Goal: Task Accomplishment & Management: Manage account settings

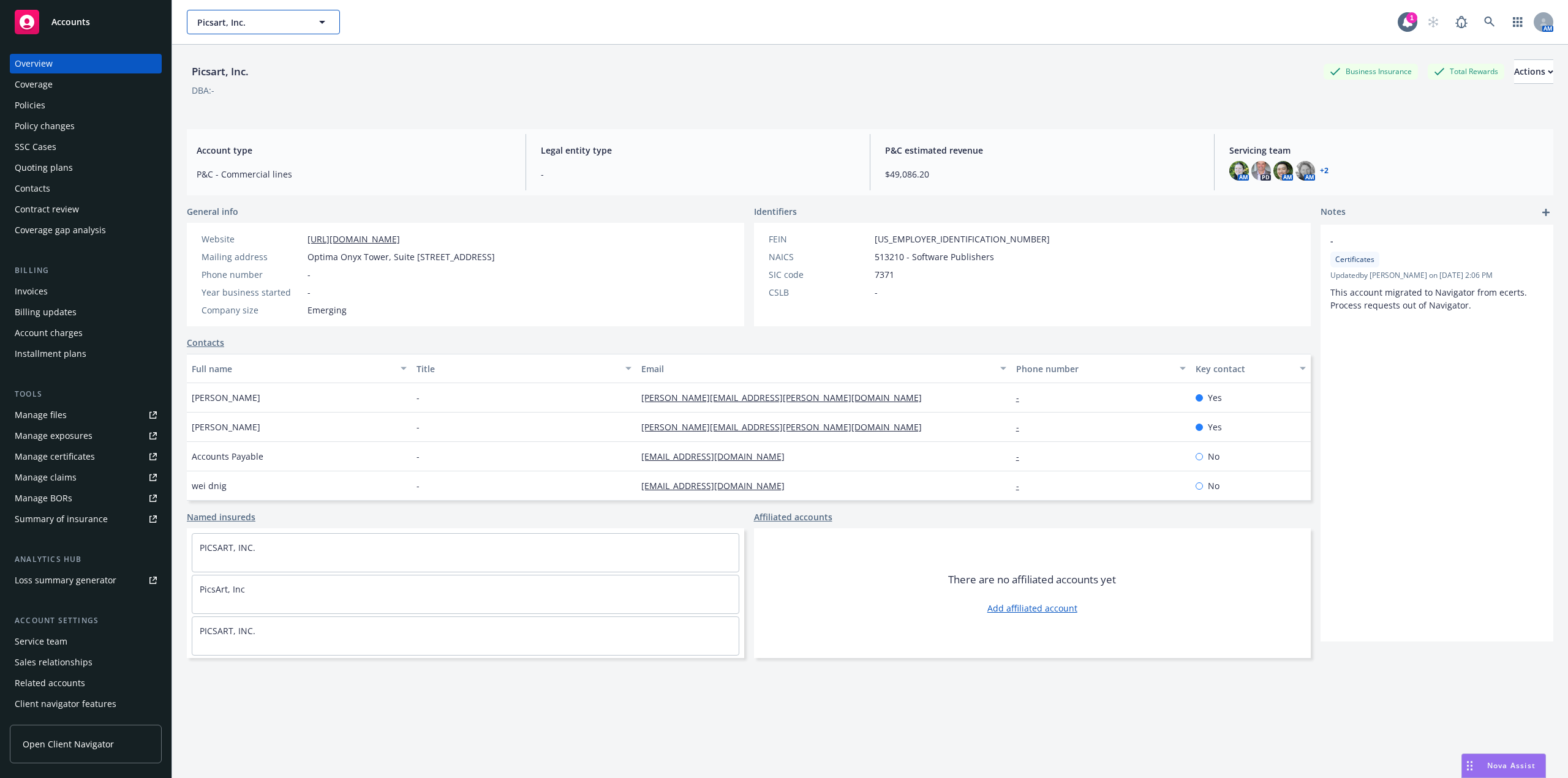
click at [265, 22] on span "Picsart, Inc." at bounding box center [250, 22] width 106 height 13
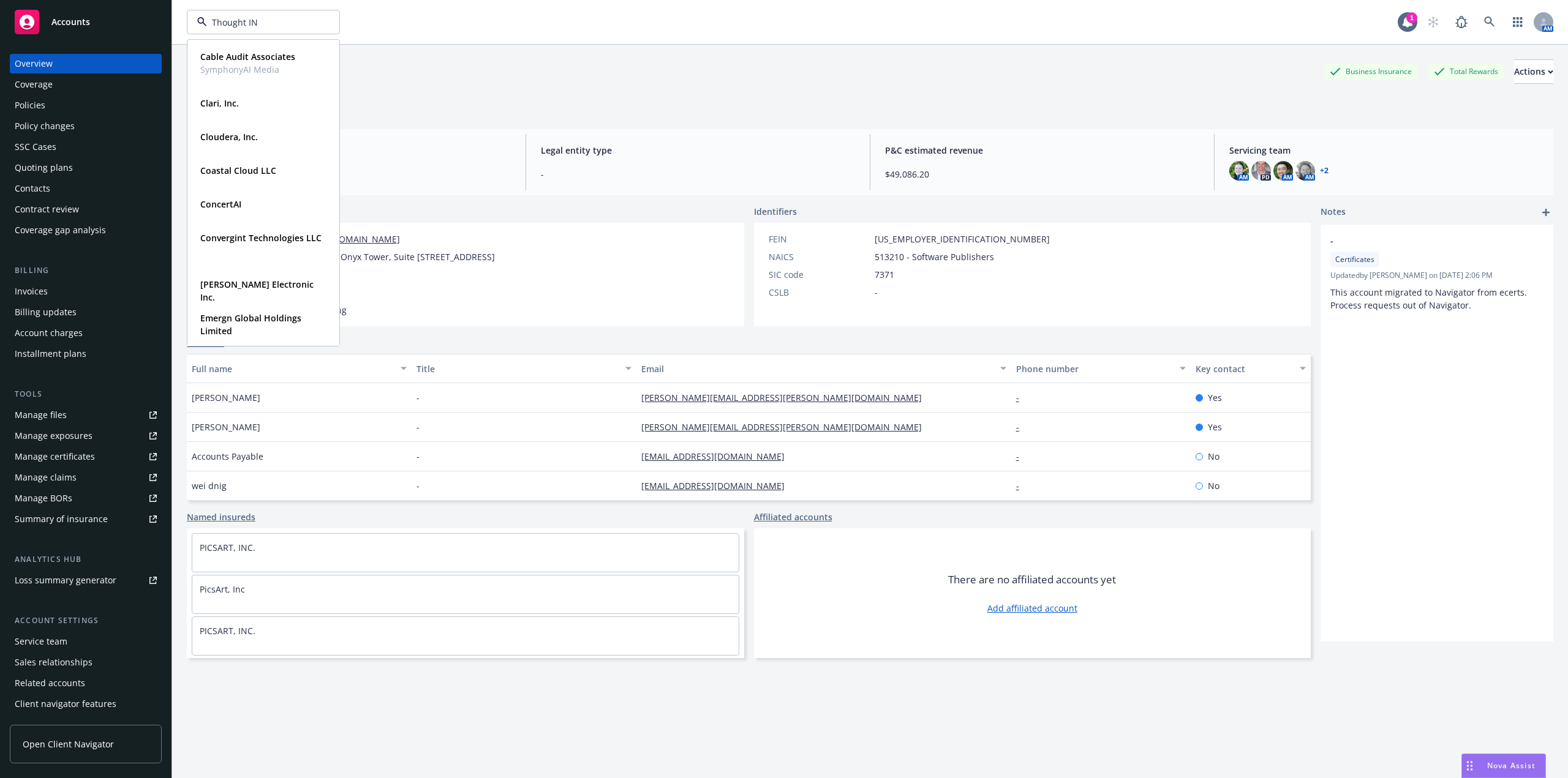
type input "Thought INd"
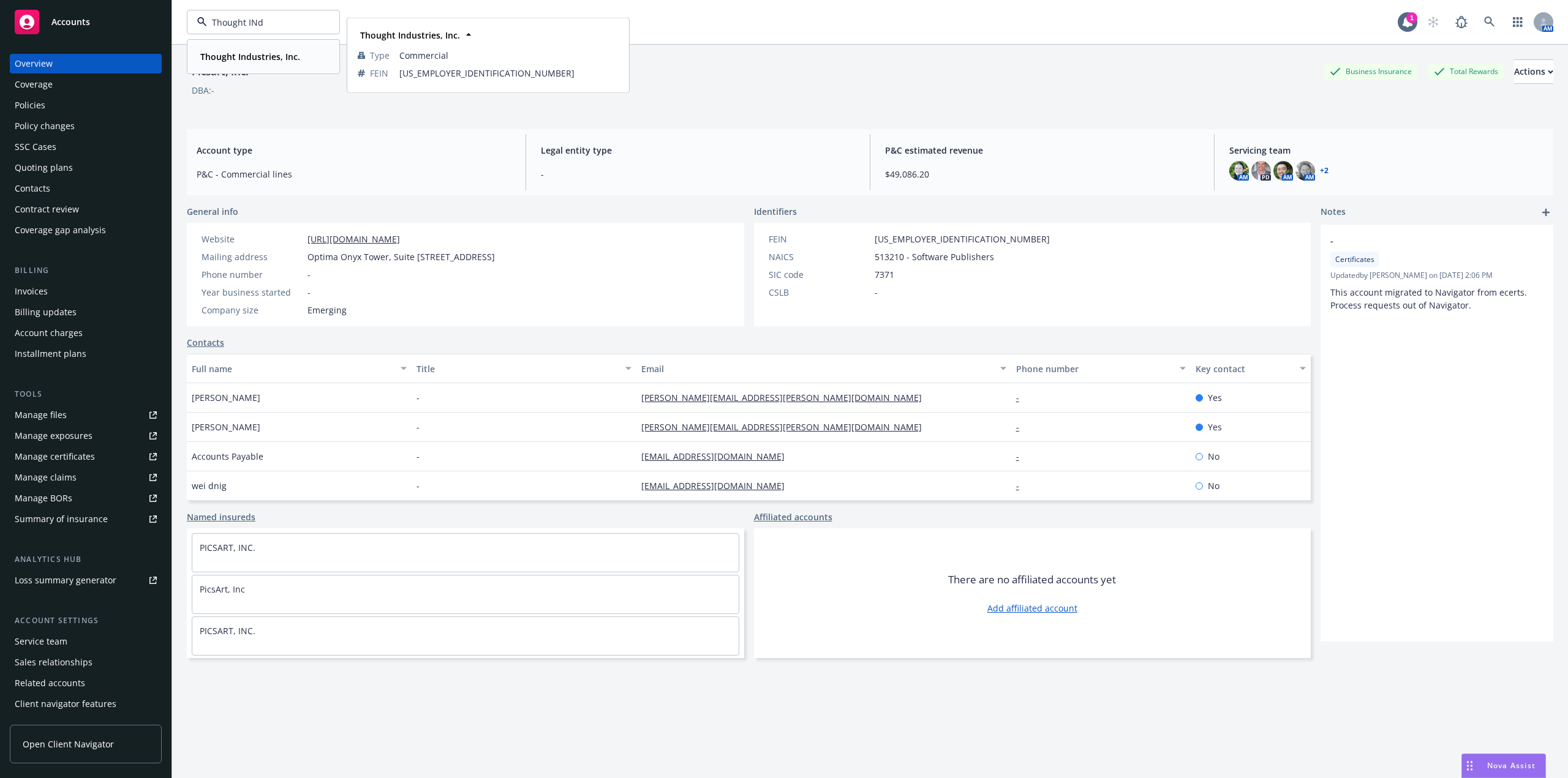
click at [240, 63] on span "Thought Industries, Inc." at bounding box center [250, 56] width 100 height 13
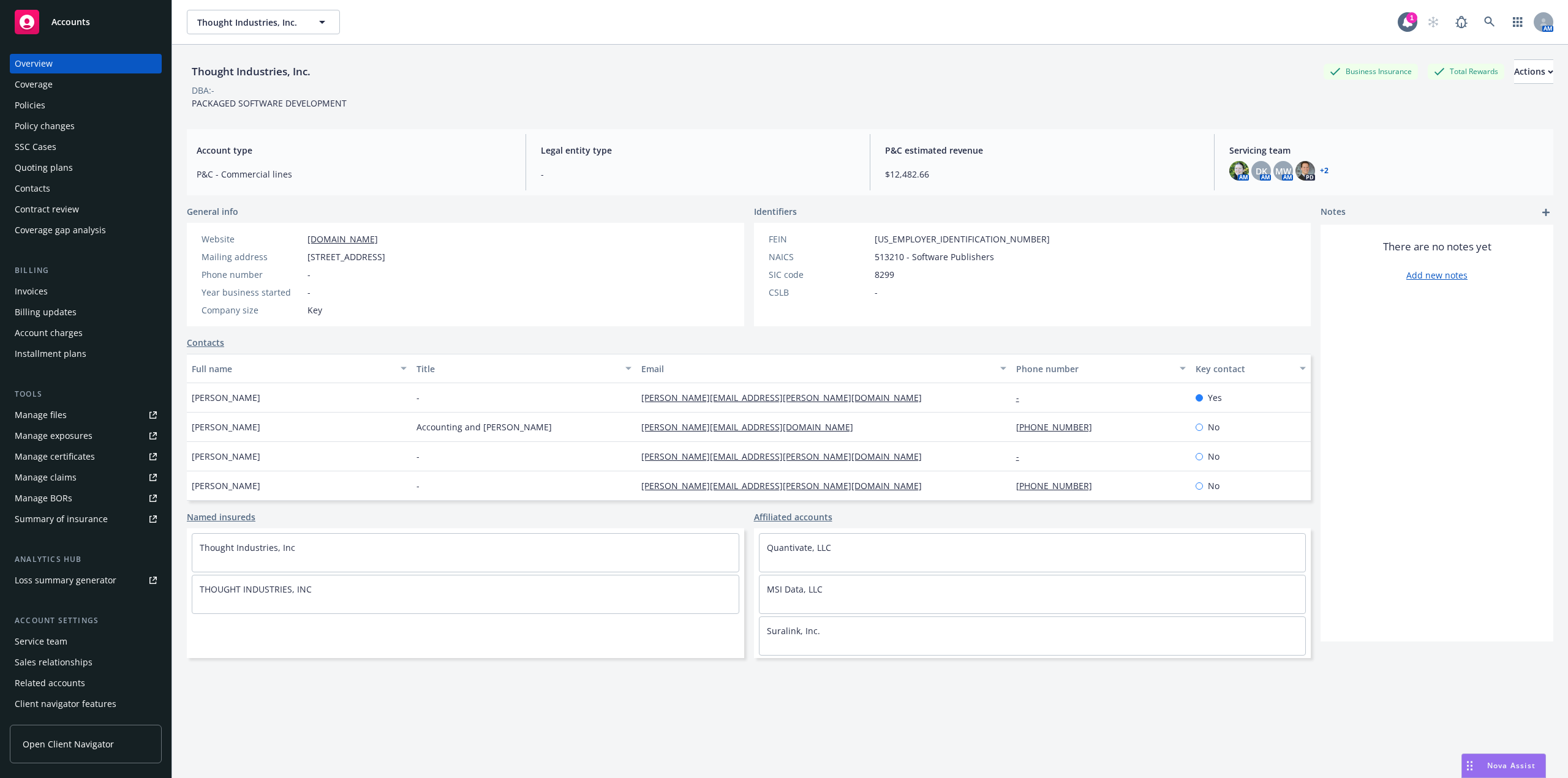
click at [144, 411] on link "Manage files" at bounding box center [86, 415] width 152 height 20
click at [28, 106] on div "Policies" at bounding box center [30, 105] width 30 height 20
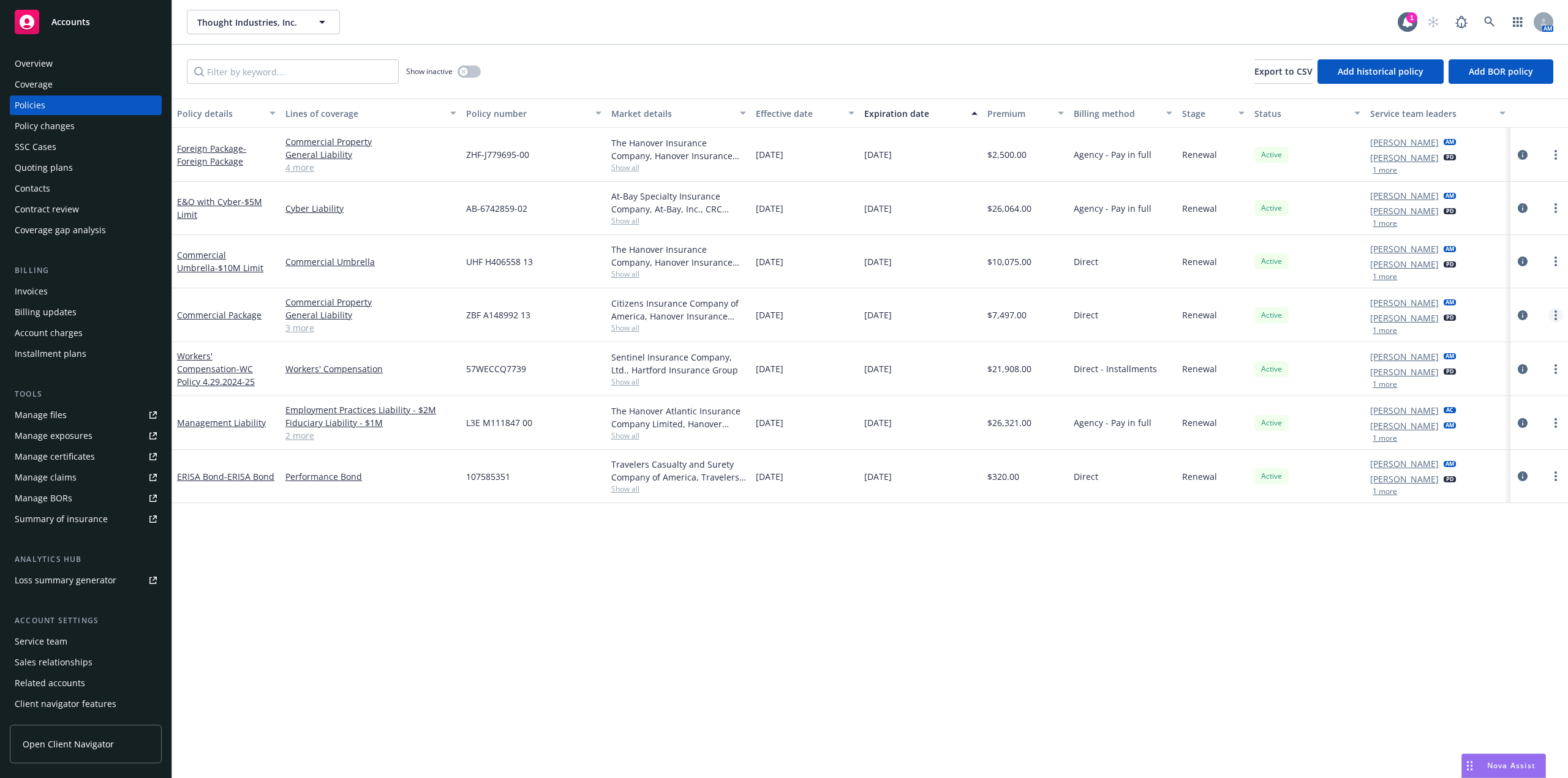
click at [1556, 322] on link "more" at bounding box center [1555, 315] width 15 height 15
click at [1556, 321] on link "more" at bounding box center [1555, 315] width 15 height 15
click at [1557, 318] on circle "more" at bounding box center [1556, 319] width 3 height 3
drag, startPoint x: 1501, startPoint y: 358, endPoint x: 1567, endPoint y: 355, distance: 66.1
click at [1501, 359] on link "Renew with incumbent" at bounding box center [1490, 365] width 144 height 25
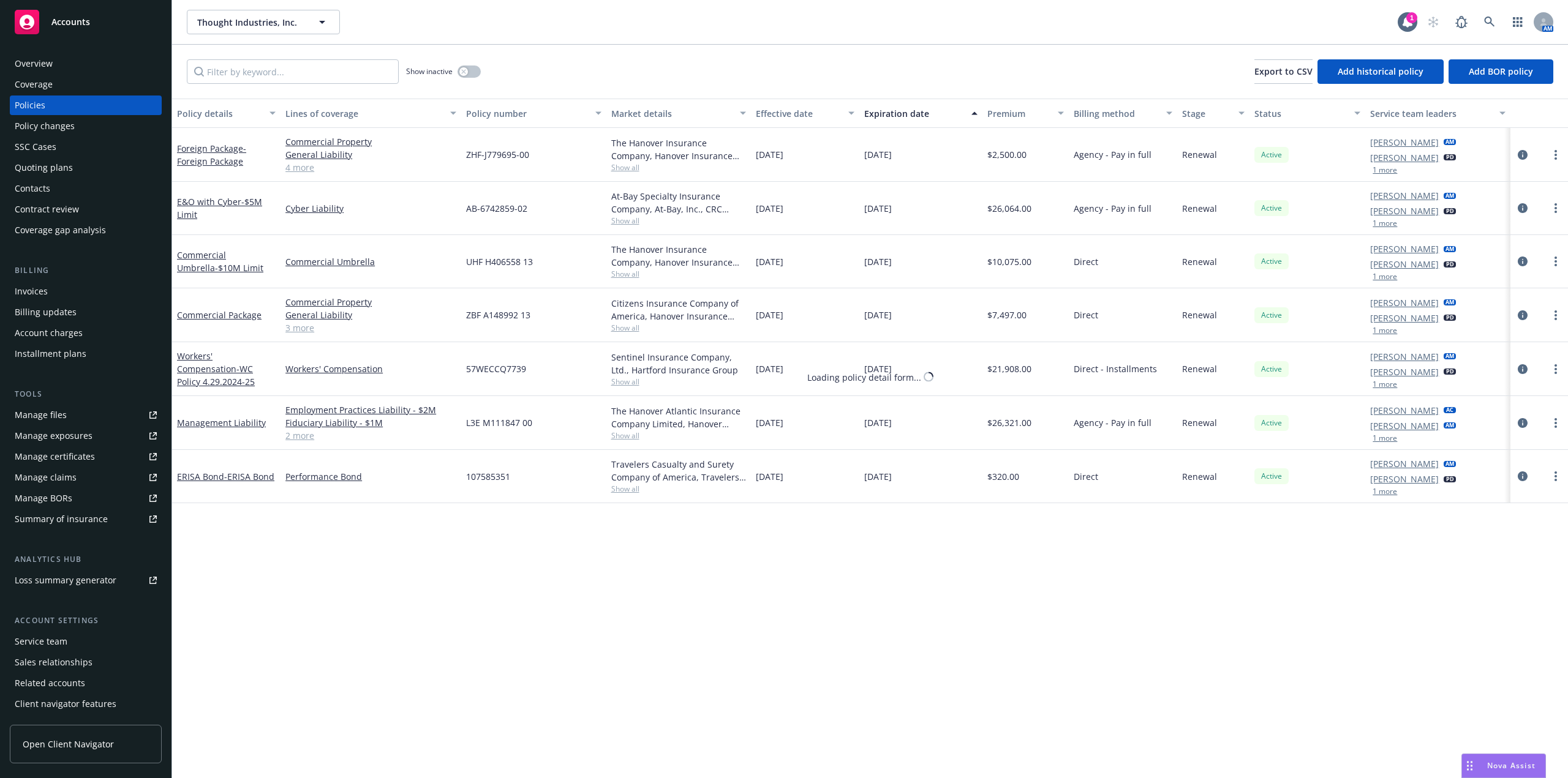
select select "12"
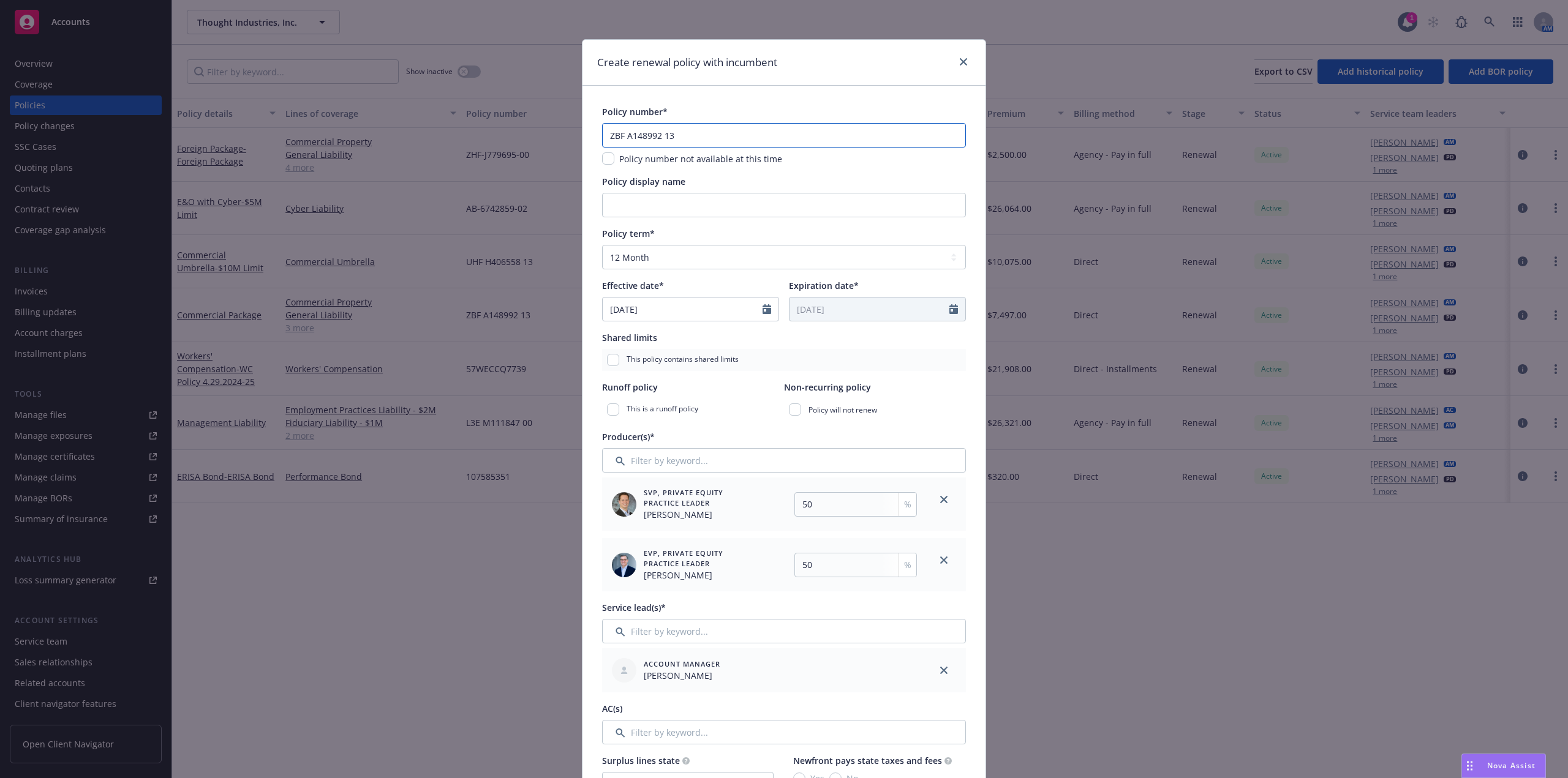
click at [710, 134] on input "ZBF A148992 13" at bounding box center [784, 135] width 364 height 25
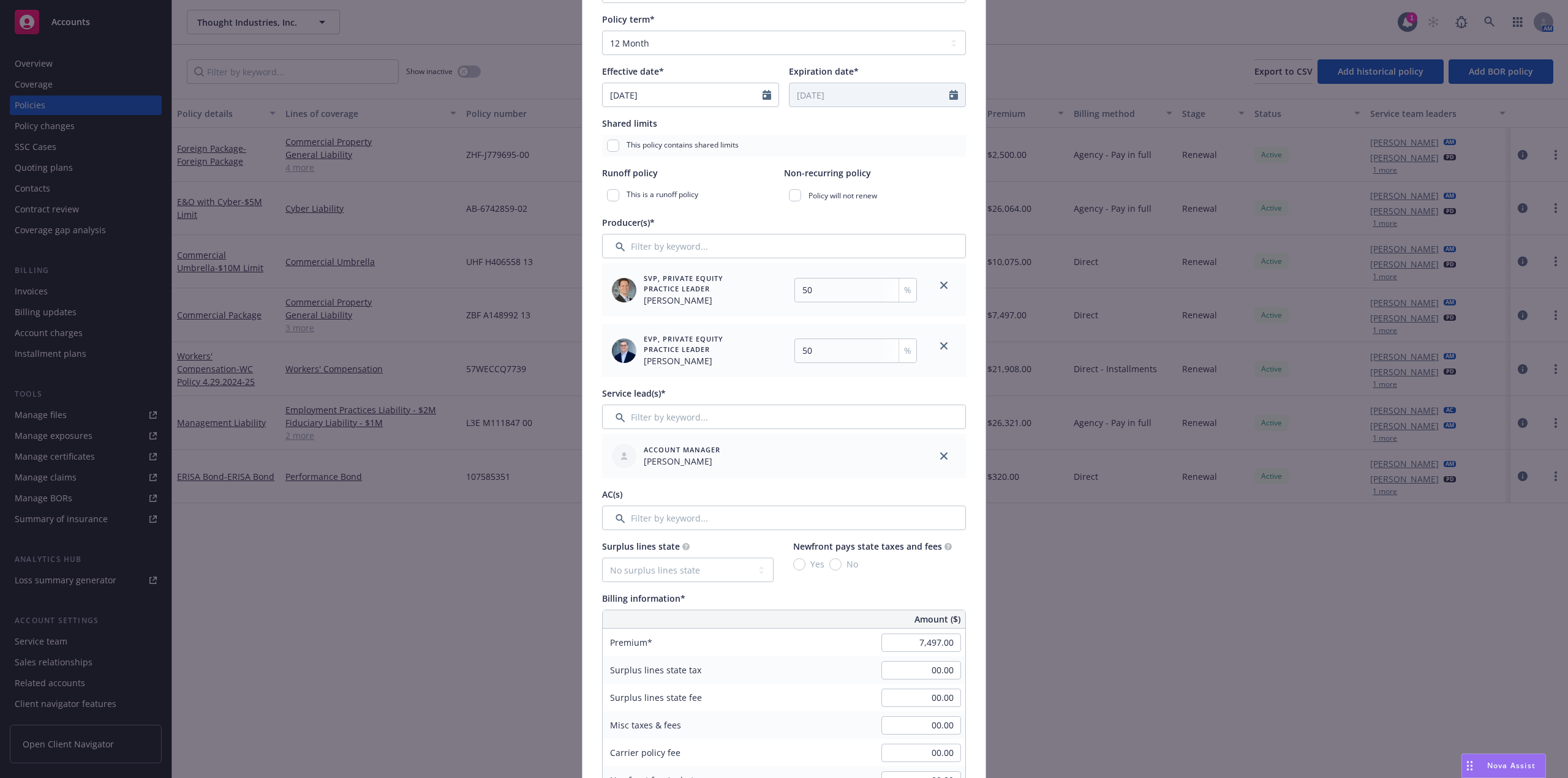
scroll to position [245, 0]
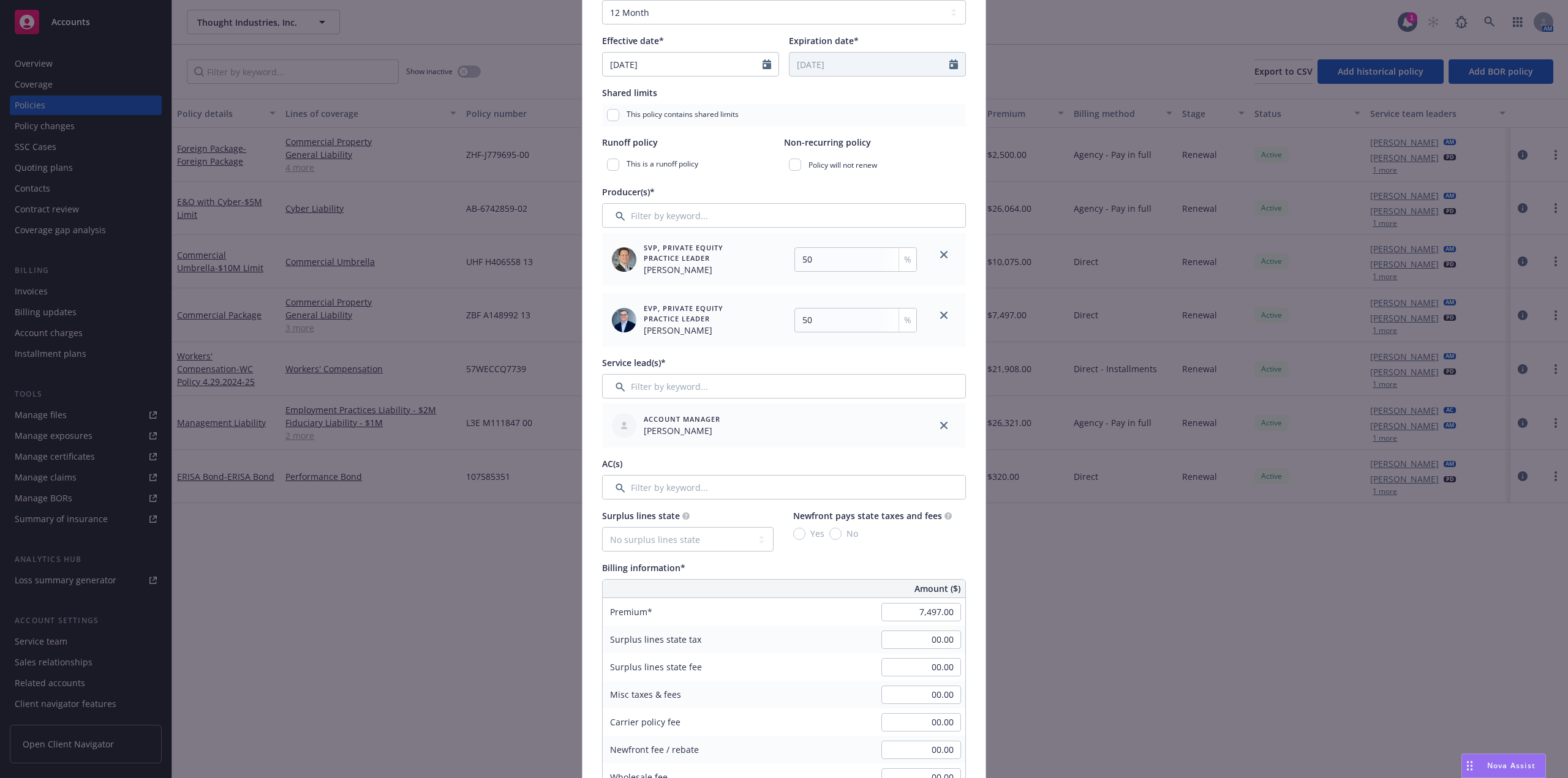
type input "ZBF A148992 14"
click at [731, 488] on input "Filter by keyword..." at bounding box center [784, 487] width 364 height 25
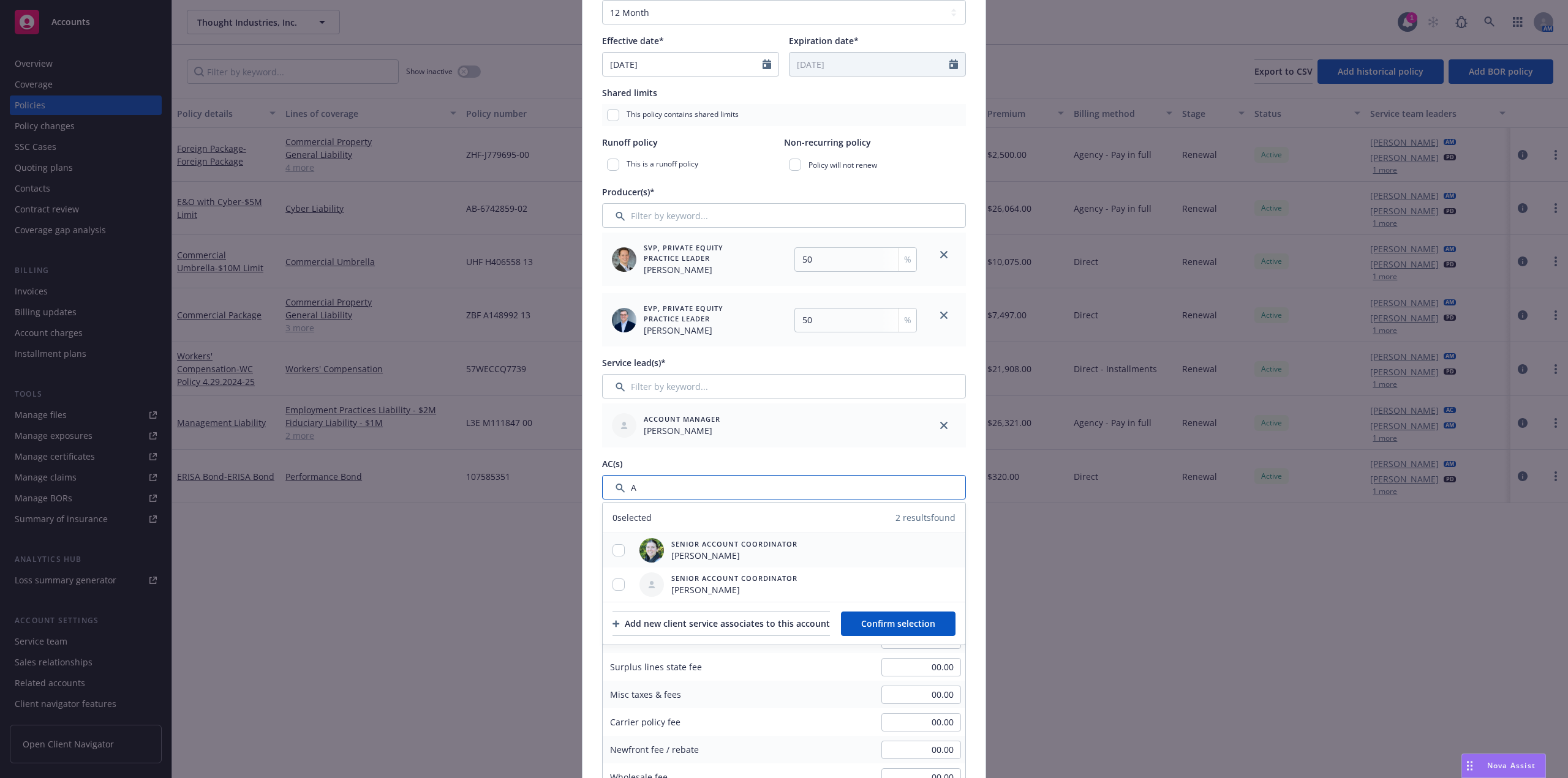
type input "A"
click at [619, 552] on input "checkbox" at bounding box center [619, 550] width 12 height 12
checkbox input "true"
click at [928, 613] on button "Confirm selection" at bounding box center [898, 624] width 115 height 25
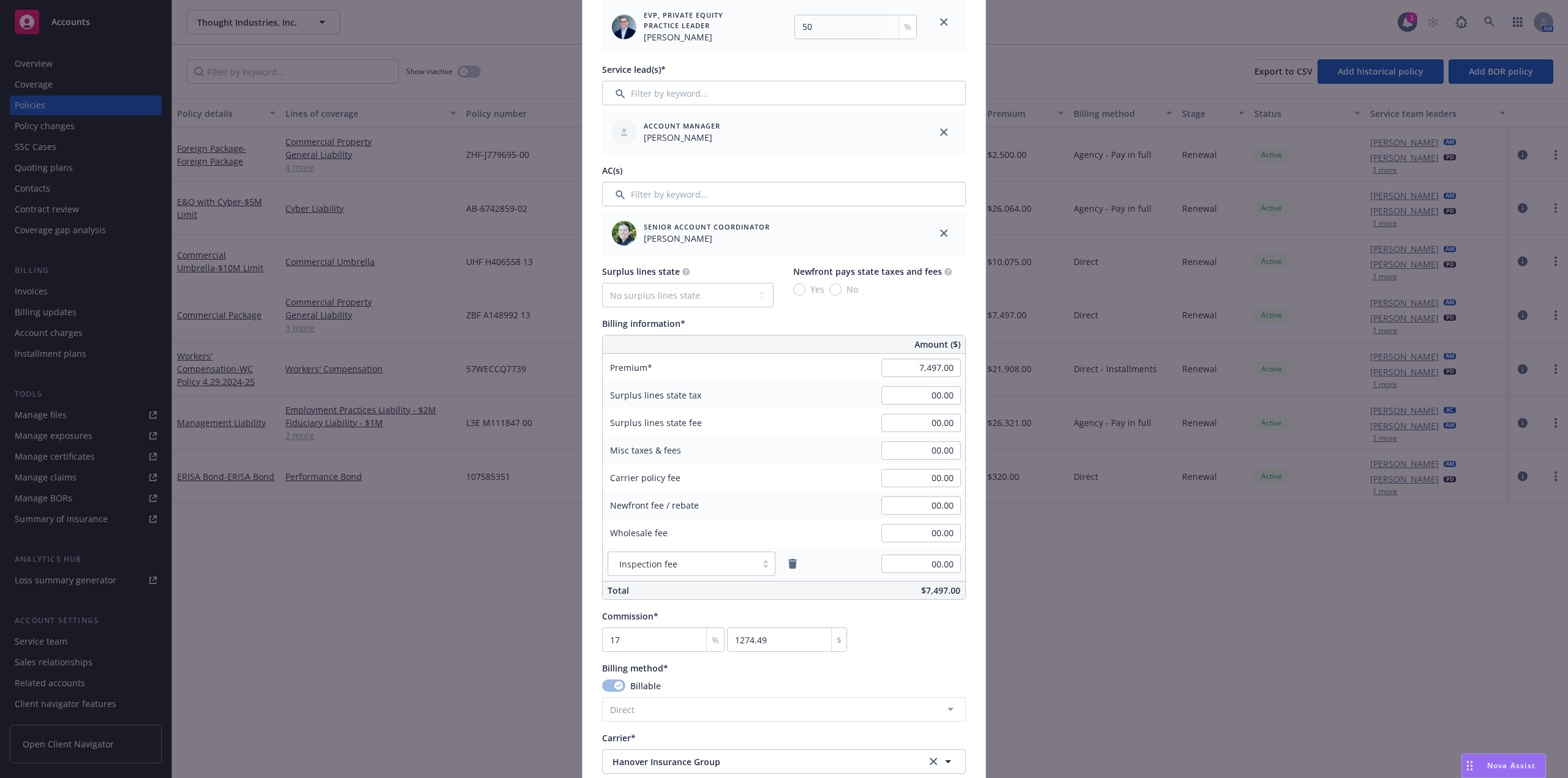
scroll to position [551, 0]
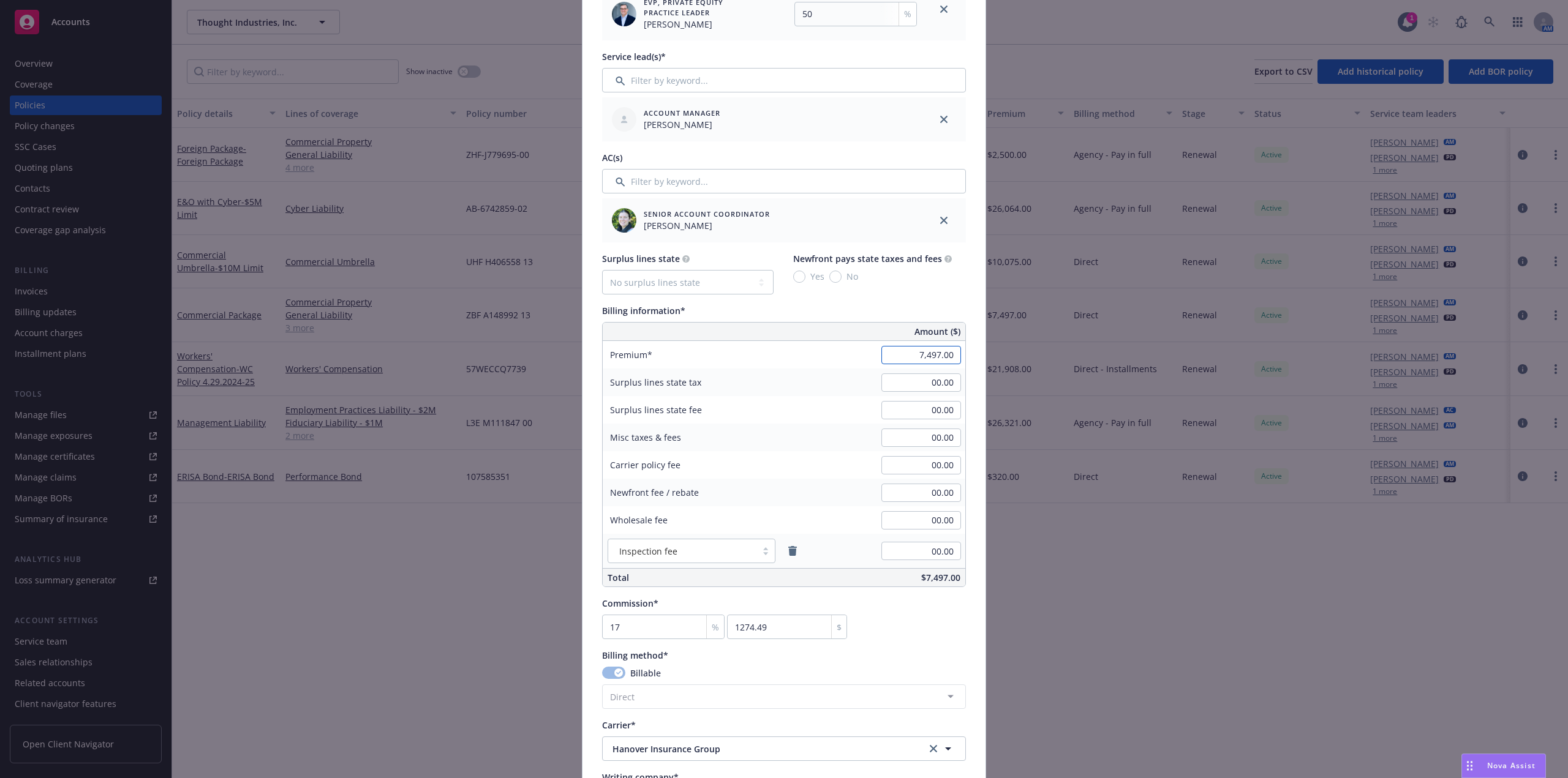
click at [935, 350] on input "7,497.00" at bounding box center [922, 355] width 80 height 18
paste input "8,55"
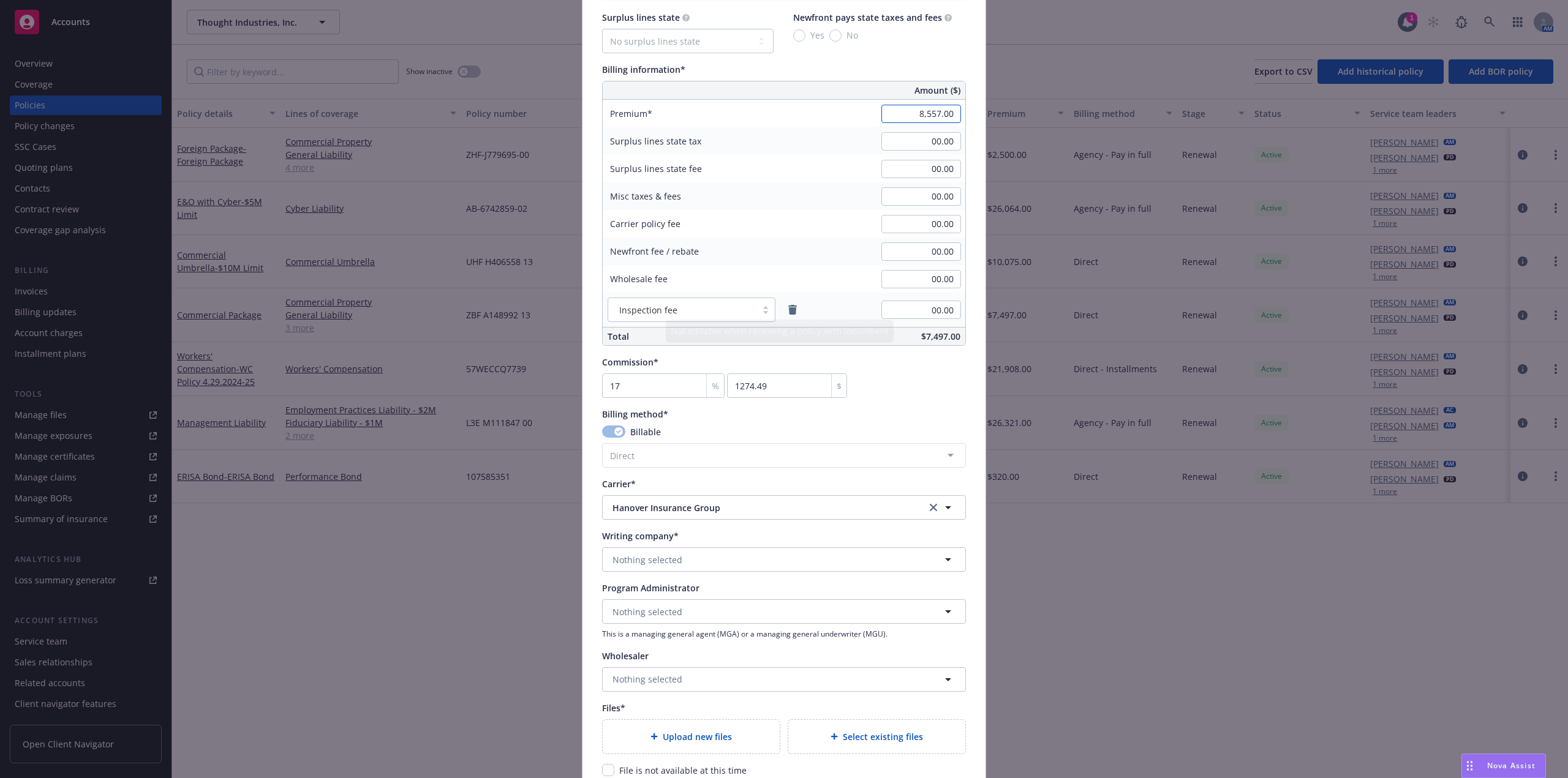
scroll to position [857, 0]
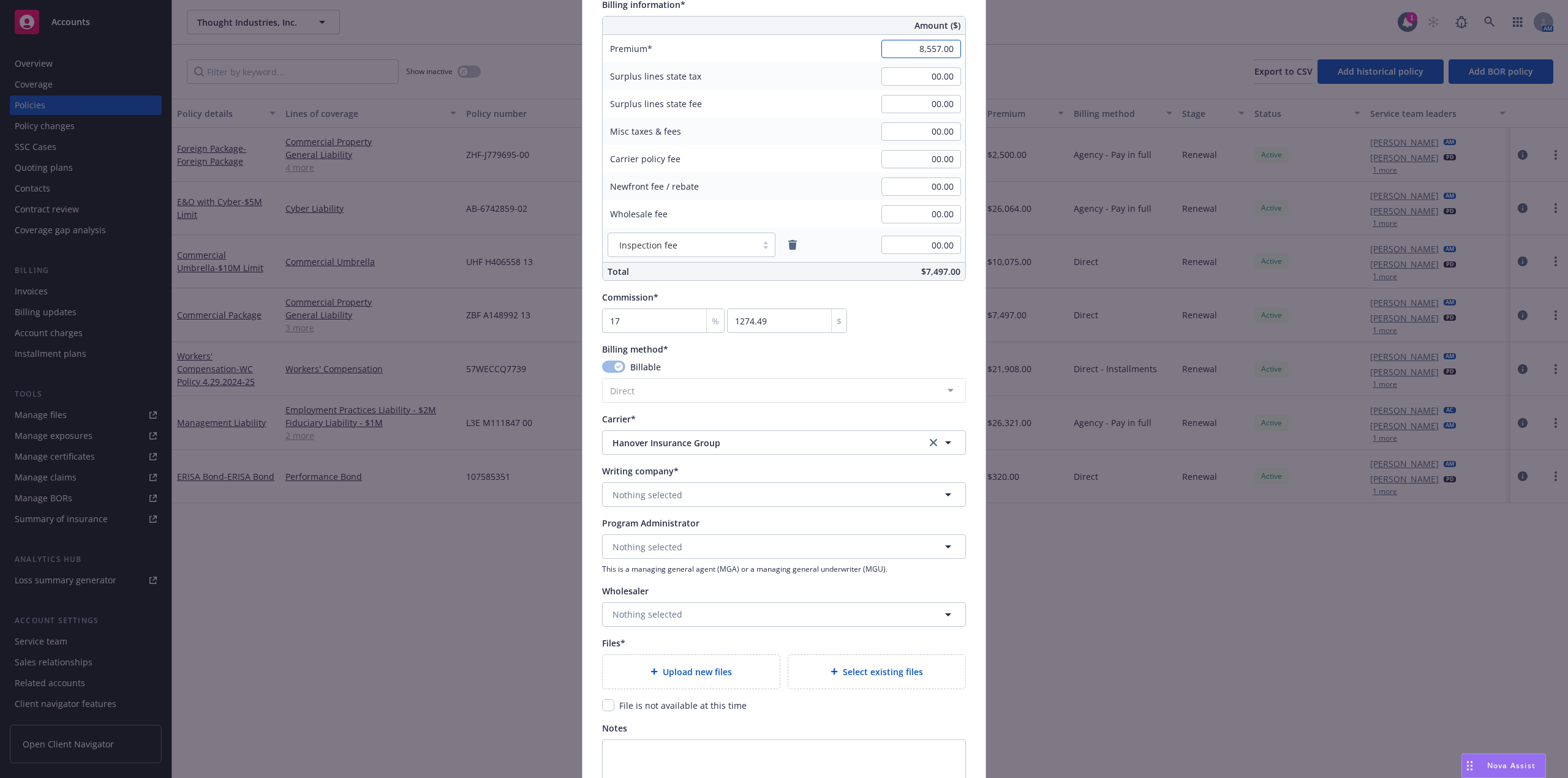
type input "8,557.00"
type input "1454.69"
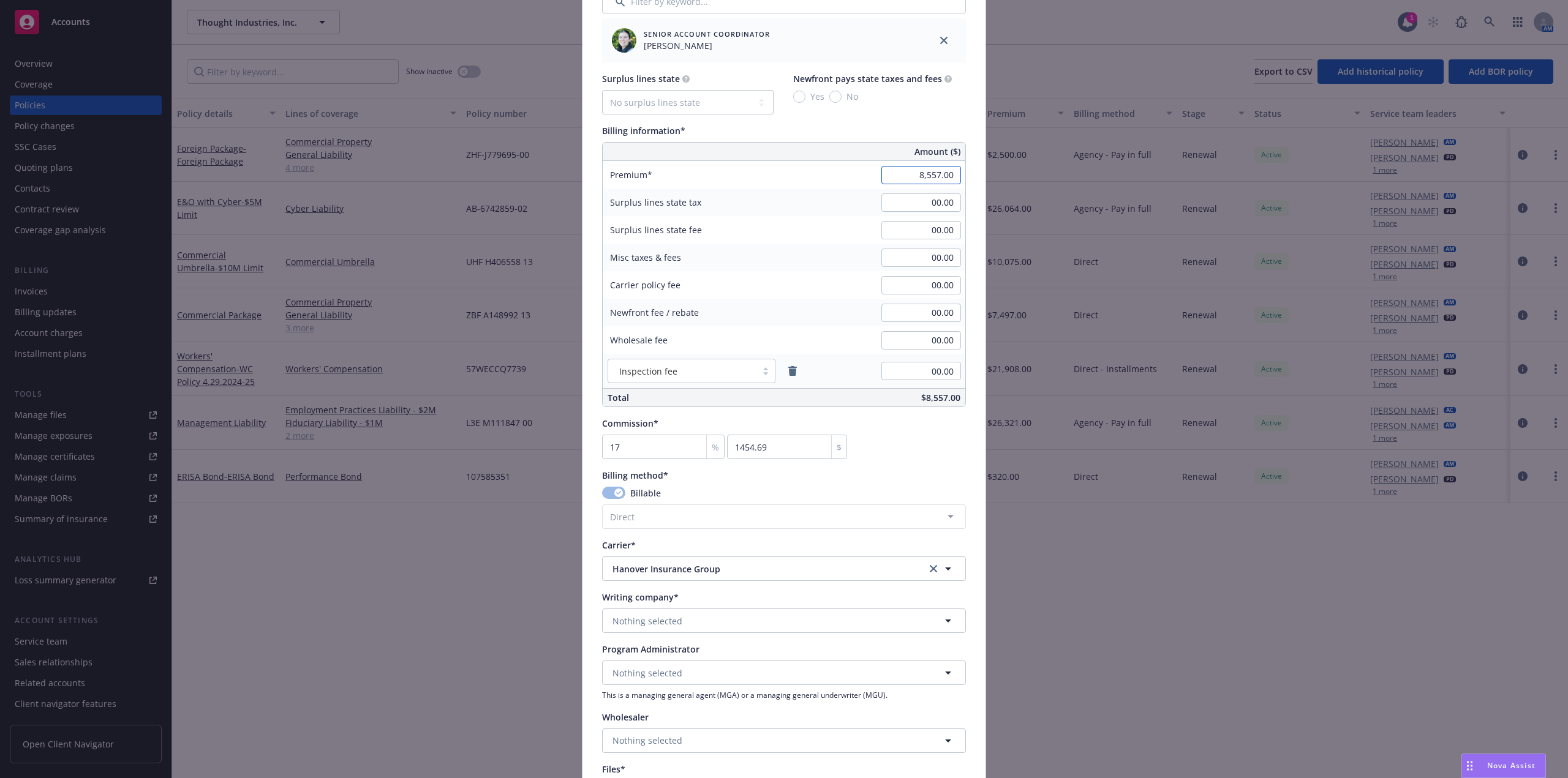
scroll to position [919, 0]
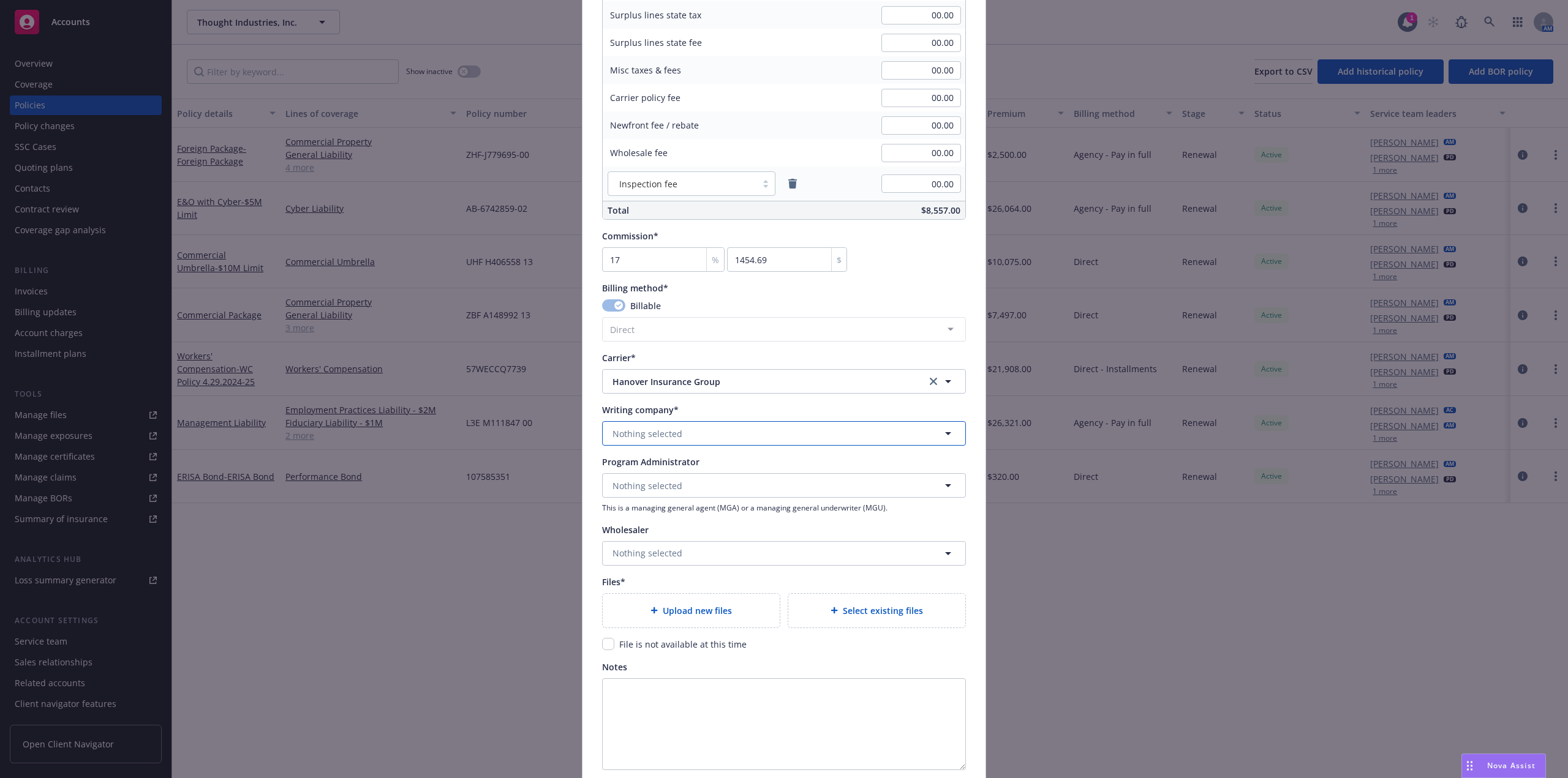
click at [759, 441] on button "Nothing selected" at bounding box center [784, 433] width 364 height 25
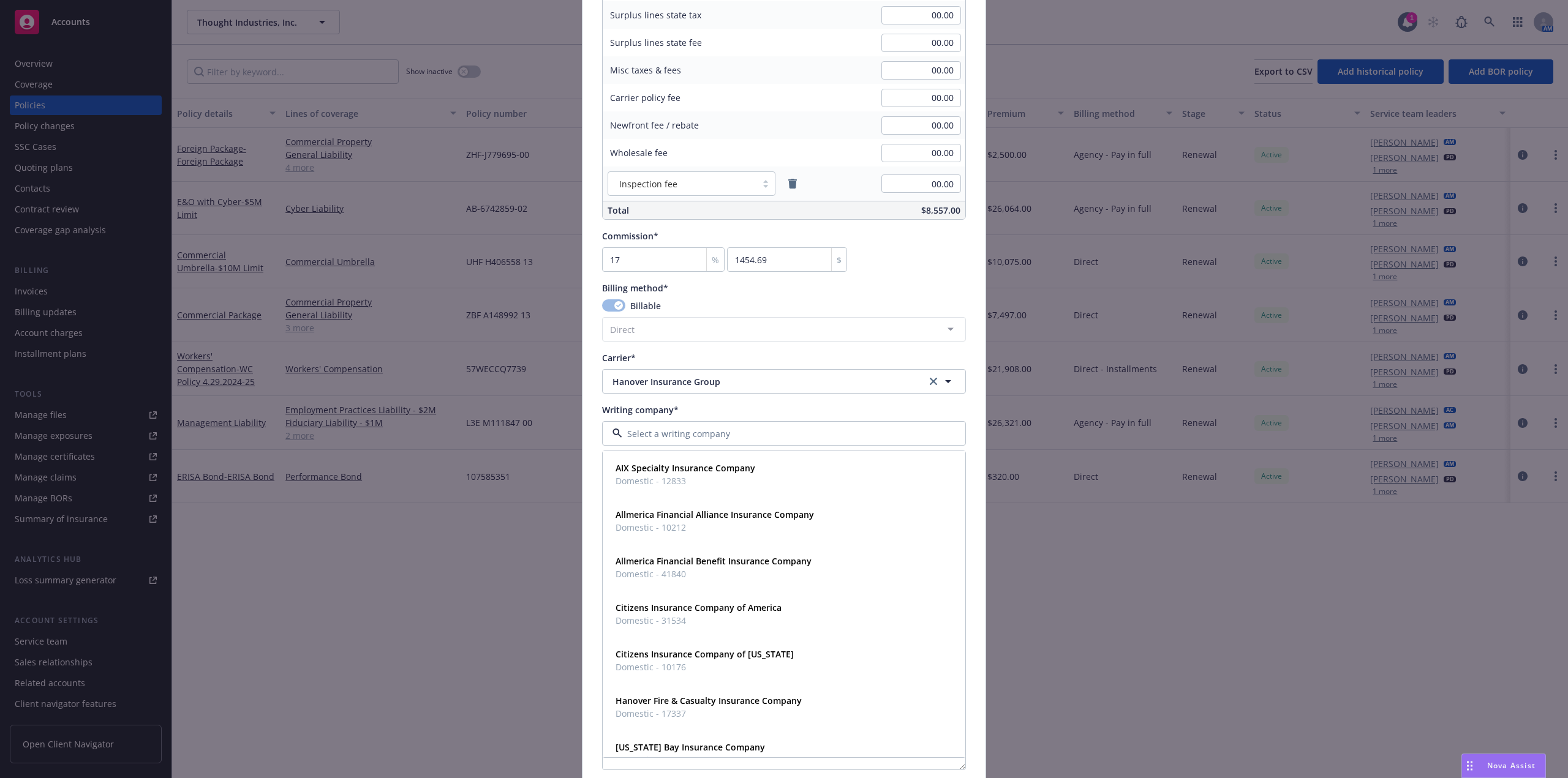
paste input "Citizens Insurance Company of America"
type input "Citizens Insurance Company of America"
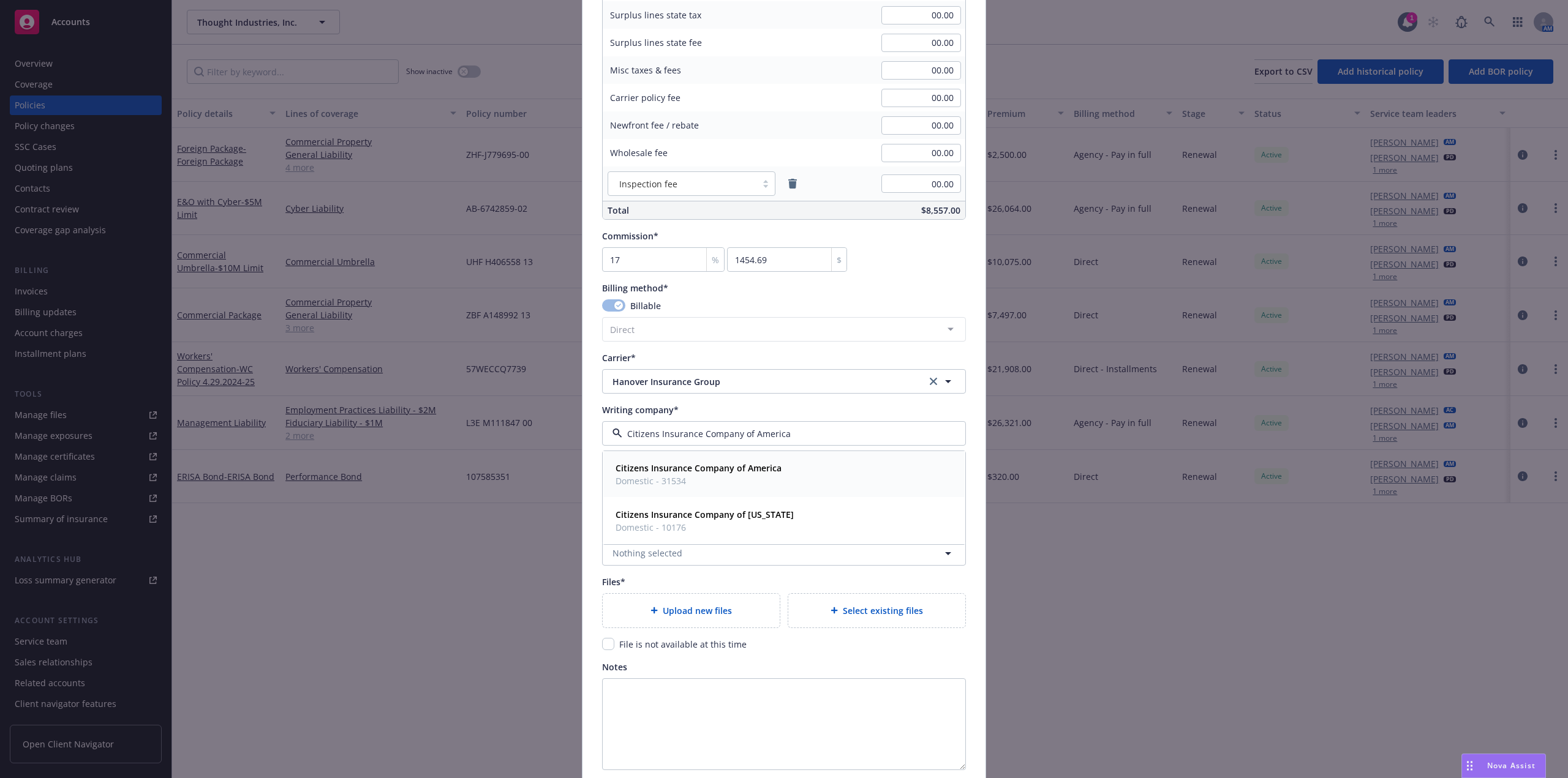
click at [709, 473] on strong "Citizens Insurance Company of America" at bounding box center [698, 468] width 166 height 11
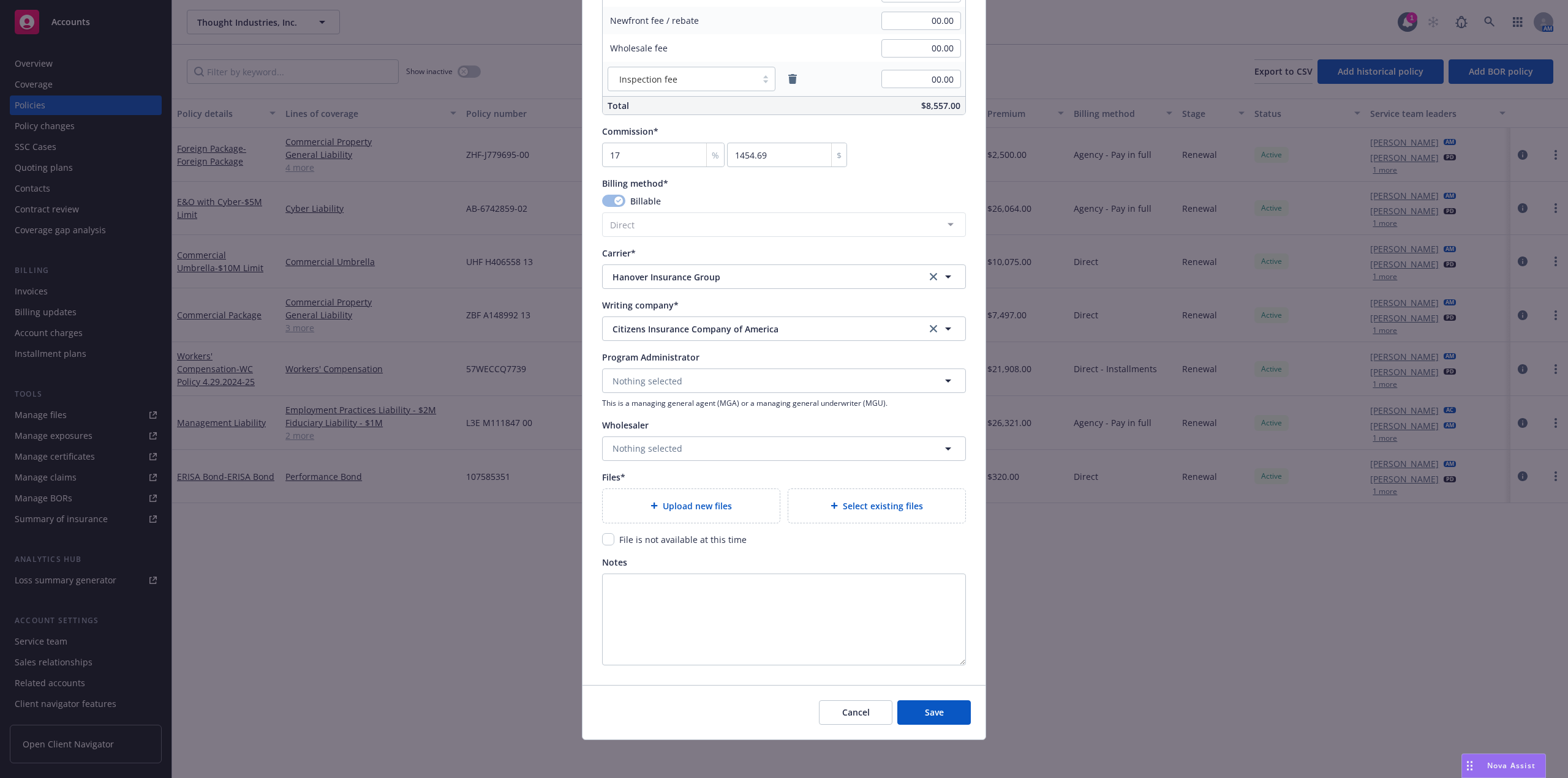
scroll to position [1024, 0]
click at [680, 513] on div "Upload new files" at bounding box center [691, 504] width 177 height 34
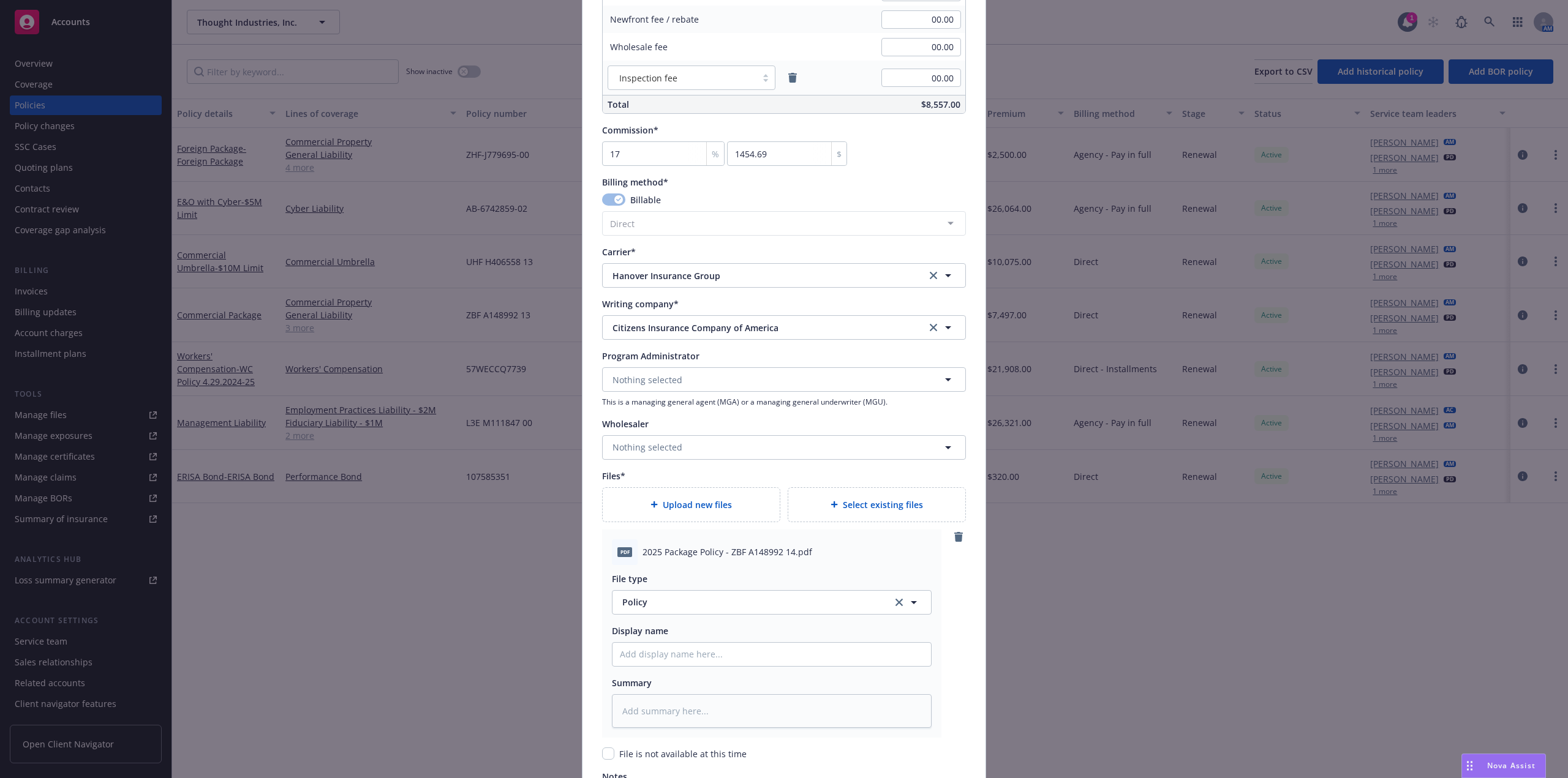
click at [662, 666] on div at bounding box center [772, 654] width 320 height 25
click at [670, 658] on input "Policy display name" at bounding box center [772, 654] width 319 height 23
type input "T"
type textarea "x"
type input "Th"
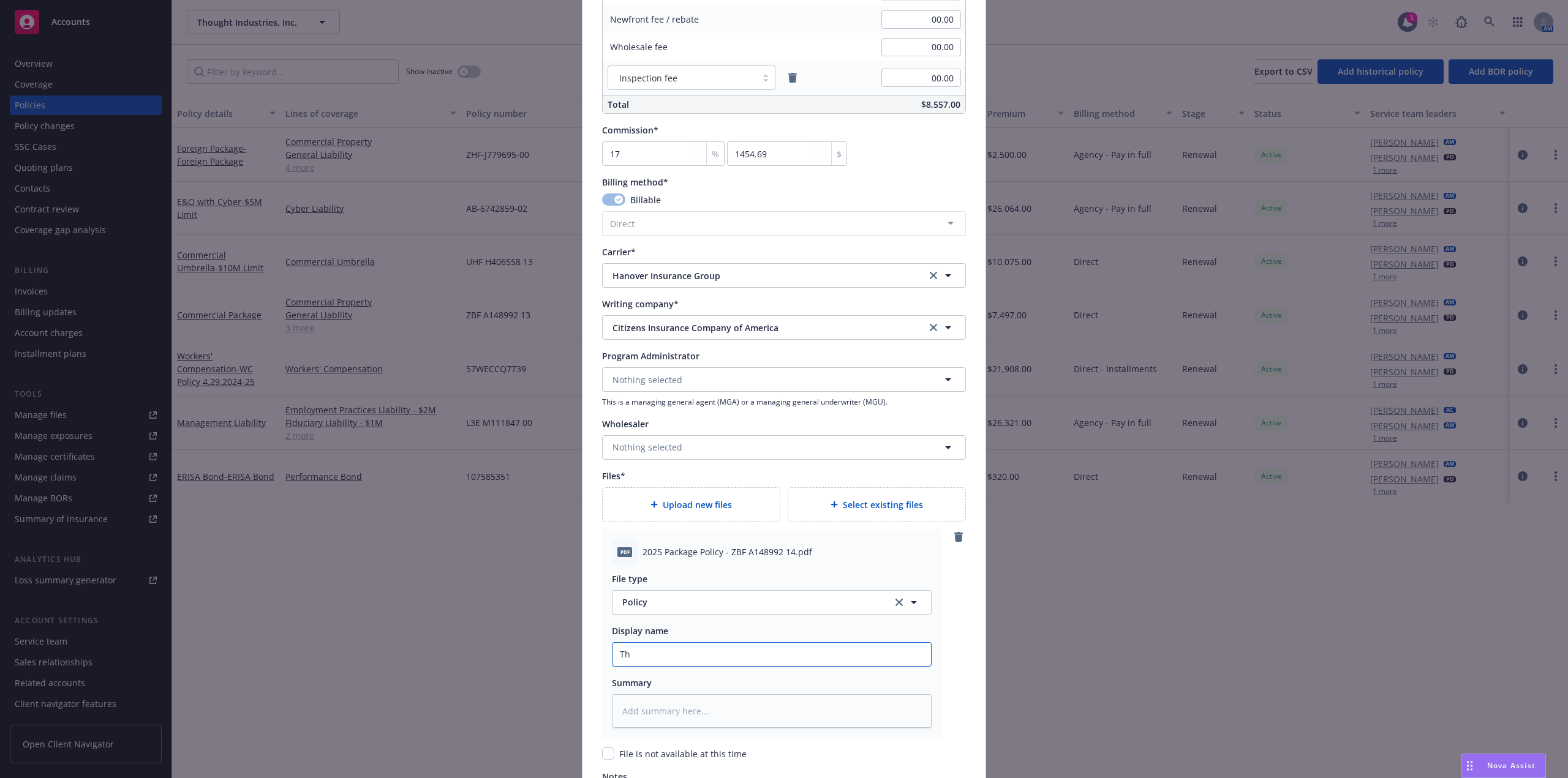
type textarea "x"
type input "Tho"
type textarea "x"
type input "Thou"
type textarea "x"
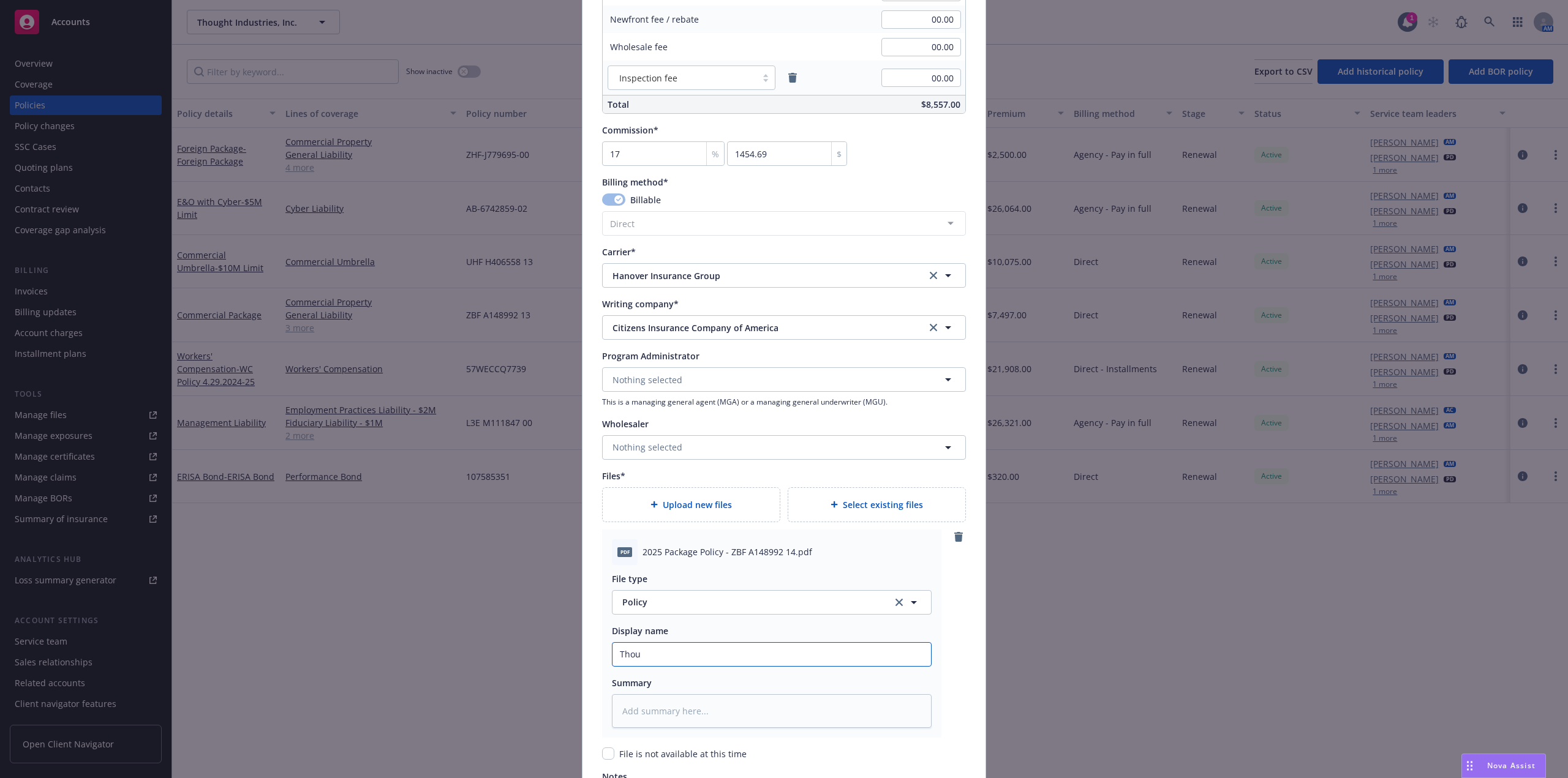
type input "Thoug"
type textarea "x"
type input "Though"
type textarea "x"
type input "Thought"
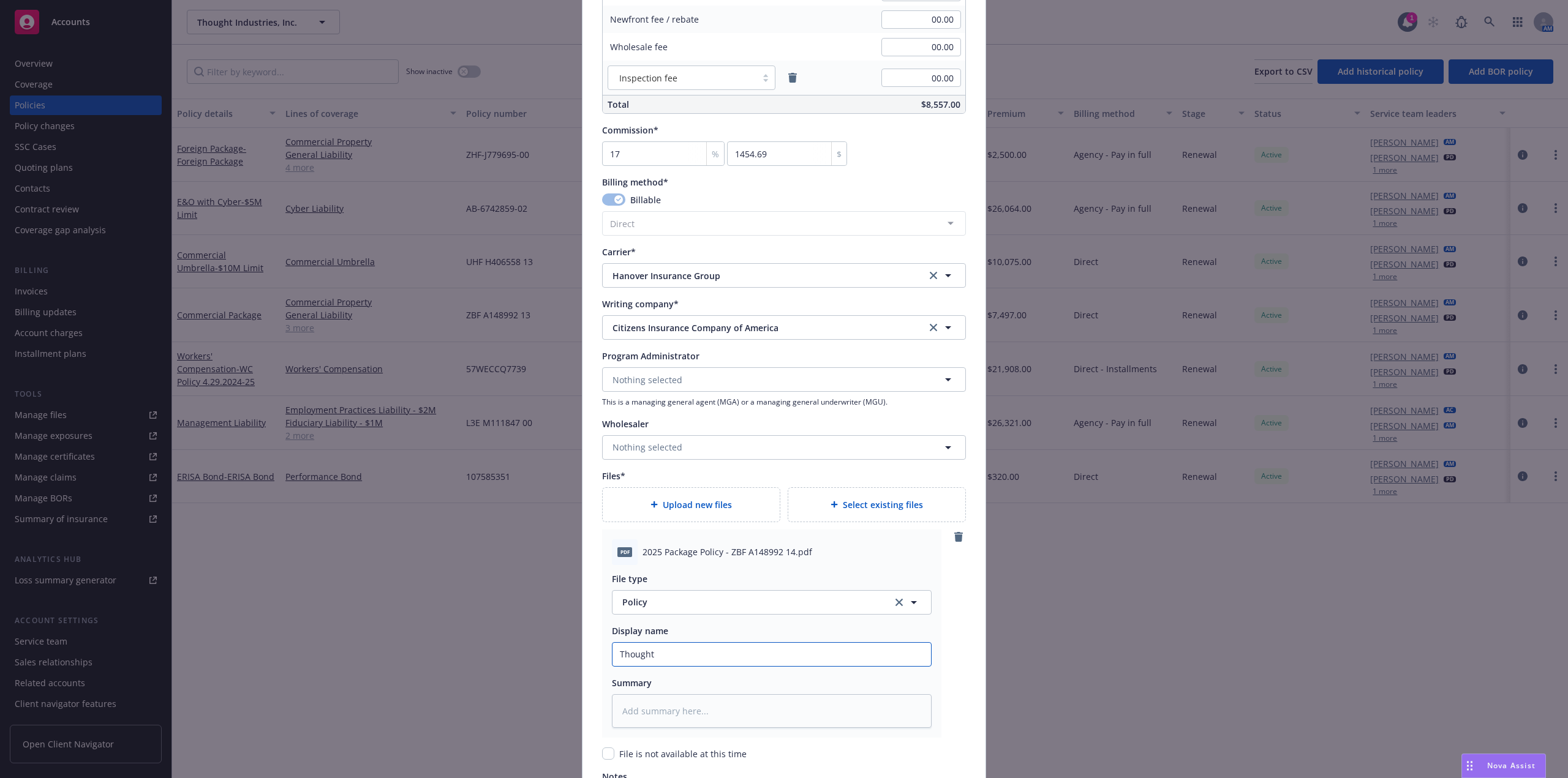
type textarea "x"
type input "Thought I"
type textarea "x"
type input "Thought IN"
type textarea "x"
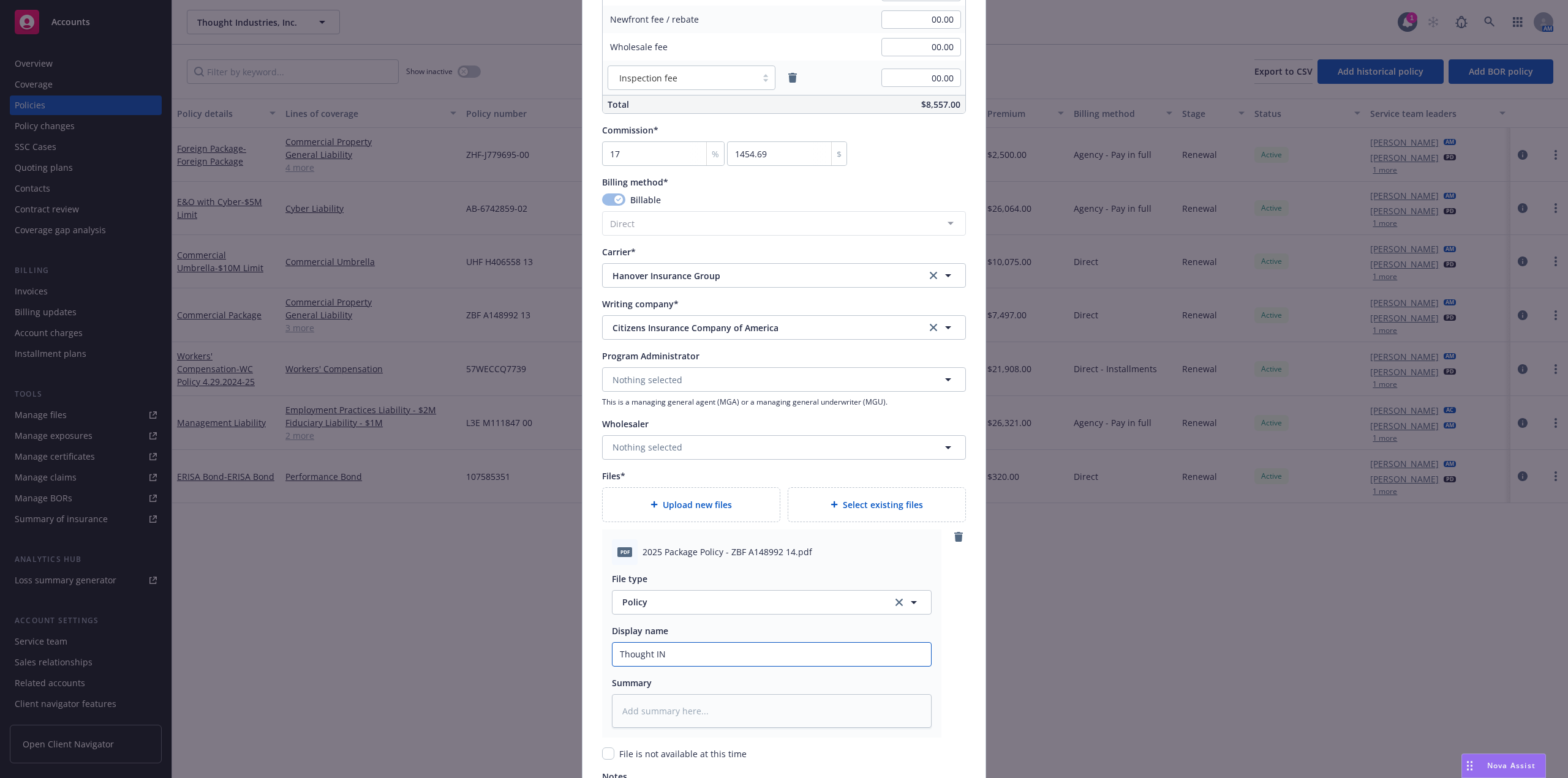
type input "Thought INd"
type textarea "x"
type input "Thought INdu"
type textarea "x"
type input "Thought INdus"
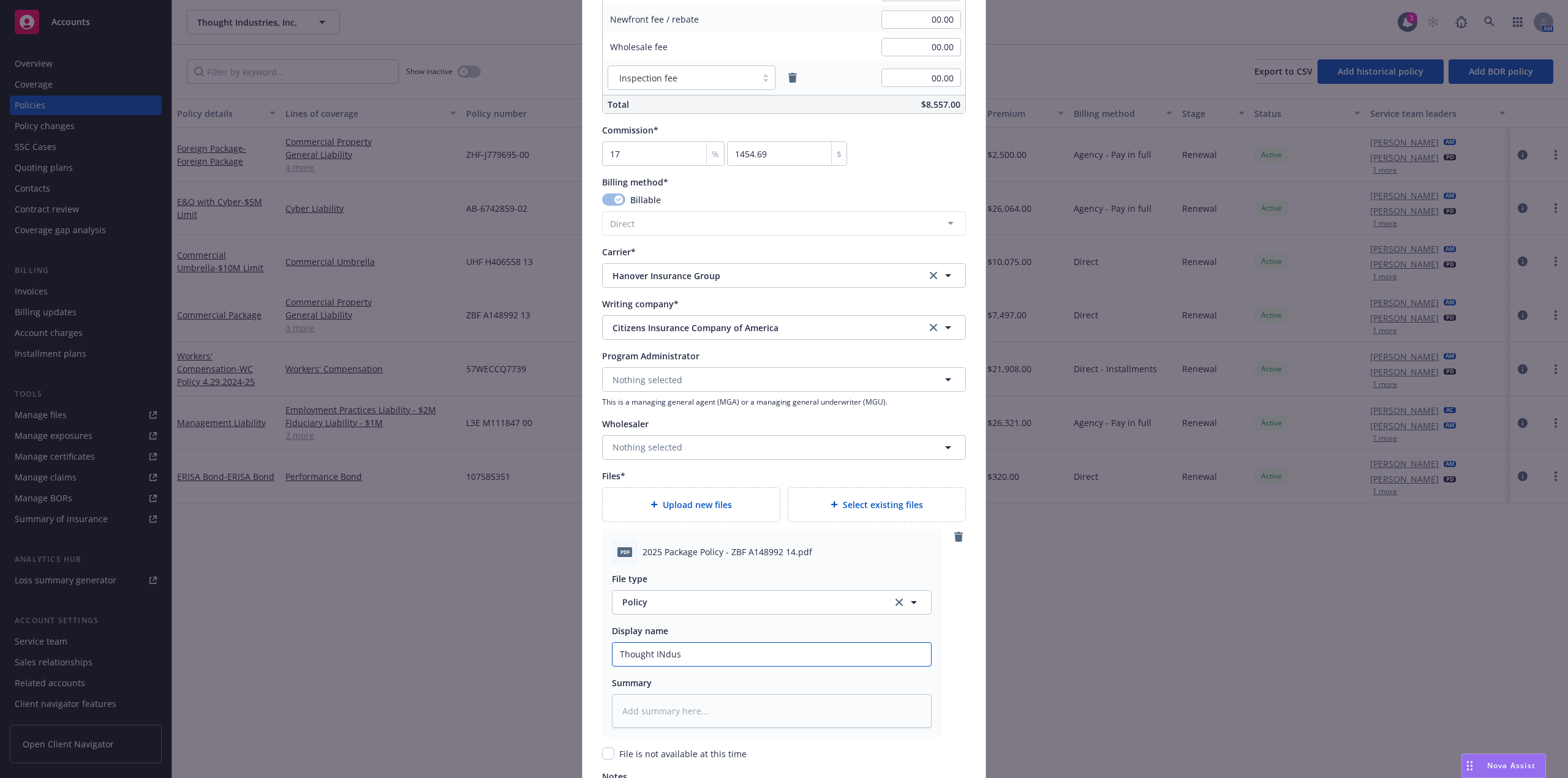
type textarea "x"
type input "Thought INdust"
type textarea "x"
type input "Thought INdustr"
type textarea "x"
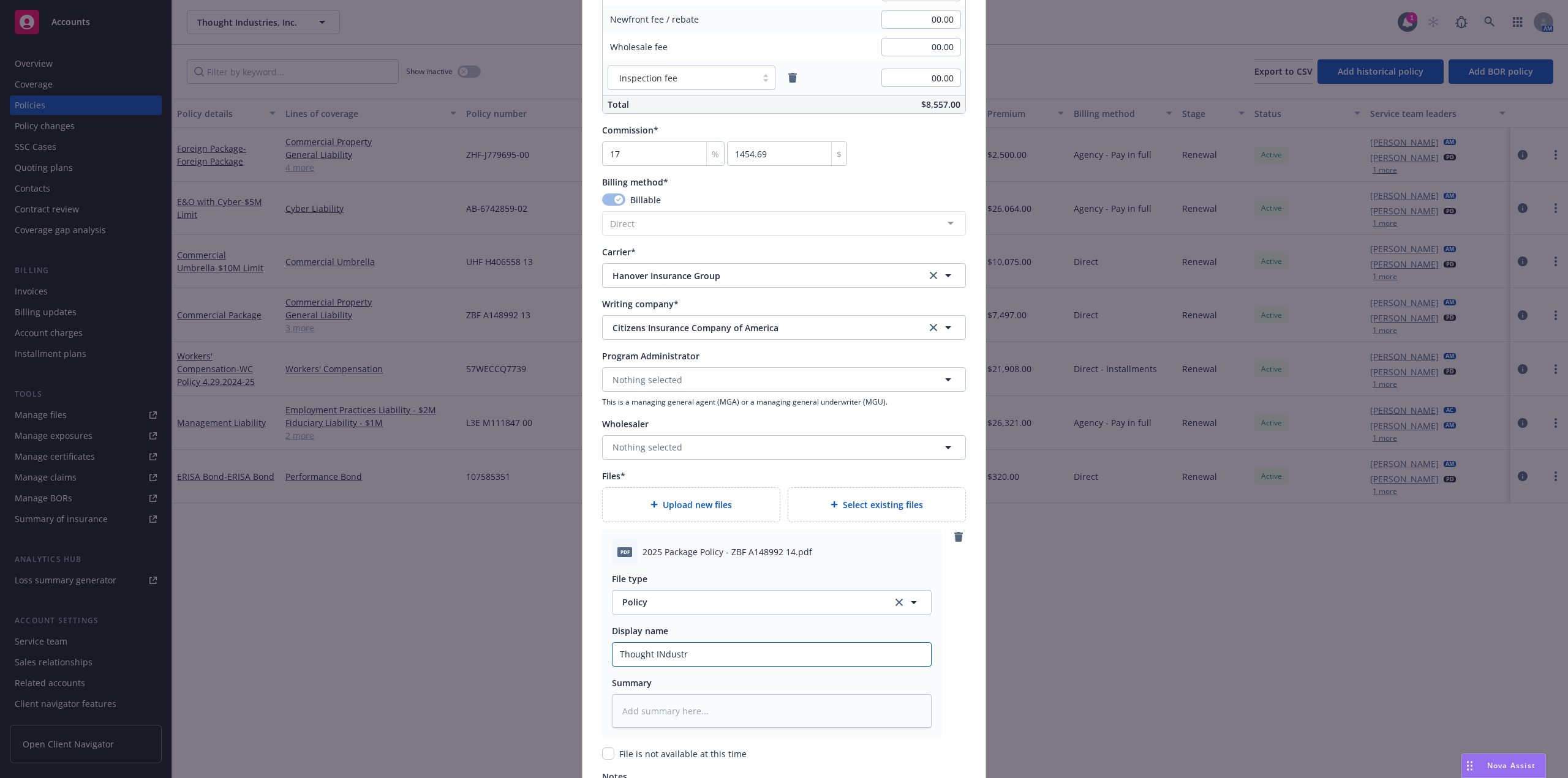
type input "Thought INdustri"
type textarea "x"
type input "Thought INdustrie"
type textarea "x"
type input "Thought INdustries"
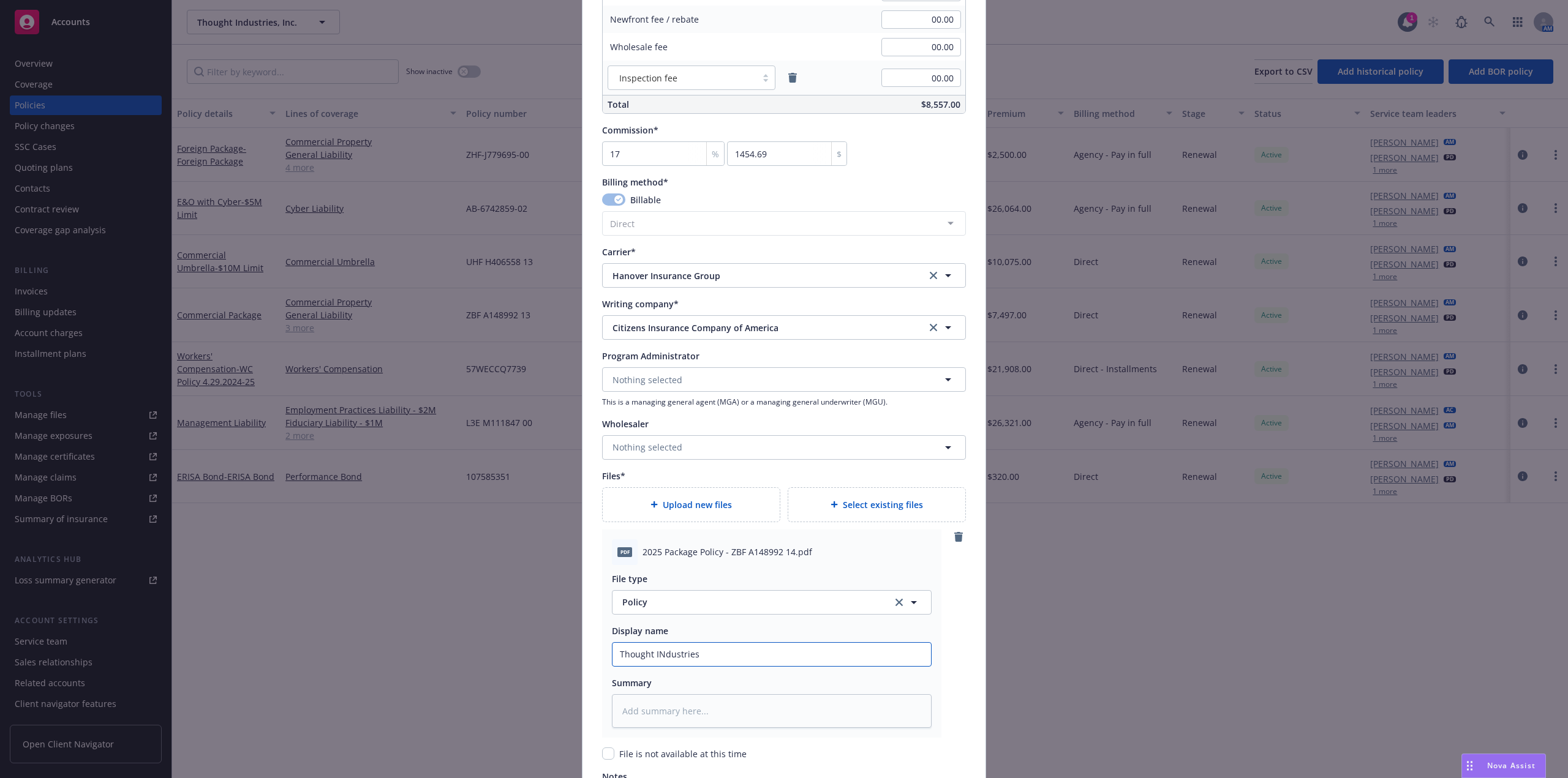
type textarea "x"
type input "Thought INdustries 2"
type textarea "x"
type input "Thought INdustries 25"
type textarea "x"
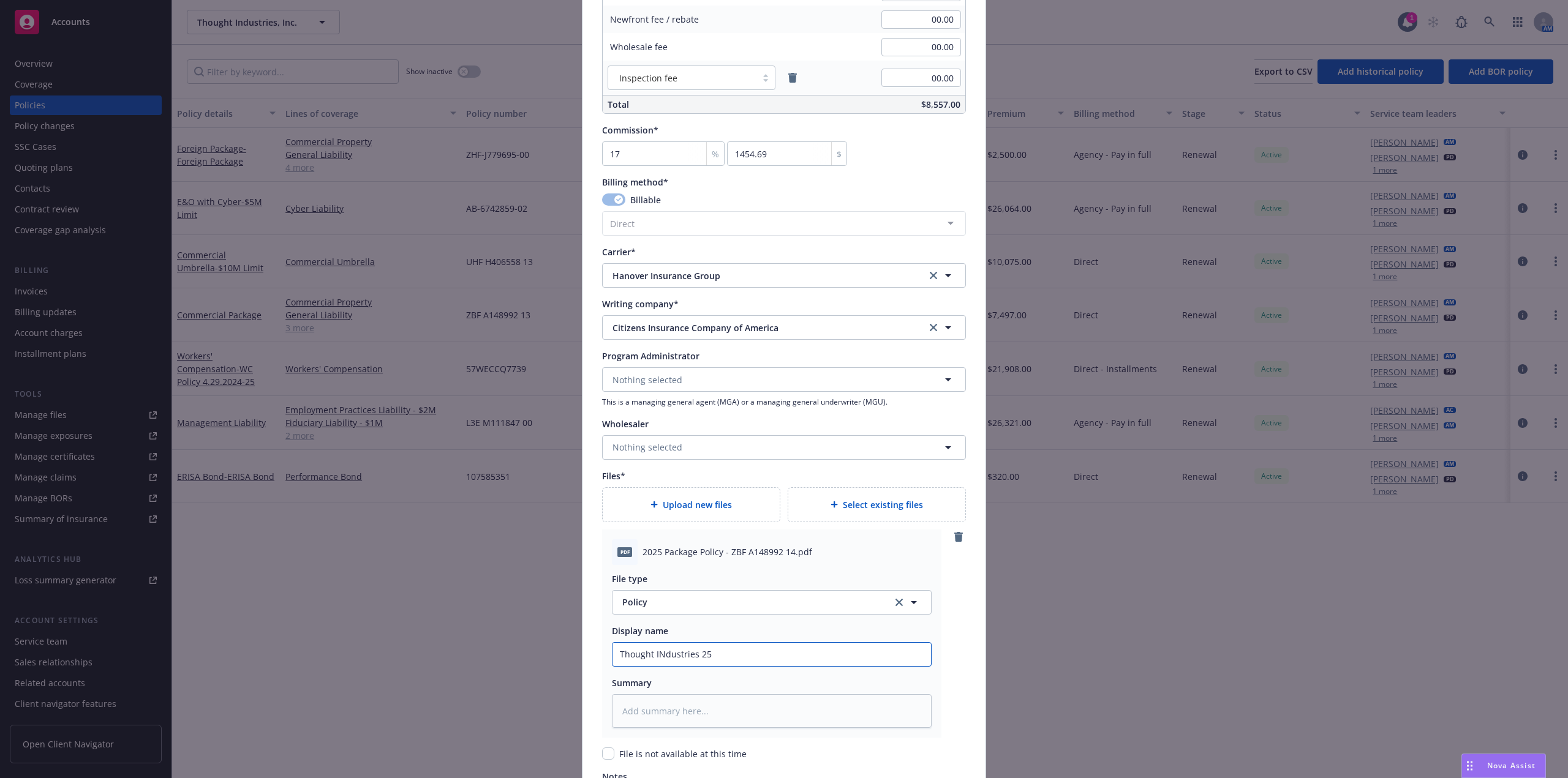
type input "Thought INdustries 25-"
type textarea "x"
type input "Thought INdustries 25-2"
type textarea "x"
type input "Thought INdustries 25-26"
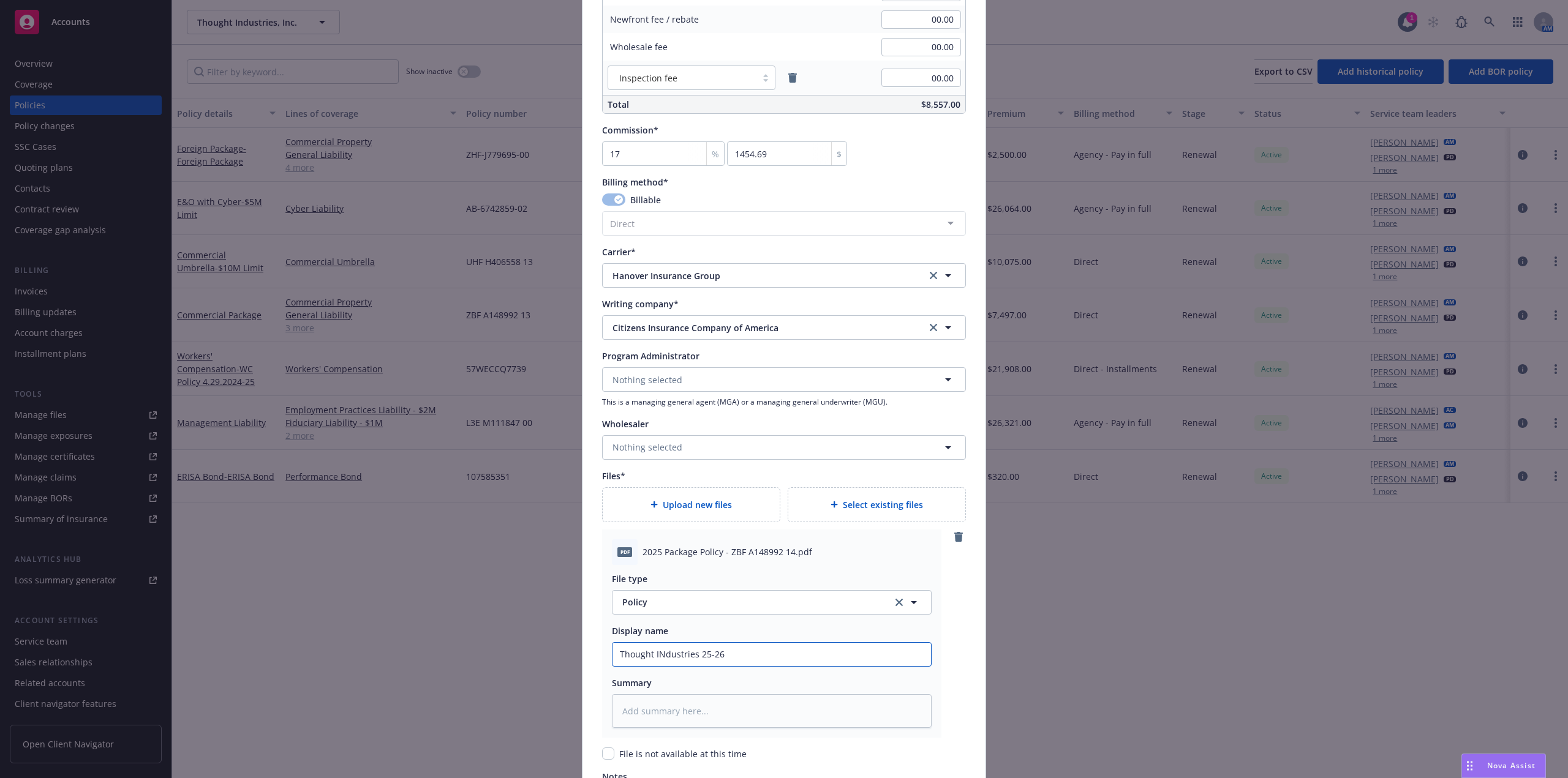
type textarea "x"
type input "Thought INdustries 25-26"
type textarea "x"
type input "Thought INdustries 25-26 P"
type textarea "x"
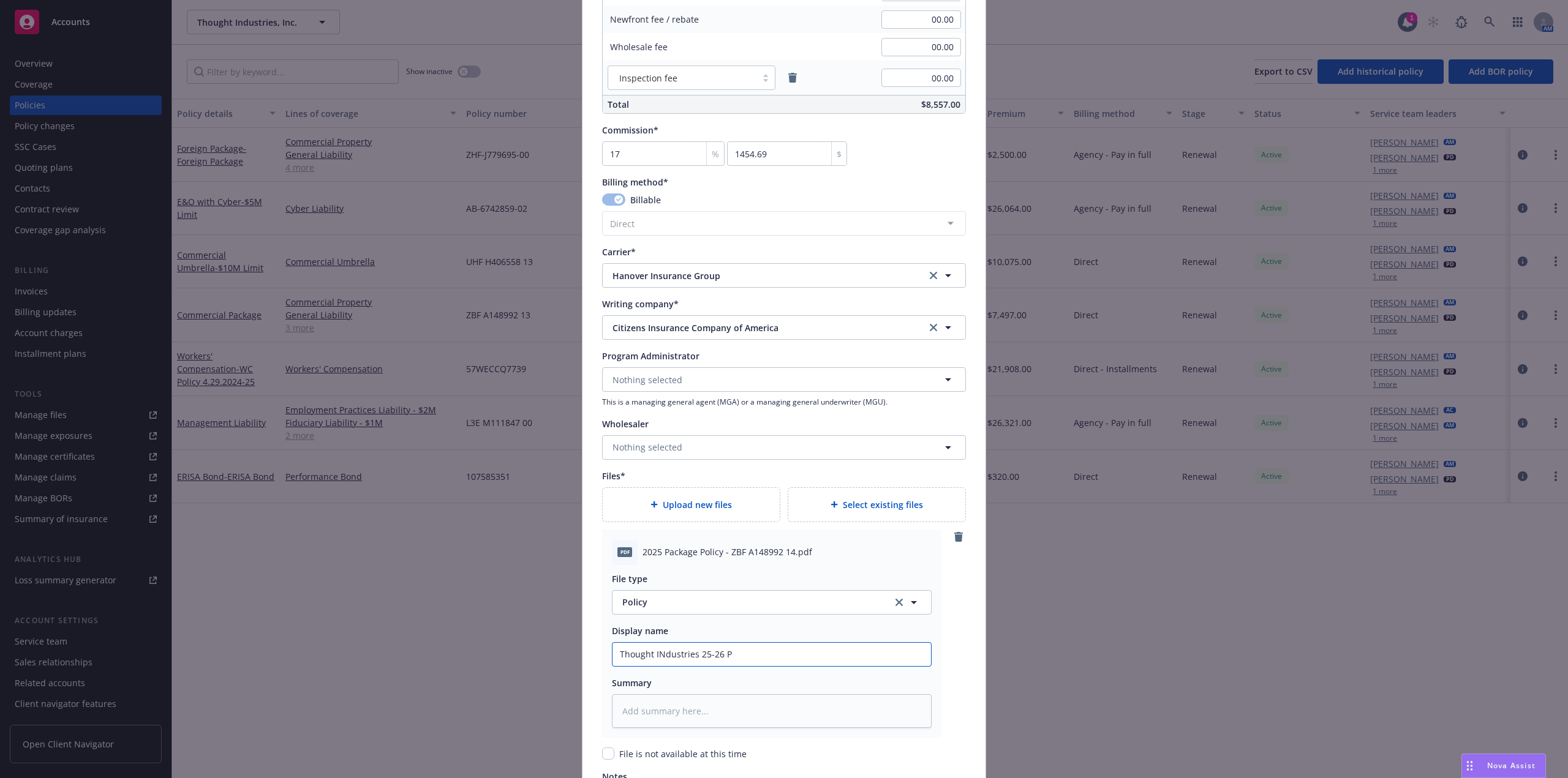
type input "Thought INdustries 25-26 Pa"
type textarea "x"
type input "Thought INdustries 25-26 Pack"
type textarea "x"
type input "Thought INdustries 25-26 Packa"
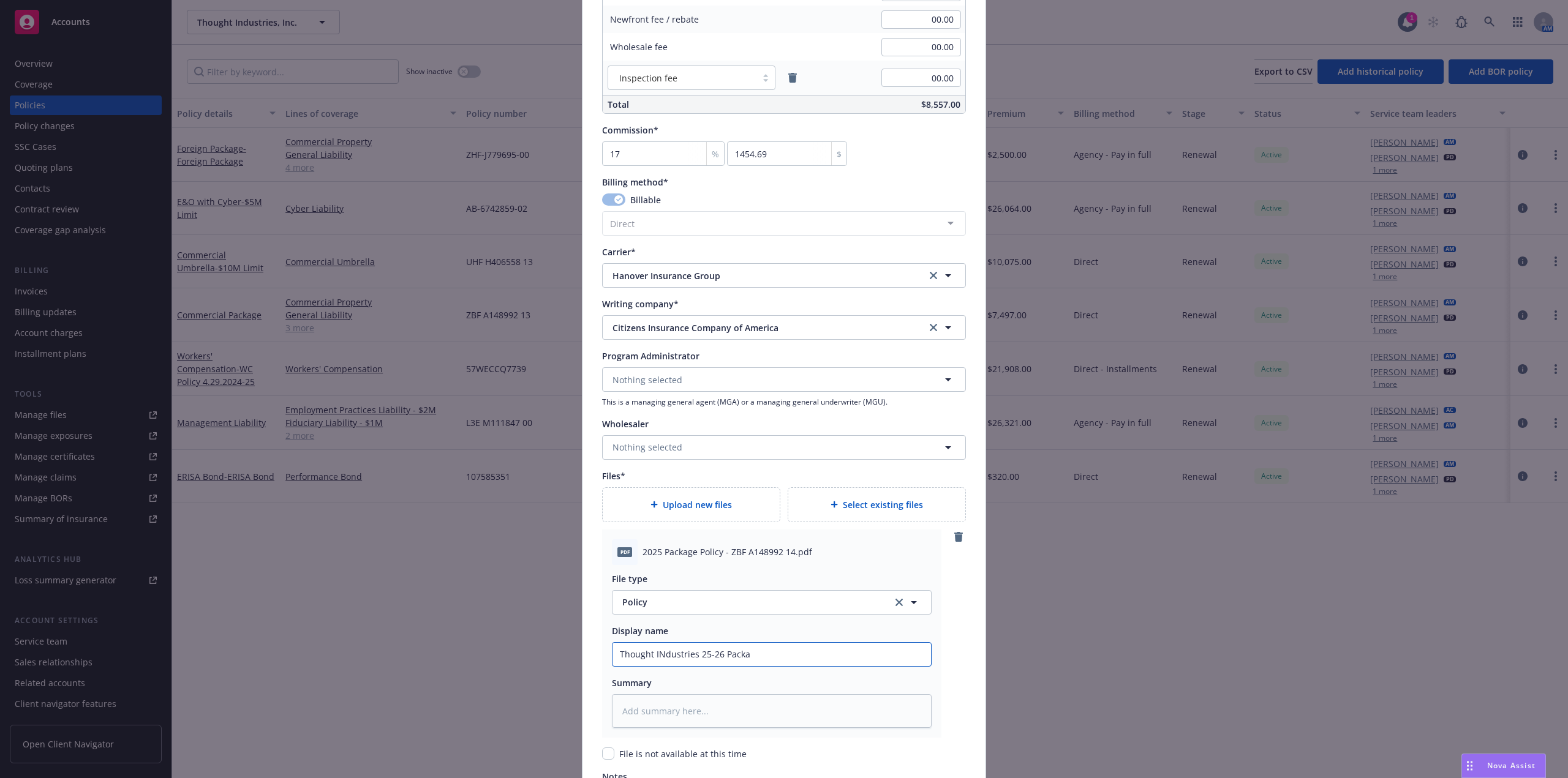
type textarea "x"
type input "Thought INdustries 25-26 Package"
type textarea "x"
type input "Thought INdustries 25-26 Package"
type textarea "x"
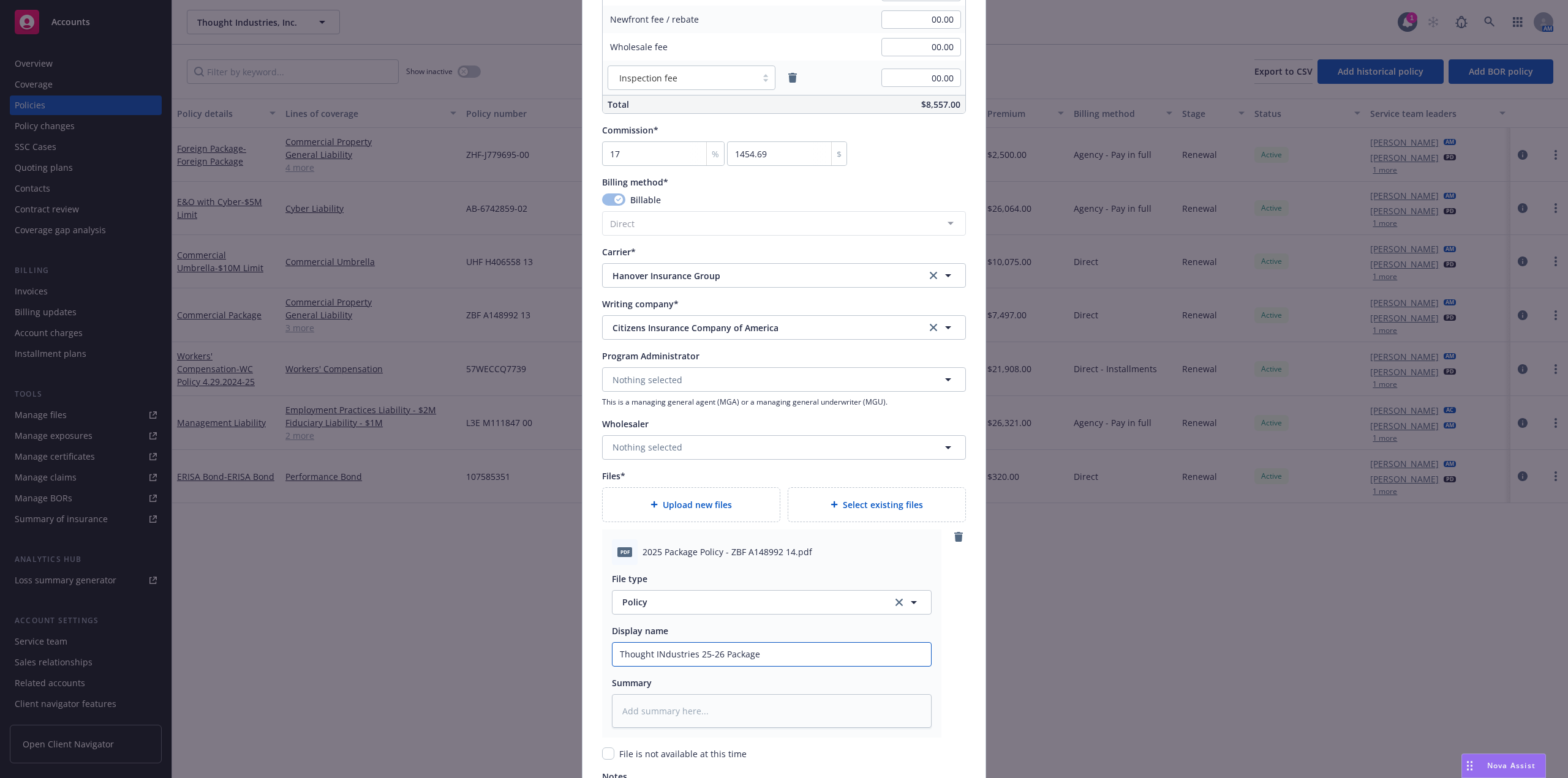
type input "Thought INdustries 25-26 Package P"
type textarea "x"
type input "Thought INdustries 25-26 Package Po"
type textarea "x"
type input "Thought INdustries 25-26 Package Pol"
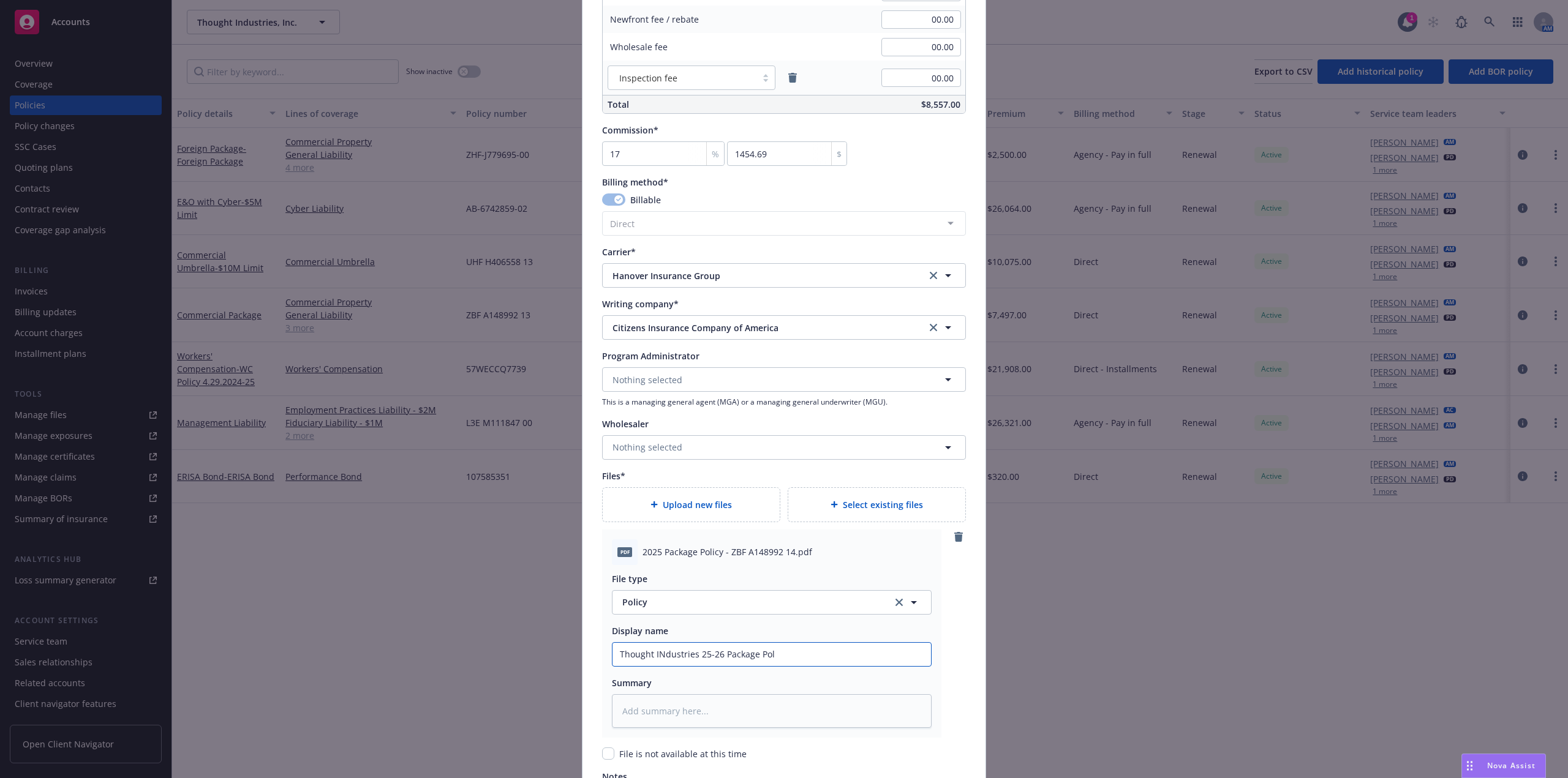
type textarea "x"
type input "Thought INdustries 25-26 Package Poli"
type textarea "x"
type input "Thought INdustries 25-26 Package Polic"
type textarea "x"
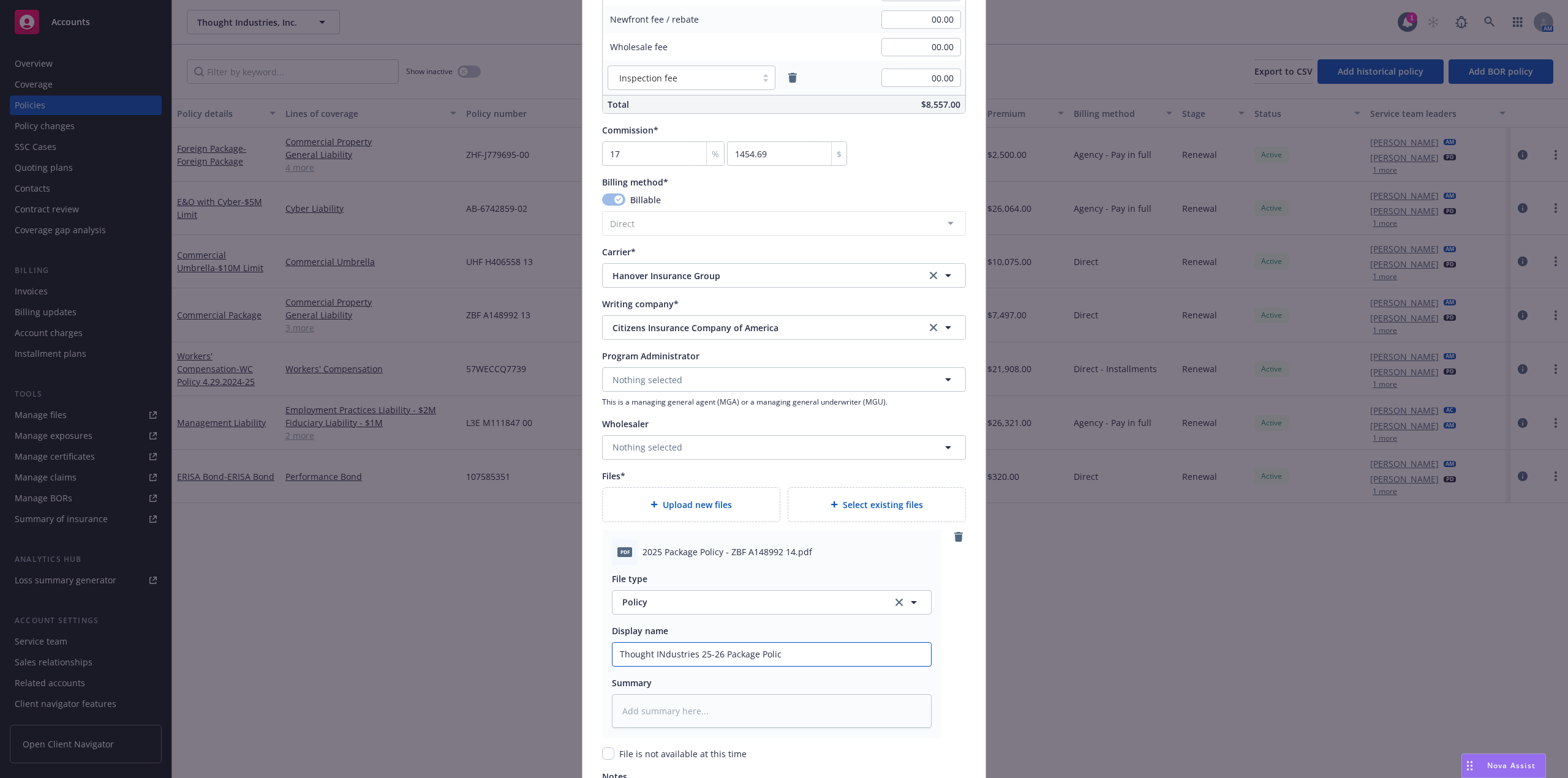
type input "Thought INdustries 25-26 Package Policy"
click at [671, 658] on input "Thought INdustries 25-26 Package Policy" at bounding box center [772, 654] width 319 height 23
type textarea "x"
type input "Thought Industries 25-26 Package Policy"
drag, startPoint x: 797, startPoint y: 652, endPoint x: 575, endPoint y: 666, distance: 222.4
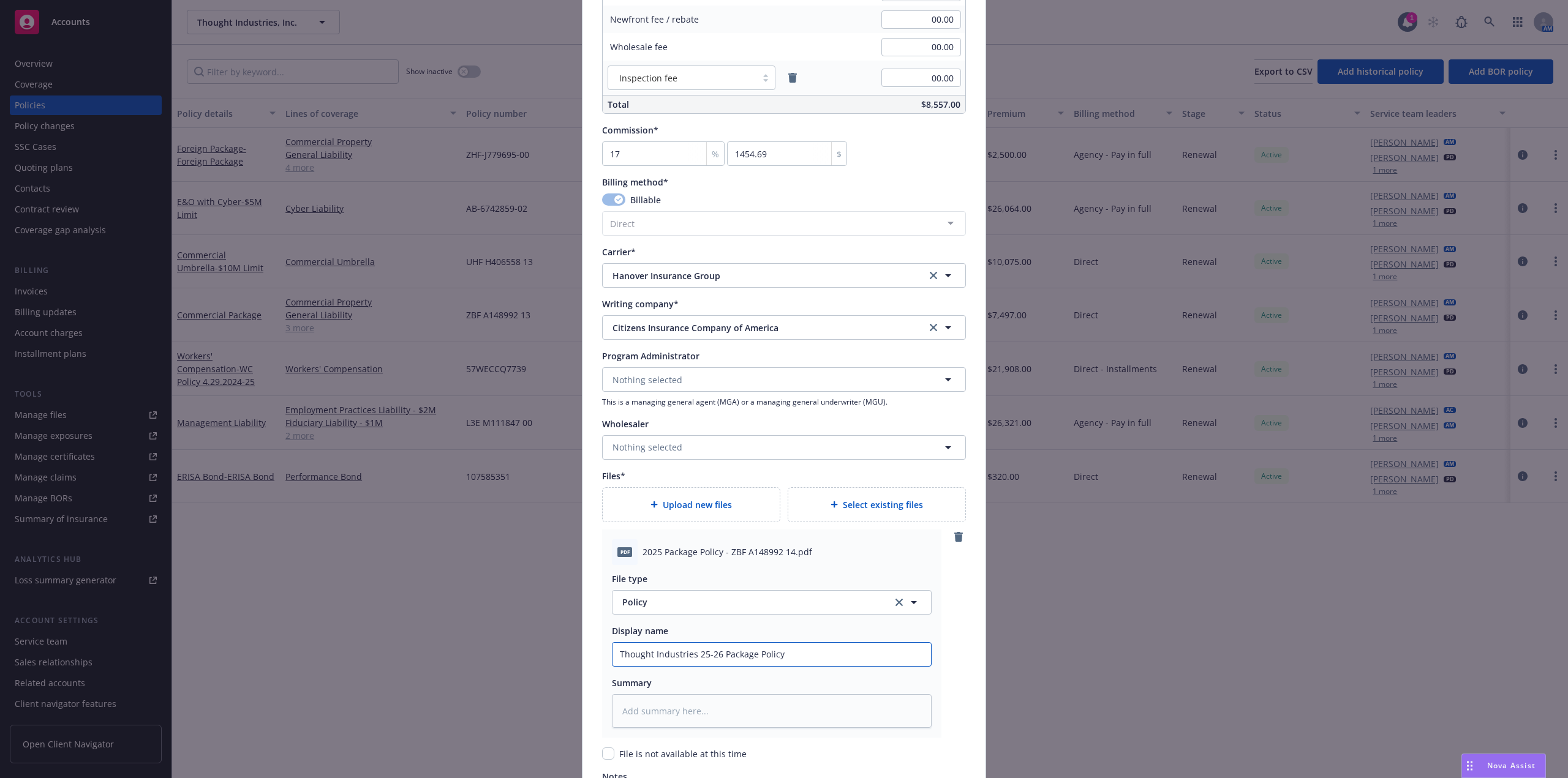
click at [575, 666] on div "Create renewal policy with incumbent Policy number* ZBF A148992 14 Policy numbe…" at bounding box center [784, 389] width 1568 height 778
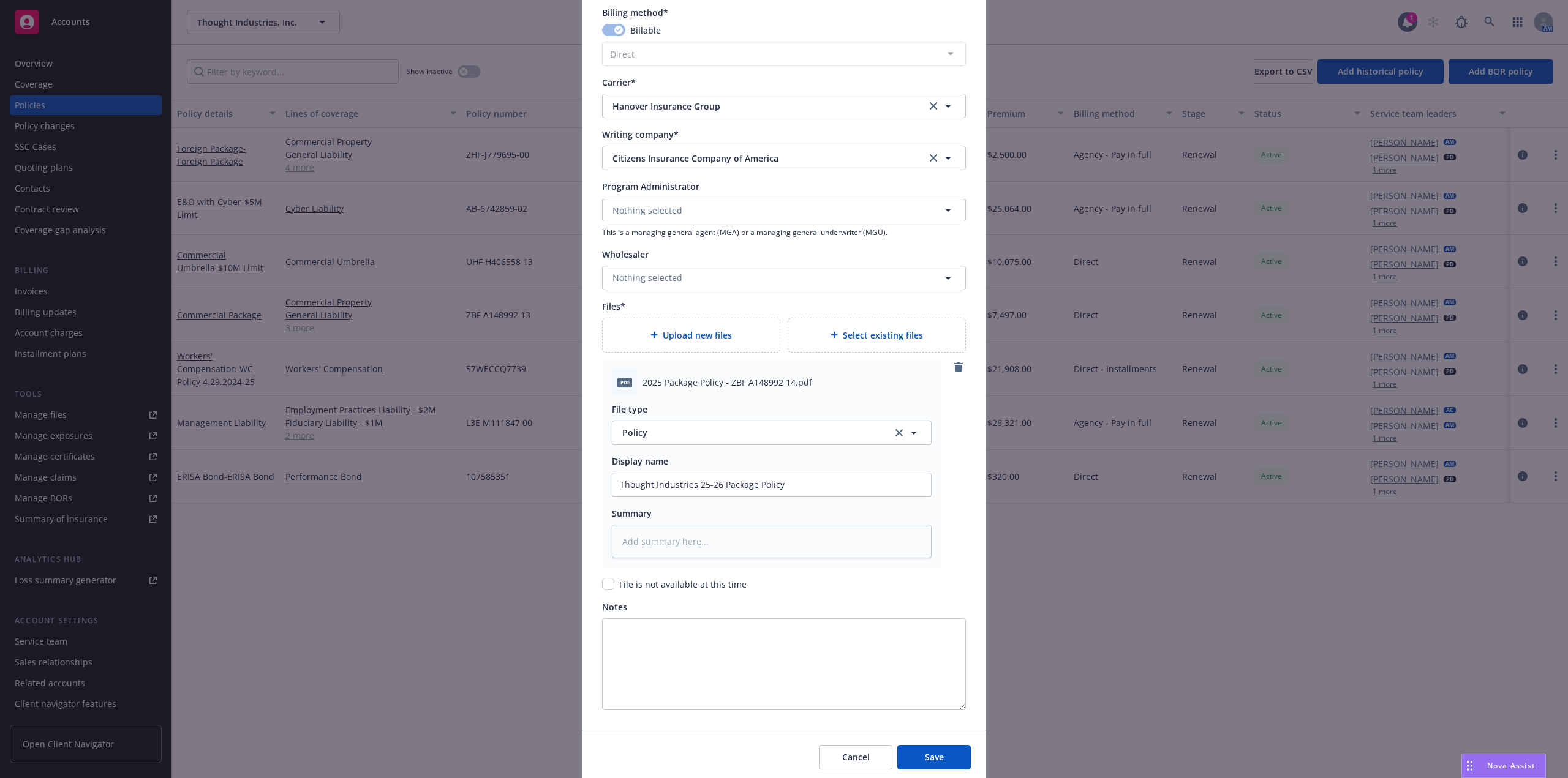
scroll to position [1240, 0]
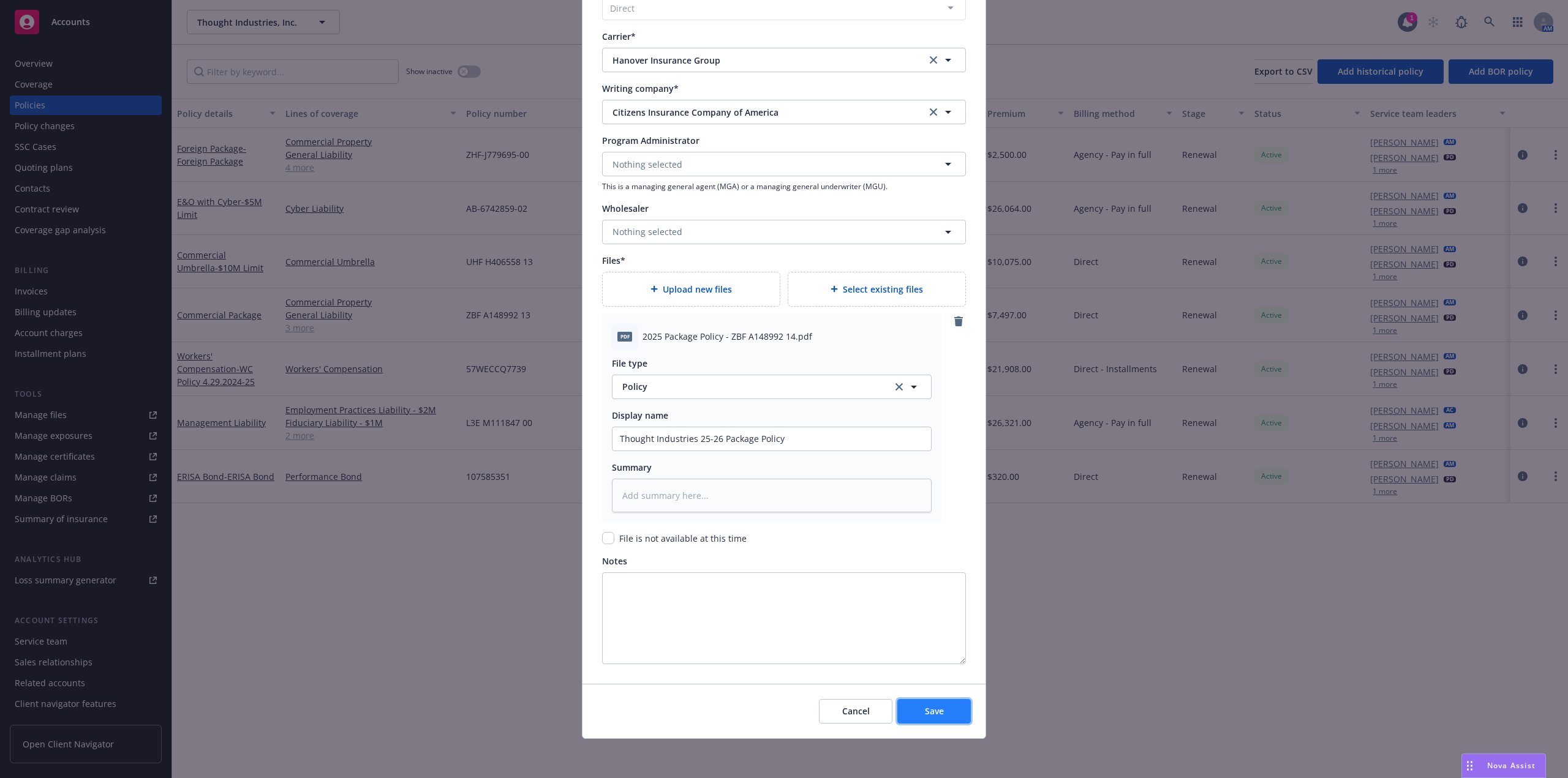
click at [927, 715] on span "Save" at bounding box center [934, 711] width 19 height 11
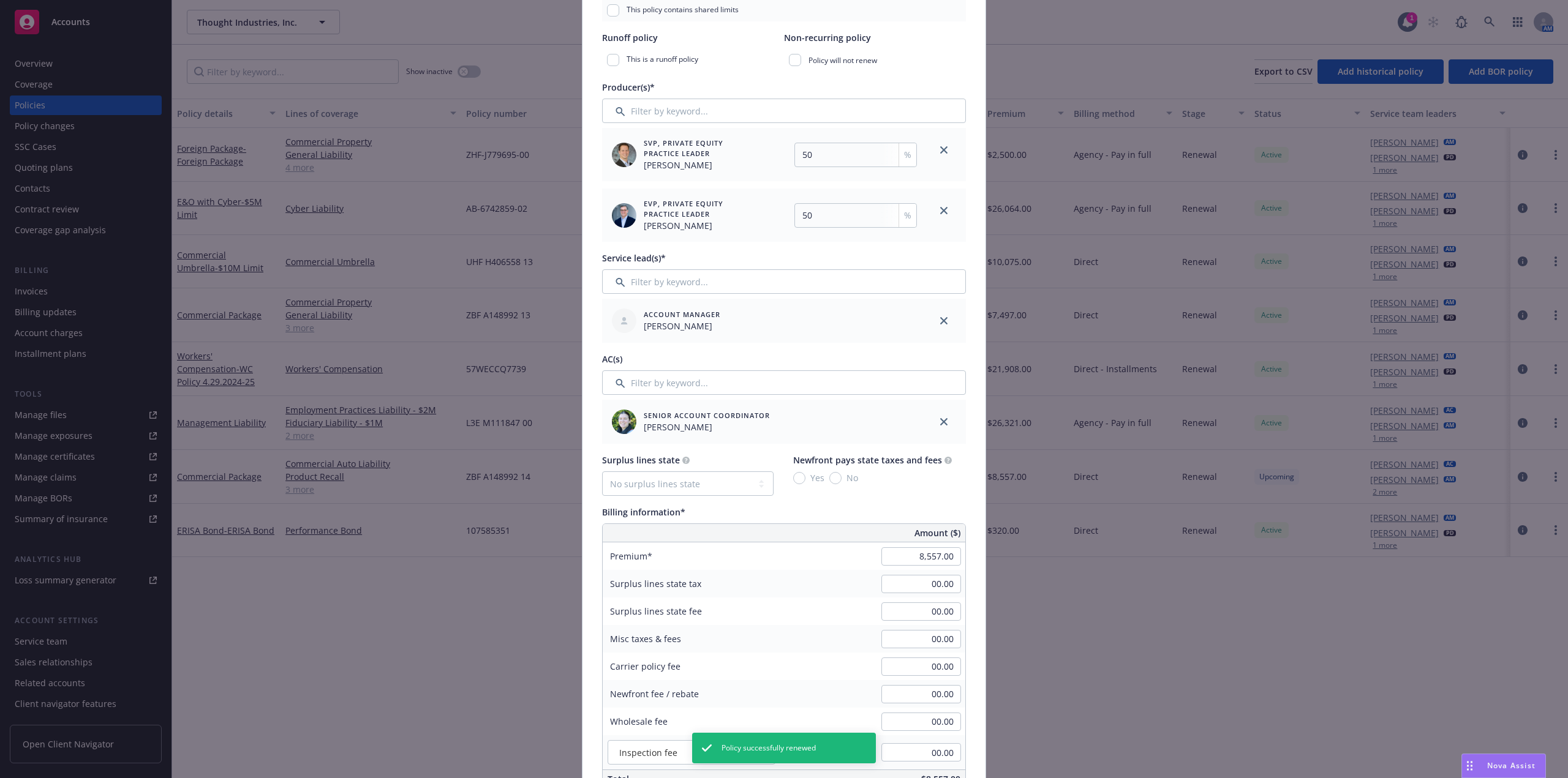
scroll to position [505, 0]
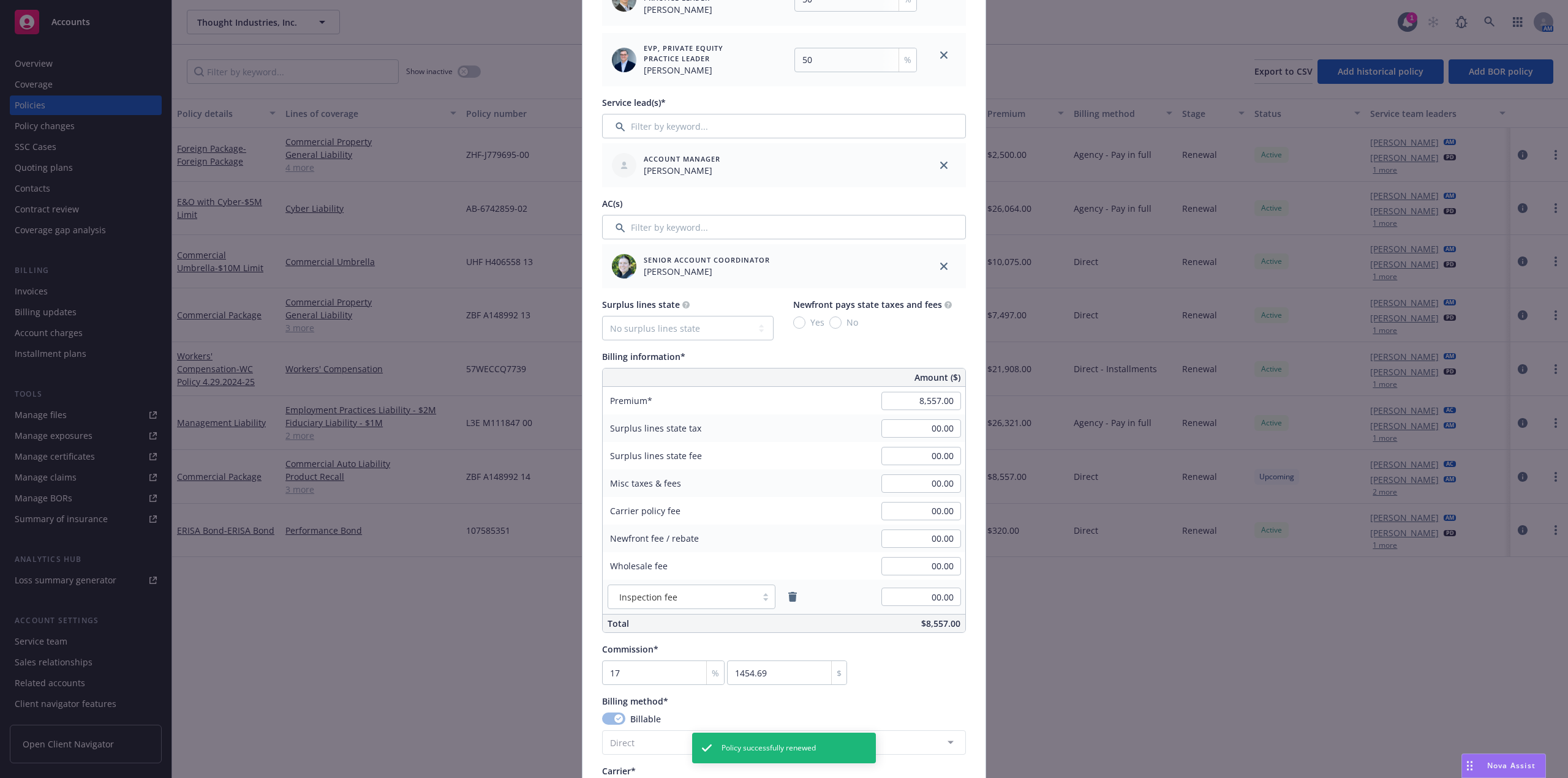
type textarea "x"
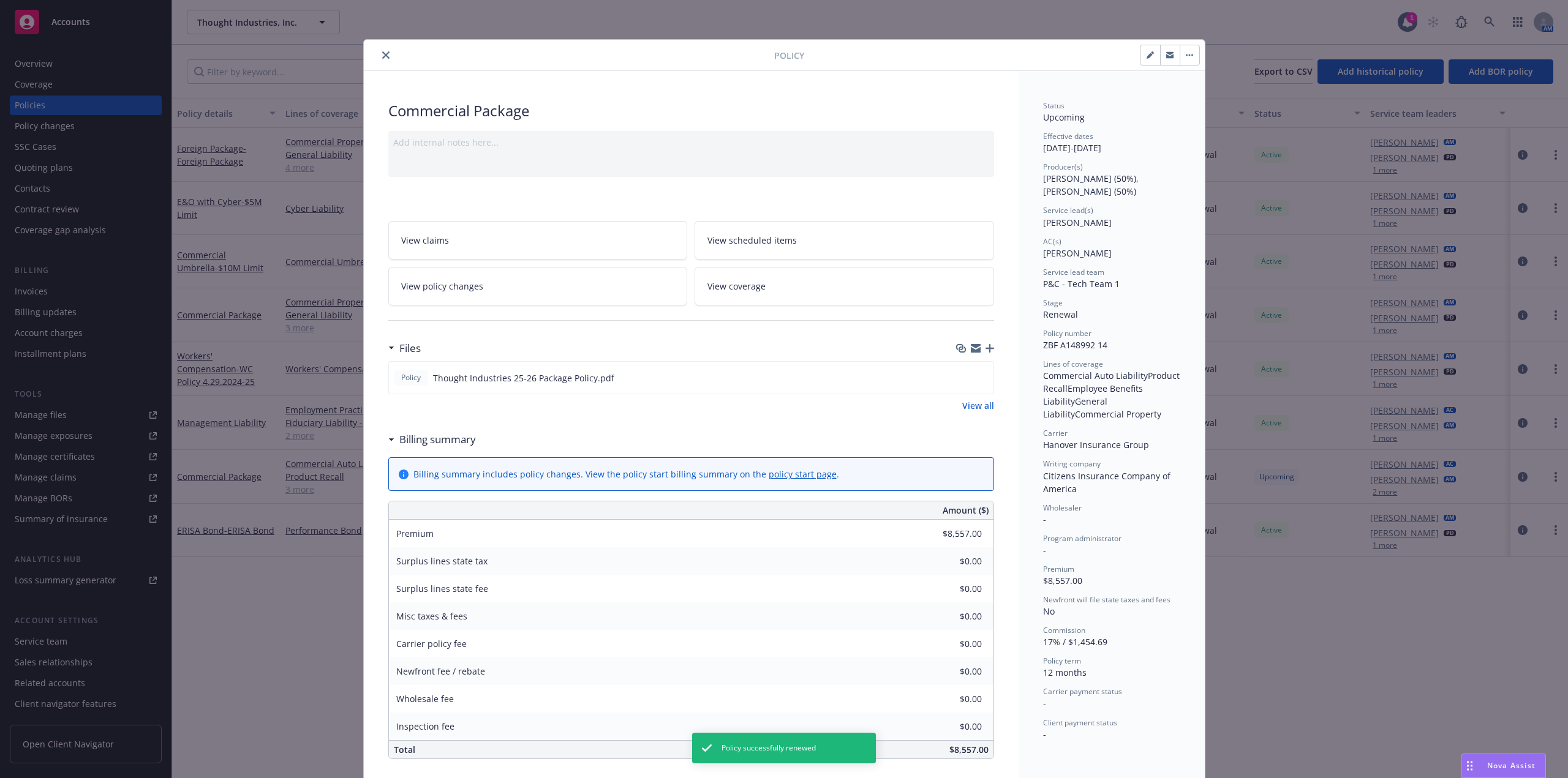
click at [383, 51] on icon "close" at bounding box center [386, 55] width 8 height 8
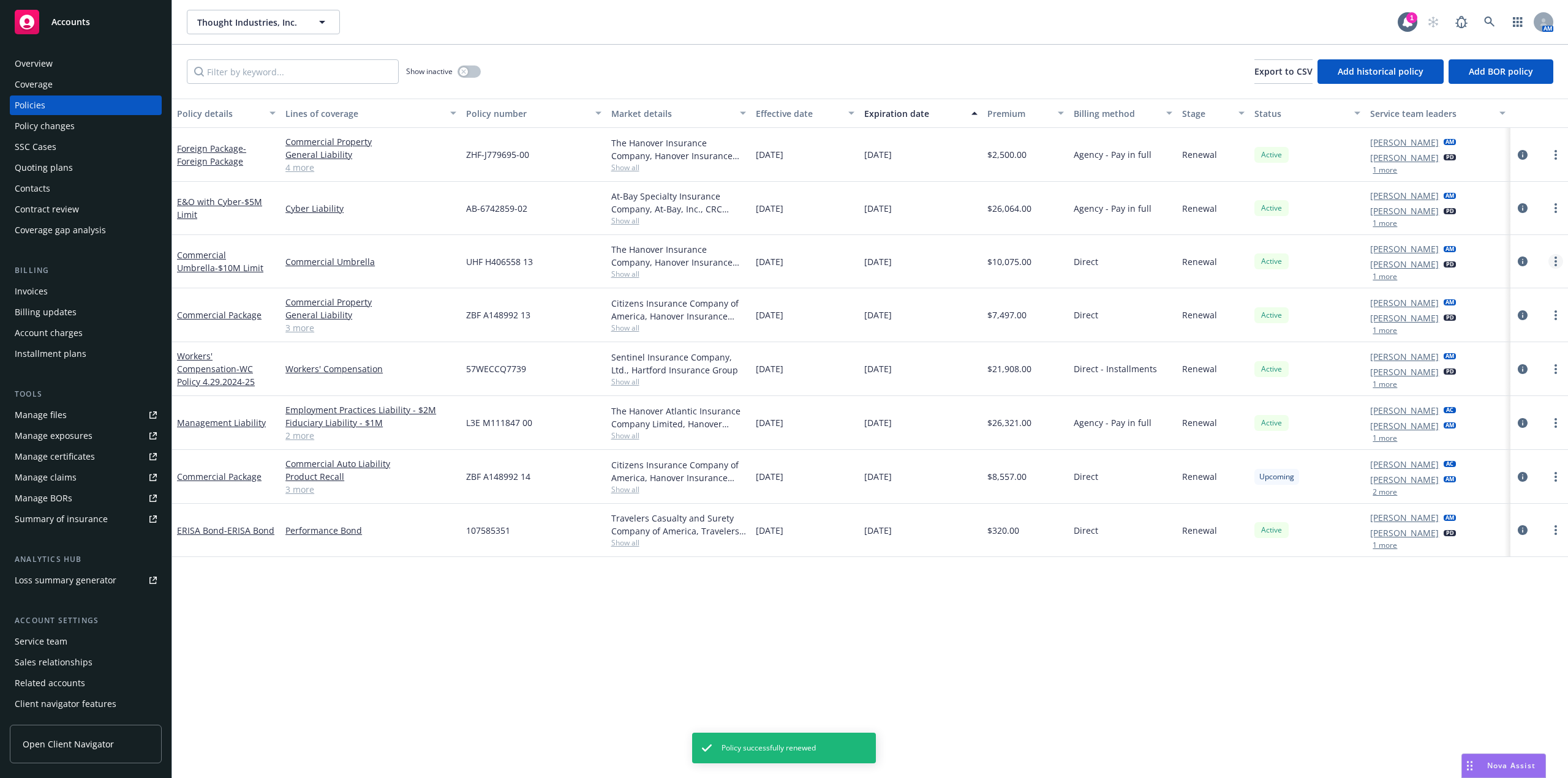
click at [1553, 260] on link "more" at bounding box center [1555, 261] width 15 height 15
click at [1559, 260] on link "more" at bounding box center [1555, 261] width 15 height 15
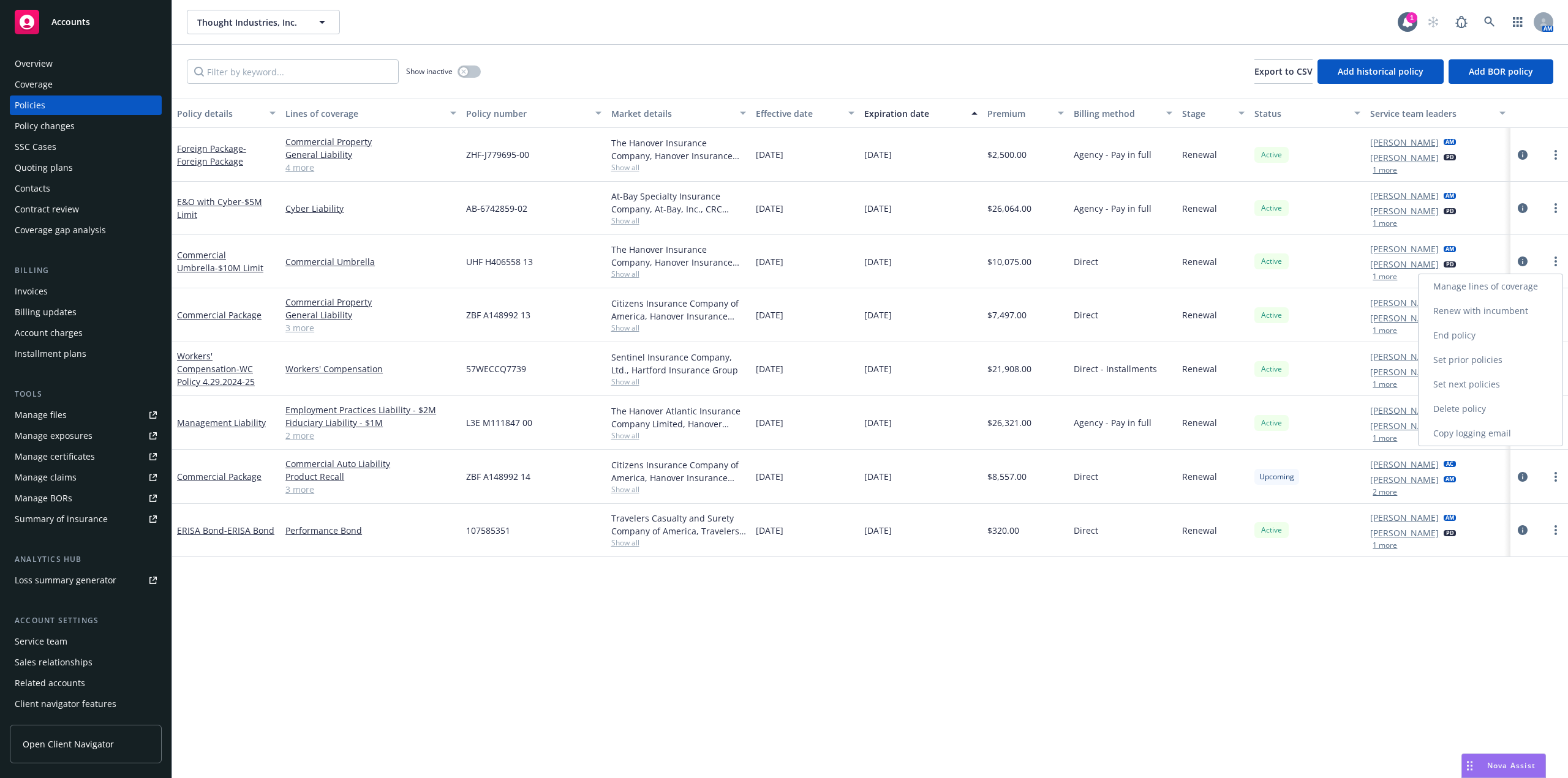
click at [1513, 306] on link "Renew with incumbent" at bounding box center [1490, 311] width 144 height 25
select select "12"
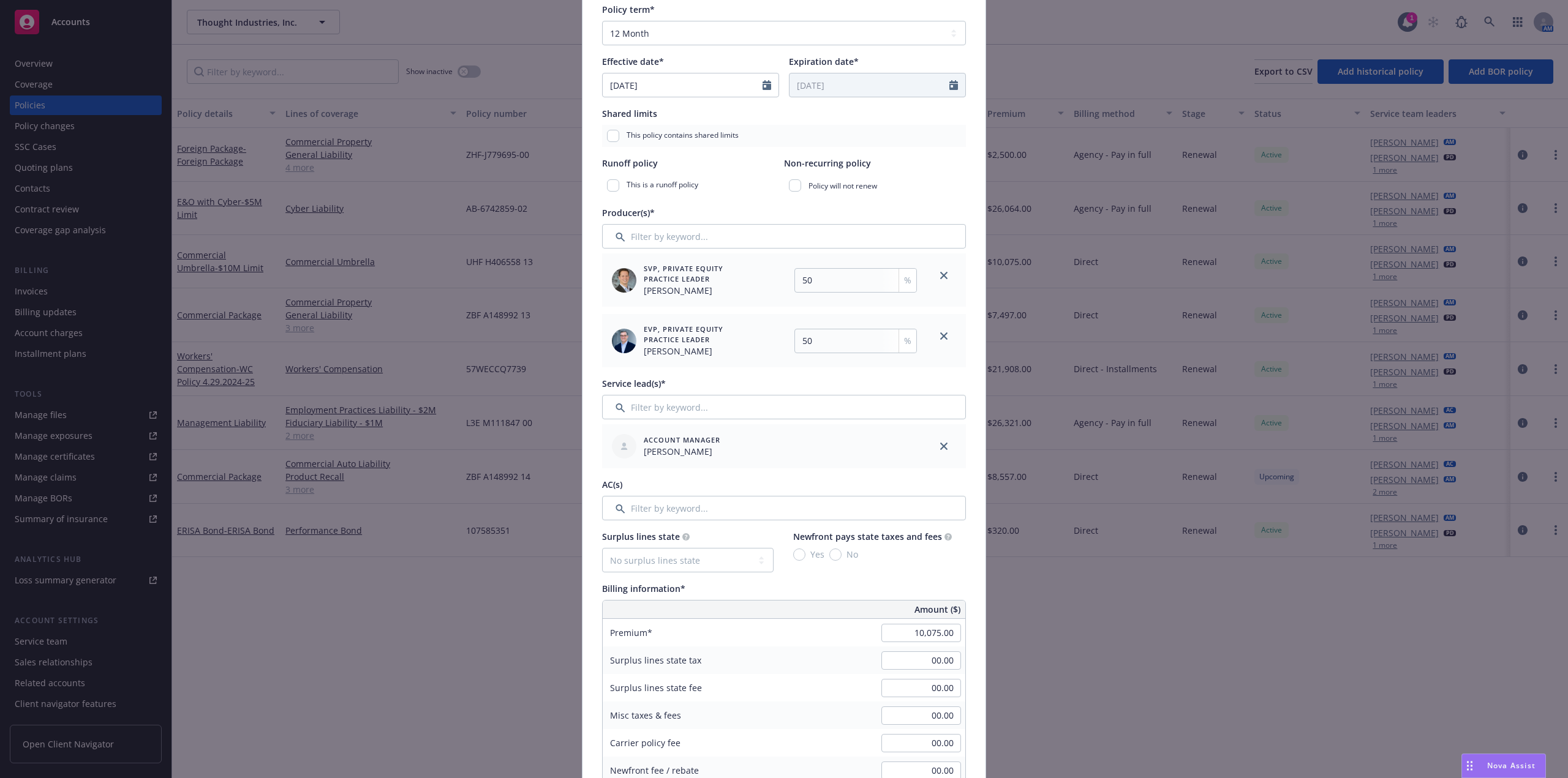
scroll to position [429, 0]
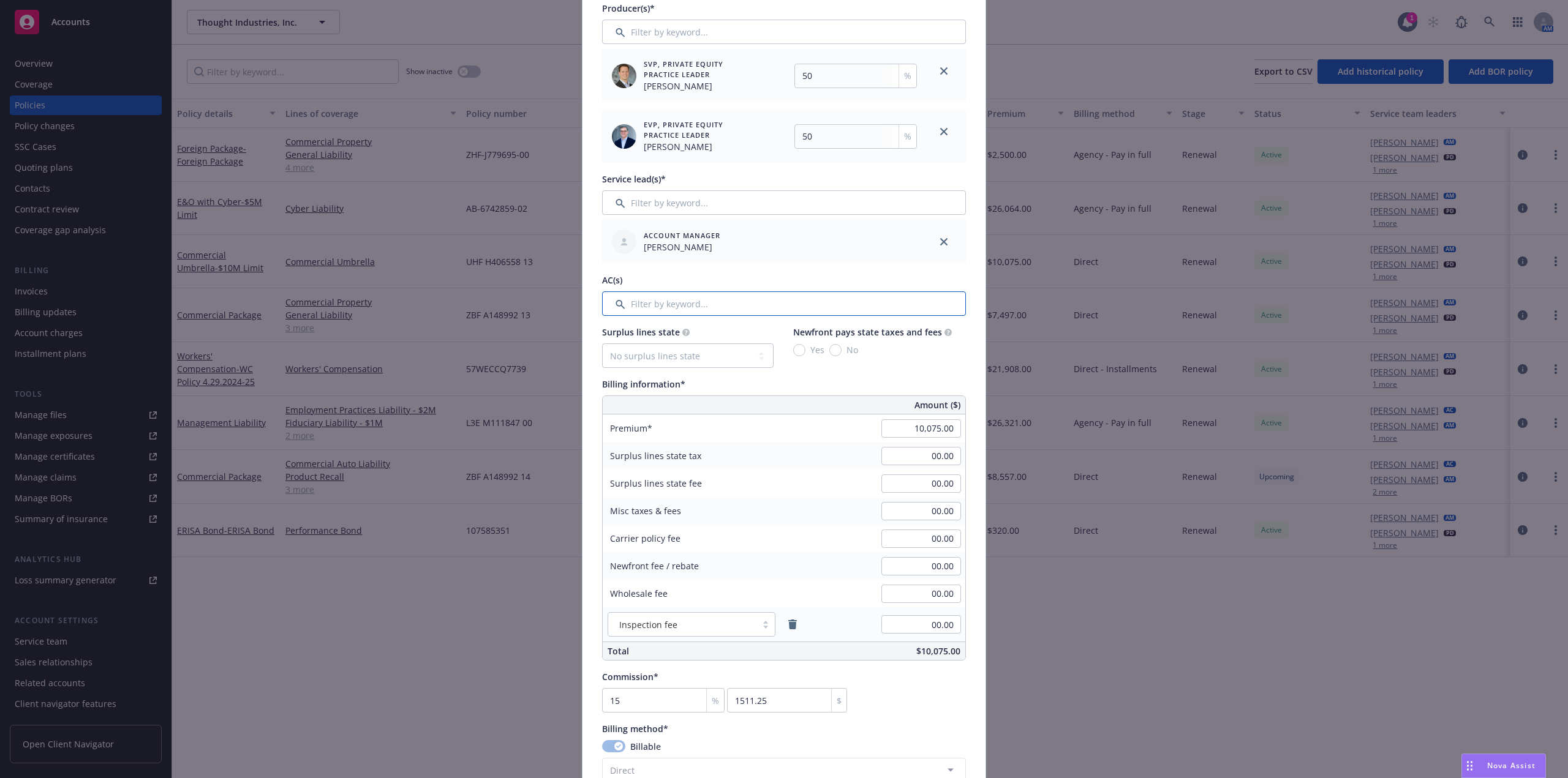
click at [676, 310] on input "Filter by keyword..." at bounding box center [784, 303] width 364 height 25
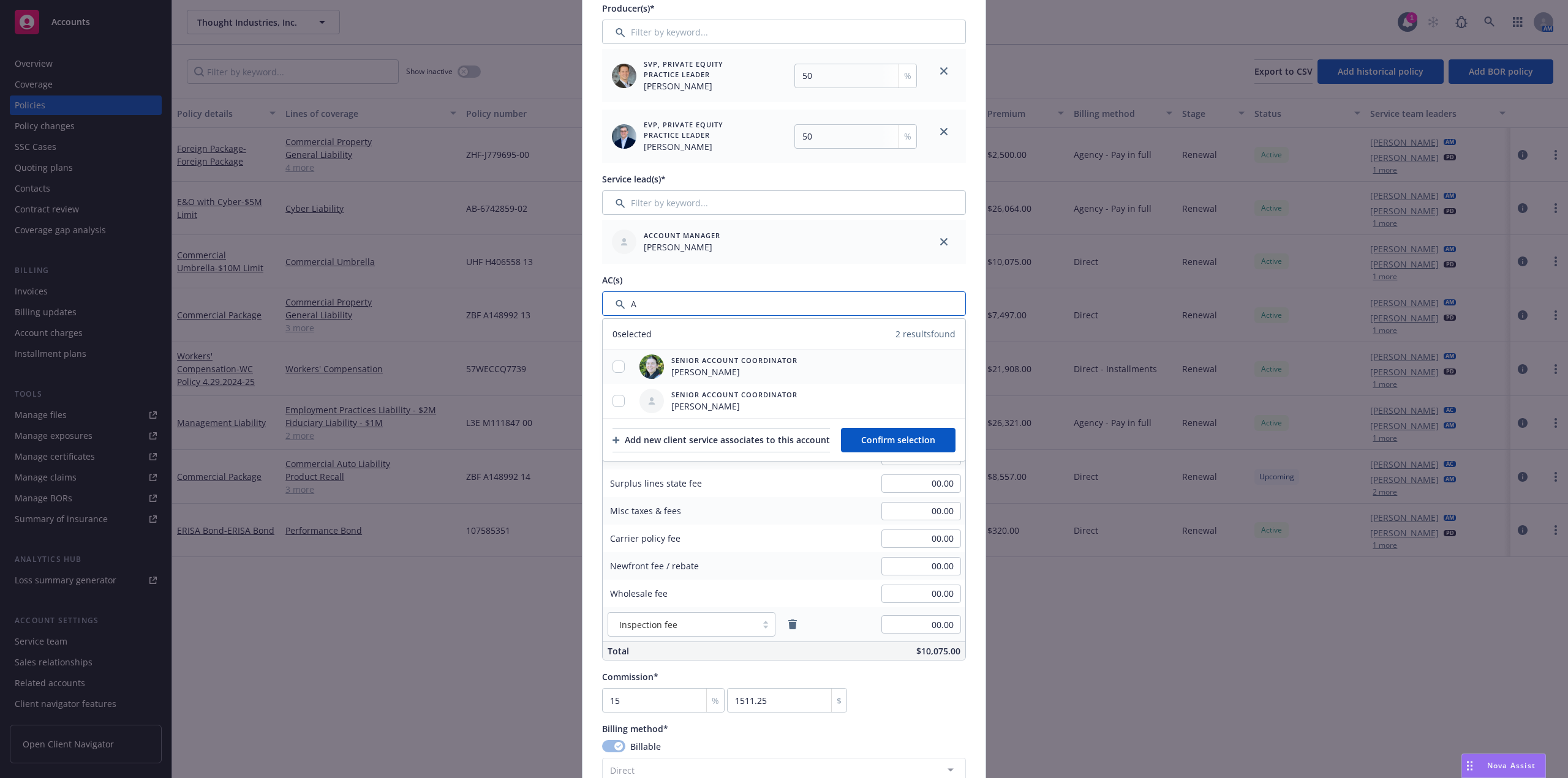
type input "A"
click at [608, 363] on div at bounding box center [619, 367] width 32 height 13
click at [616, 366] on input "checkbox" at bounding box center [619, 366] width 12 height 12
checkbox input "true"
click at [914, 434] on button "Confirm selection" at bounding box center [898, 440] width 115 height 25
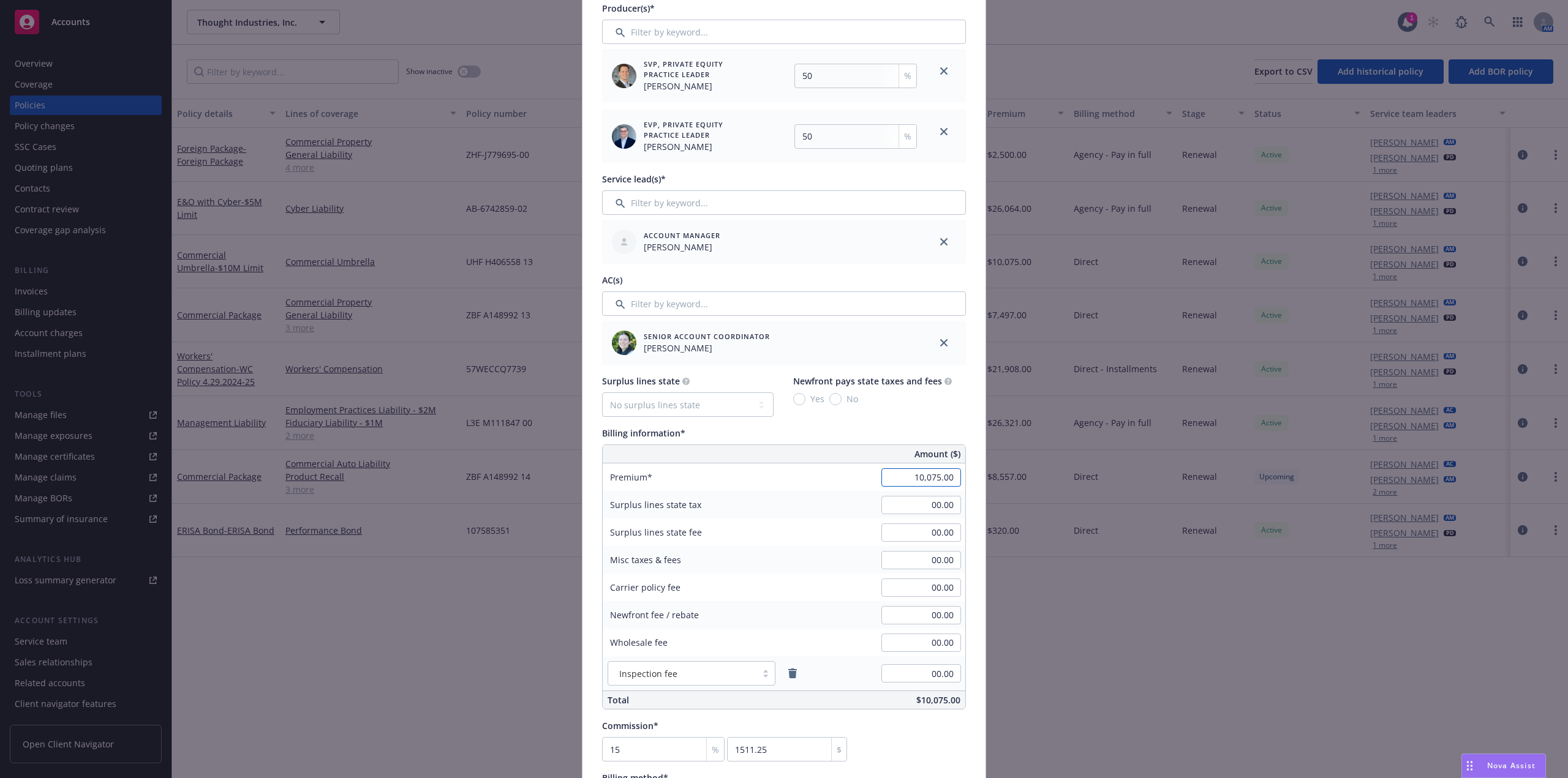
click at [916, 476] on input "10,075.00" at bounding box center [922, 477] width 80 height 18
paste input "1,05"
type input "11,055.00"
type input "1658.25"
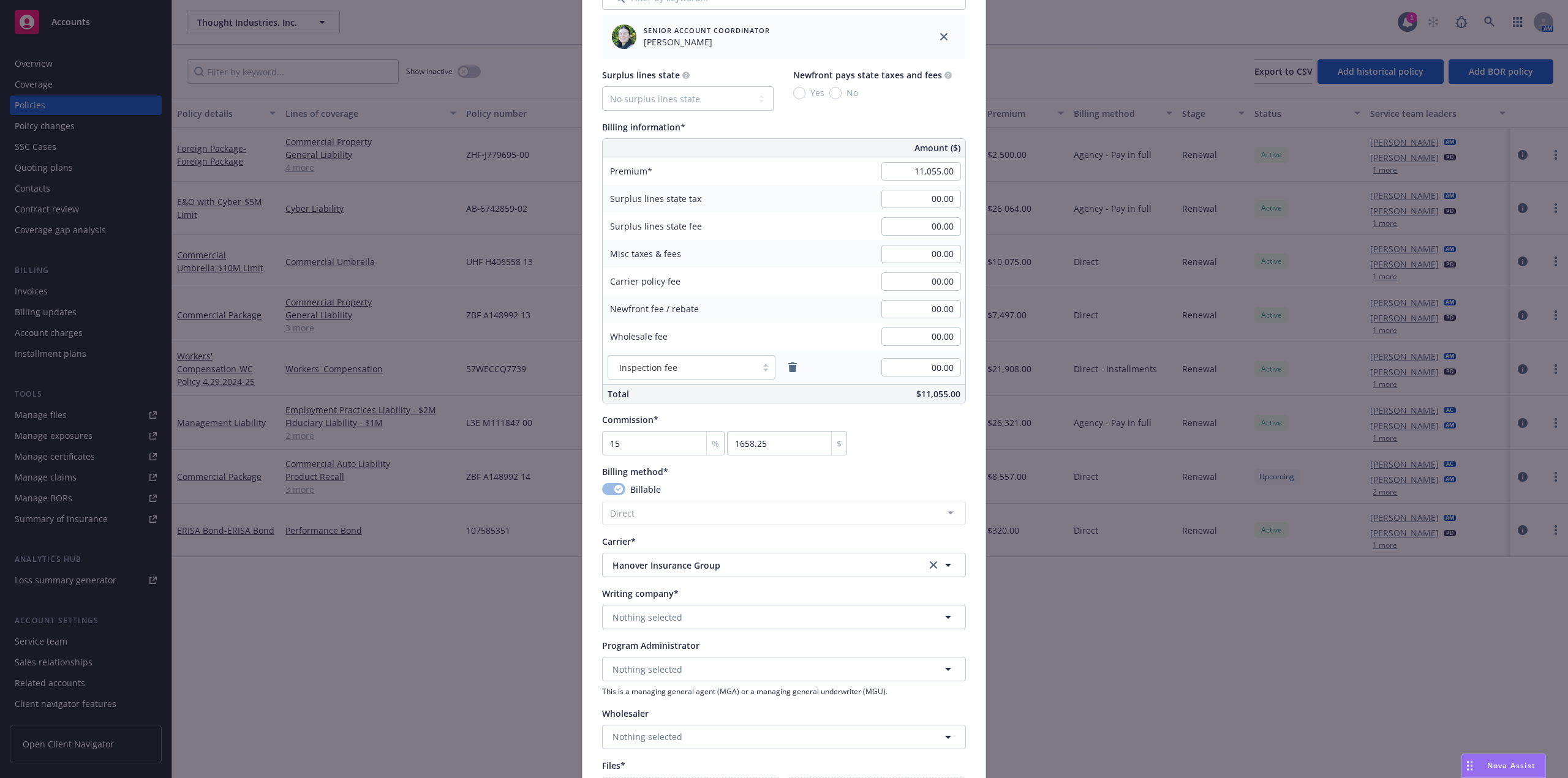
scroll to position [1024, 0]
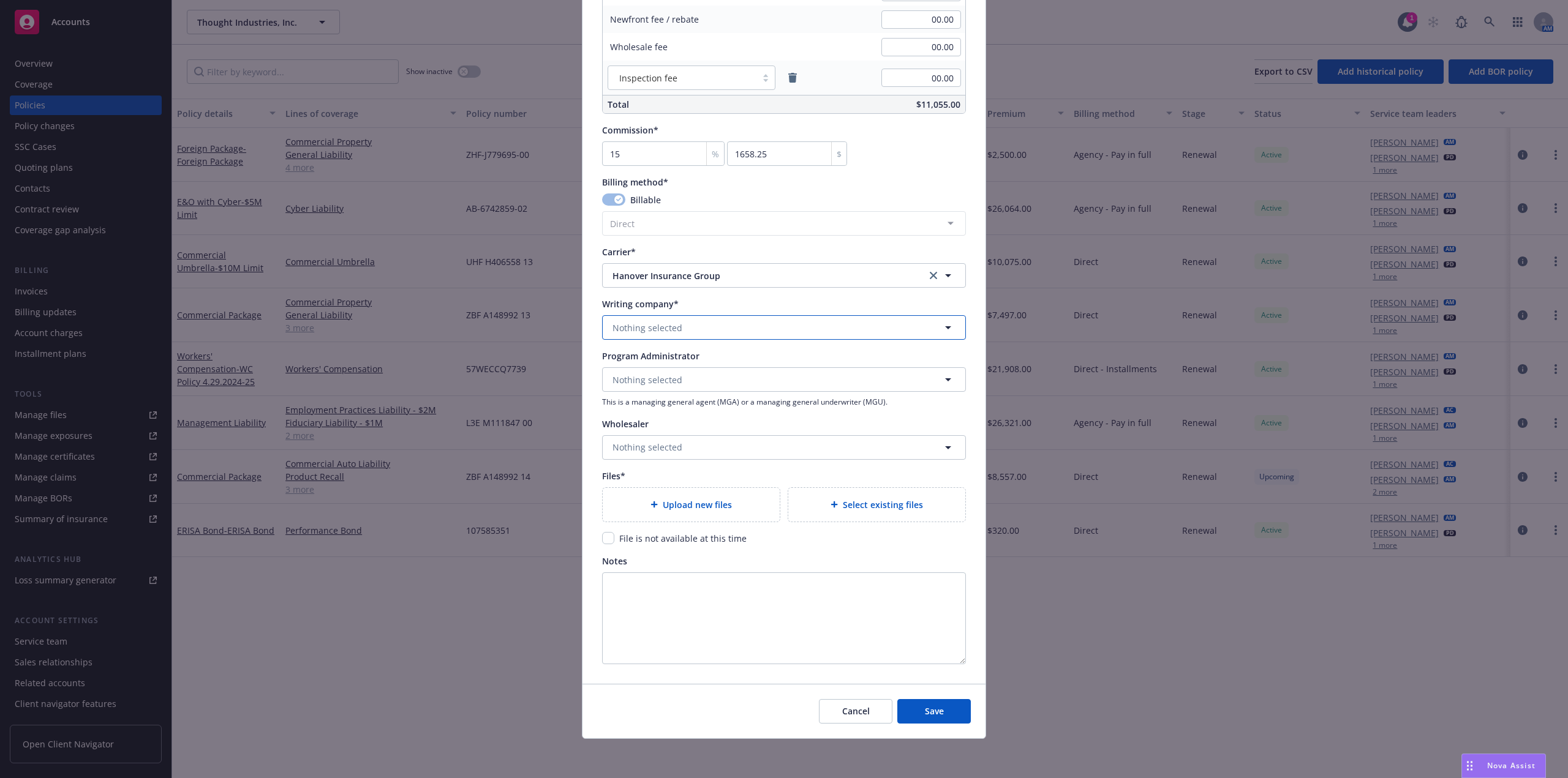
click at [673, 336] on button "Nothing selected" at bounding box center [784, 328] width 364 height 25
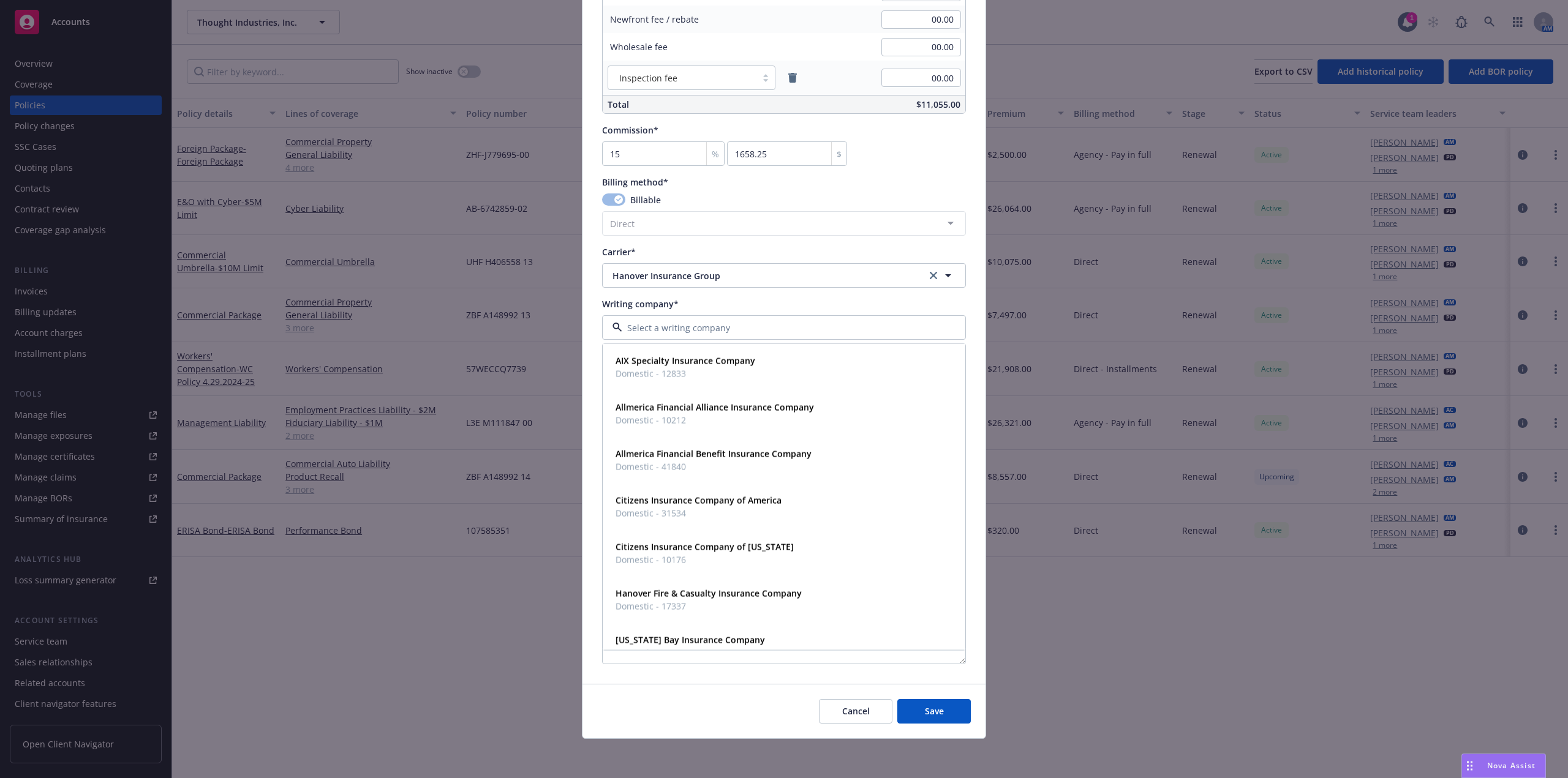
paste input "Hanover Insurance Company"
type input "Hanover Insurance Company"
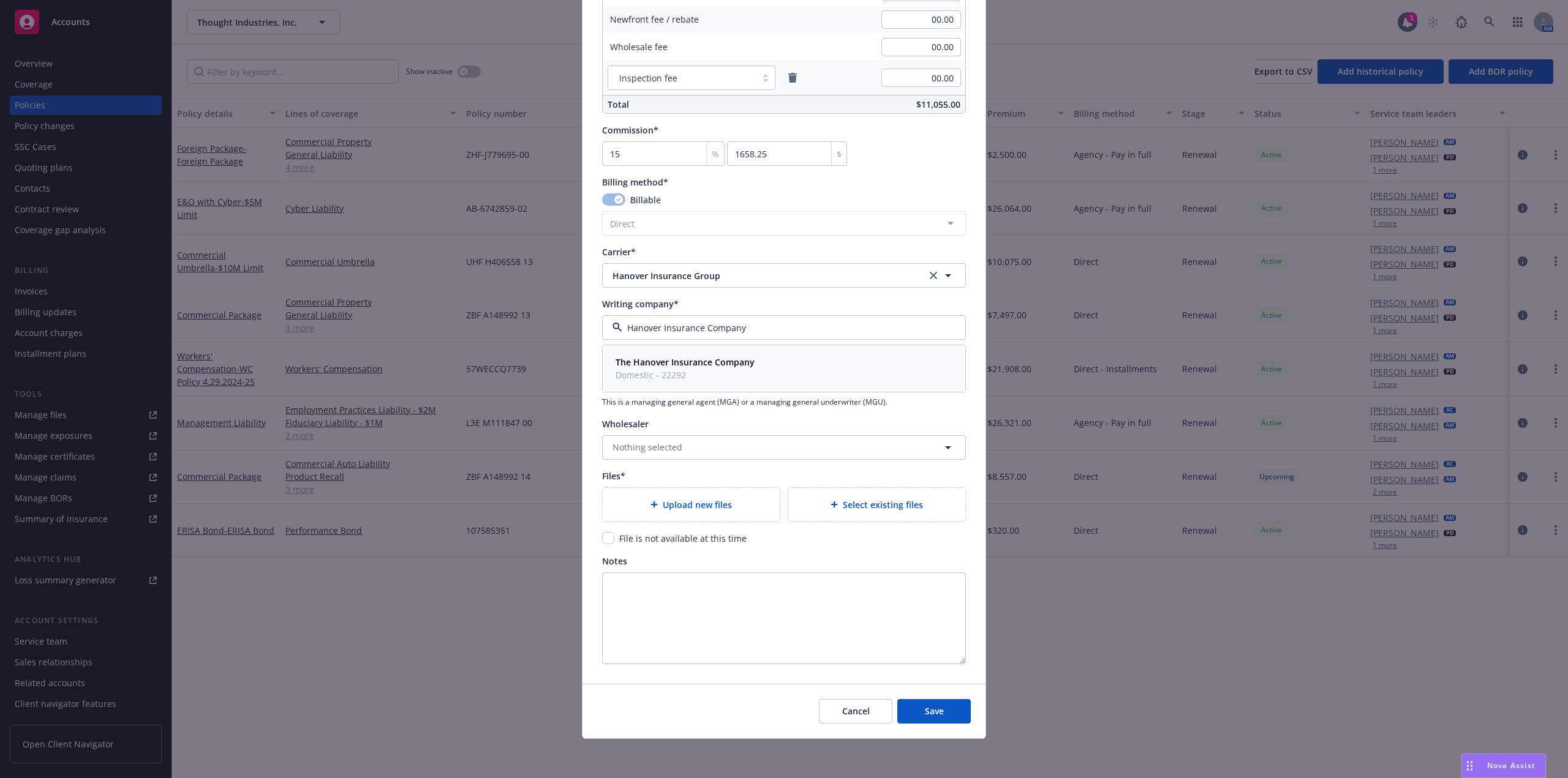
click at [669, 362] on strong "The Hanover Insurance Company" at bounding box center [684, 362] width 139 height 11
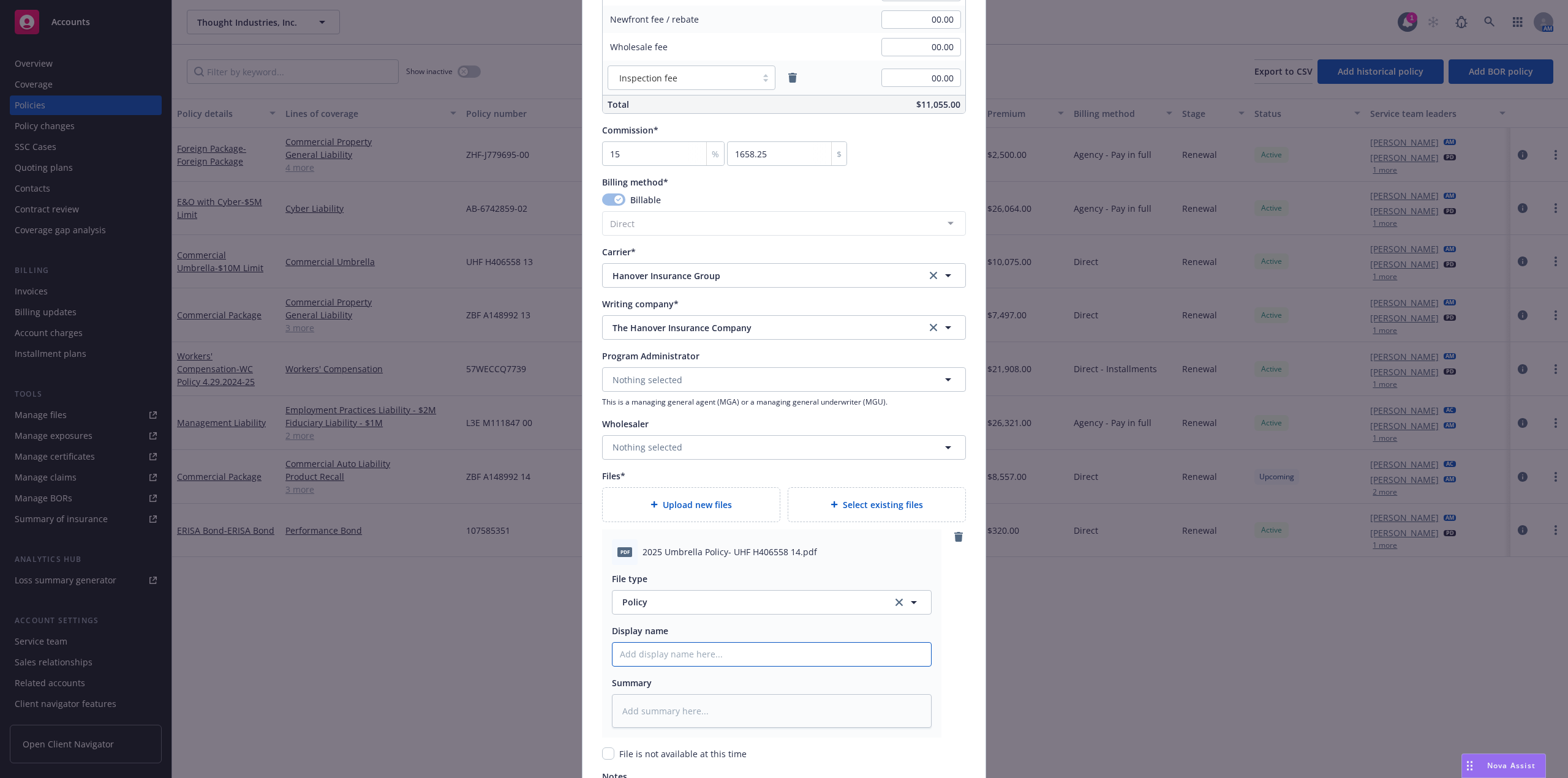
click at [727, 651] on input "Policy display name" at bounding box center [772, 654] width 319 height 23
paste input "Thought Industries 25-26 LOB Policy"
type textarea "x"
type input "Thought Industries 25-26 LOB Policy"
click at [724, 658] on input "Thought Industries 25-26 LOB Policy" at bounding box center [772, 654] width 319 height 23
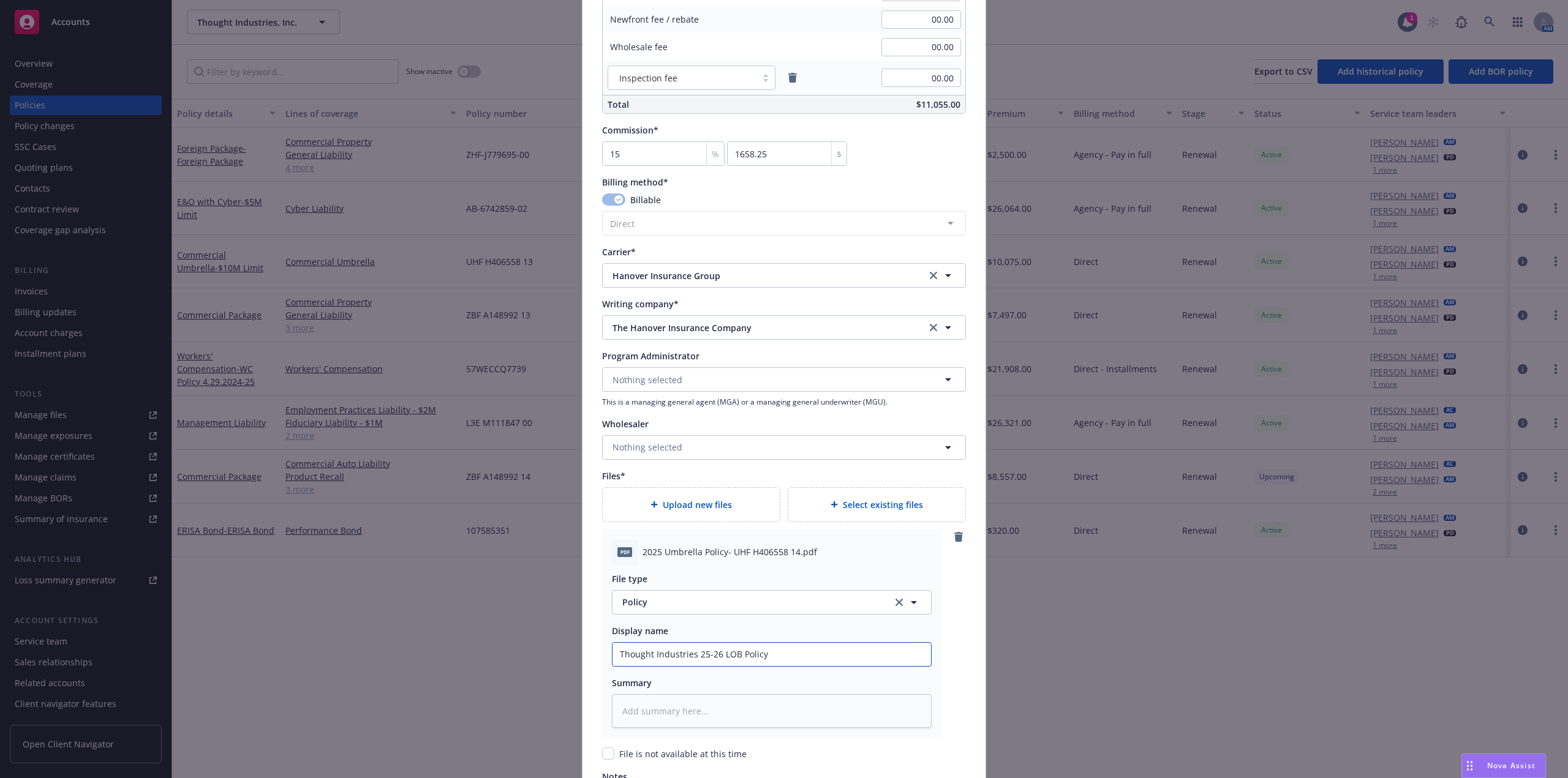
click at [724, 658] on input "Thought Industries 25-26 LOB Policy" at bounding box center [772, 654] width 319 height 23
type textarea "x"
type input "Thought Industries 25-26 UPolicy"
type textarea "x"
type input "Thought Industries 25-26 UmPolicy"
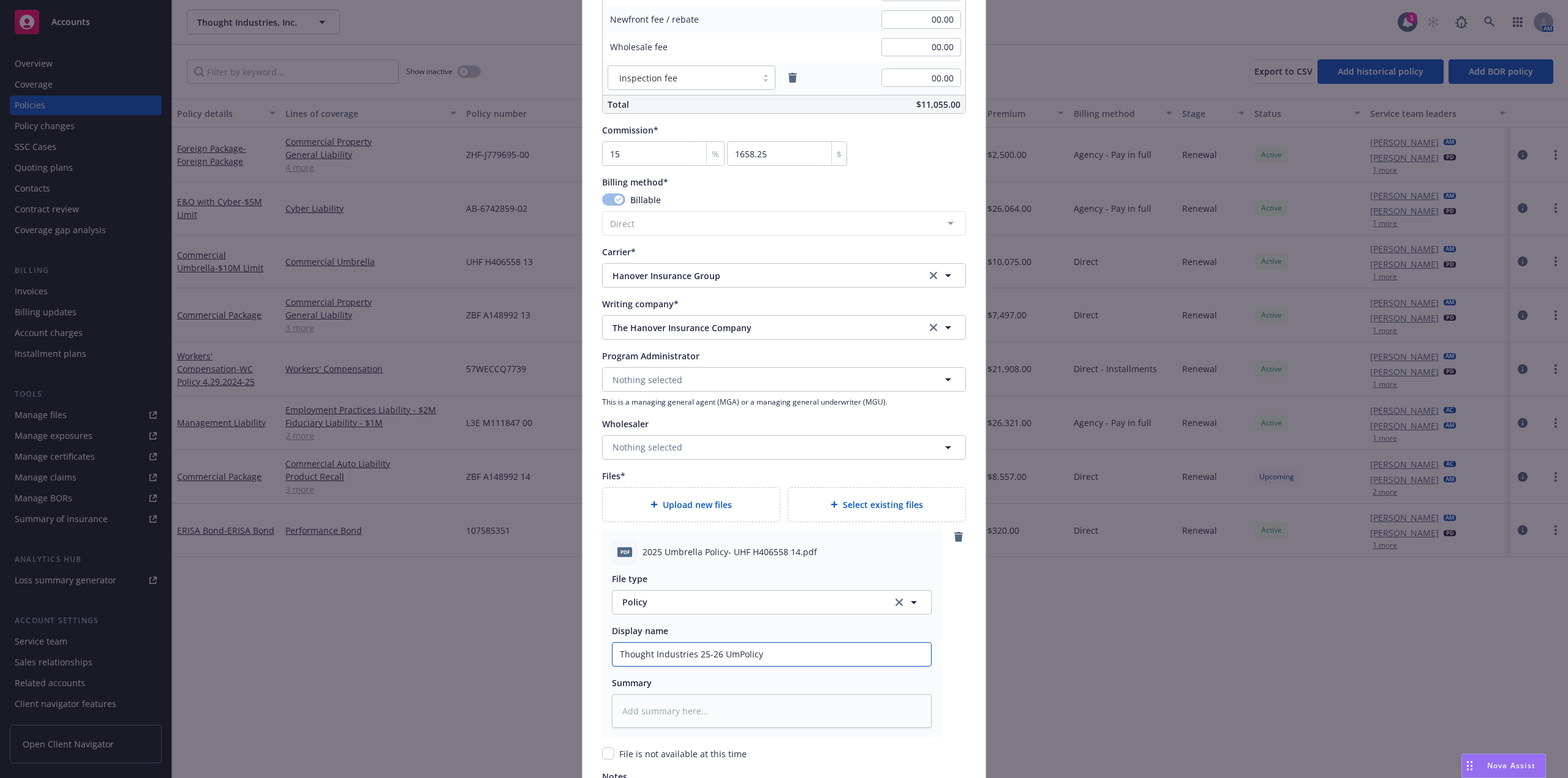
type textarea "x"
type input "Thought Industries 25-26 UmbPolicy"
type textarea "x"
type input "Thought Industries 25-26 UmbrPolicy"
type textarea "x"
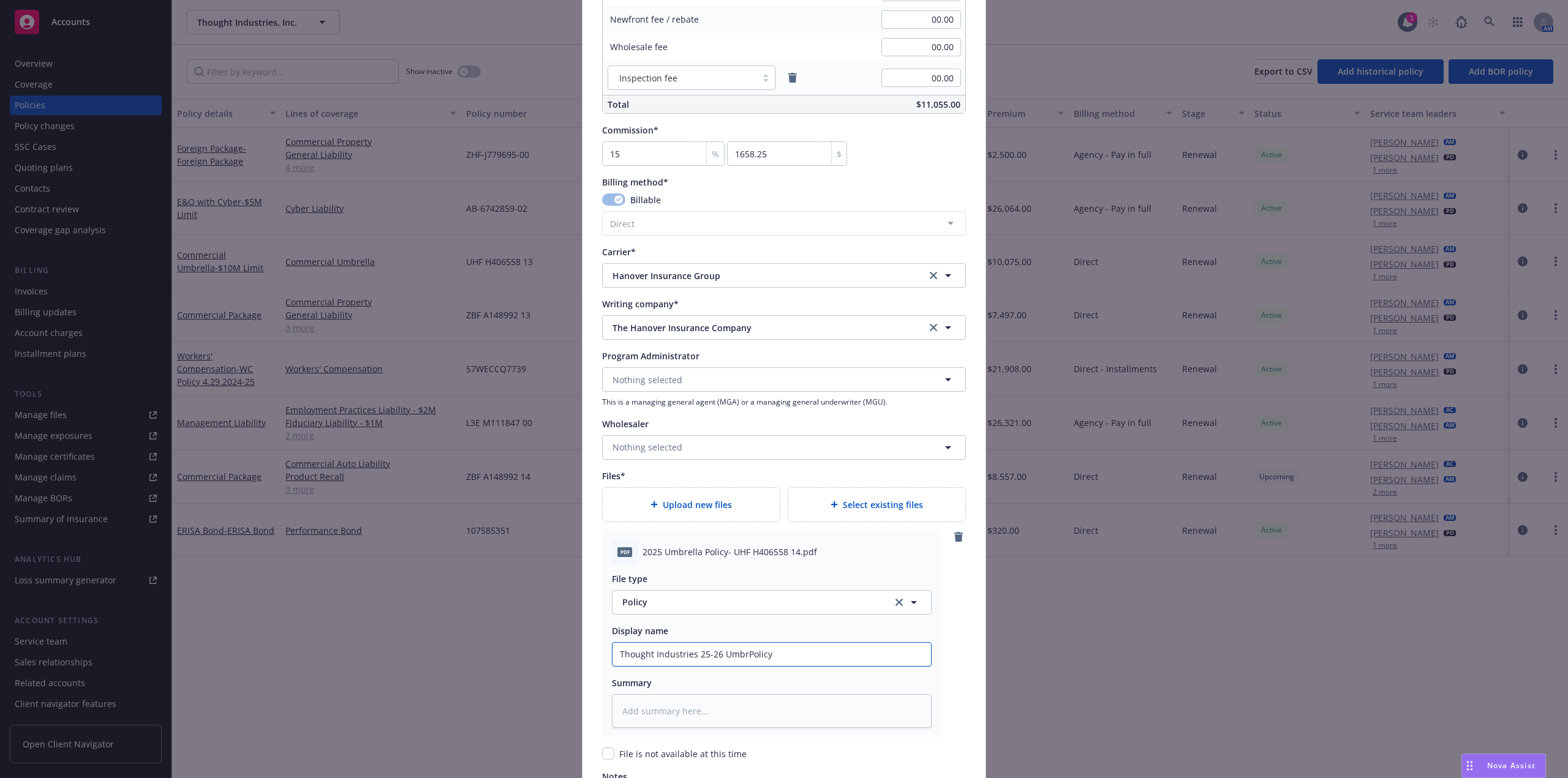
type input "Thought Industries 25-26 UmbrePolicy"
type textarea "x"
type input "Thought Industries 25-26 UmbrelPolicy"
type textarea "x"
type input "Thought Industries 25-26 UmbrellaPolicy"
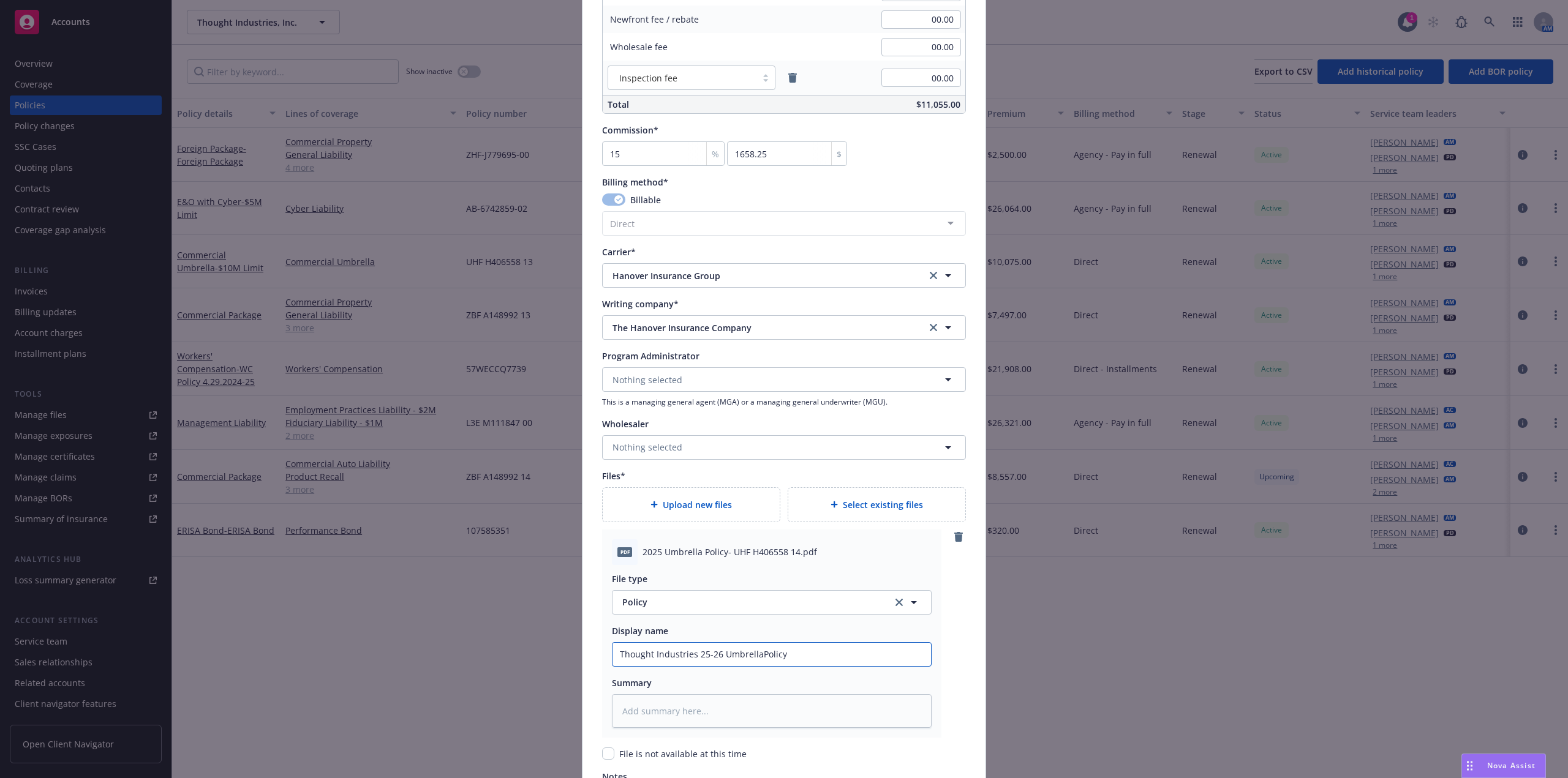
type textarea "x"
type input "Thought Industries 25-26 Umbrella Policy"
type textarea "x"
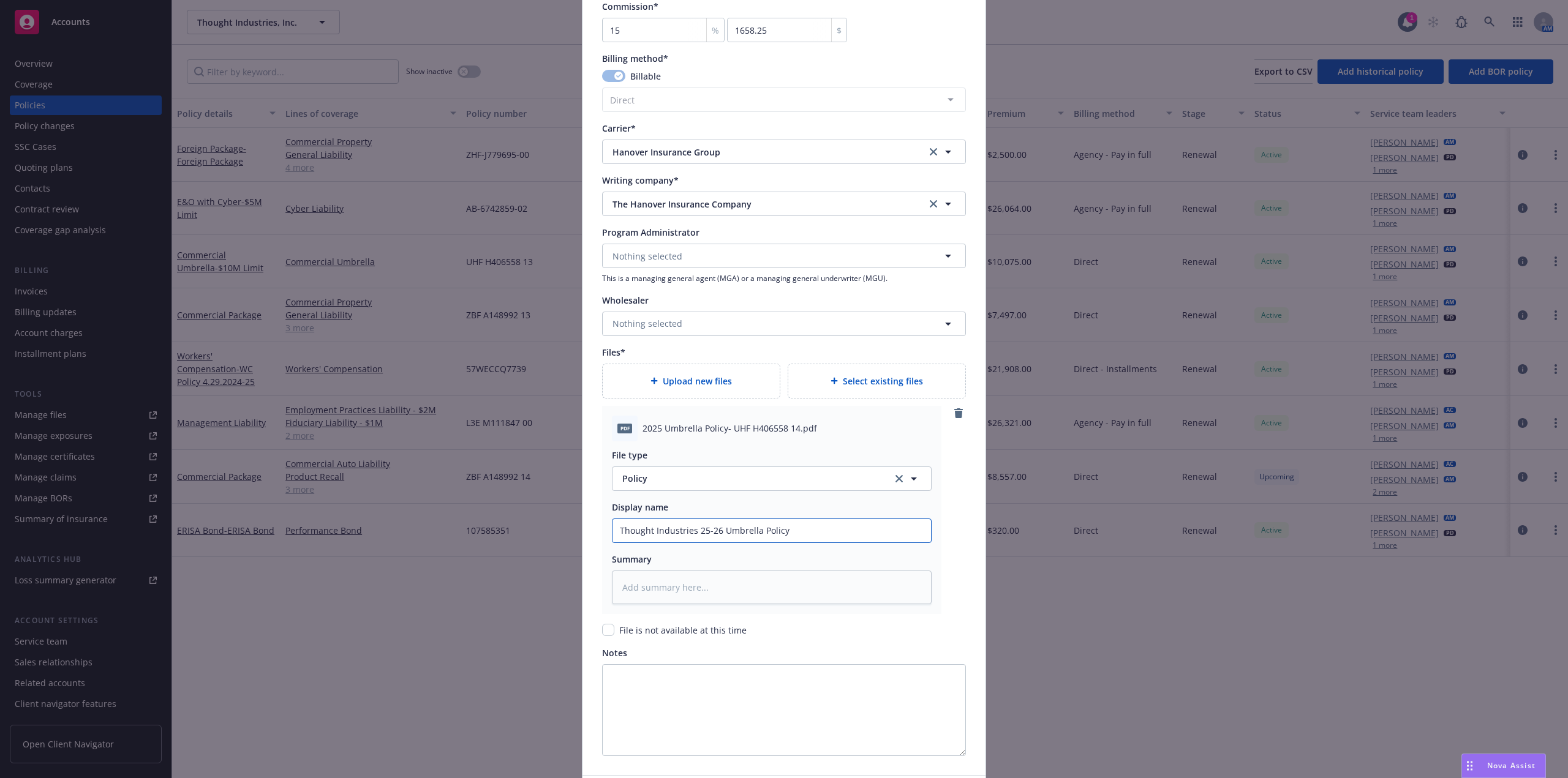
scroll to position [1240, 0]
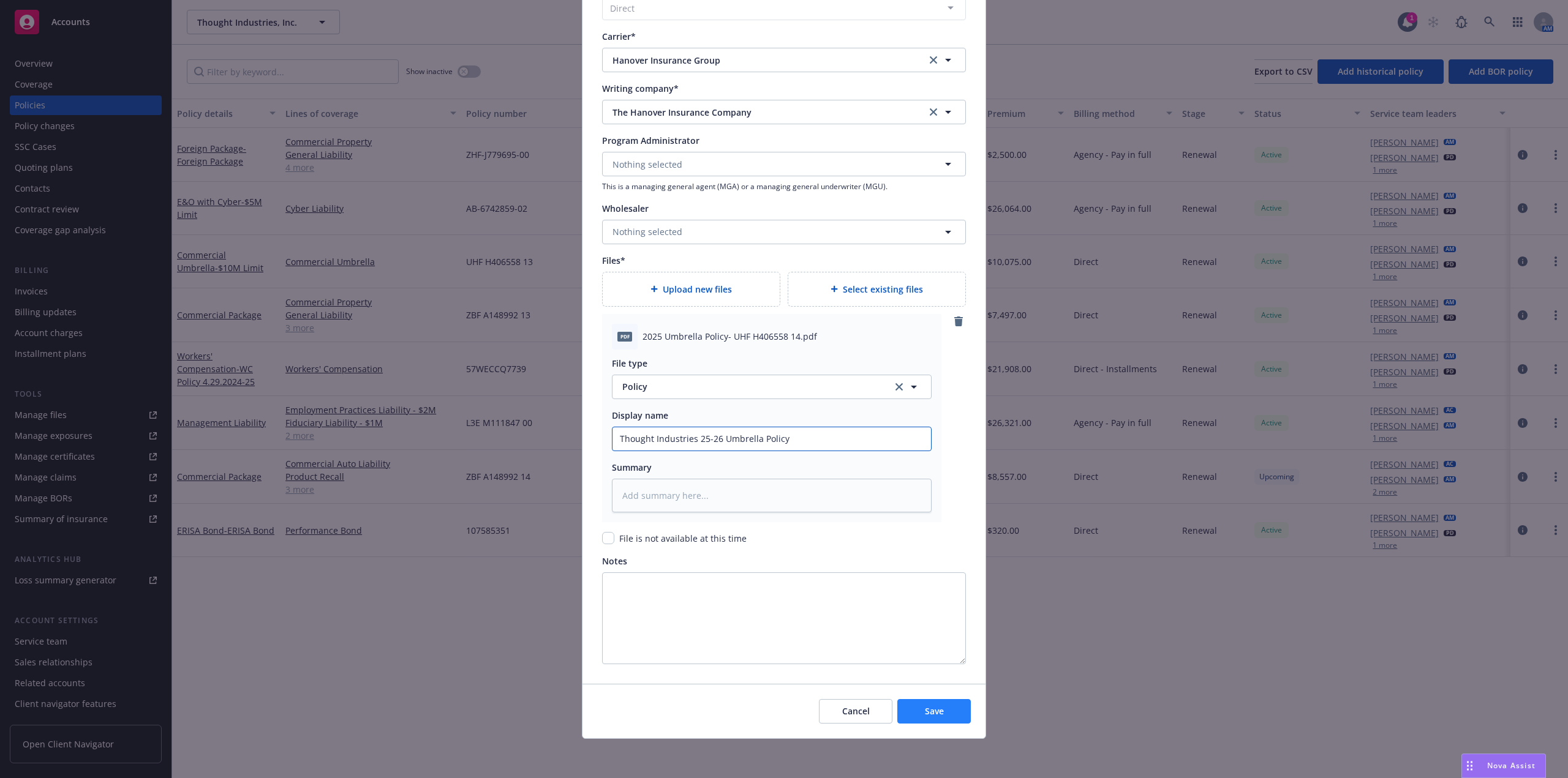
type input "Thought Industries 25-26 Umbrella Policy"
click at [932, 715] on span "Save" at bounding box center [934, 711] width 19 height 11
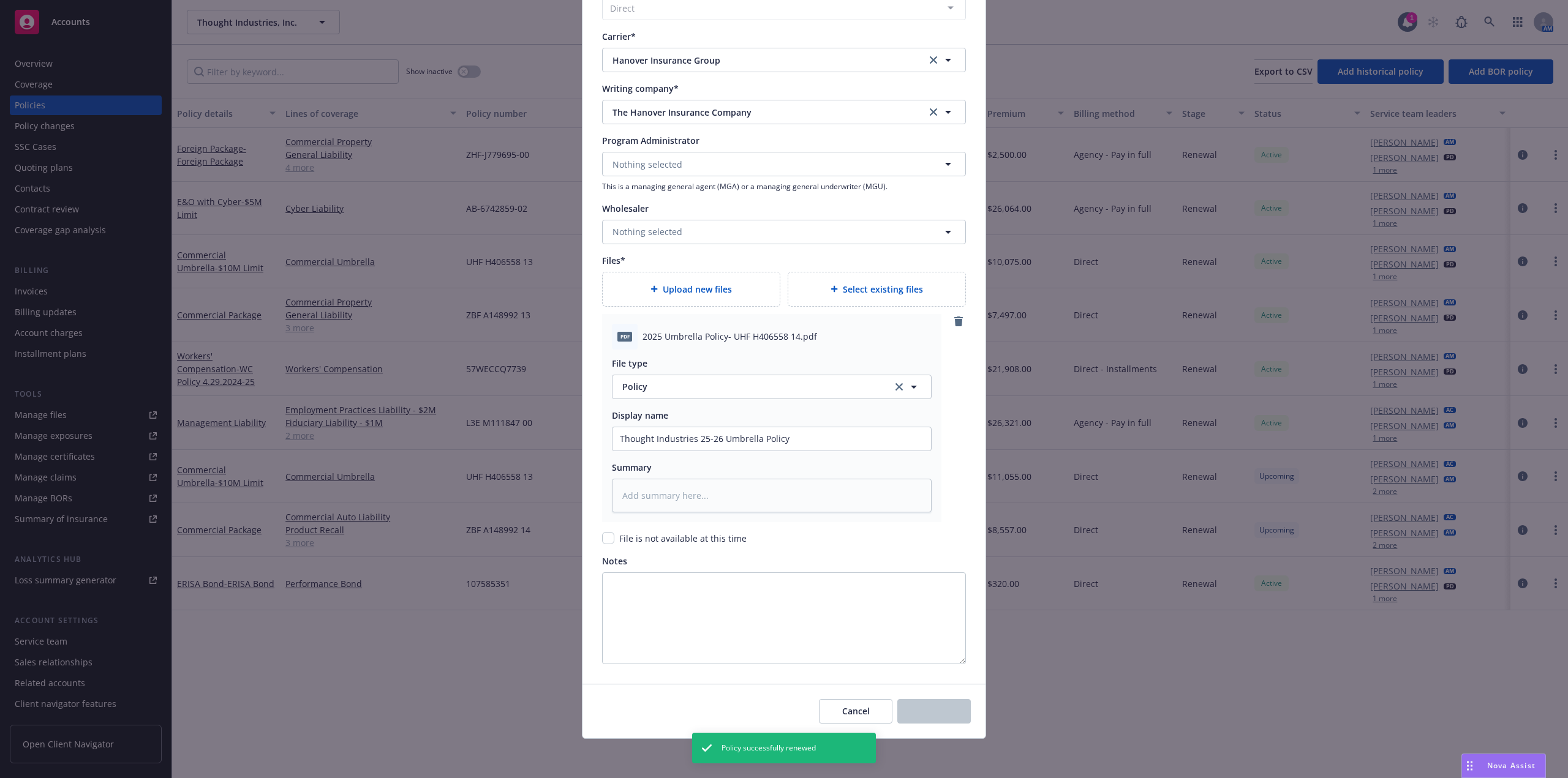
type textarea "x"
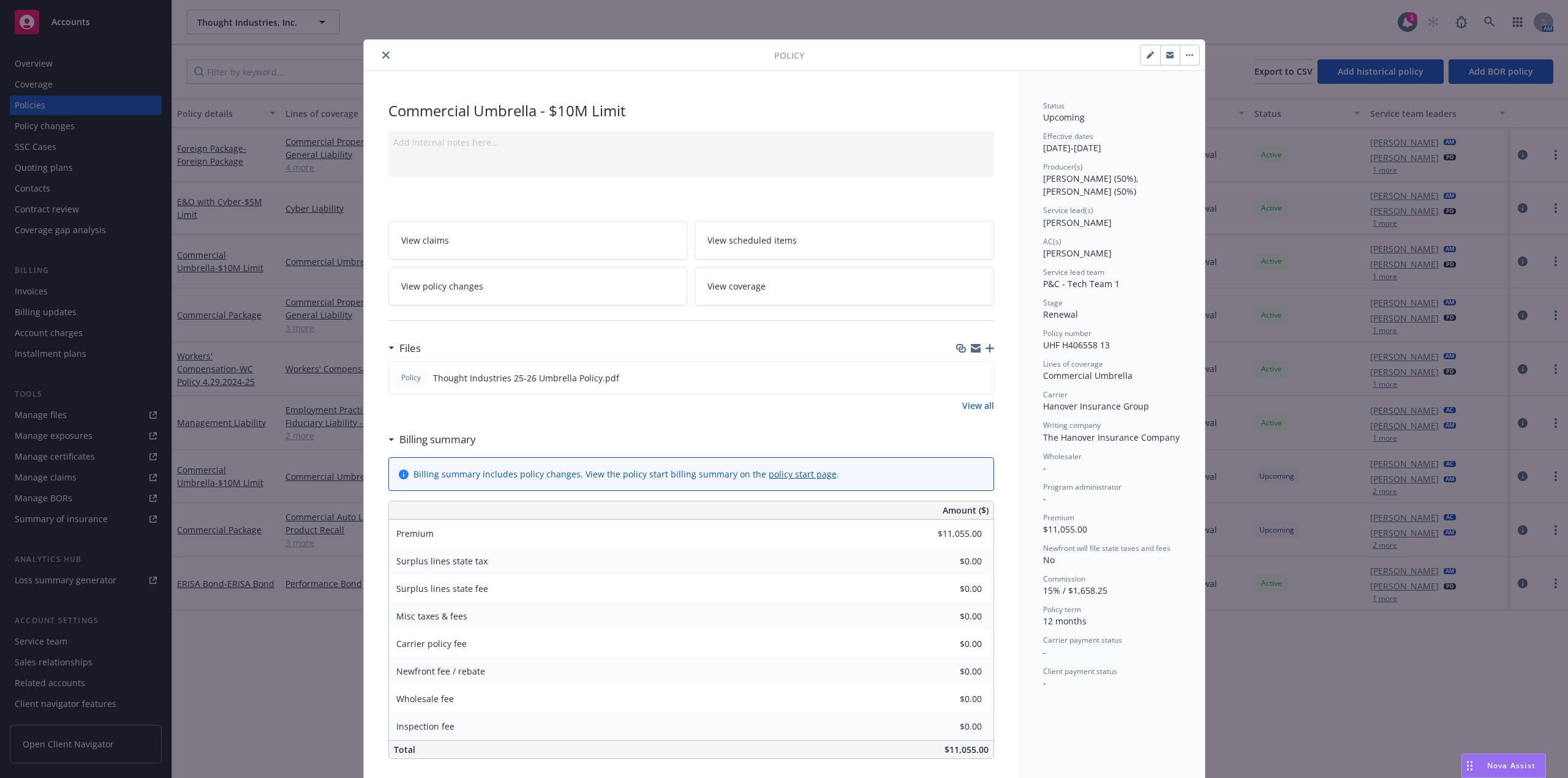
click at [383, 49] on button "close" at bounding box center [385, 54] width 15 height 15
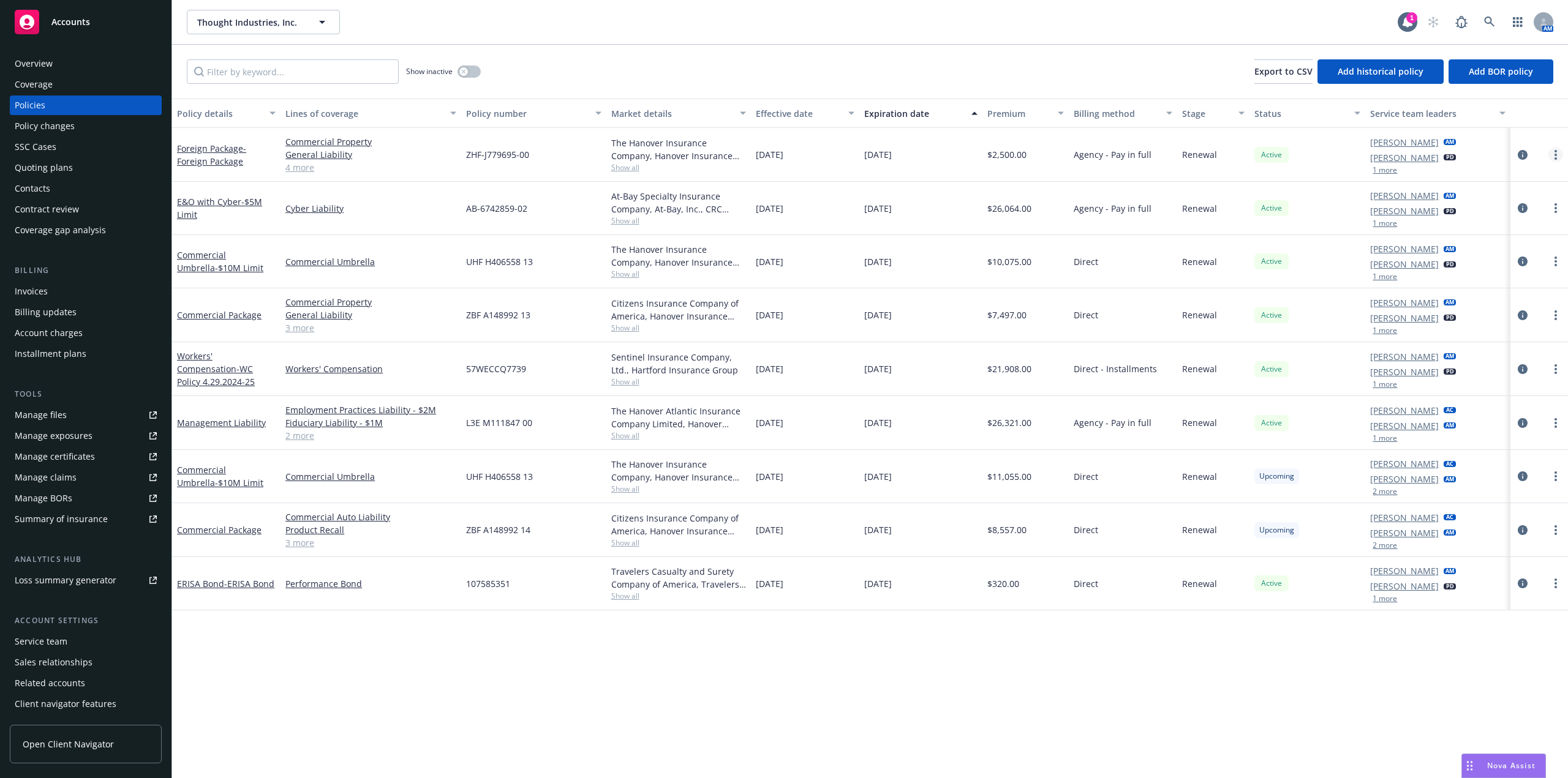
click at [1558, 158] on link "more" at bounding box center [1555, 155] width 15 height 15
click at [1518, 201] on link "Renew with incumbent" at bounding box center [1490, 204] width 144 height 25
select select "12"
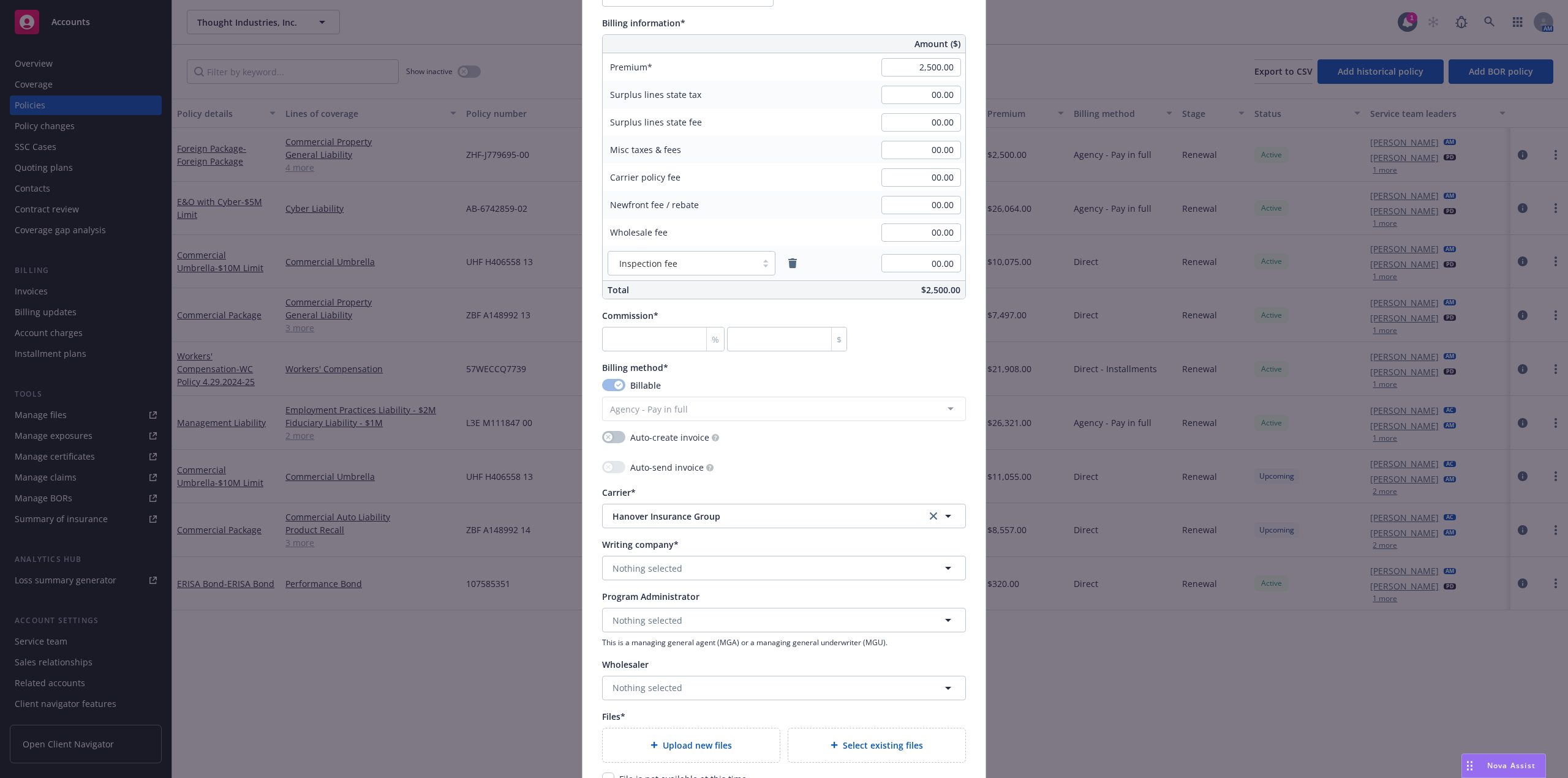
scroll to position [1031, 0]
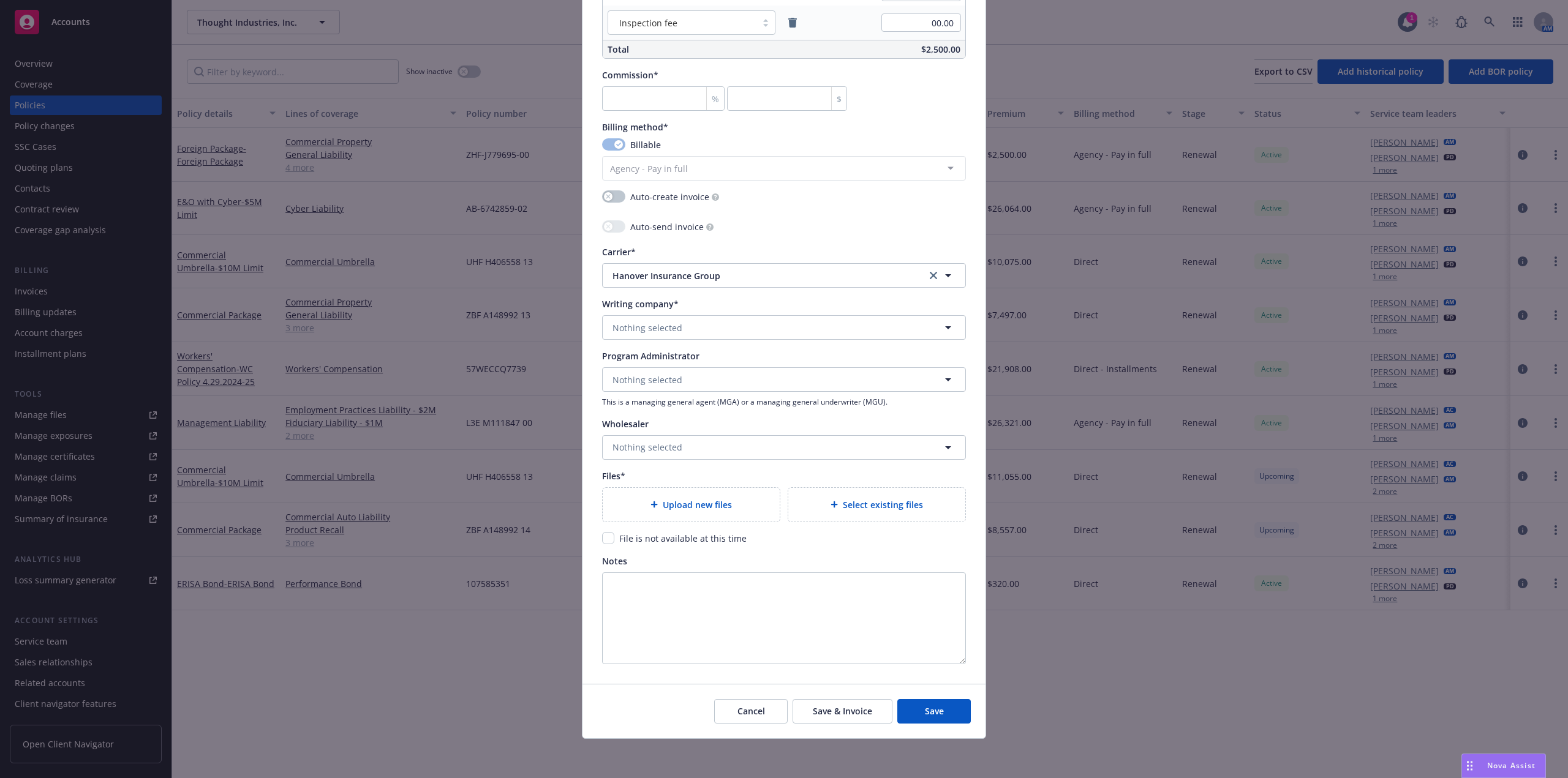
type textarea "x"
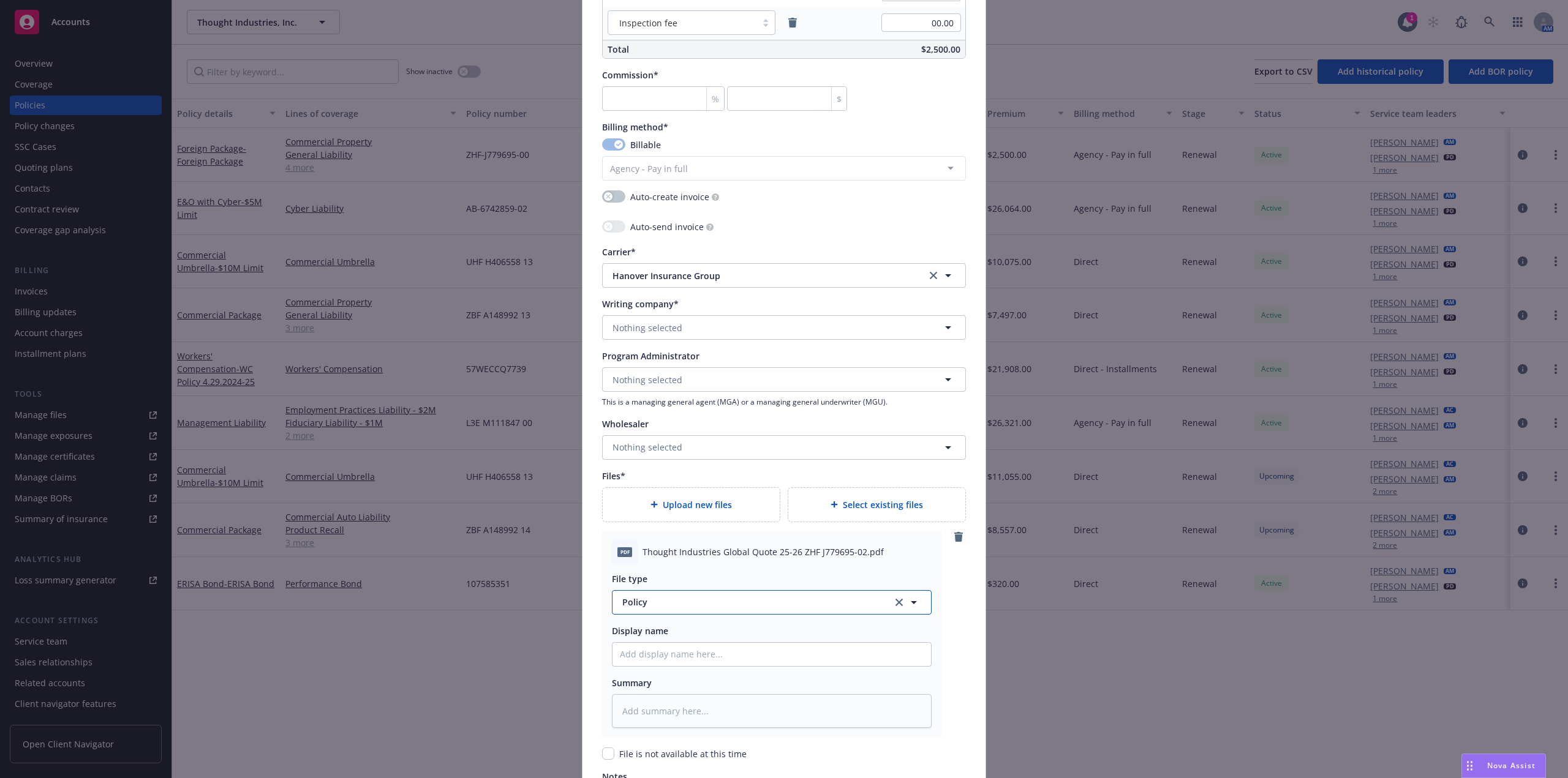
click at [679, 595] on button "Policy" at bounding box center [772, 603] width 320 height 25
type input "Quote"
click at [684, 525] on div "Quote" at bounding box center [772, 536] width 319 height 32
click at [658, 659] on input "Policy display name" at bounding box center [772, 654] width 319 height 23
paste input "Thought Industries 25-26 LOB Policy"
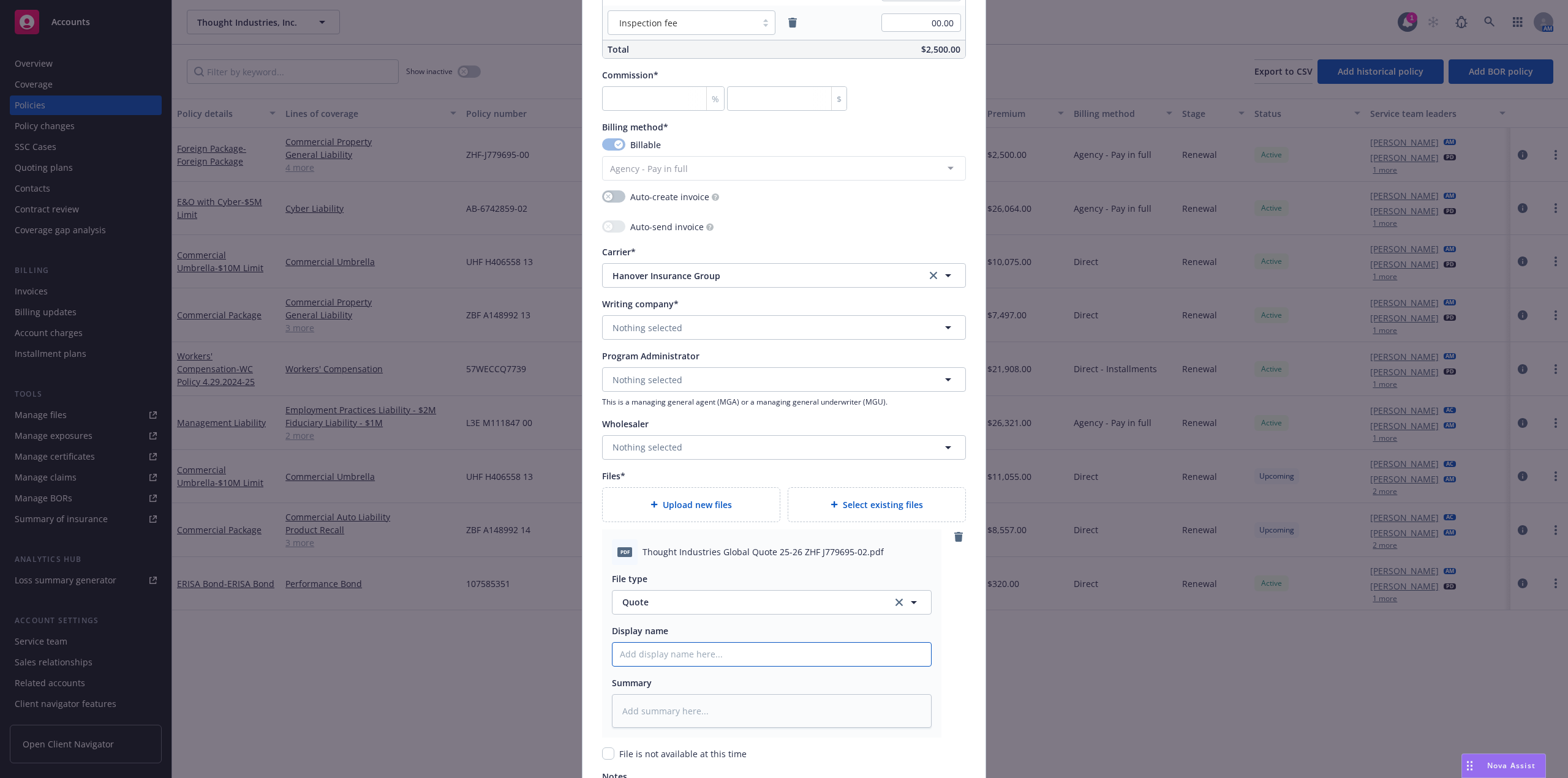
type textarea "x"
type input "Thought Industries 25-26 LOB Policy"
drag, startPoint x: 773, startPoint y: 656, endPoint x: 719, endPoint y: 661, distance: 54.2
click at [719, 661] on input "Thought Industries 25-26 LOB Policy" at bounding box center [772, 654] width 319 height 23
type textarea "x"
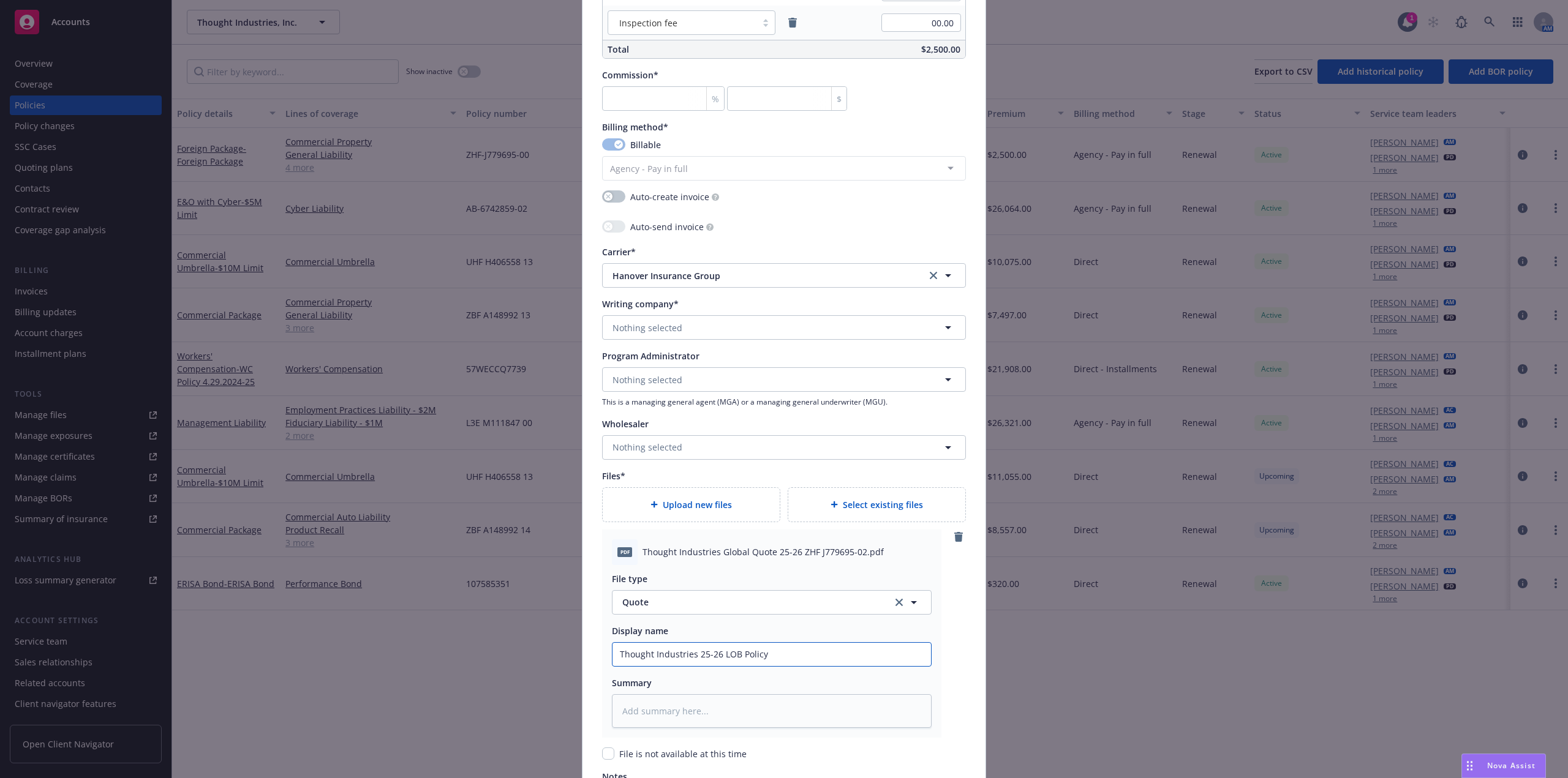
type input "Thought Industries 25-26 F"
type textarea "x"
type input "Thought Industries 25-26 Fo"
type textarea "x"
type input "Thought Industries 25-26 For"
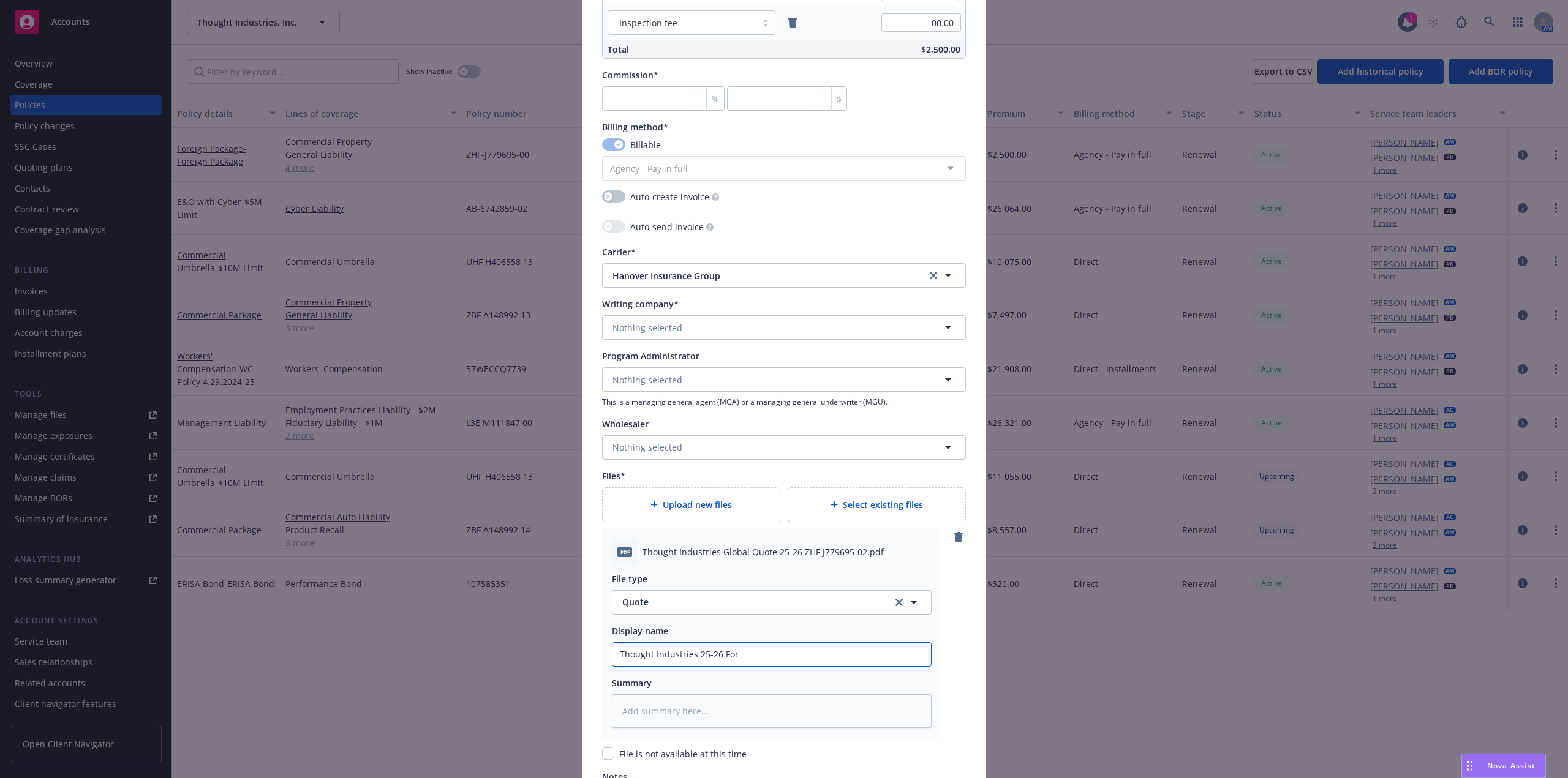
type textarea "x"
type input "Thought Industries 25-26 Fore"
type textarea "x"
type input "Thought Industries 25-26 Forei"
type textarea "x"
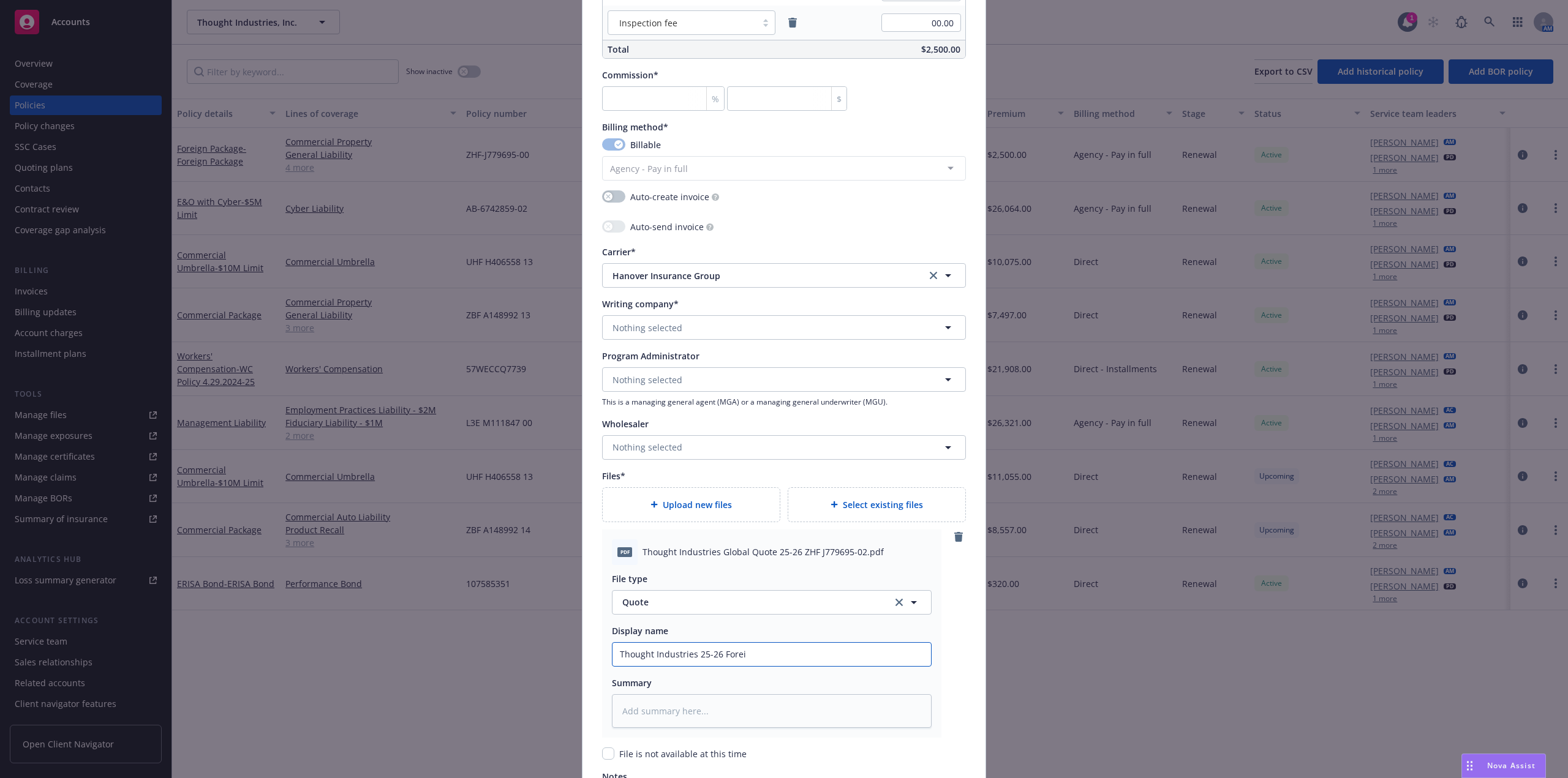
type input "Thought Industries 25-26 Foreig"
type textarea "x"
type input "Thought Industries 25-26 Foreign"
type textarea "x"
type input "Thought Industries 25-26 Foreign"
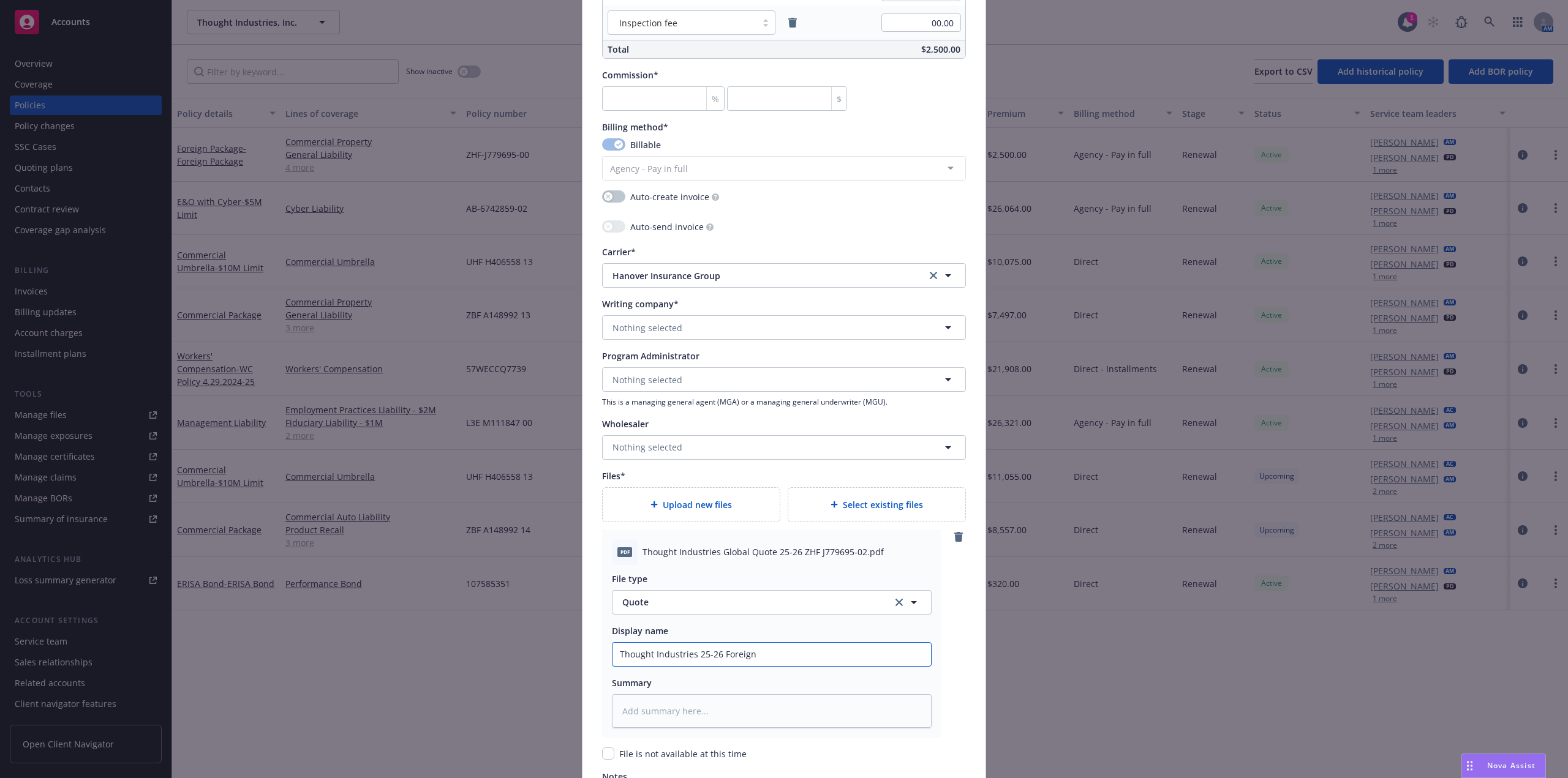
type textarea "x"
type input "Thought Industries 25-26 Foreign P"
type textarea "x"
type input "Thought Industries 25-26 Foreign Pk"
type textarea "x"
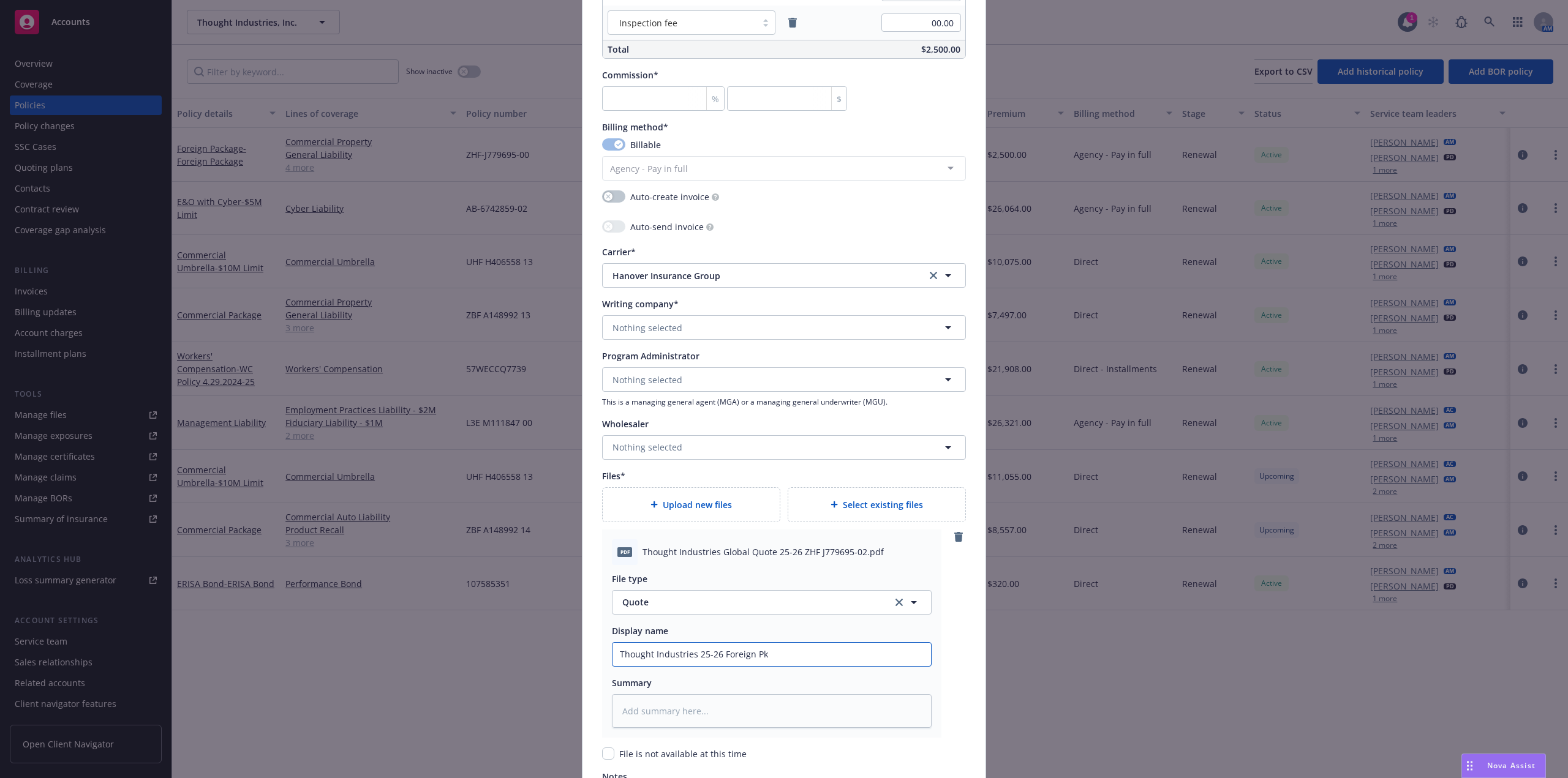
type input "Thought Industries 25-26 Foreign Pkg"
type textarea "x"
type input "Thought Industries 25-26 Foreign Pkg."
type textarea "x"
type input "Thought Industries 25-26 Foreign Pkg."
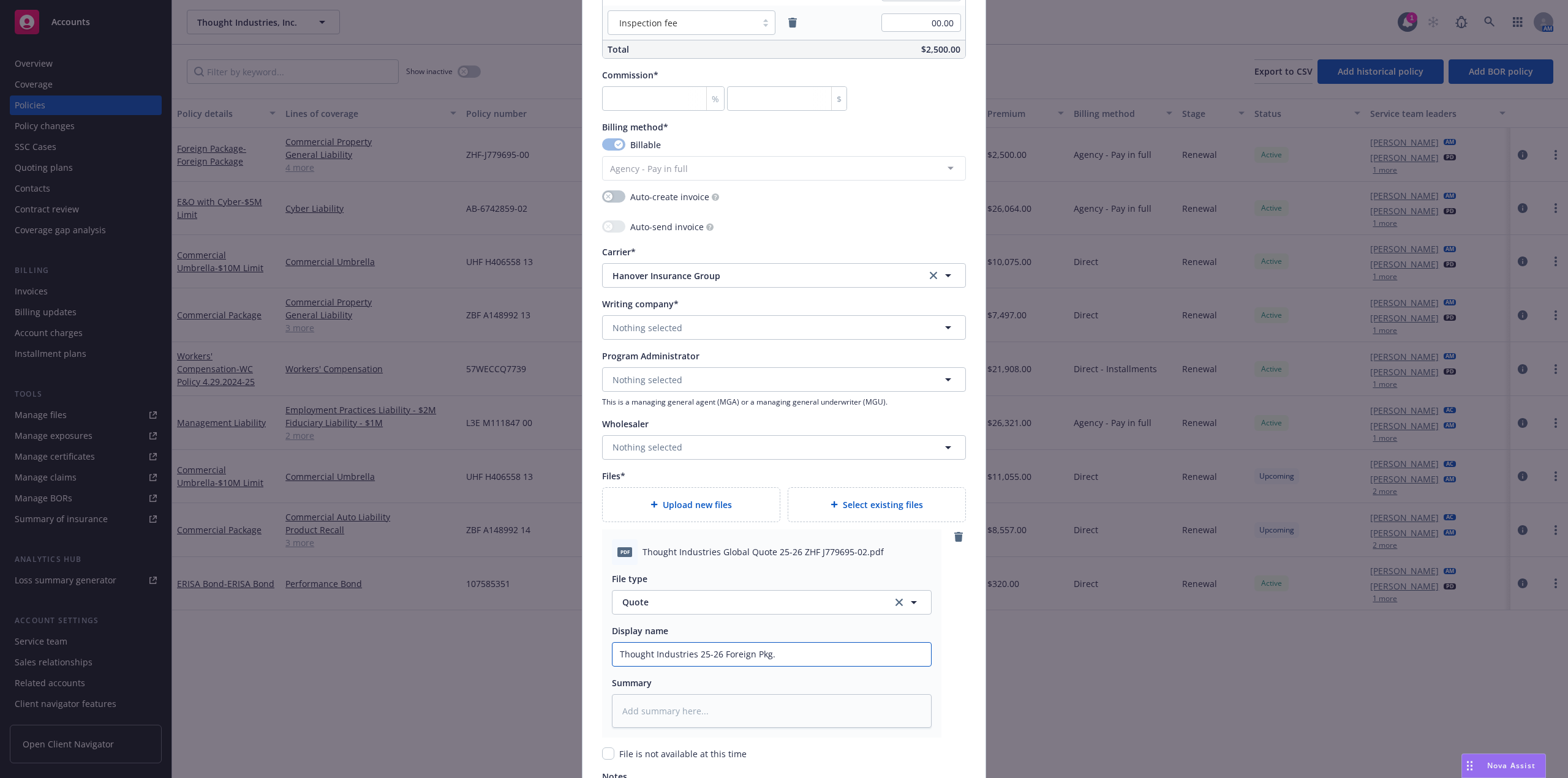
type textarea "x"
type input "Thought Industries 25-26 Foreign Pkg. Q"
type textarea "x"
type input "Thought Industries 25-26 Foreign Pkg. Qu"
type textarea "x"
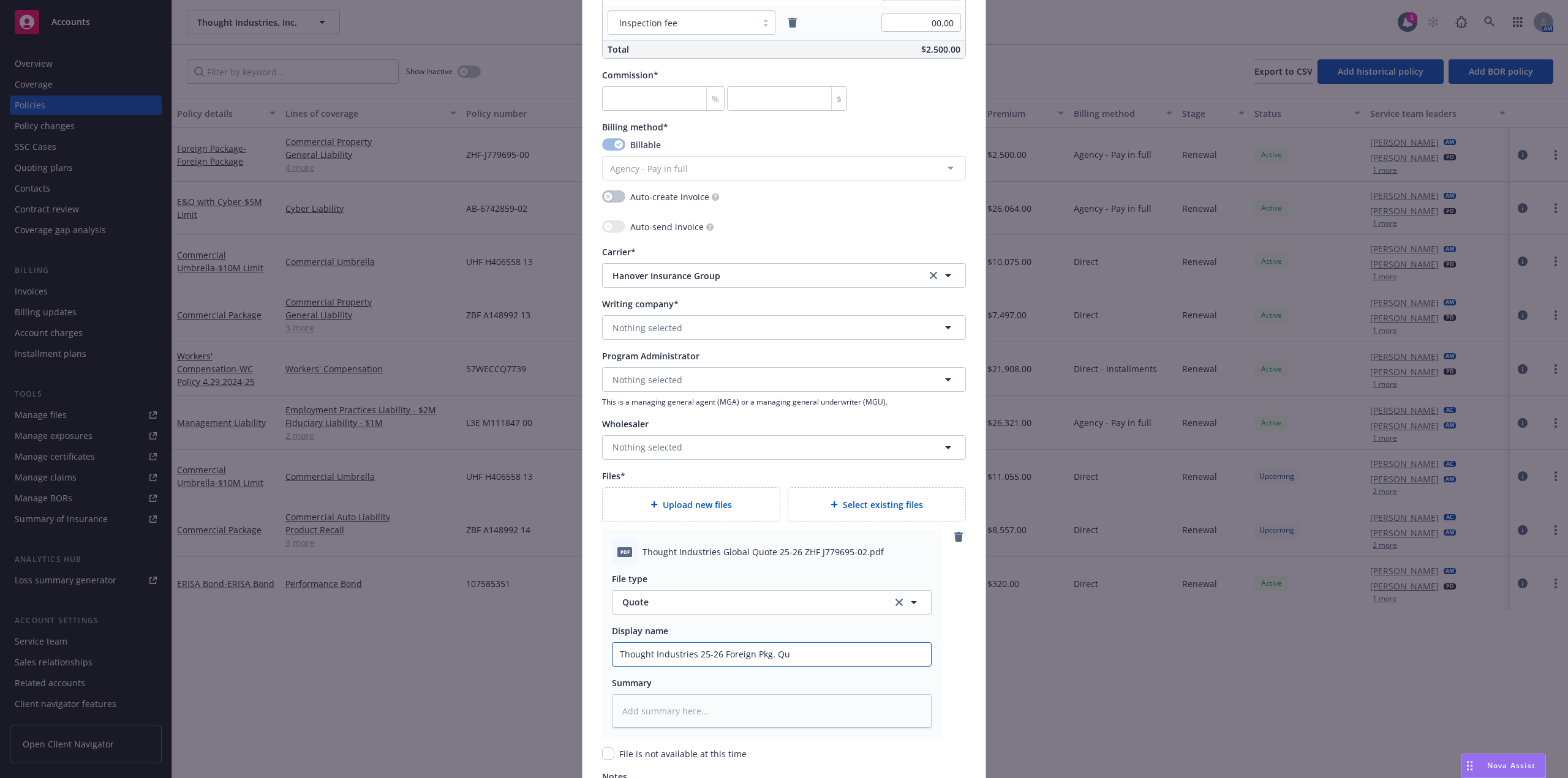
type input "Thought Industries 25-26 Foreign Pkg. Quo"
type textarea "x"
type input "Thought Industries 25-26 Foreign Pkg. Quot"
type textarea "x"
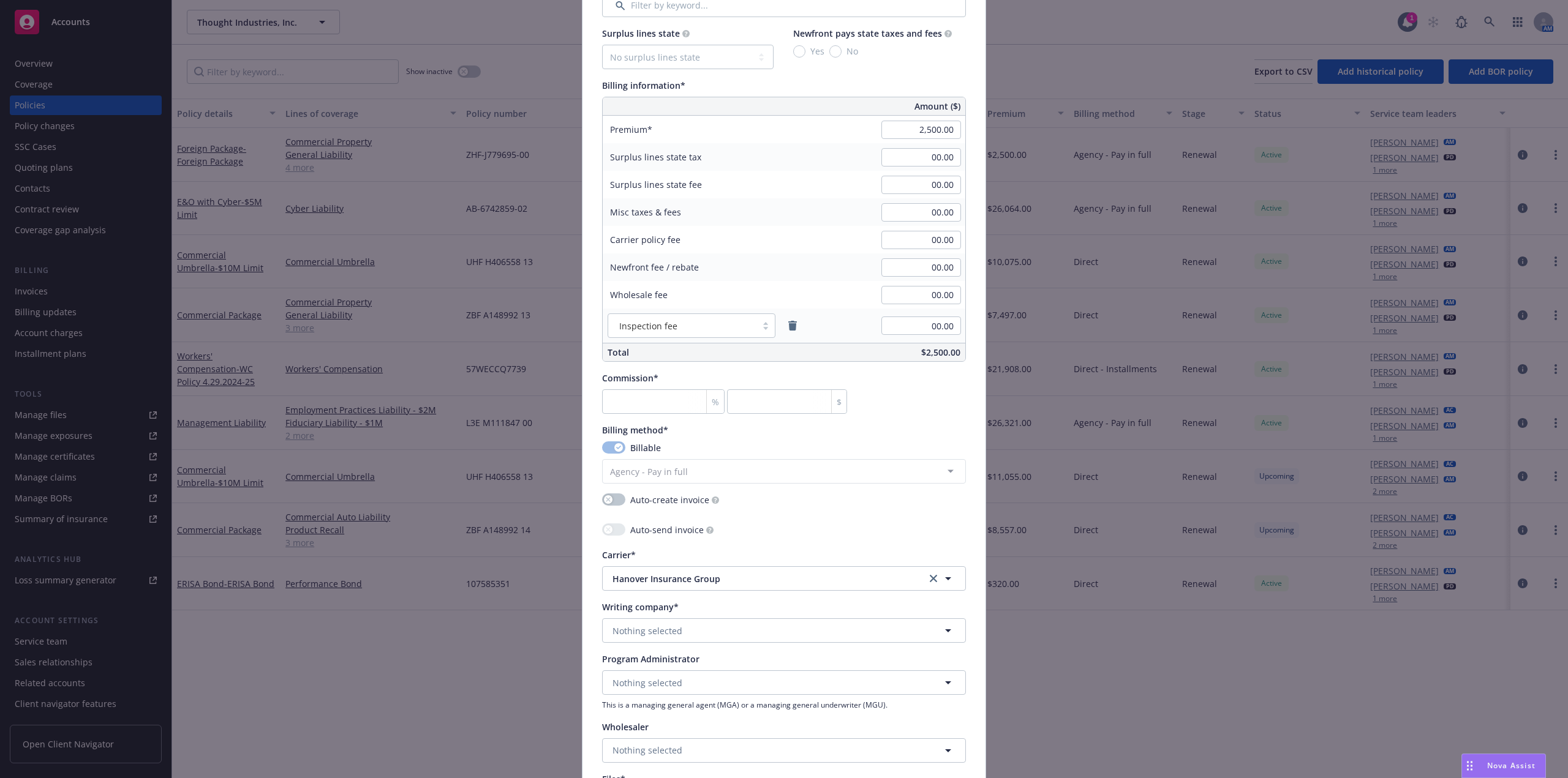
scroll to position [724, 0]
type input "Thought Industries 25-26 Foreign Pkg. Quote"
click at [648, 405] on input "number" at bounding box center [663, 405] width 122 height 25
type textarea "x"
type input "1"
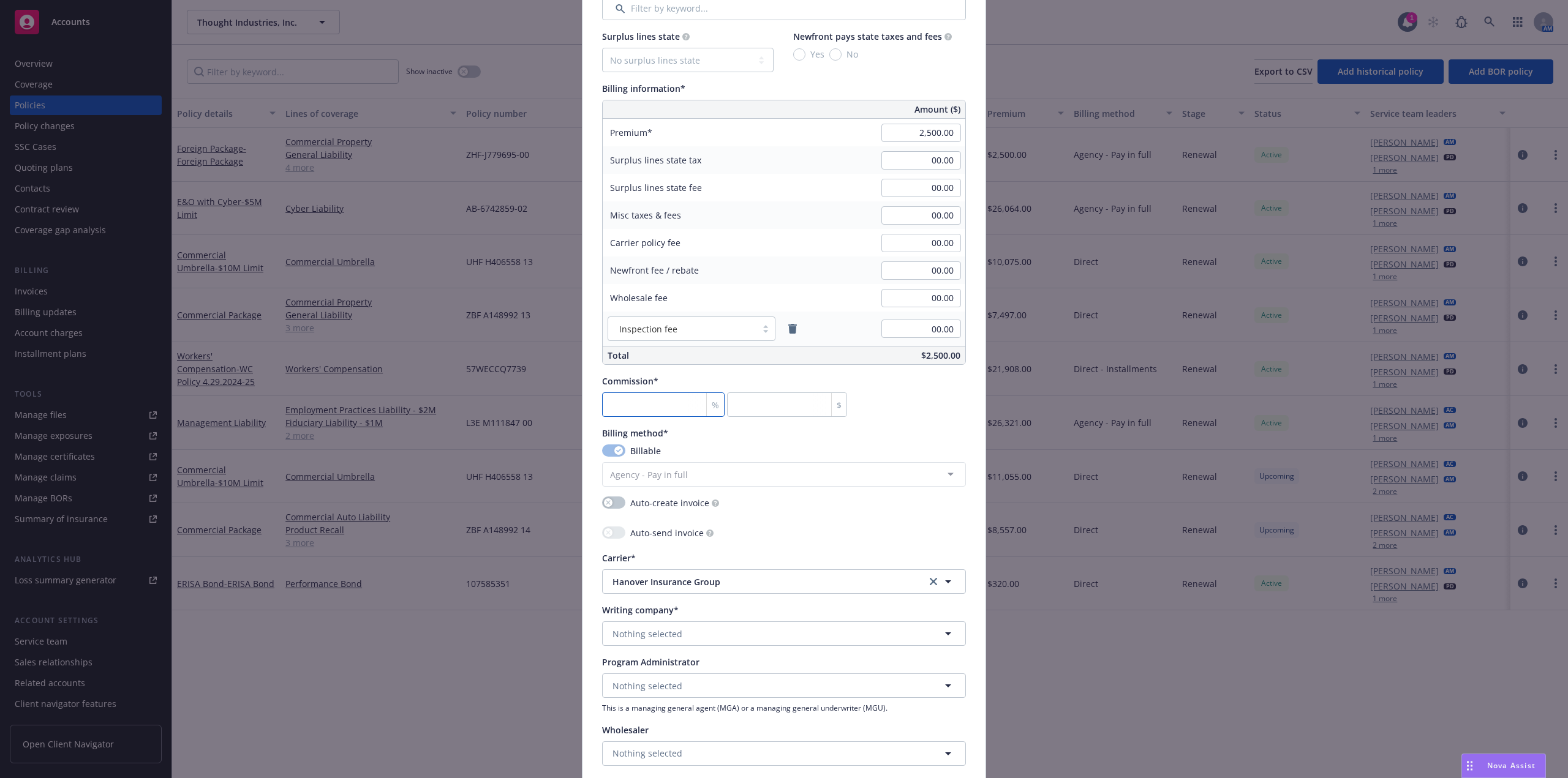
type input "25"
type textarea "x"
type input "15"
type input "375"
type input "15"
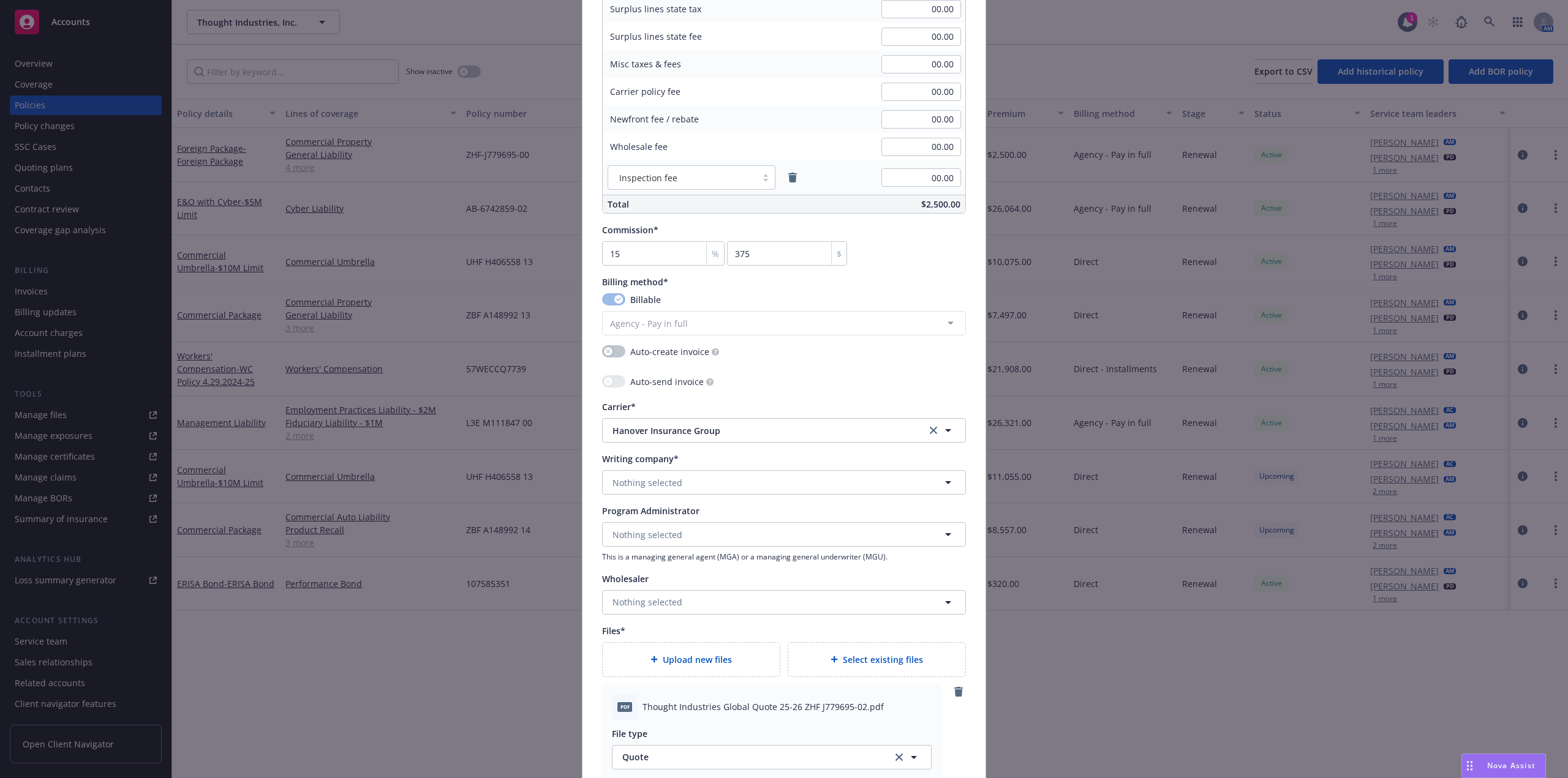
scroll to position [908, 0]
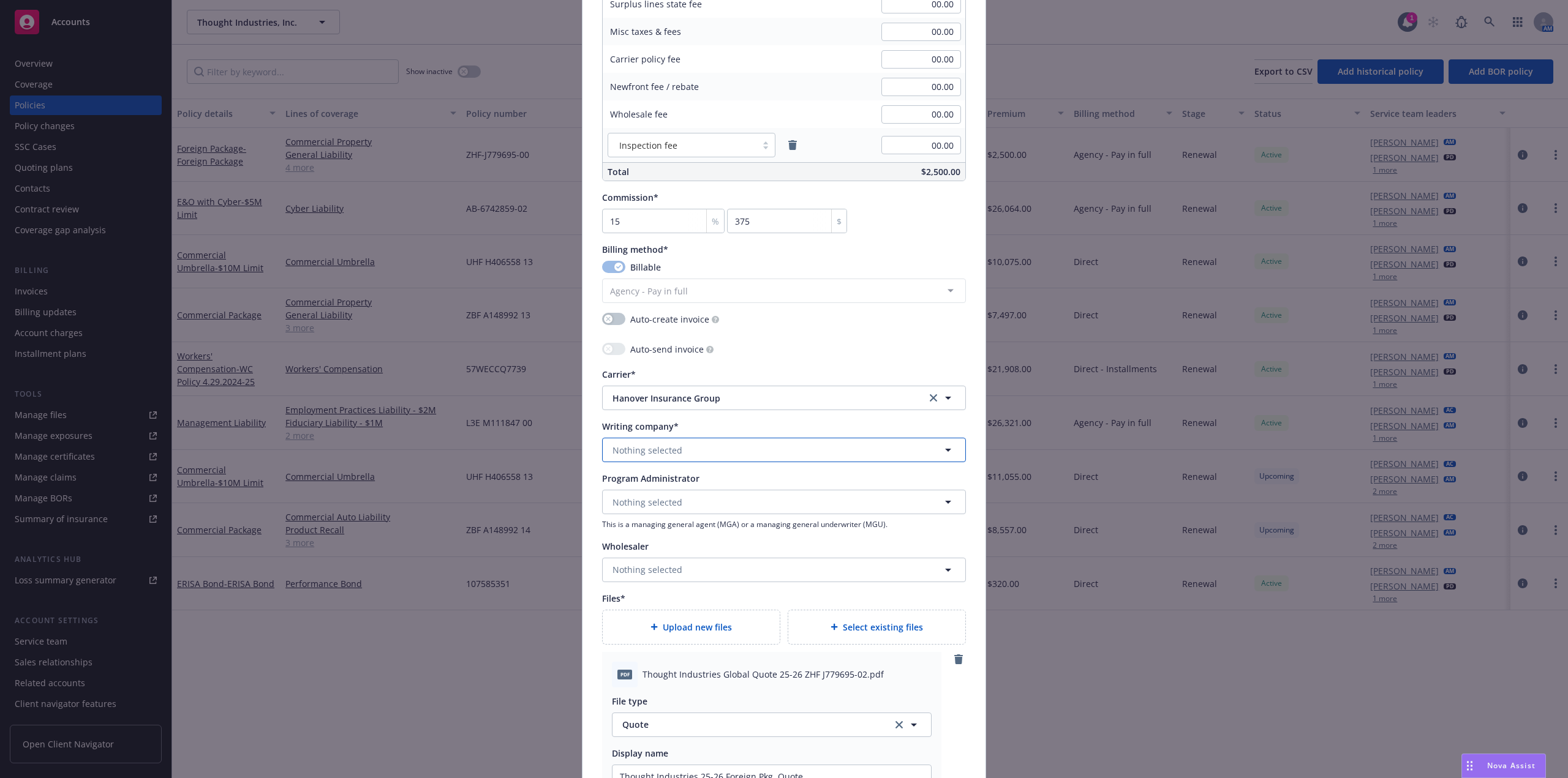
type textarea "x"
click at [735, 457] on button "Nothing selected" at bounding box center [784, 450] width 364 height 25
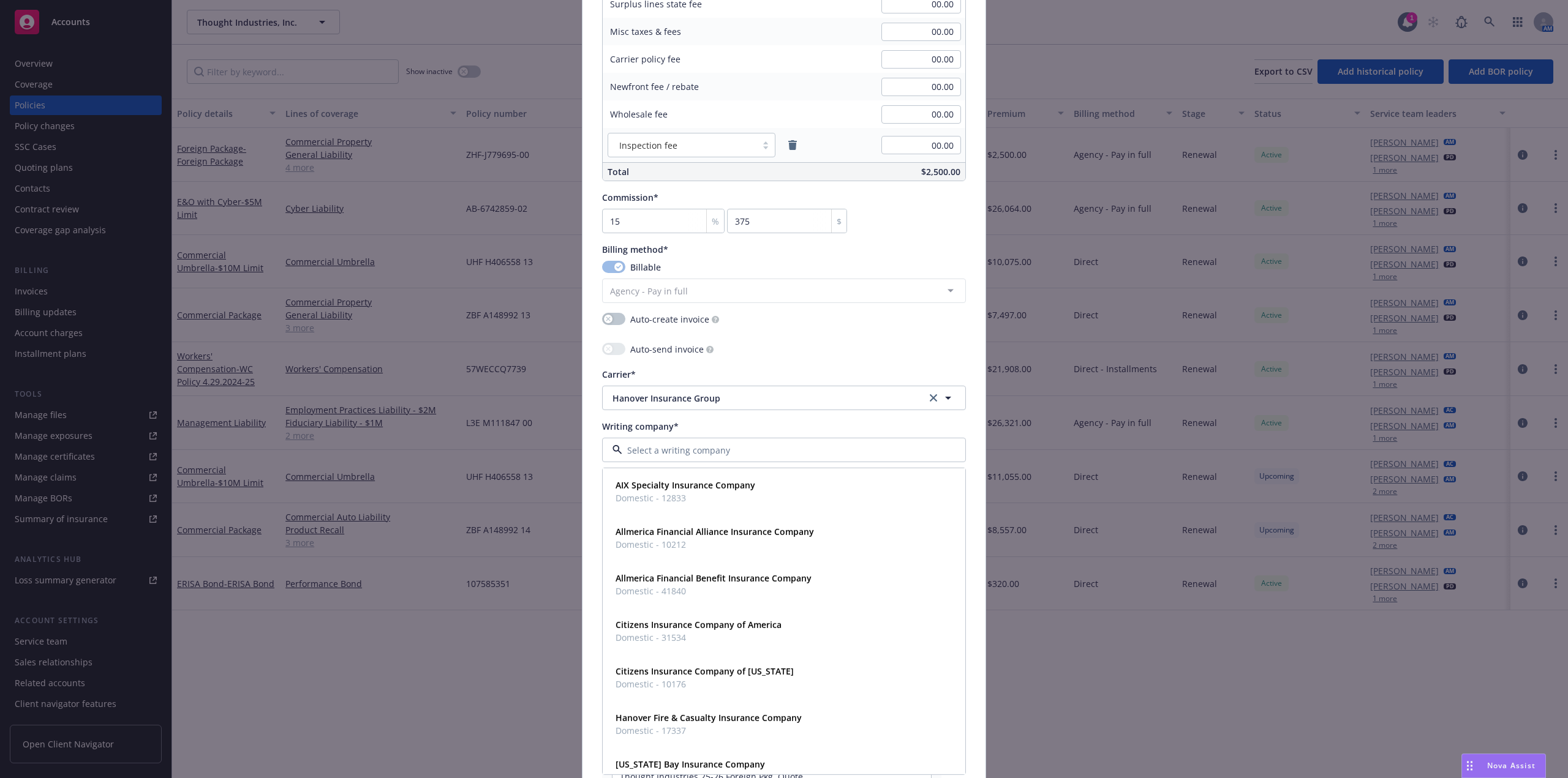
paste input "The Hanover Insurance Company"
type input "The Hanover Insurance Company"
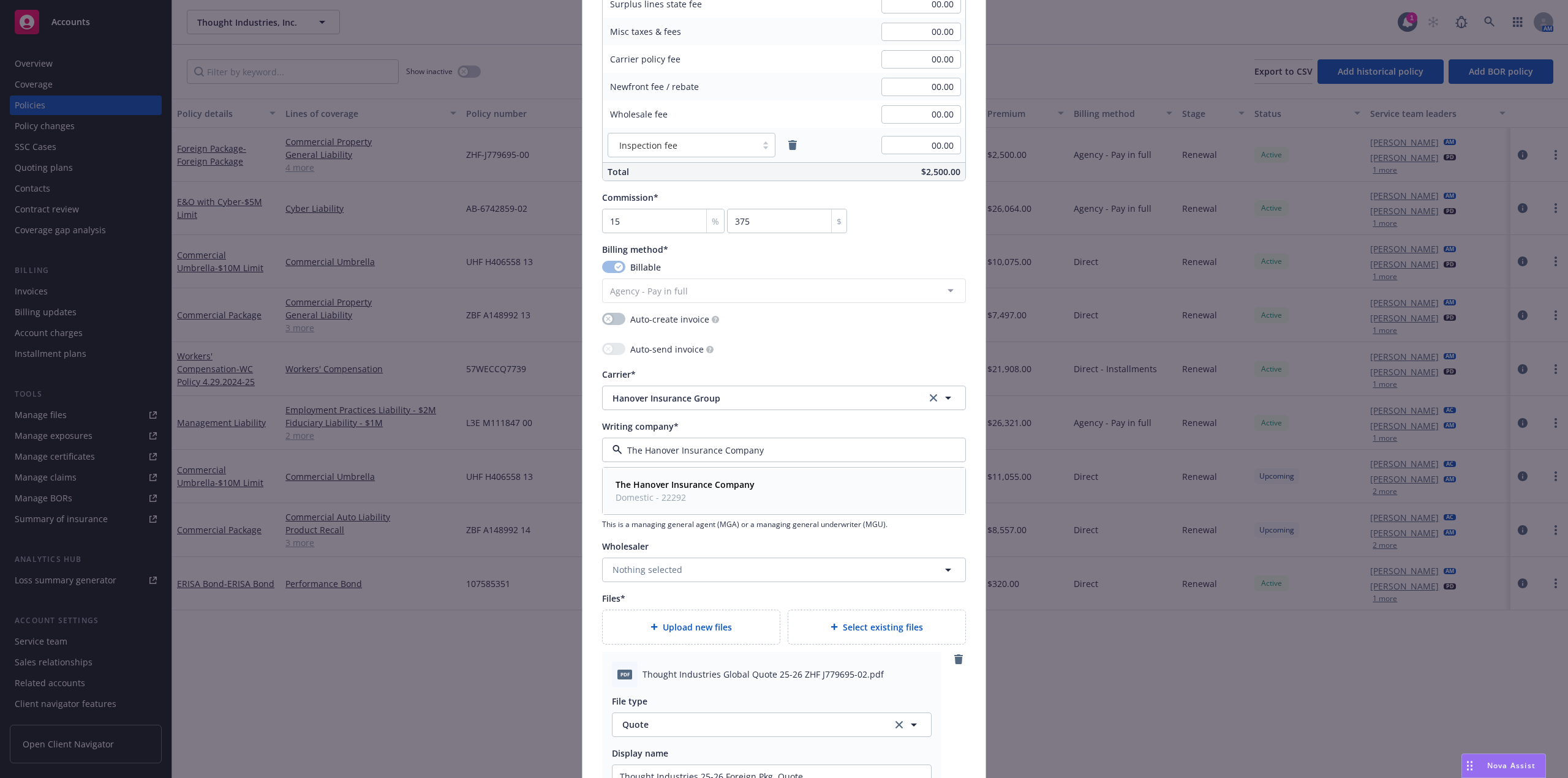
click at [669, 478] on div "The Hanover Insurance Company Domestic - 22292" at bounding box center [684, 491] width 146 height 30
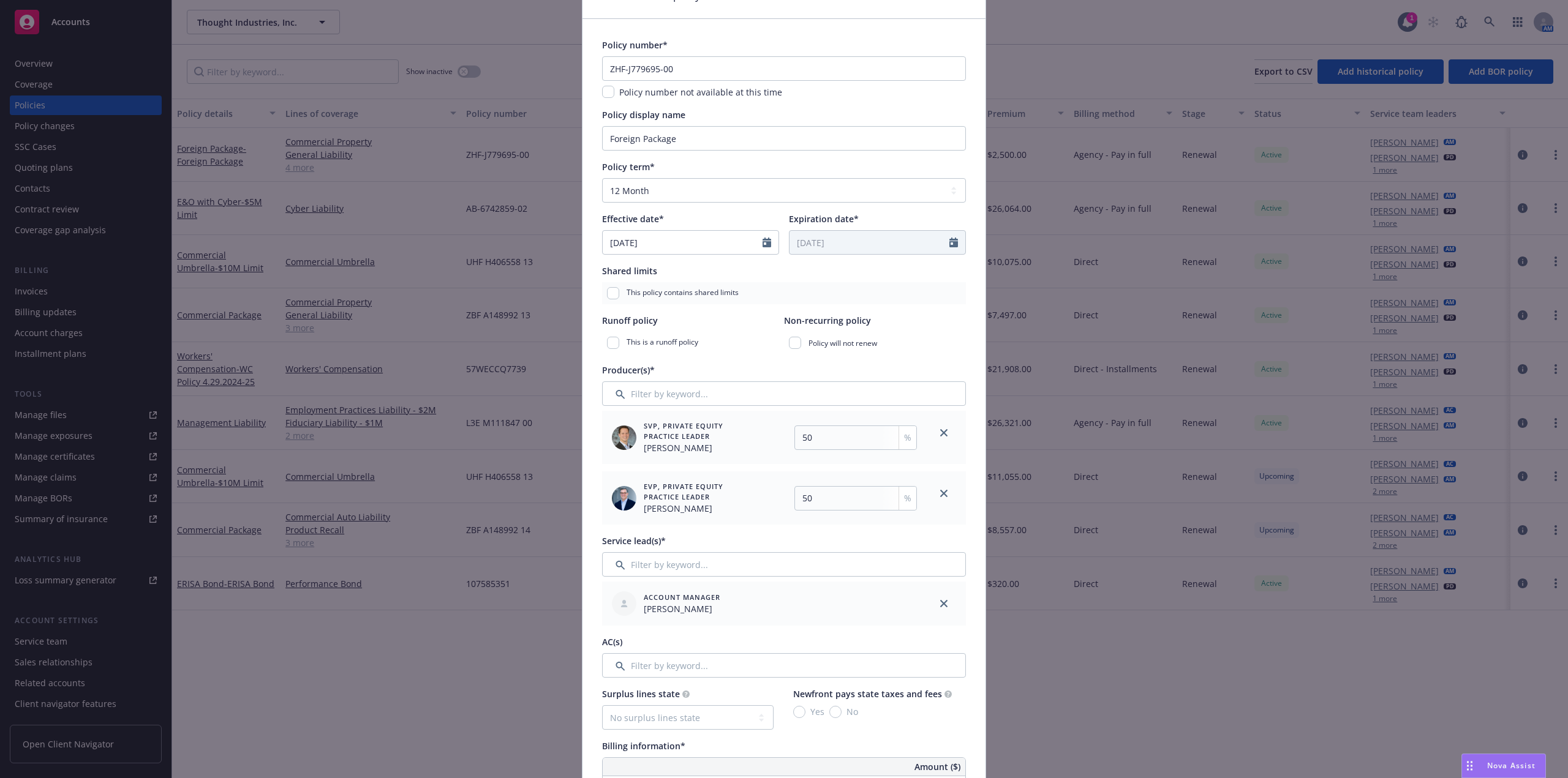
scroll to position [0, 0]
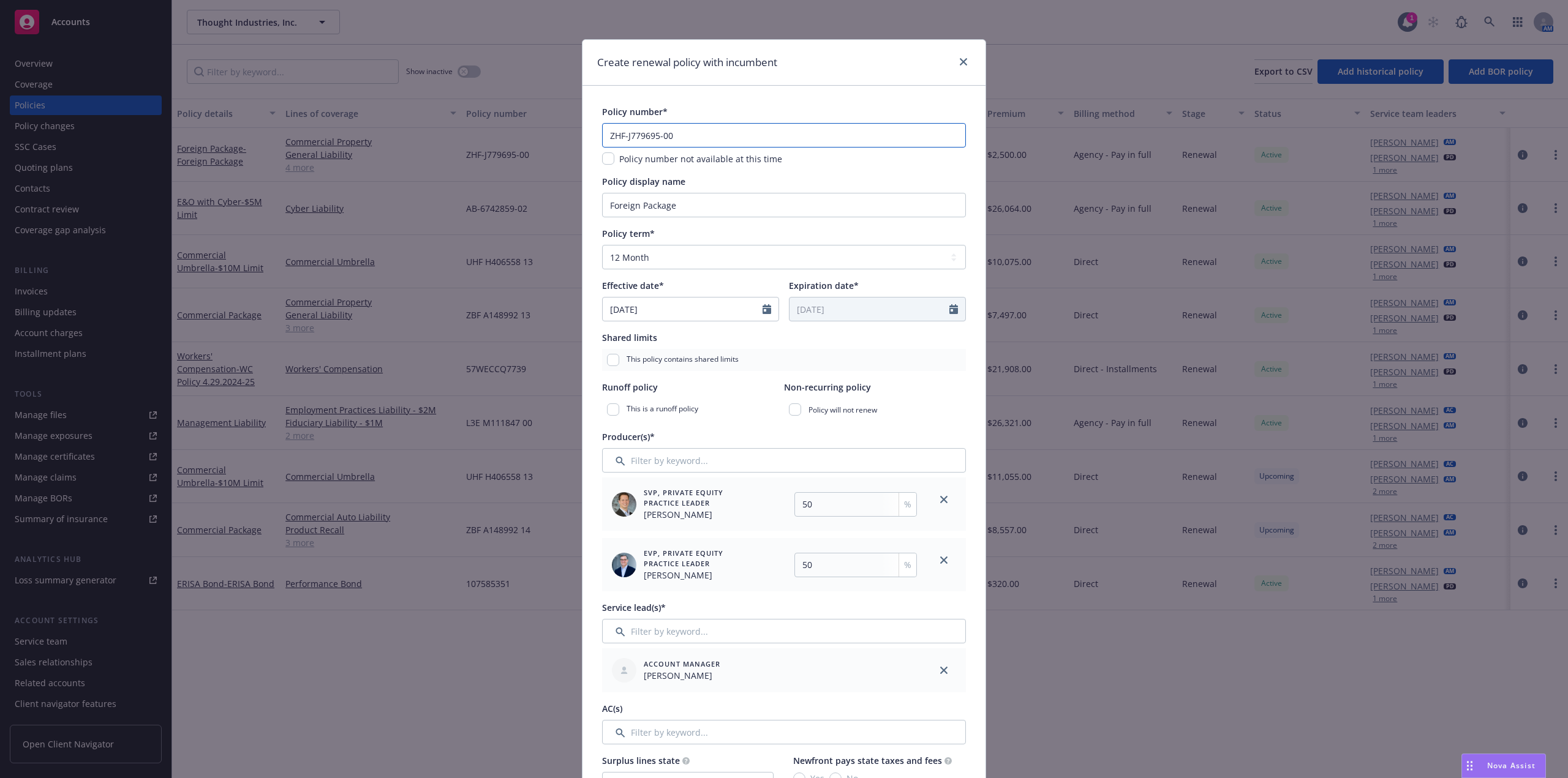
click at [691, 137] on input "ZHF-J779695-00" at bounding box center [784, 135] width 364 height 25
type textarea "x"
type input "ZHF-J779695-0"
type textarea "x"
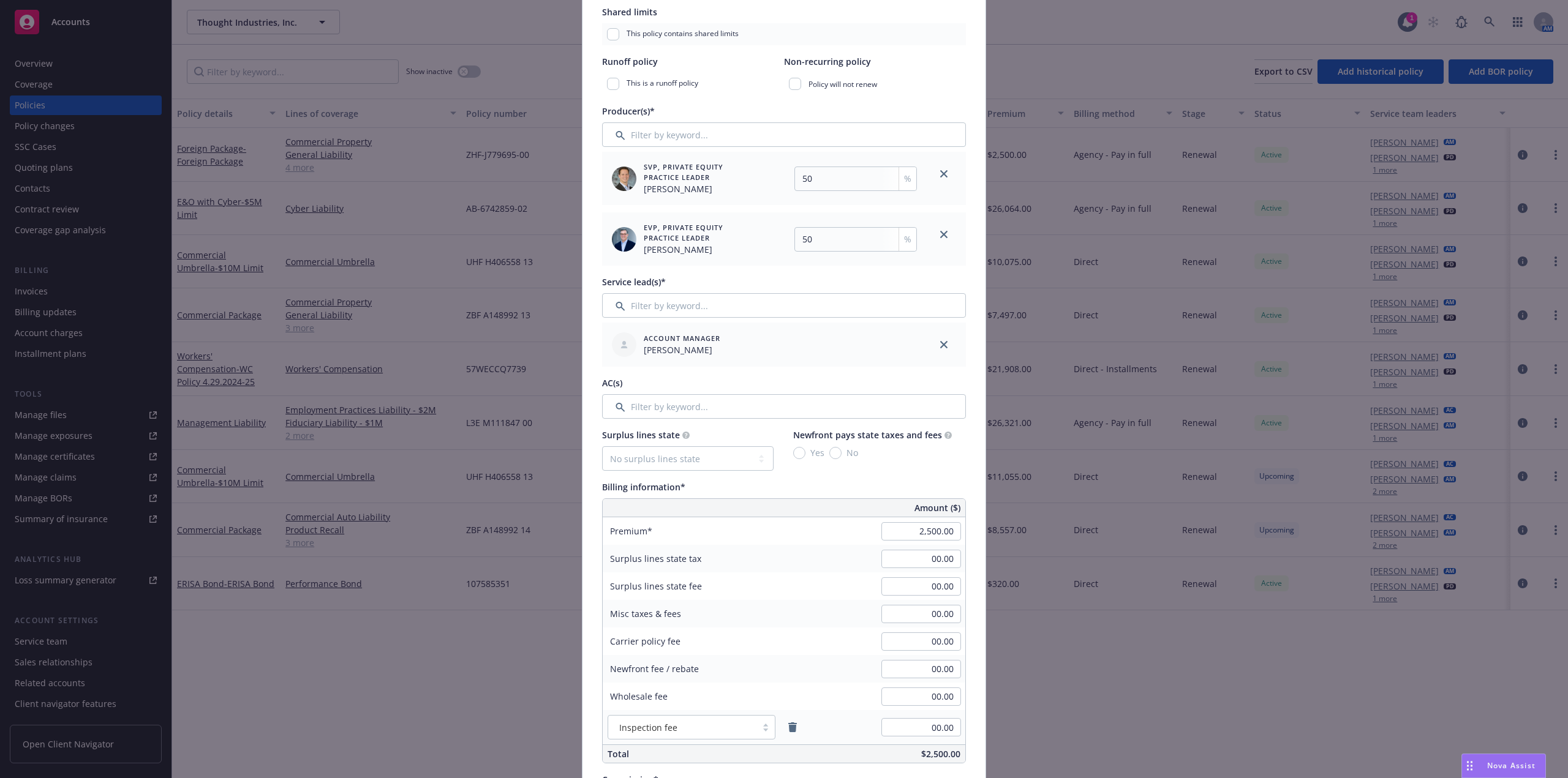
scroll to position [490, 0]
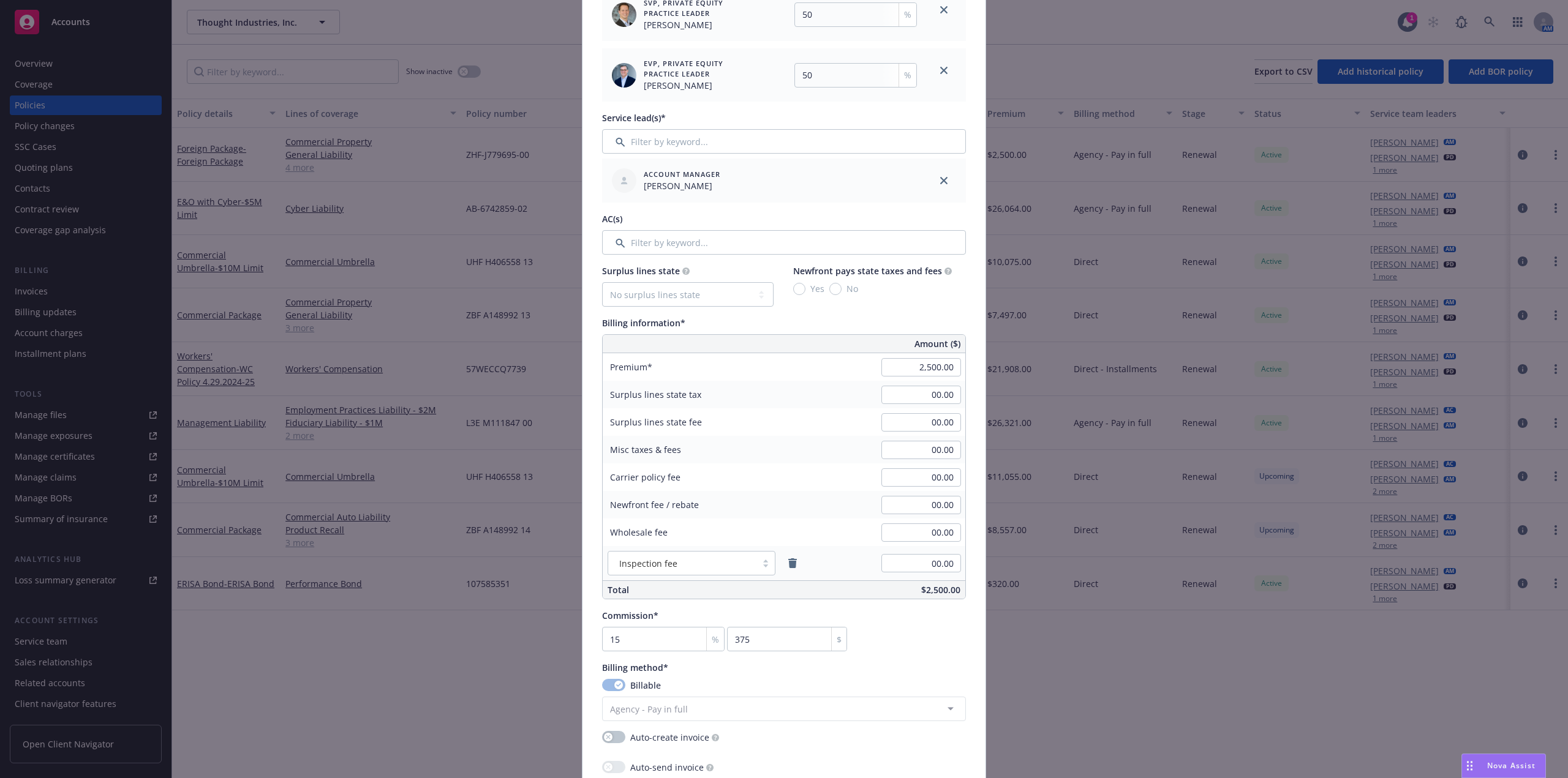
type input "ZHF-J779695-01"
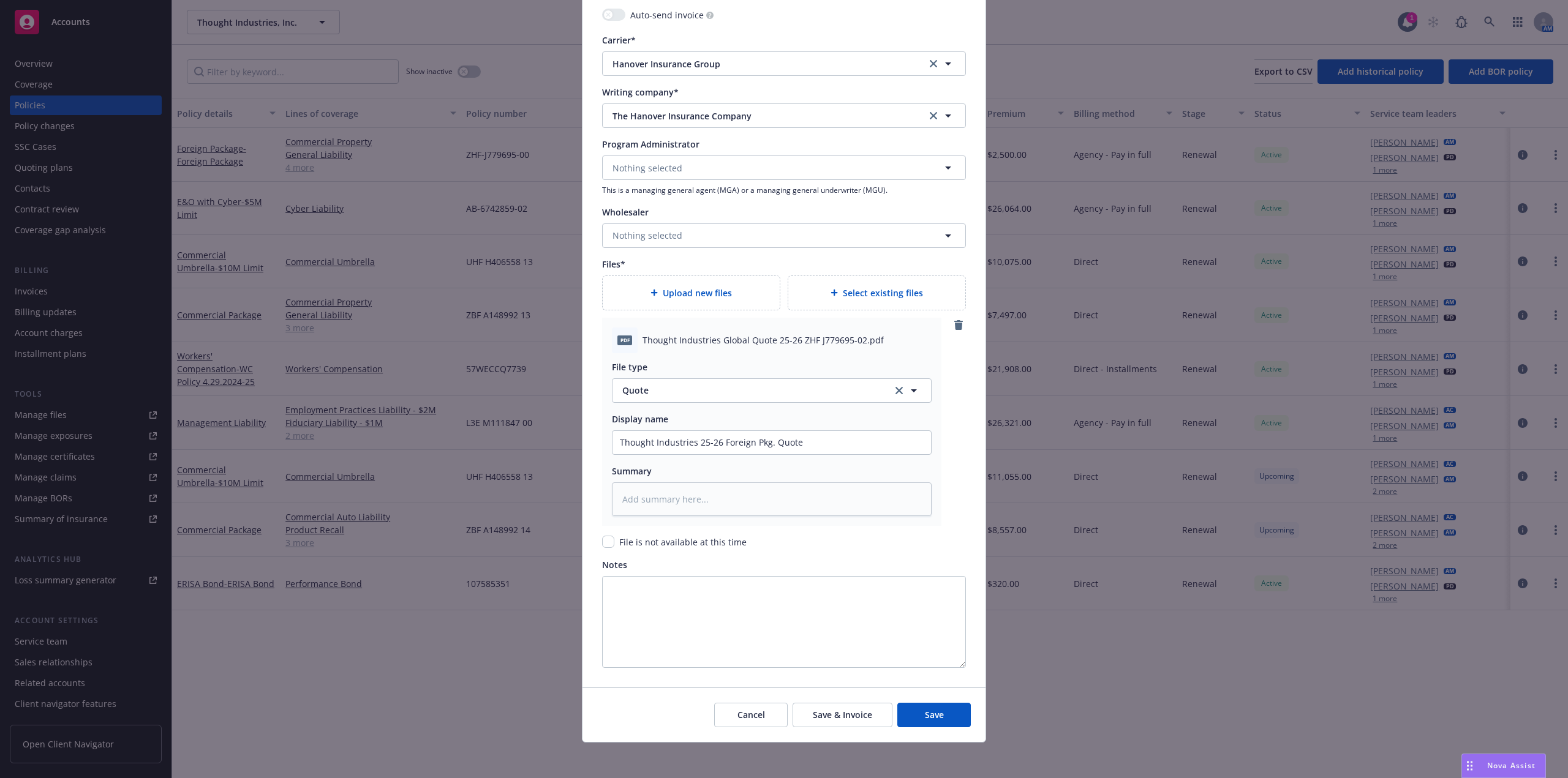
scroll to position [1246, 0]
click at [942, 710] on button "Save" at bounding box center [934, 711] width 74 height 25
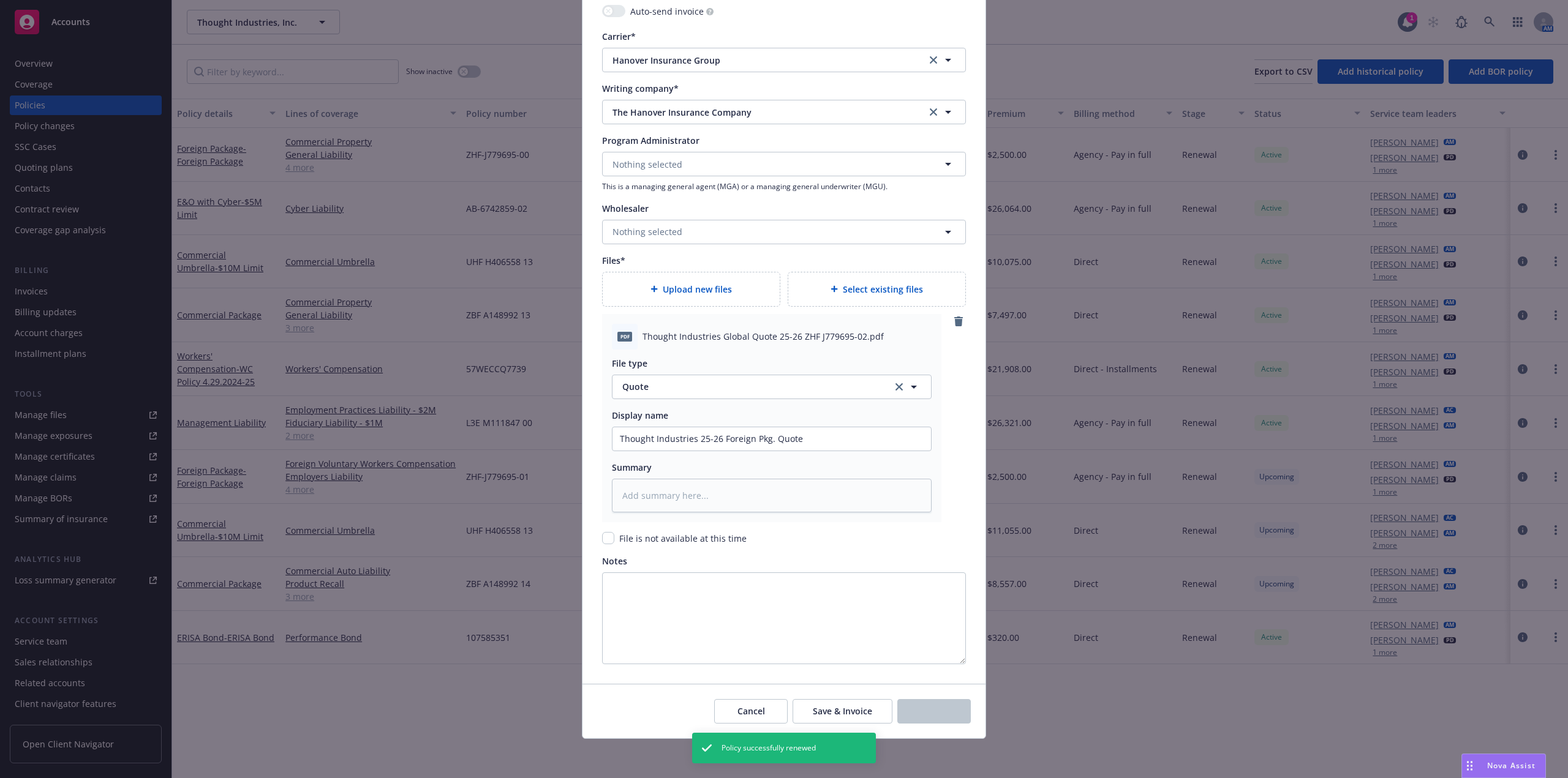
type textarea "x"
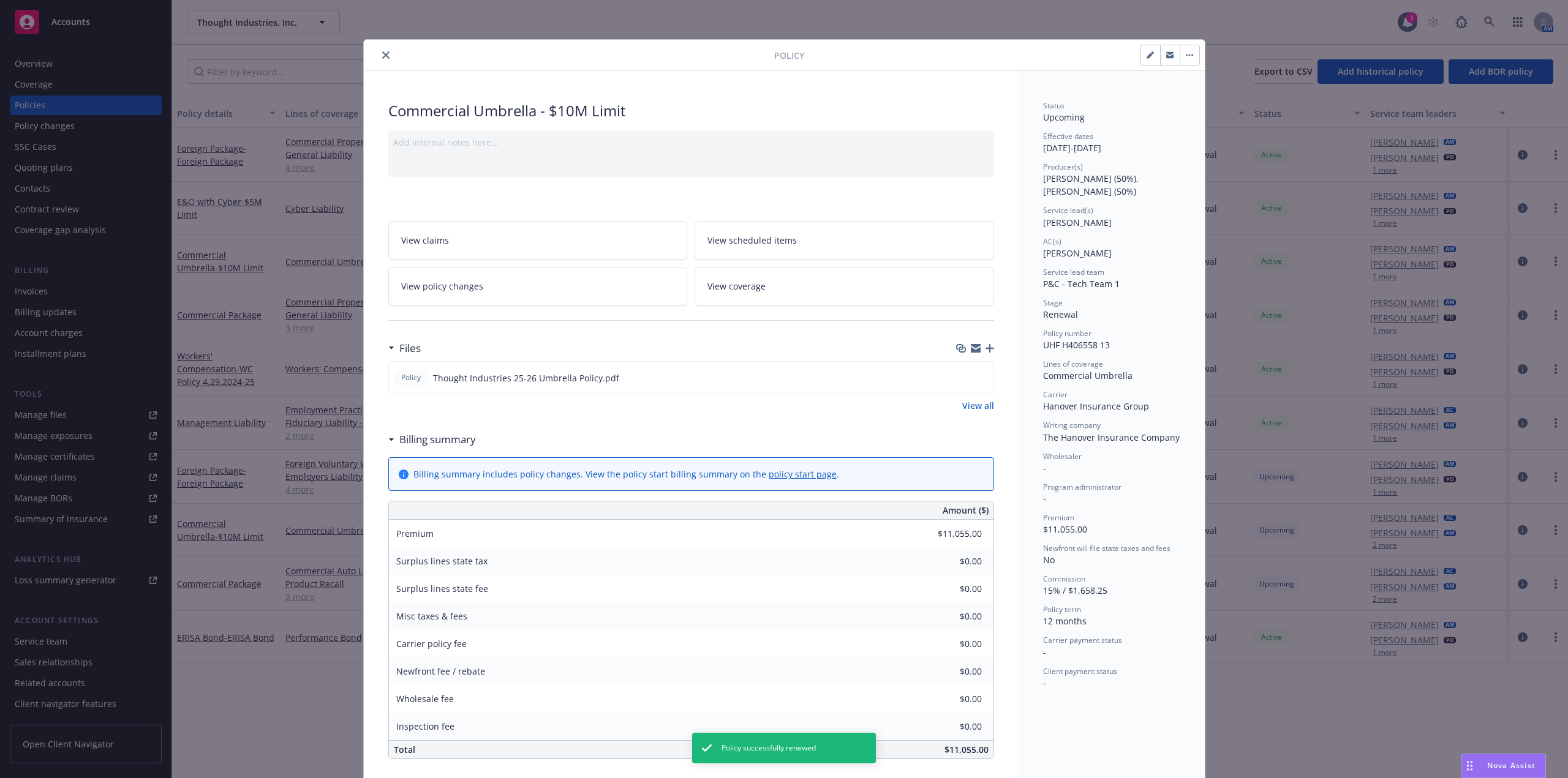
scroll to position [37, 0]
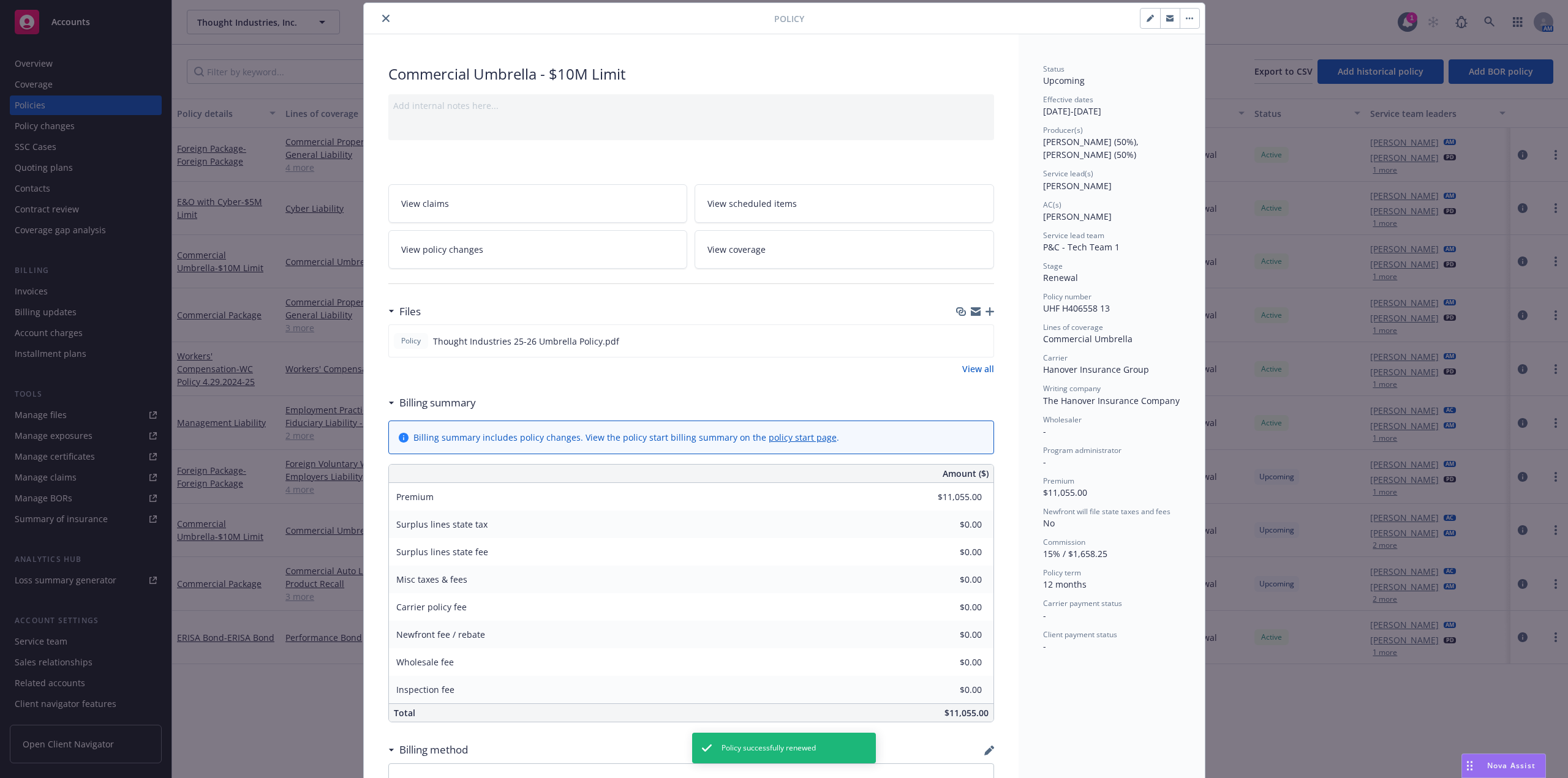
click at [1147, 23] on button "button" at bounding box center [1150, 18] width 20 height 20
select select "RENEWAL"
select select "12"
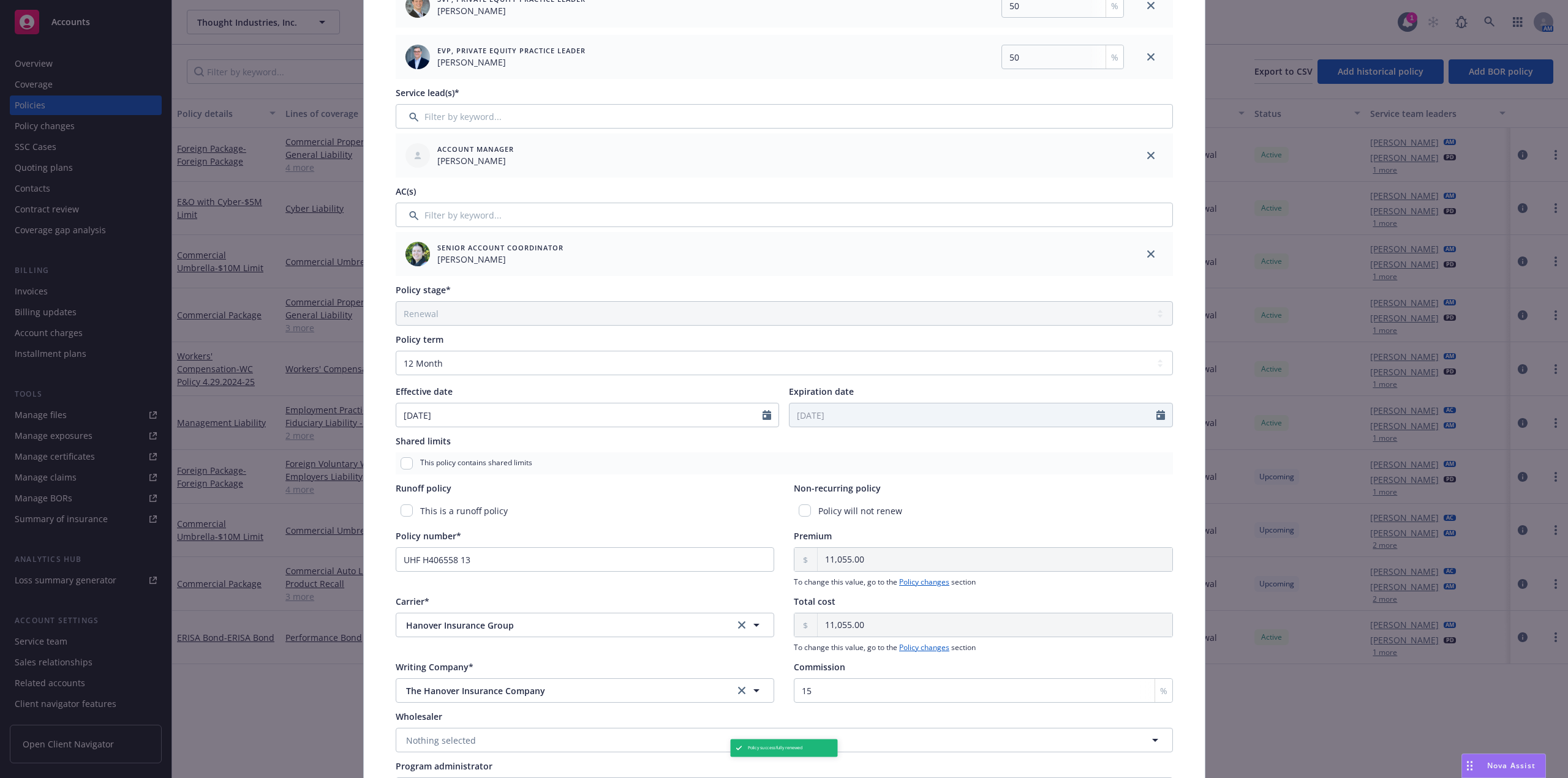
scroll to position [325, 0]
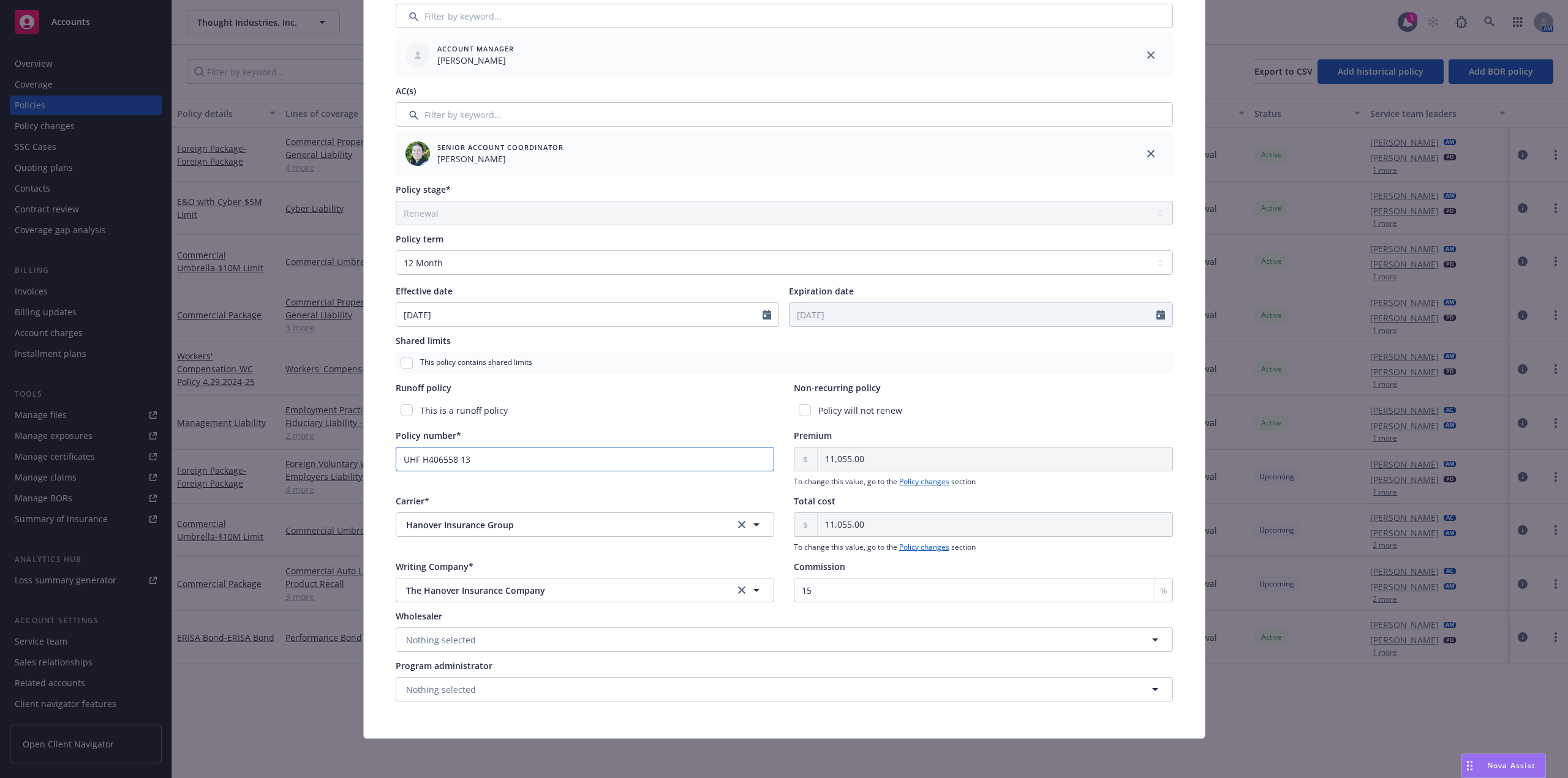
click at [510, 449] on input "UHF H406558 13" at bounding box center [585, 459] width 379 height 25
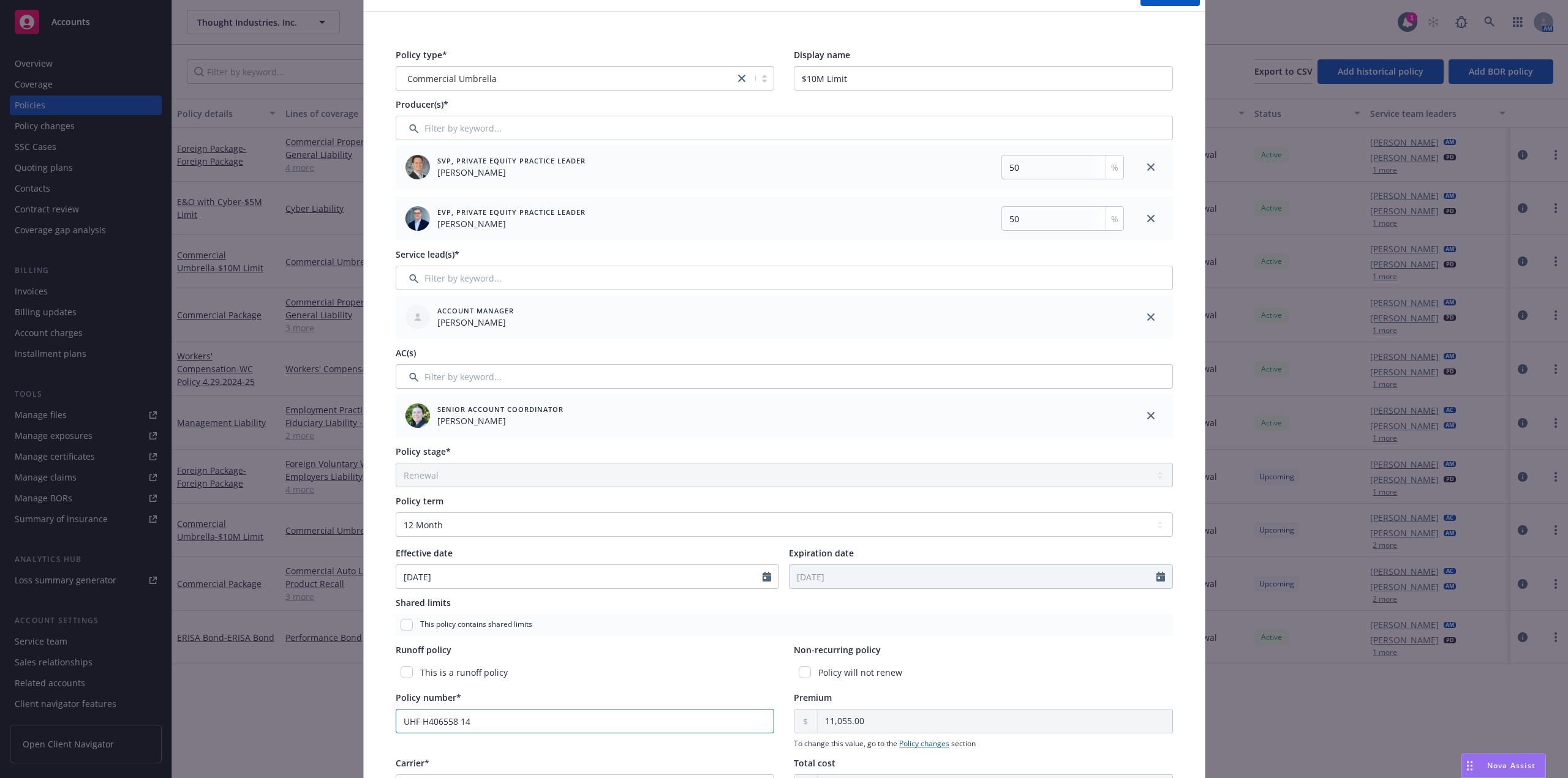
scroll to position [0, 0]
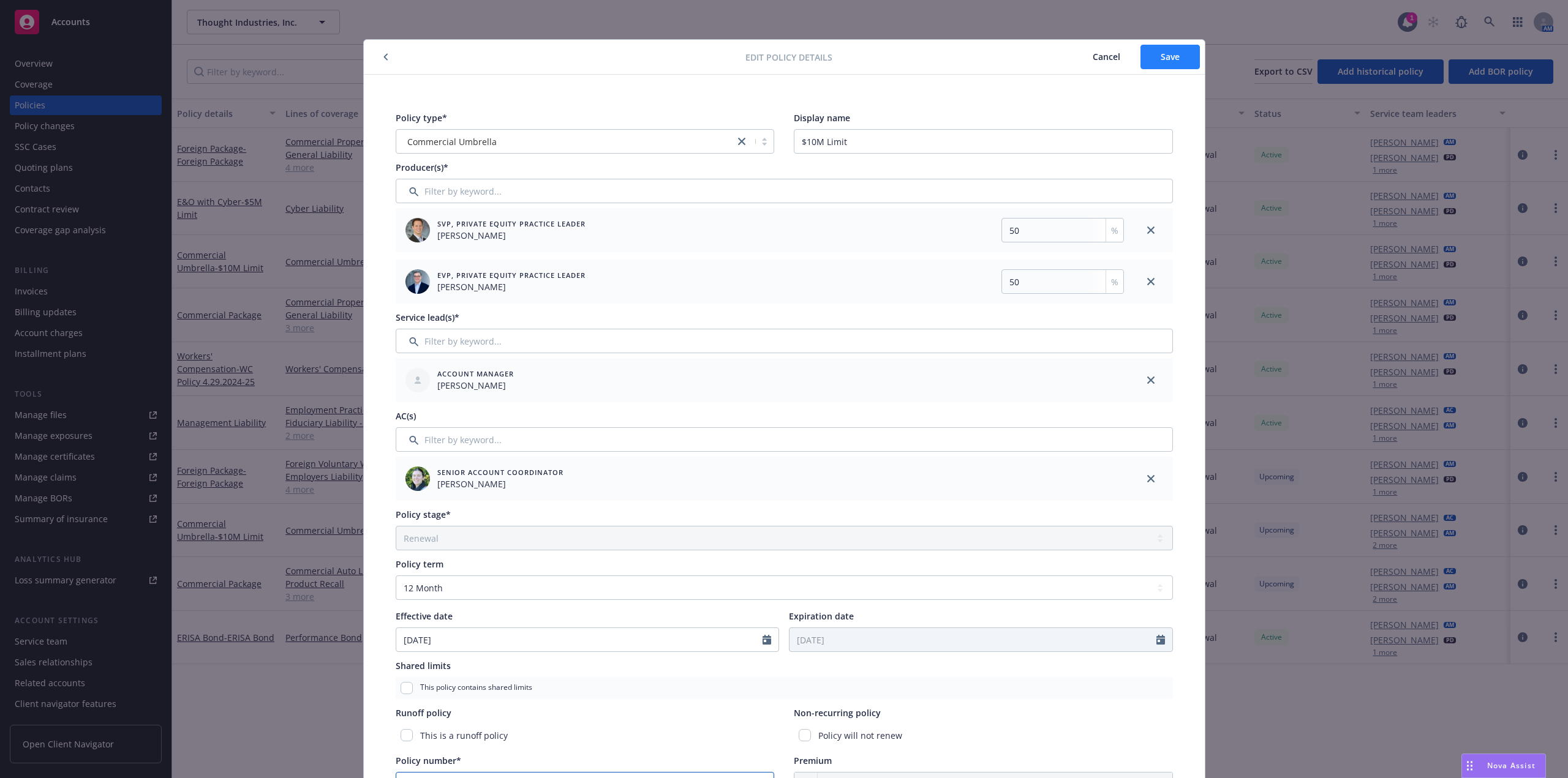
type input "UHF H406558 14"
click at [1162, 54] on span "Save" at bounding box center [1171, 56] width 19 height 11
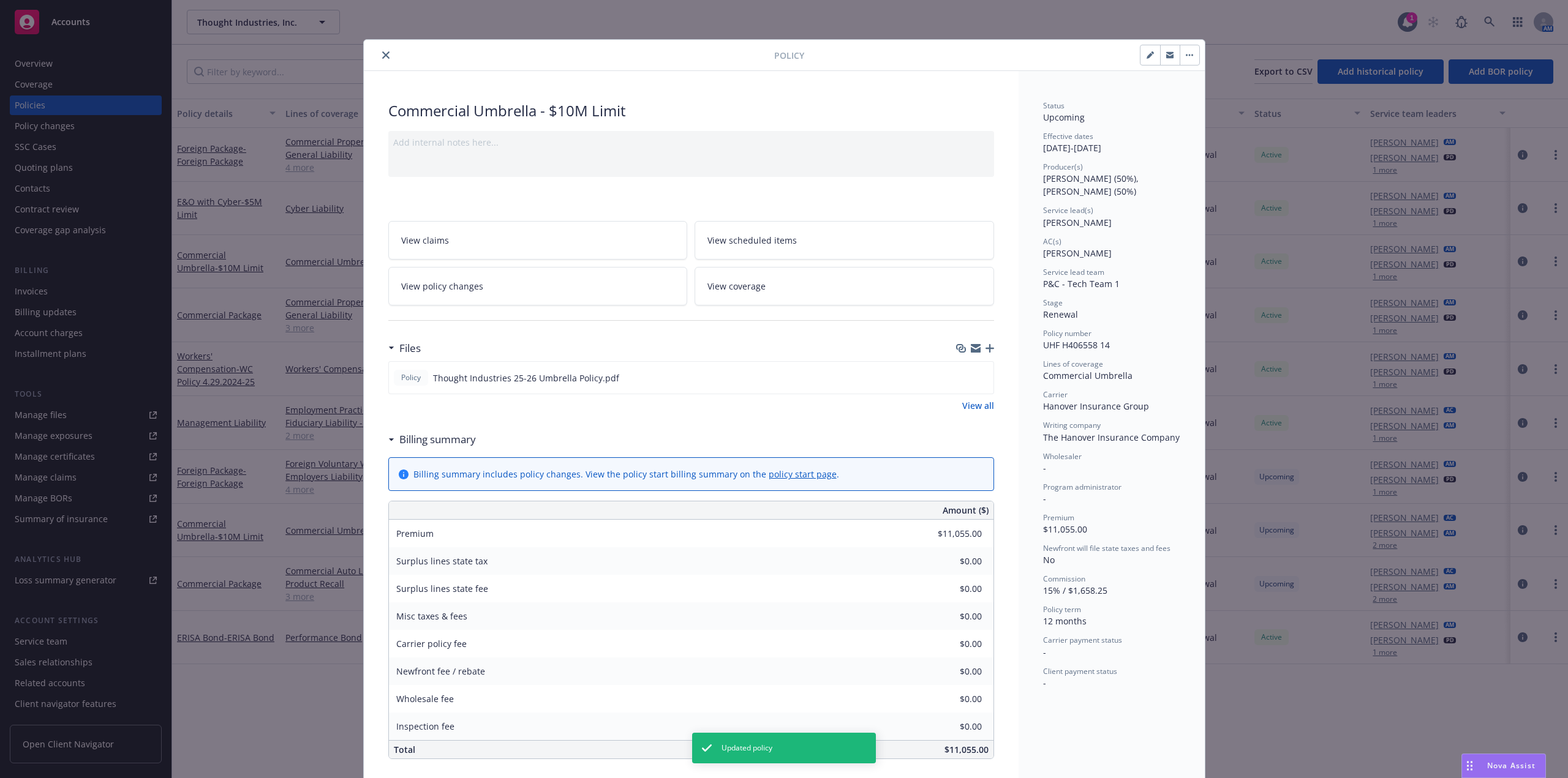
click at [380, 49] on button "close" at bounding box center [385, 54] width 15 height 15
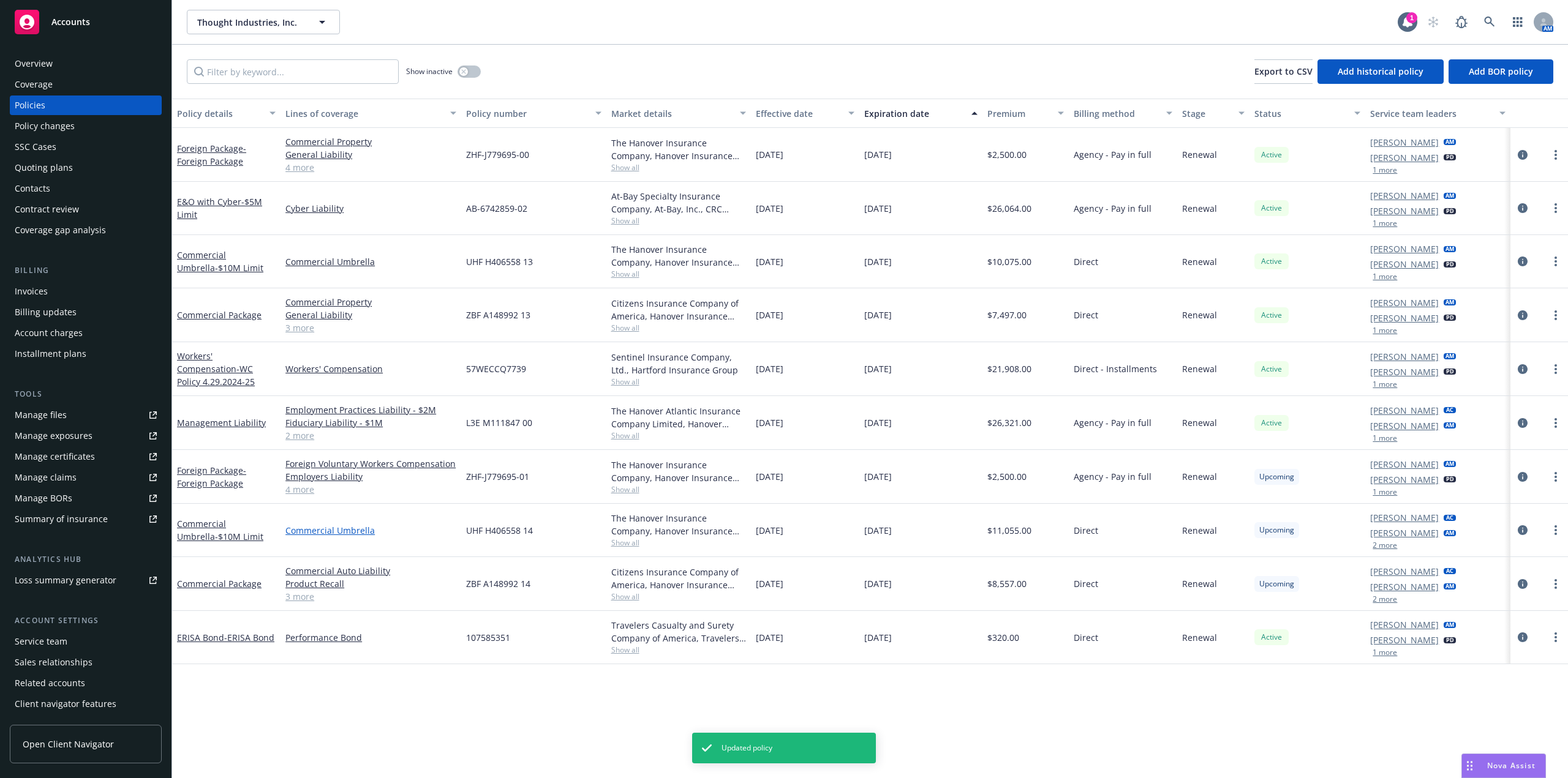
click at [333, 525] on link "Commercial Umbrella" at bounding box center [371, 530] width 171 height 13
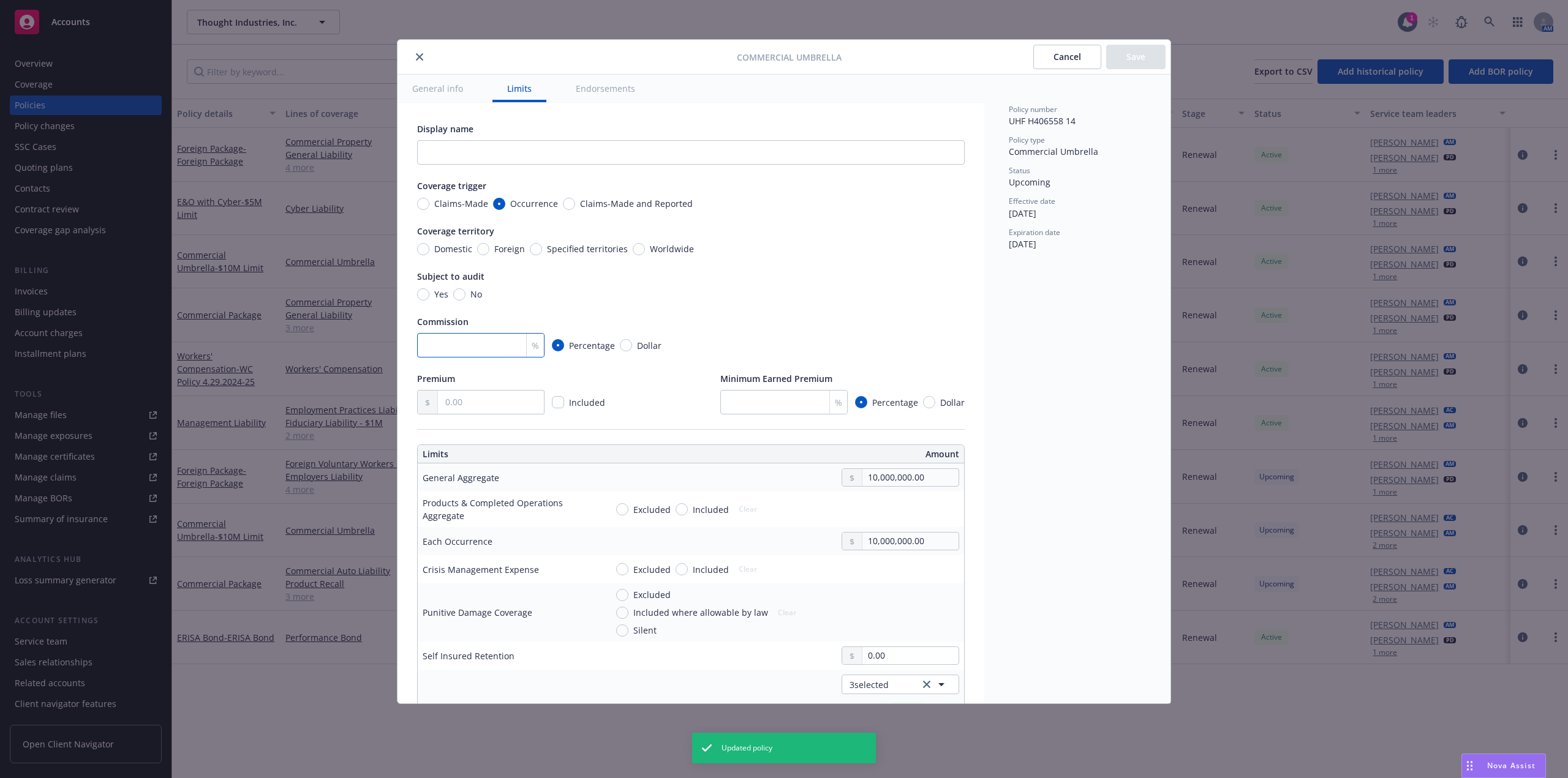
click at [463, 345] on input "number" at bounding box center [480, 345] width 127 height 25
type input "15"
click at [457, 295] on input "No" at bounding box center [459, 294] width 12 height 12
radio input "true"
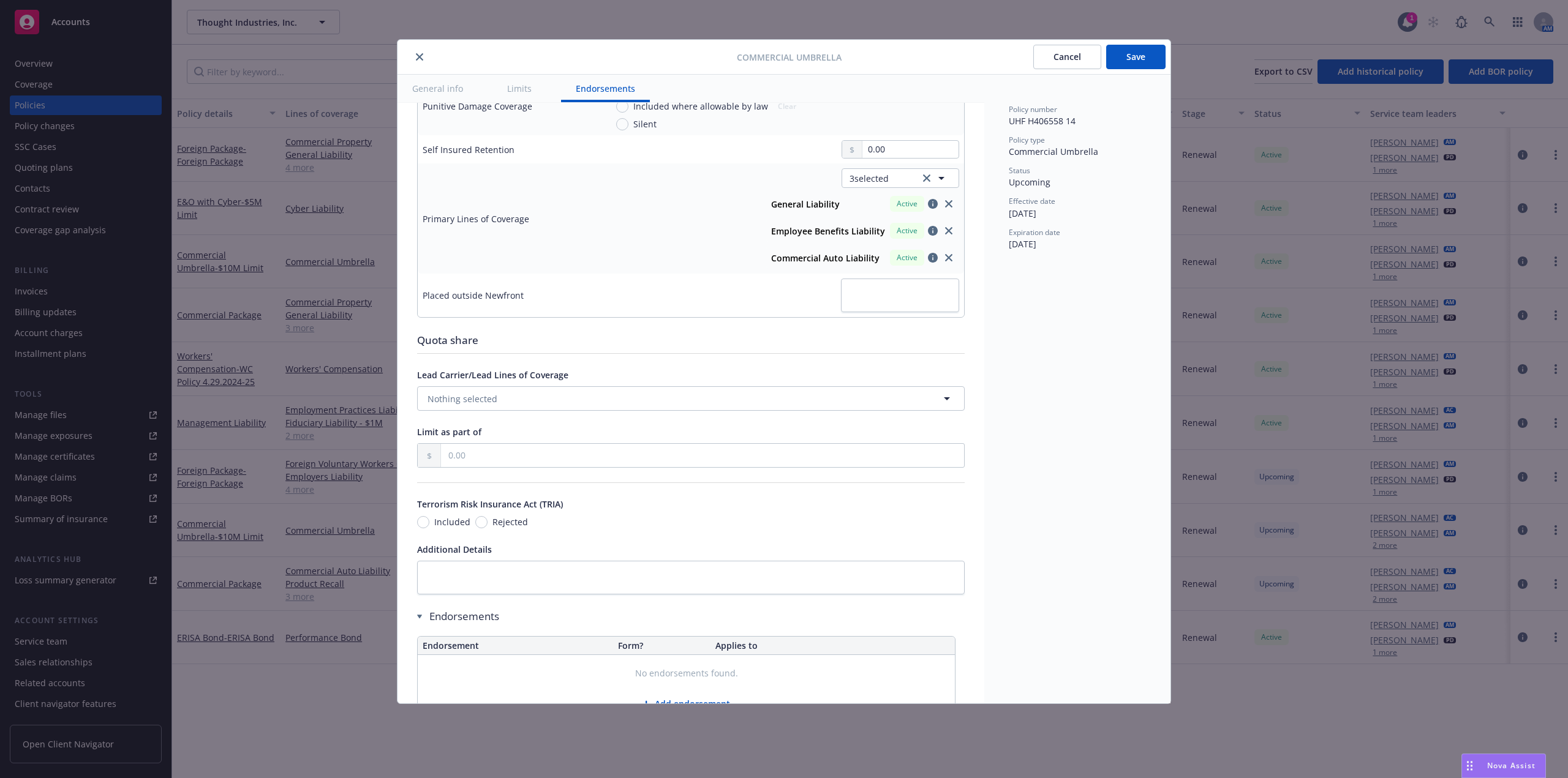
scroll to position [551, 0]
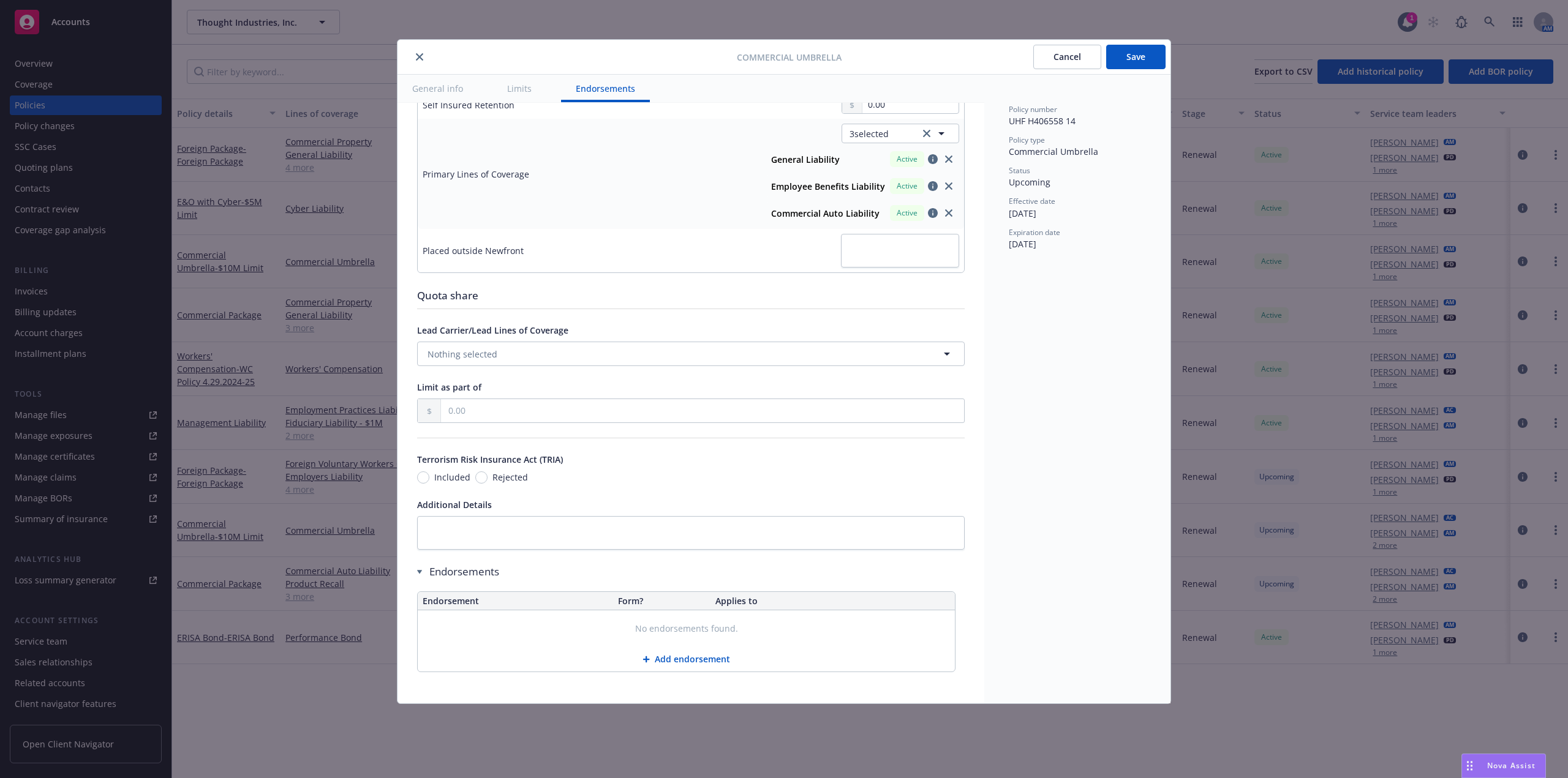
click at [1127, 62] on button "Save" at bounding box center [1136, 57] width 60 height 25
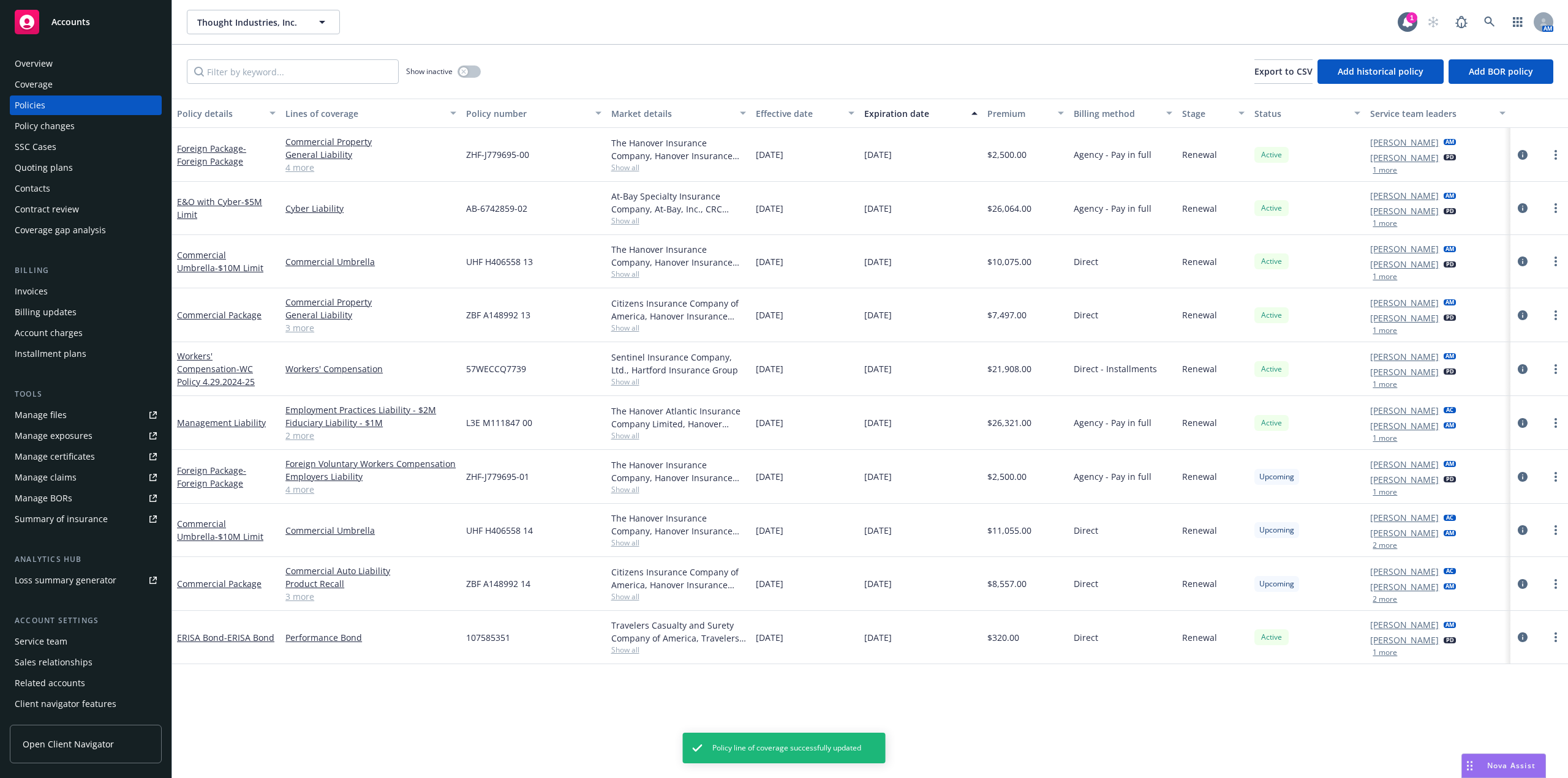
click at [41, 131] on div "Policy changes" at bounding box center [44, 126] width 60 height 20
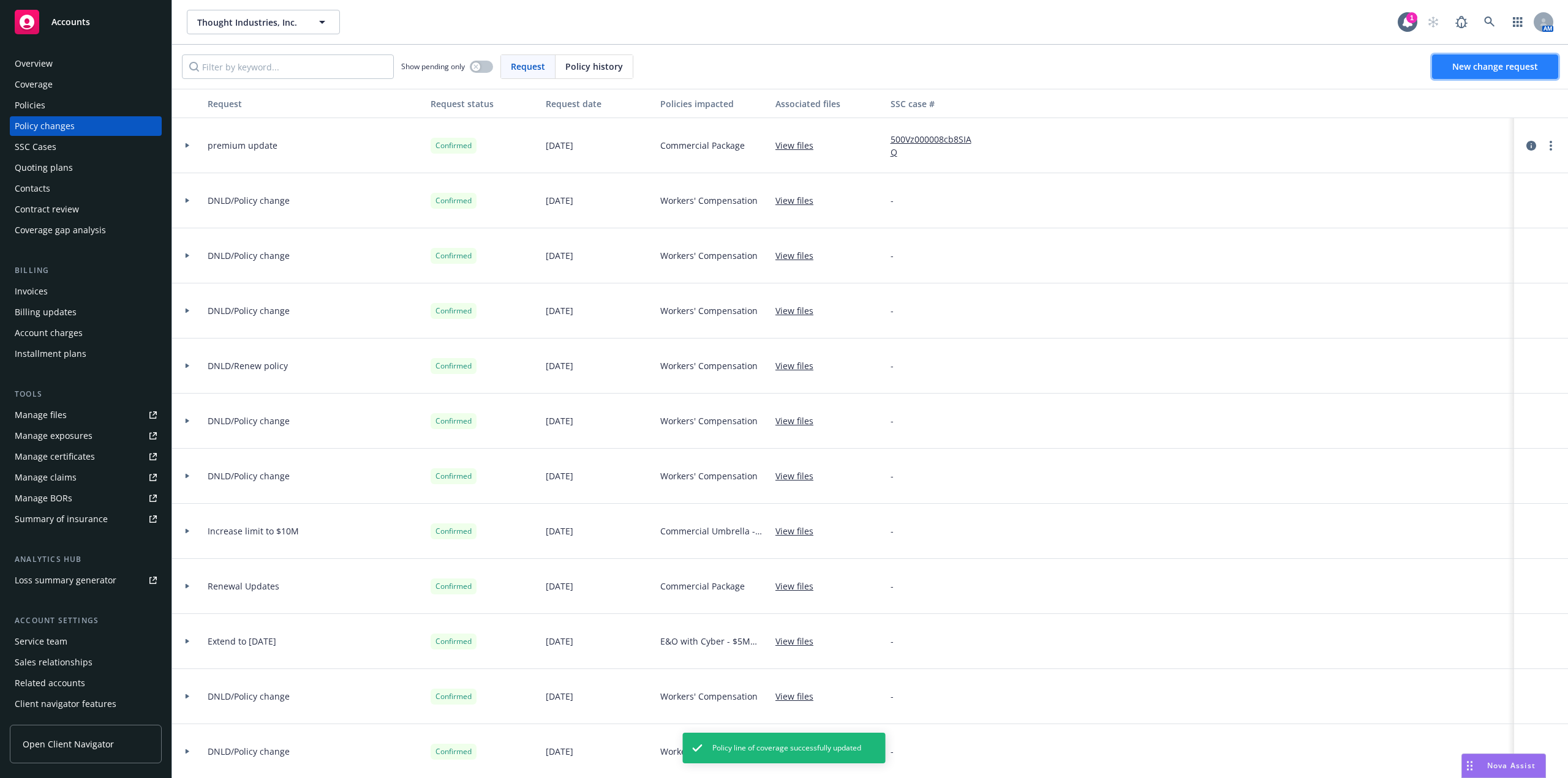
click at [1508, 74] on link "New change request" at bounding box center [1495, 67] width 126 height 25
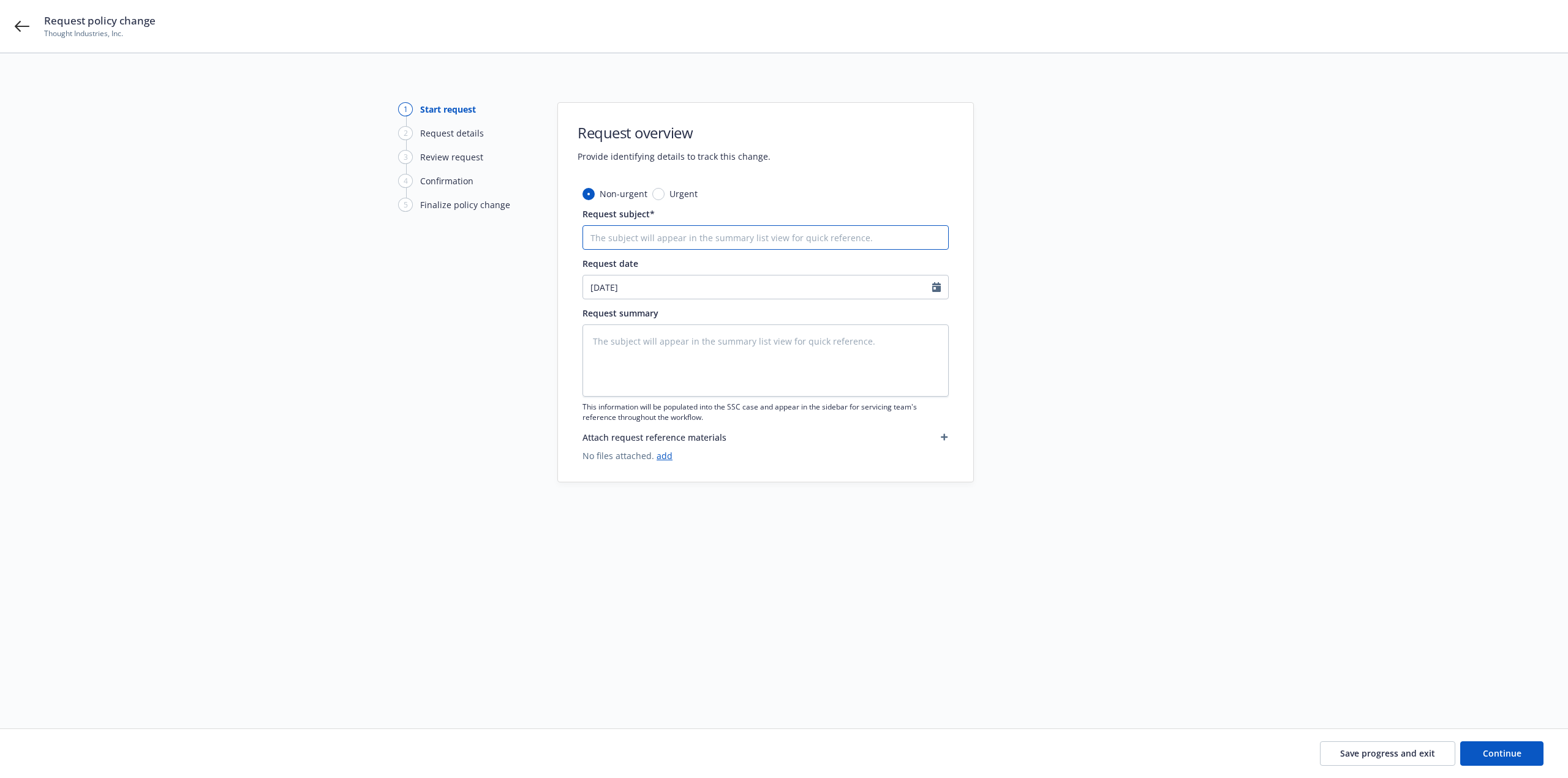
click at [651, 234] on input "Request subject*" at bounding box center [766, 238] width 366 height 25
type textarea "x"
type input "I"
type textarea "x"
type input "In"
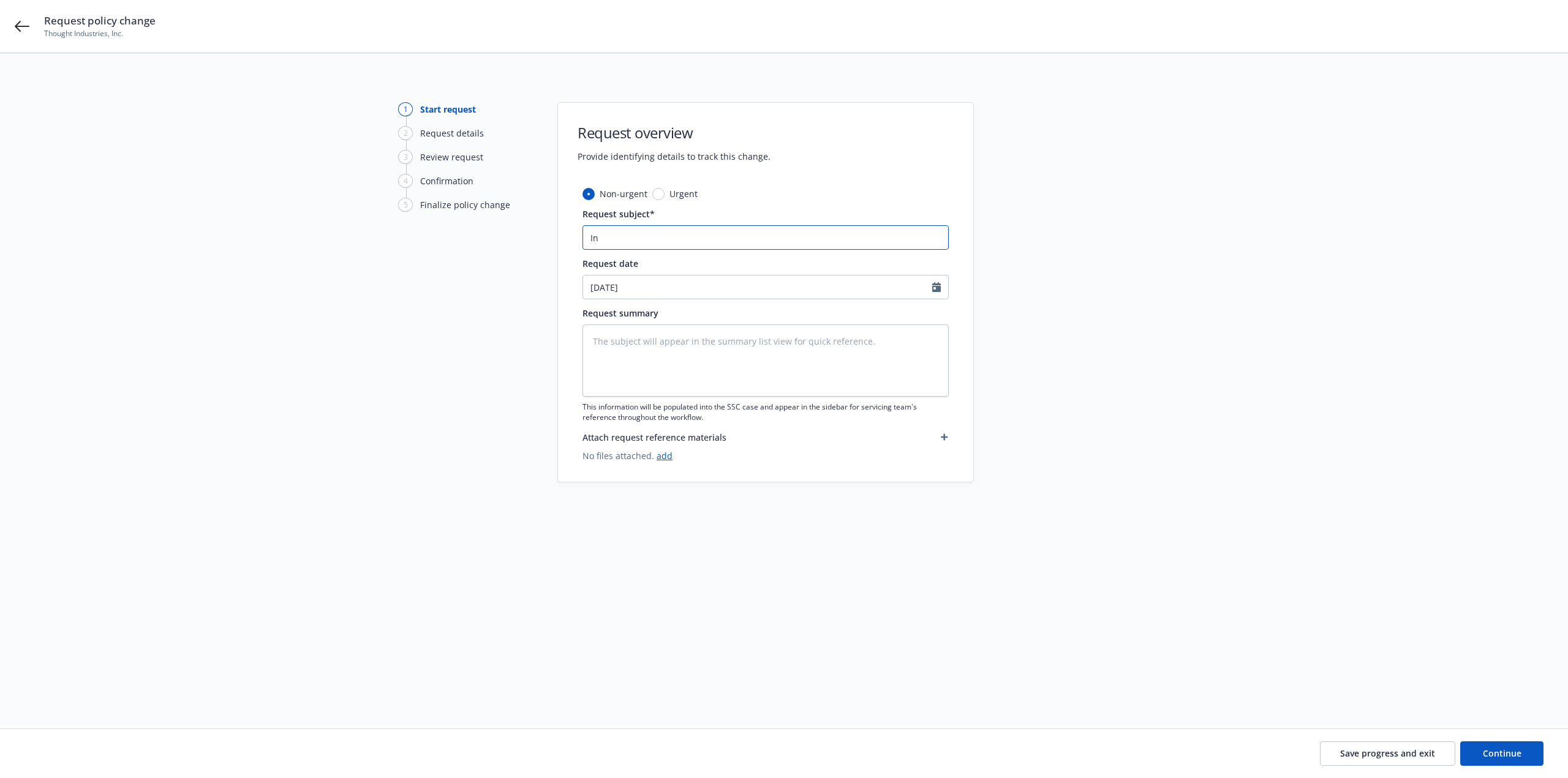
type textarea "x"
type input "I"
type textarea "x"
type input "2"
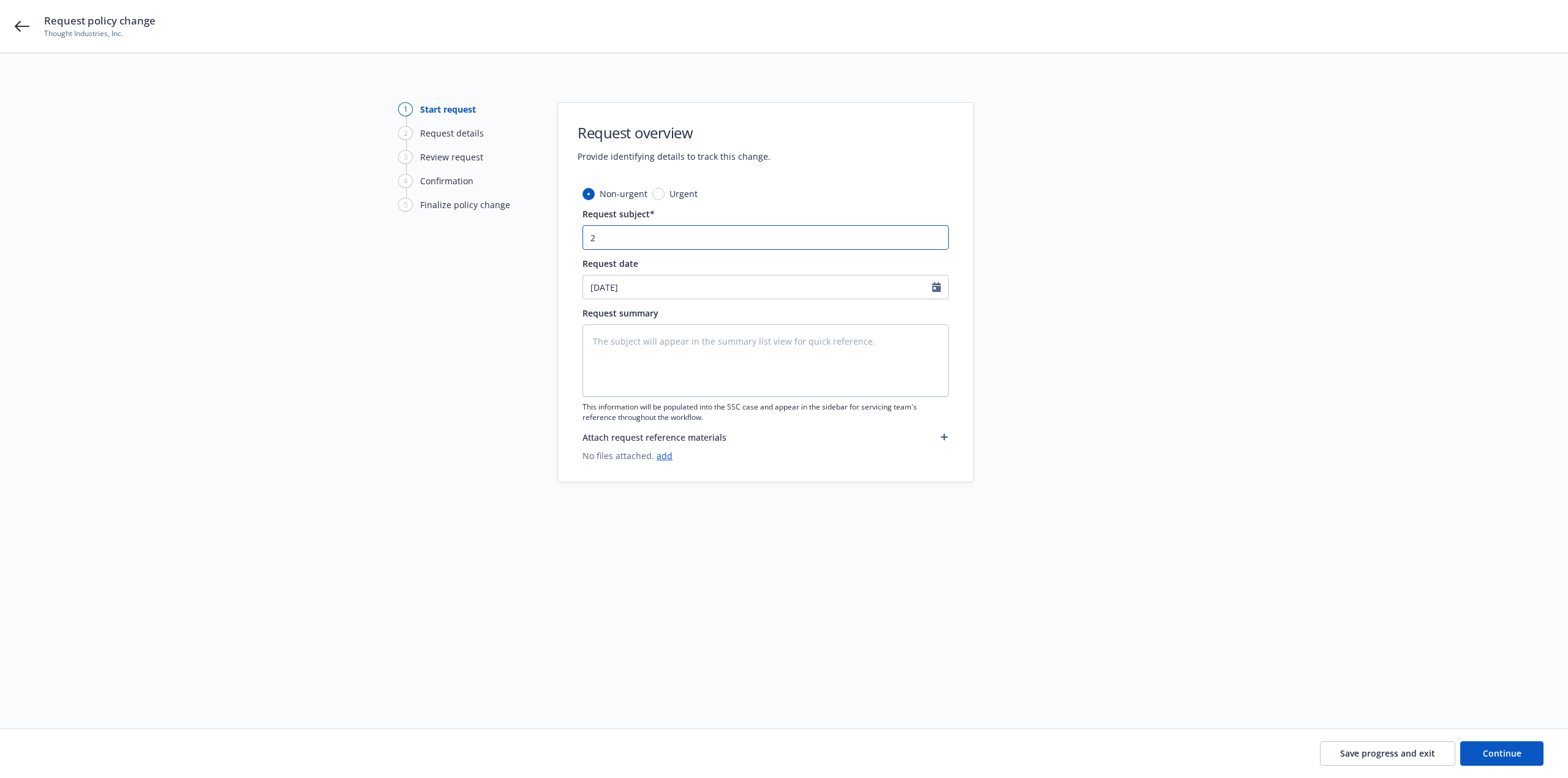
type textarea "x"
type input "25"
type textarea "x"
type input "25-"
type textarea "x"
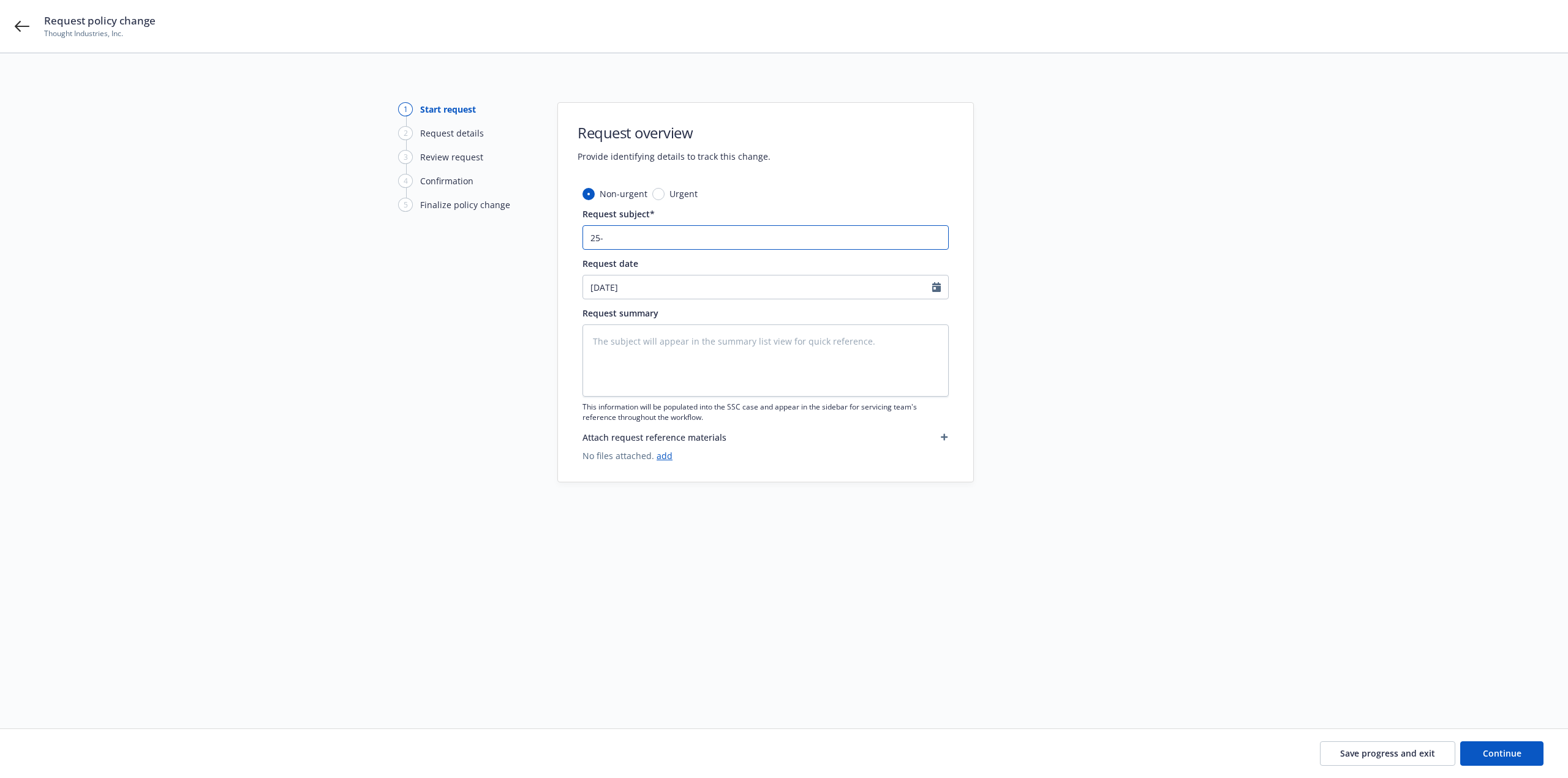
type input "25-2"
type textarea "x"
type input "25-26"
type textarea "x"
type input "25-26"
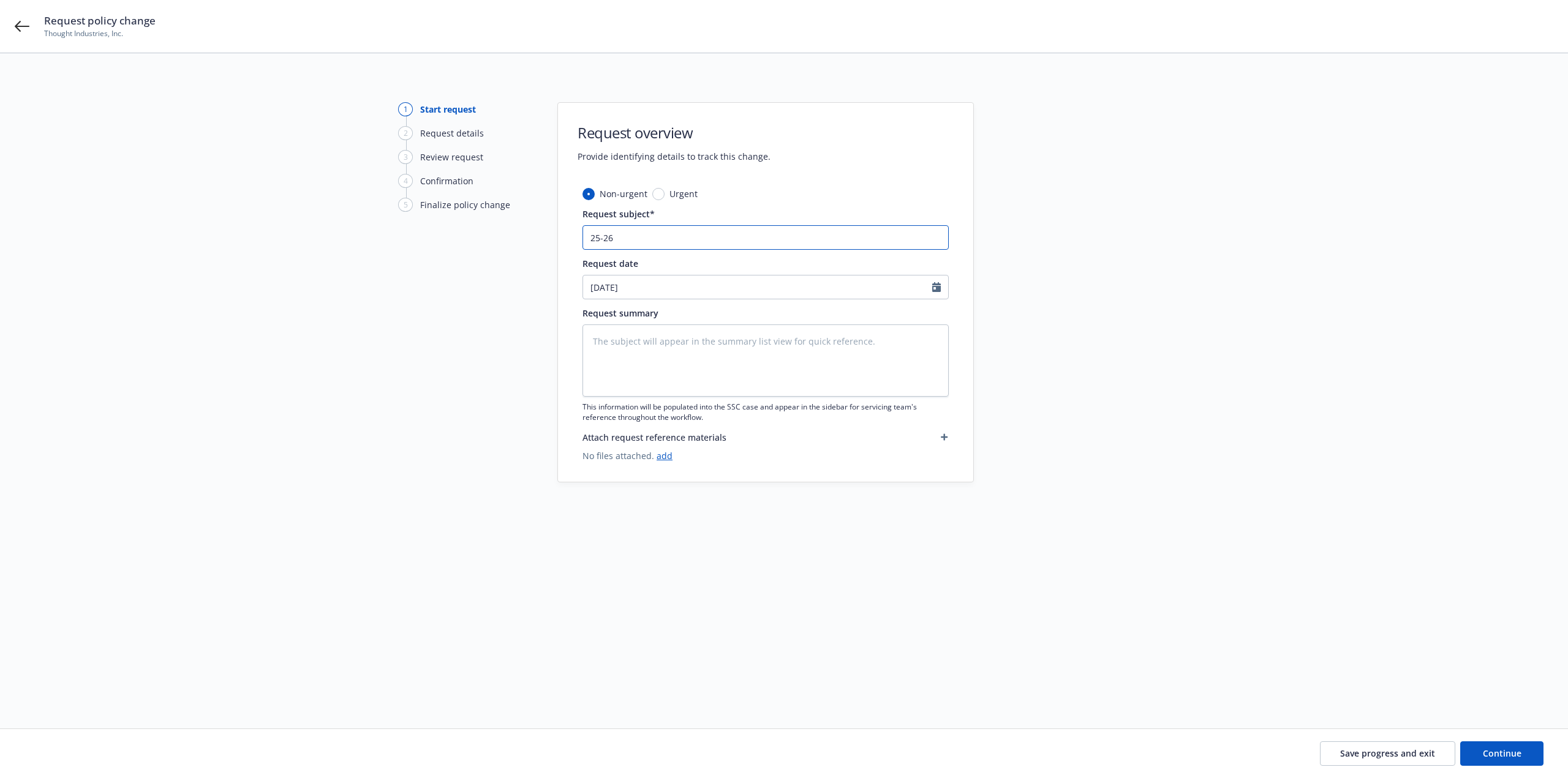
type textarea "x"
type input "25-26 P"
type textarea "x"
type input "25-26 Pk"
type textarea "x"
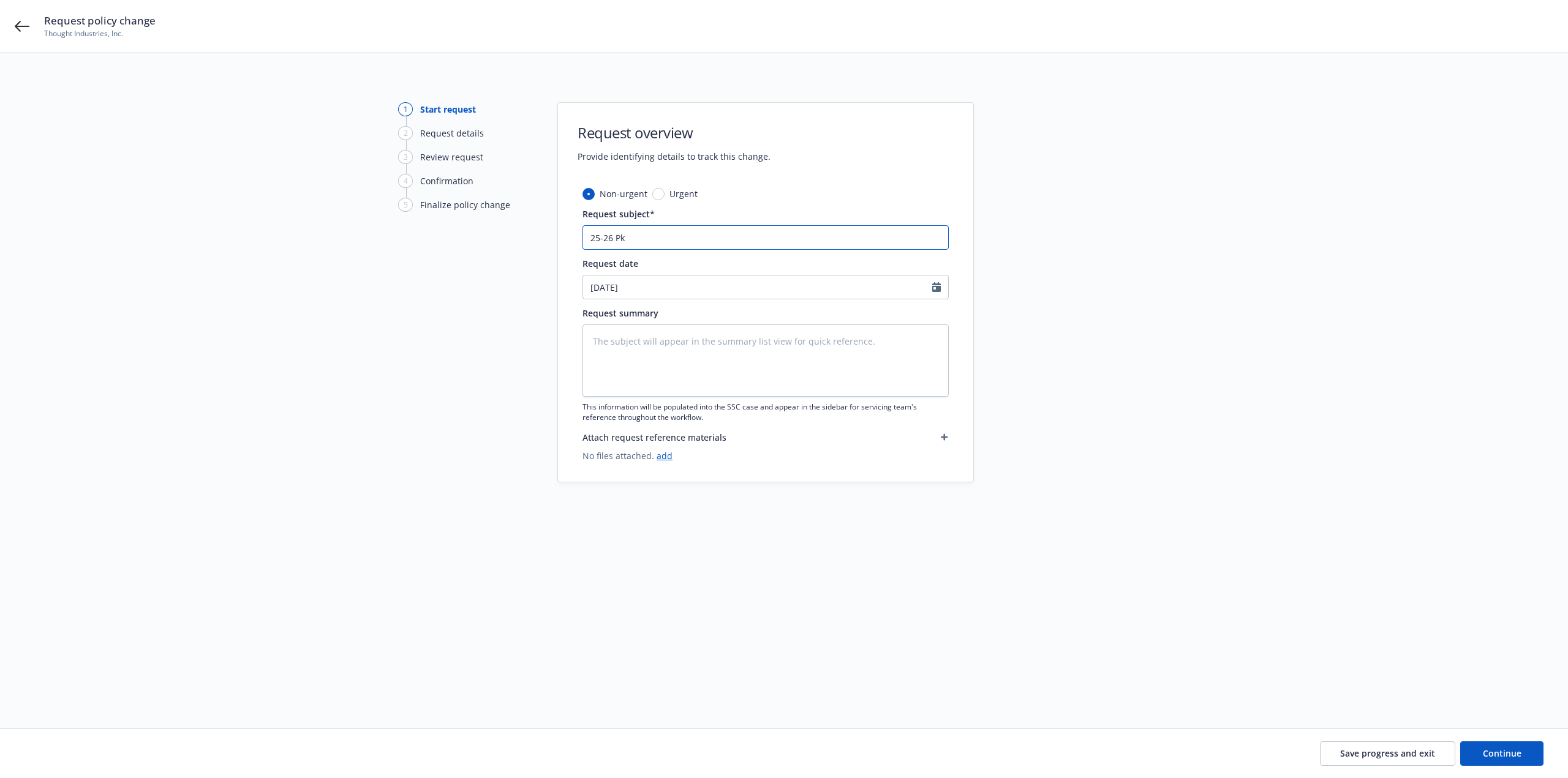
type input "25-26 Pkg"
type textarea "x"
type input "25-26 Pkg"
type textarea "x"
type input "25-26 Pkg I"
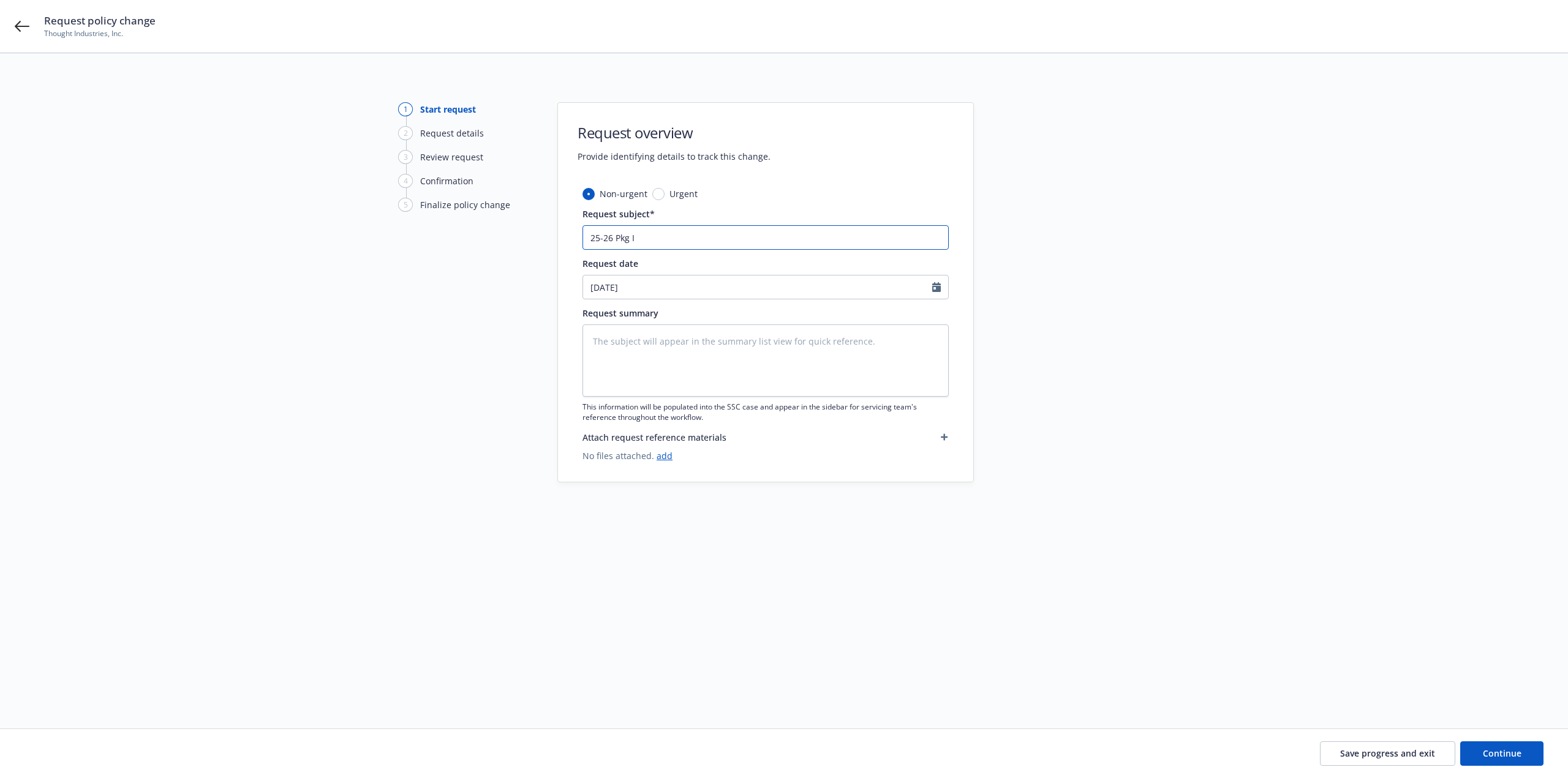
type textarea "x"
click at [749, 358] on textarea at bounding box center [766, 360] width 366 height 72
paste textarea "Amend Insured Address 1. & delete loc & AMEND LIMIT"
click at [738, 354] on textarea "Amend Insured Address 1. & delete loc & AMEND LIMIT" at bounding box center [766, 360] width 366 height 72
drag, startPoint x: 768, startPoint y: 359, endPoint x: 572, endPoint y: 365, distance: 196.1
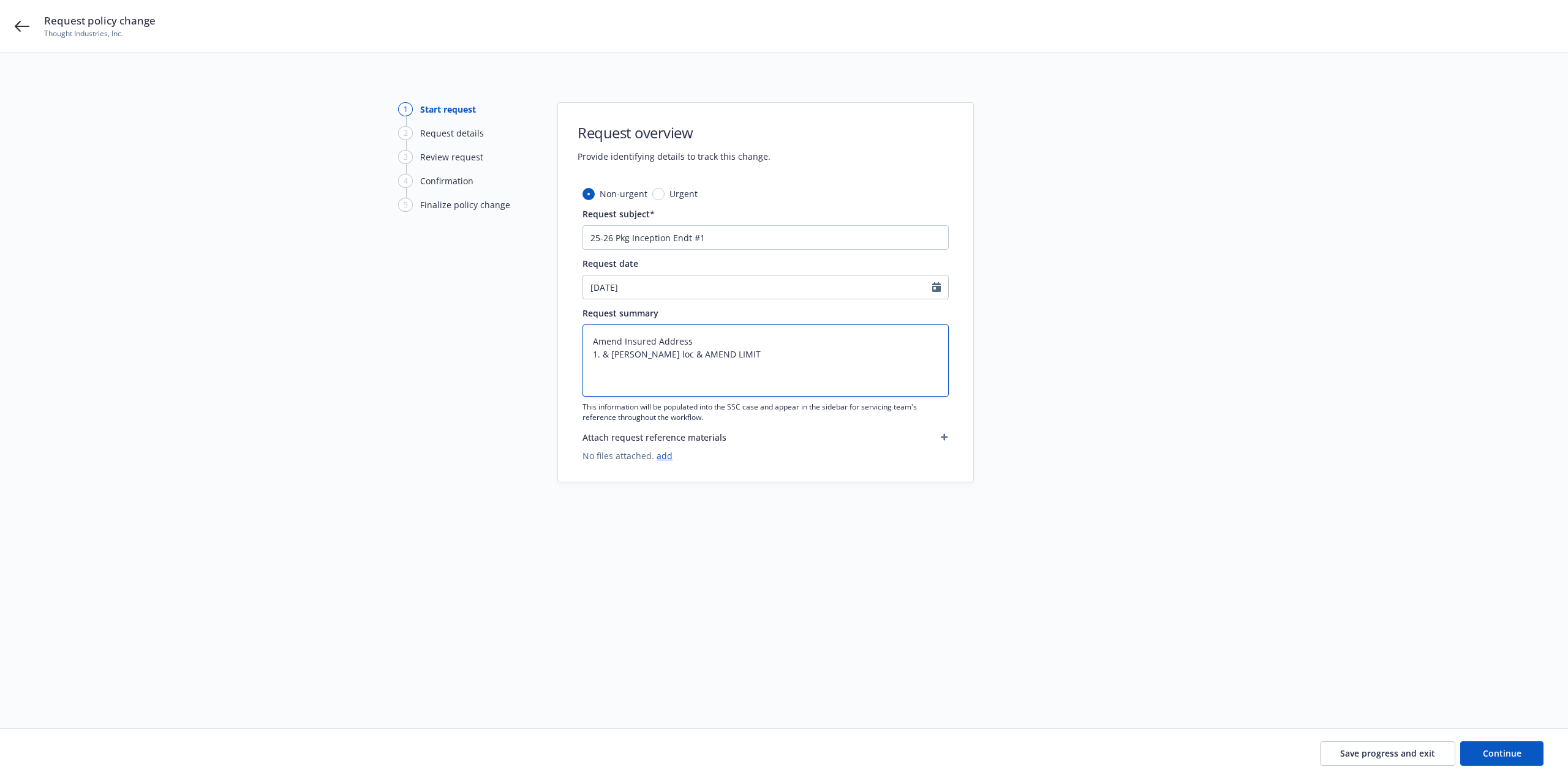
click at [572, 365] on div "Non-urgent Urgent Request subject* 25-26 Pkg Inception Endt #1 Request date 08/…" at bounding box center [766, 335] width 415 height 295
click at [1512, 758] on span "Continue" at bounding box center [1502, 753] width 39 height 11
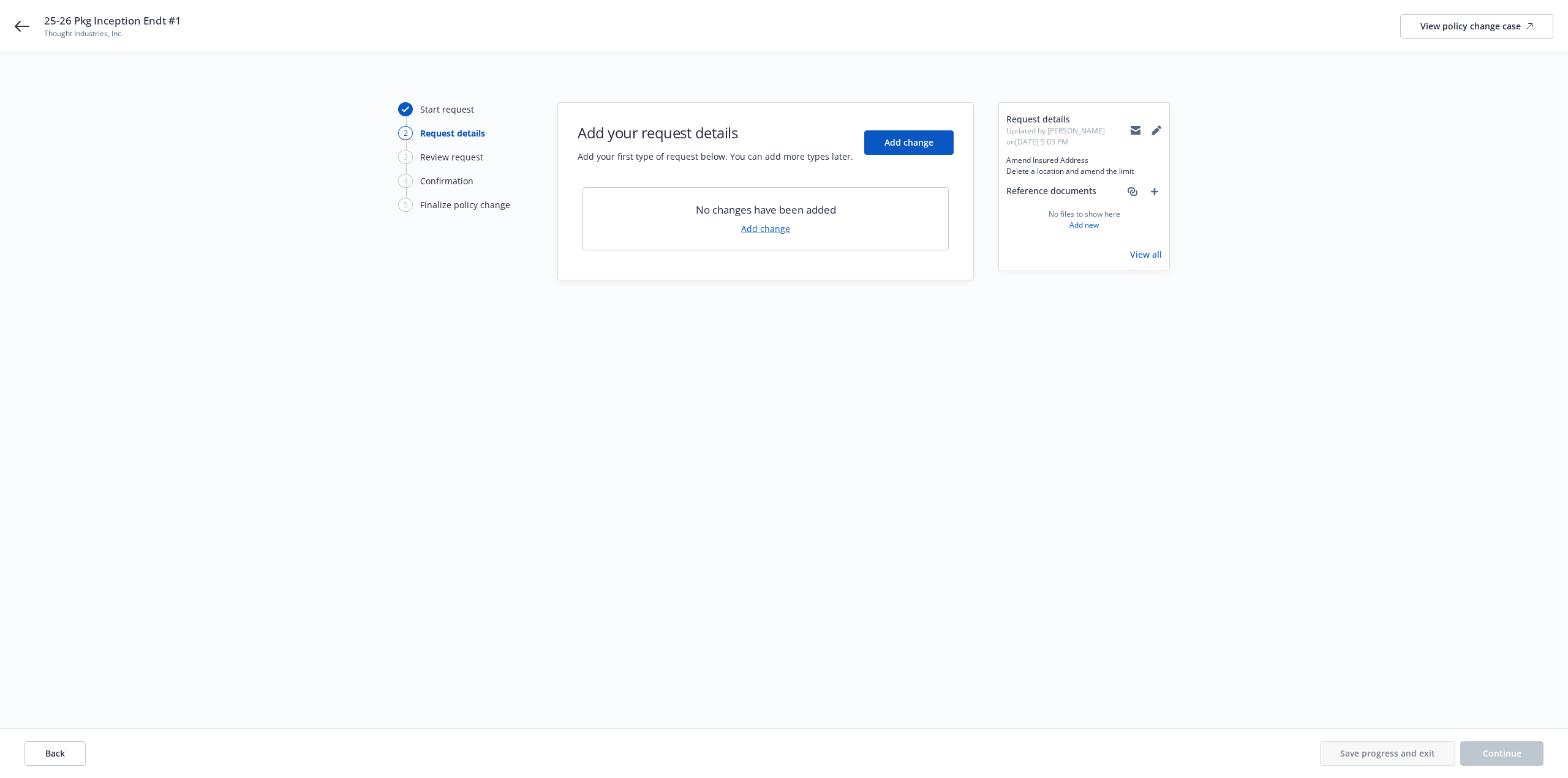
click at [763, 230] on link "Add change" at bounding box center [765, 229] width 49 height 13
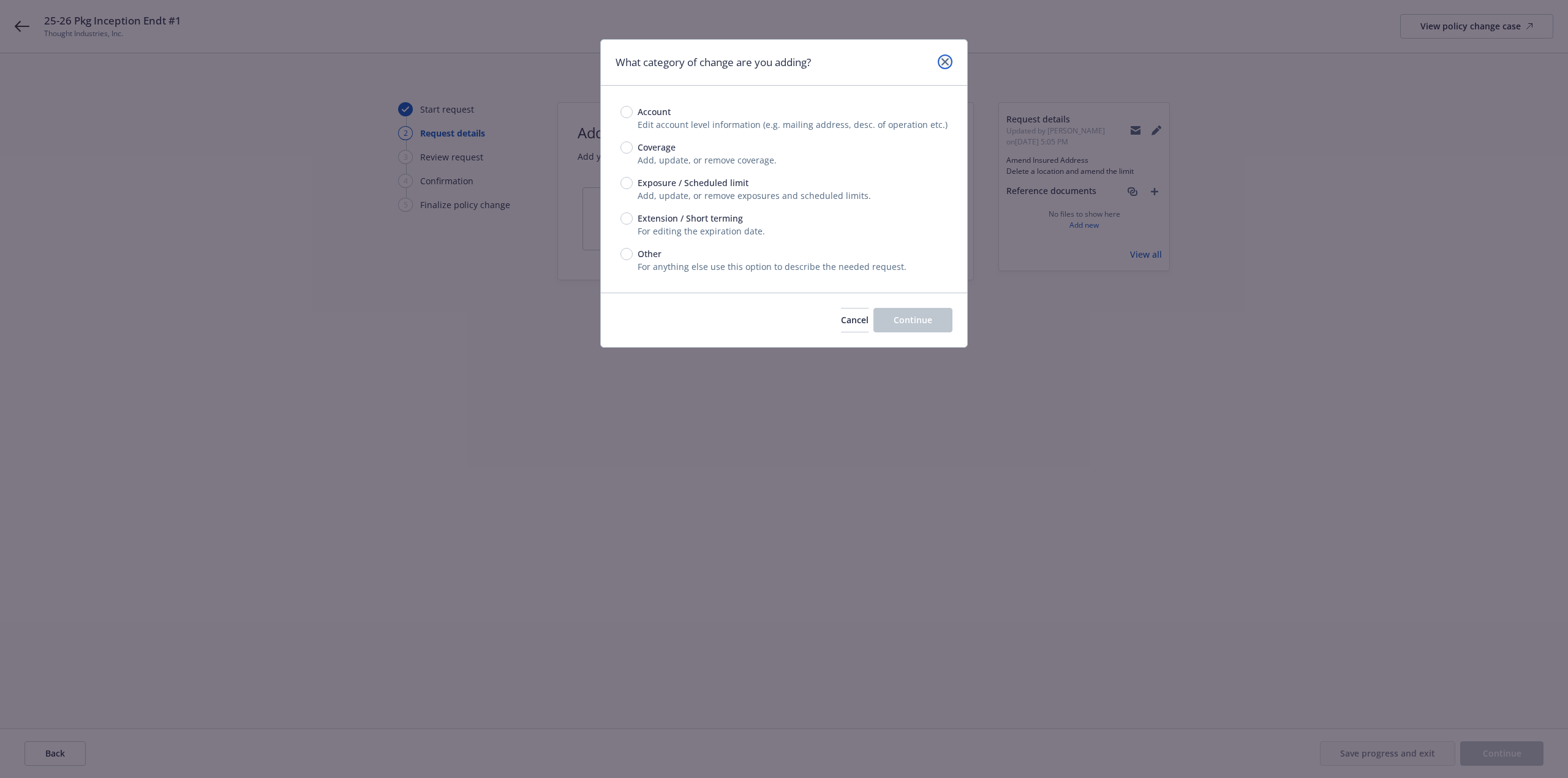
click at [946, 63] on link "close" at bounding box center [945, 61] width 15 height 15
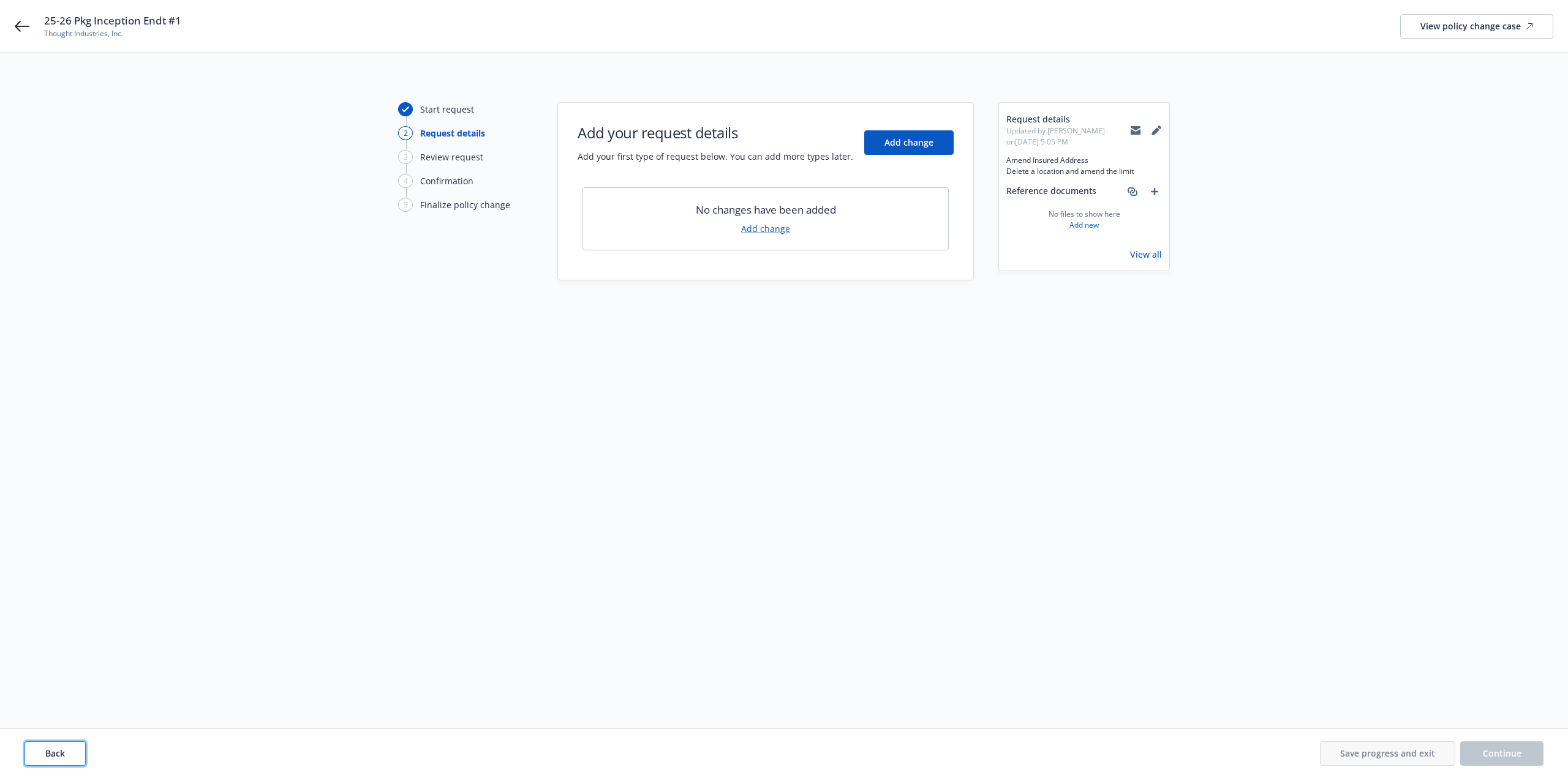
click at [55, 760] on button "Back" at bounding box center [55, 753] width 61 height 25
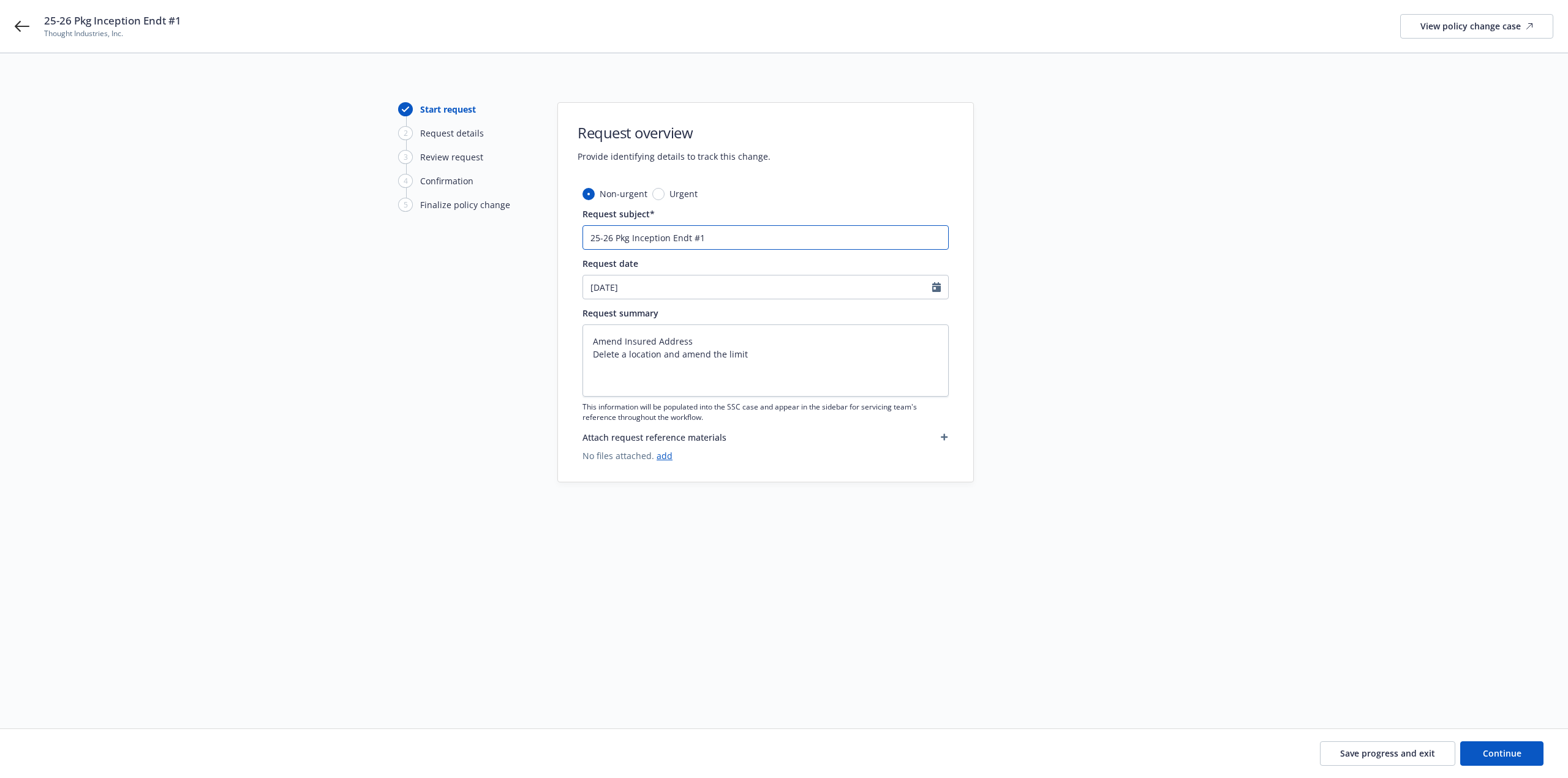
drag, startPoint x: 758, startPoint y: 234, endPoint x: 686, endPoint y: 243, distance: 72.6
click at [686, 243] on input "25-26 Pkg Inception Endt #1" at bounding box center [766, 238] width 366 height 25
click at [790, 350] on textarea "Amend Insured Address Delete a location and amend the limit" at bounding box center [766, 360] width 366 height 72
click at [590, 342] on textarea "Amend Insured Address Delete a location and amend the limit" at bounding box center [766, 360] width 366 height 72
click at [757, 373] on textarea "Endorsement #1 Amend Insured Address Delete a location and amend the limit" at bounding box center [766, 360] width 366 height 72
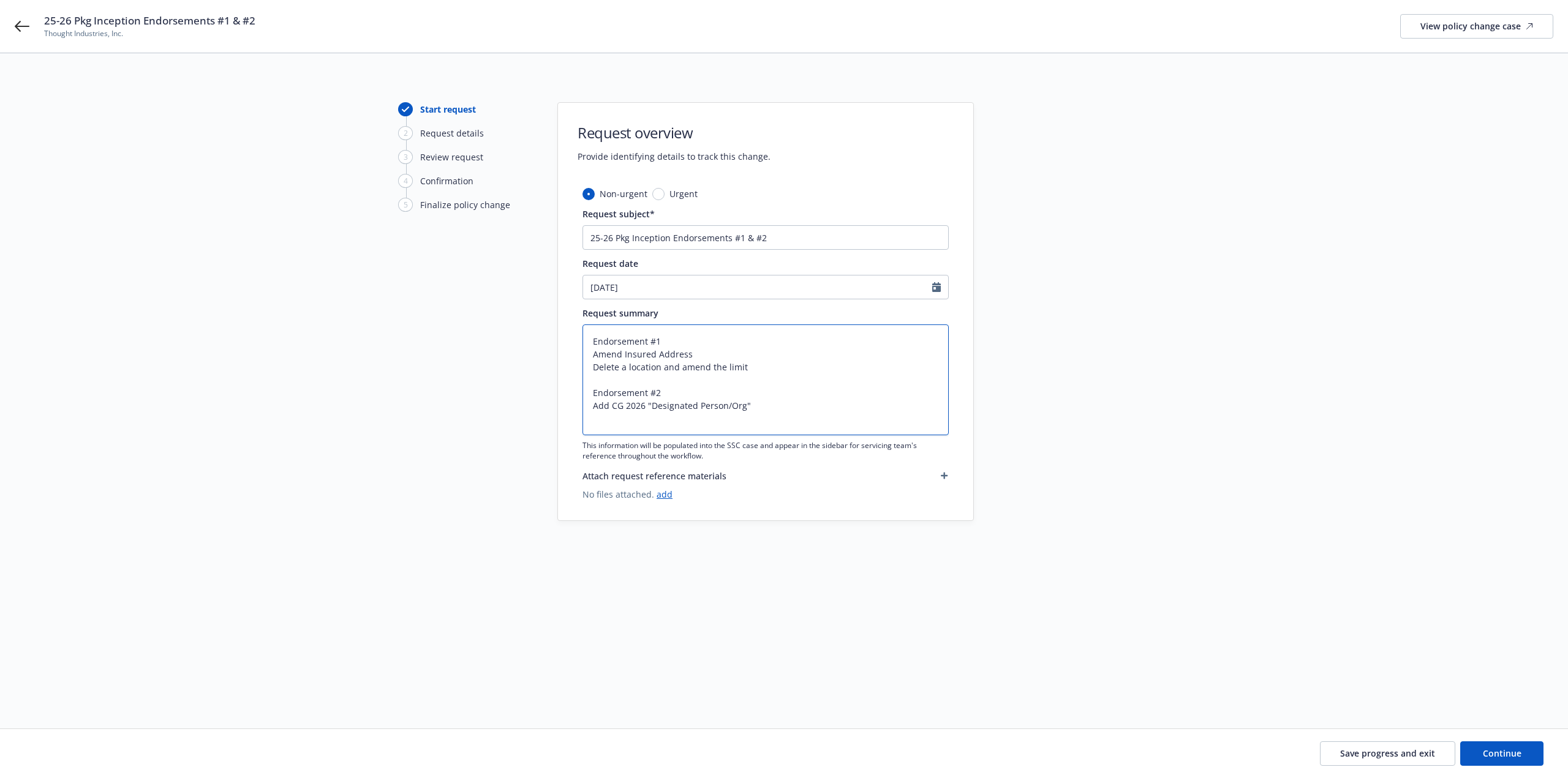
click at [764, 406] on textarea "Endorsement #1 Amend Insured Address Delete a location and amend the limit Endo…" at bounding box center [766, 379] width 366 height 111
click at [599, 413] on textarea "Endorsement #1 Amend Insured Address Delete a location and amend the limit Endo…" at bounding box center [766, 379] width 366 height 111
click at [691, 412] on textarea "Endorsement #1 Amend Insured Address Delete a location and amend the limit Endo…" at bounding box center [766, 379] width 366 height 111
click at [686, 419] on textarea "Endorsement #1 Amend Insured Address Delete a location and amend the limit Endo…" at bounding box center [766, 379] width 366 height 111
click at [1501, 760] on button "Continue" at bounding box center [1501, 753] width 83 height 25
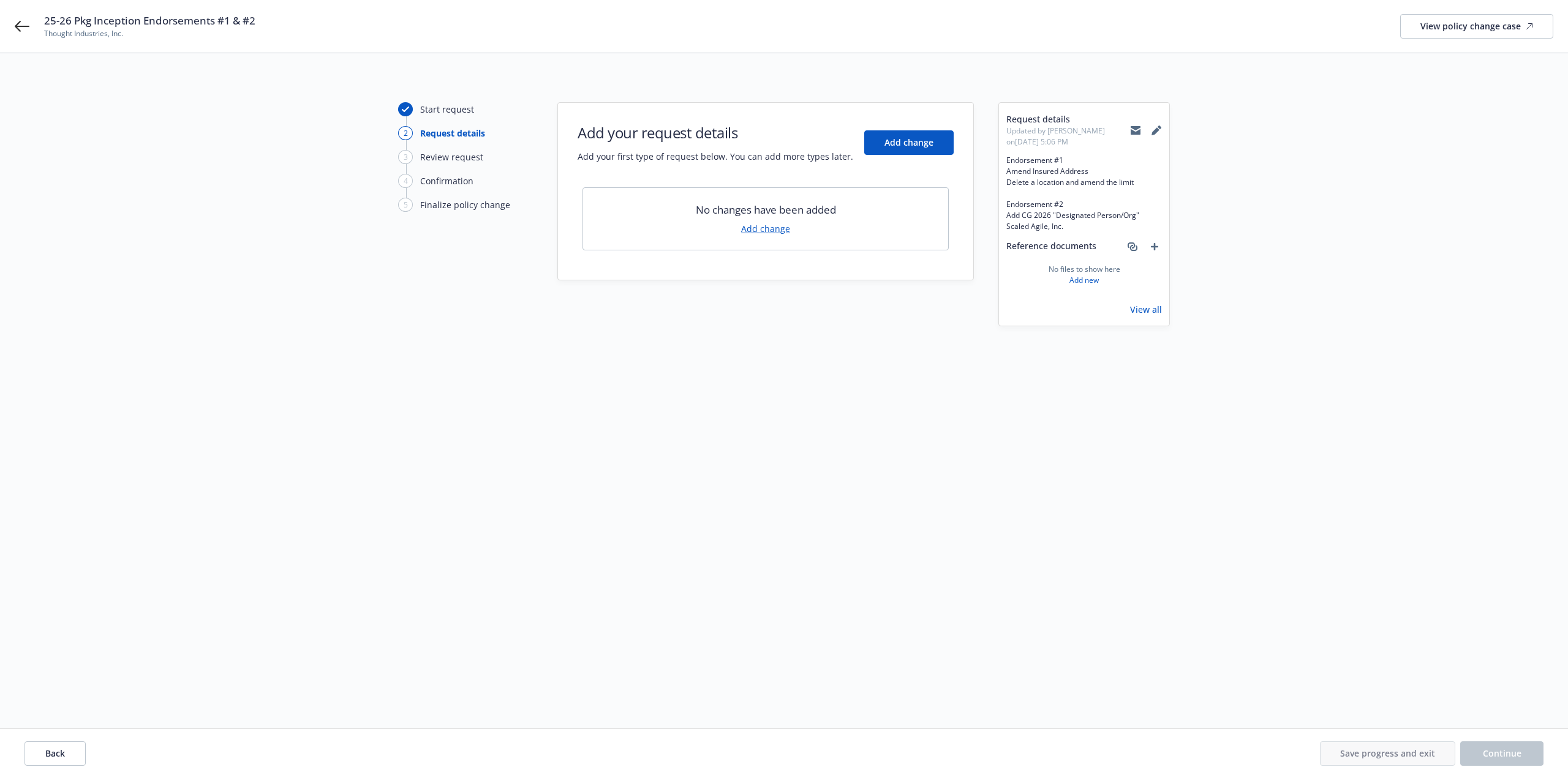
click at [773, 226] on link "Add change" at bounding box center [765, 229] width 49 height 13
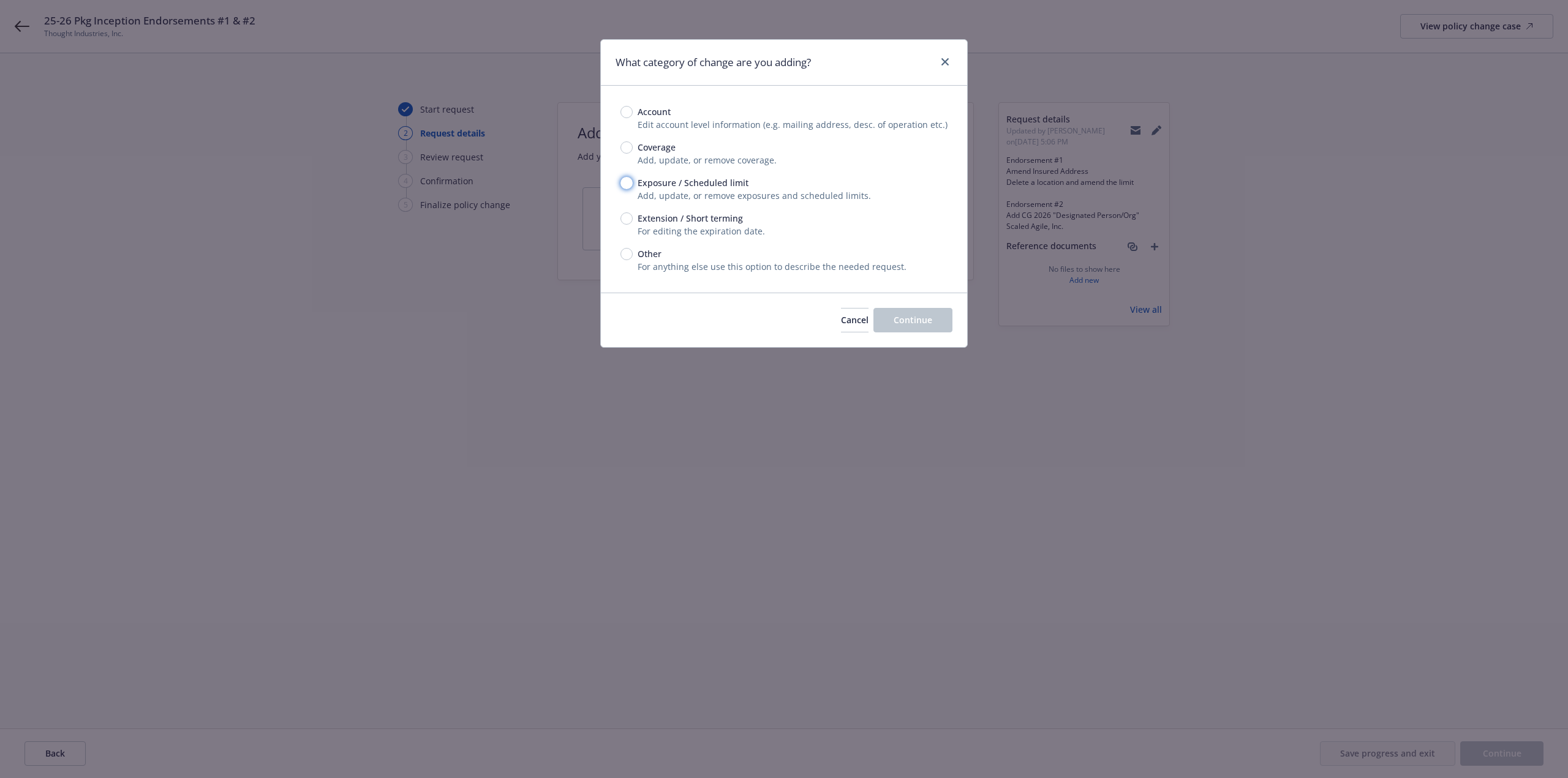
click at [627, 188] on input "Exposure / Scheduled limit" at bounding box center [626, 182] width 12 height 12
click at [926, 319] on span "Continue" at bounding box center [913, 320] width 39 height 11
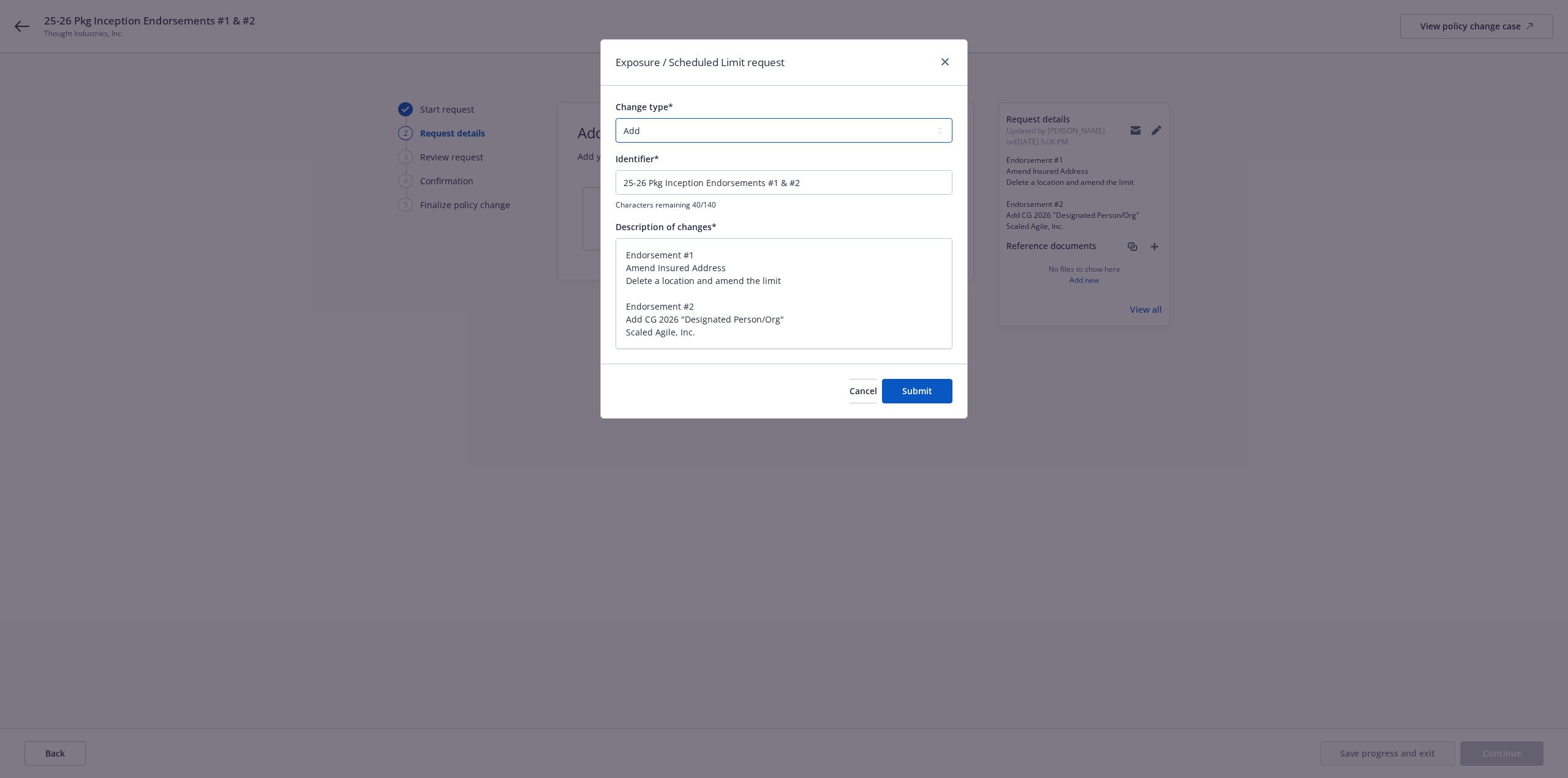
click at [681, 136] on select "Add Audit Change Remove" at bounding box center [784, 131] width 337 height 25
click at [615, 118] on select "Add Audit Change Remove" at bounding box center [784, 131] width 337 height 25
click at [759, 299] on textarea "Endorsement #1 Amend Insured Address Delete a location and amend the limit Endo…" at bounding box center [784, 293] width 337 height 111
drag, startPoint x: 707, startPoint y: 330, endPoint x: 610, endPoint y: 299, distance: 101.8
click at [610, 299] on div "Change type* Add Audit Change Remove Identifier* 25-26 Pkg Inception Endorsemen…" at bounding box center [784, 224] width 366 height 277
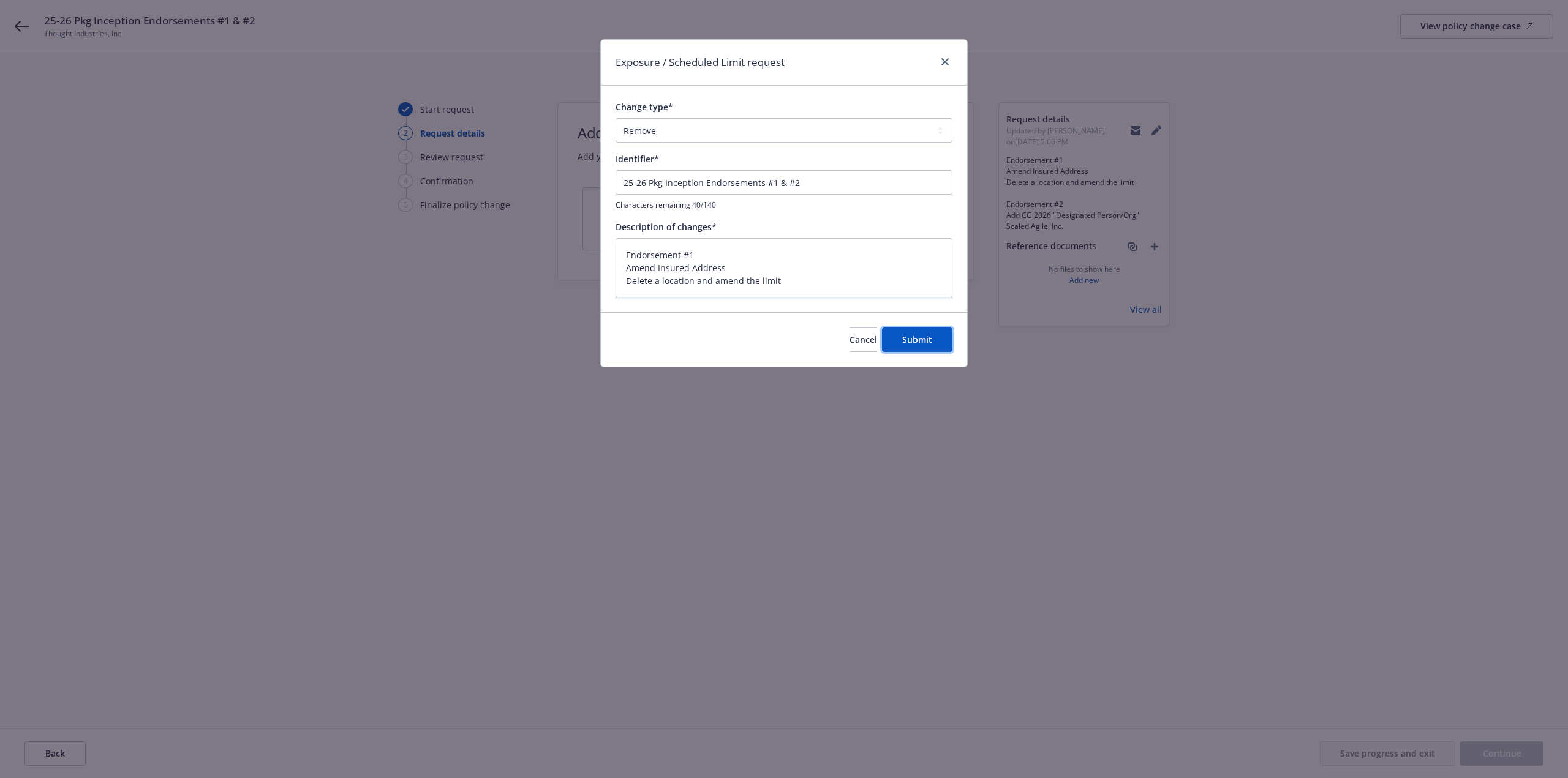
drag, startPoint x: 934, startPoint y: 340, endPoint x: 824, endPoint y: 208, distance: 171.8
click at [853, 250] on div "Exposure / Scheduled Limit request Change type* Add Audit Change Remove Identif…" at bounding box center [784, 203] width 368 height 328
drag, startPoint x: 809, startPoint y: 174, endPoint x: 774, endPoint y: 182, distance: 35.9
click at [774, 182] on input "25-26 Pkg Inception Endorsements #1 & #2" at bounding box center [784, 182] width 337 height 25
click at [927, 348] on button "Submit" at bounding box center [917, 340] width 70 height 25
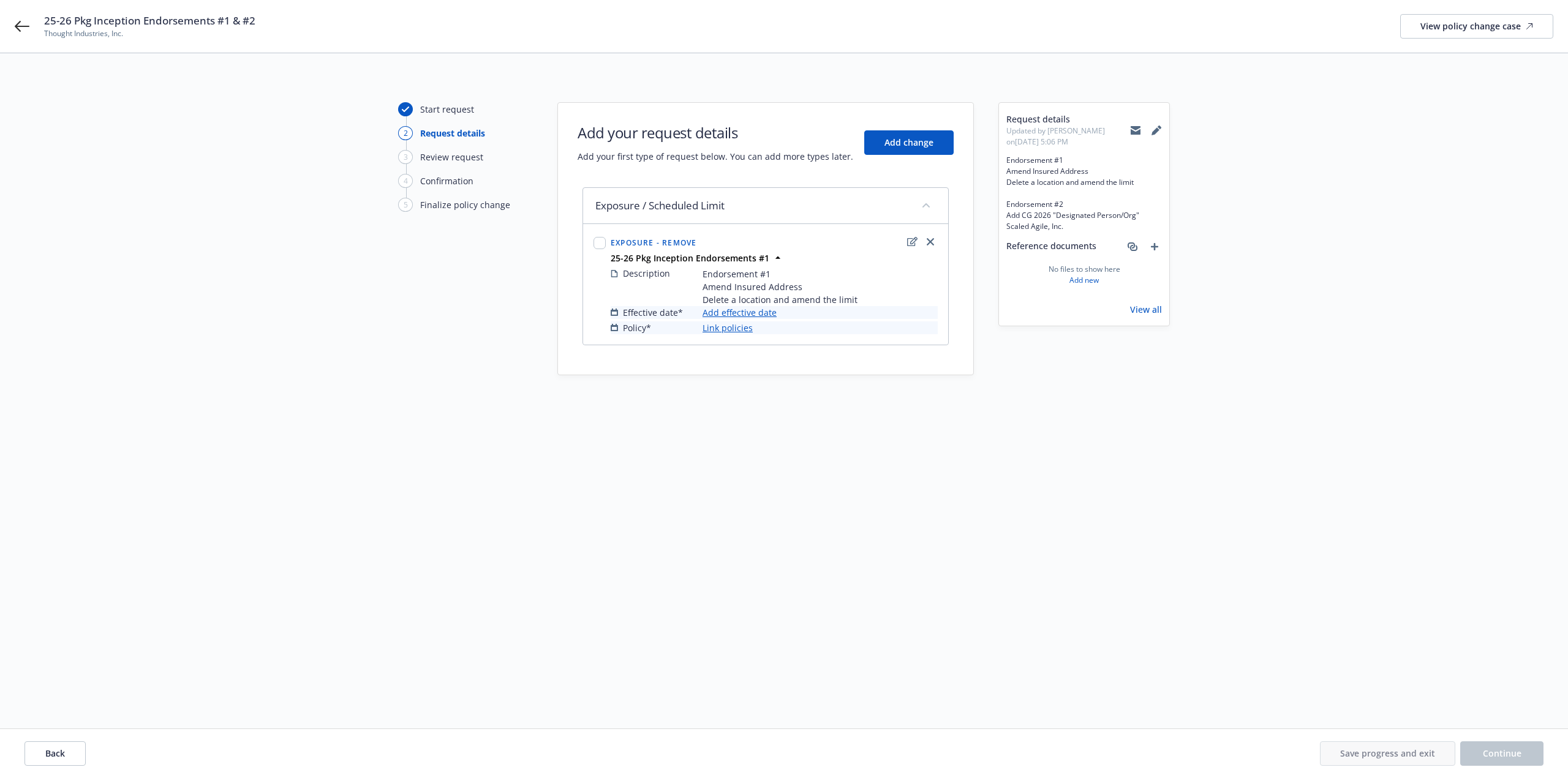
click at [739, 312] on link "Add effective date" at bounding box center [740, 312] width 74 height 13
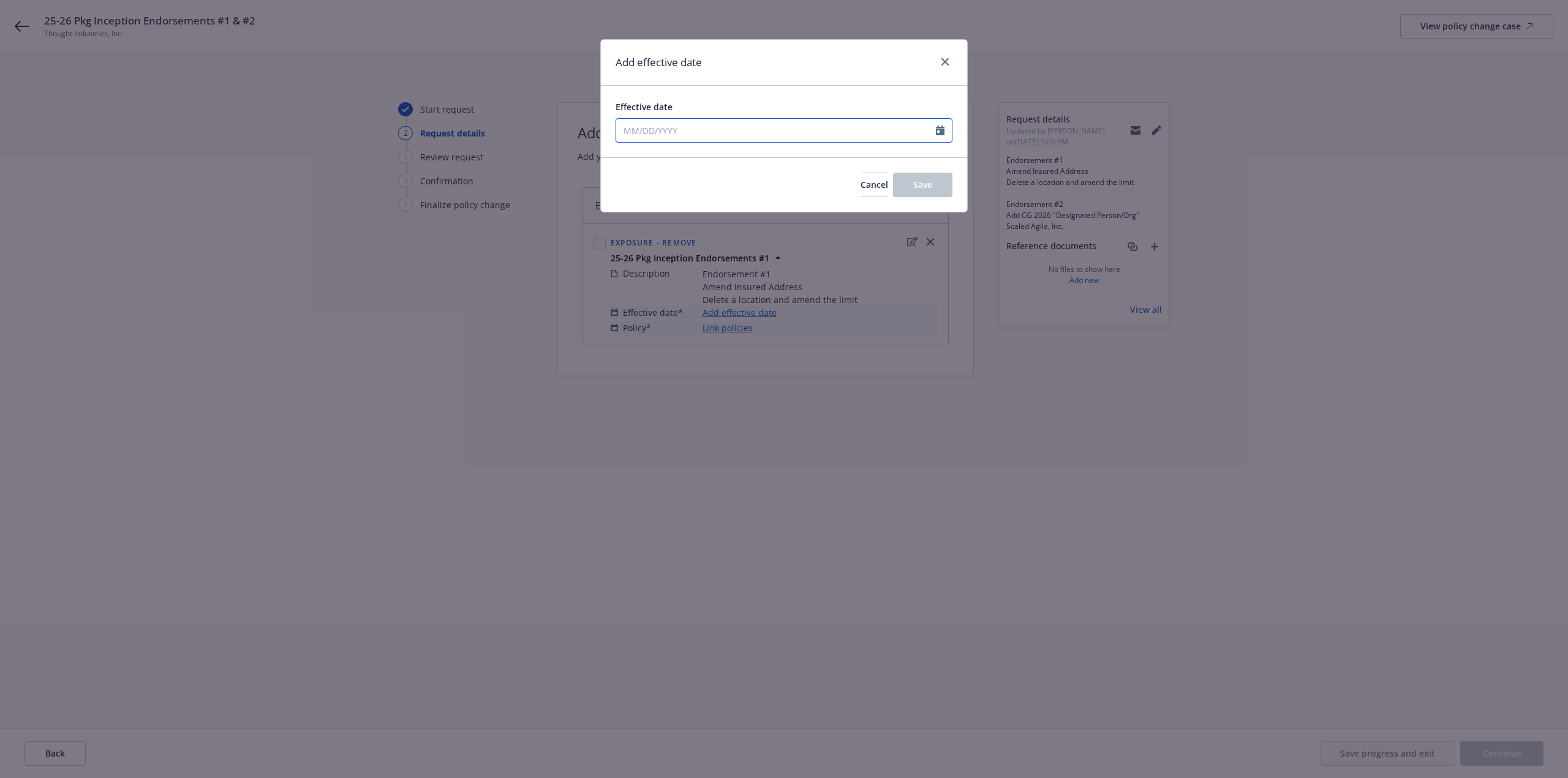
click at [743, 128] on input "Effective date" at bounding box center [776, 131] width 320 height 23
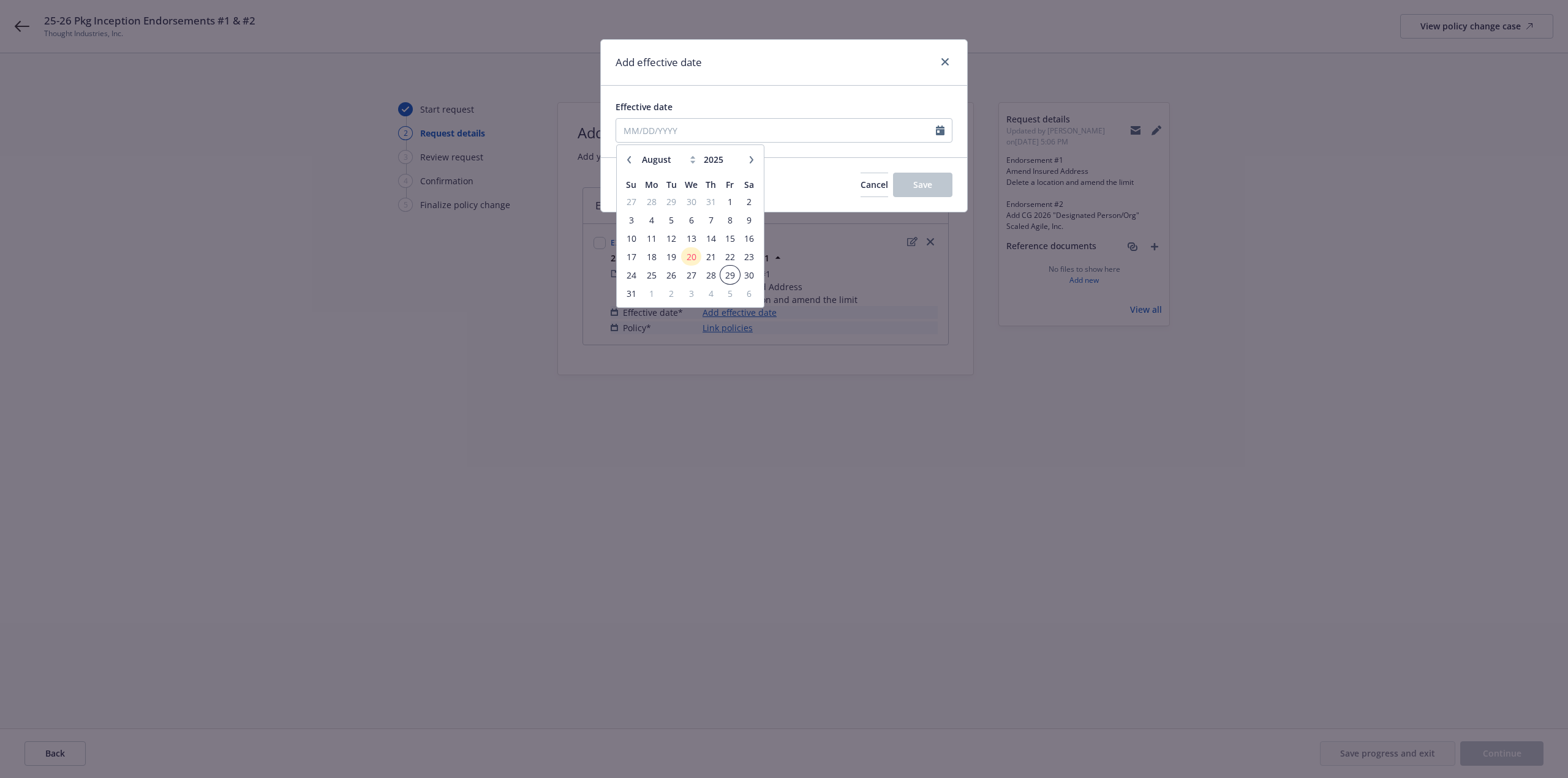
click at [729, 277] on span "29" at bounding box center [730, 275] width 16 height 15
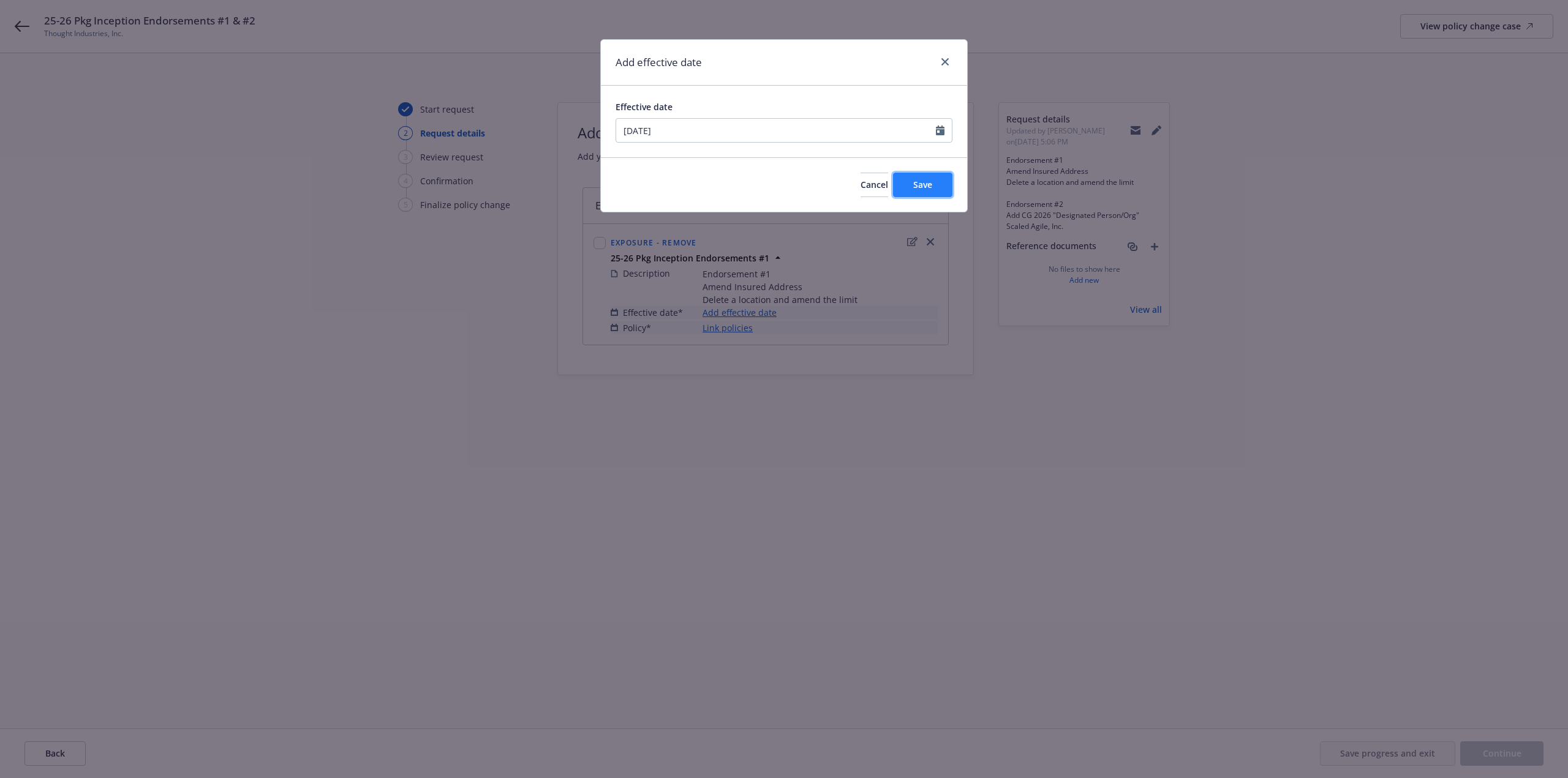
click at [944, 184] on button "Save" at bounding box center [923, 185] width 60 height 25
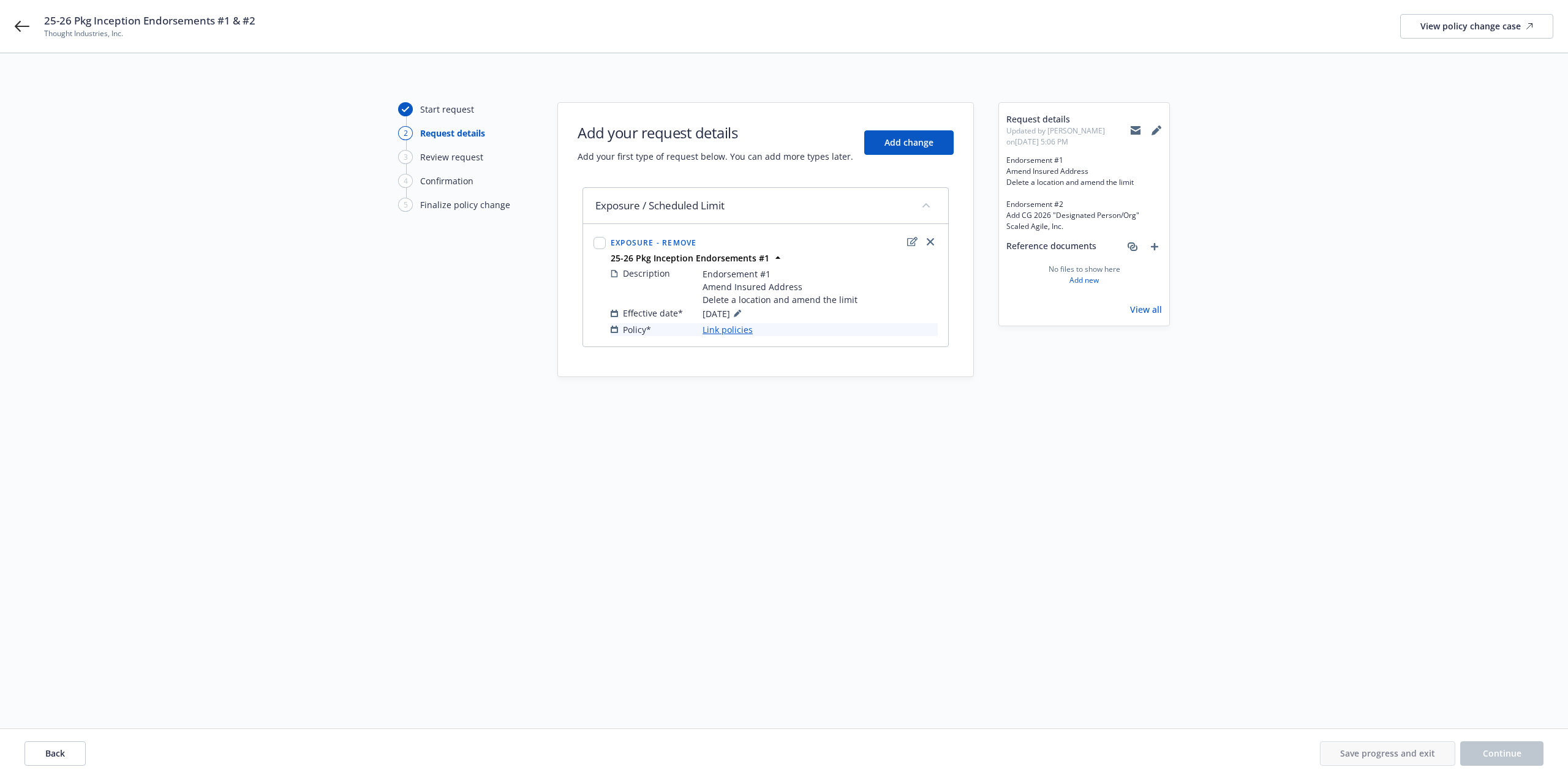
click at [731, 335] on link "Link policies" at bounding box center [728, 329] width 50 height 13
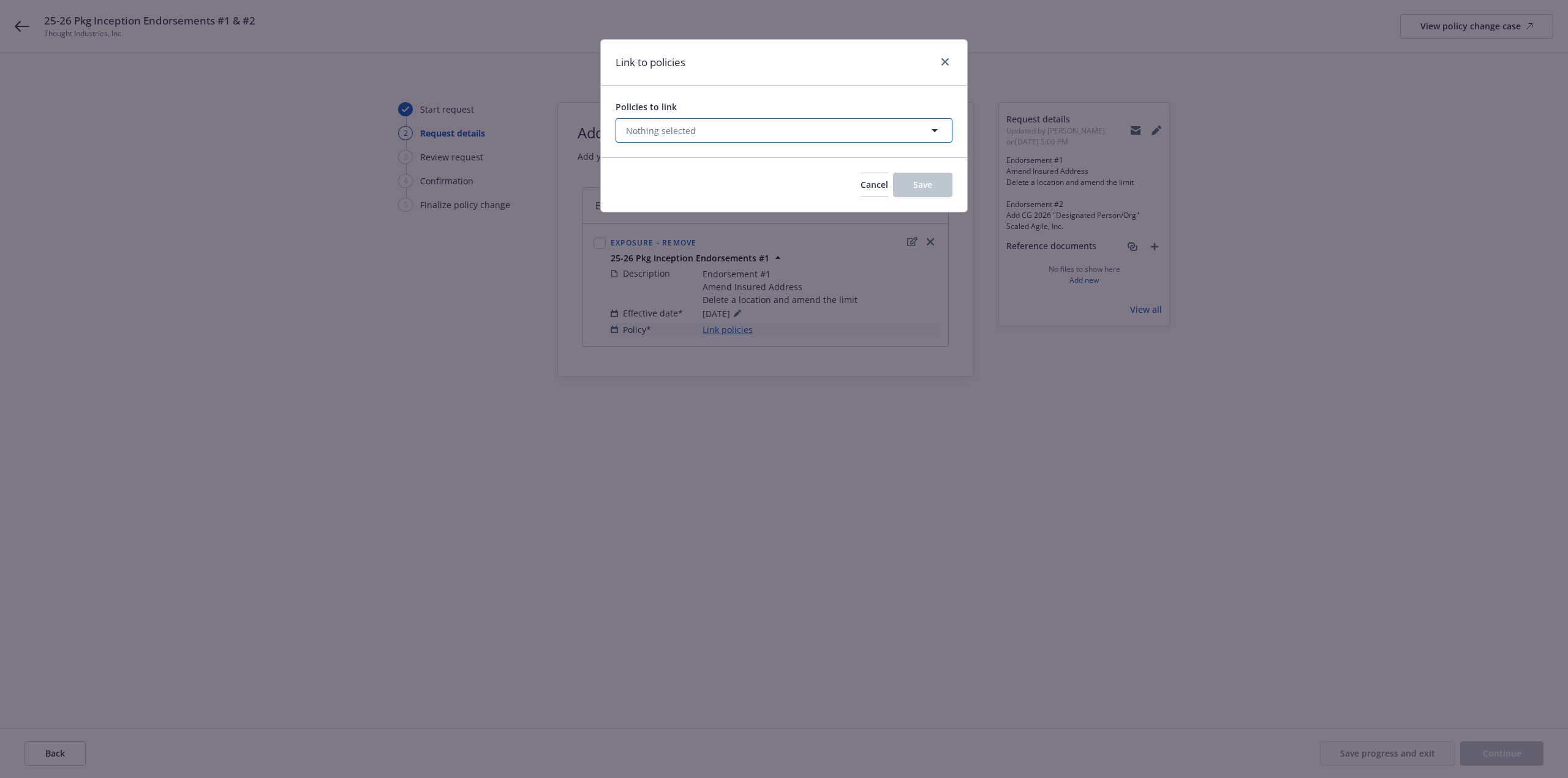
click at [738, 127] on button "Nothing selected" at bounding box center [784, 131] width 337 height 25
click at [910, 165] on select "All Active Upcoming Expired Cancelled" at bounding box center [892, 160] width 70 height 20
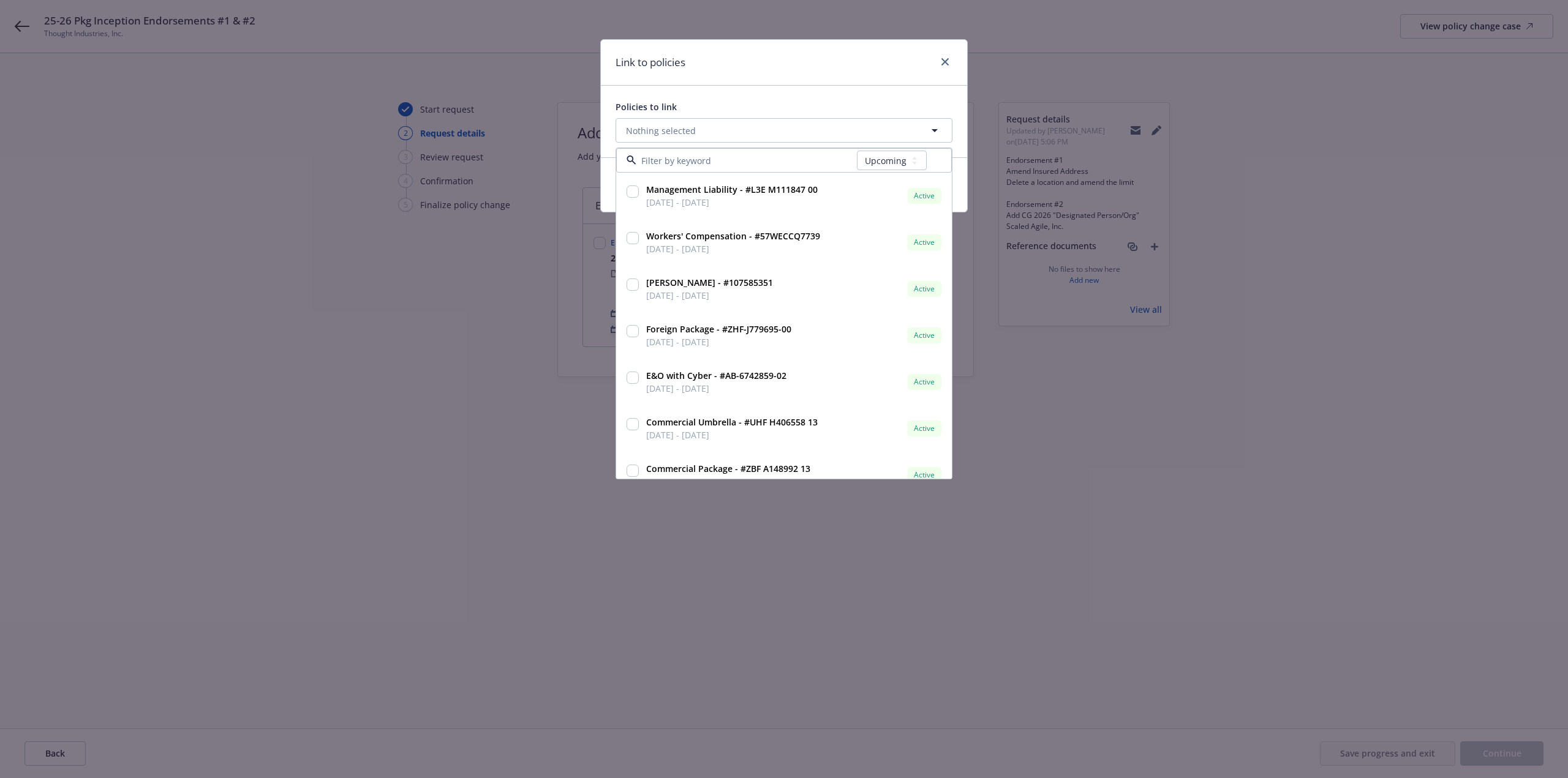
click at [858, 151] on select "All Active Upcoming Expired Cancelled" at bounding box center [892, 160] width 70 height 20
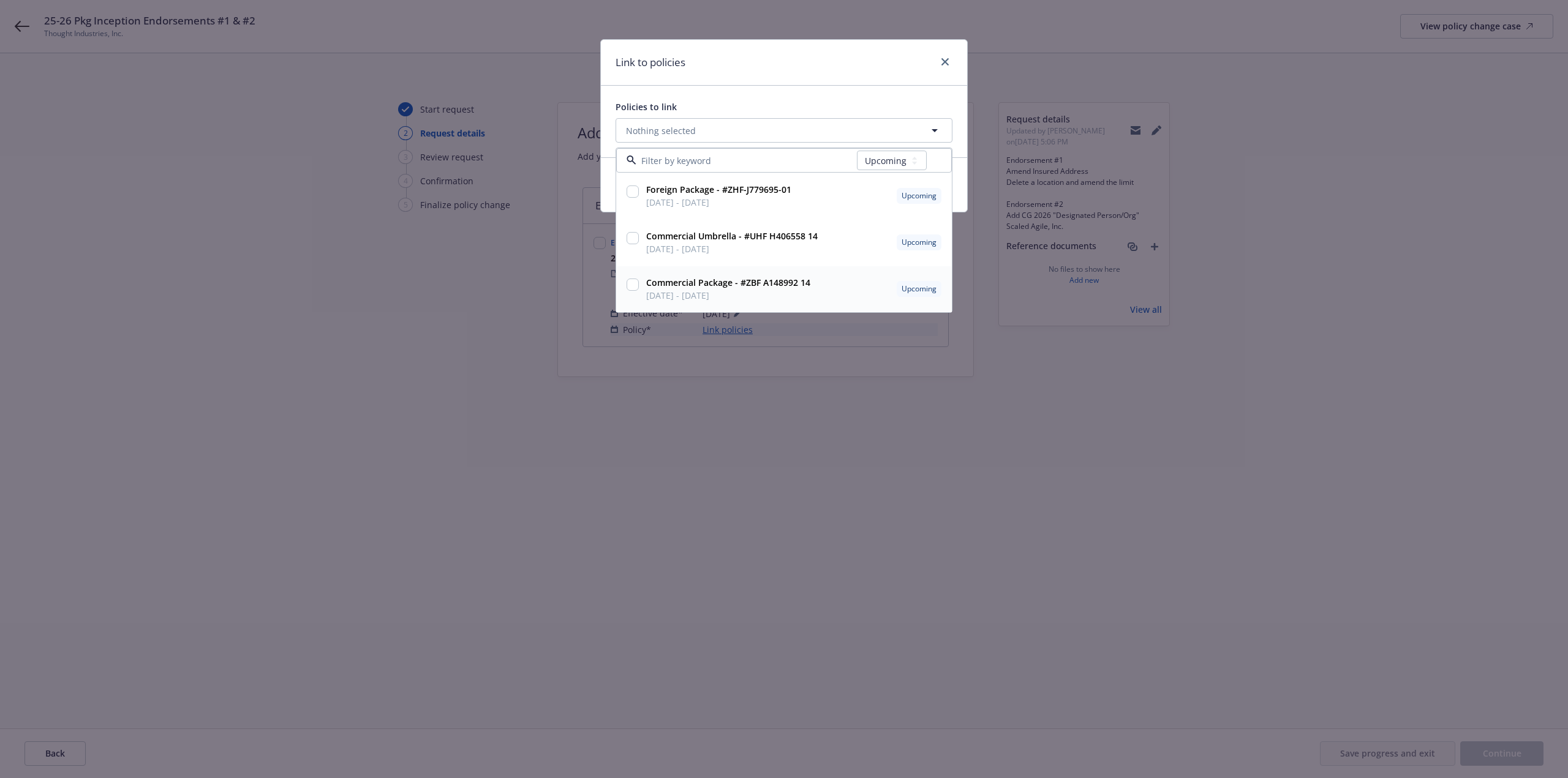
click at [624, 279] on div at bounding box center [633, 289] width 17 height 30
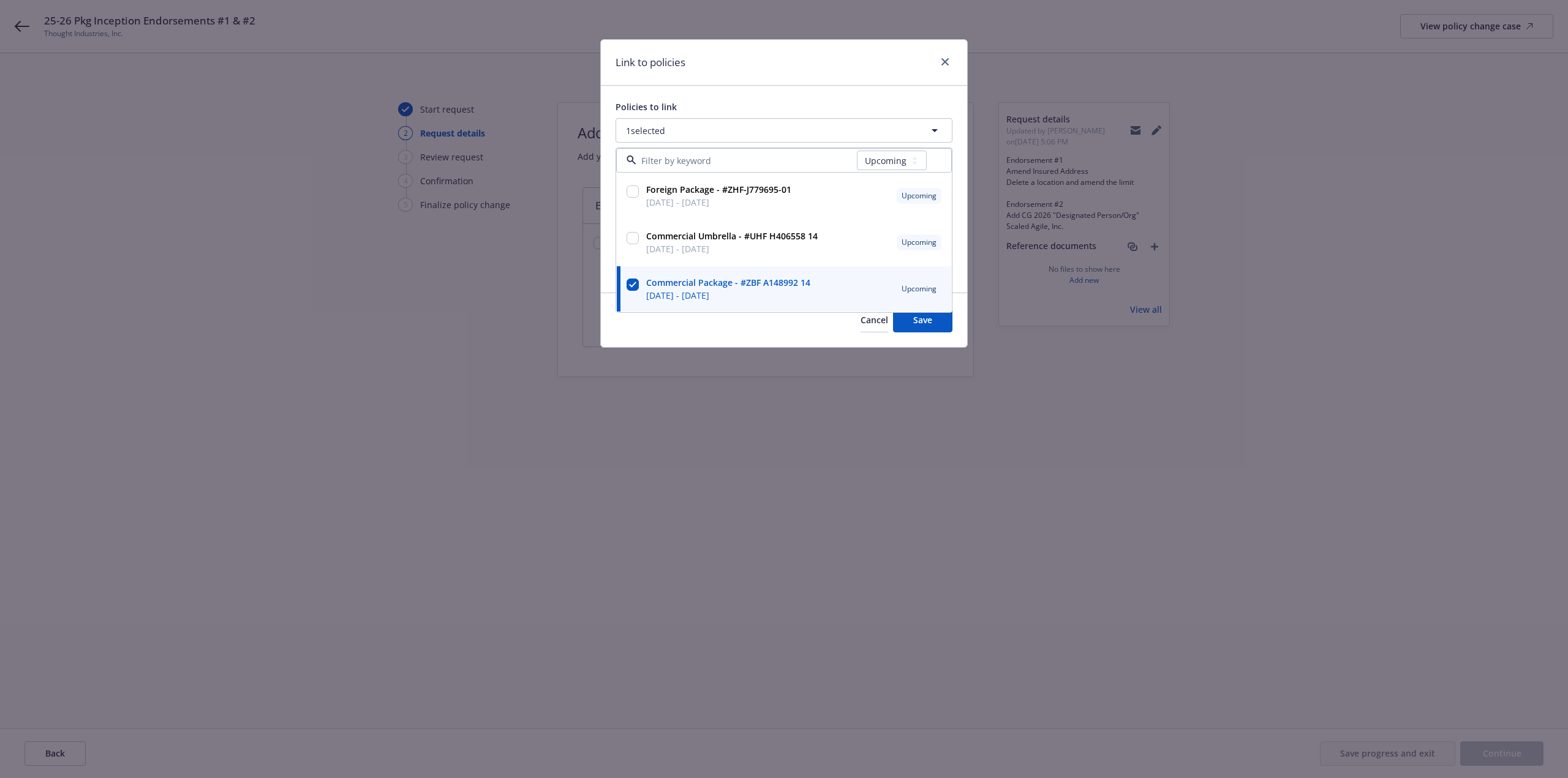
click at [795, 89] on div "Policies to link 1 selected All Active Upcoming Expired Cancelled Foreign Packa…" at bounding box center [784, 189] width 366 height 207
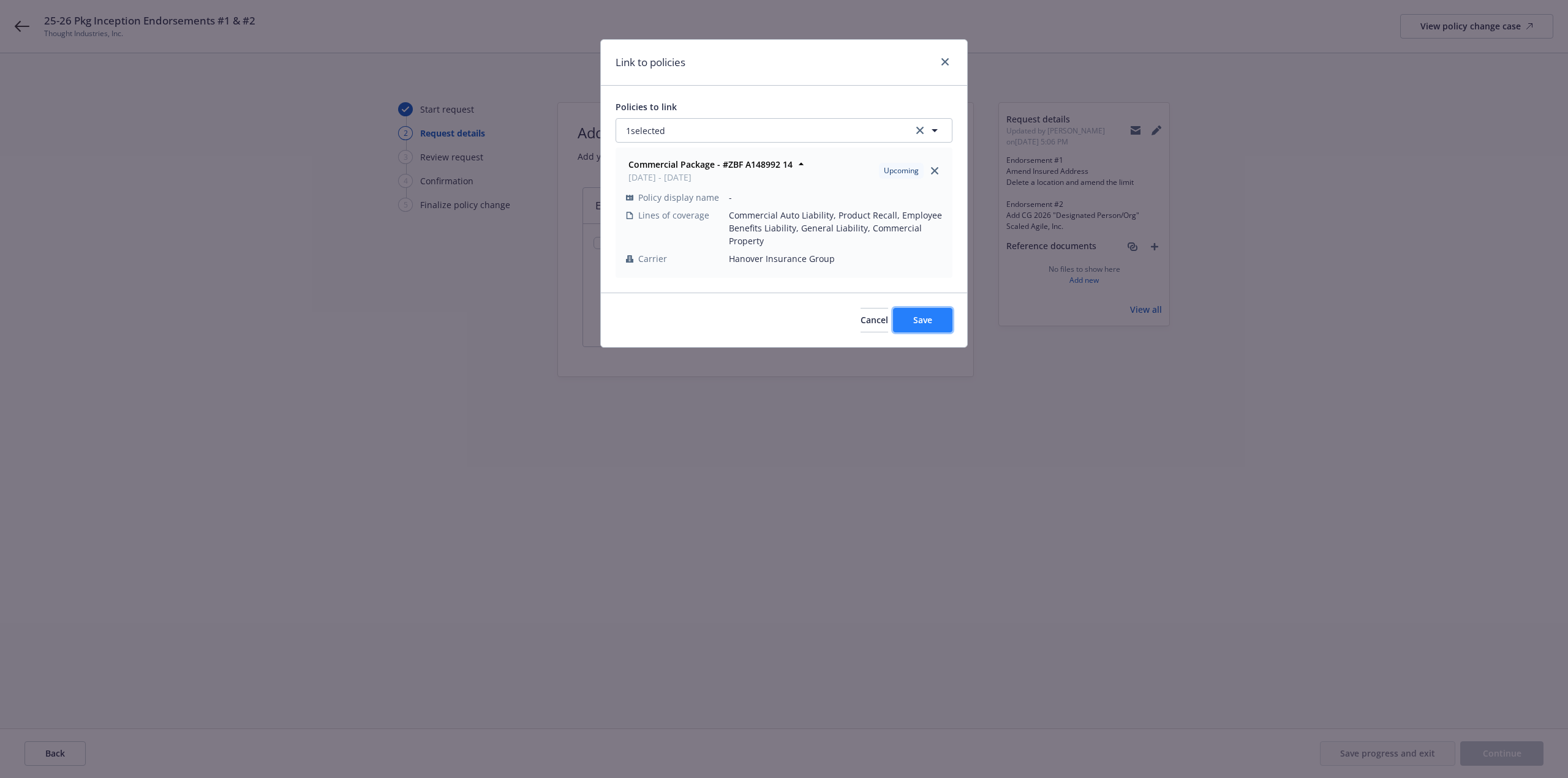
click at [923, 320] on span "Save" at bounding box center [923, 320] width 19 height 11
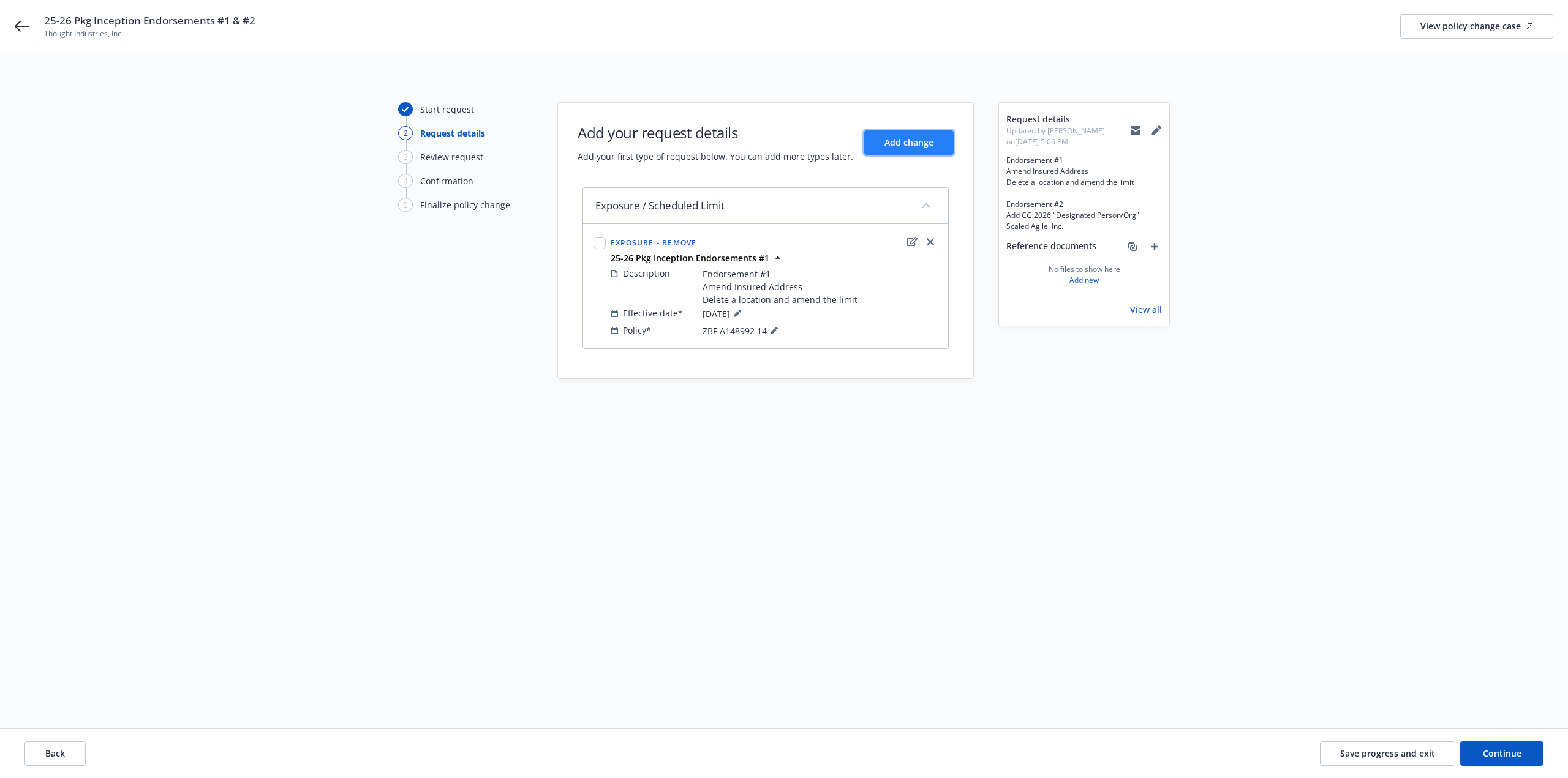
click at [909, 141] on span "Add change" at bounding box center [909, 143] width 49 height 11
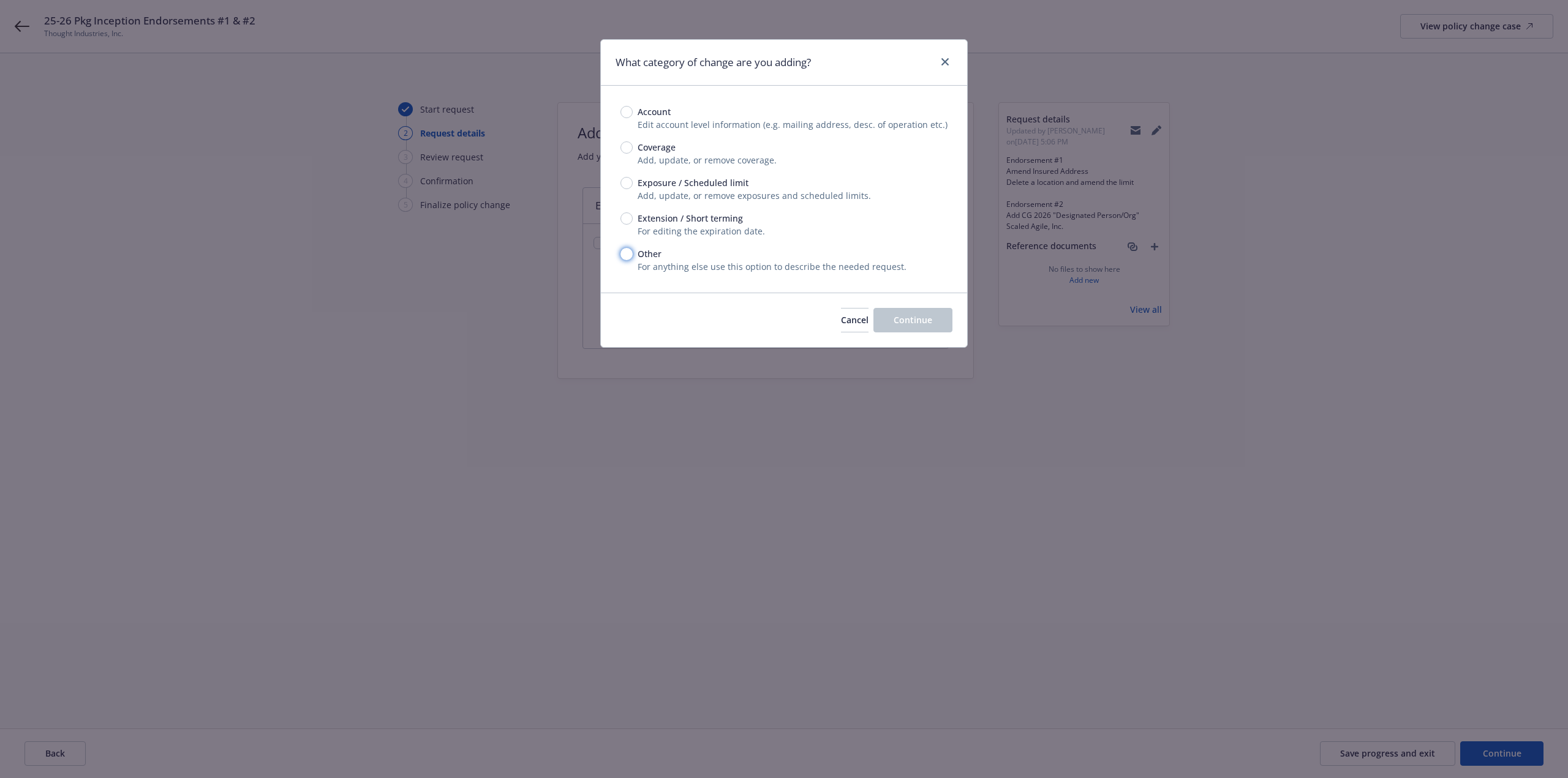
click at [626, 250] on input "Other" at bounding box center [626, 253] width 12 height 12
click at [917, 314] on button "Continue" at bounding box center [913, 320] width 79 height 25
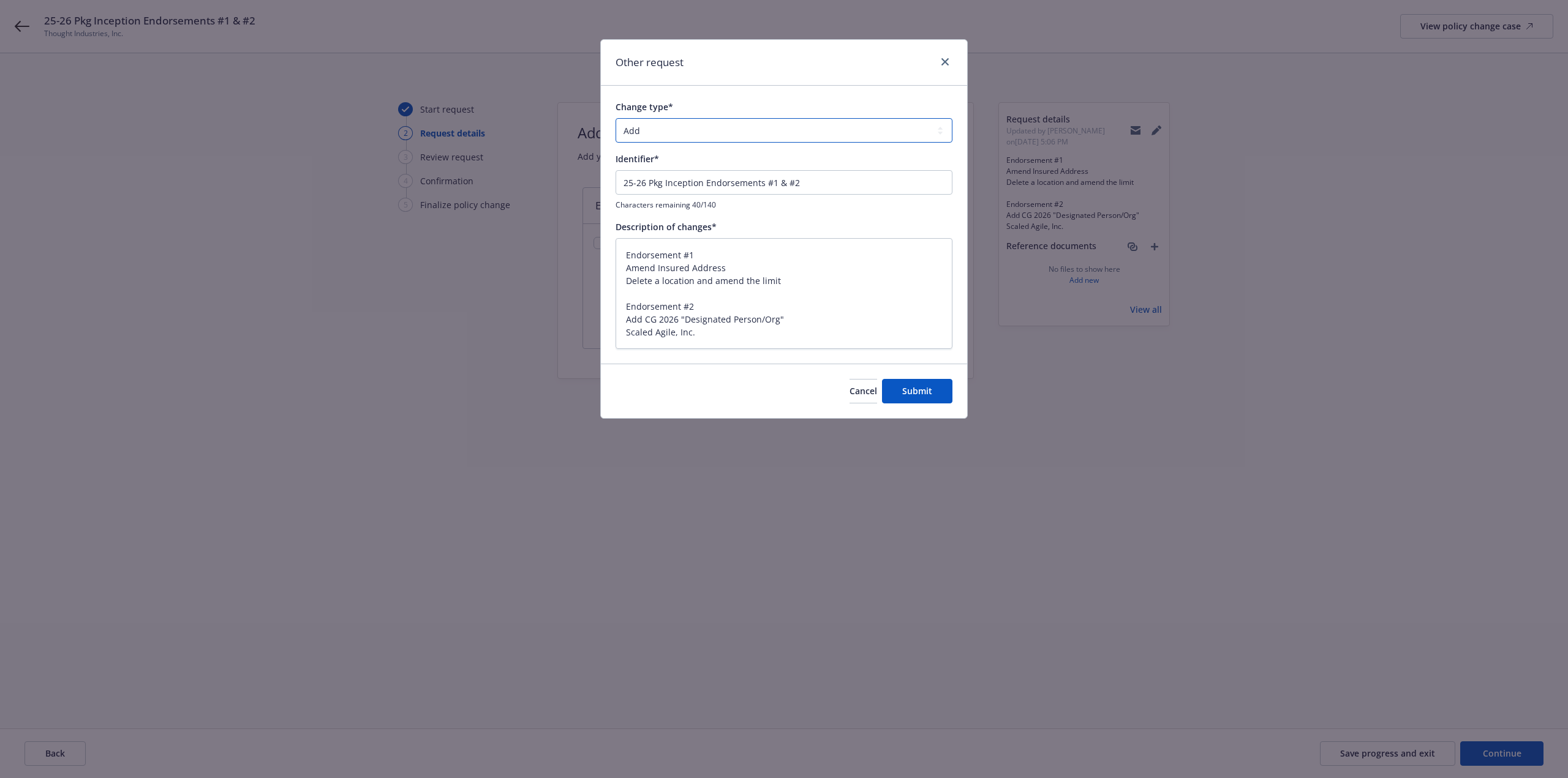
click at [658, 132] on select "Add Audit Change Remove" at bounding box center [784, 131] width 337 height 25
click at [814, 299] on textarea "Endorsement #1 Amend Insured Address Delete a location and amend the limit Endo…" at bounding box center [784, 293] width 337 height 111
drag, startPoint x: 780, startPoint y: 286, endPoint x: 598, endPoint y: 215, distance: 195.4
click at [598, 215] on div "Other request Change type* Add Audit Change Remove Identifier* 25-26 Pkg Incept…" at bounding box center [784, 389] width 1568 height 778
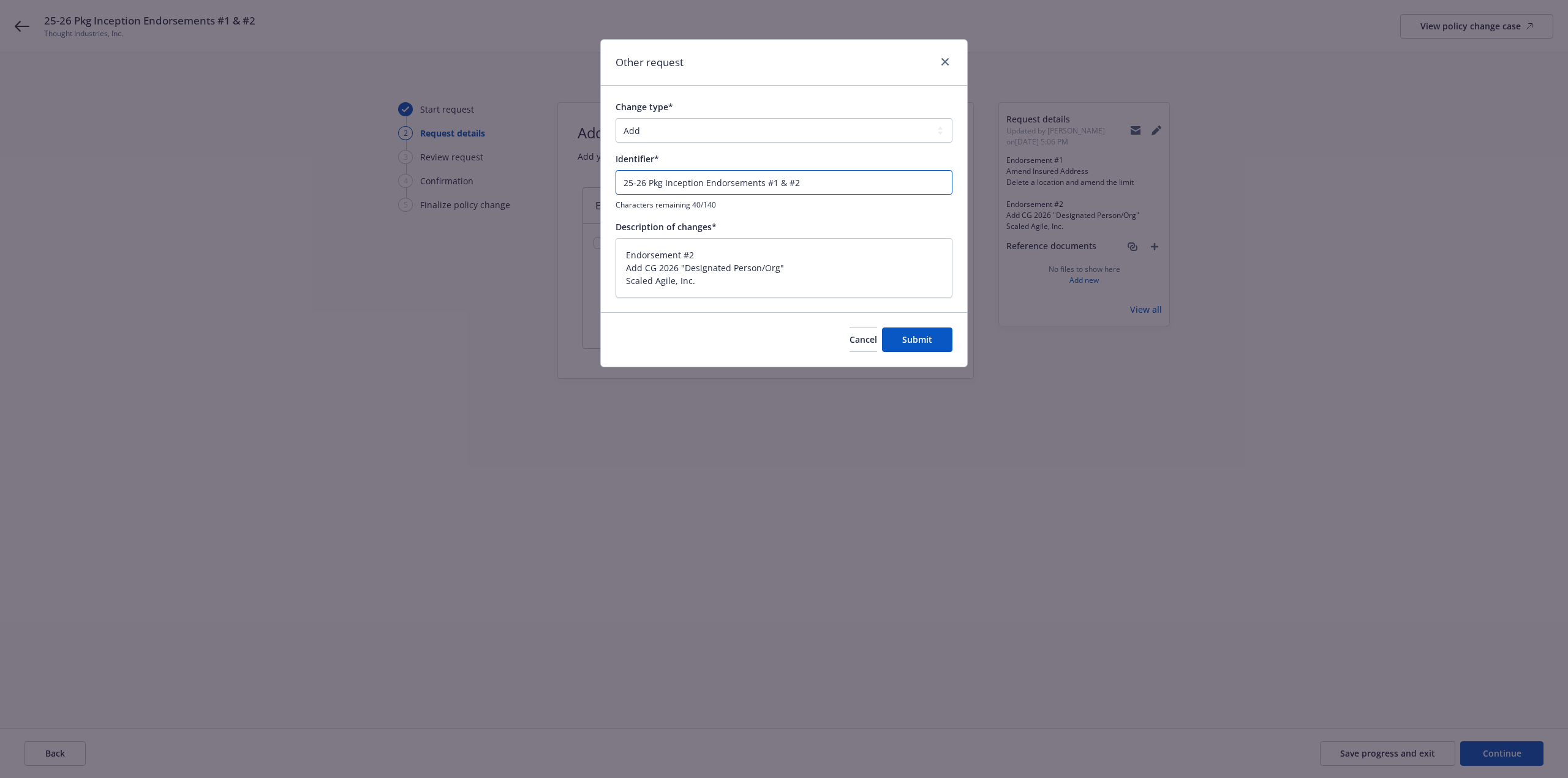
click at [784, 186] on input "25-26 Pkg Inception Endorsements #1 & #2" at bounding box center [784, 182] width 337 height 25
click at [929, 336] on span "Submit" at bounding box center [917, 340] width 30 height 11
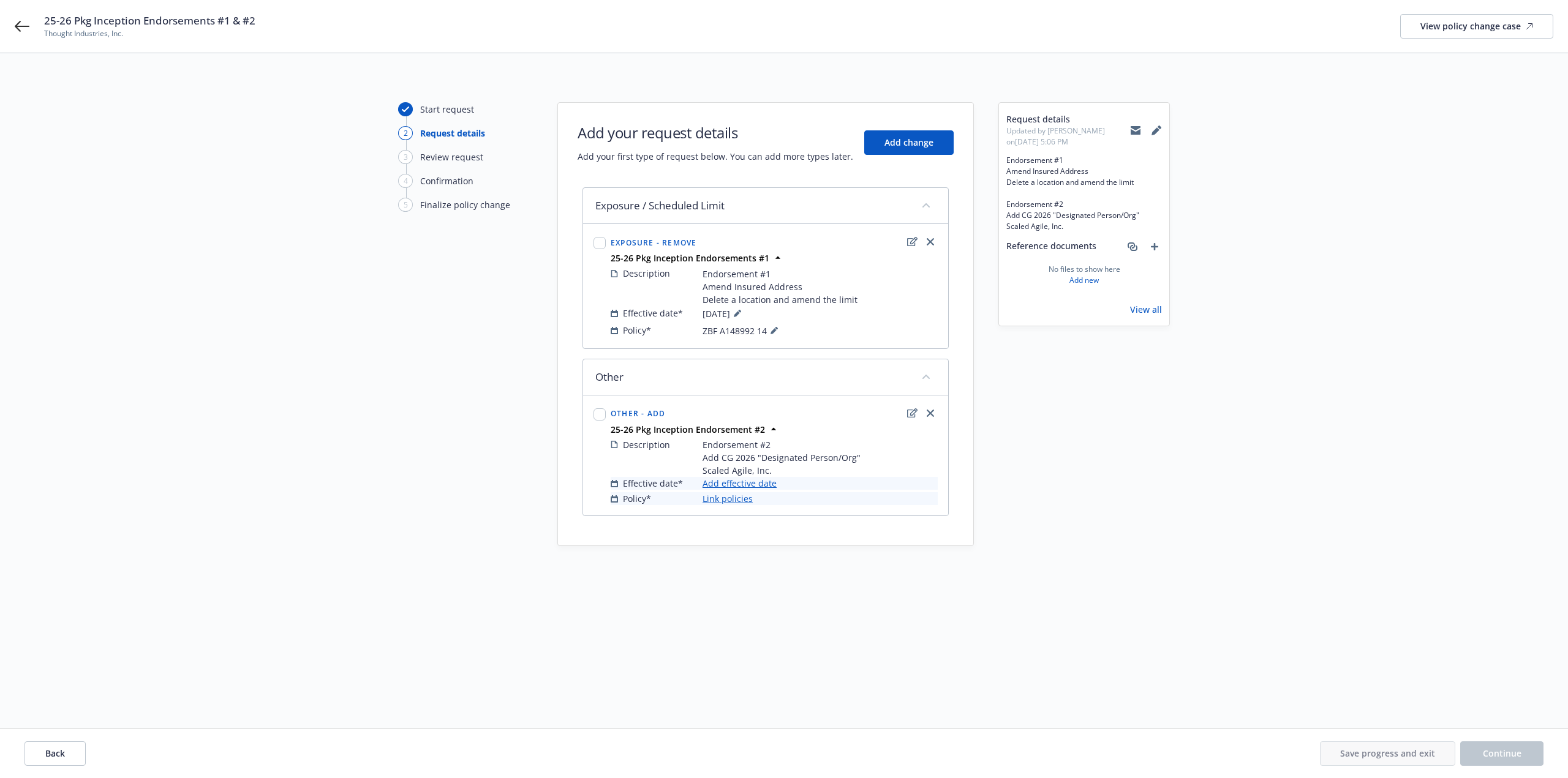
click at [732, 481] on link "Add effective date" at bounding box center [740, 483] width 74 height 13
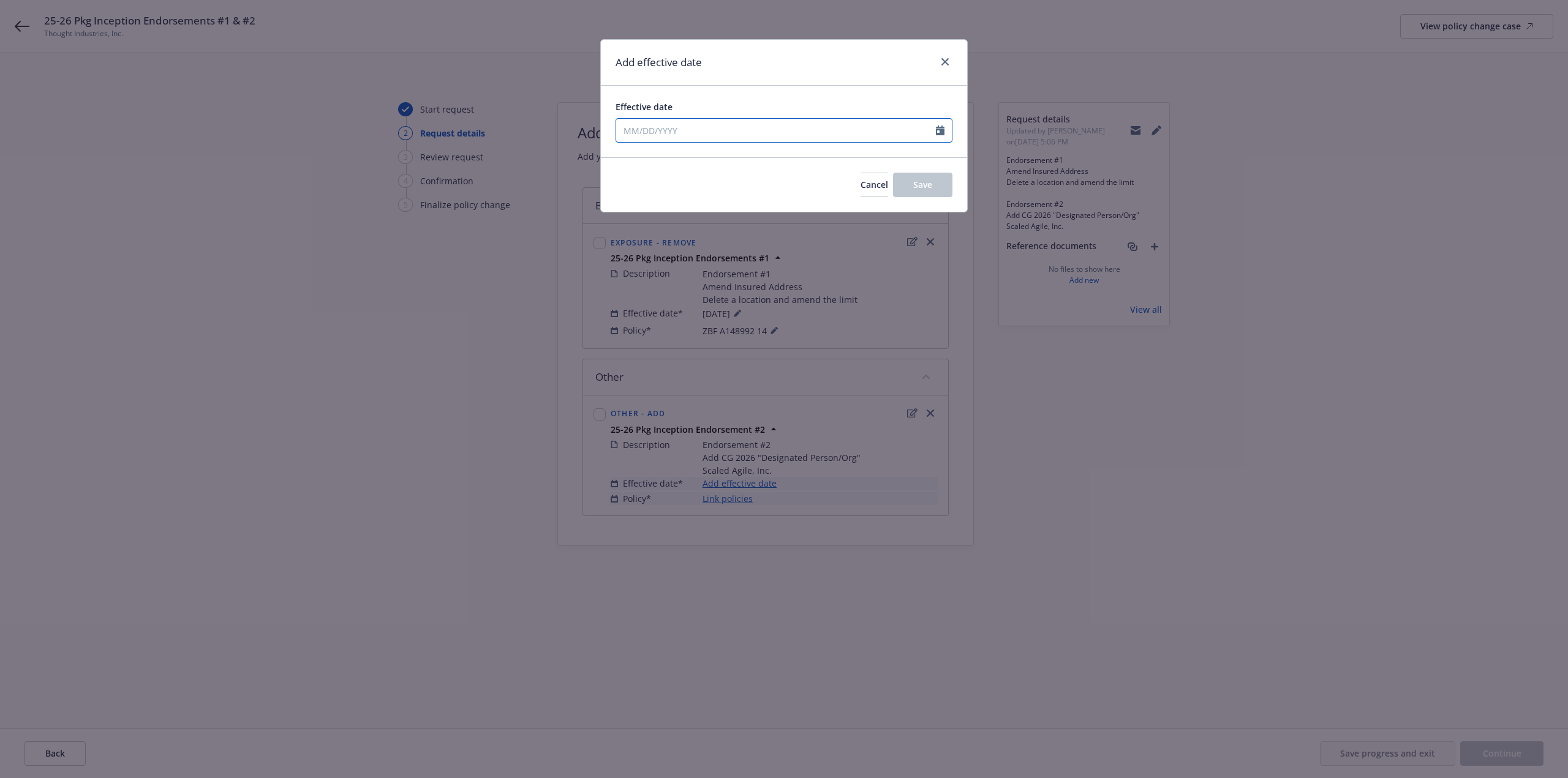
click at [898, 135] on input "Effective date" at bounding box center [776, 131] width 320 height 23
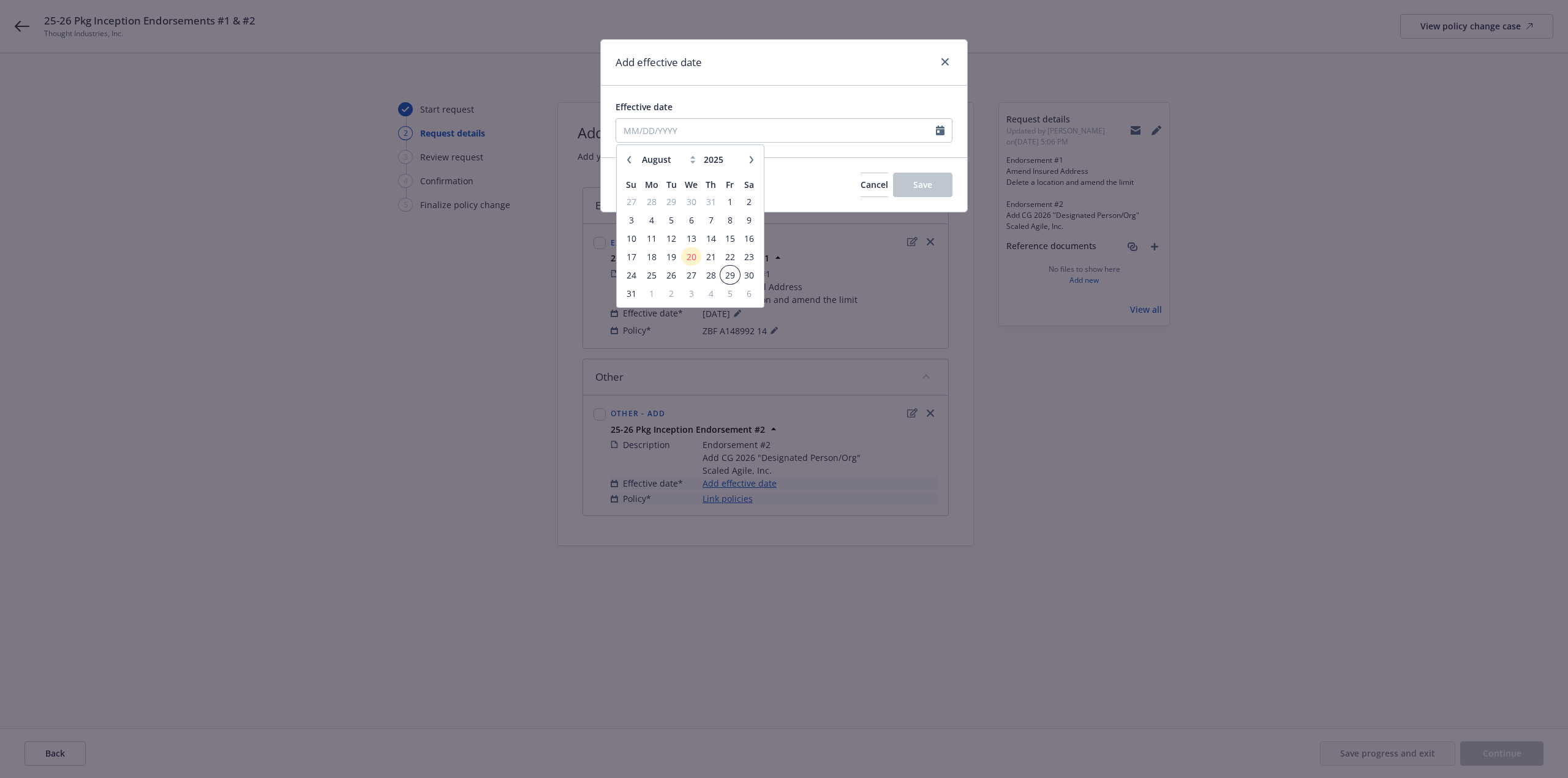
click at [724, 273] on span "29" at bounding box center [730, 275] width 16 height 15
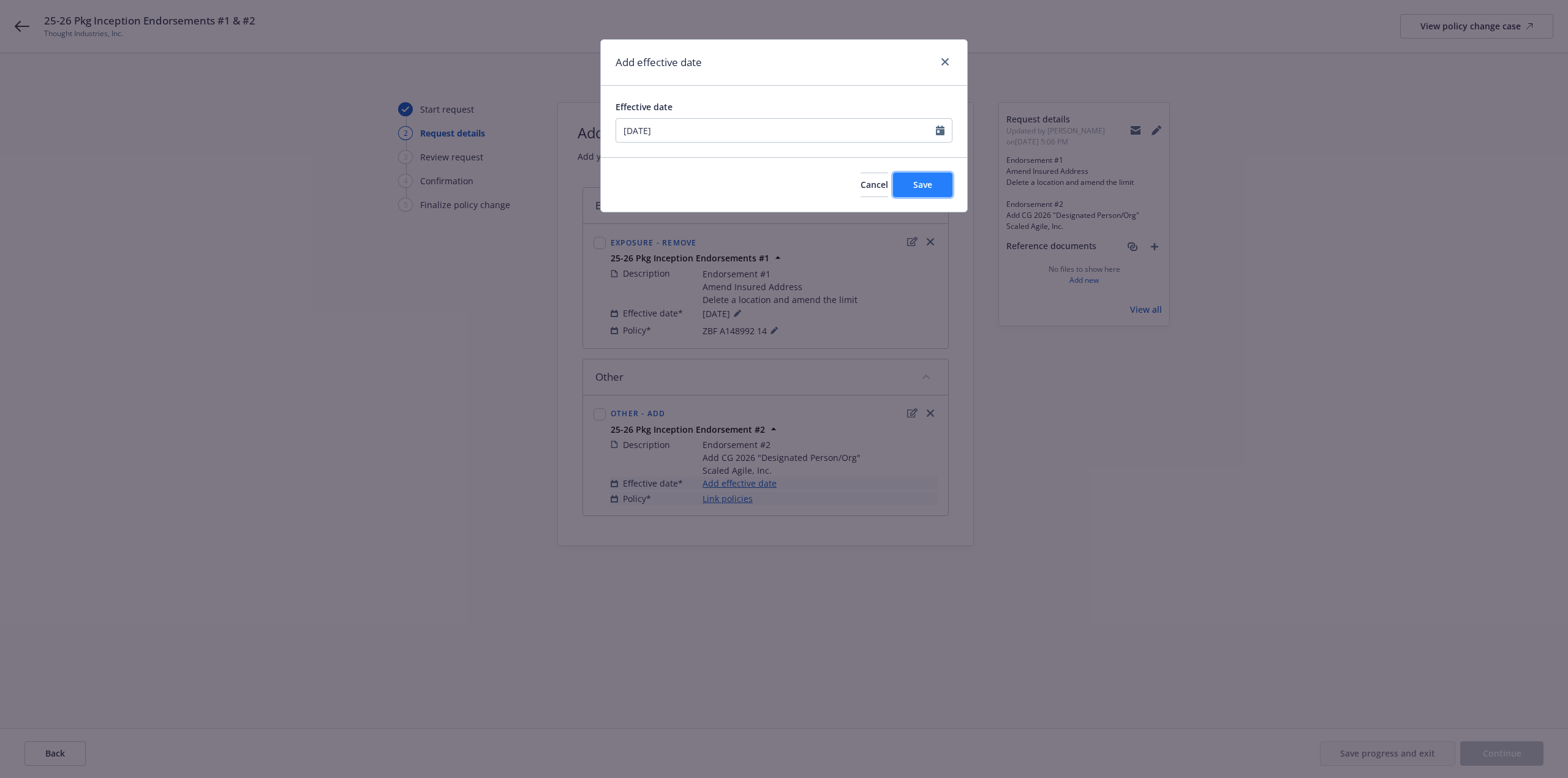
click at [909, 196] on button "Save" at bounding box center [923, 185] width 60 height 25
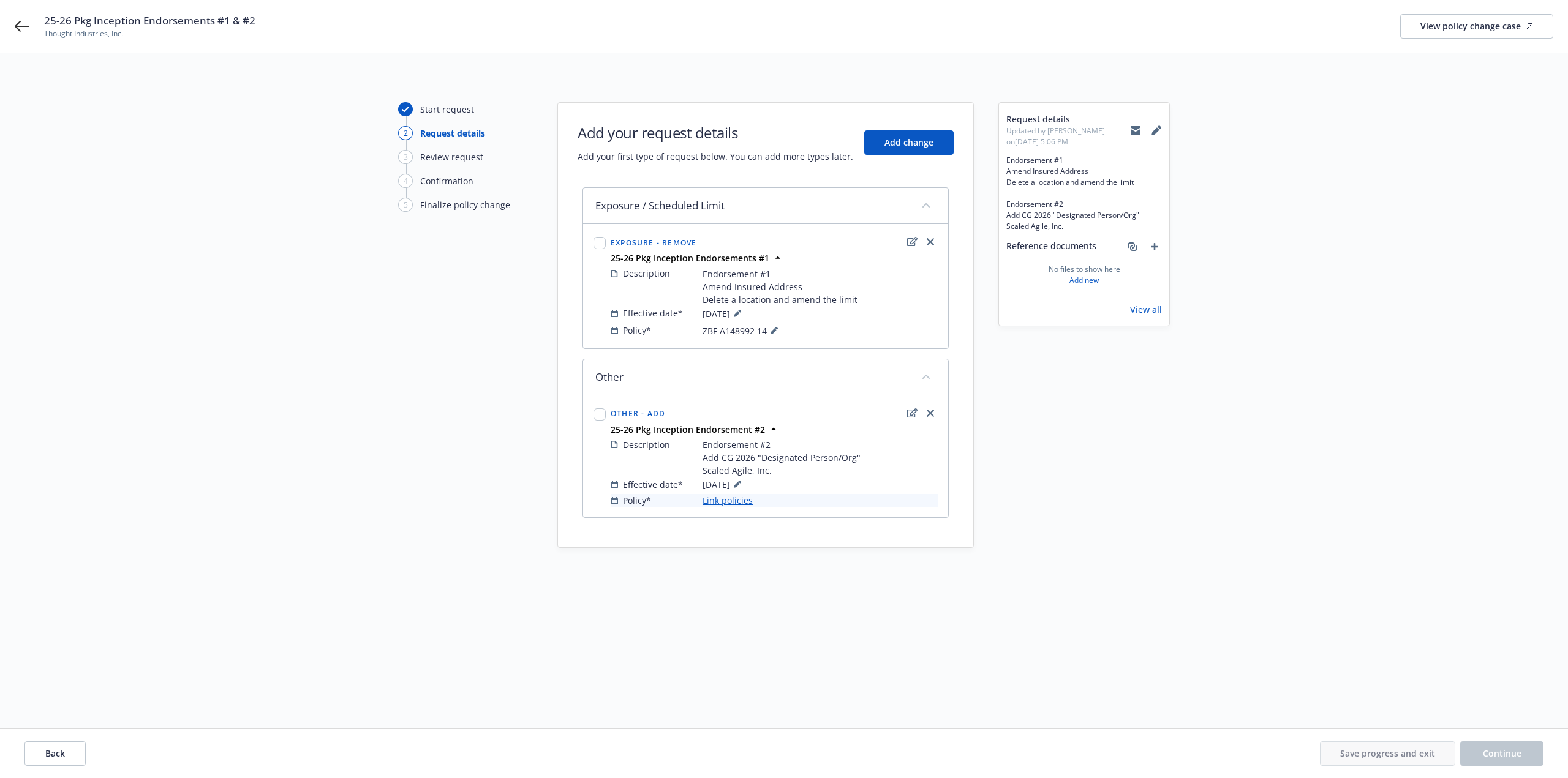
click at [720, 510] on div "Other - Add 25-26 Pkg Inception Endorsement #2 Description Endorsement #2 Add C…" at bounding box center [766, 456] width 364 height 121
click at [728, 500] on link "Link policies" at bounding box center [728, 501] width 50 height 13
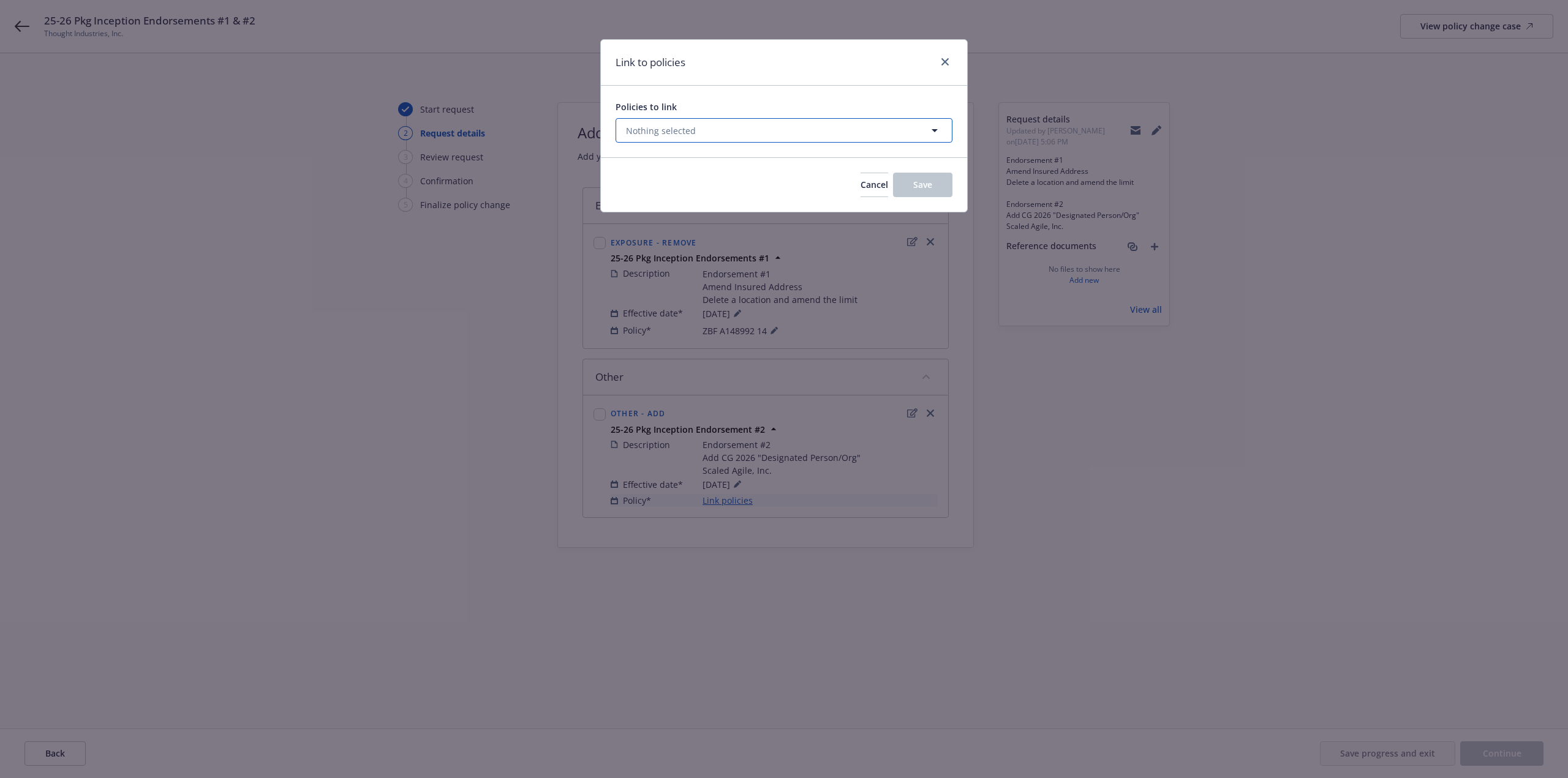
click at [922, 128] on button "Nothing selected" at bounding box center [784, 131] width 337 height 25
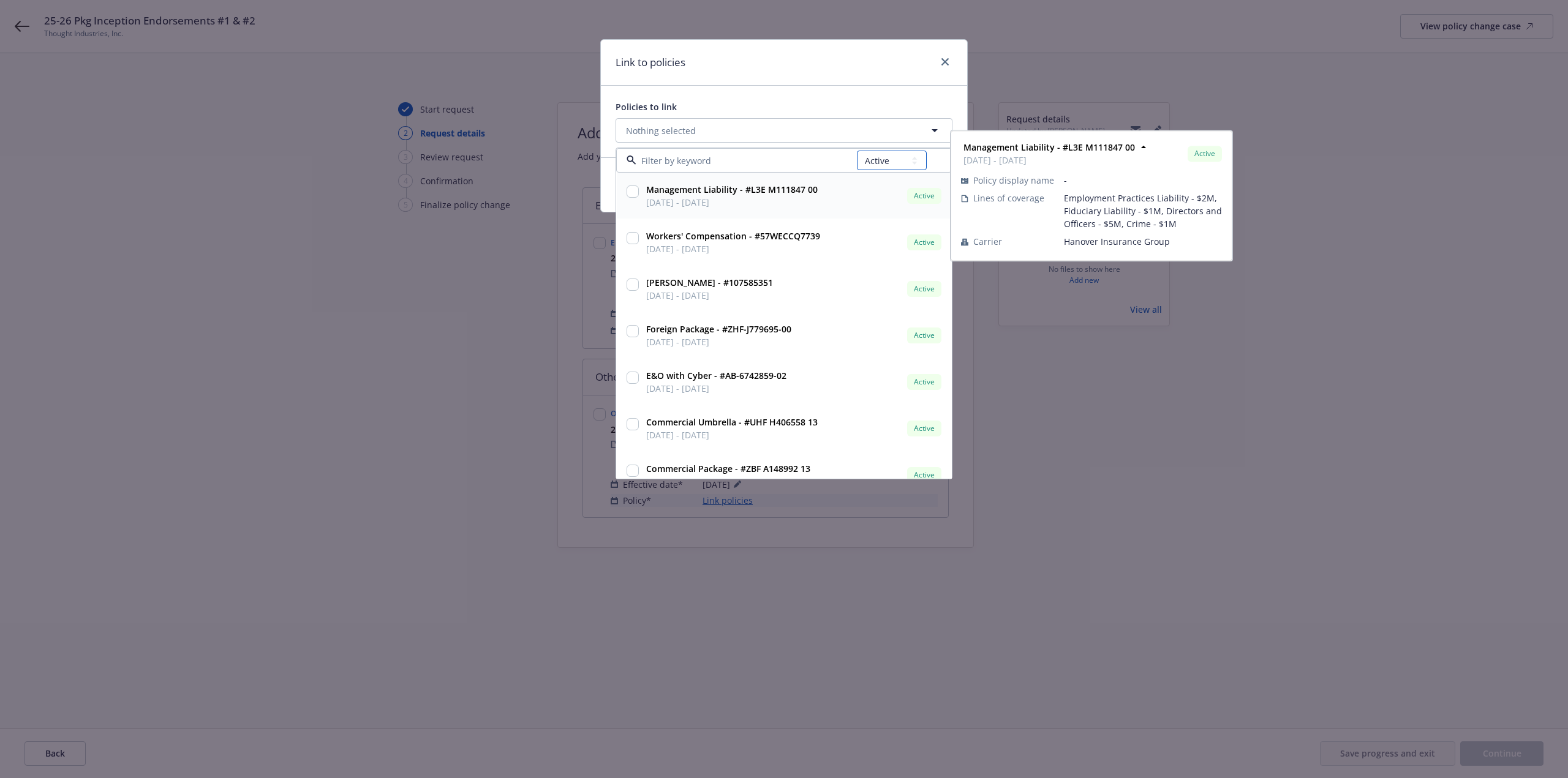
click at [920, 165] on select "All Active Upcoming Expired Cancelled" at bounding box center [892, 160] width 70 height 20
click at [858, 151] on select "All Active Upcoming Expired Cancelled" at bounding box center [892, 160] width 70 height 20
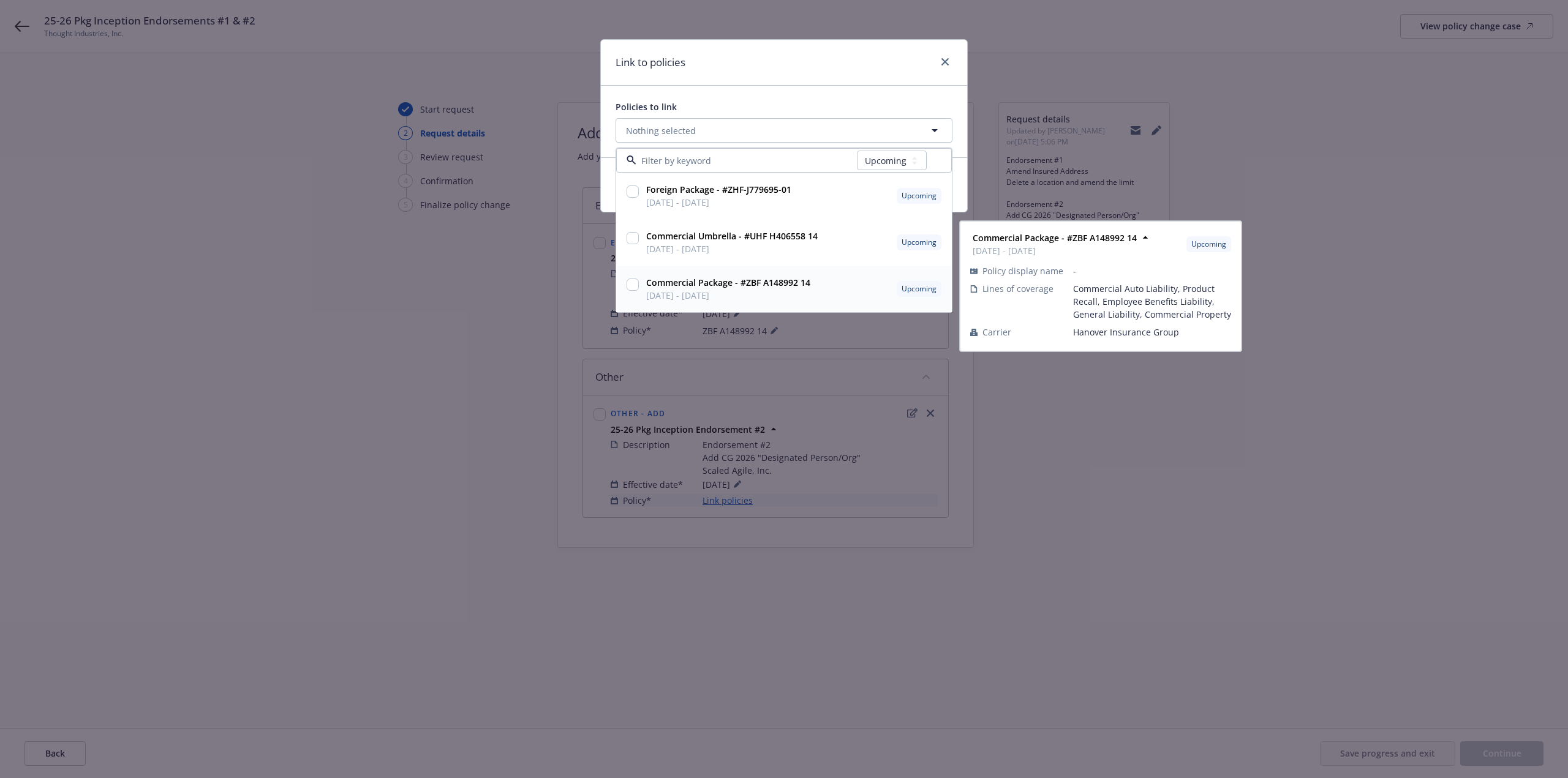
drag, startPoint x: 631, startPoint y: 246, endPoint x: 638, endPoint y: 288, distance: 42.6
click at [638, 288] on div "Foreign Package - #ZHF-J779695-01 08/29/2025 - 08/29/2026 Upcoming Policy displ…" at bounding box center [784, 243] width 336 height 139
click at [638, 289] on input "checkbox" at bounding box center [633, 284] width 12 height 12
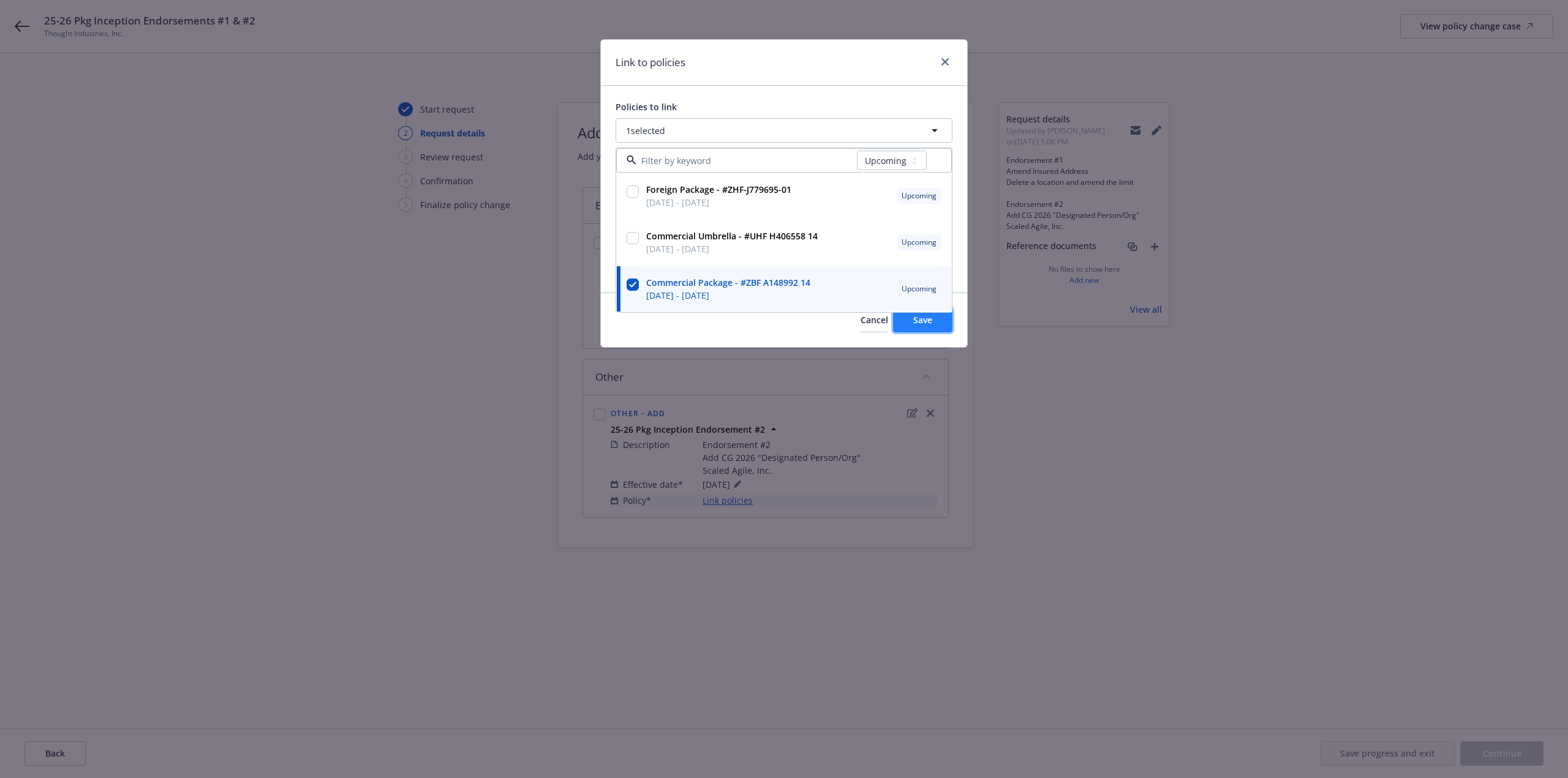
click at [929, 326] on button "Save" at bounding box center [923, 320] width 60 height 25
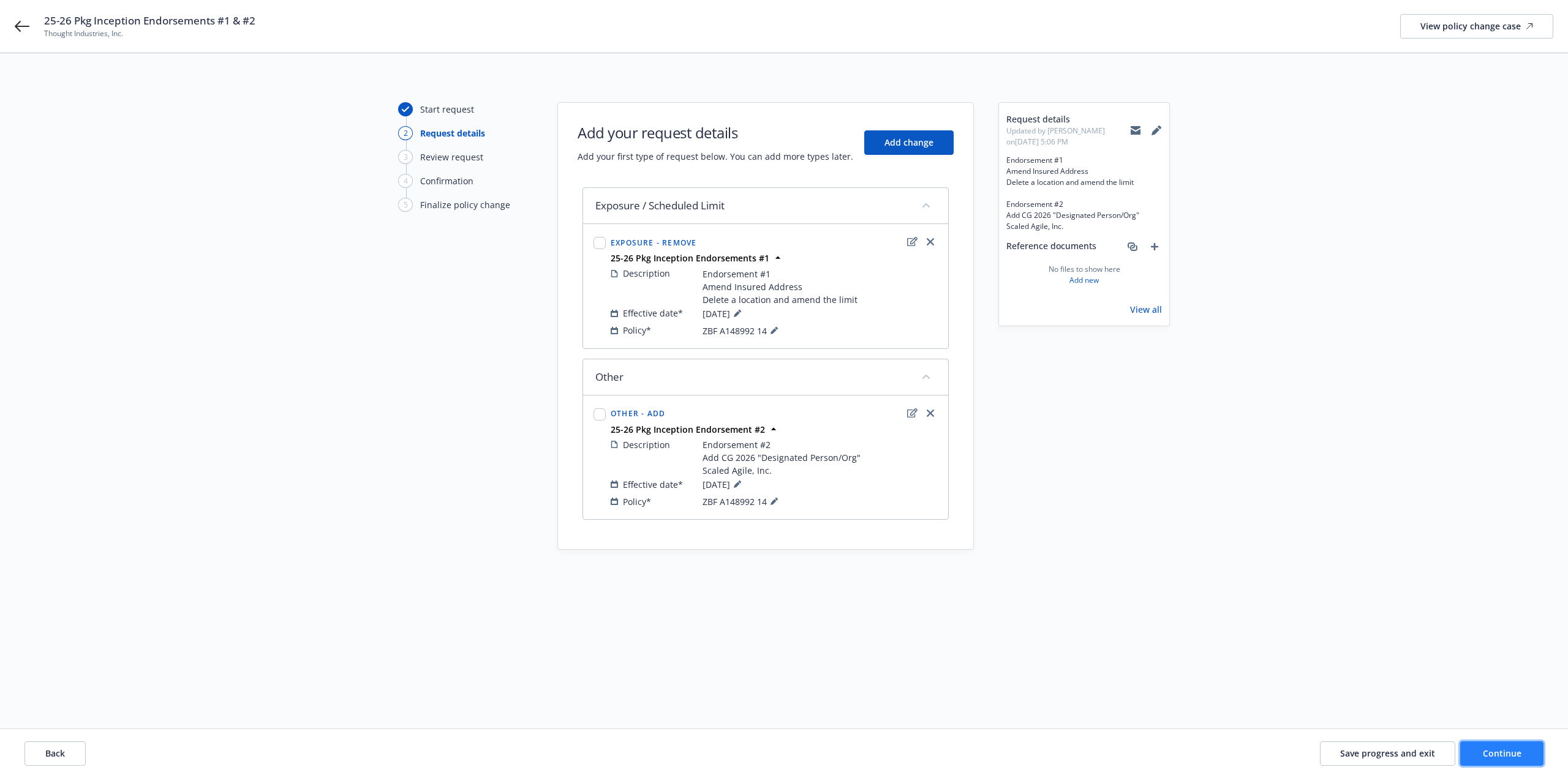
click at [1510, 757] on span "Continue" at bounding box center [1502, 753] width 39 height 11
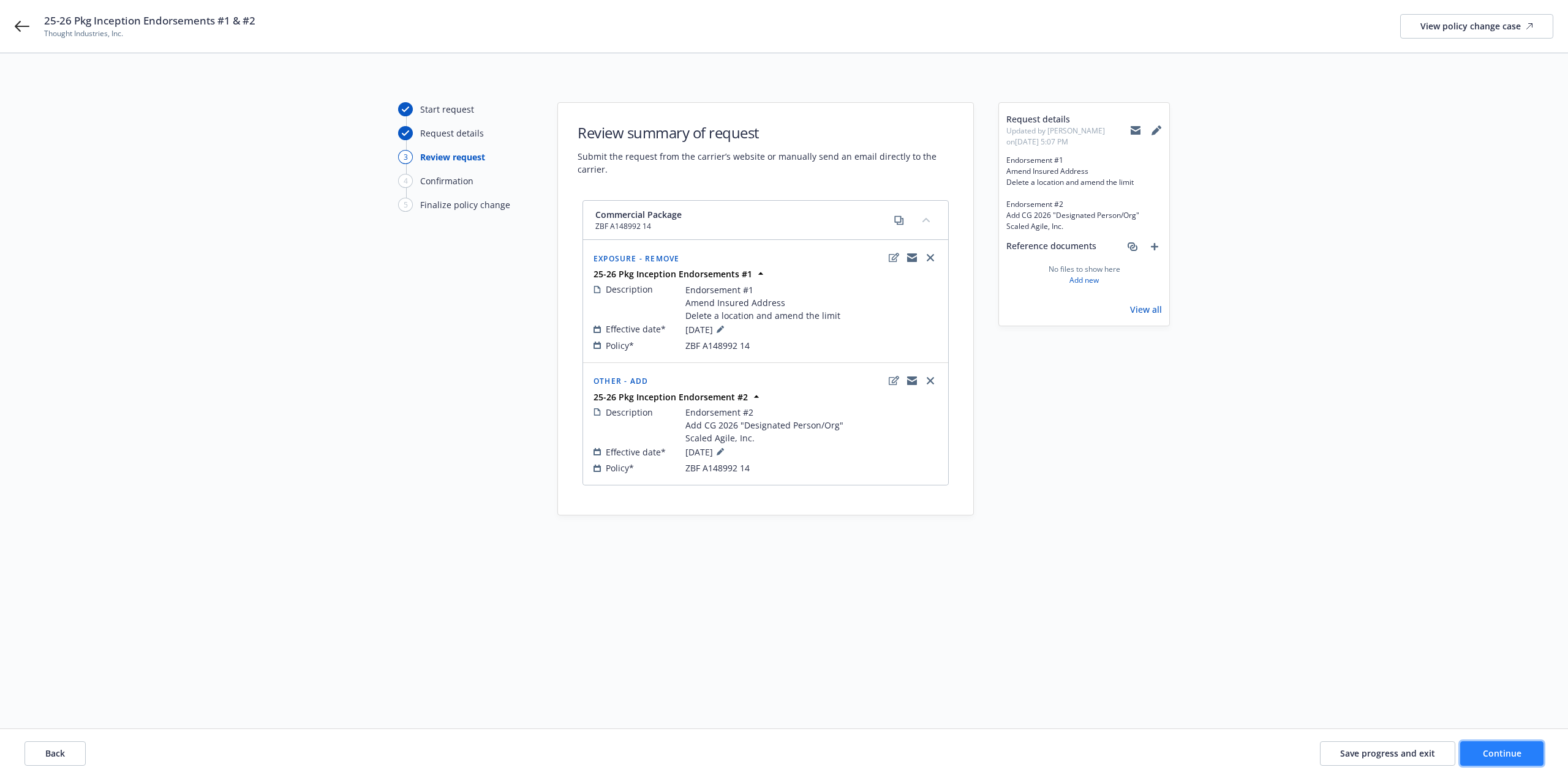
click at [1511, 758] on span "Continue" at bounding box center [1502, 753] width 39 height 11
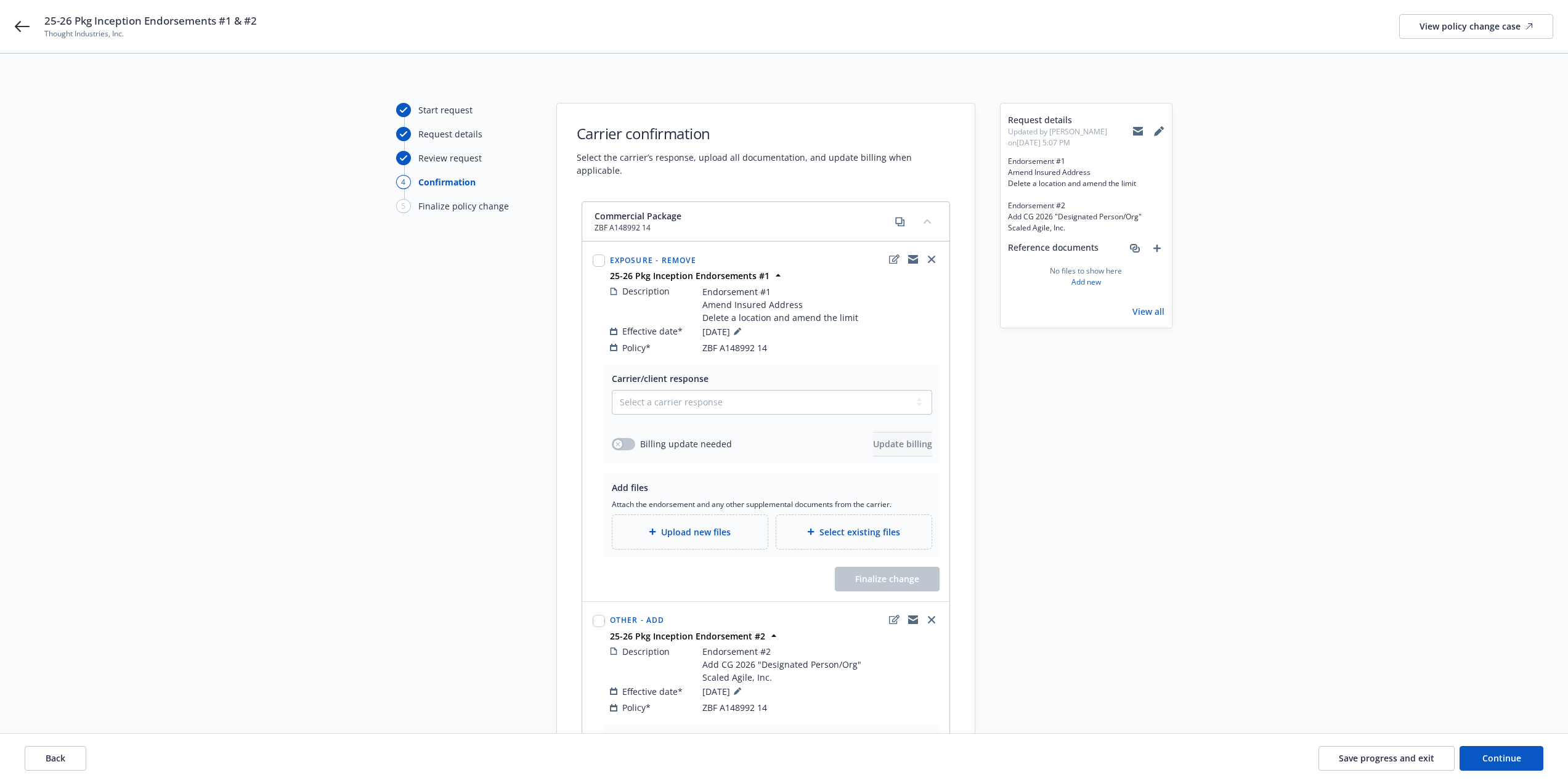
click at [681, 530] on div "Upload new files" at bounding box center [690, 532] width 156 height 34
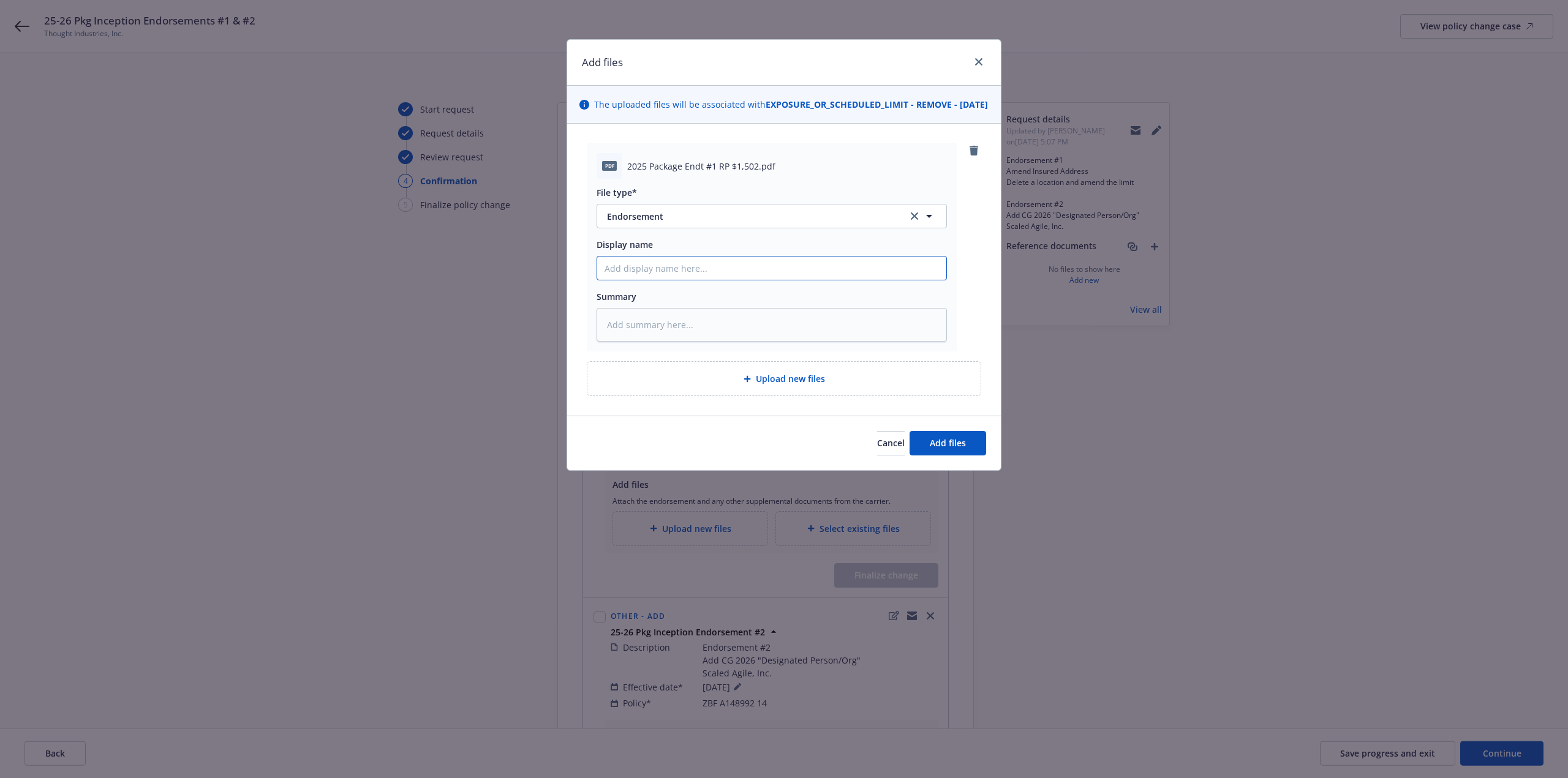
click at [655, 280] on input "Display name" at bounding box center [771, 268] width 349 height 23
paste input "Name Scaled Agile, Inc Address 1 see change endt#221-0163 Address 2 5400 Airpor…"
drag, startPoint x: 730, startPoint y: 290, endPoint x: 738, endPoint y: 289, distance: 8.1
click at [730, 280] on input "Display name" at bounding box center [771, 268] width 349 height 23
paste input "Thought Industries 25-26 Pkg. Endt. #"
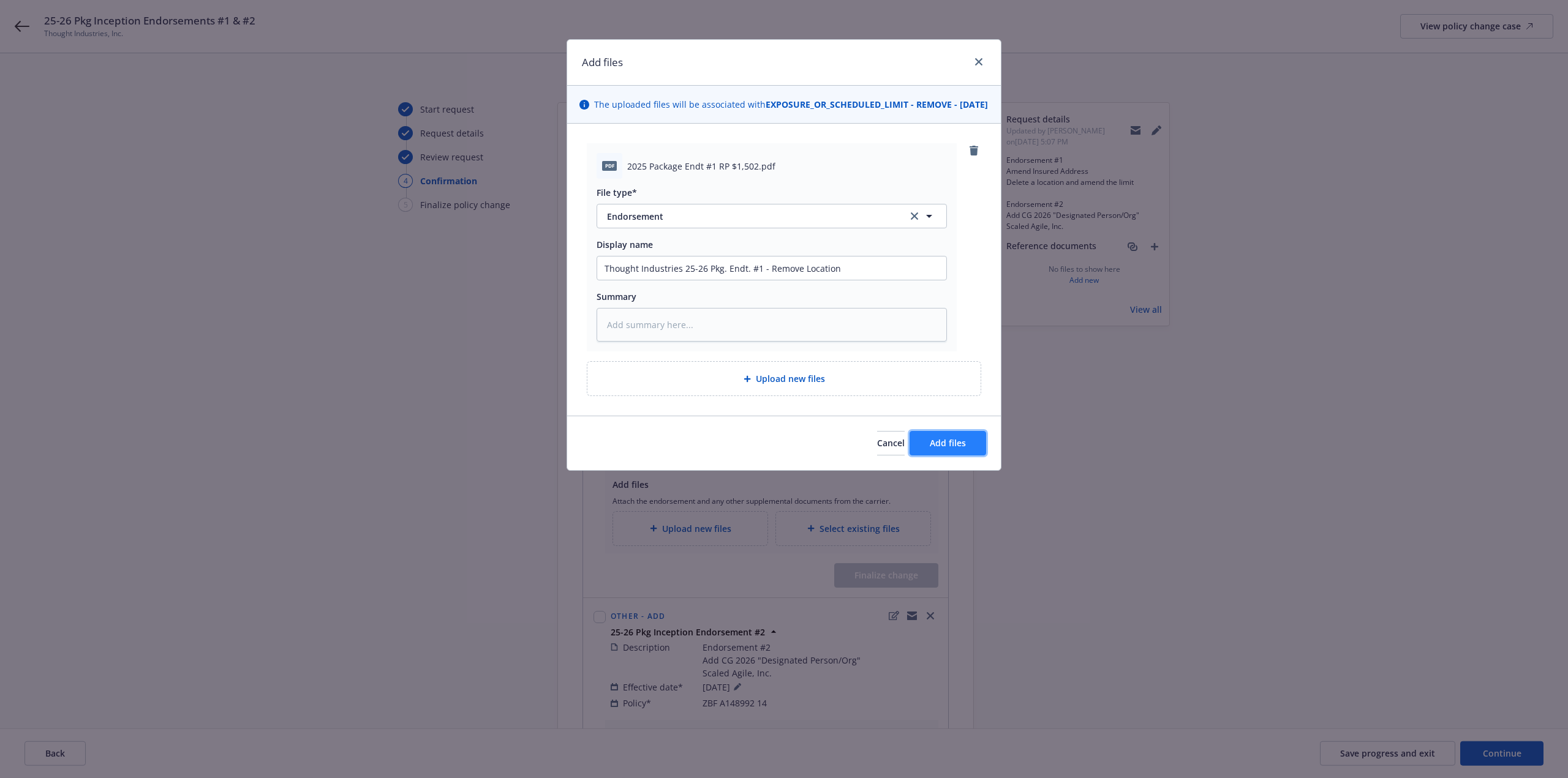
click at [954, 449] on span "Add files" at bounding box center [948, 443] width 36 height 11
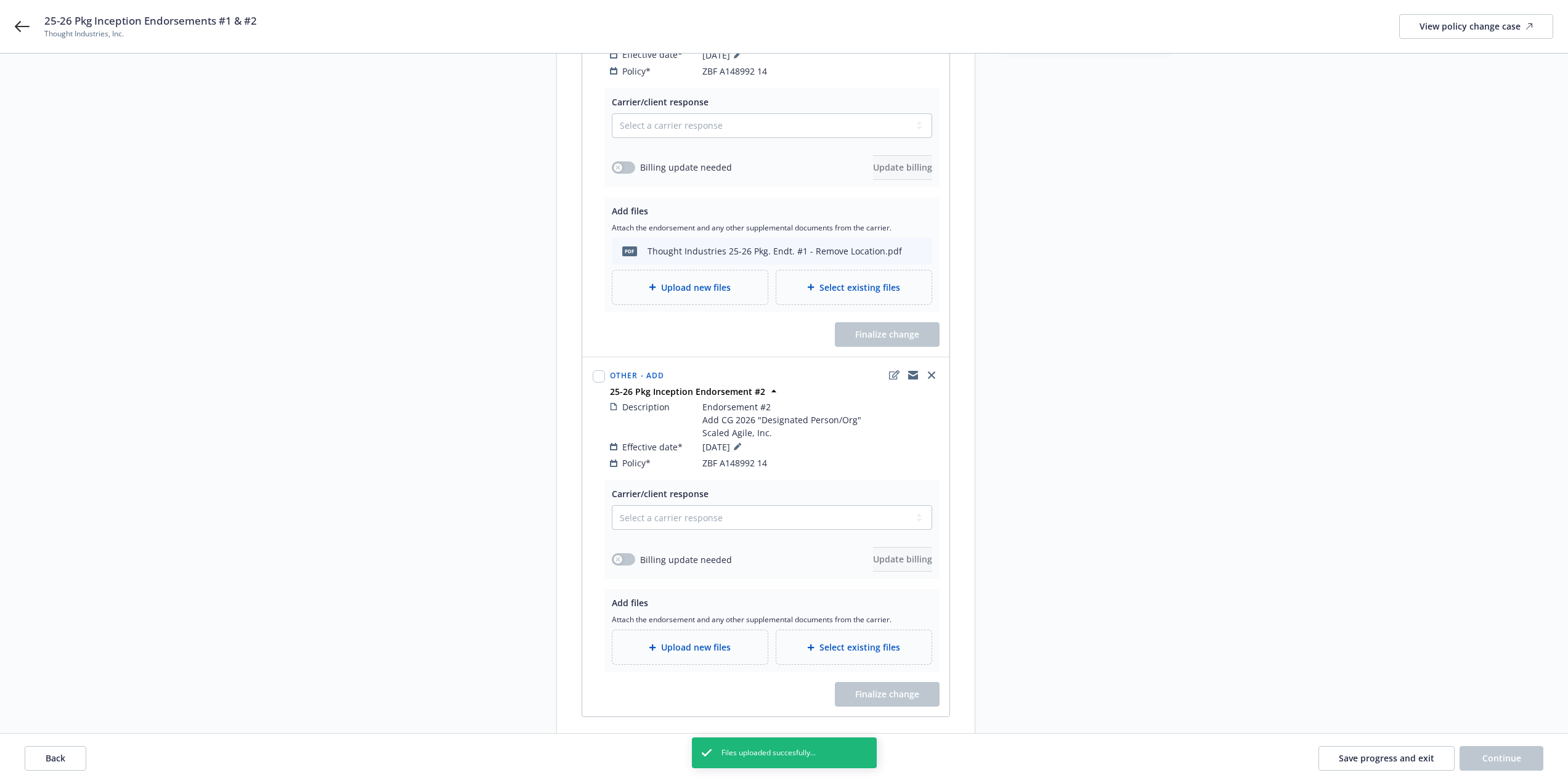
scroll to position [308, 0]
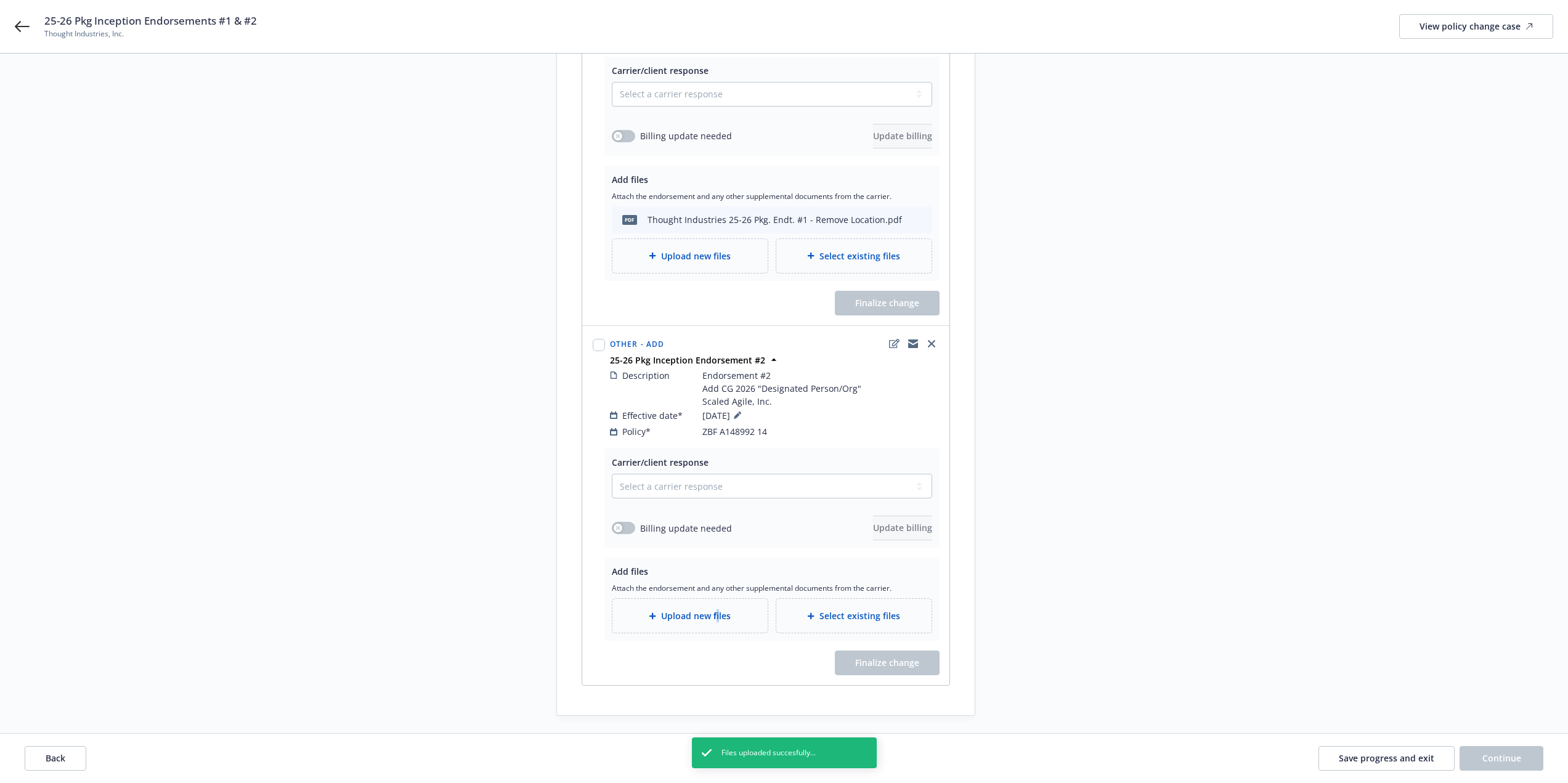
click at [717, 610] on span "Upload new files" at bounding box center [695, 616] width 69 height 13
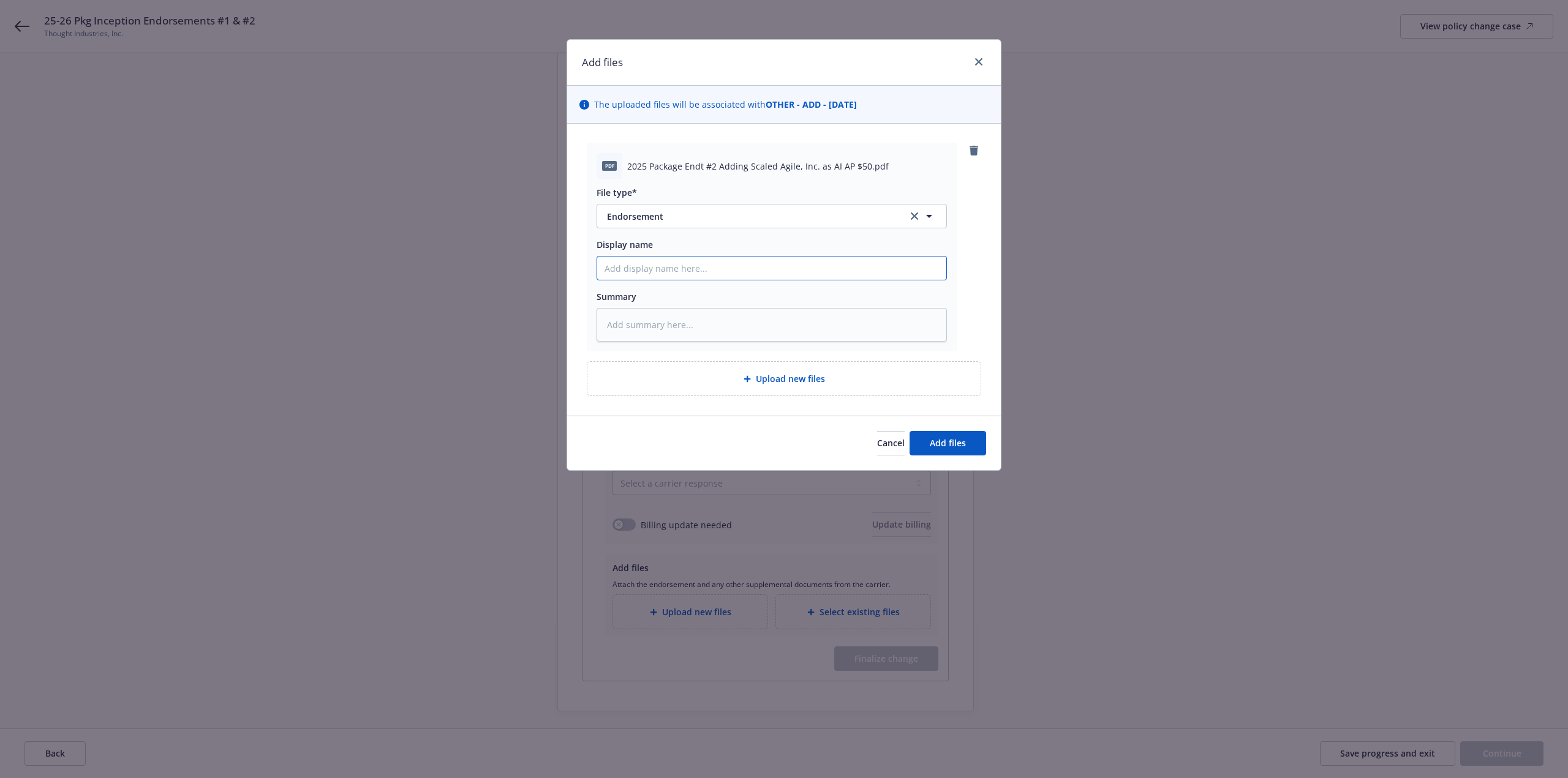
click at [724, 270] on input "Display name" at bounding box center [771, 268] width 349 height 23
paste input "Thought Industries 25-26 Pkg. Endt. #"
click at [954, 452] on button "Add files" at bounding box center [948, 443] width 77 height 25
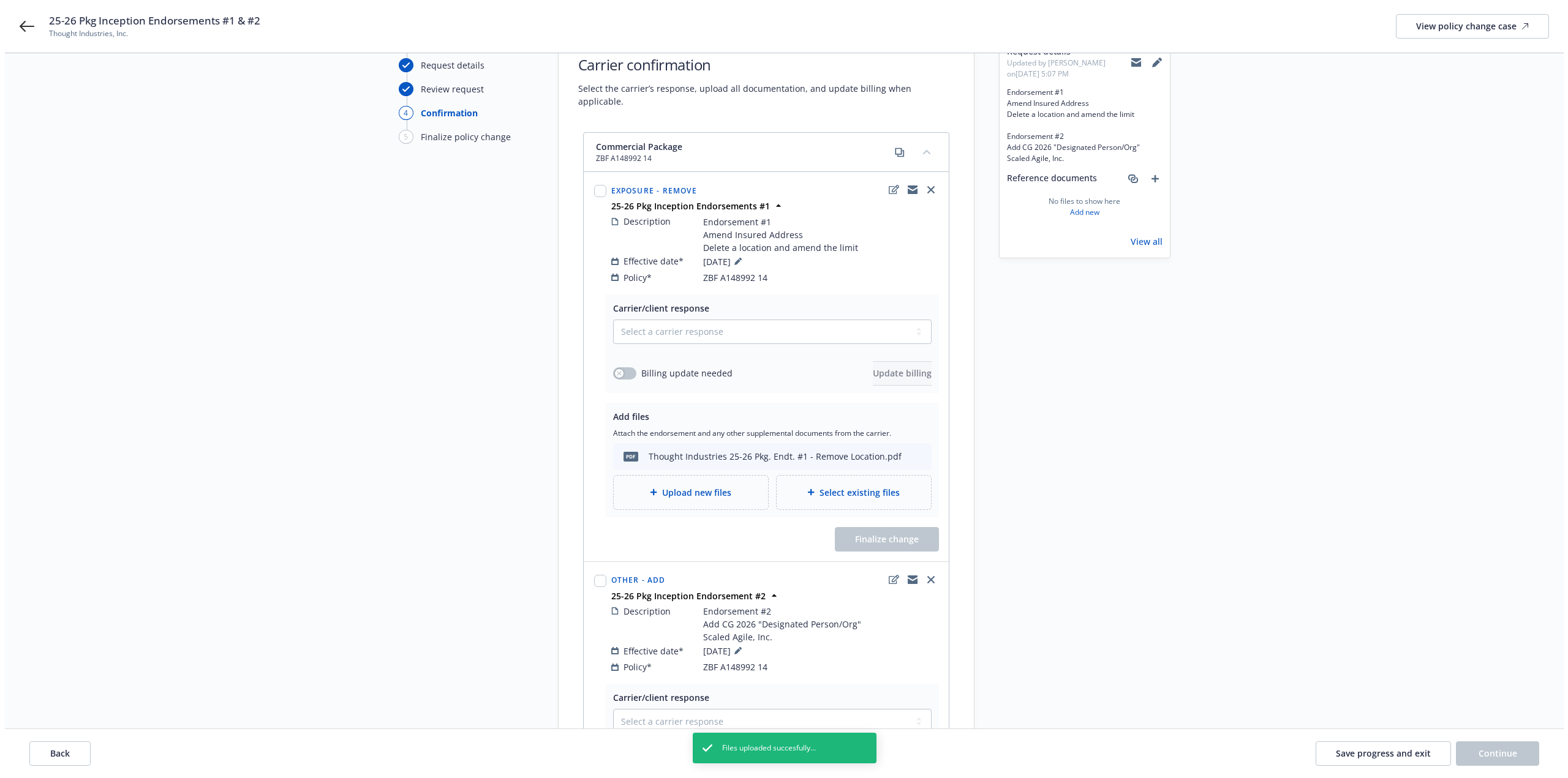
scroll to position [61, 0]
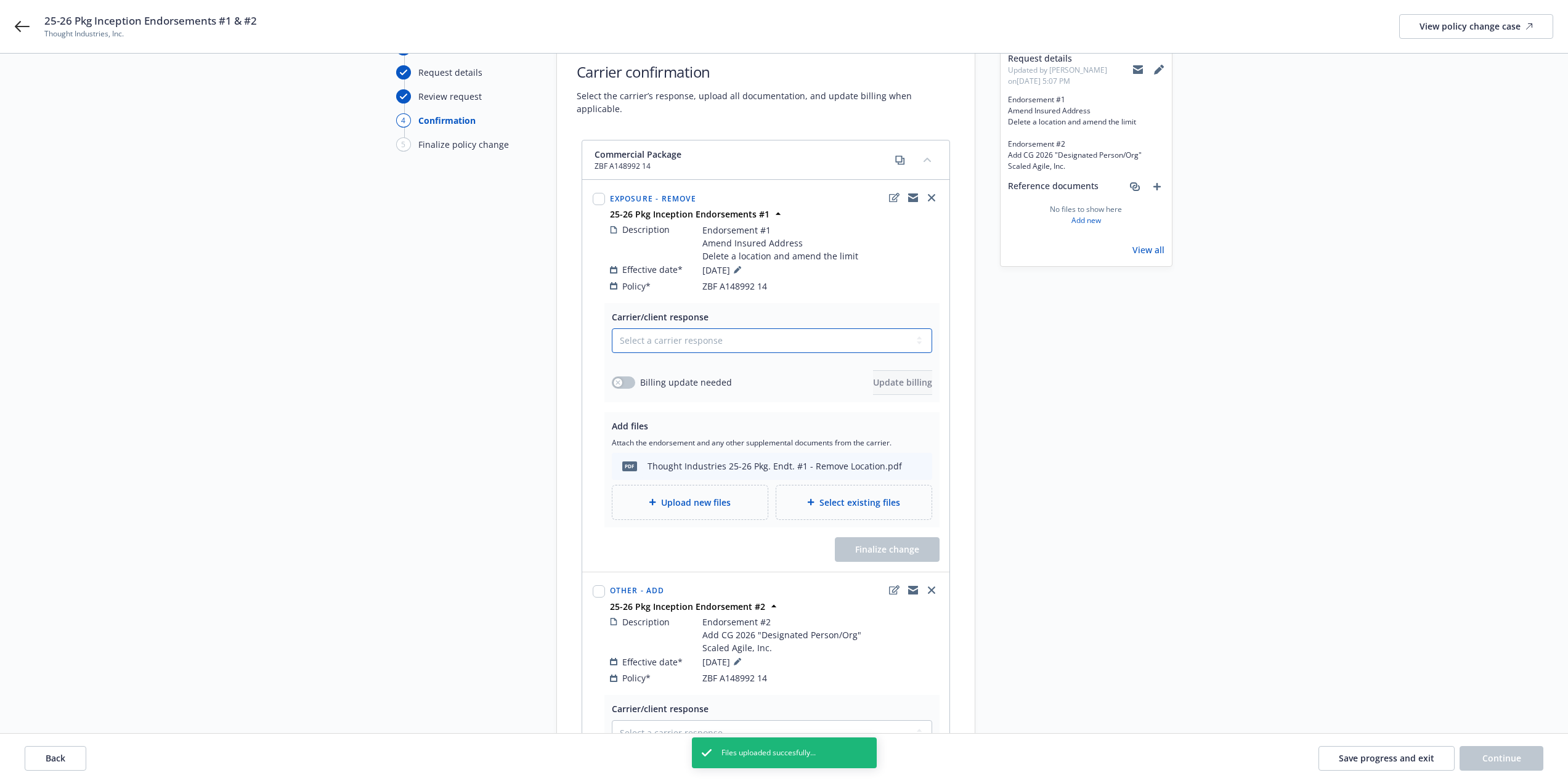
click at [711, 330] on select "Select a carrier response Accepted Accepted with revision No endorsement needed…" at bounding box center [772, 340] width 321 height 25
click at [672, 339] on select "Select a carrier response Accepted Accepted with revision No endorsement needed…" at bounding box center [772, 340] width 321 height 25
click at [612, 328] on select "Select a carrier response Accepted Accepted with revision No endorsement needed…" at bounding box center [772, 340] width 321 height 25
drag, startPoint x: 625, startPoint y: 370, endPoint x: 635, endPoint y: 370, distance: 10.0
click at [627, 377] on button "button" at bounding box center [623, 383] width 24 height 12
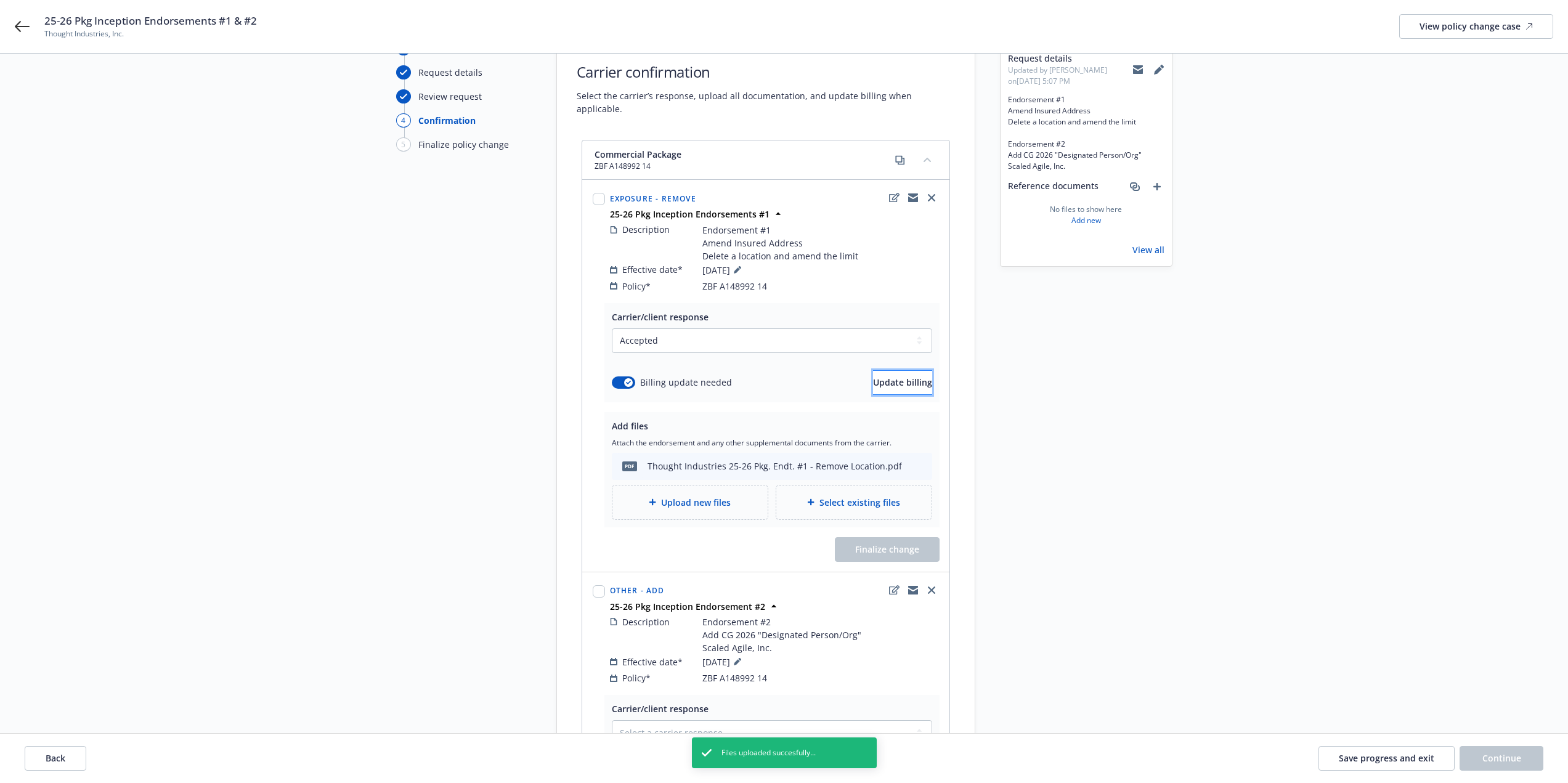
click at [890, 379] on button "Update billing" at bounding box center [903, 383] width 59 height 25
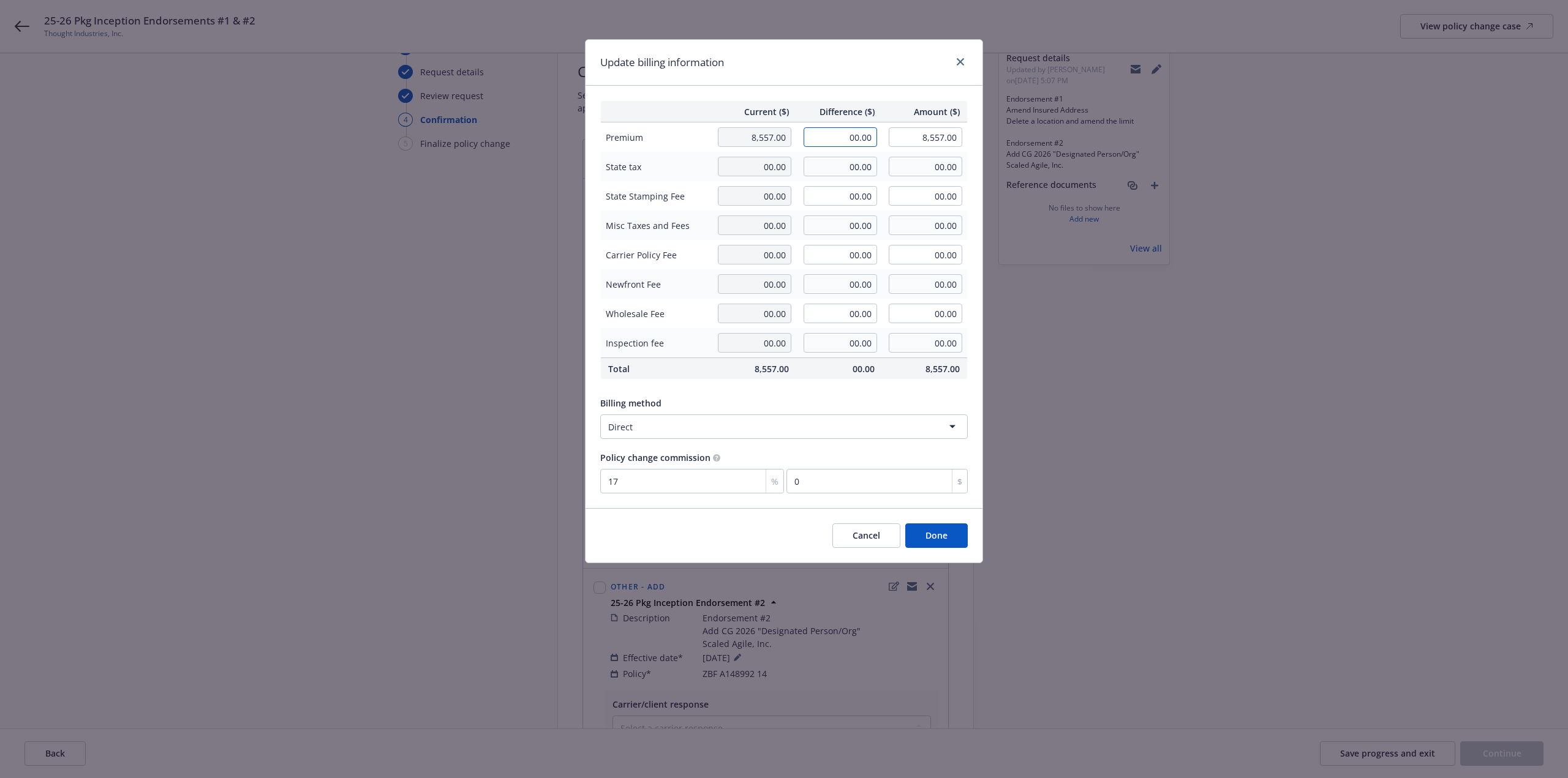
click at [845, 127] on input "00.00" at bounding box center [840, 137] width 74 height 20
click at [857, 402] on div "Billing method" at bounding box center [784, 403] width 368 height 13
click at [948, 540] on button "Done" at bounding box center [937, 535] width 63 height 25
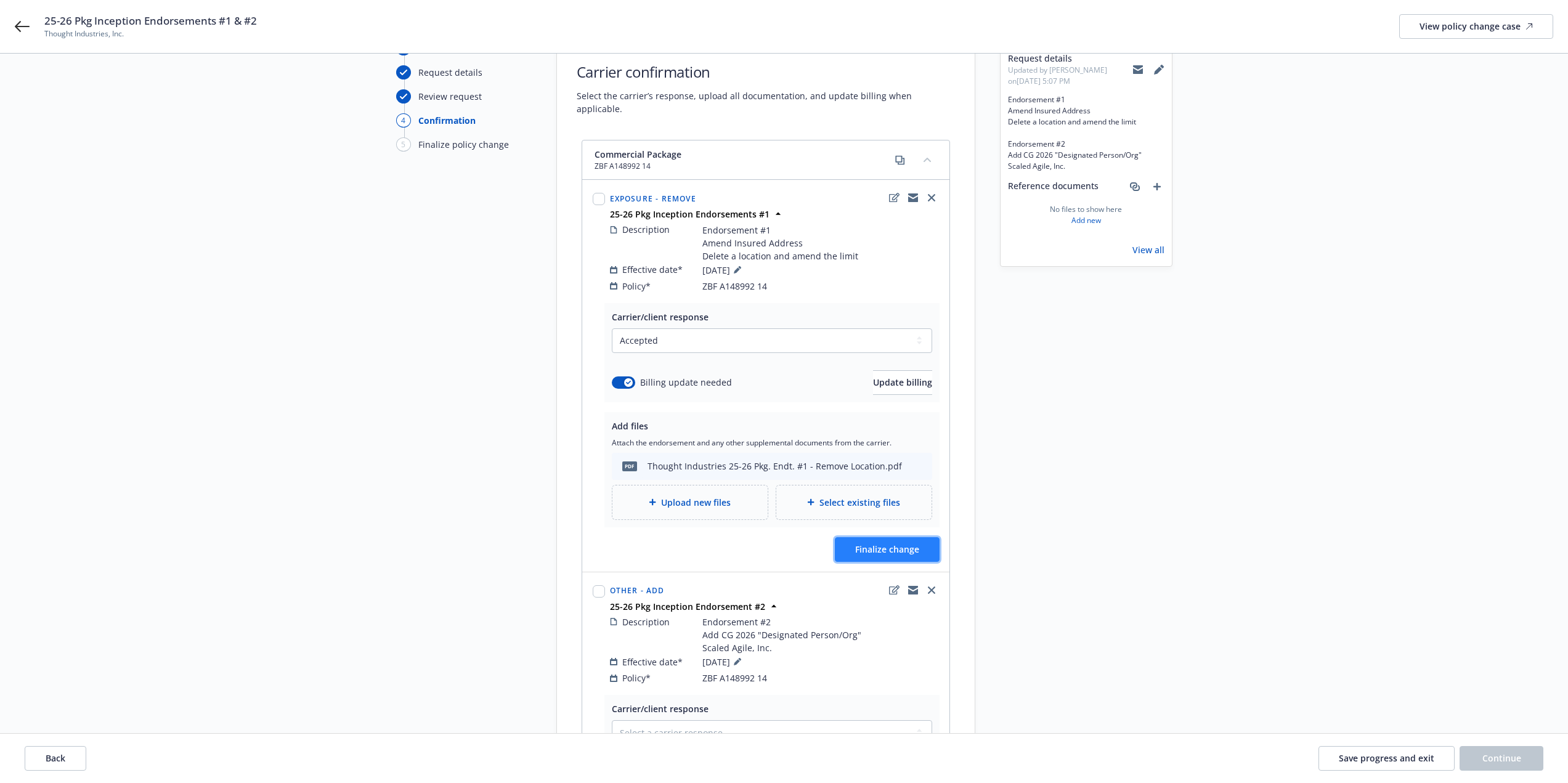
click at [885, 543] on span "Finalize change" at bounding box center [887, 549] width 64 height 11
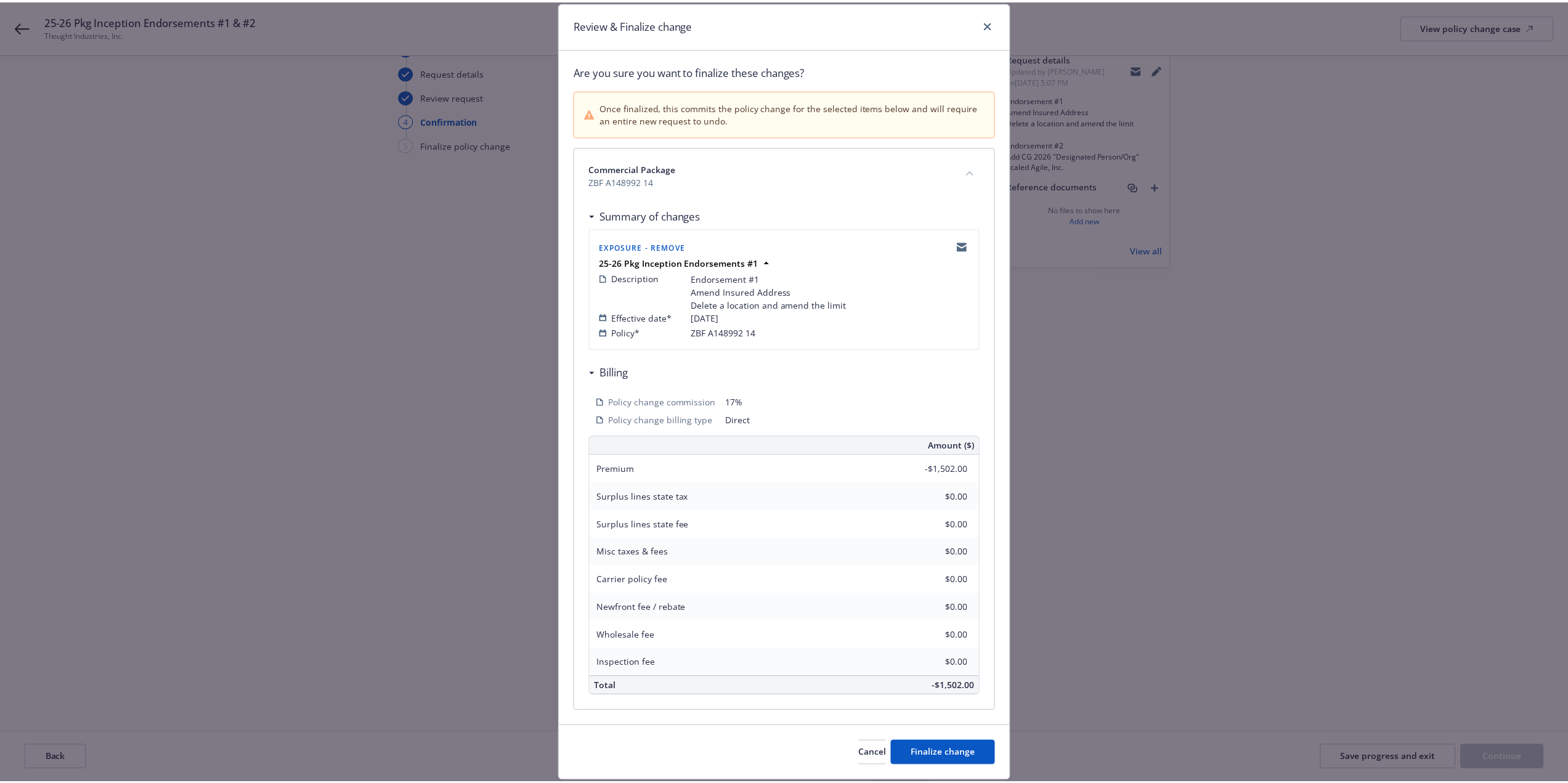
scroll to position [76, 0]
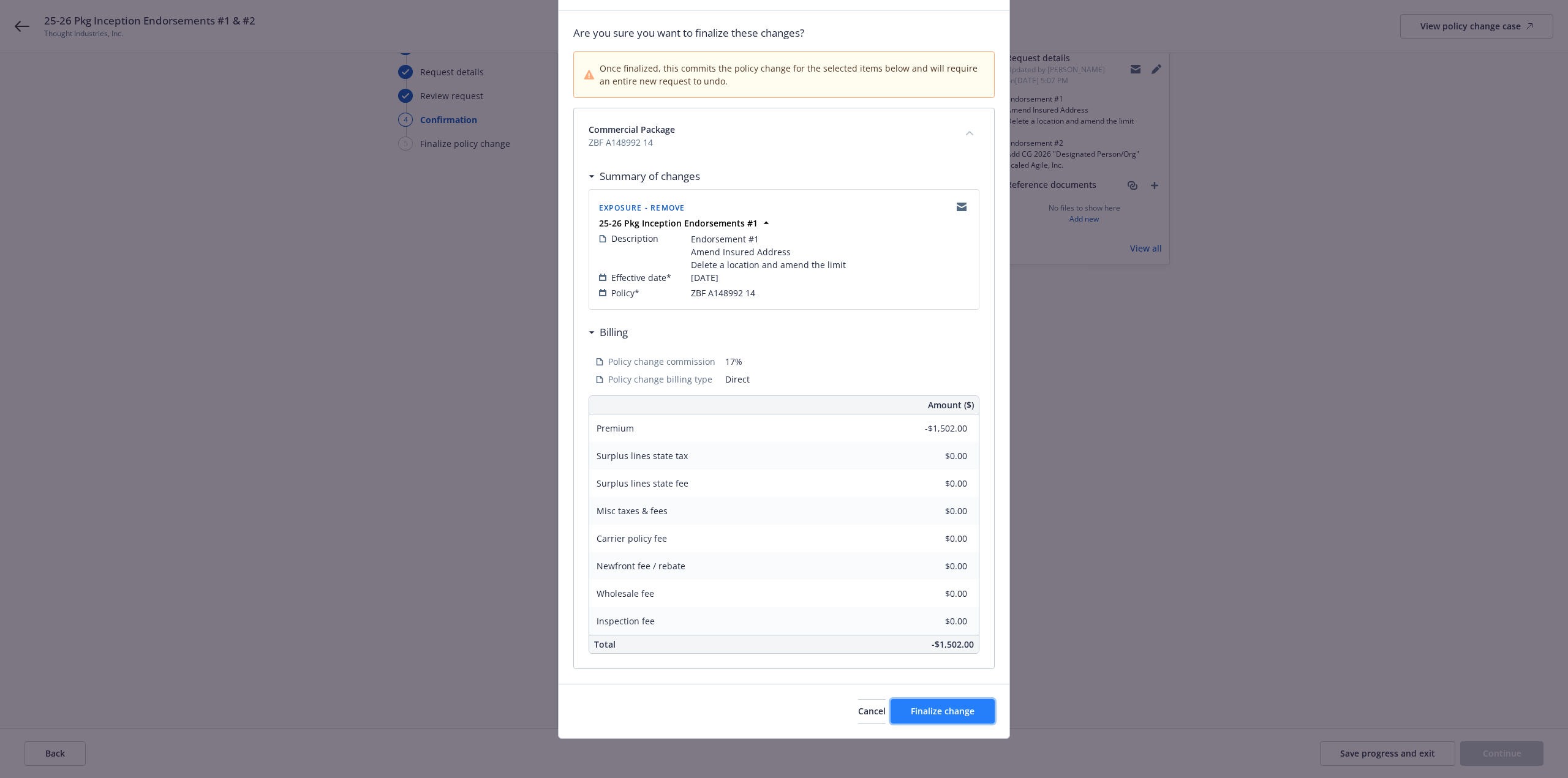
click at [941, 716] on span "Finalize change" at bounding box center [942, 711] width 64 height 11
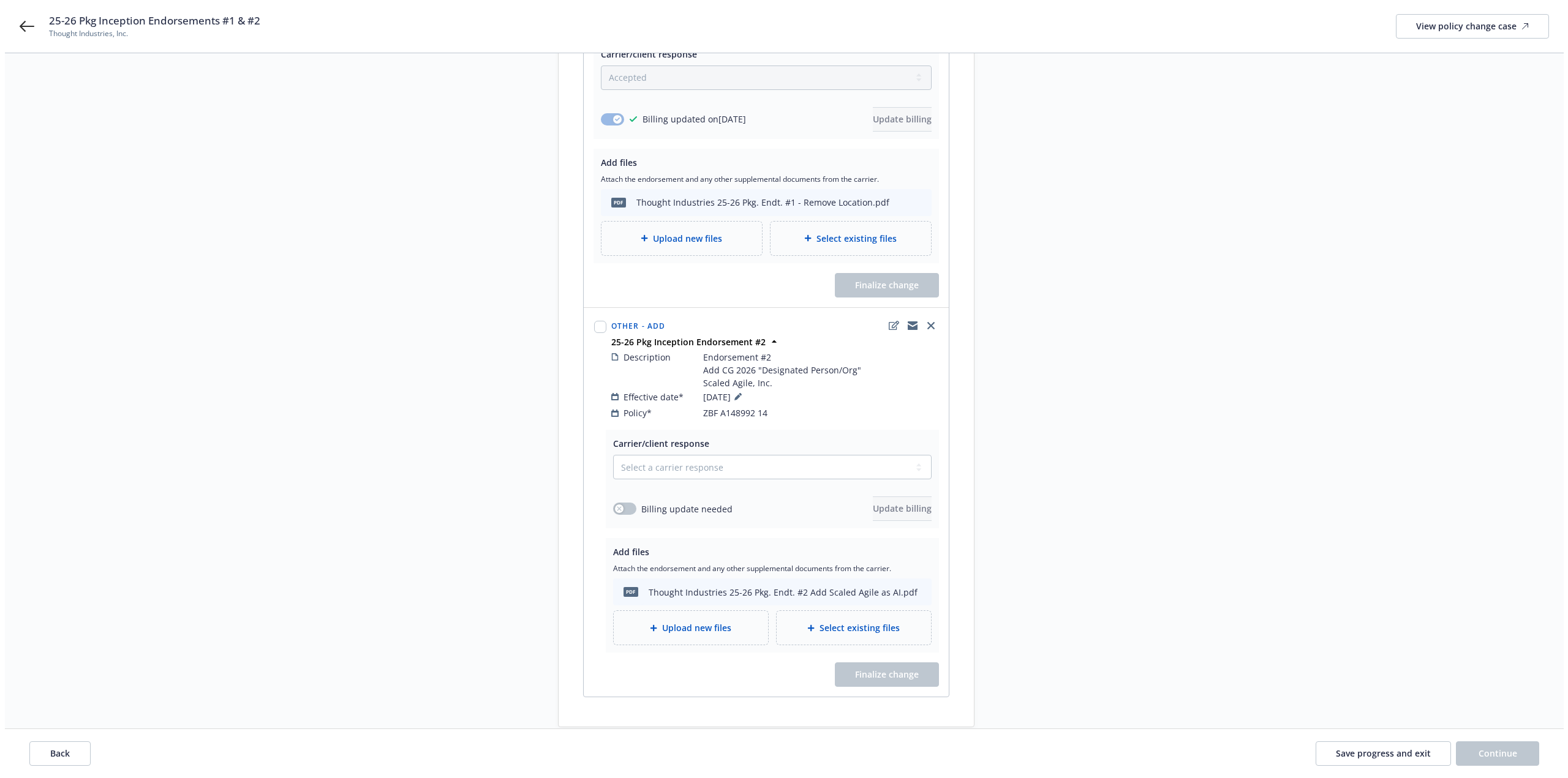
scroll to position [386, 0]
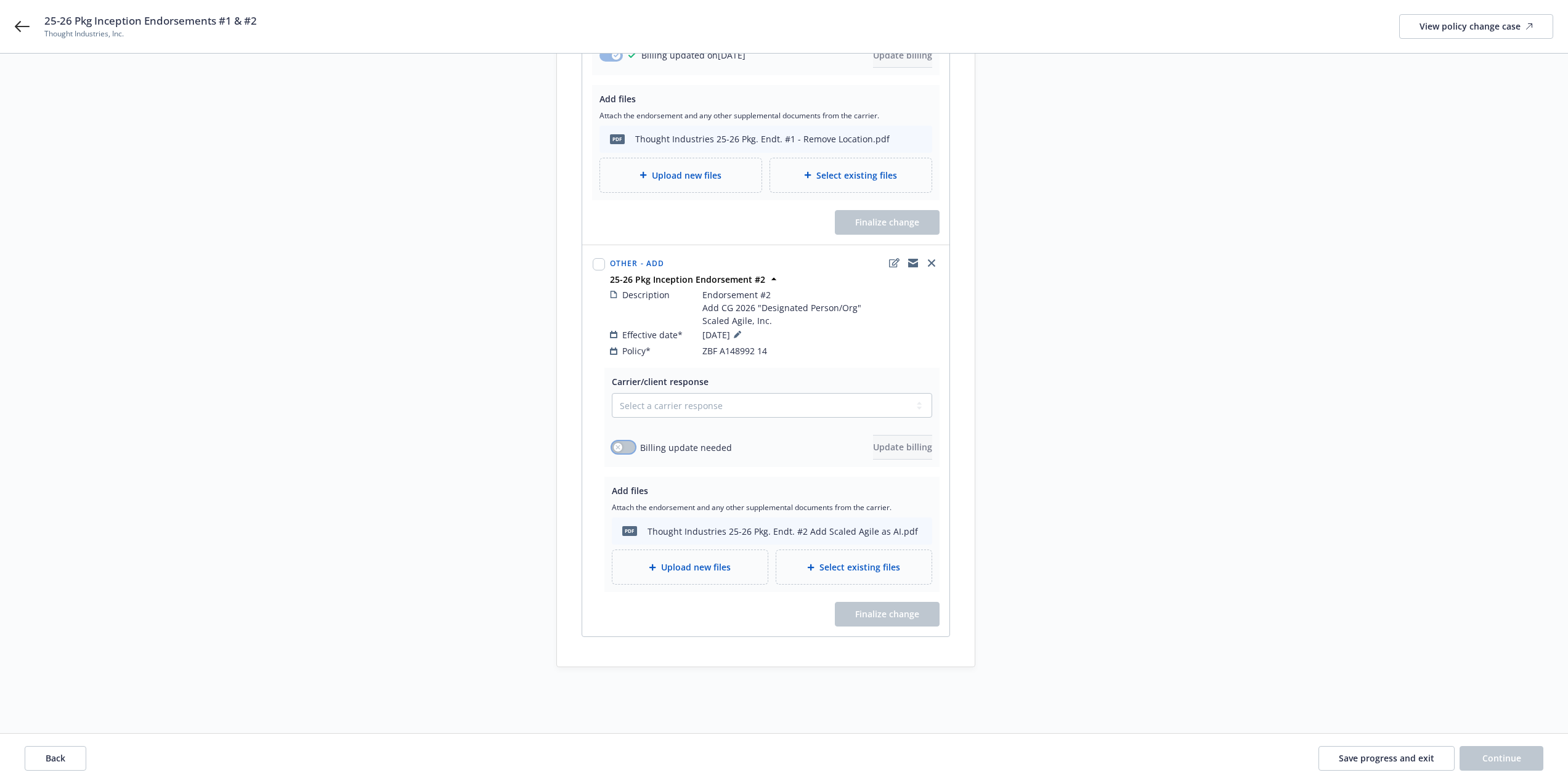
click at [614, 441] on button "button" at bounding box center [623, 447] width 24 height 12
click at [657, 394] on select "Select a carrier response Accepted Accepted with revision No endorsement needed…" at bounding box center [772, 406] width 321 height 25
click at [612, 393] on select "Select a carrier response Accepted Accepted with revision No endorsement needed…" at bounding box center [772, 406] width 321 height 25
click at [873, 441] on span "Update billing" at bounding box center [903, 447] width 59 height 11
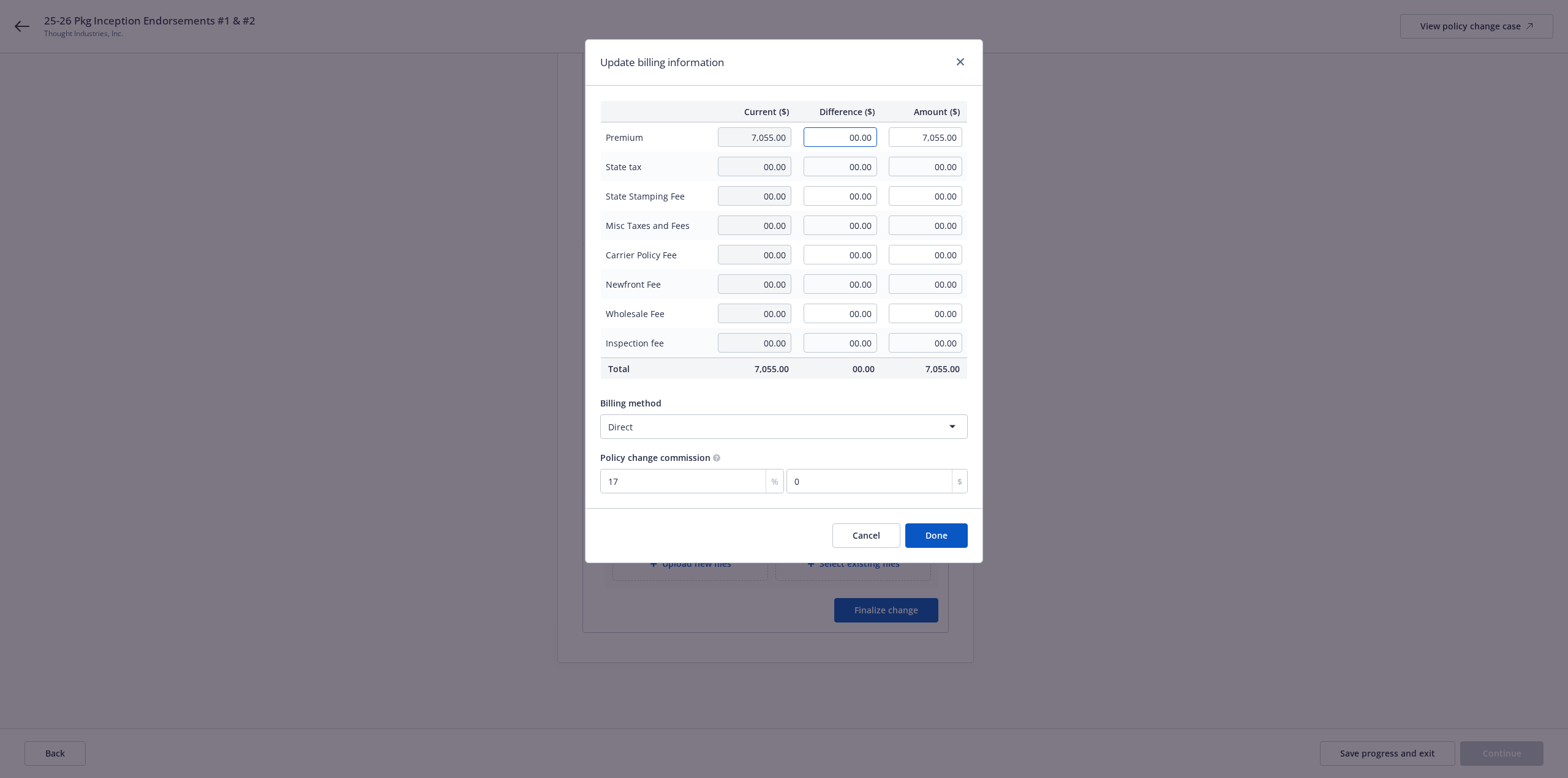
click at [857, 131] on input "00.00" at bounding box center [840, 137] width 74 height 20
click at [957, 548] on button "Done" at bounding box center [937, 535] width 63 height 25
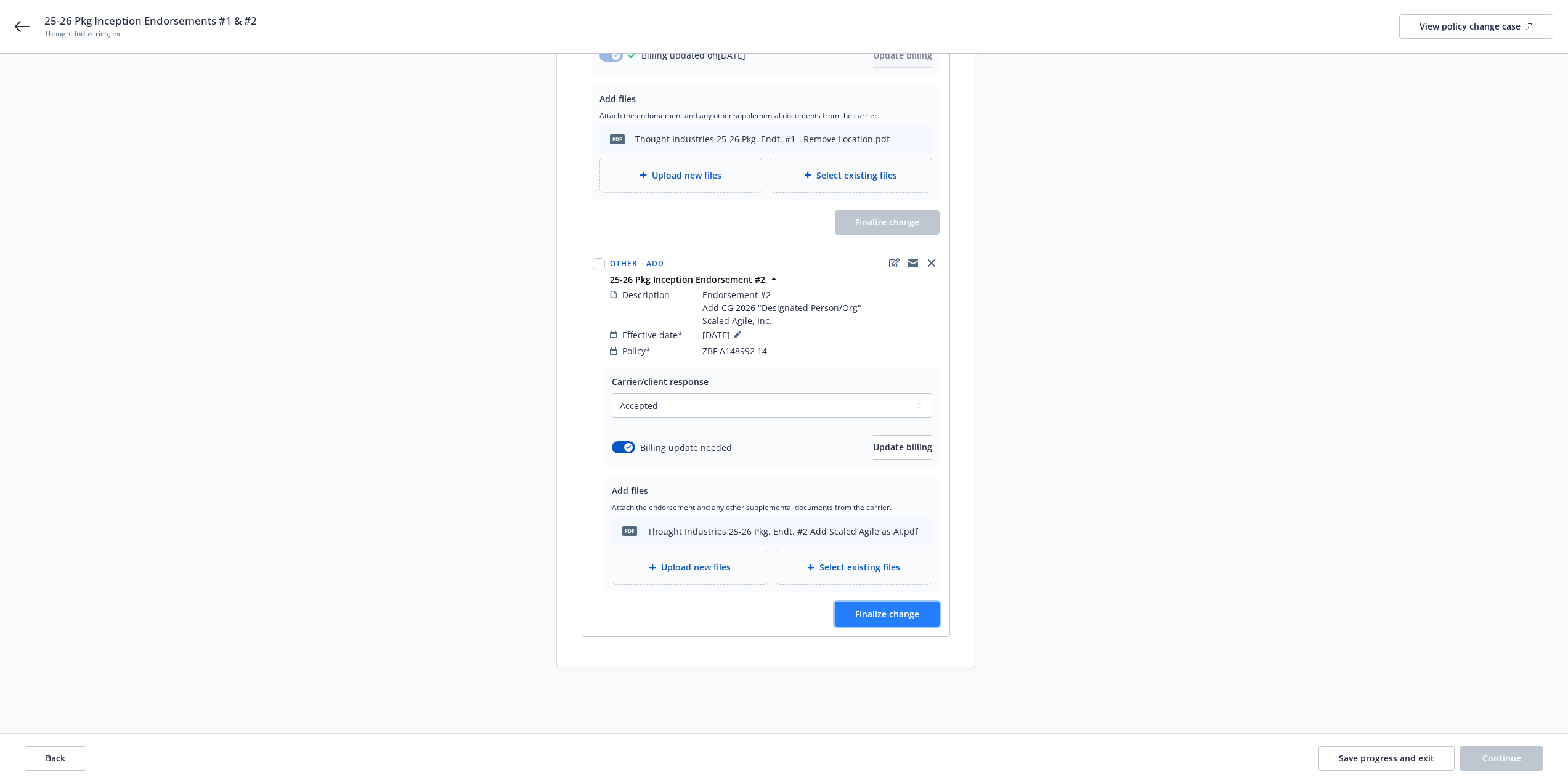
click at [915, 608] on span "Finalize change" at bounding box center [887, 614] width 64 height 11
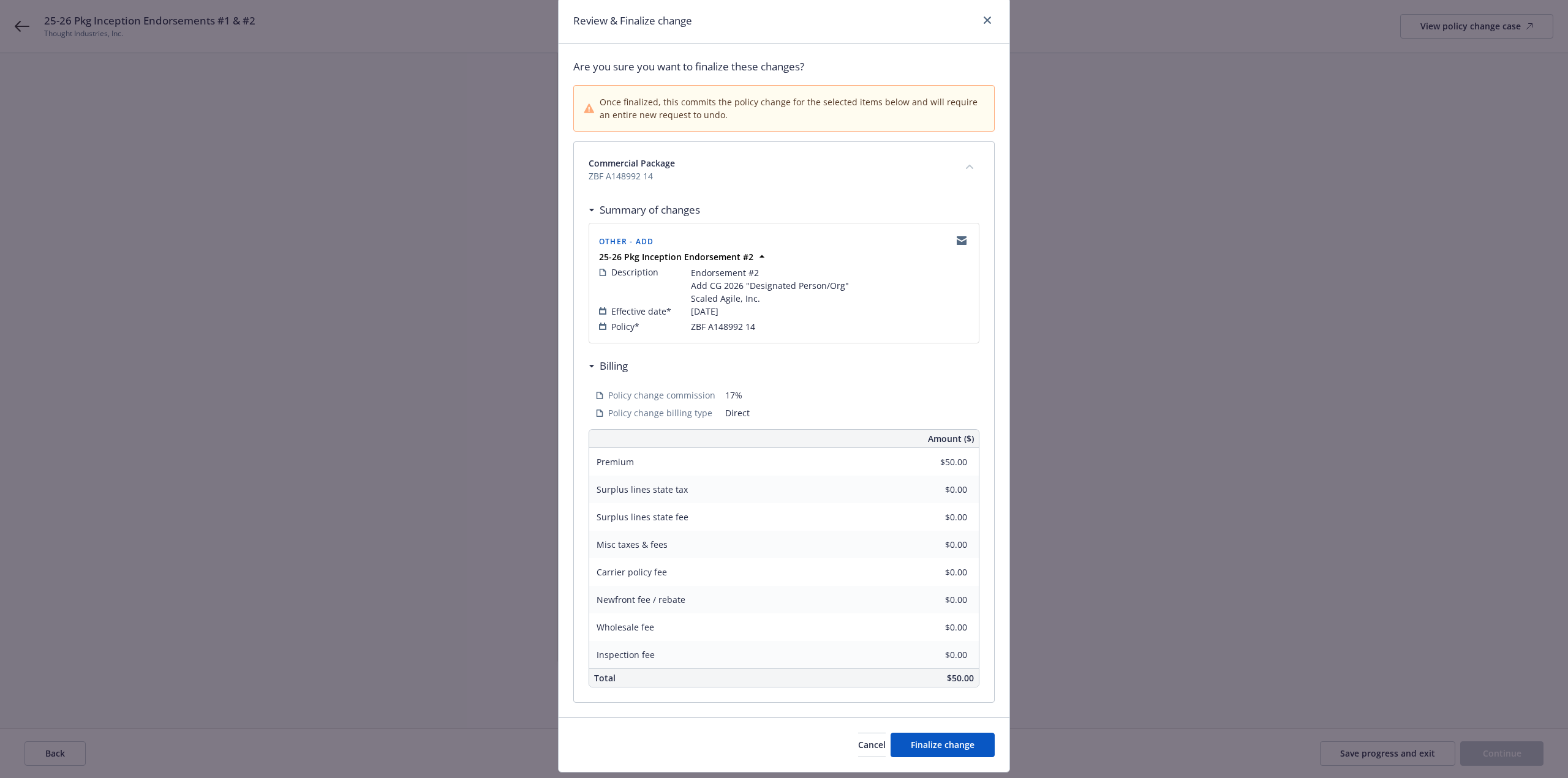
scroll to position [75, 0]
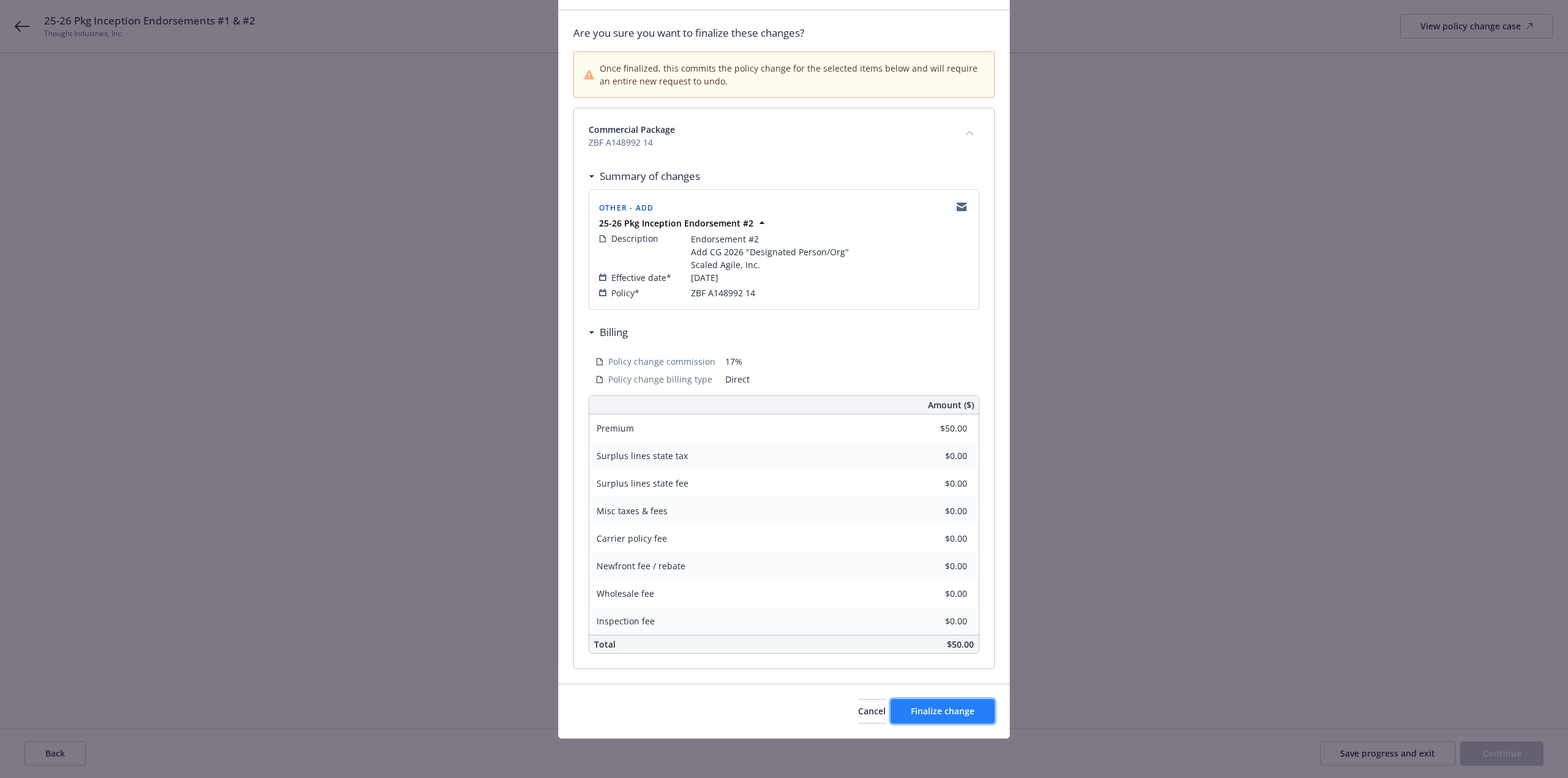
click at [960, 713] on span "Finalize change" at bounding box center [942, 711] width 64 height 11
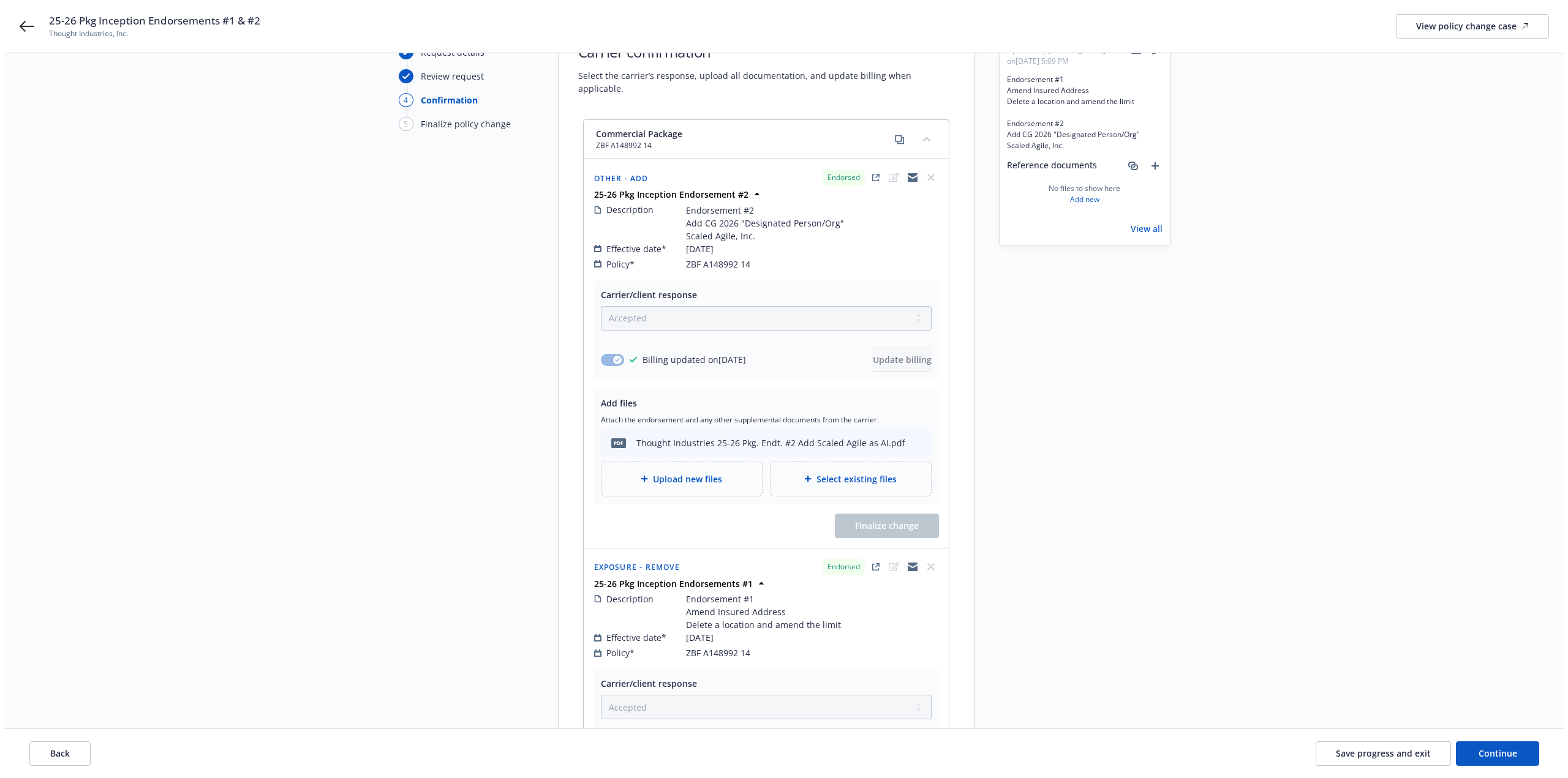
scroll to position [0, 0]
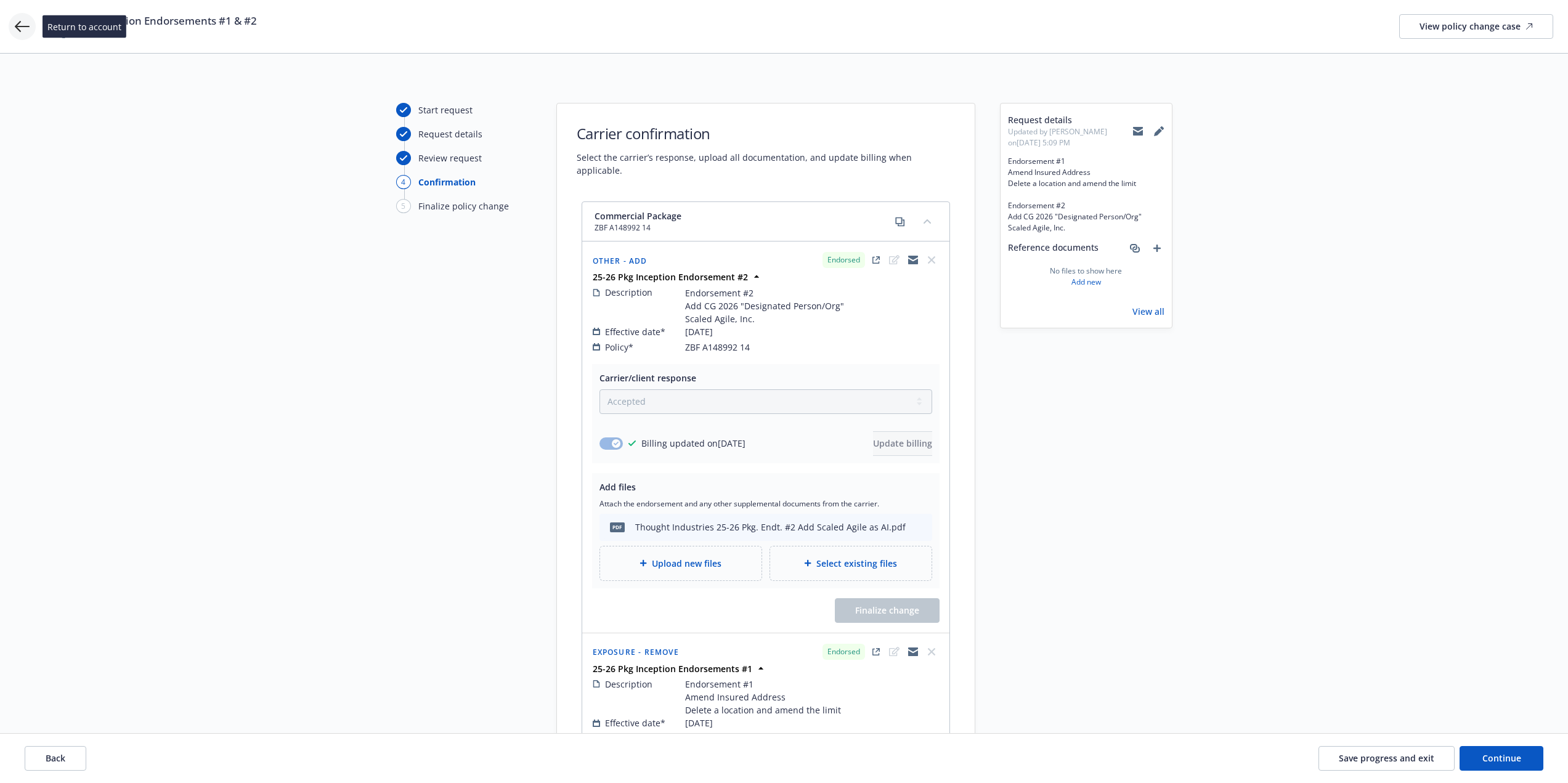
click at [23, 26] on icon at bounding box center [22, 26] width 15 height 11
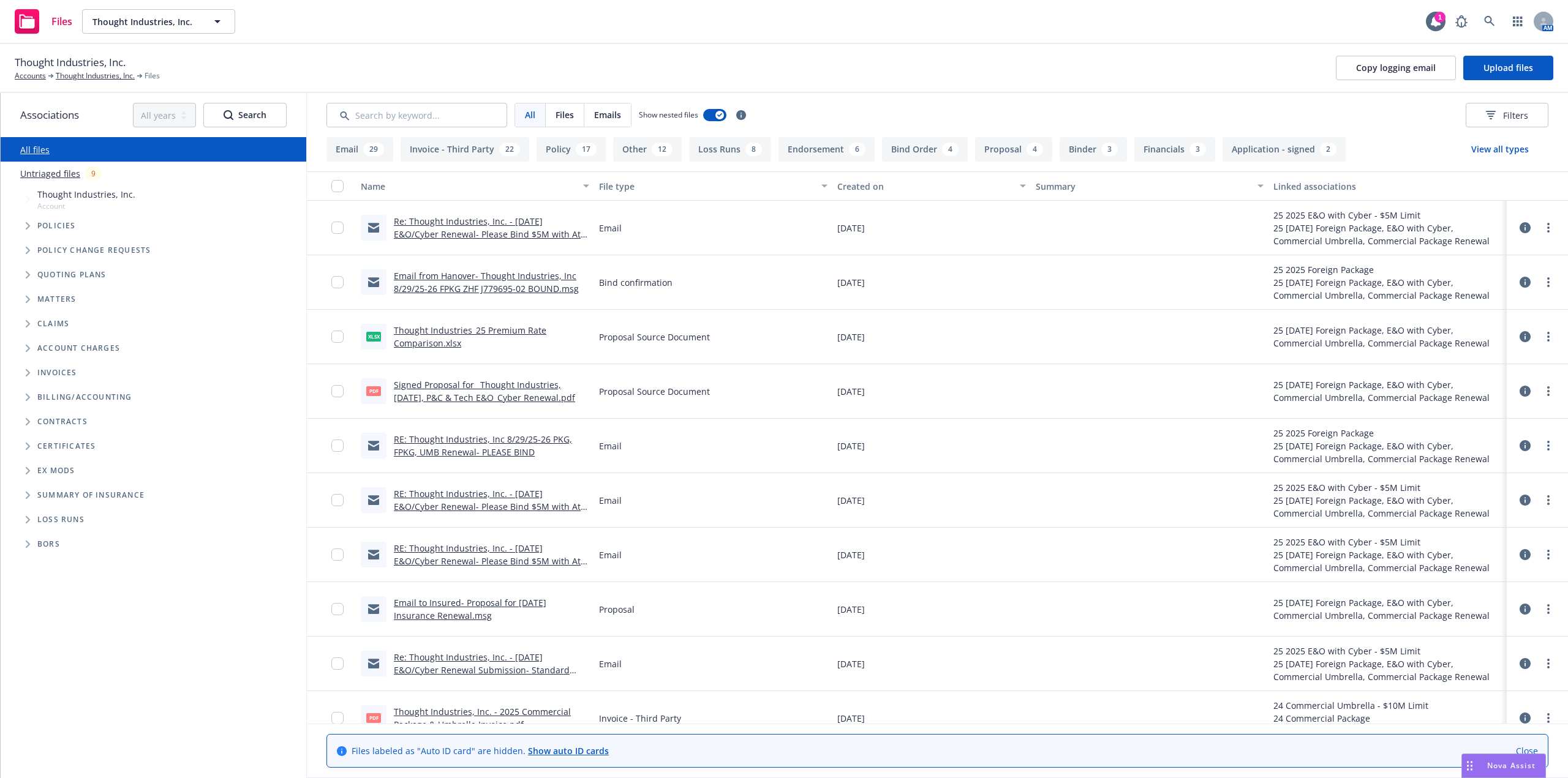
click at [55, 181] on div "Untriaged files 9" at bounding box center [153, 174] width 305 height 24
click at [55, 171] on link "Untriaged files" at bounding box center [50, 174] width 60 height 13
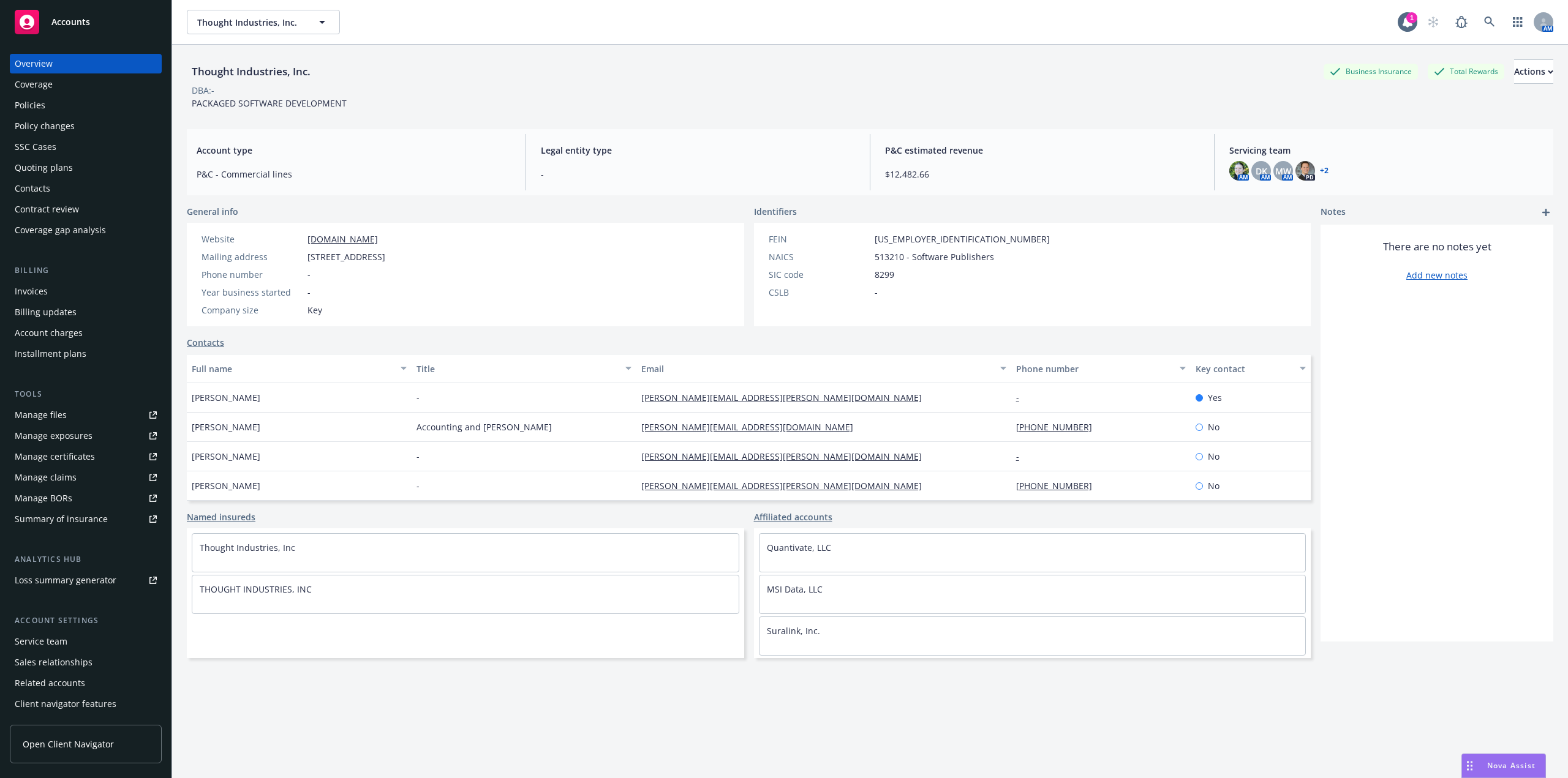
click at [55, 105] on div "Policies" at bounding box center [86, 105] width 142 height 20
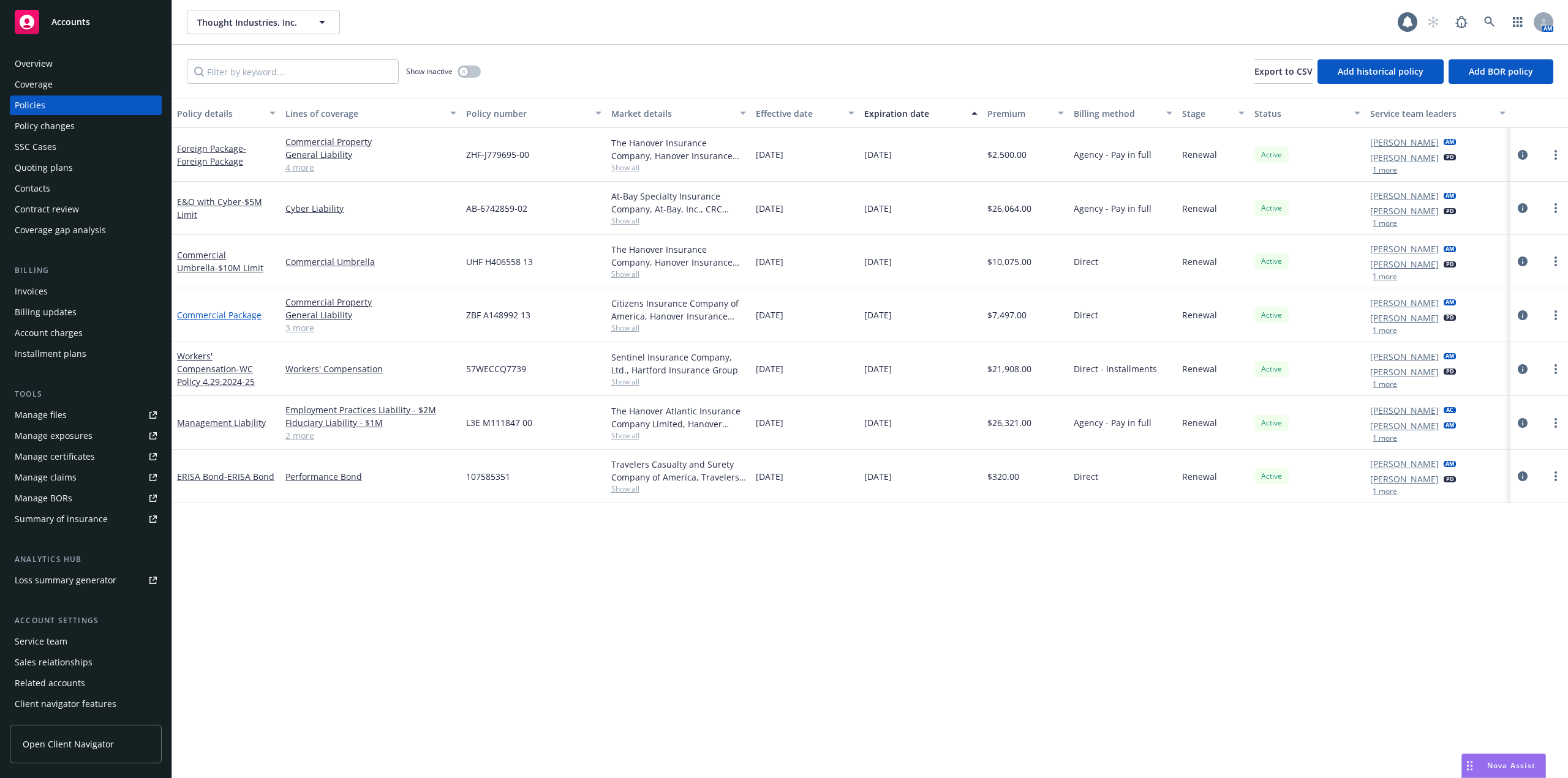
click at [227, 316] on link "Commercial Package" at bounding box center [219, 315] width 84 height 11
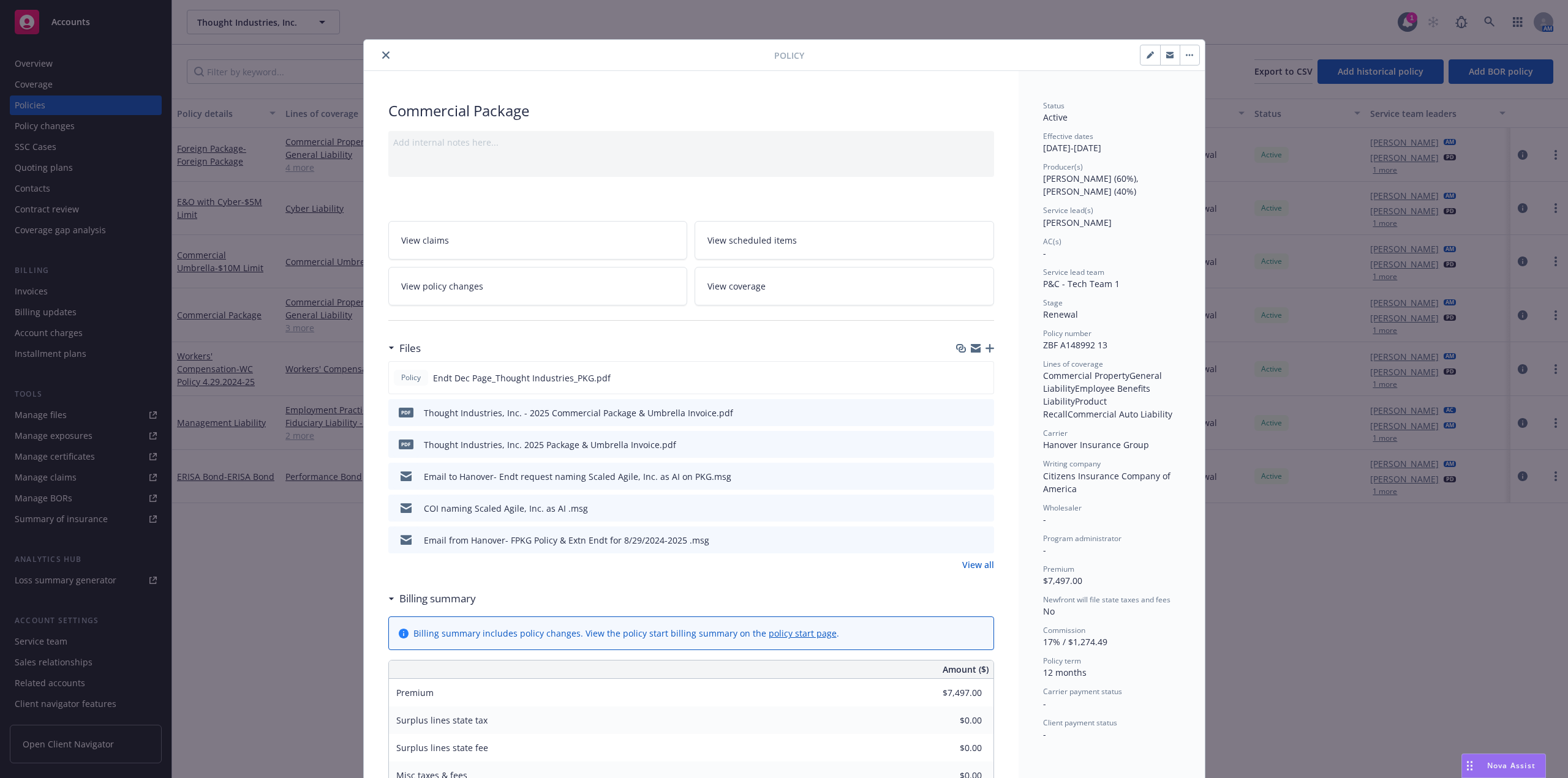
drag, startPoint x: 378, startPoint y: 52, endPoint x: 502, endPoint y: 0, distance: 134.5
click at [382, 52] on icon "close" at bounding box center [386, 55] width 8 height 8
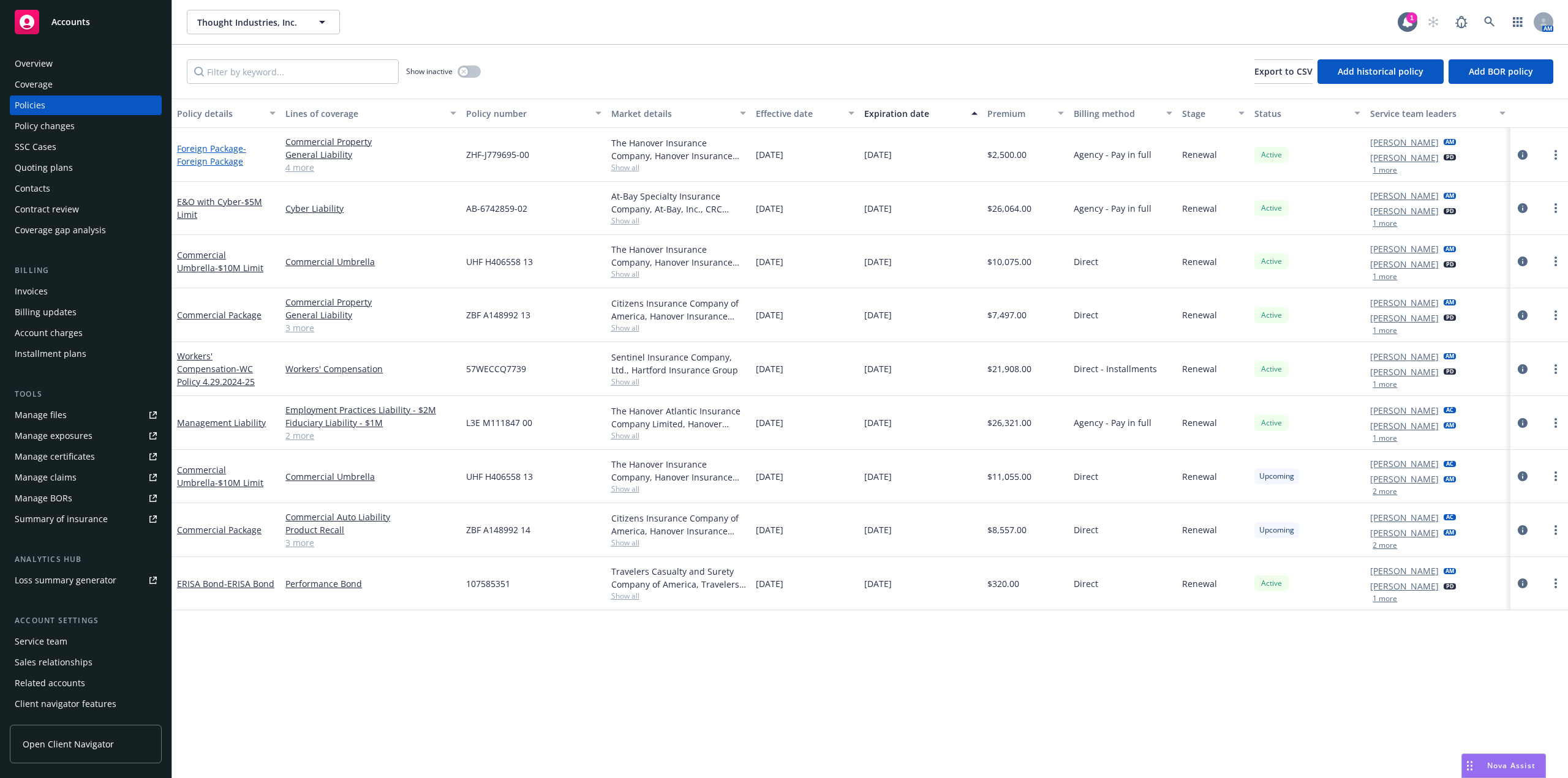
click at [222, 150] on link "Foreign Package - Foreign Package" at bounding box center [211, 155] width 69 height 25
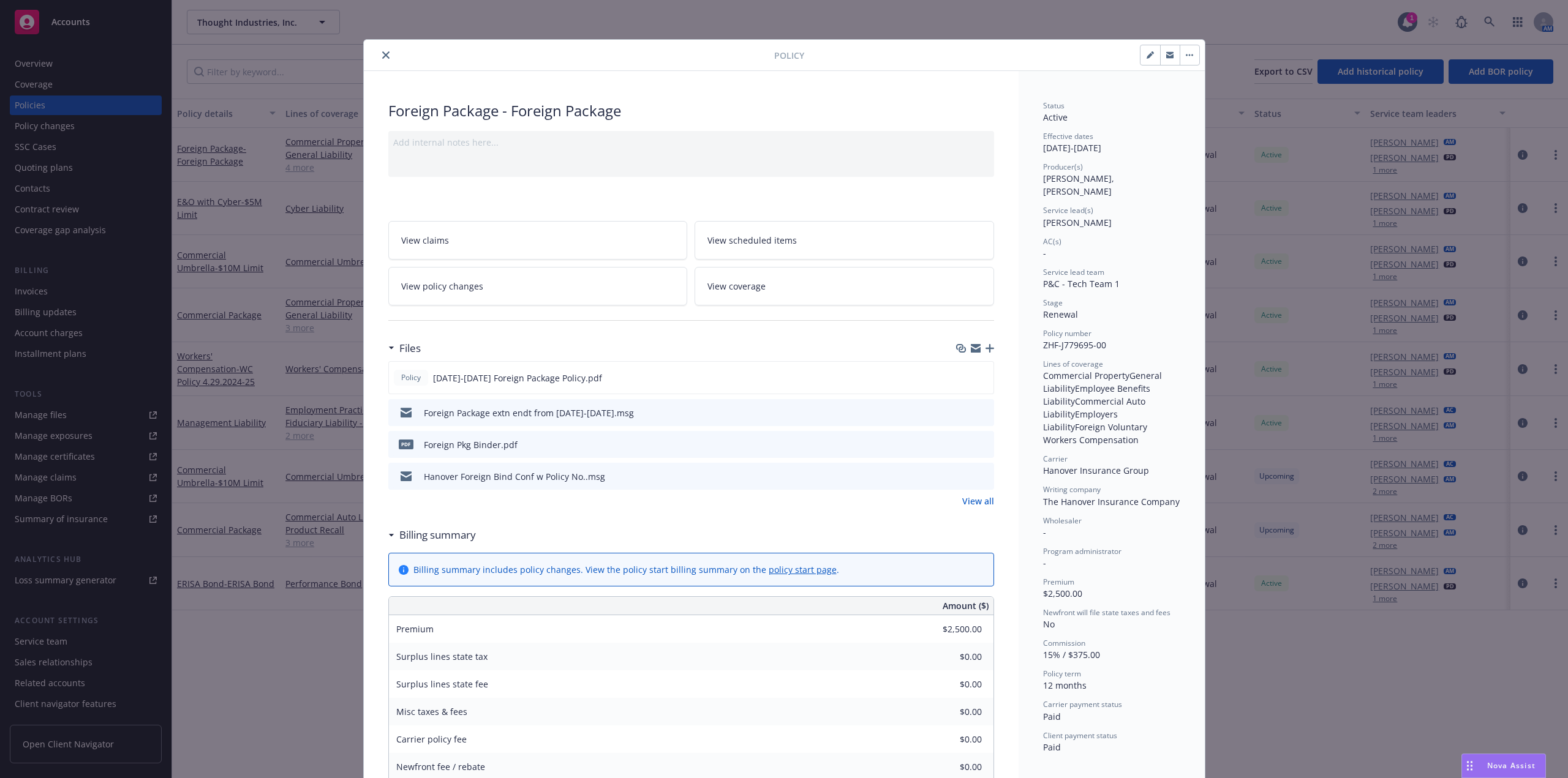
click at [373, 54] on div at bounding box center [572, 54] width 406 height 15
click at [378, 59] on button "close" at bounding box center [385, 54] width 15 height 15
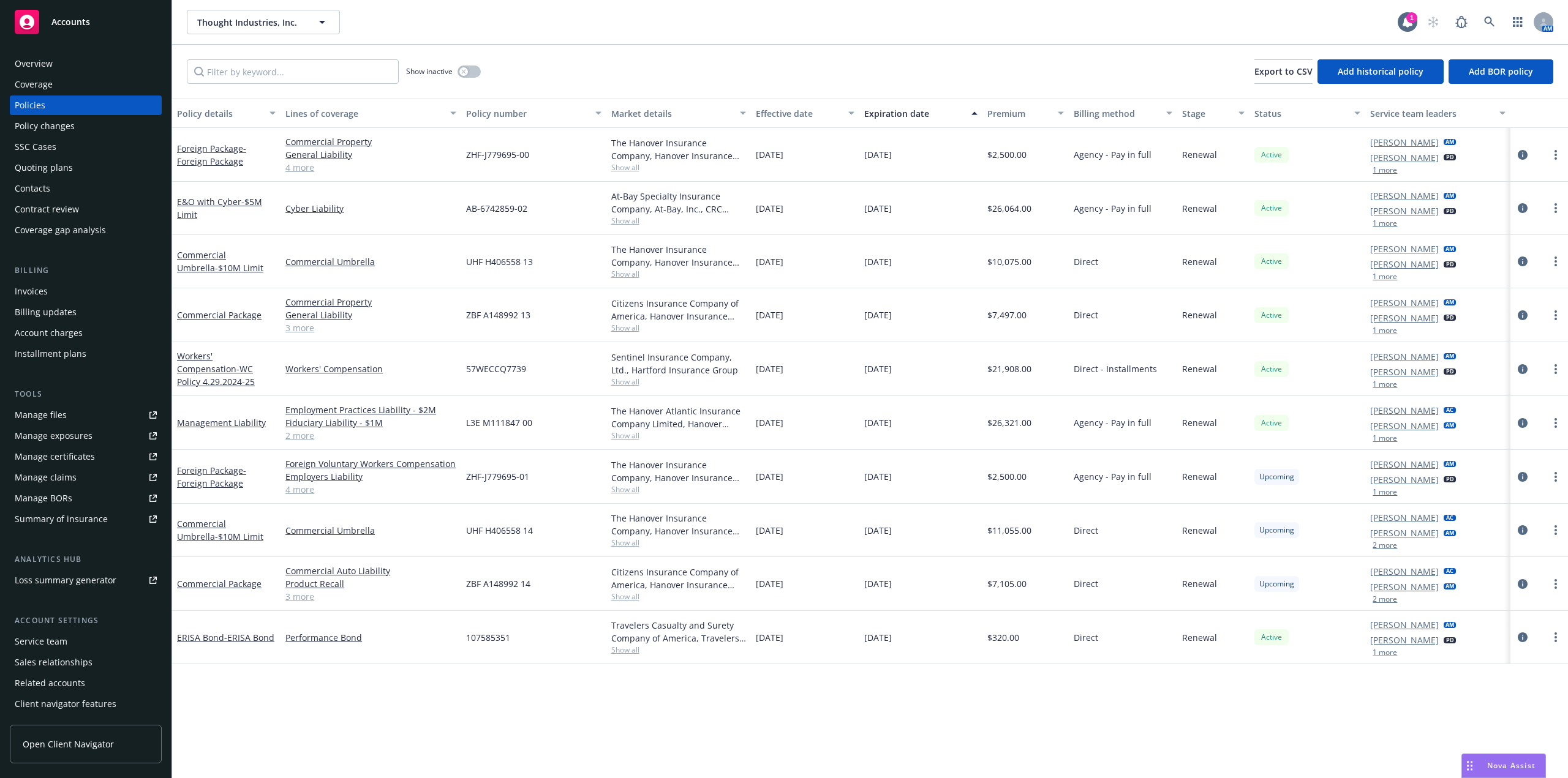
click at [296, 597] on link "3 more" at bounding box center [371, 597] width 171 height 13
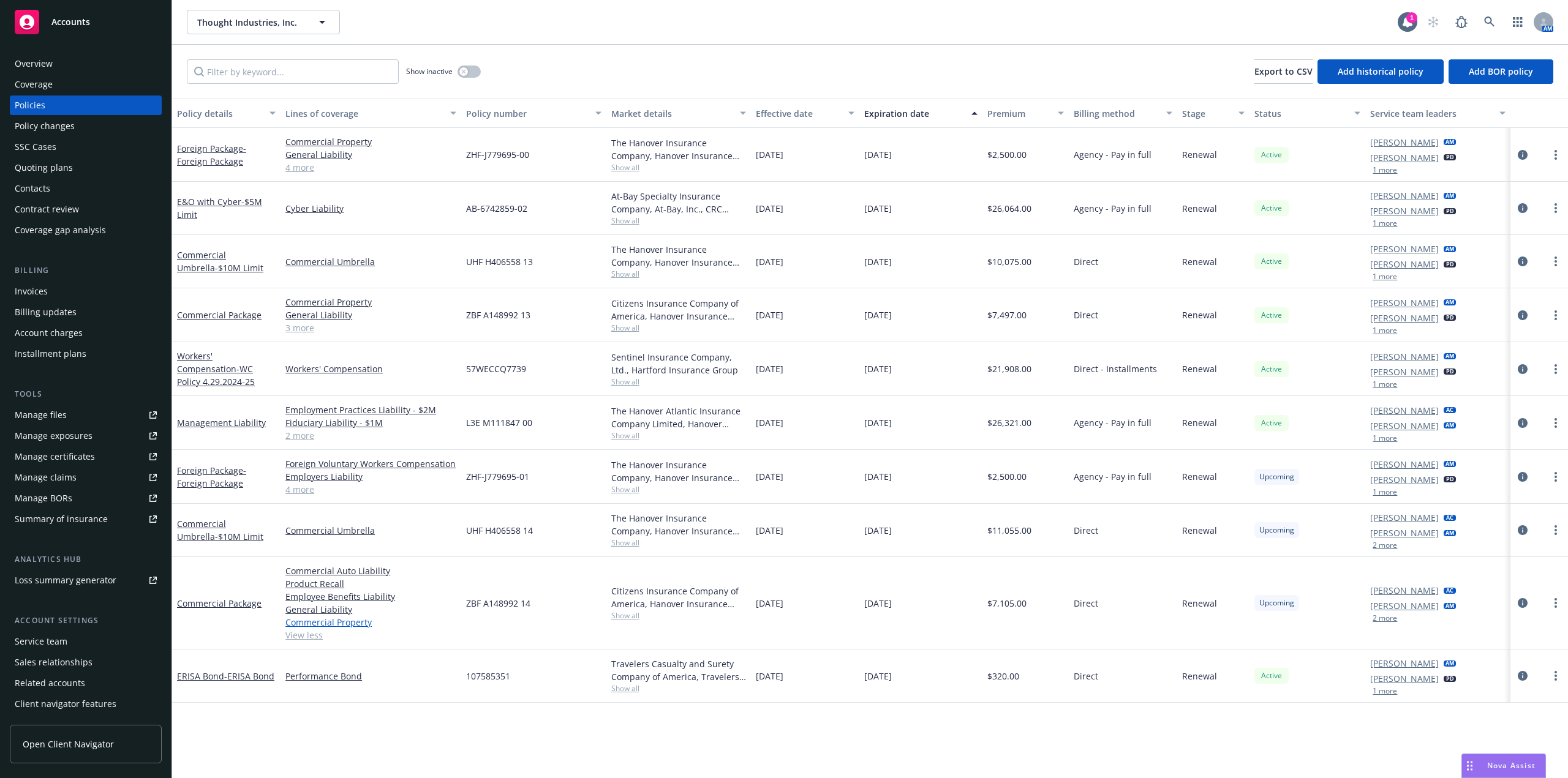
click at [335, 621] on link "Commercial Property" at bounding box center [371, 622] width 171 height 13
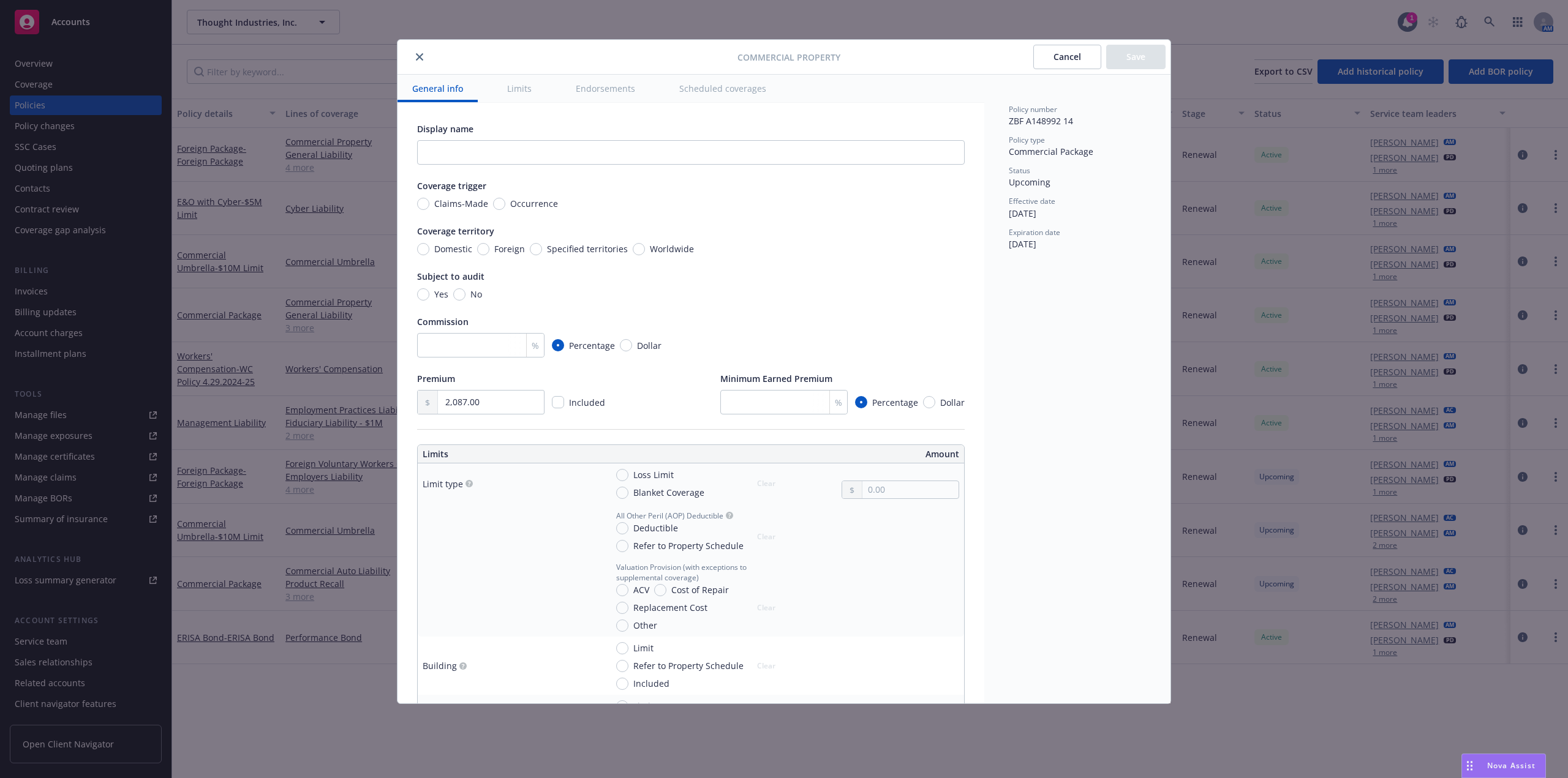
scroll to position [61, 0]
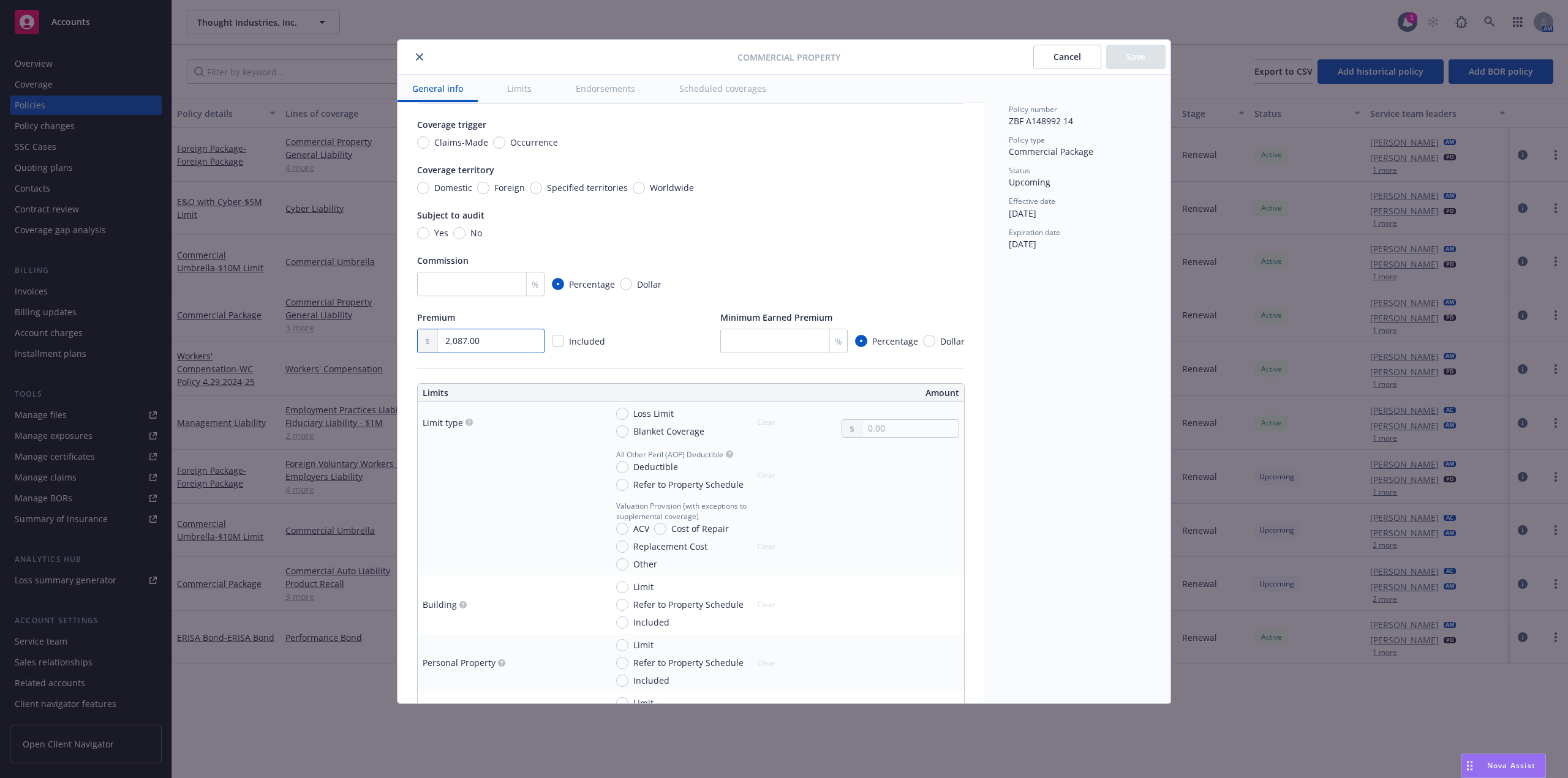
click at [480, 347] on input "2,087.00" at bounding box center [491, 341] width 106 height 23
drag, startPoint x: 496, startPoint y: 341, endPoint x: 365, endPoint y: 335, distance: 131.1
click at [365, 335] on div "Commercial Property Cancel Save General info Limits Endorsements Scheduled cove…" at bounding box center [784, 389] width 1568 height 778
paste input "712"
type input "2,712.00"
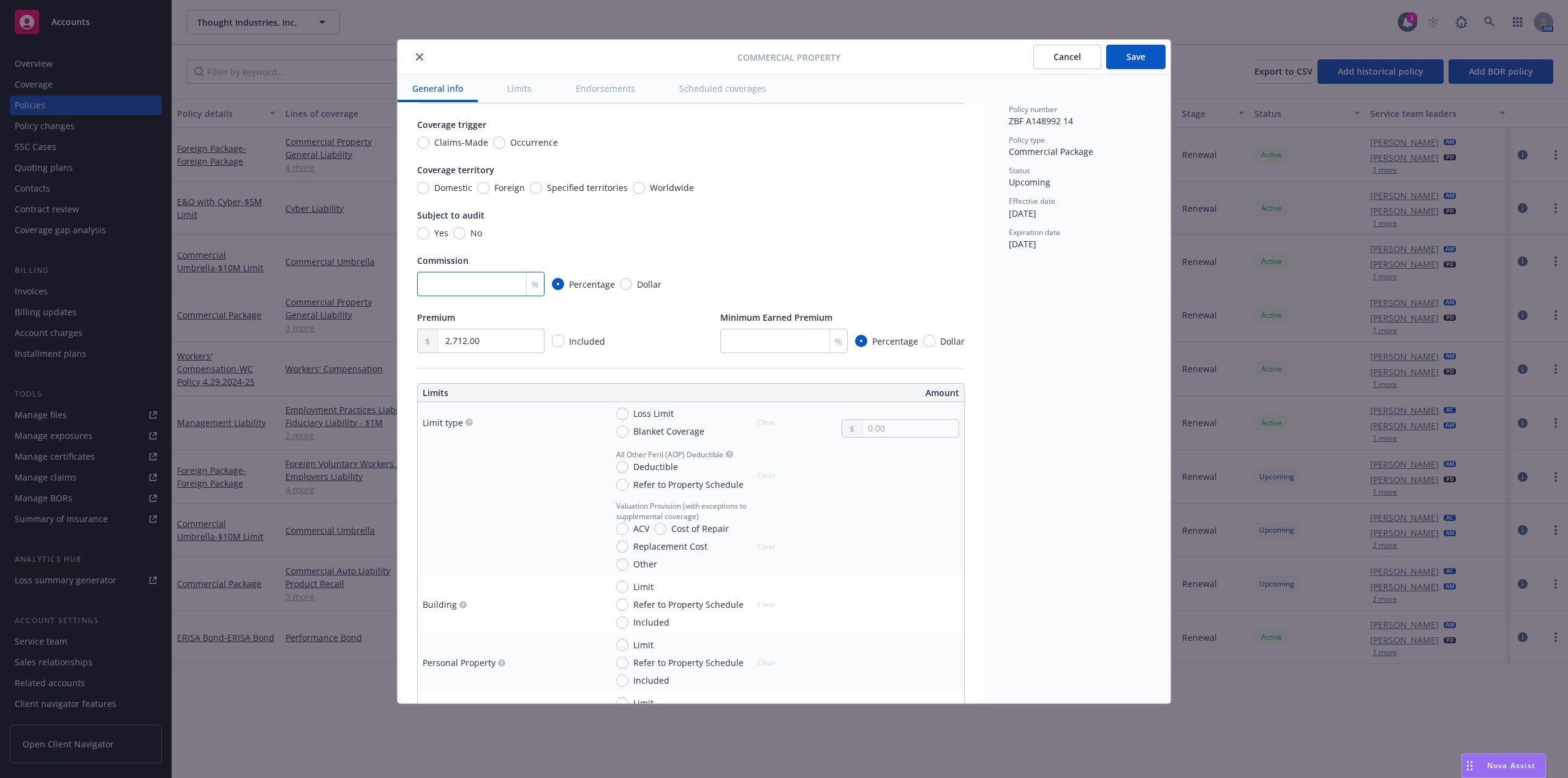
click at [483, 286] on input "number" at bounding box center [480, 284] width 127 height 25
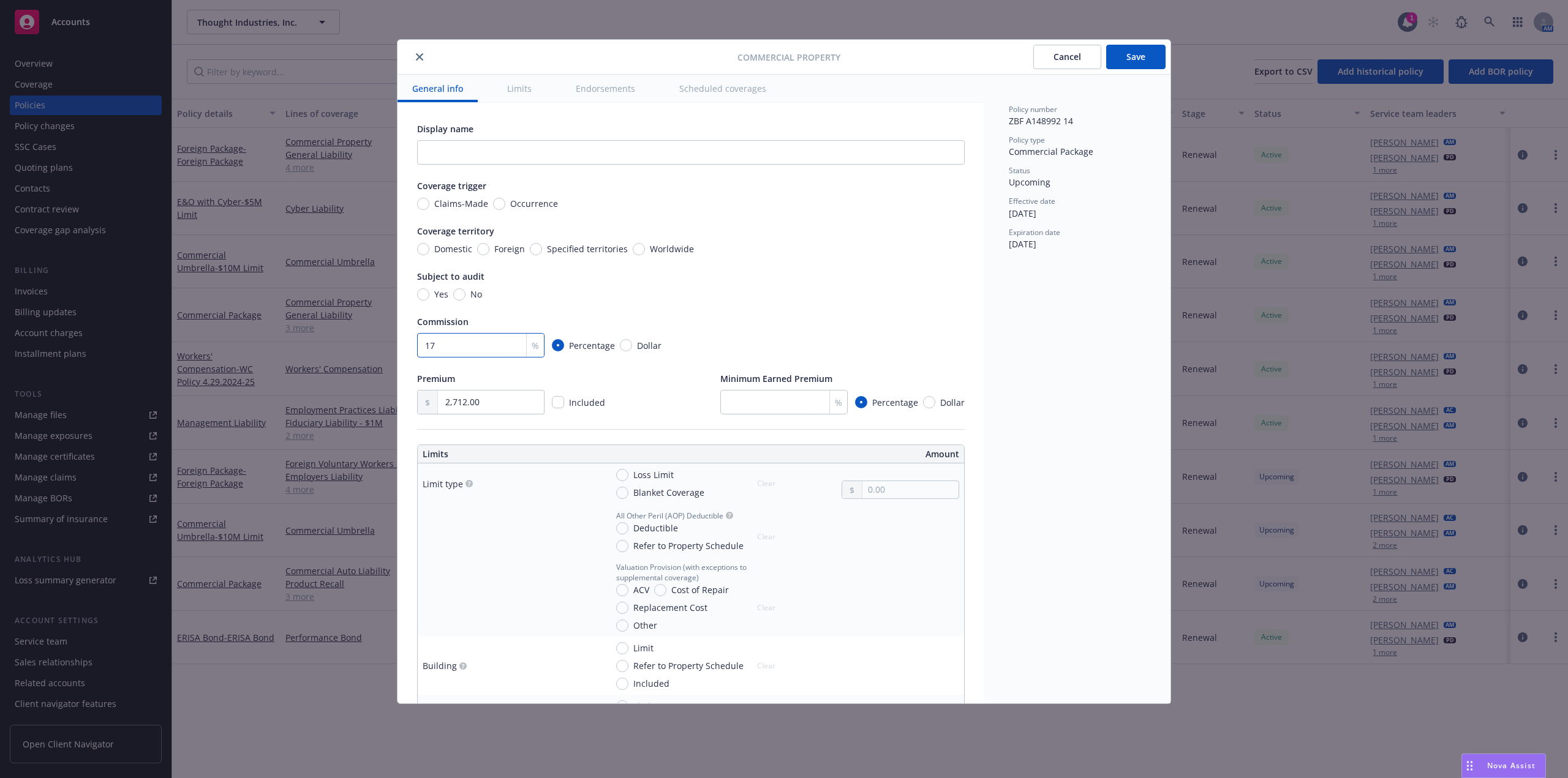
type input "17"
click at [498, 205] on input "Occurrence" at bounding box center [499, 203] width 12 height 12
radio input "true"
click at [484, 396] on input "2,712.00" at bounding box center [491, 402] width 106 height 23
paste input "1,685"
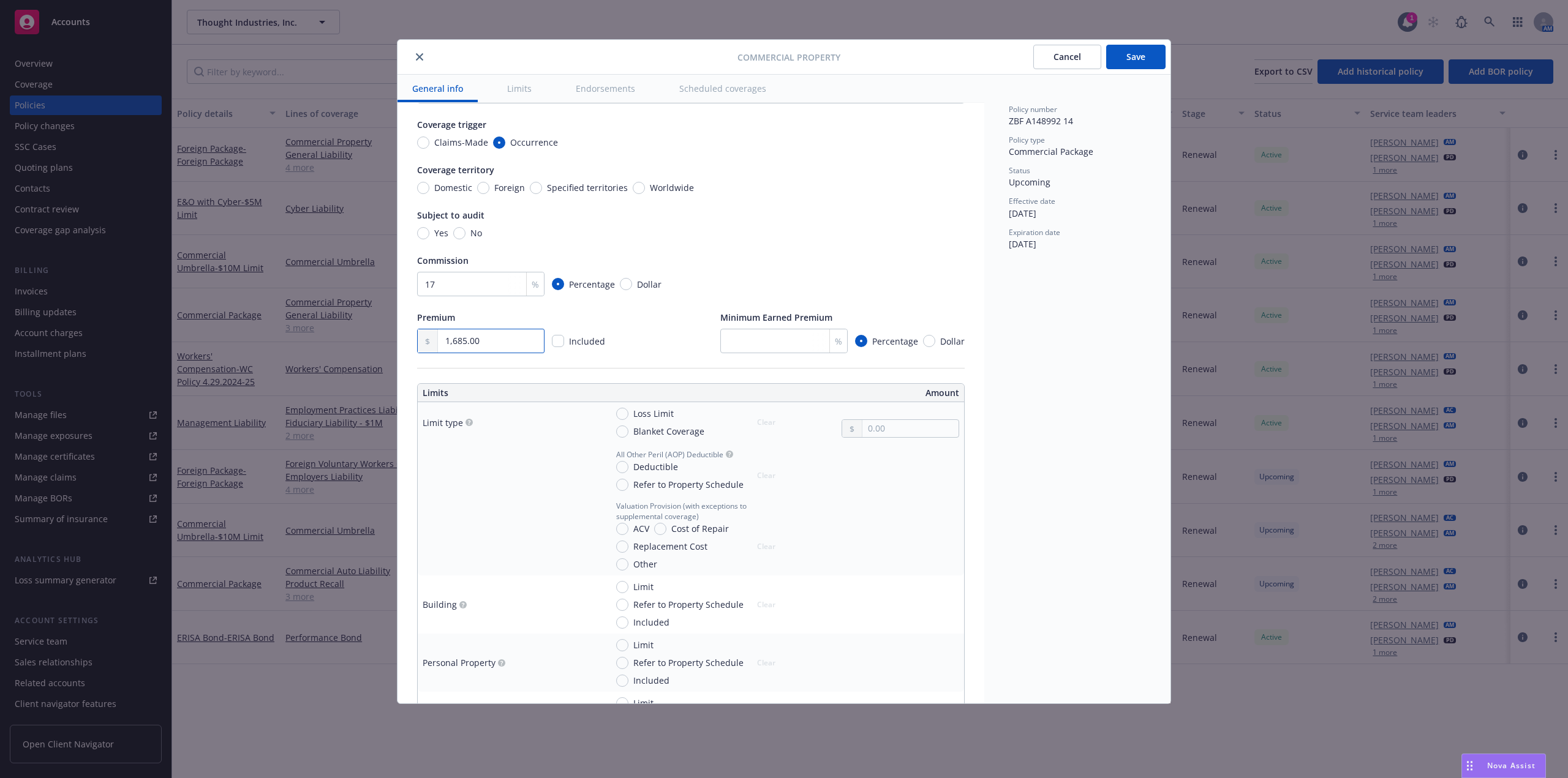
scroll to position [184, 0]
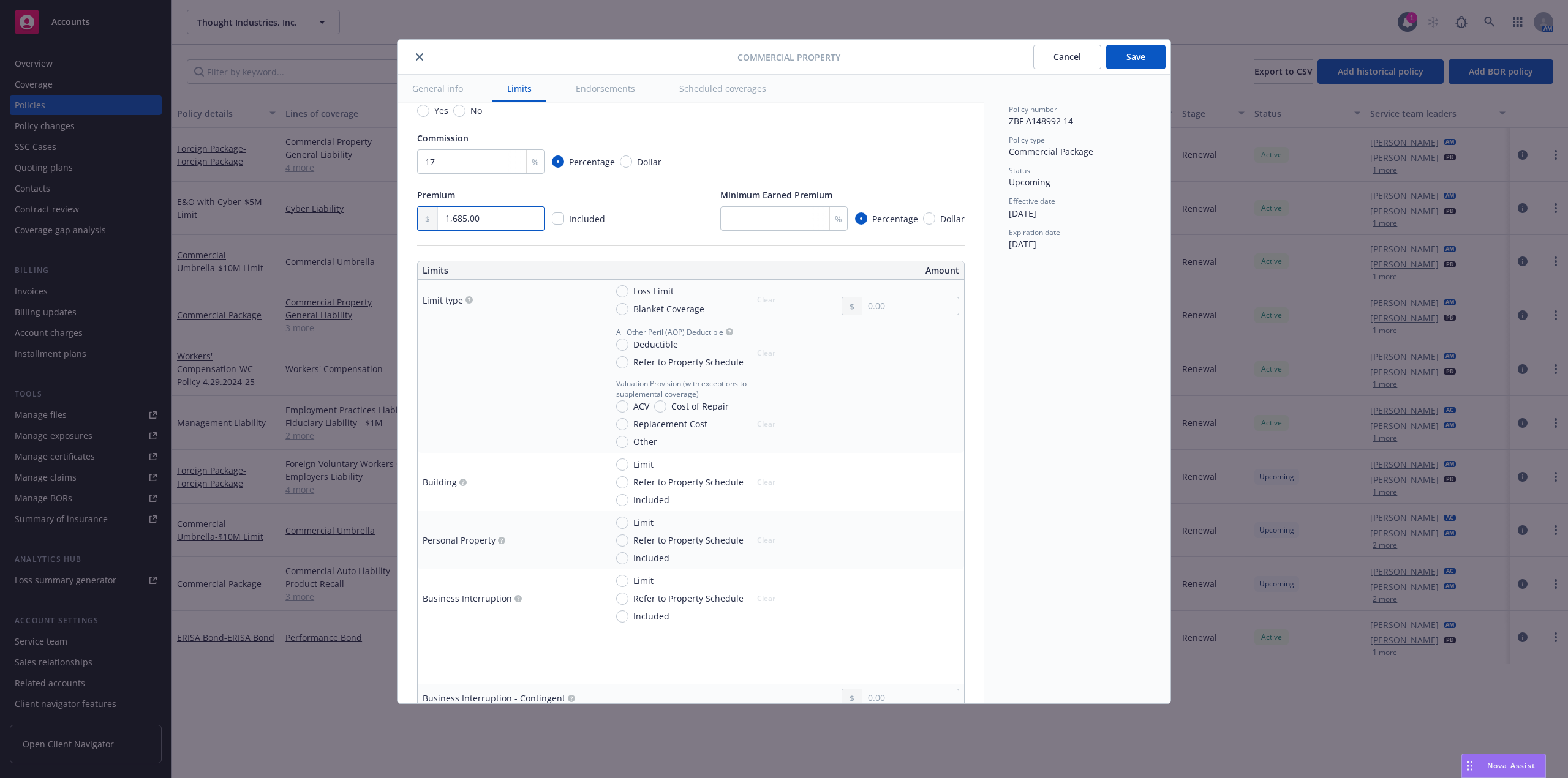
type input "1,685.00"
click at [1105, 466] on div "Policy number ZBF A148992 14 Policy type Commercial Package Status Upcoming Eff…" at bounding box center [1077, 389] width 186 height 629
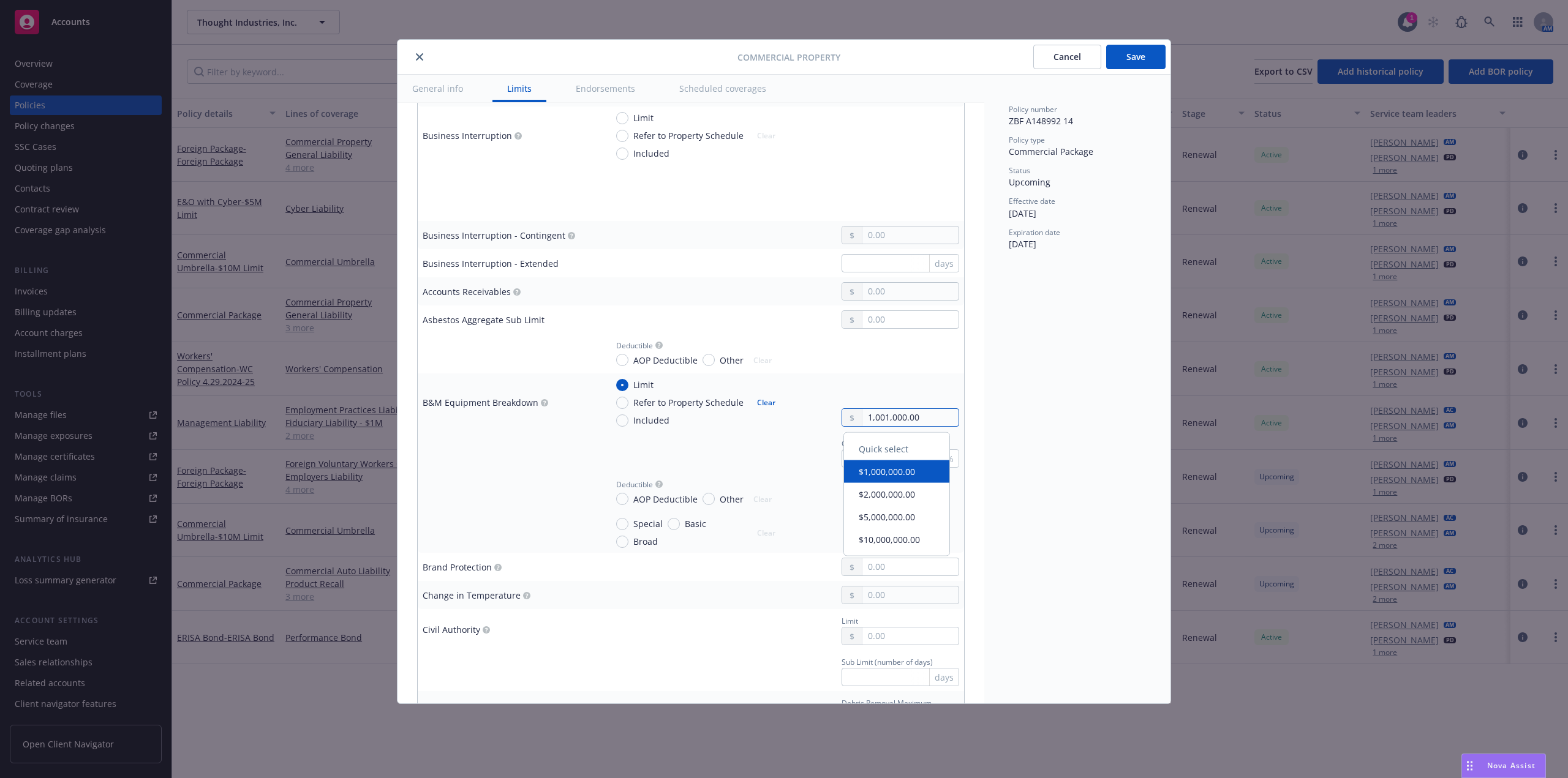
drag, startPoint x: 926, startPoint y: 417, endPoint x: 818, endPoint y: 418, distance: 108.0
click at [818, 418] on div "Limit Refer to Property Schedule Included Clear 1,001,000.00" at bounding box center [783, 402] width 353 height 48
paste input "35"
click at [1051, 411] on div "Policy number ZBF A148992 14 Policy type Commercial Package Status Upcoming Eff…" at bounding box center [1077, 389] width 186 height 629
drag, startPoint x: 922, startPoint y: 423, endPoint x: 795, endPoint y: 423, distance: 127.0
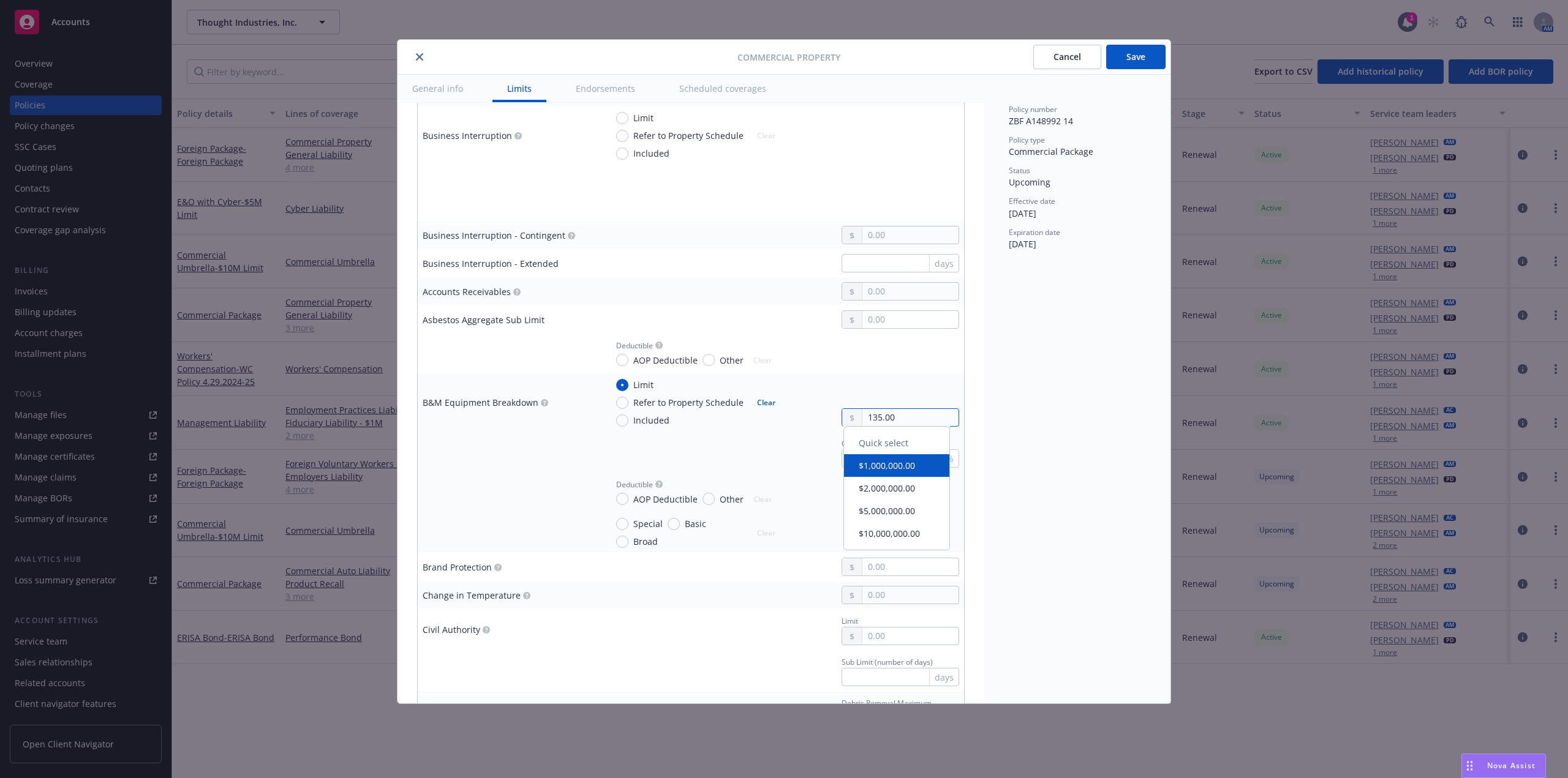
click at [794, 423] on div "Limit Refer to Property Schedule Included Clear 135.00" at bounding box center [783, 402] width 353 height 48
click at [929, 419] on input "1,000,000.00" at bounding box center [911, 418] width 96 height 17
drag, startPoint x: 915, startPoint y: 421, endPoint x: 857, endPoint y: 424, distance: 58.1
click at [847, 425] on div "1,000,000.00" at bounding box center [901, 418] width 118 height 18
paste input "25"
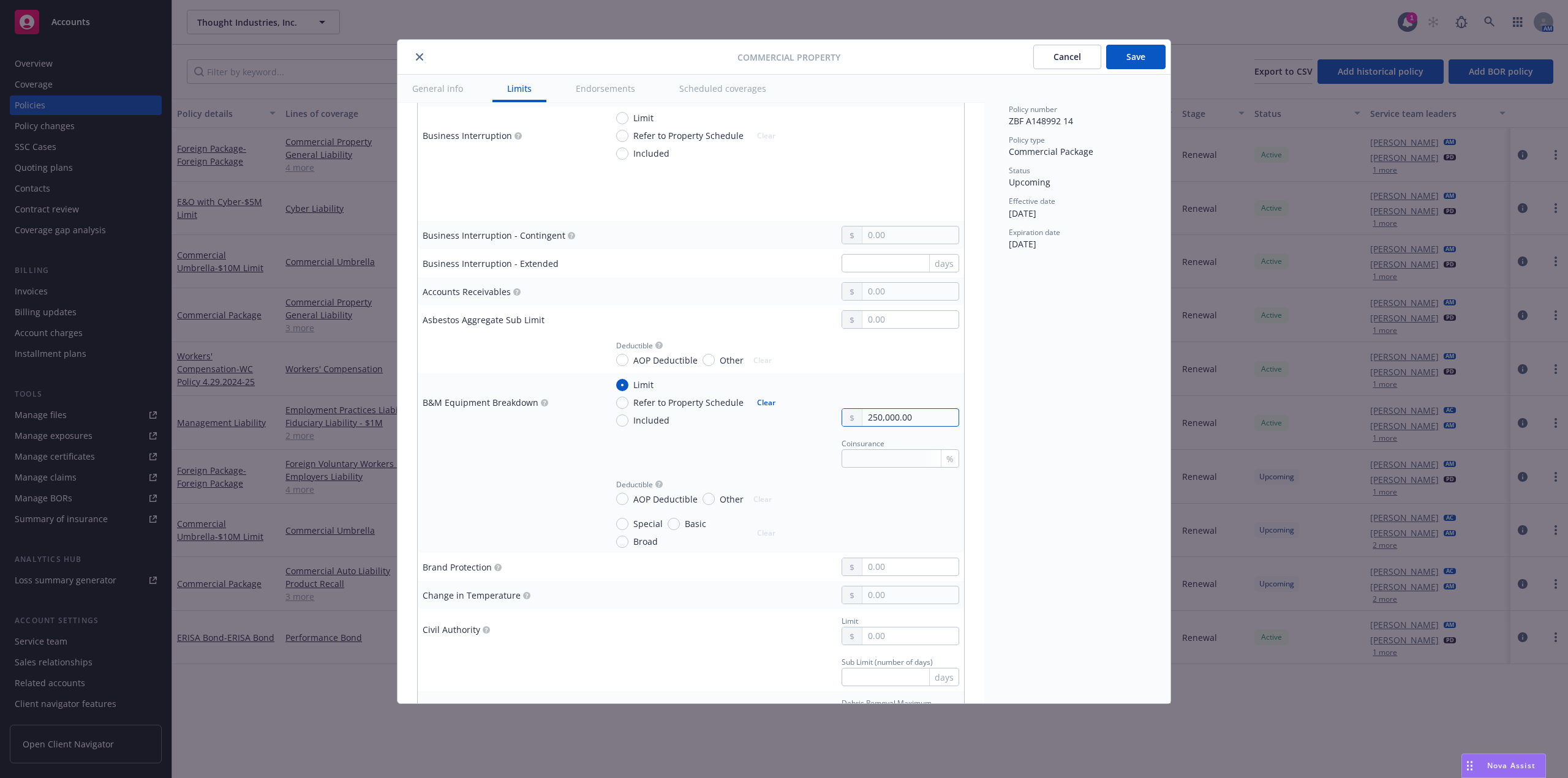
type input "250,000.00"
click at [1024, 440] on div "Policy number ZBF A148992 14 Policy type Commercial Package Status Upcoming Eff…" at bounding box center [1077, 389] width 186 height 629
click at [1038, 435] on div "Policy number ZBF A148992 14 Policy type Commercial Package Status Upcoming Eff…" at bounding box center [1077, 389] width 186 height 629
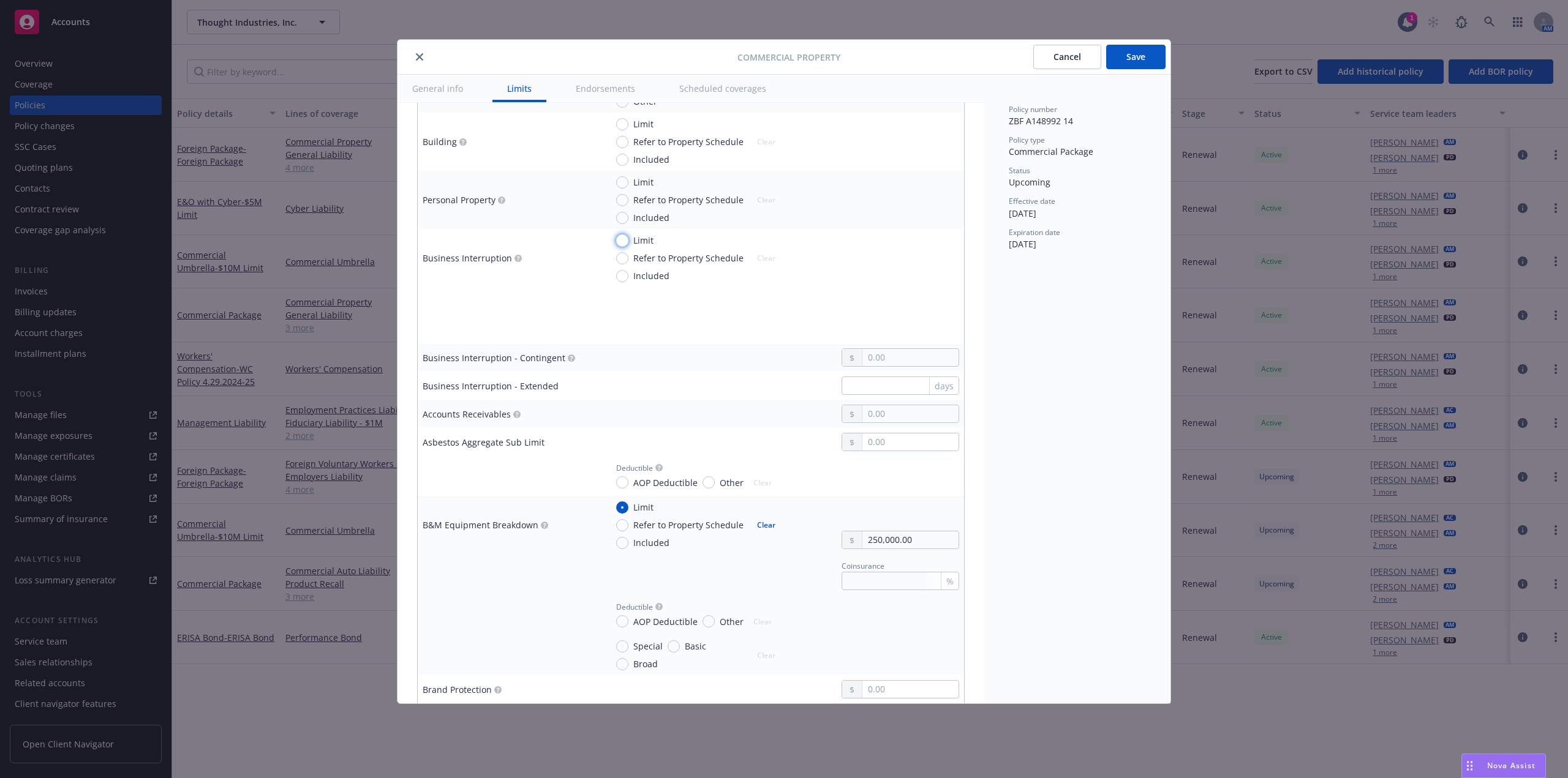
drag, startPoint x: 622, startPoint y: 244, endPoint x: 629, endPoint y: 243, distance: 7.1
click at [624, 244] on input "Limit" at bounding box center [622, 240] width 12 height 12
radio input "true"
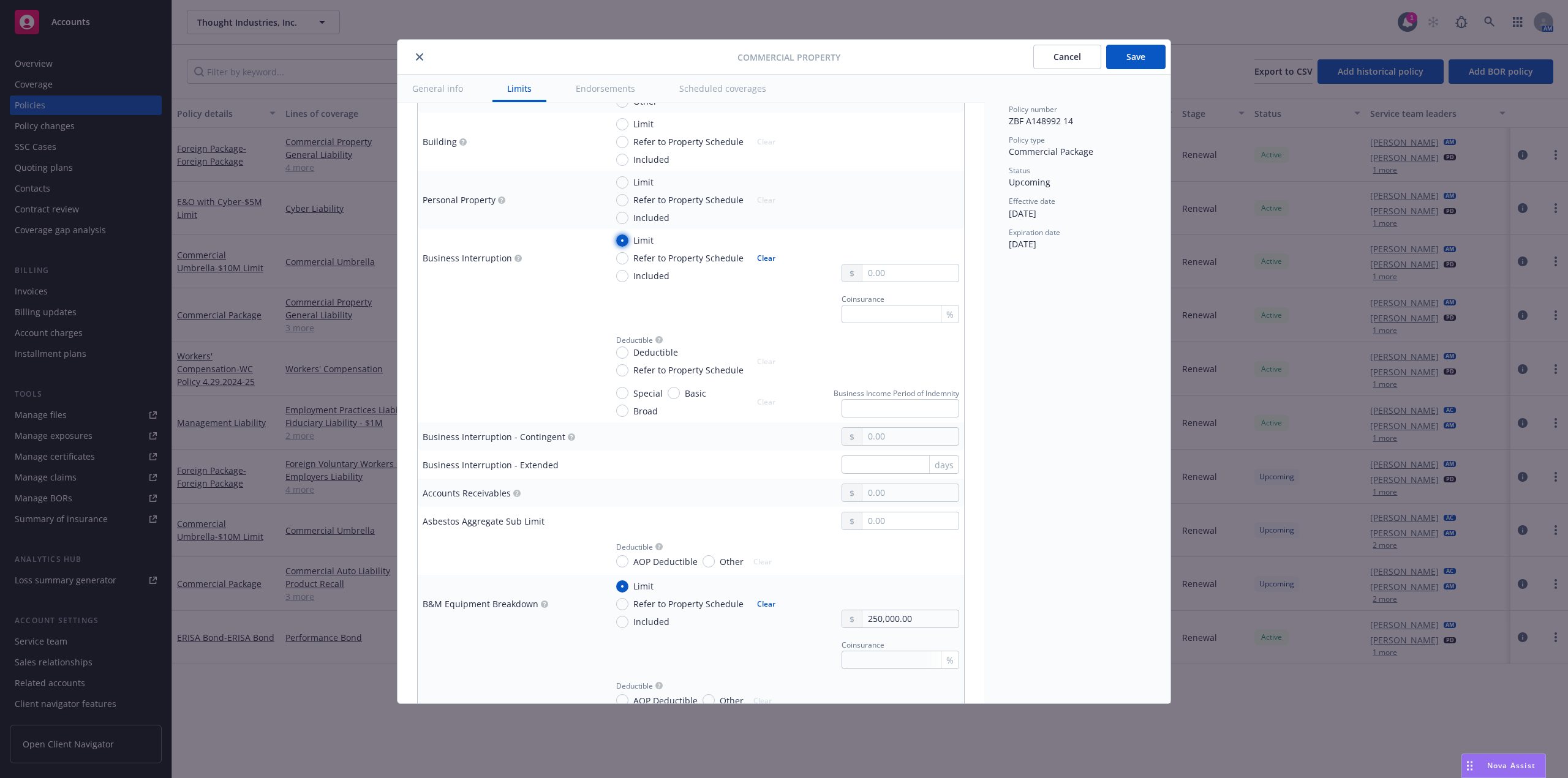
scroll to position [603, 0]
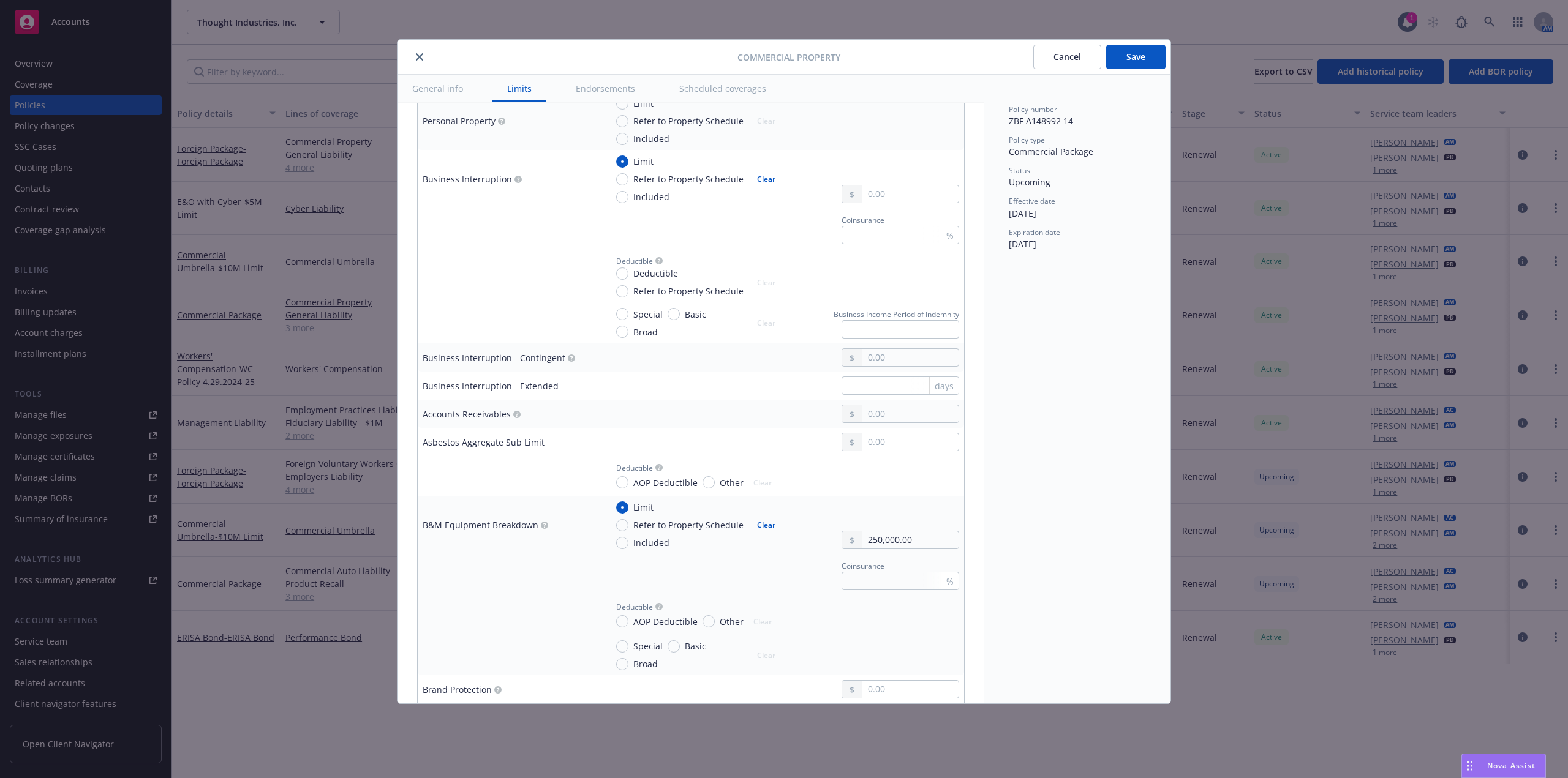
click at [885, 203] on div at bounding box center [901, 194] width 118 height 18
click at [886, 199] on input "text" at bounding box center [911, 194] width 96 height 17
paste input "1,000,000.00"
type input "1,000,000.00"
click at [1067, 402] on div "Policy number ZBF A148992 14 Policy type Commercial Package Status Upcoming Eff…" at bounding box center [1077, 389] width 186 height 629
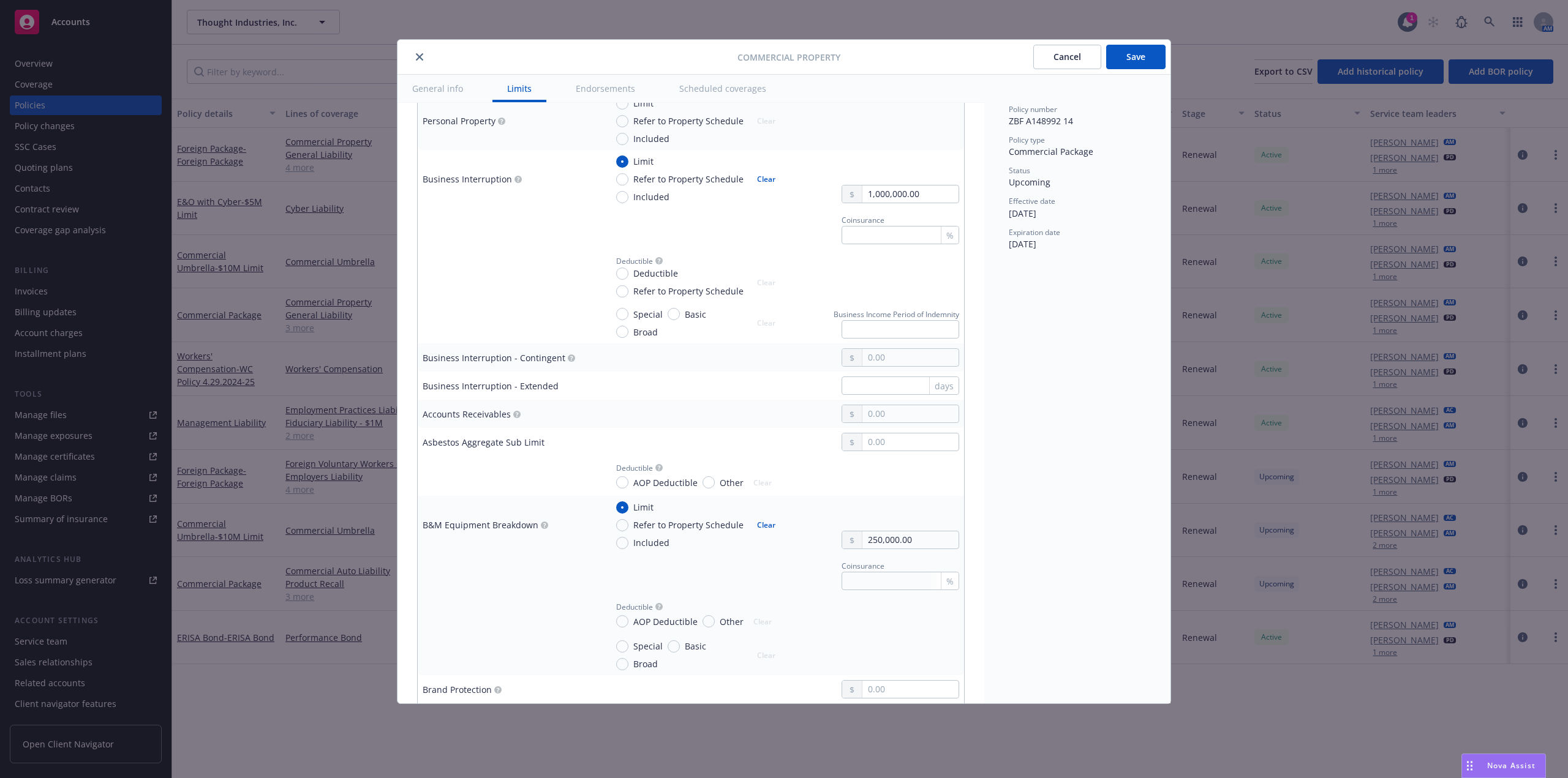
click at [1070, 440] on div "Policy number ZBF A148992 14 Policy type Commercial Package Status Upcoming Eff…" at bounding box center [1077, 389] width 186 height 629
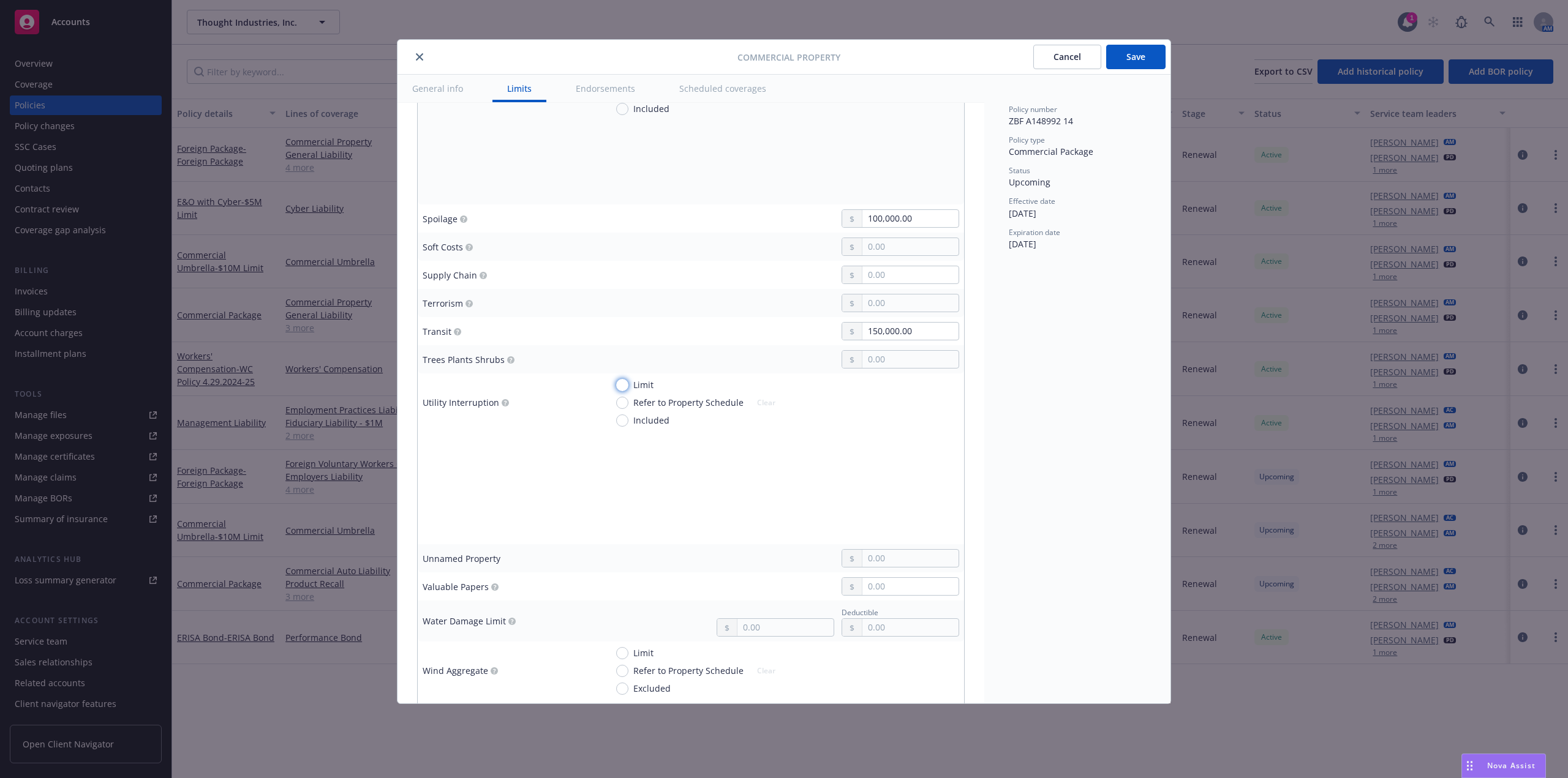
click at [620, 386] on input "Limit" at bounding box center [622, 385] width 12 height 12
radio input "true"
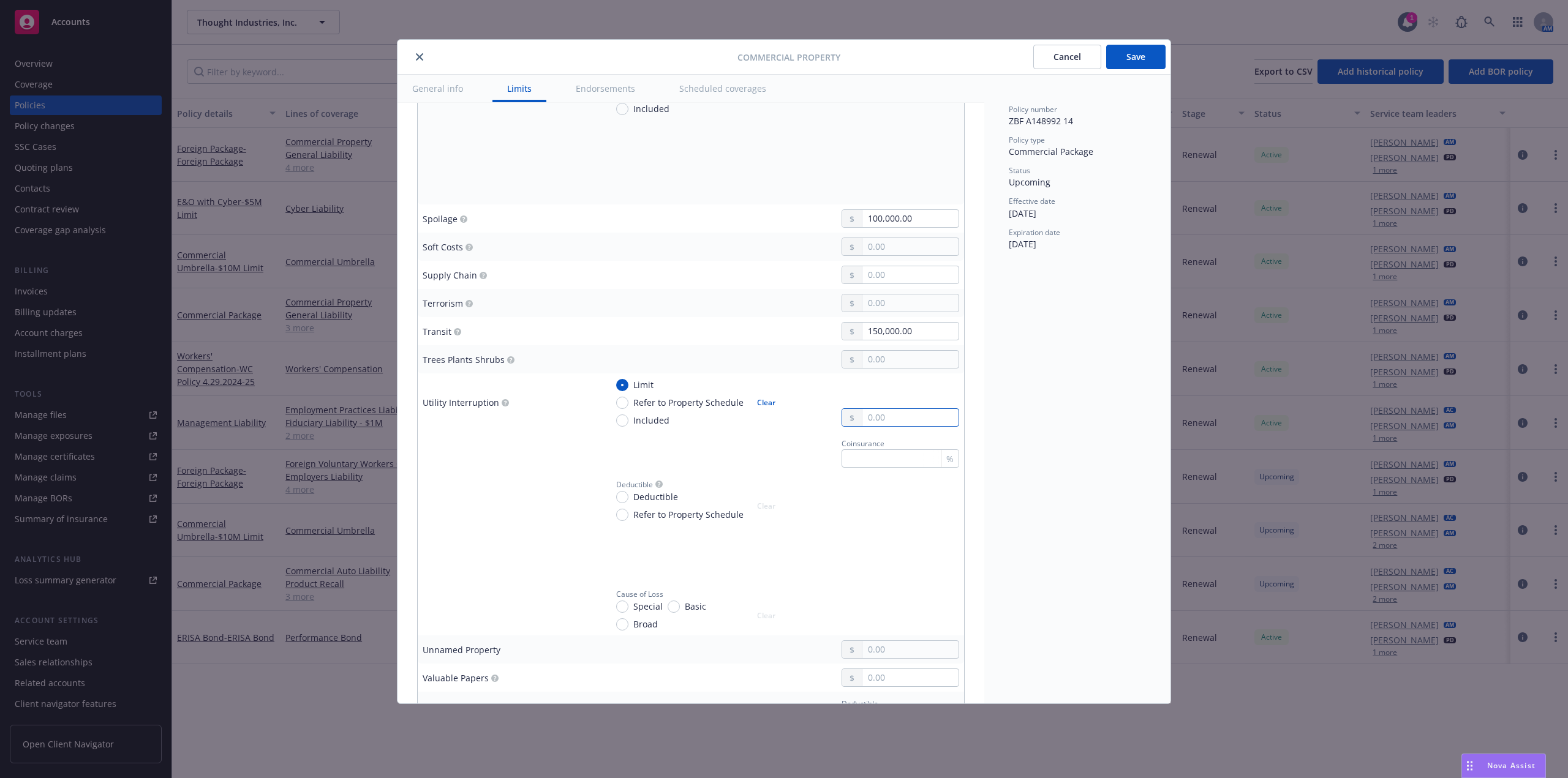
click at [878, 418] on input "text" at bounding box center [911, 418] width 96 height 17
click at [659, 420] on span "Included" at bounding box center [651, 420] width 36 height 13
click at [629, 420] on input "Included" at bounding box center [622, 420] width 12 height 12
radio input "true"
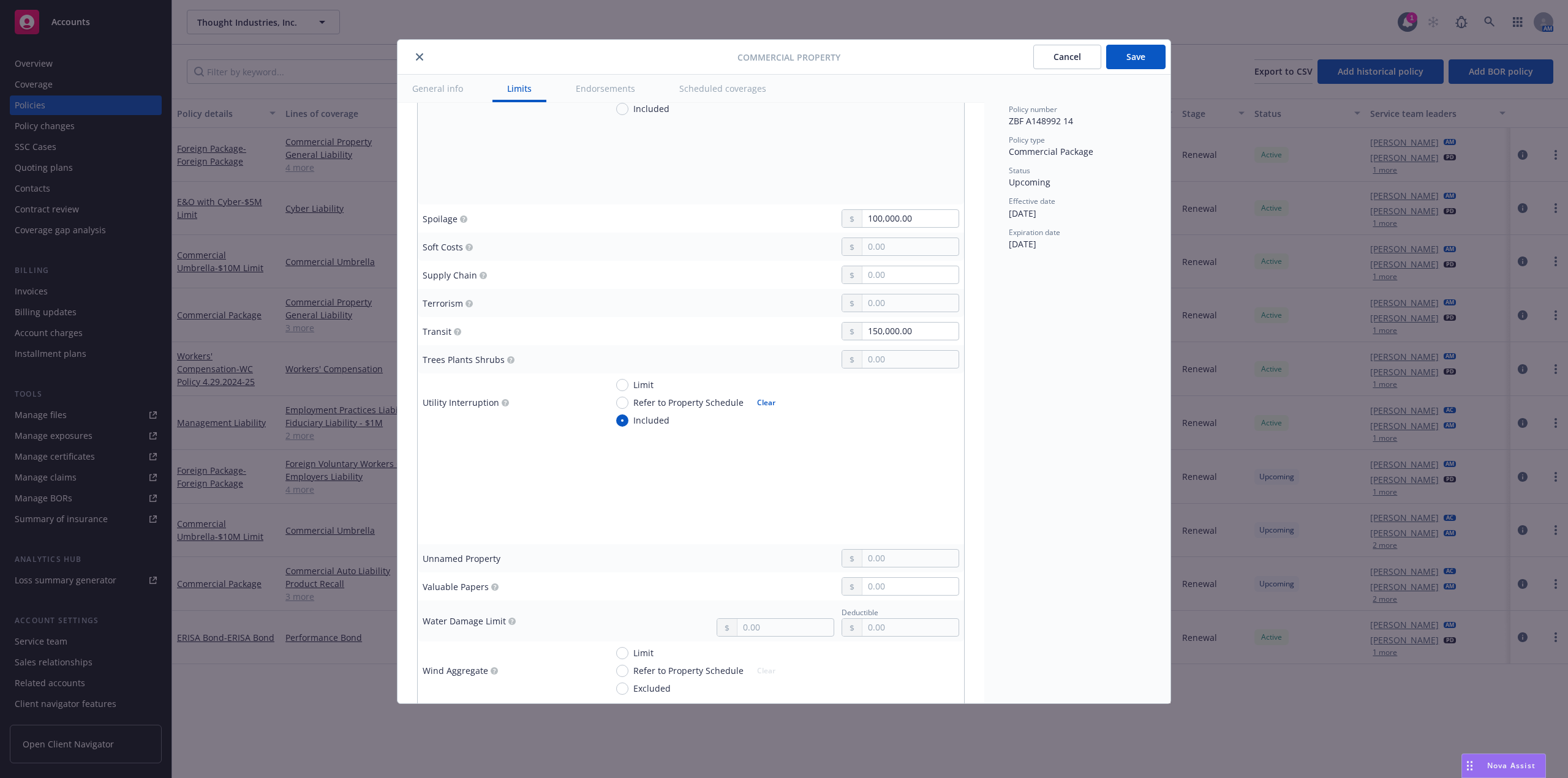
click at [1101, 466] on div "Policy number ZBF A148992 14 Policy type Commercial Package Status Upcoming Eff…" at bounding box center [1077, 389] width 186 height 629
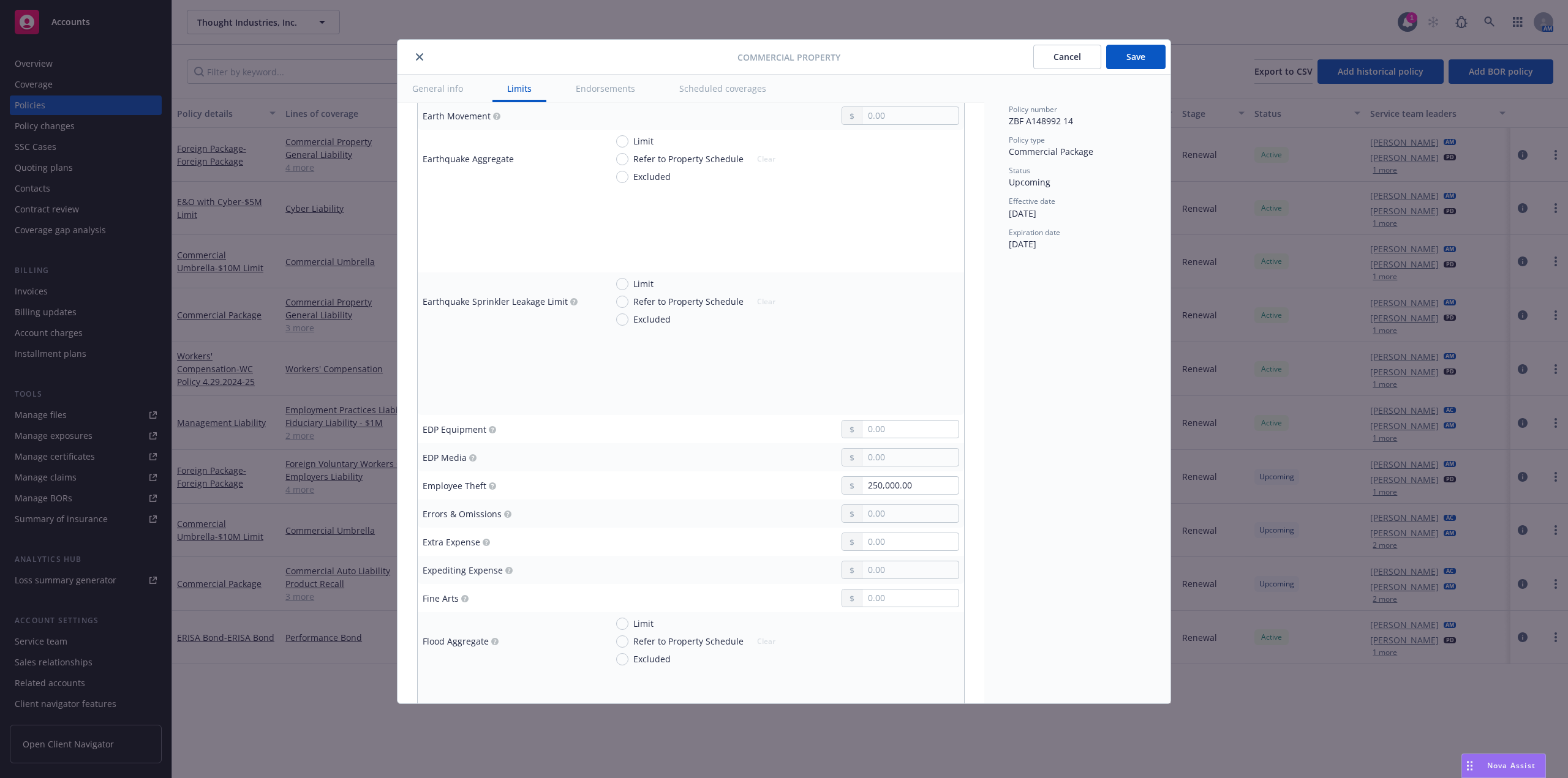
scroll to position [0, 0]
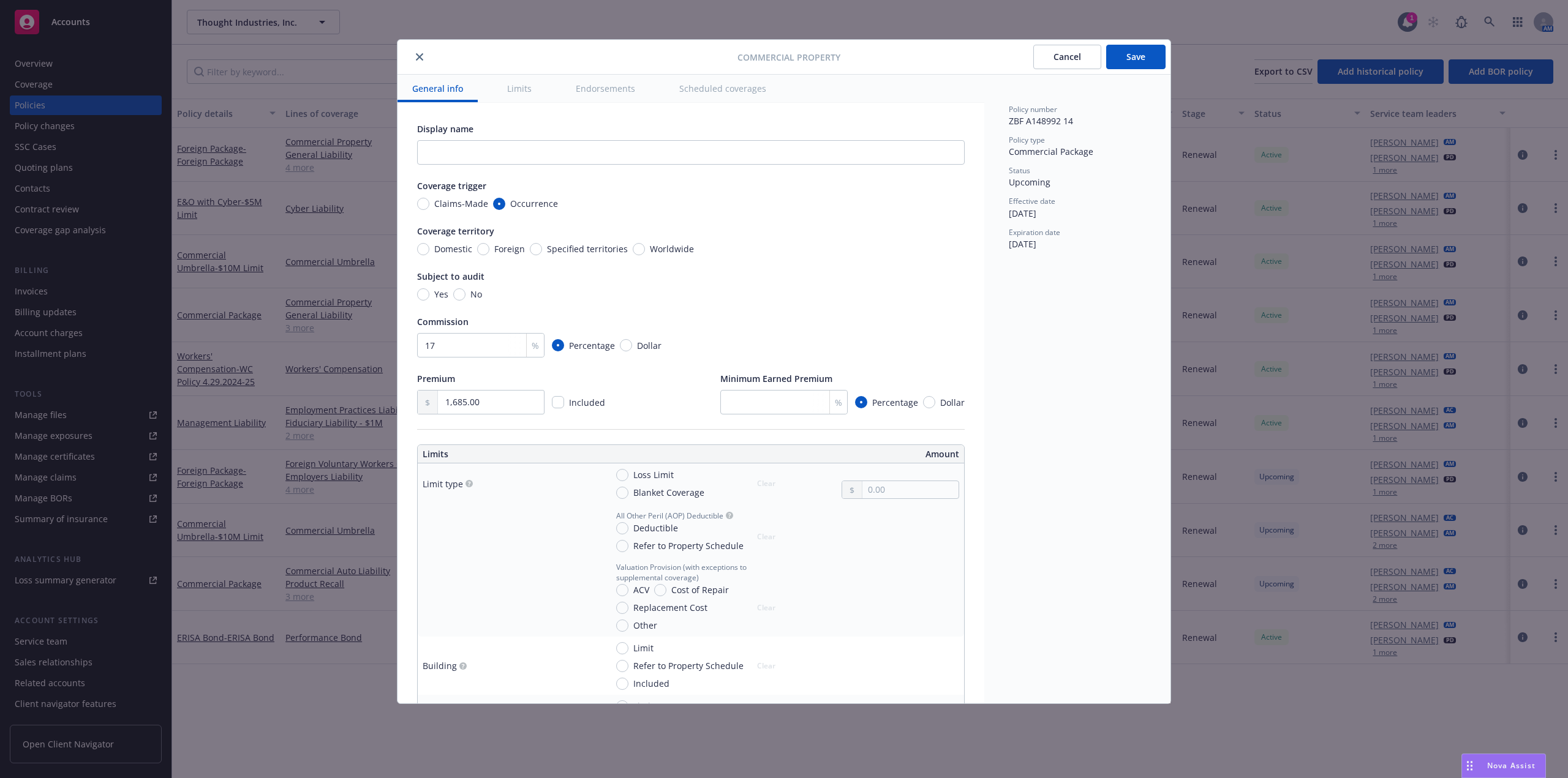
click at [1045, 433] on div "Policy number ZBF A148992 14 Policy type Commercial Package Status Upcoming Eff…" at bounding box center [1077, 389] width 186 height 629
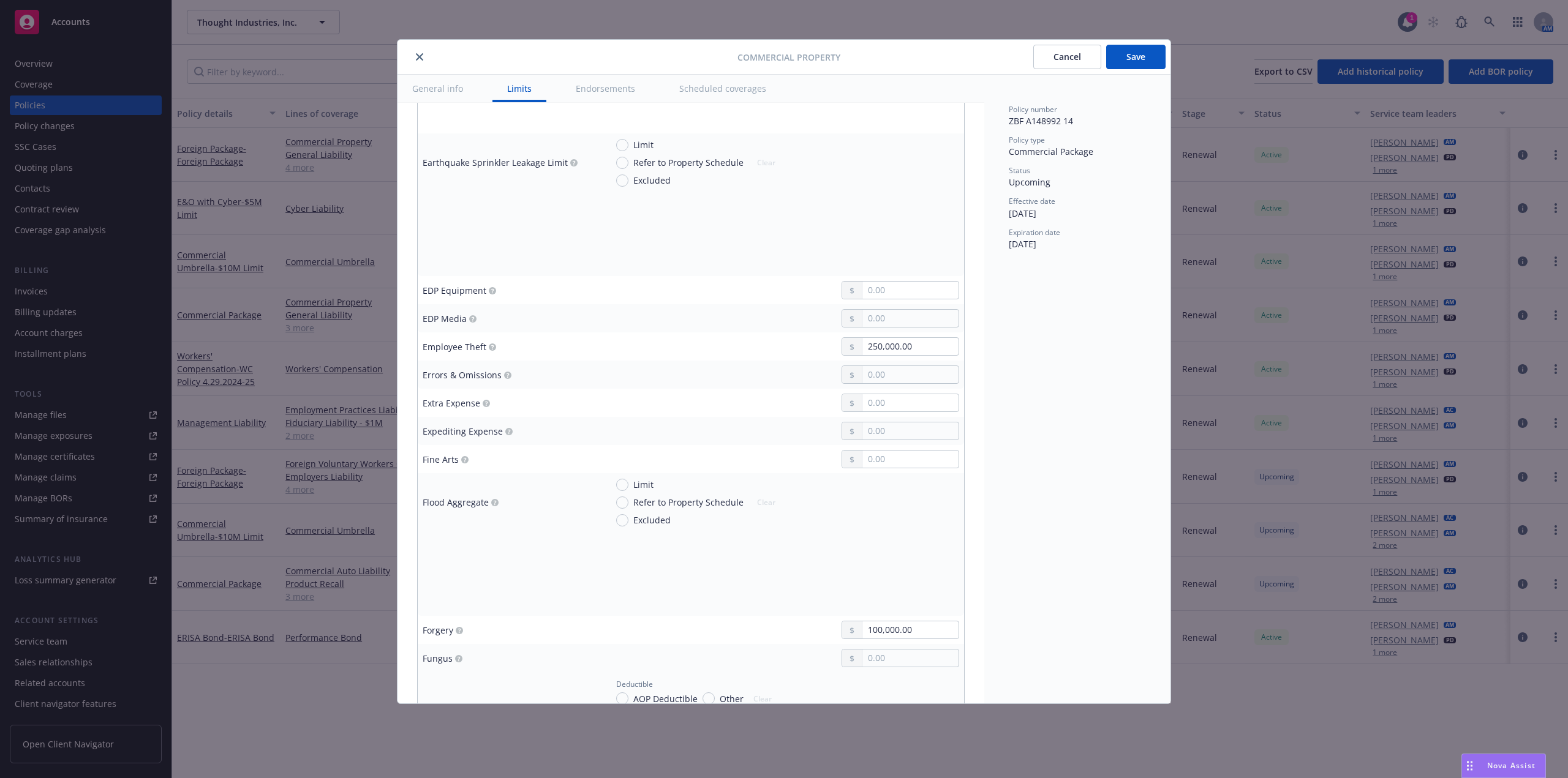
click at [1065, 503] on div "Policy number ZBF A148992 14 Policy type Commercial Package Status Upcoming Eff…" at bounding box center [1077, 389] width 186 height 629
click at [901, 432] on input "text" at bounding box center [911, 431] width 96 height 17
paste input "100,000.00"
type input "100,000.00"
click at [1083, 459] on div "Policy number ZBF A148992 14 Policy type Commercial Package Status Upcoming Eff…" at bounding box center [1077, 389] width 186 height 629
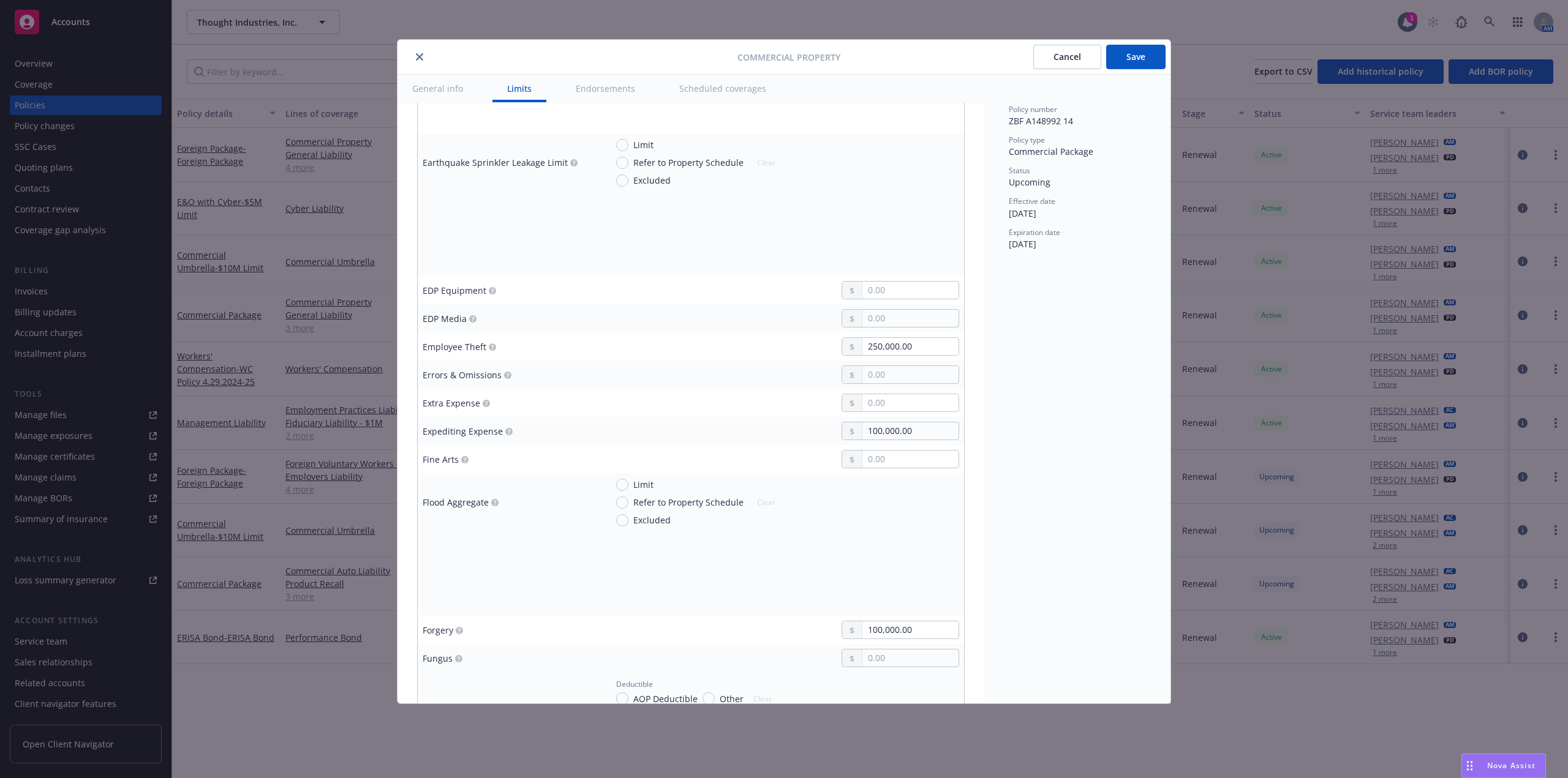
click at [1055, 533] on div "Policy number ZBF A148992 14 Policy type Commercial Package Status Upcoming Eff…" at bounding box center [1077, 389] width 186 height 629
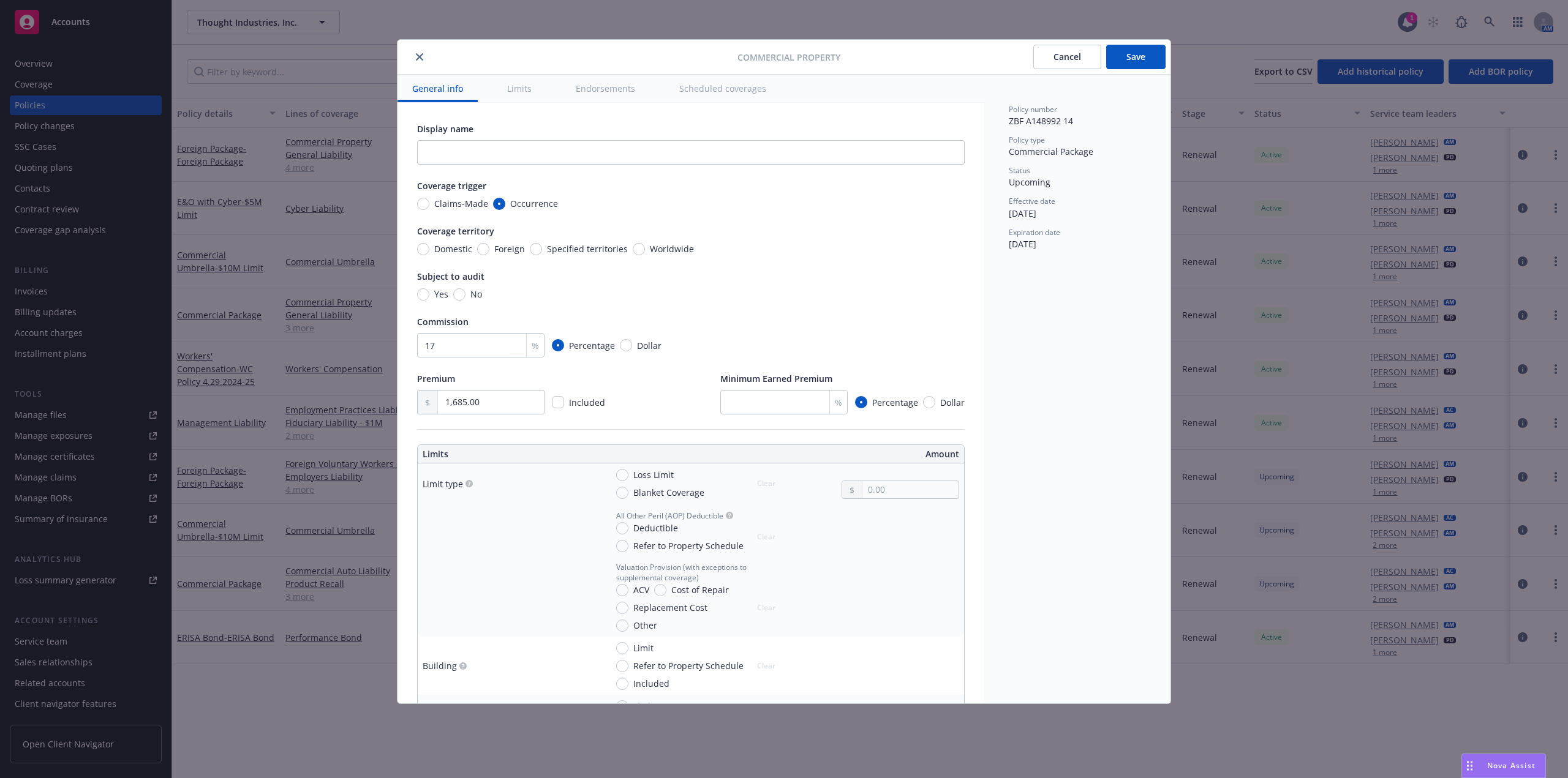
scroll to position [245, 0]
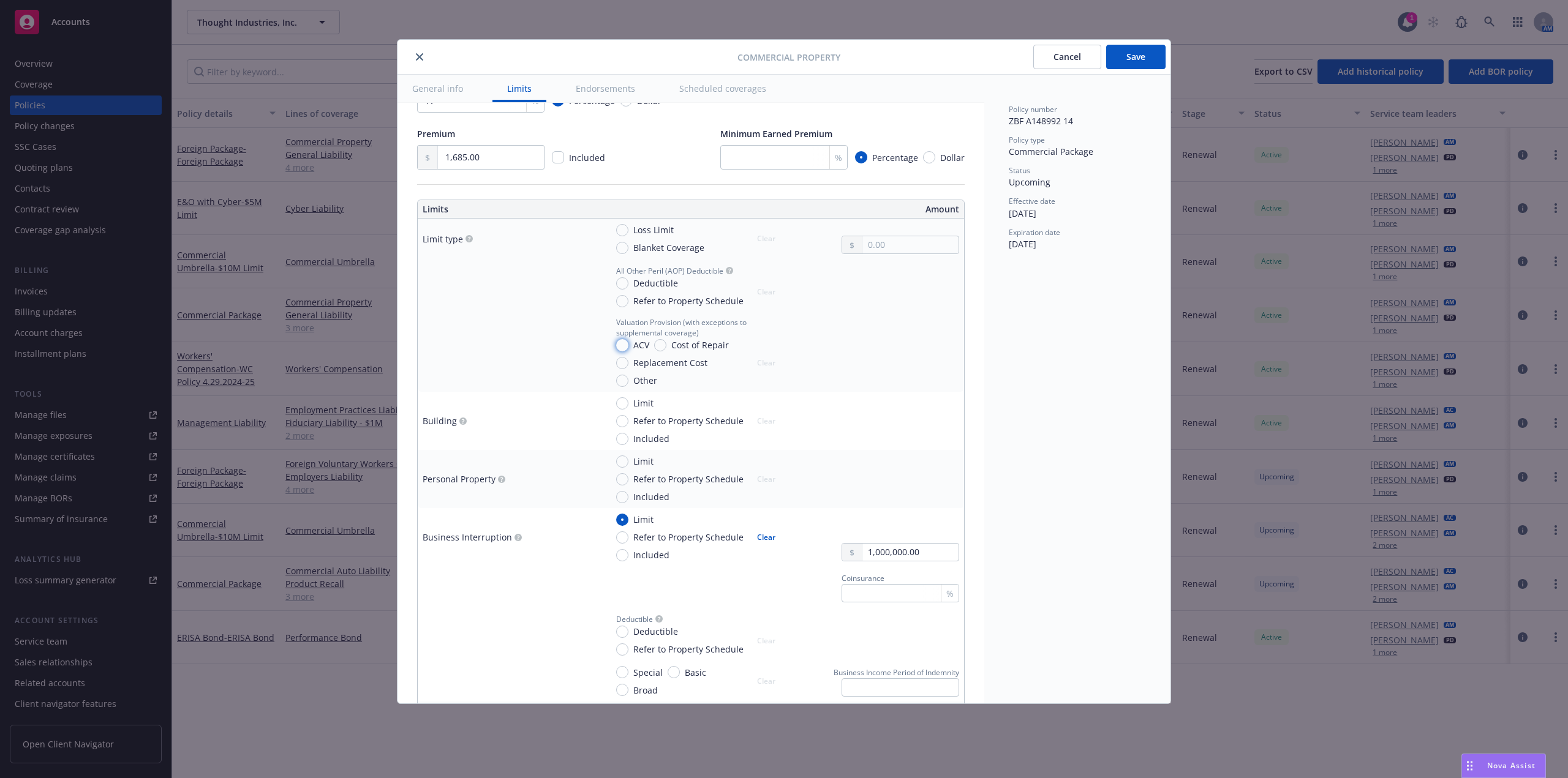
click at [619, 344] on input "ACV" at bounding box center [622, 345] width 12 height 12
radio input "true"
click at [621, 365] on input "Replacement Cost" at bounding box center [622, 362] width 12 height 12
radio input "true"
click at [623, 252] on input "Blanket Coverage" at bounding box center [622, 248] width 12 height 12
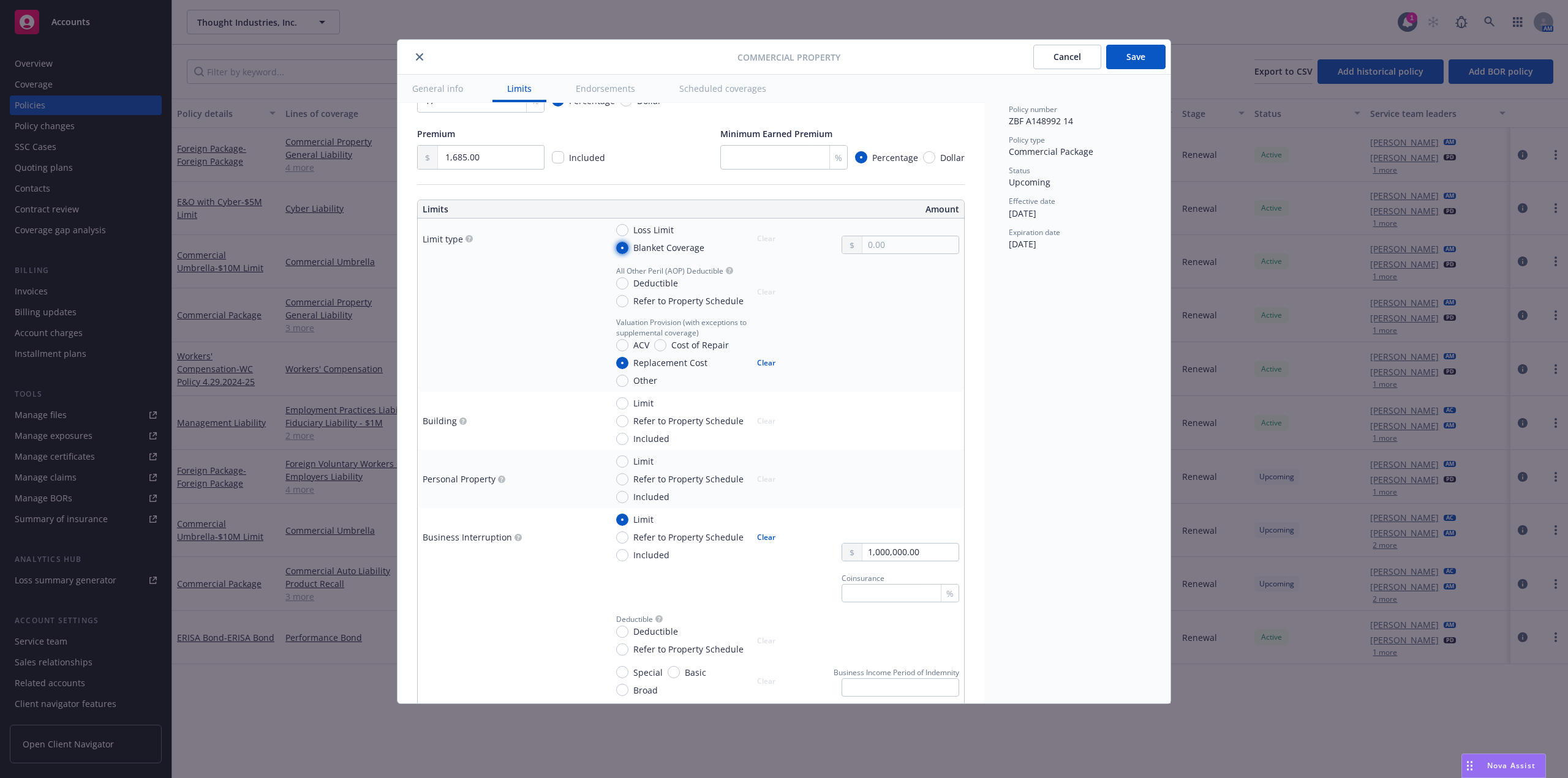
radio input "true"
click at [873, 246] on input "text" at bounding box center [911, 245] width 96 height 17
paste input "1,080.00"
type input "1,080.00"
click at [627, 284] on input "Deductible" at bounding box center [622, 283] width 12 height 12
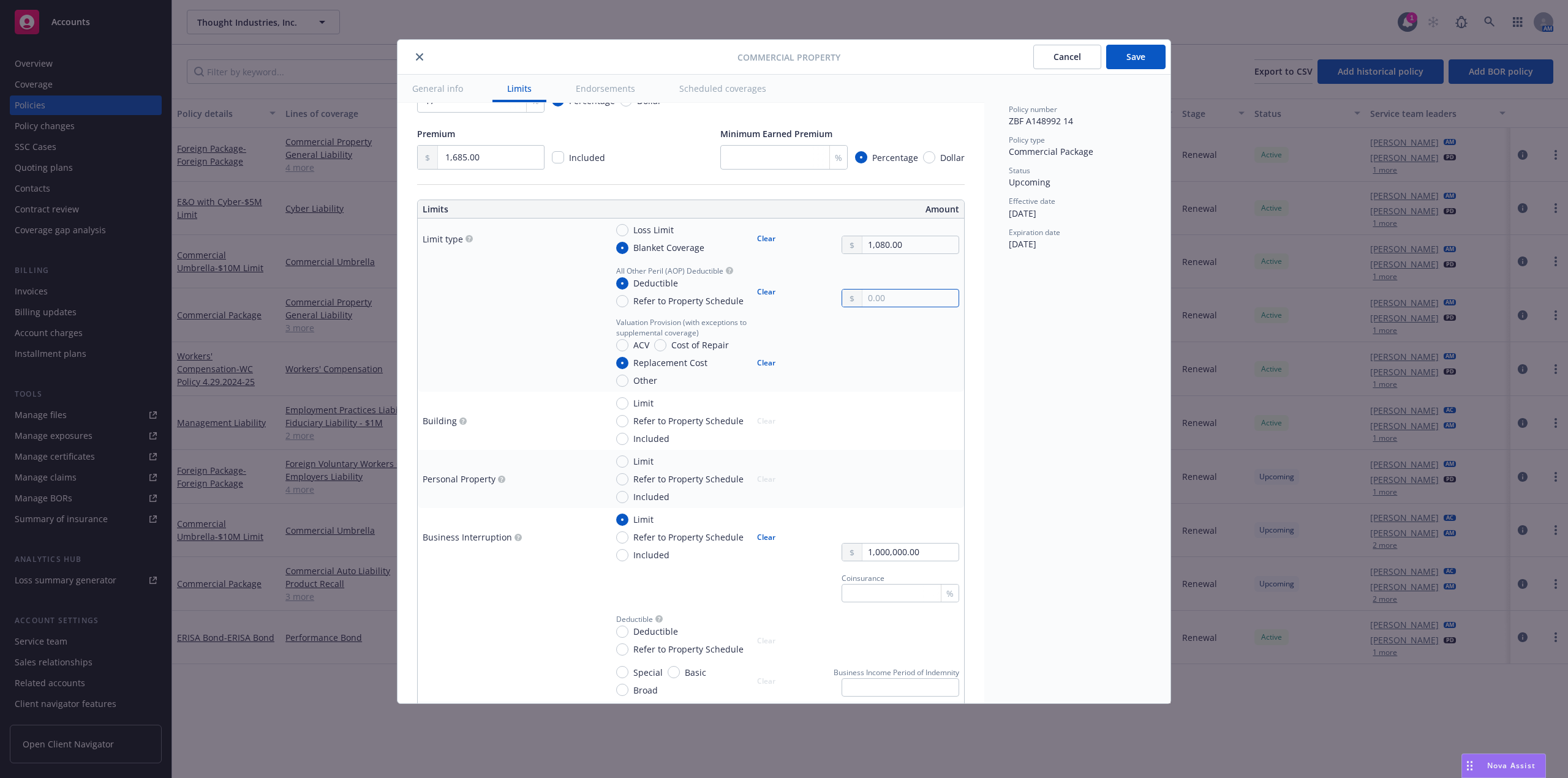
click at [900, 303] on input "text" at bounding box center [911, 298] width 96 height 17
click at [1007, 456] on div "Policy number ZBF A148992 14 Policy type Commercial Package Status Upcoming Eff…" at bounding box center [1077, 389] width 186 height 629
click at [762, 296] on button "Clear" at bounding box center [766, 292] width 33 height 17
radio input "false"
click at [1100, 349] on div "Policy number ZBF A148992 14 Policy type Commercial Package Status Upcoming Eff…" at bounding box center [1077, 389] width 186 height 629
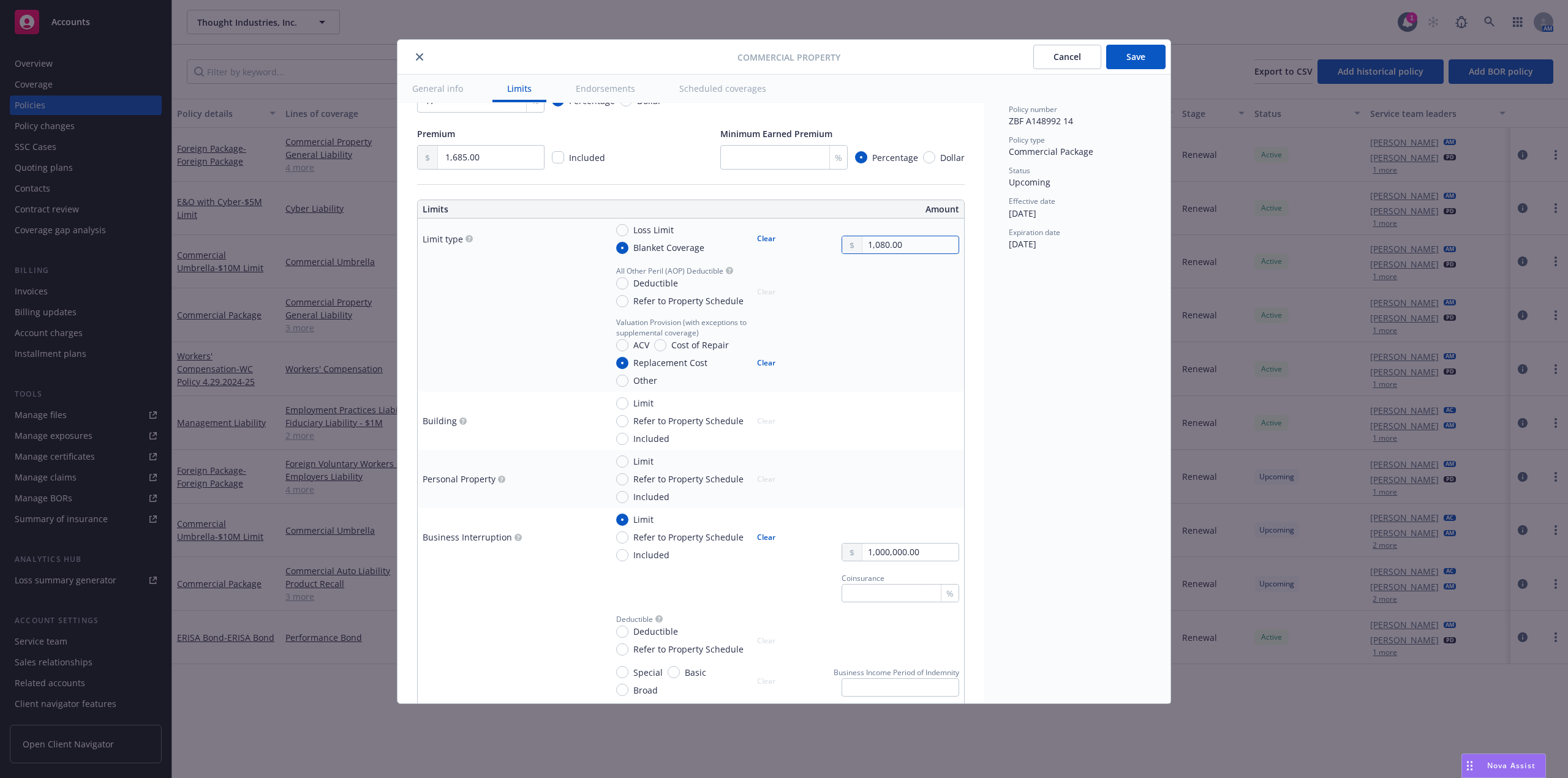
click at [896, 252] on input "1,080.00" at bounding box center [911, 245] width 96 height 17
paste input "250,00"
type input "250,000.00"
click at [1031, 345] on div "Policy number ZBF A148992 14 Policy type Commercial Package Status Upcoming Eff…" at bounding box center [1077, 389] width 186 height 629
click at [889, 250] on input "250,000.00" at bounding box center [911, 245] width 96 height 17
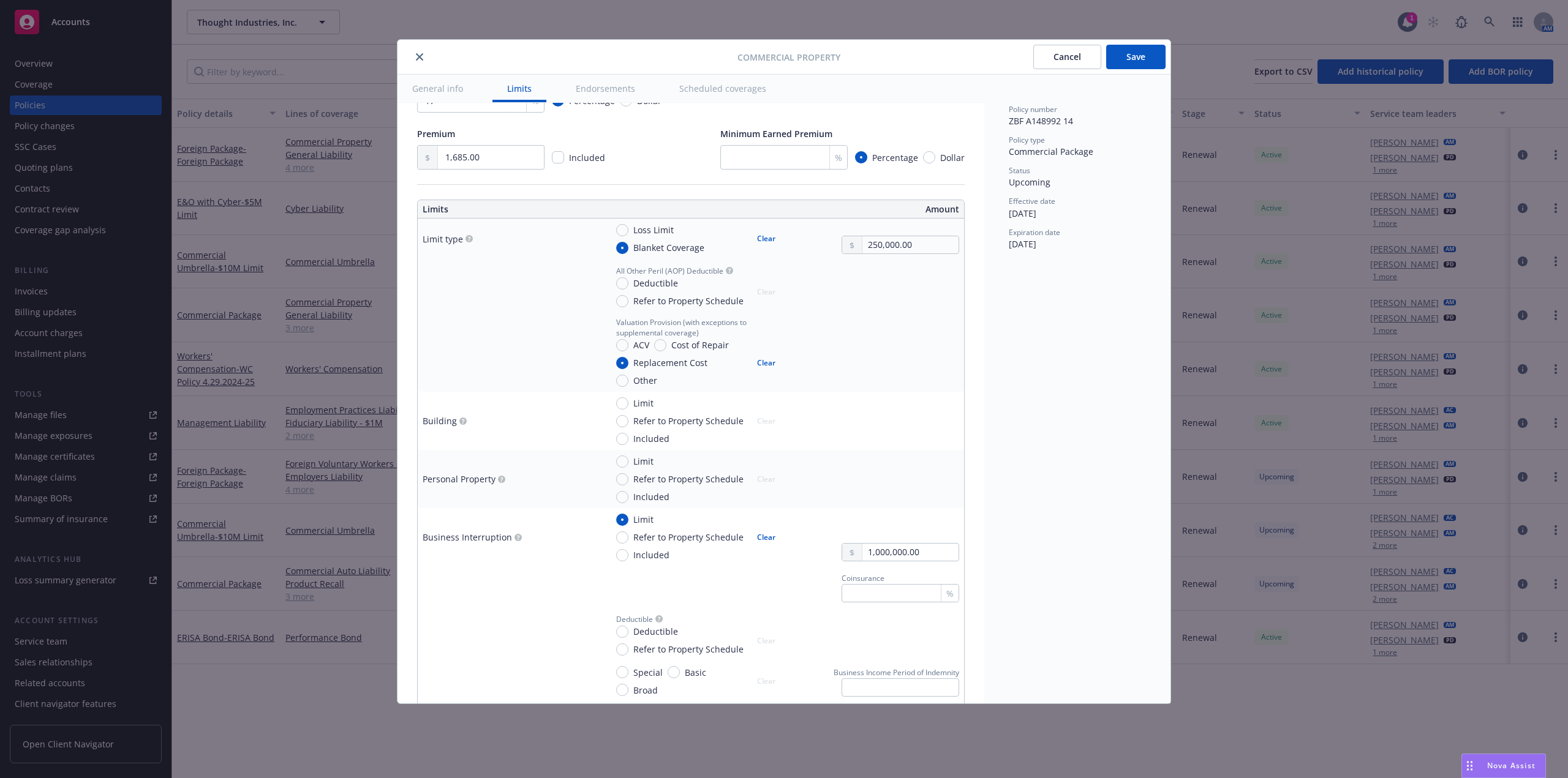
click at [755, 242] on button "Clear" at bounding box center [766, 238] width 33 height 17
radio input "false"
click at [769, 363] on button "Clear" at bounding box center [766, 363] width 33 height 17
radio input "false"
click at [628, 461] on input "Limit" at bounding box center [622, 461] width 12 height 12
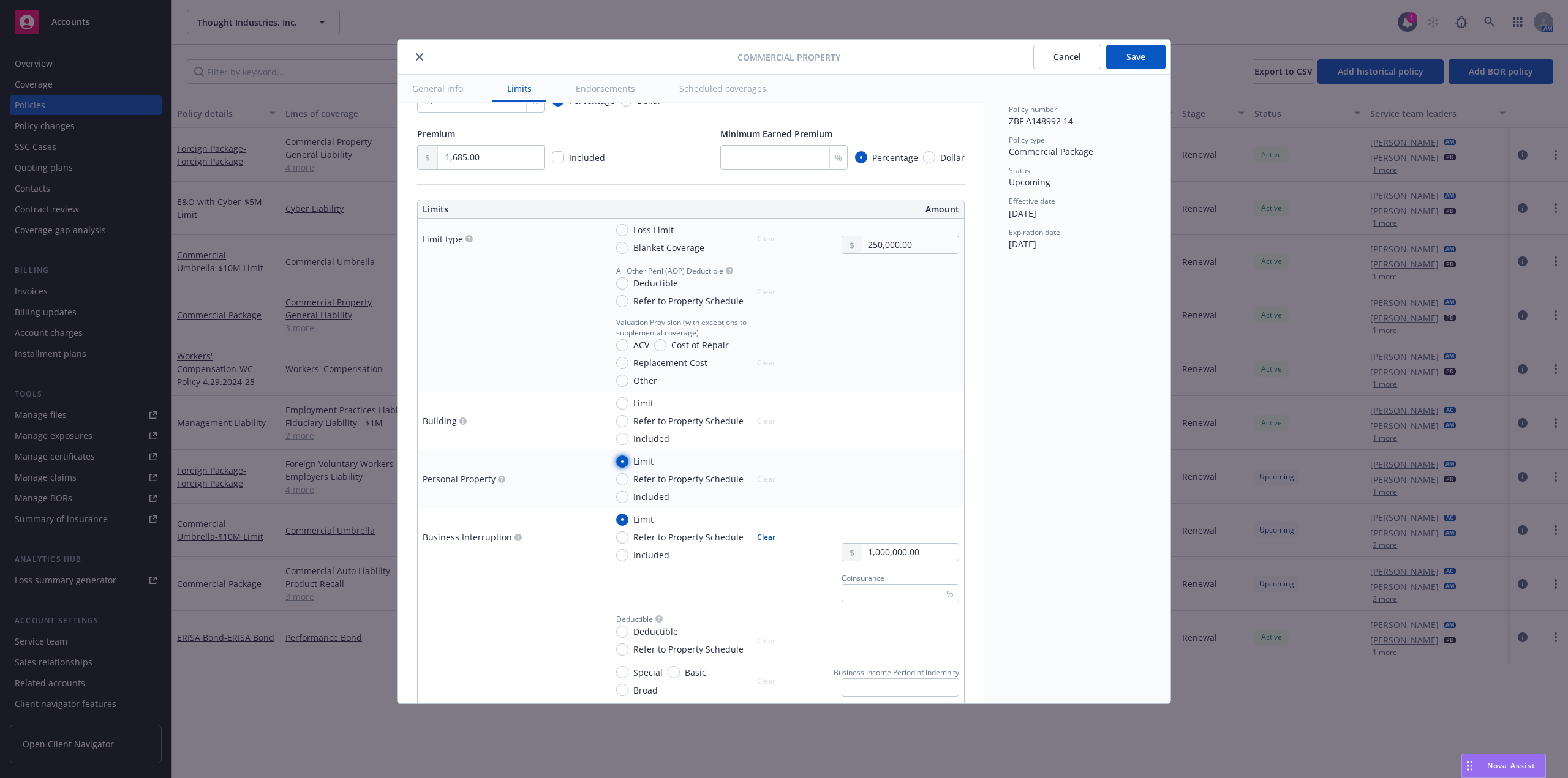
radio input "true"
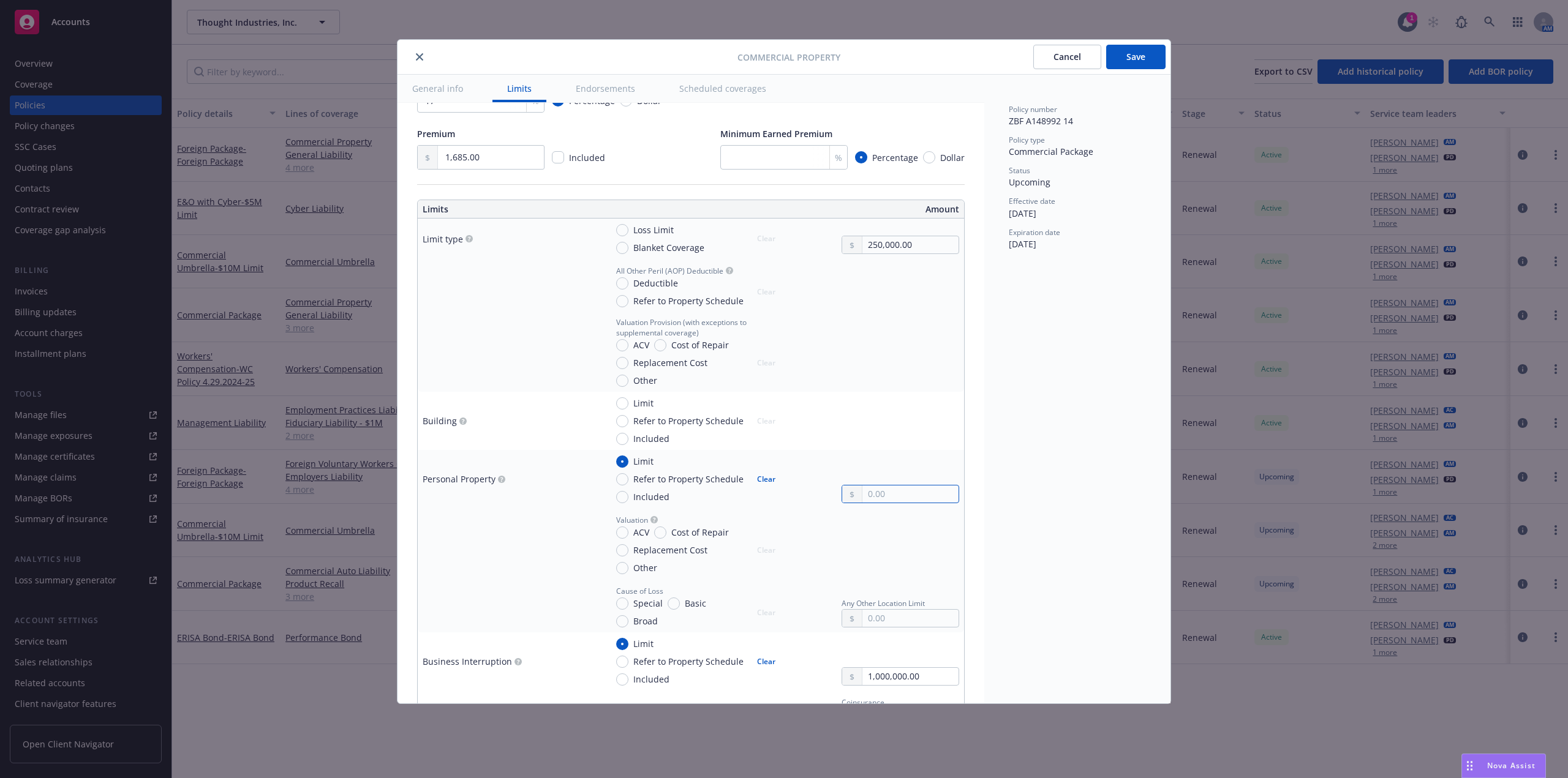
click at [889, 493] on input "text" at bounding box center [911, 494] width 96 height 17
paste input "250,000.00"
type input "250,000.00"
click at [629, 605] on span "Special" at bounding box center [646, 603] width 34 height 13
click at [629, 605] on input "Special" at bounding box center [622, 603] width 12 height 12
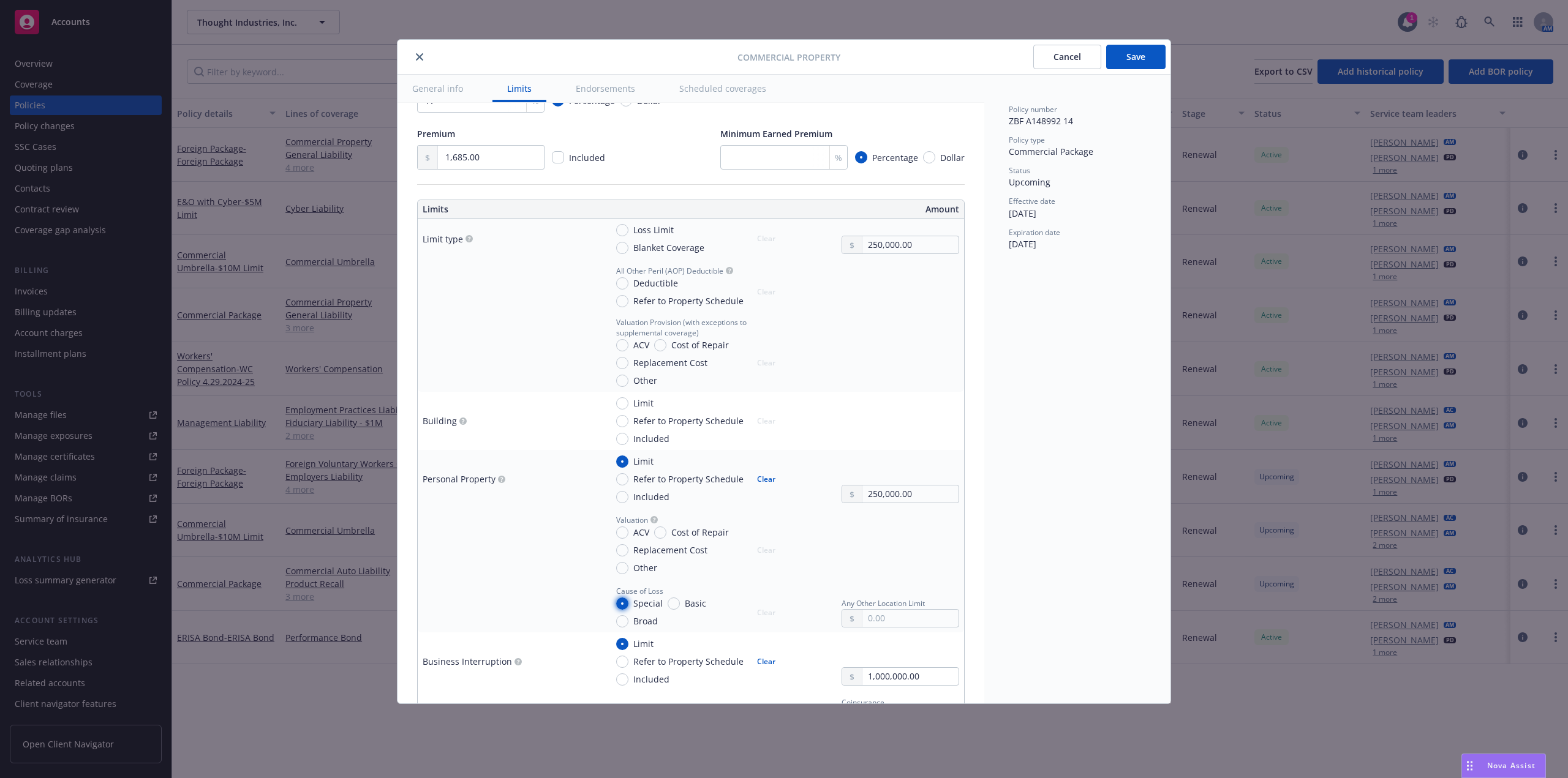
radio input "true"
click at [626, 553] on input "Replacement Cost" at bounding box center [622, 550] width 12 height 12
radio input "true"
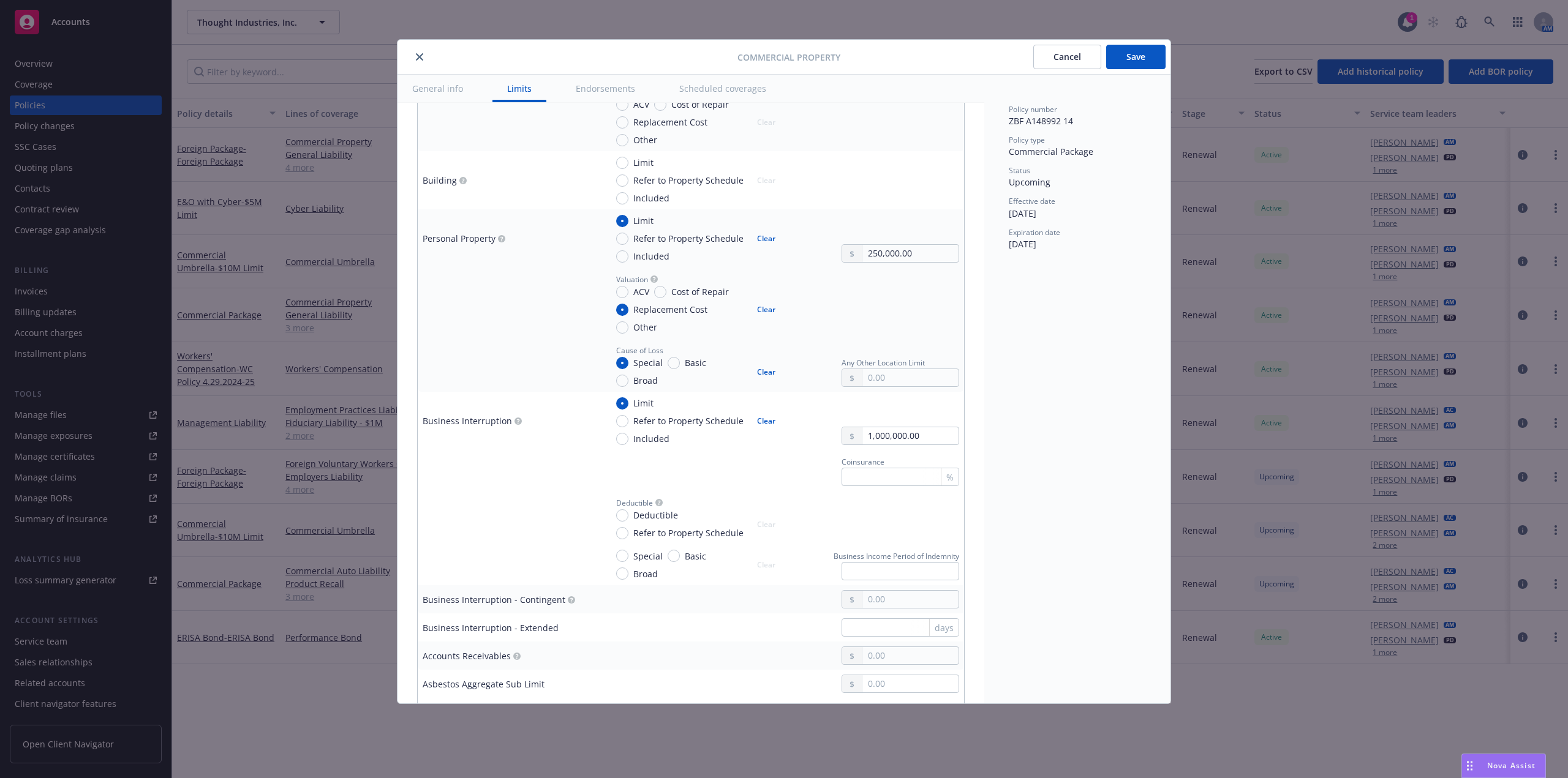
scroll to position [551, 0]
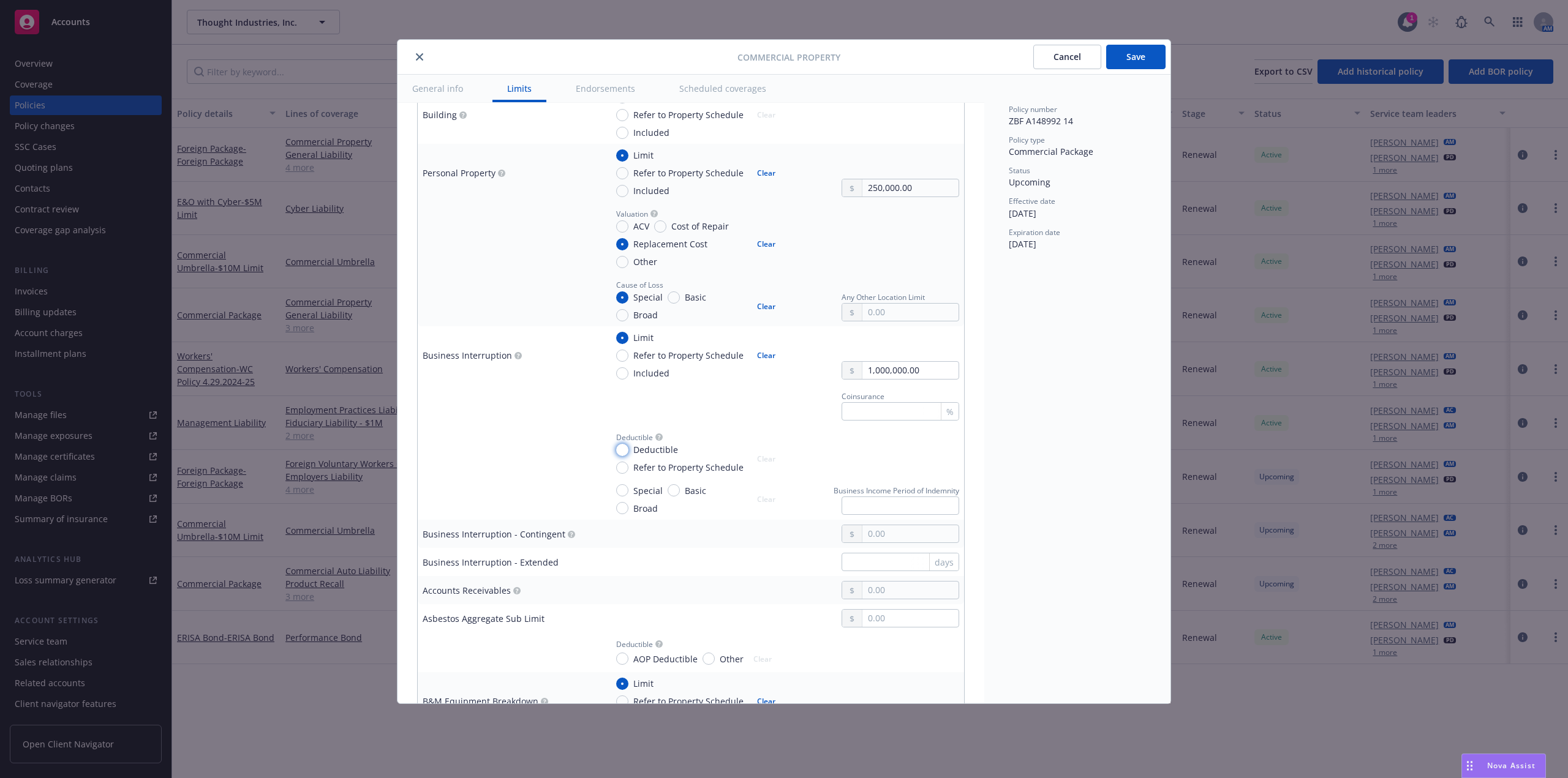
click at [622, 452] on input "Deductible" at bounding box center [622, 450] width 12 height 12
radio input "true"
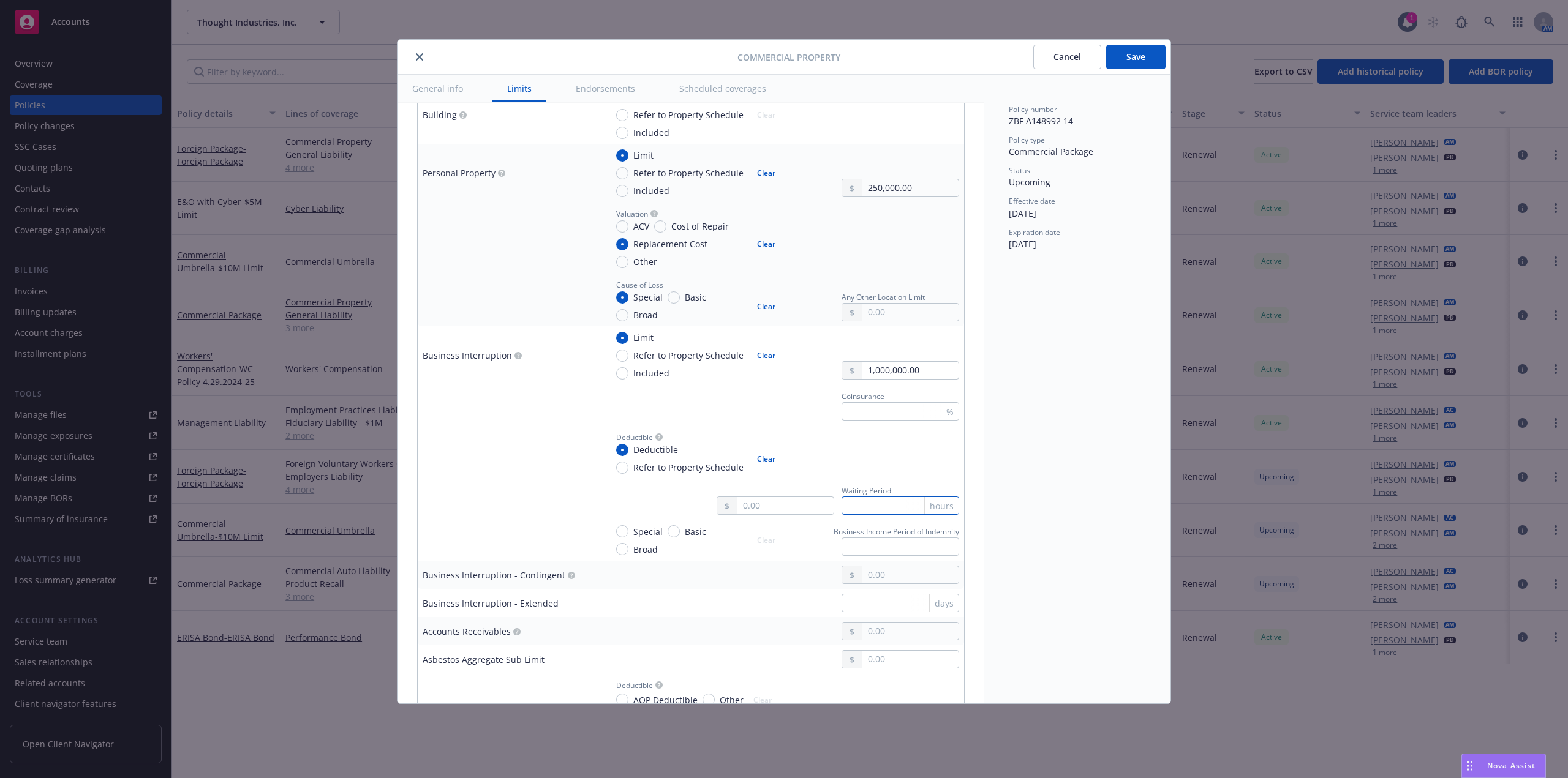
click at [875, 512] on input "text" at bounding box center [901, 506] width 118 height 18
type input "24"
click at [623, 533] on input "Special" at bounding box center [622, 531] width 12 height 12
radio input "true"
click at [534, 508] on td at bounding box center [510, 499] width 184 height 41
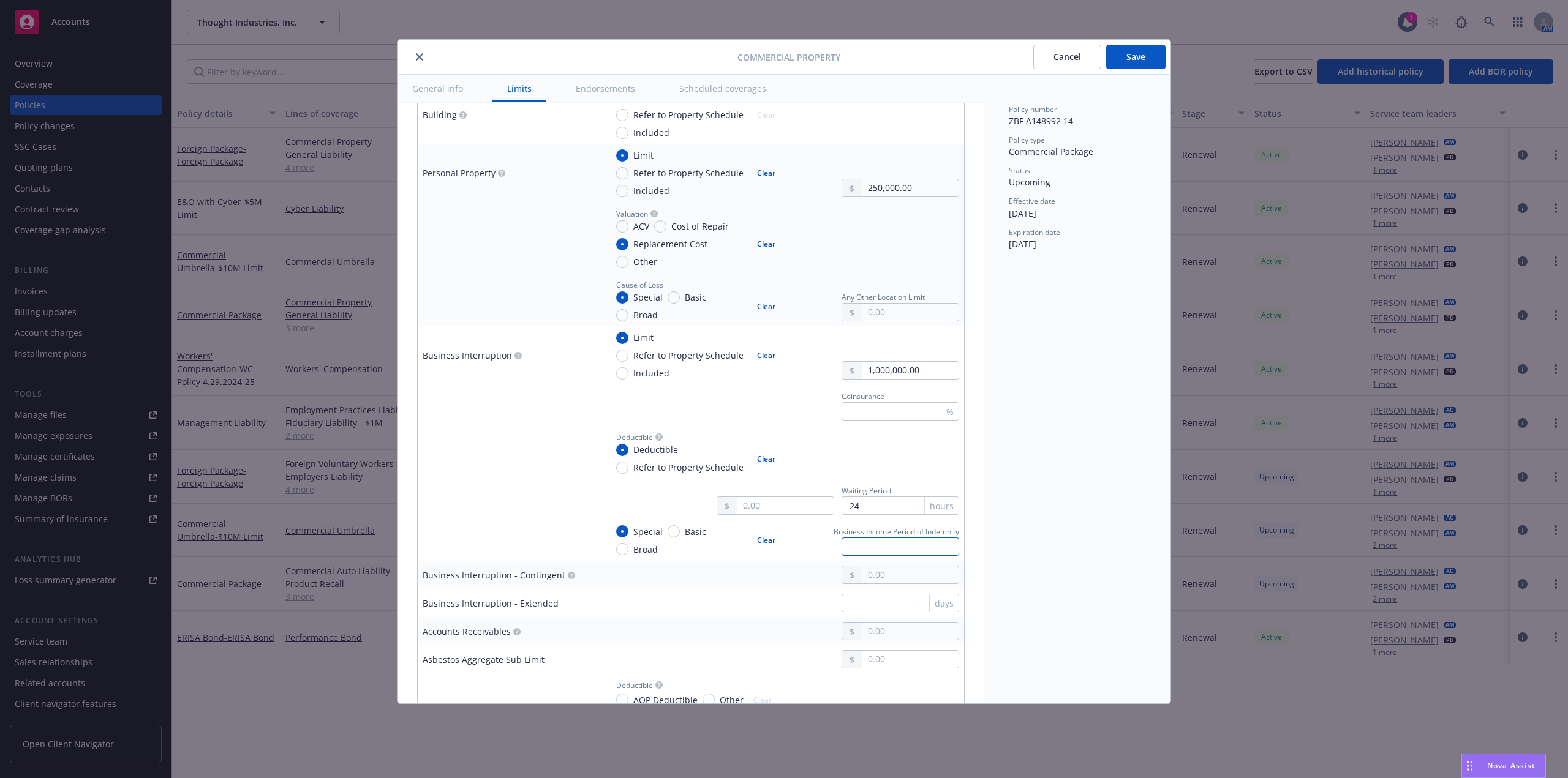
click at [899, 547] on input "text" at bounding box center [901, 547] width 118 height 18
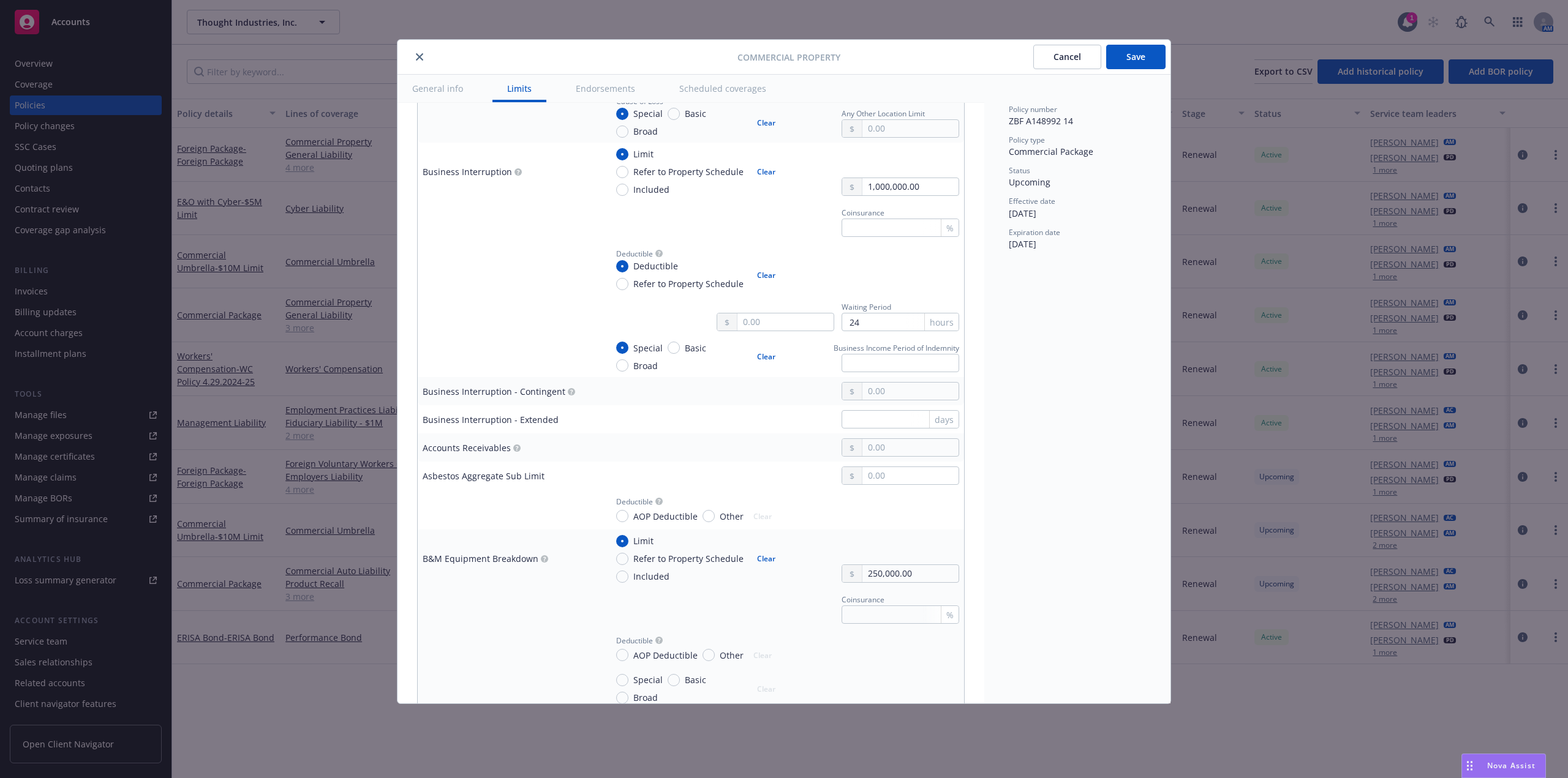
scroll to position [919, 0]
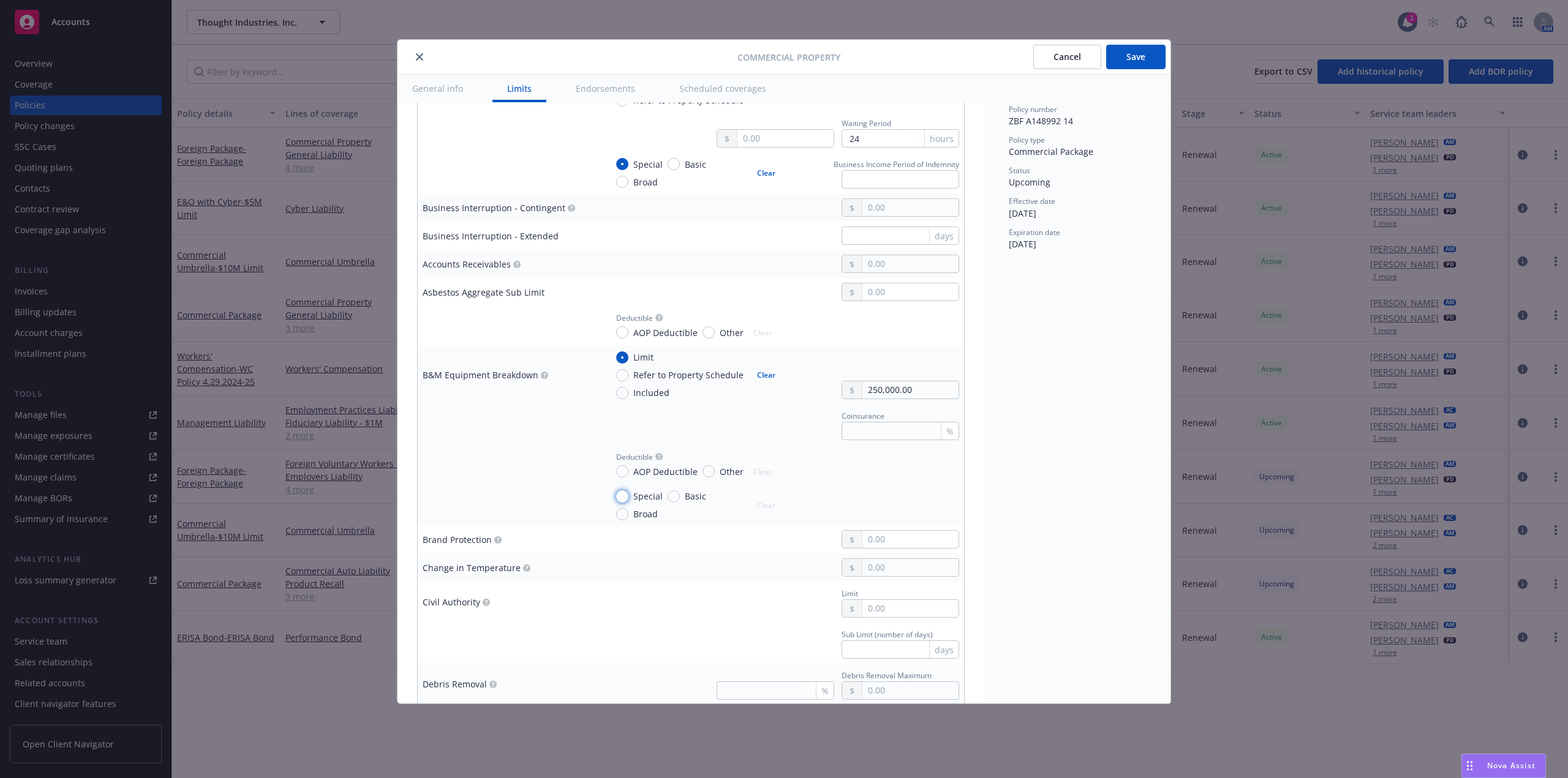
click at [627, 498] on input "Special" at bounding box center [622, 496] width 12 height 12
radio input "true"
click at [624, 391] on input "Included" at bounding box center [622, 393] width 12 height 12
radio input "true"
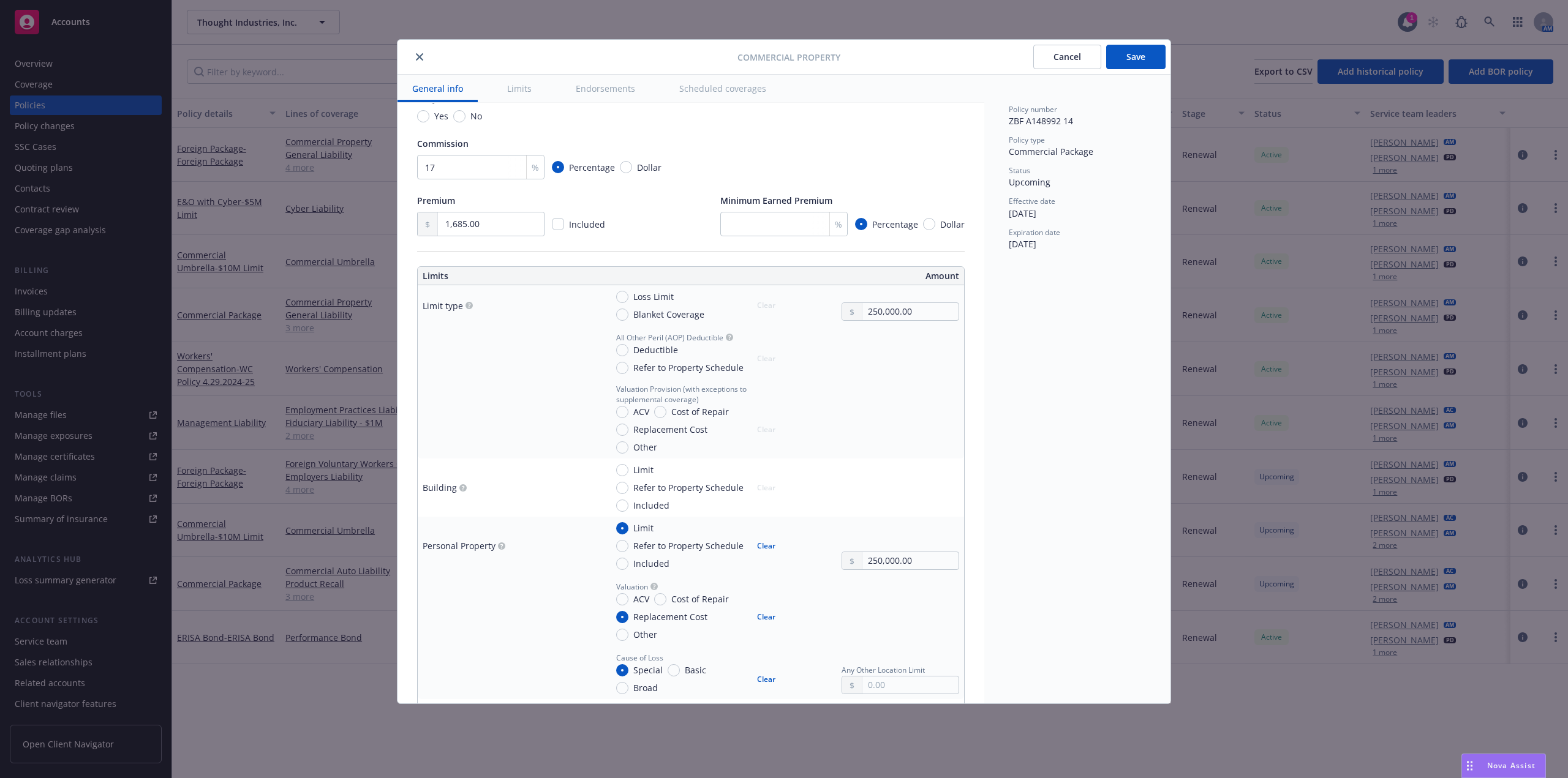
scroll to position [184, 0]
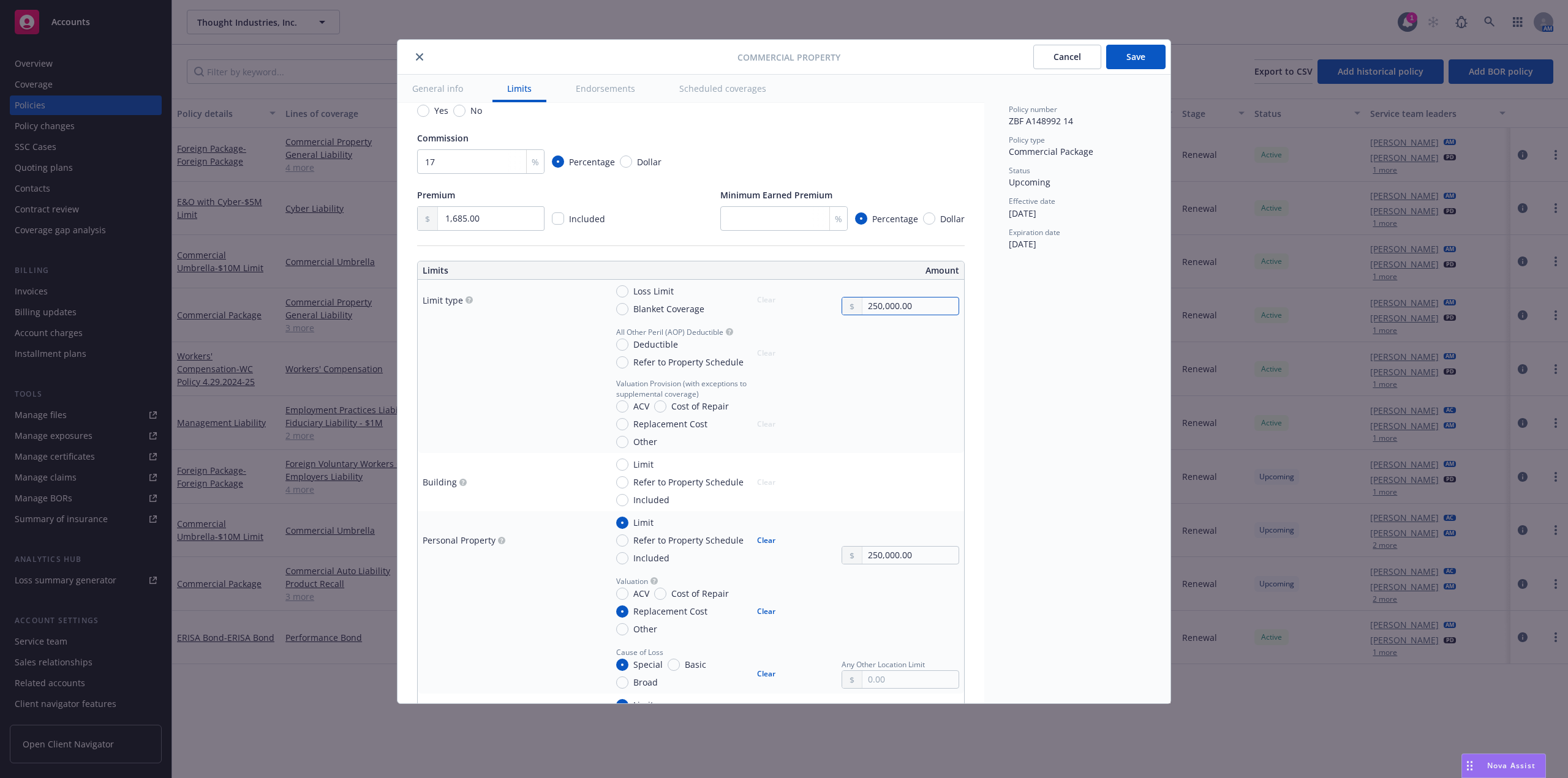
click at [908, 303] on input "250,000.00" at bounding box center [911, 306] width 96 height 17
click at [1053, 409] on div "Policy number ZBF A148992 14 Policy type Commercial Package Status Upcoming Eff…" at bounding box center [1077, 389] width 186 height 629
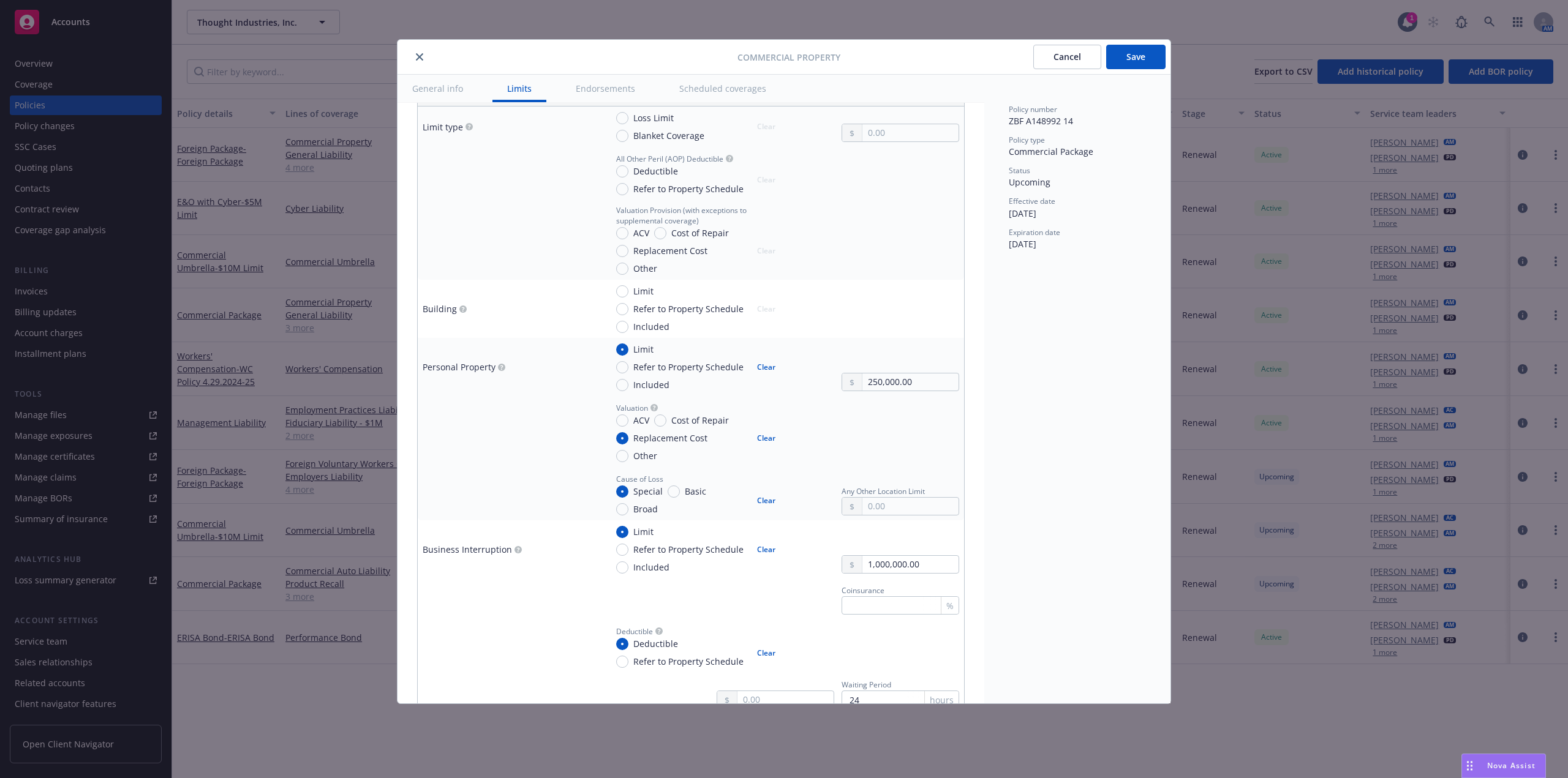
scroll to position [367, 0]
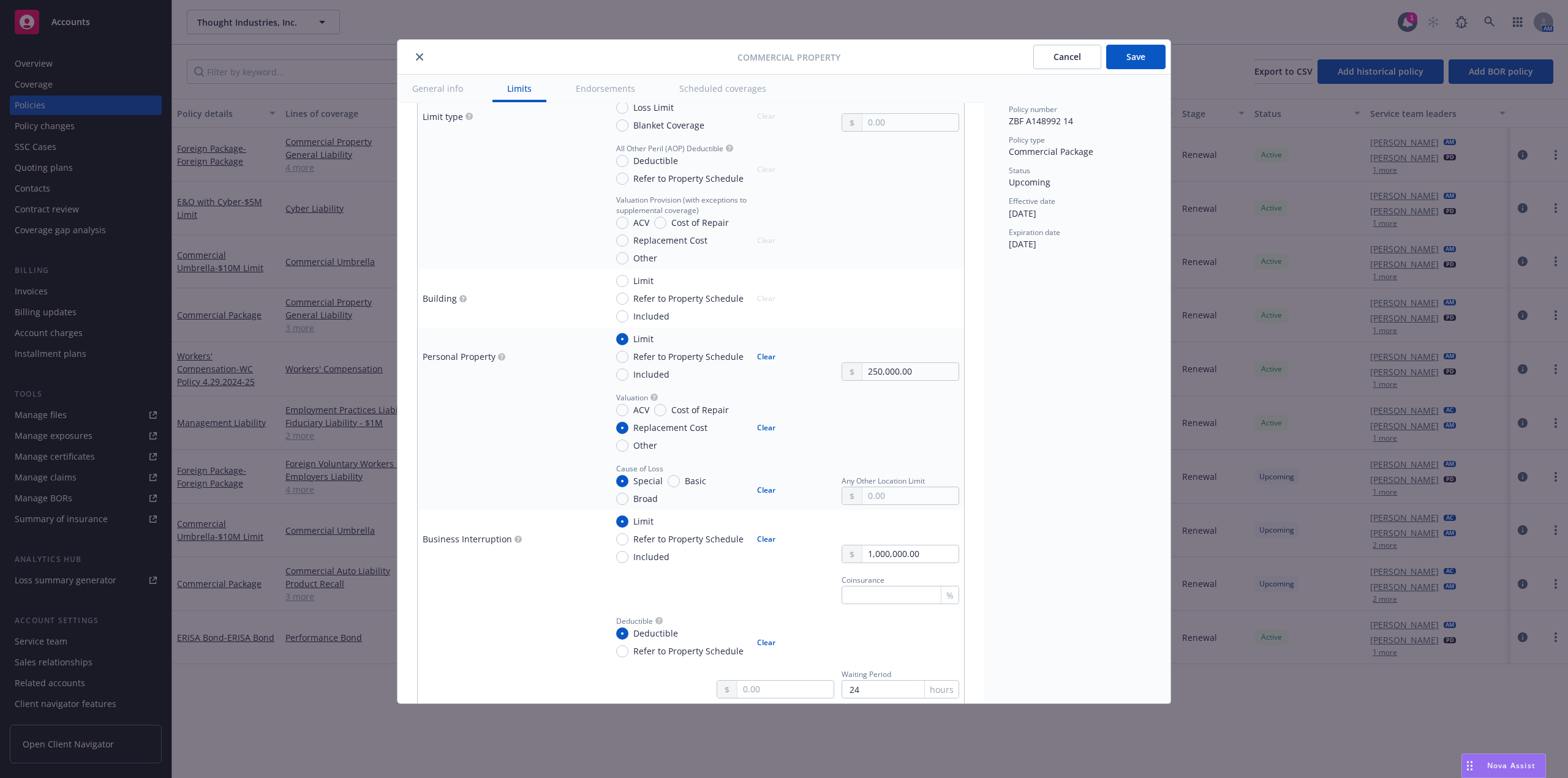
click at [1141, 51] on button "Save" at bounding box center [1136, 57] width 60 height 25
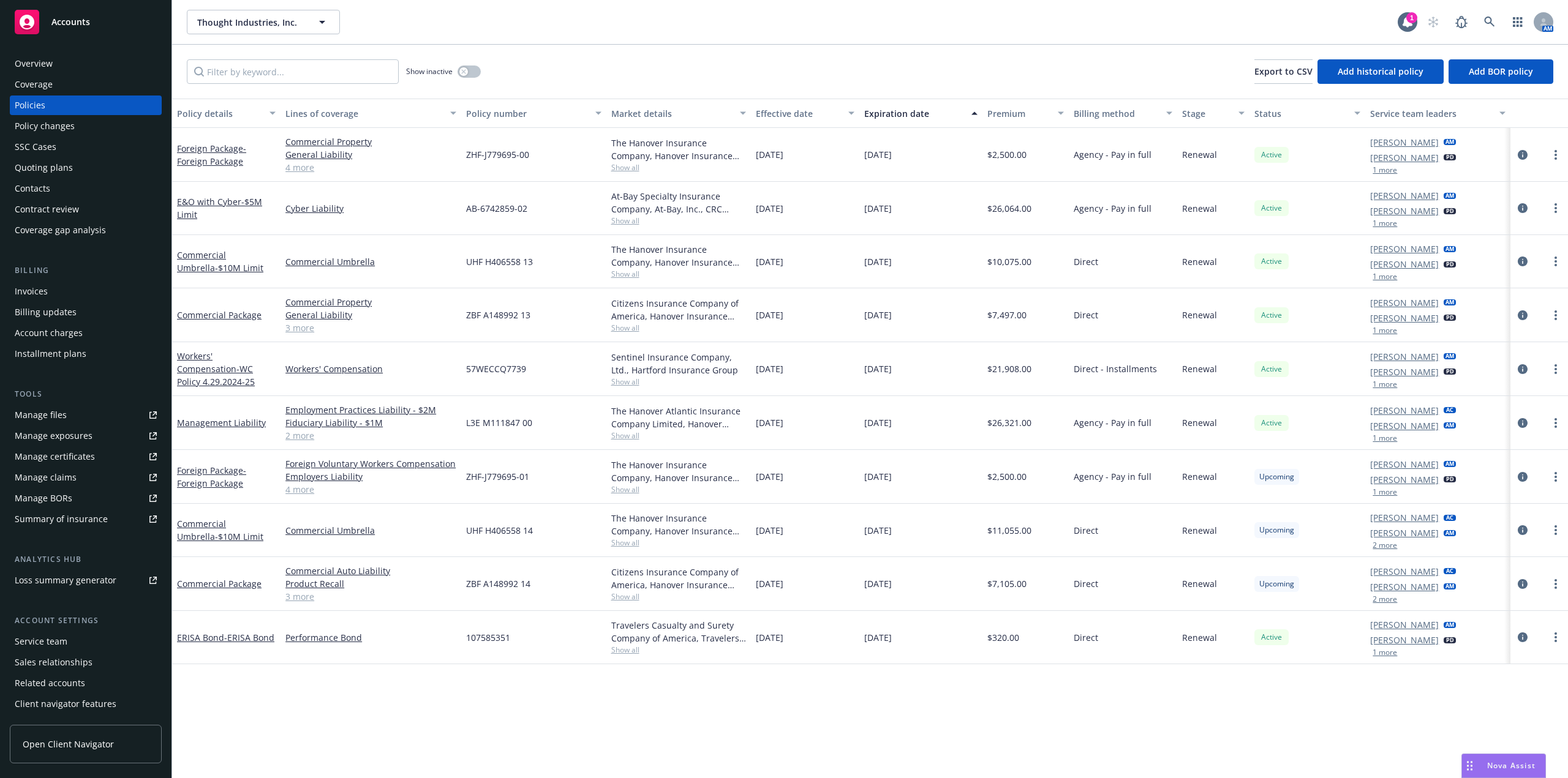
click at [297, 490] on link "4 more" at bounding box center [371, 490] width 171 height 13
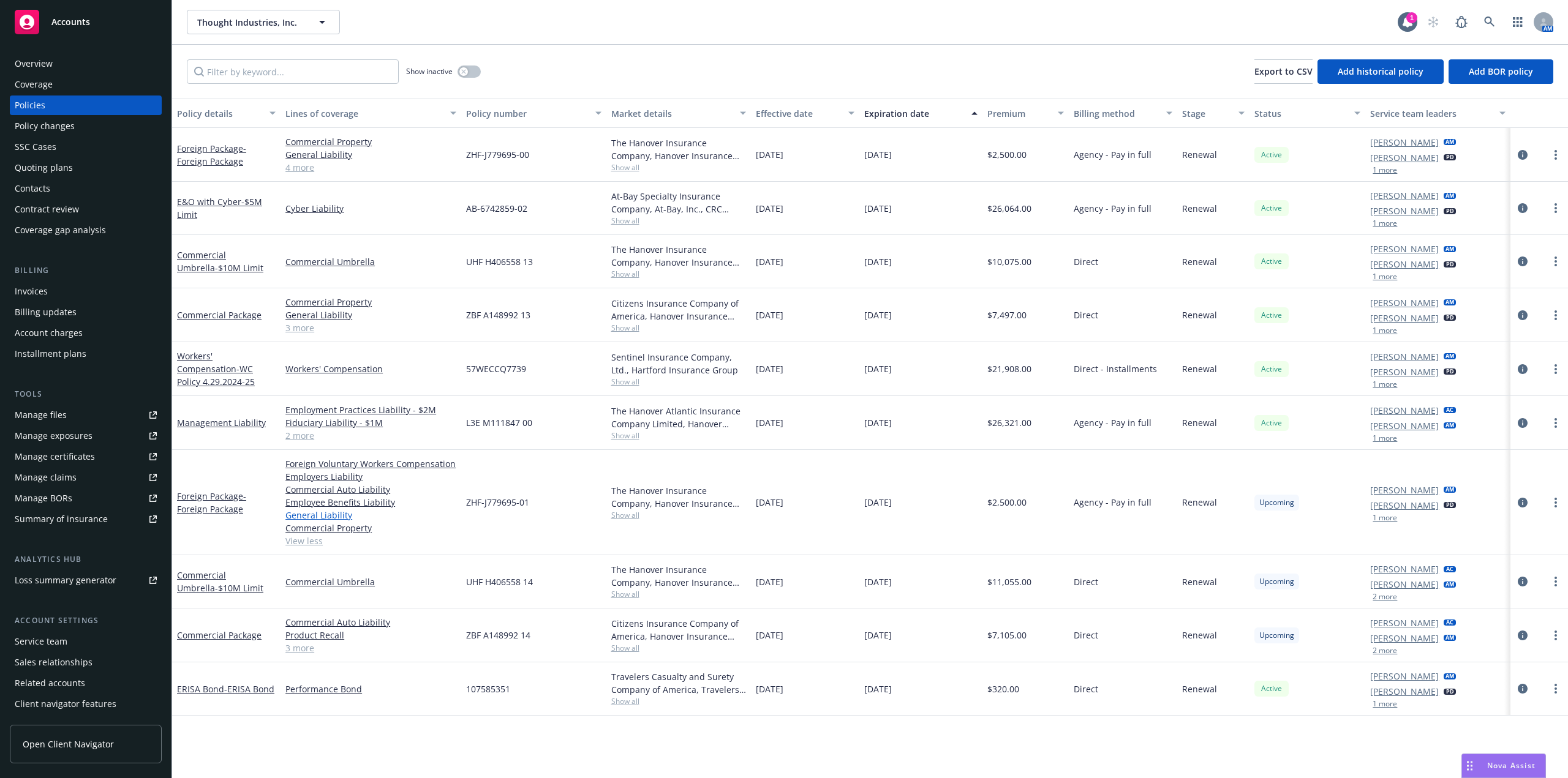
click at [320, 516] on link "General Liability" at bounding box center [371, 515] width 171 height 13
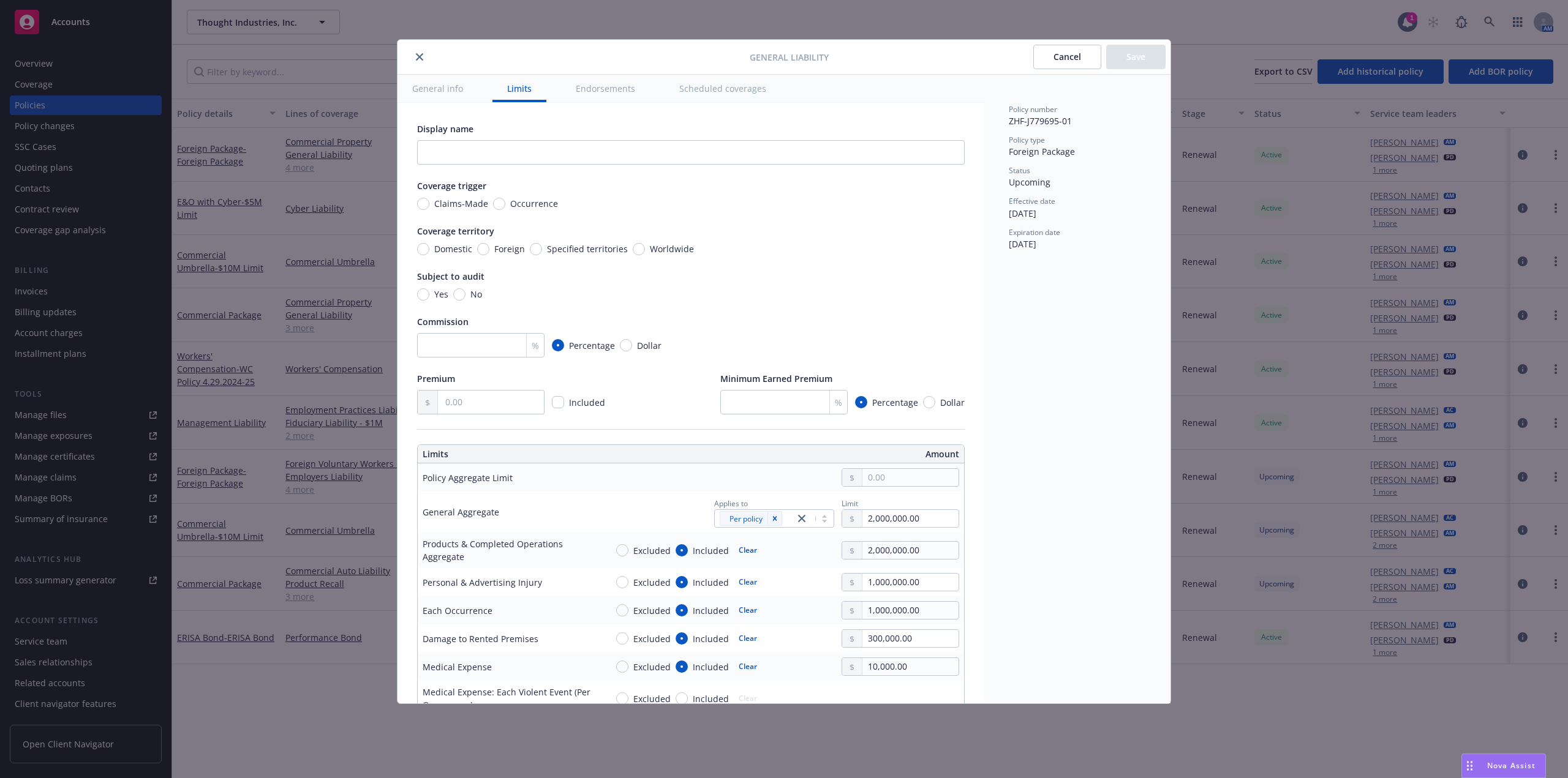
click at [421, 48] on div "General Liability Cancel Save" at bounding box center [784, 57] width 773 height 35
drag, startPoint x: 422, startPoint y: 53, endPoint x: 395, endPoint y: 68, distance: 30.9
click at [422, 54] on icon "close" at bounding box center [420, 57] width 8 height 8
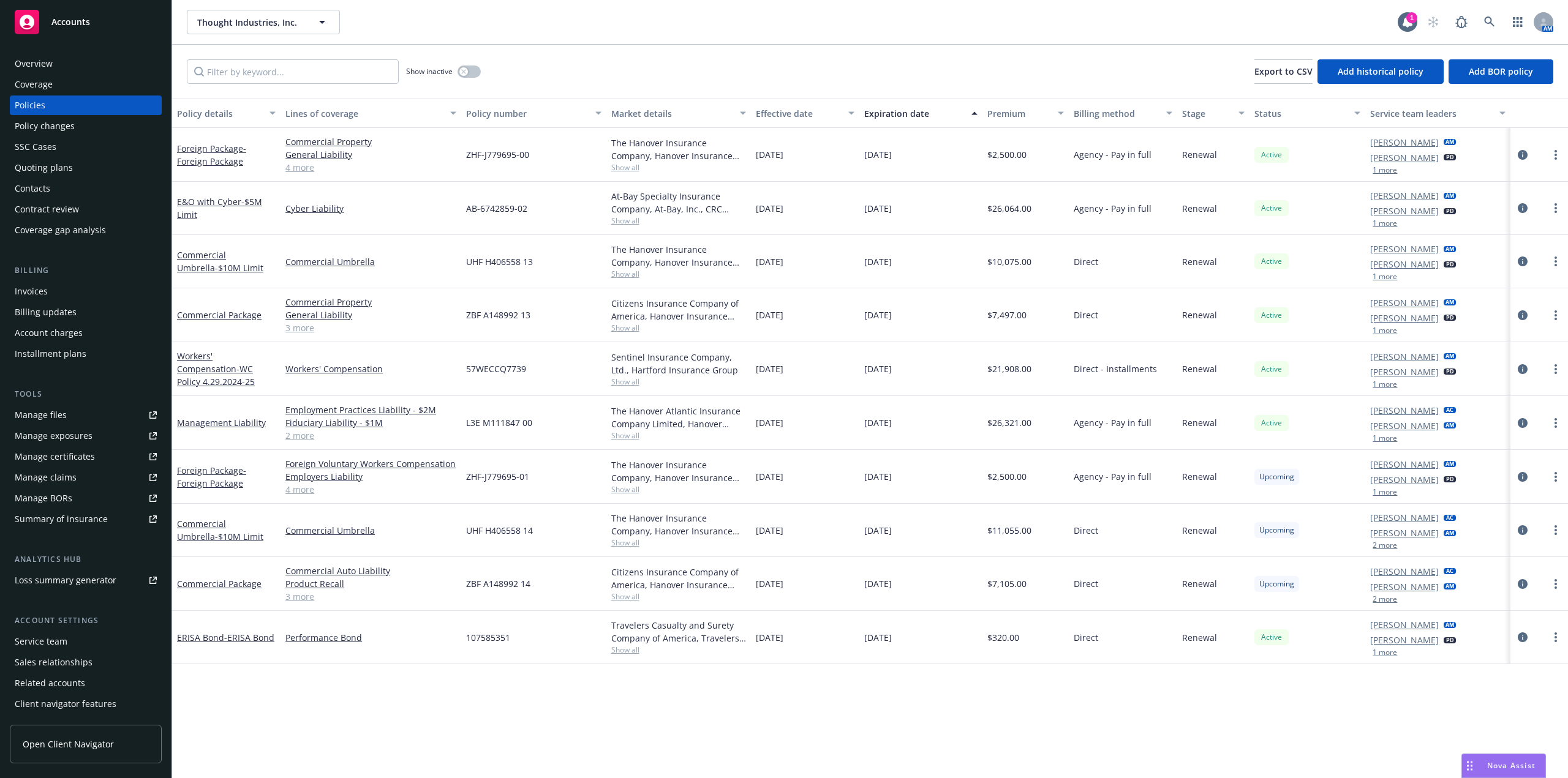
click at [144, 513] on link "Summary of insurance" at bounding box center [86, 519] width 152 height 20
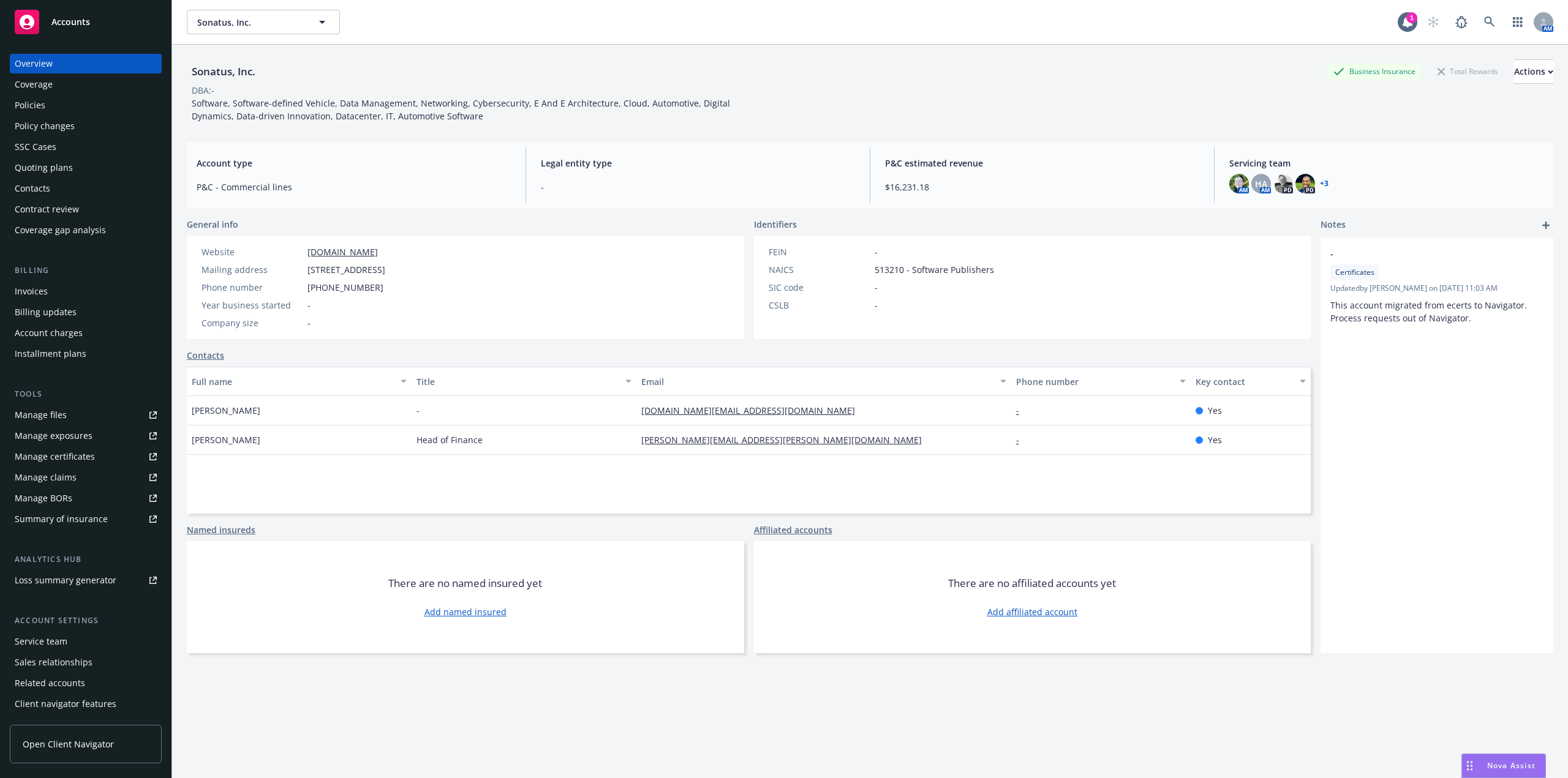
click at [24, 105] on div "Policies" at bounding box center [30, 105] width 30 height 20
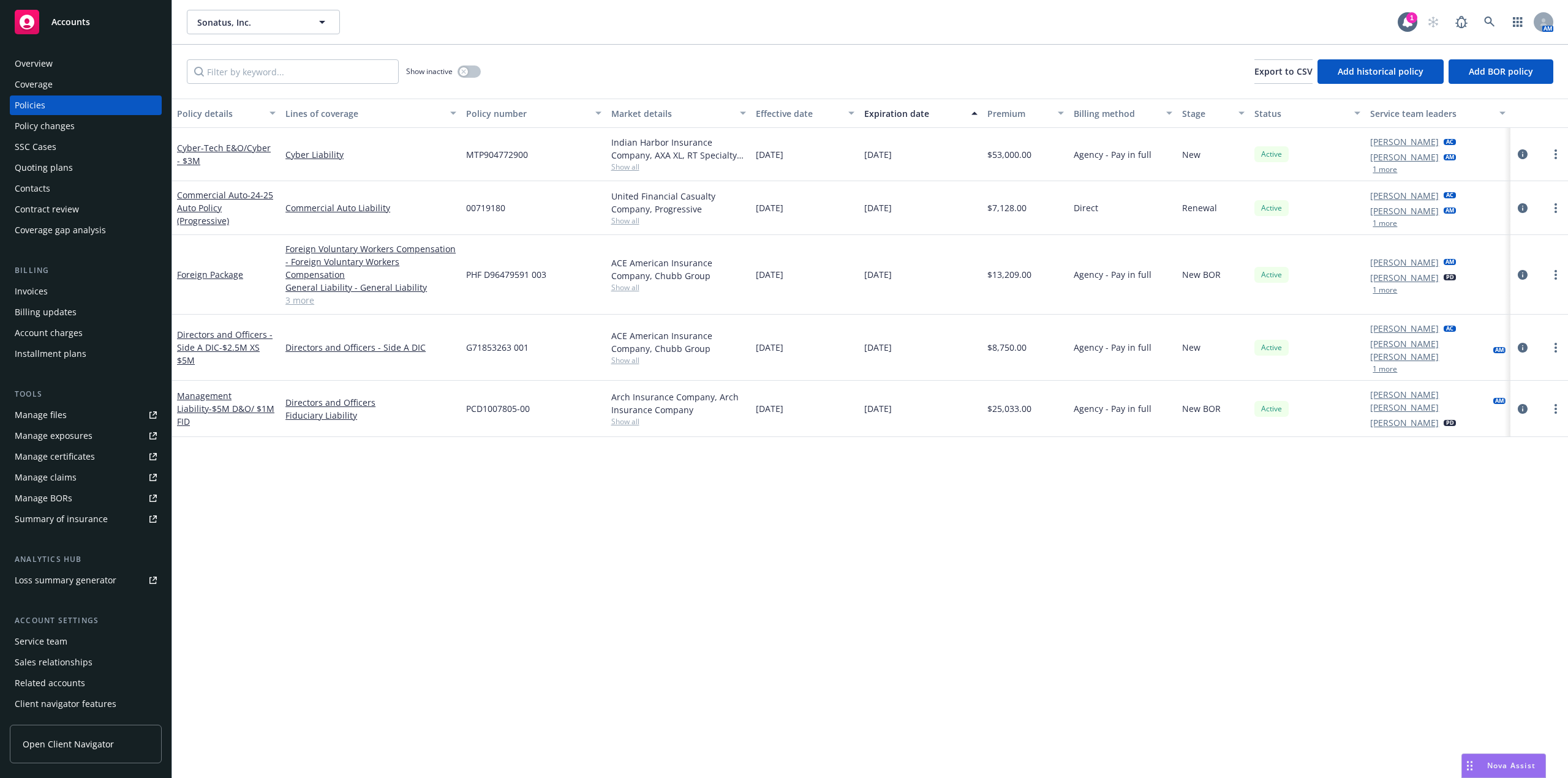
click at [470, 64] on div "Show inactive" at bounding box center [444, 72] width 75 height 25
click at [464, 70] on icon "button" at bounding box center [464, 72] width 5 height 5
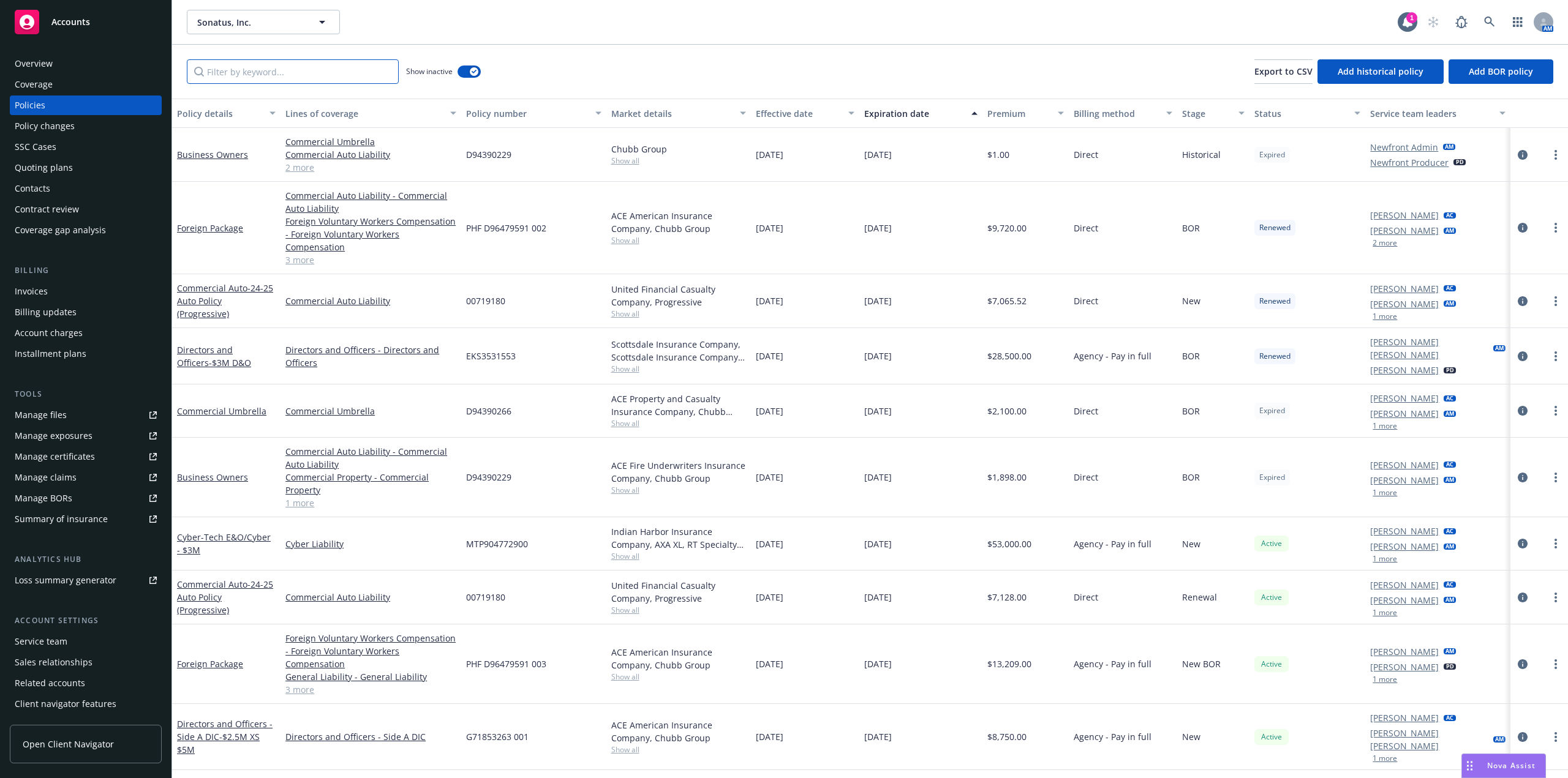
click at [353, 82] on input "Filter by keyword..." at bounding box center [293, 72] width 212 height 25
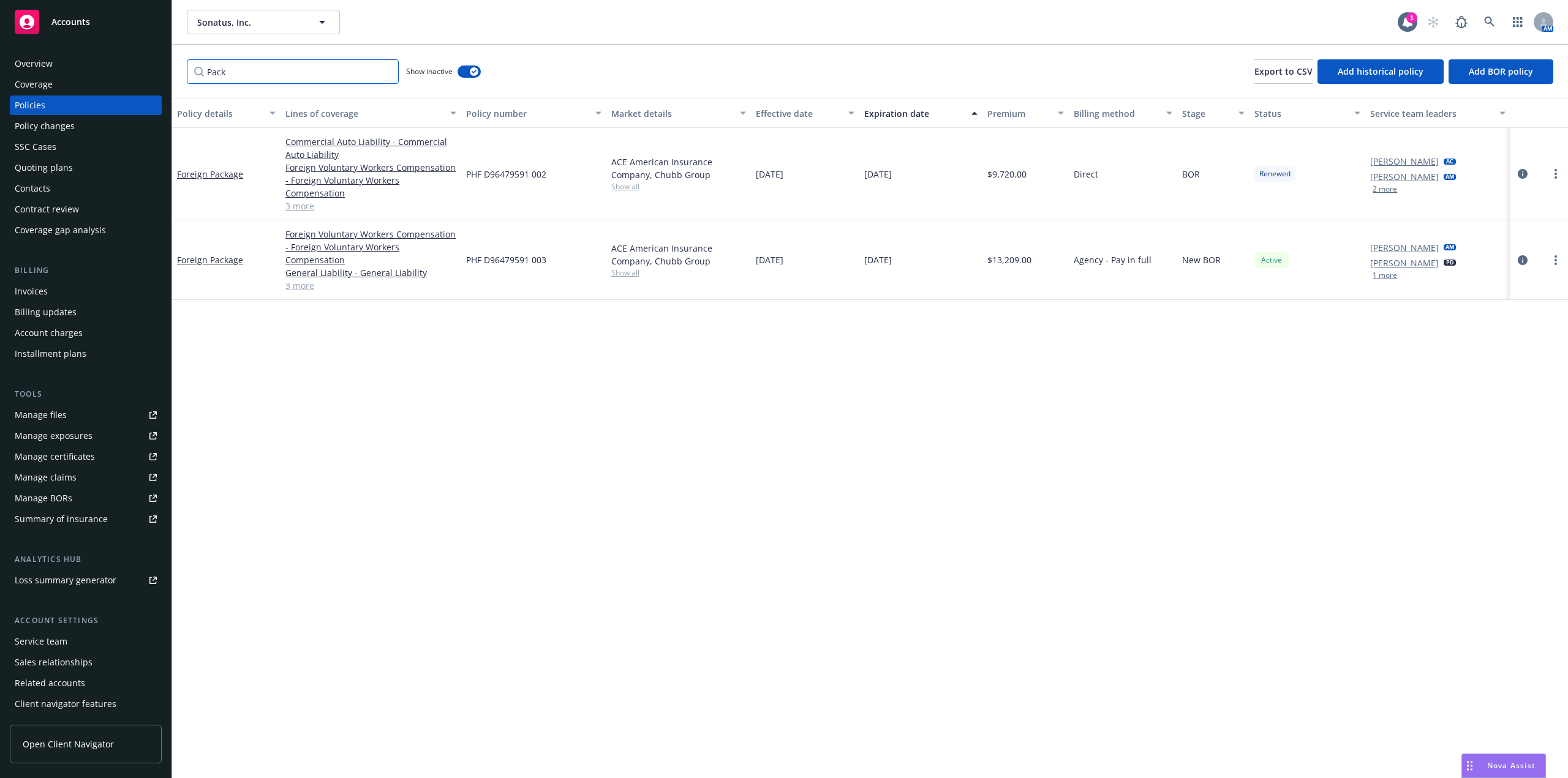
drag, startPoint x: 216, startPoint y: 72, endPoint x: 170, endPoint y: 72, distance: 46.0
click at [170, 72] on div "Accounts Overview Coverage Policies Policy changes SSC Cases Quoting plans Cont…" at bounding box center [784, 389] width 1568 height 778
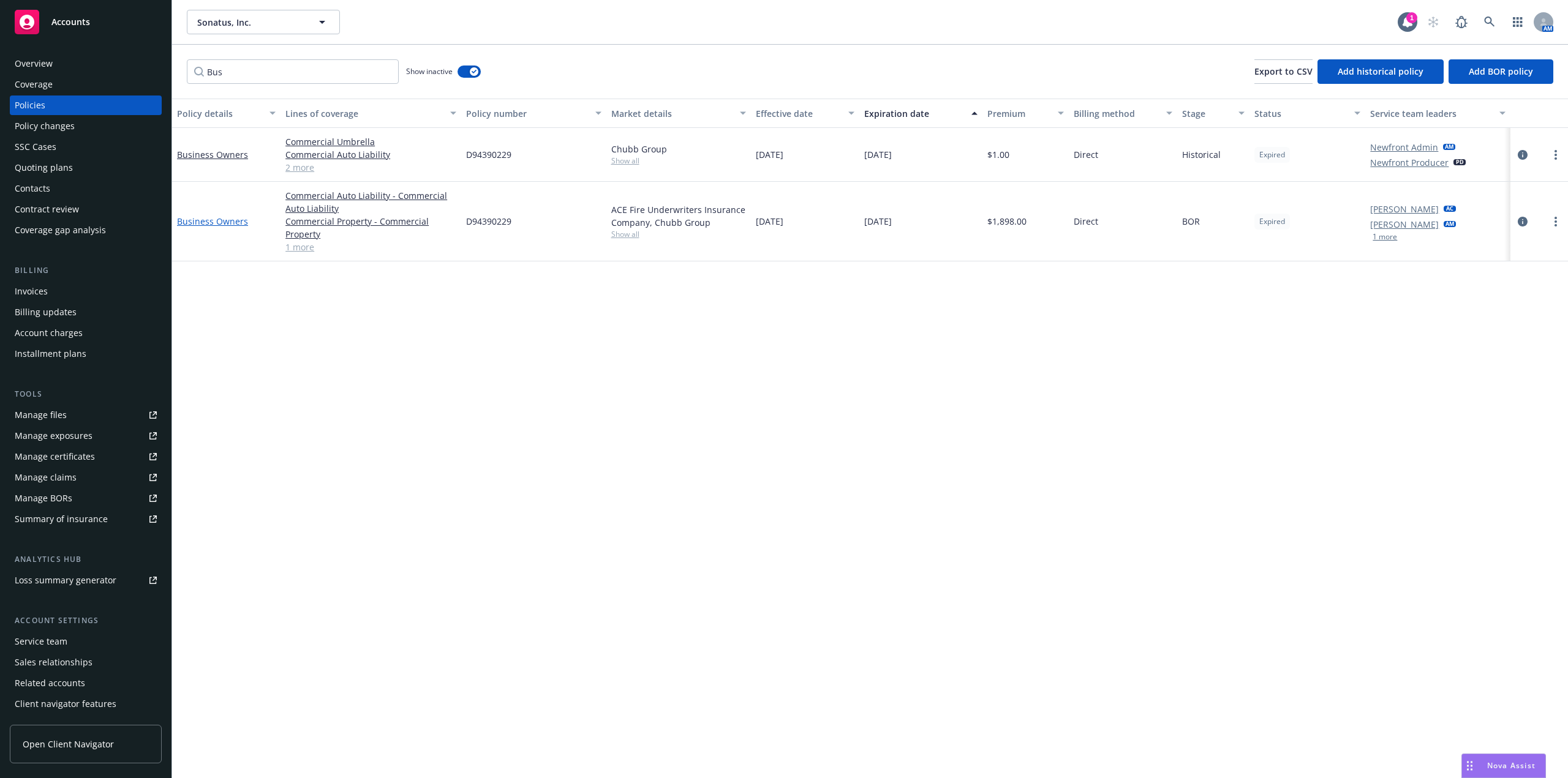
click at [191, 220] on link "Business Owners" at bounding box center [212, 221] width 71 height 11
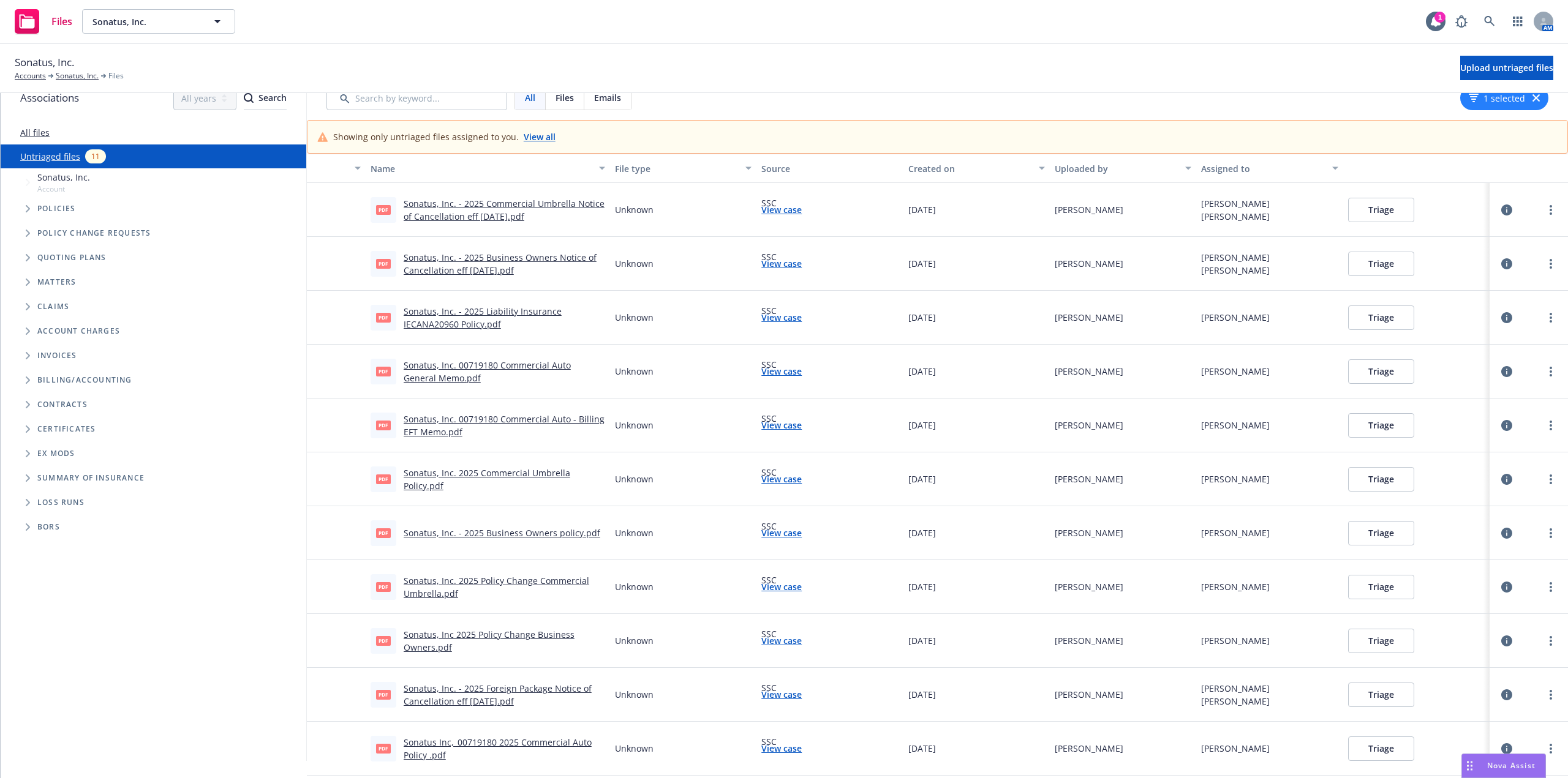
scroll to position [34, 0]
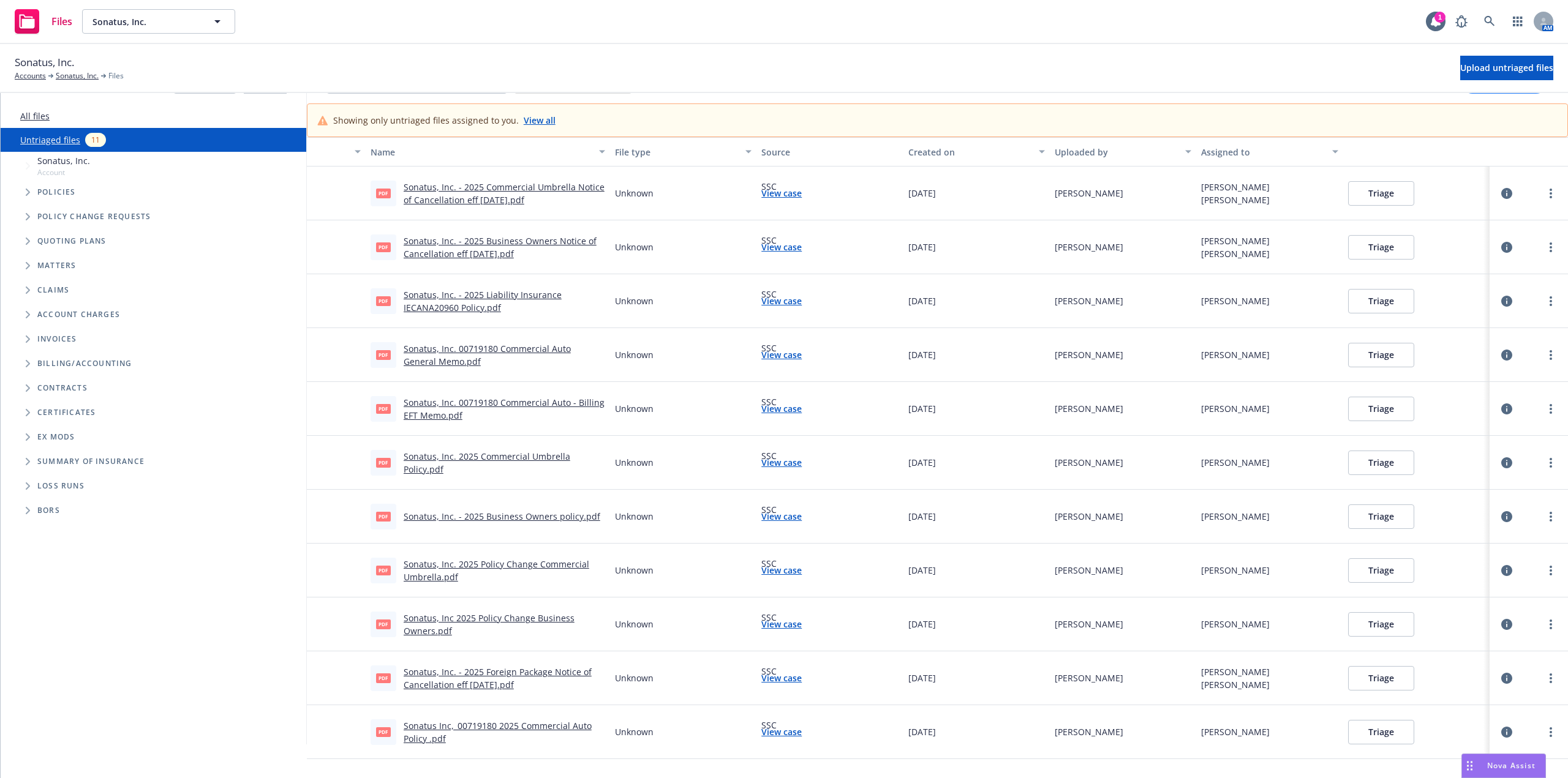
click at [1366, 511] on button "Triage" at bounding box center [1381, 516] width 66 height 25
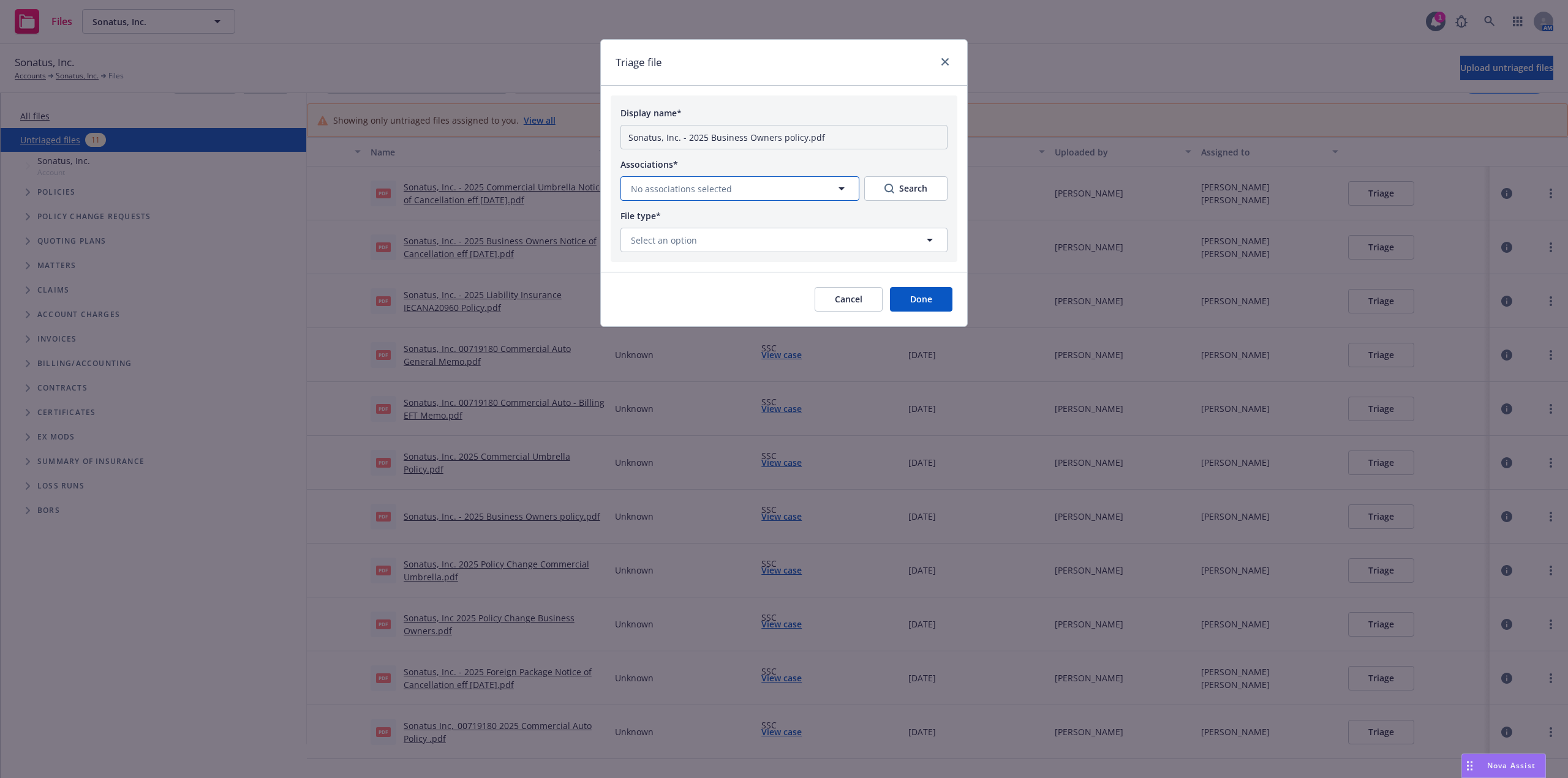
click at [730, 191] on button "No associations selected" at bounding box center [740, 188] width 239 height 25
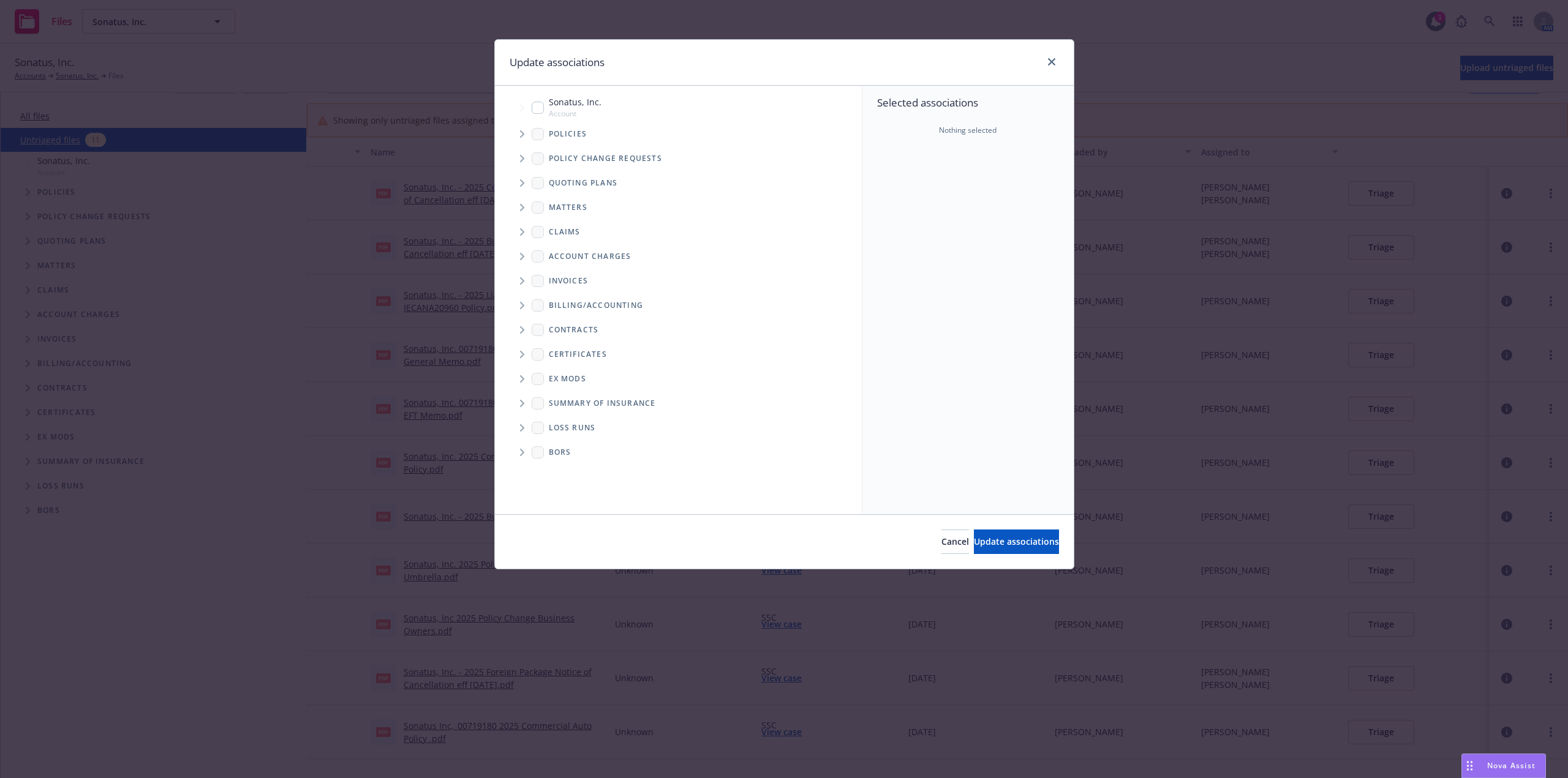
click at [524, 134] on icon "Tree Example" at bounding box center [522, 134] width 4 height 8
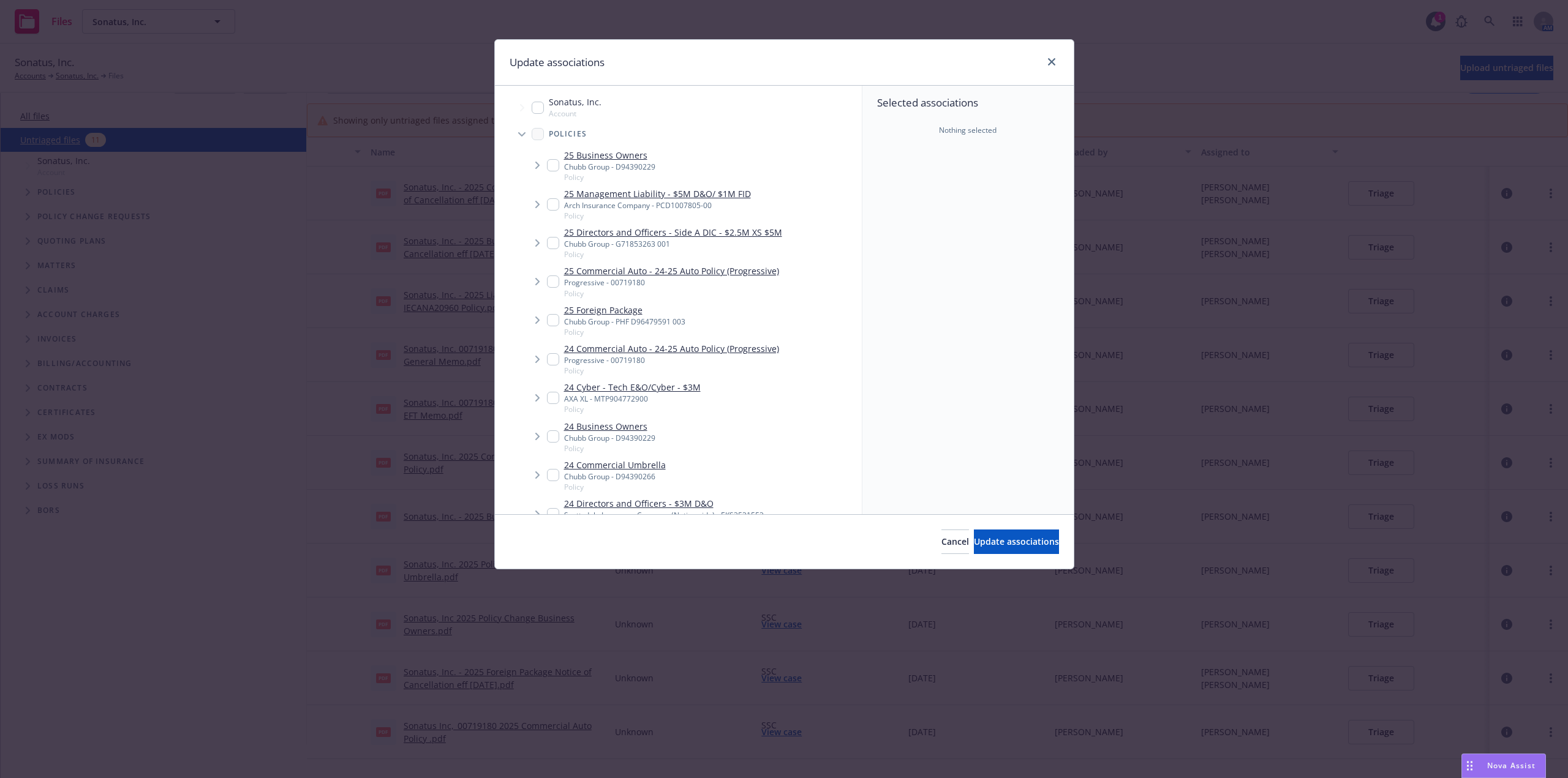
click at [546, 167] on span "Tree Example" at bounding box center [537, 165] width 20 height 20
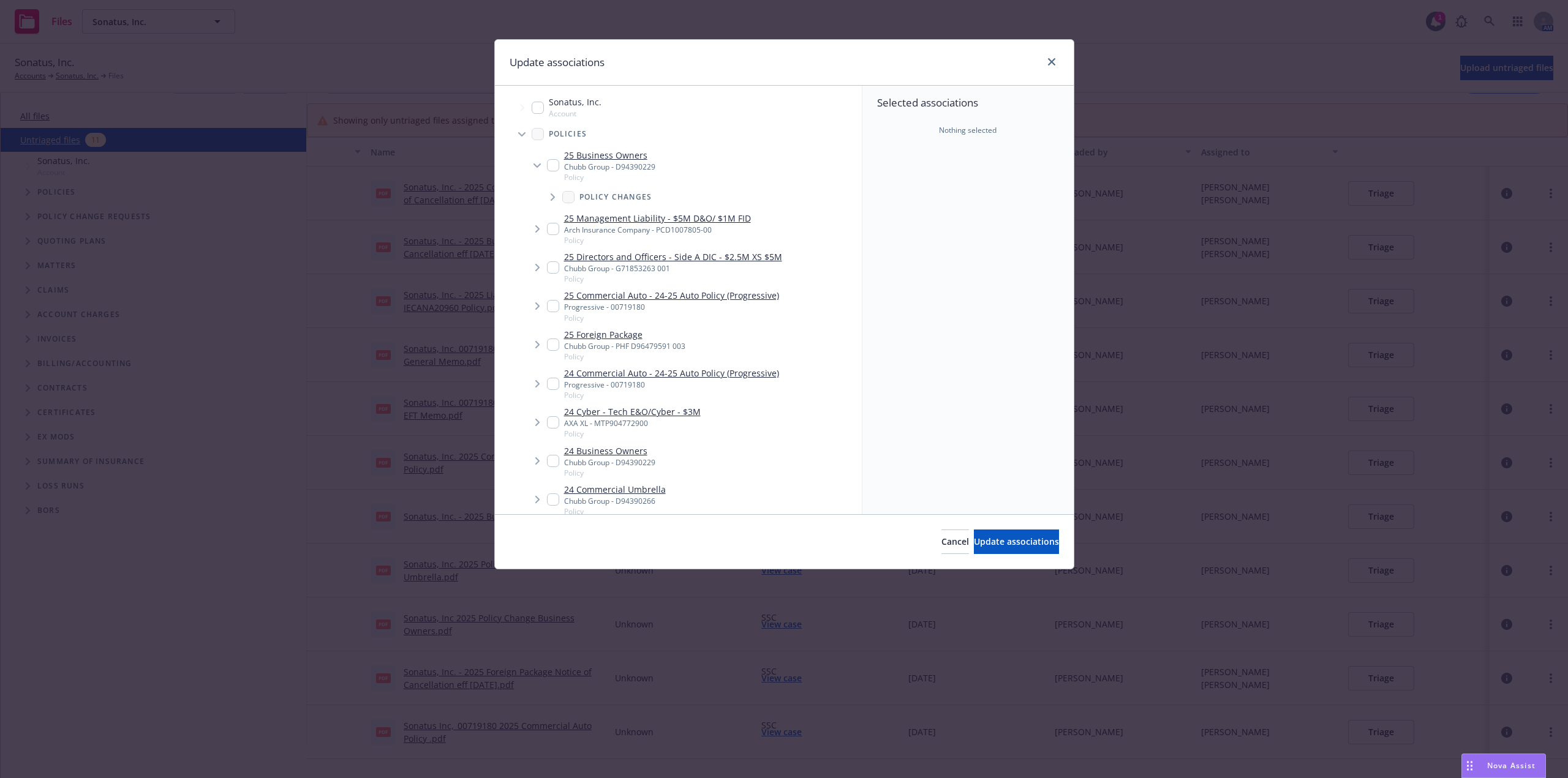
click at [551, 167] on input "Tree Example" at bounding box center [553, 165] width 12 height 12
checkbox input "true"
click at [997, 547] on span "Update associations" at bounding box center [1017, 542] width 85 height 11
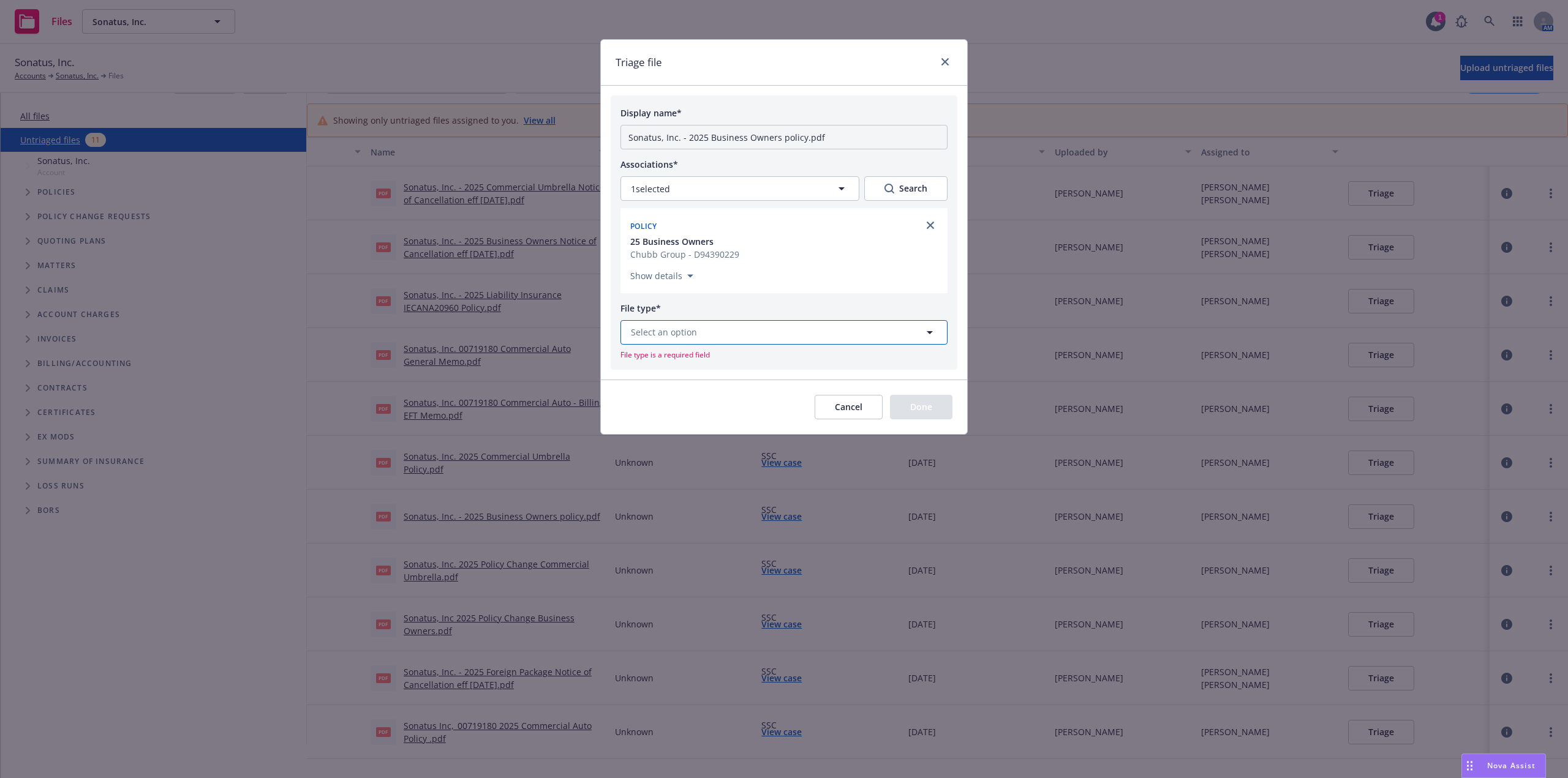
click at [754, 343] on button "Select an option" at bounding box center [784, 332] width 327 height 25
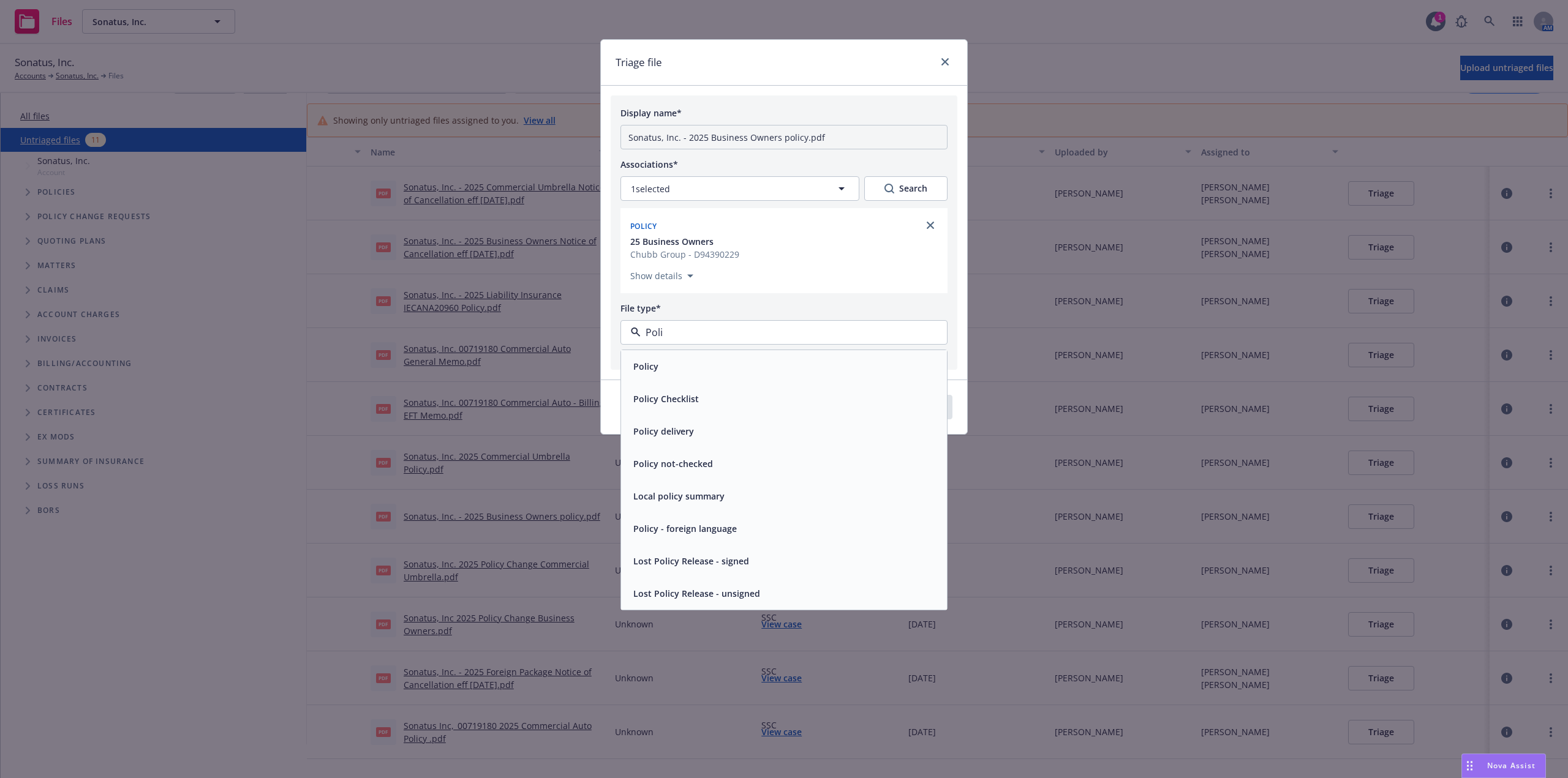
type input "Polic"
click at [754, 367] on div "Policy" at bounding box center [784, 366] width 311 height 18
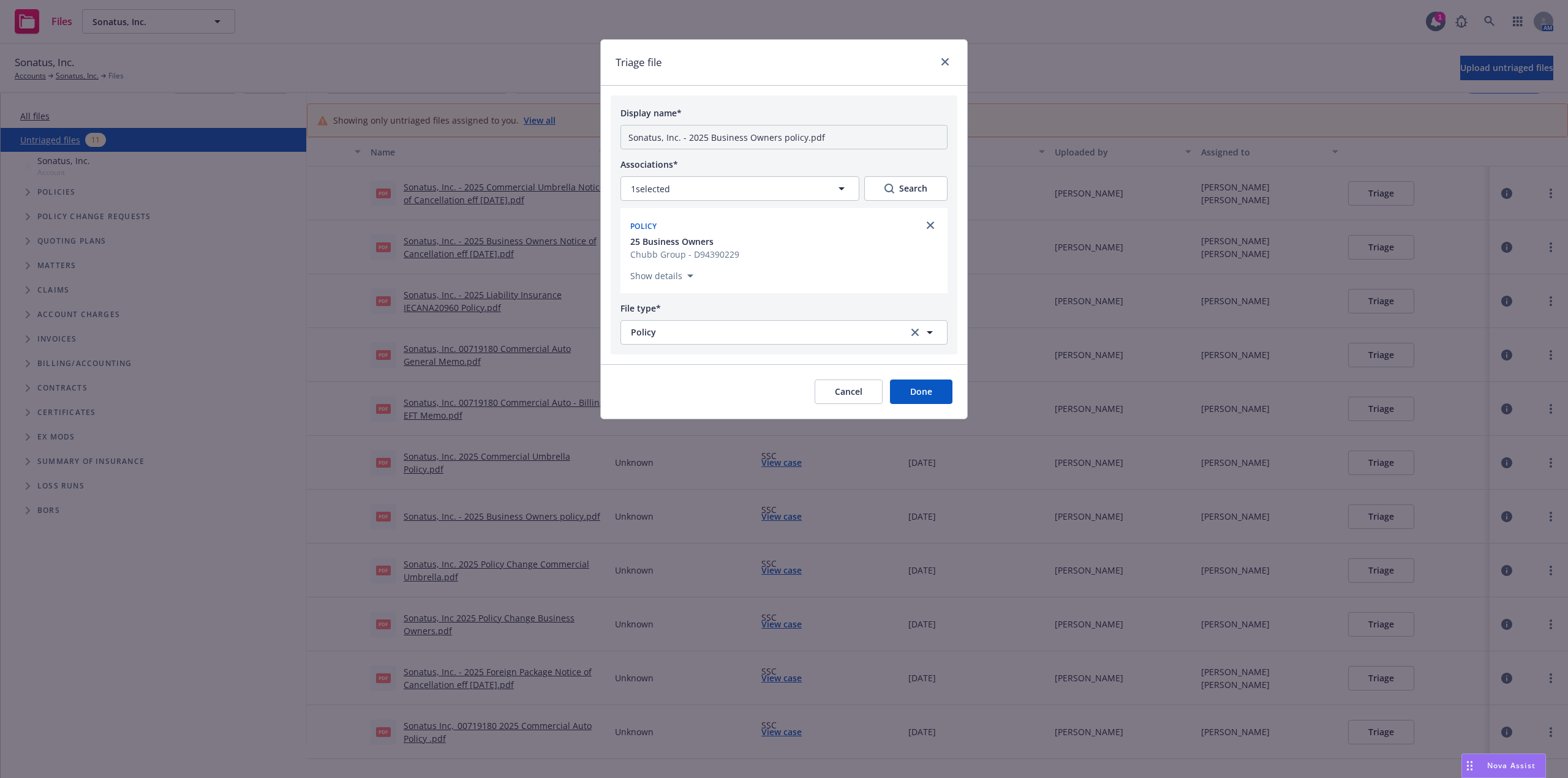
click at [930, 397] on button "Done" at bounding box center [921, 392] width 63 height 25
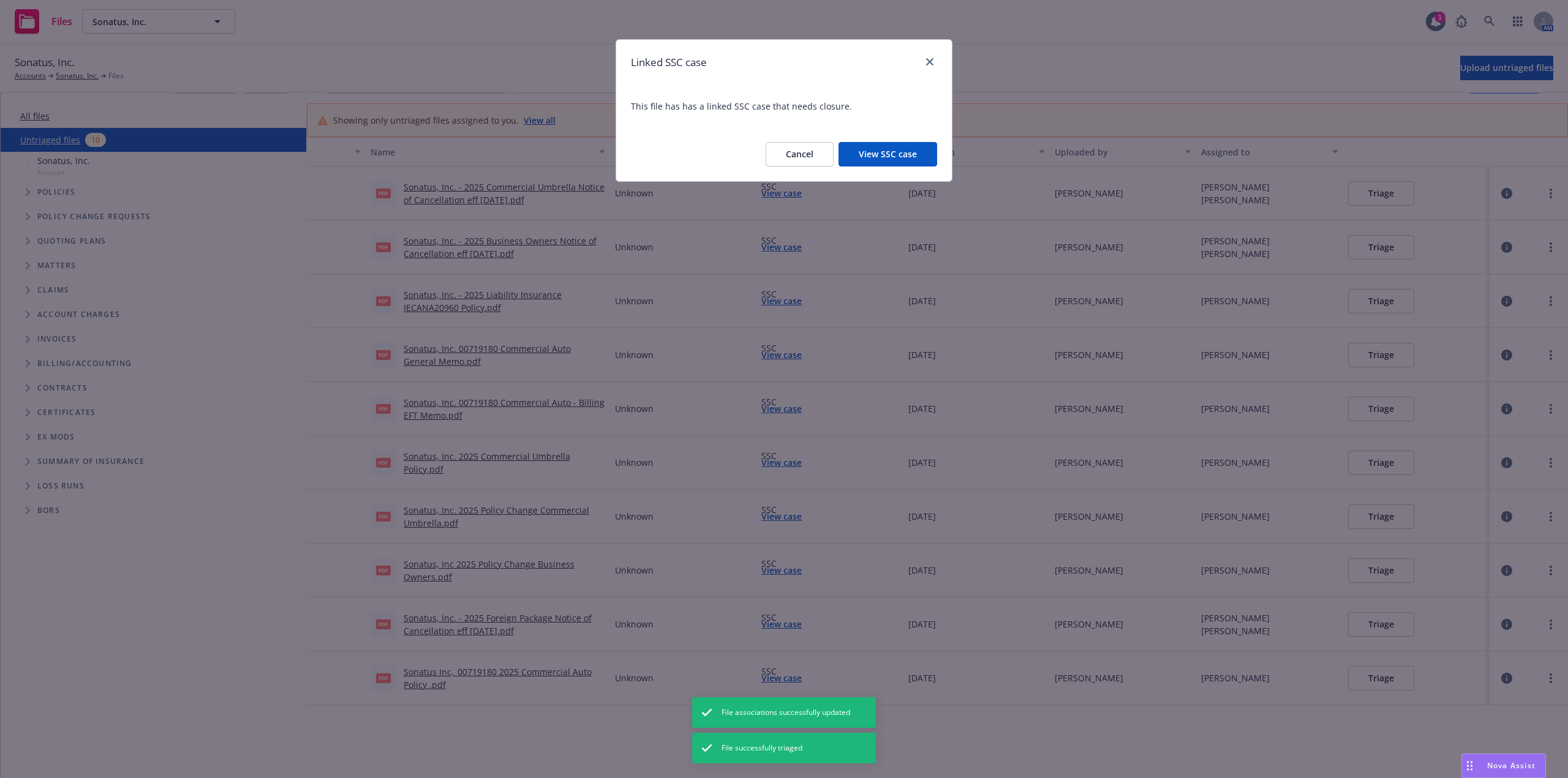
click at [808, 155] on button "Cancel" at bounding box center [799, 154] width 68 height 25
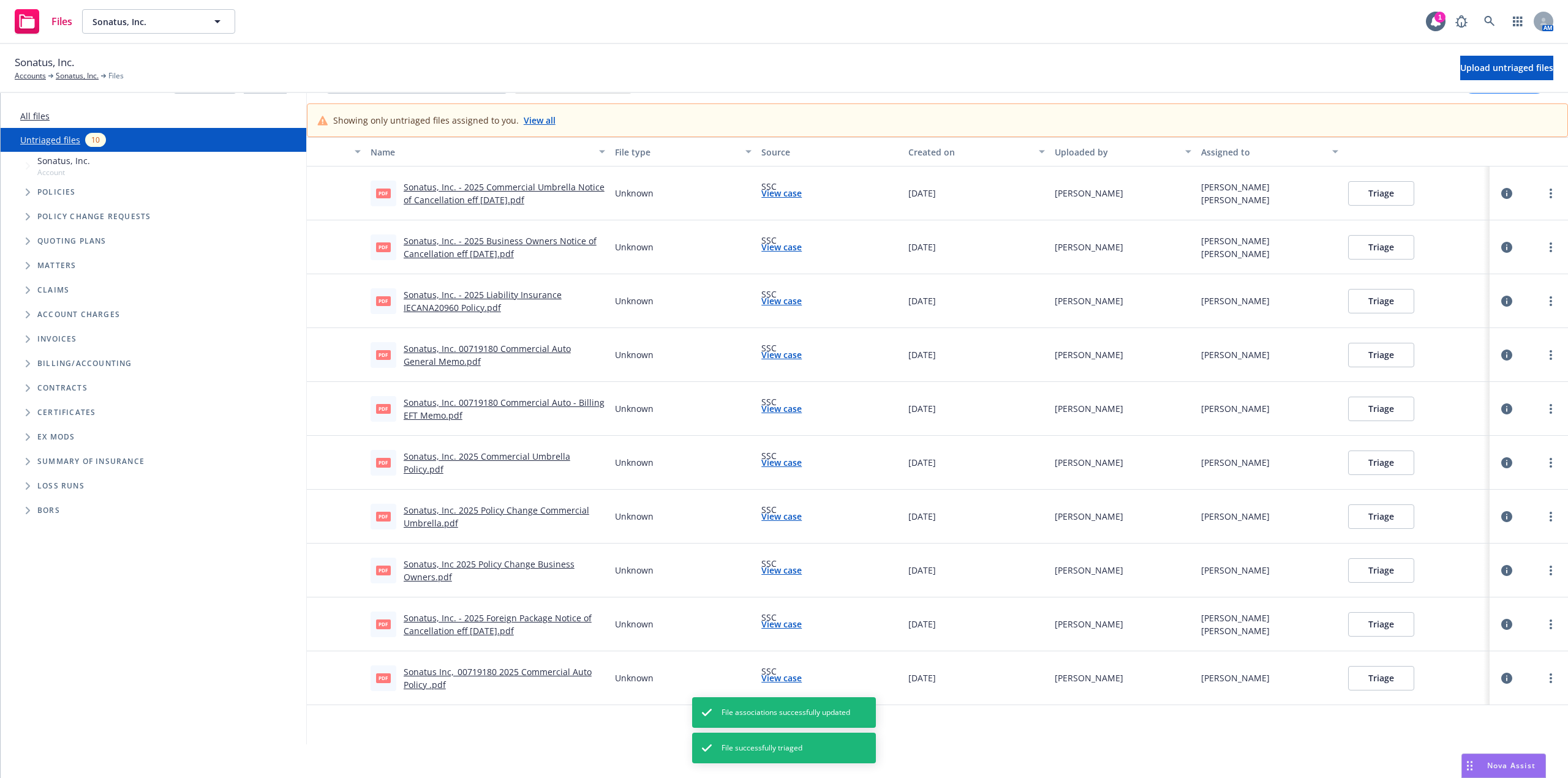
click at [1392, 245] on button "Triage" at bounding box center [1381, 247] width 66 height 25
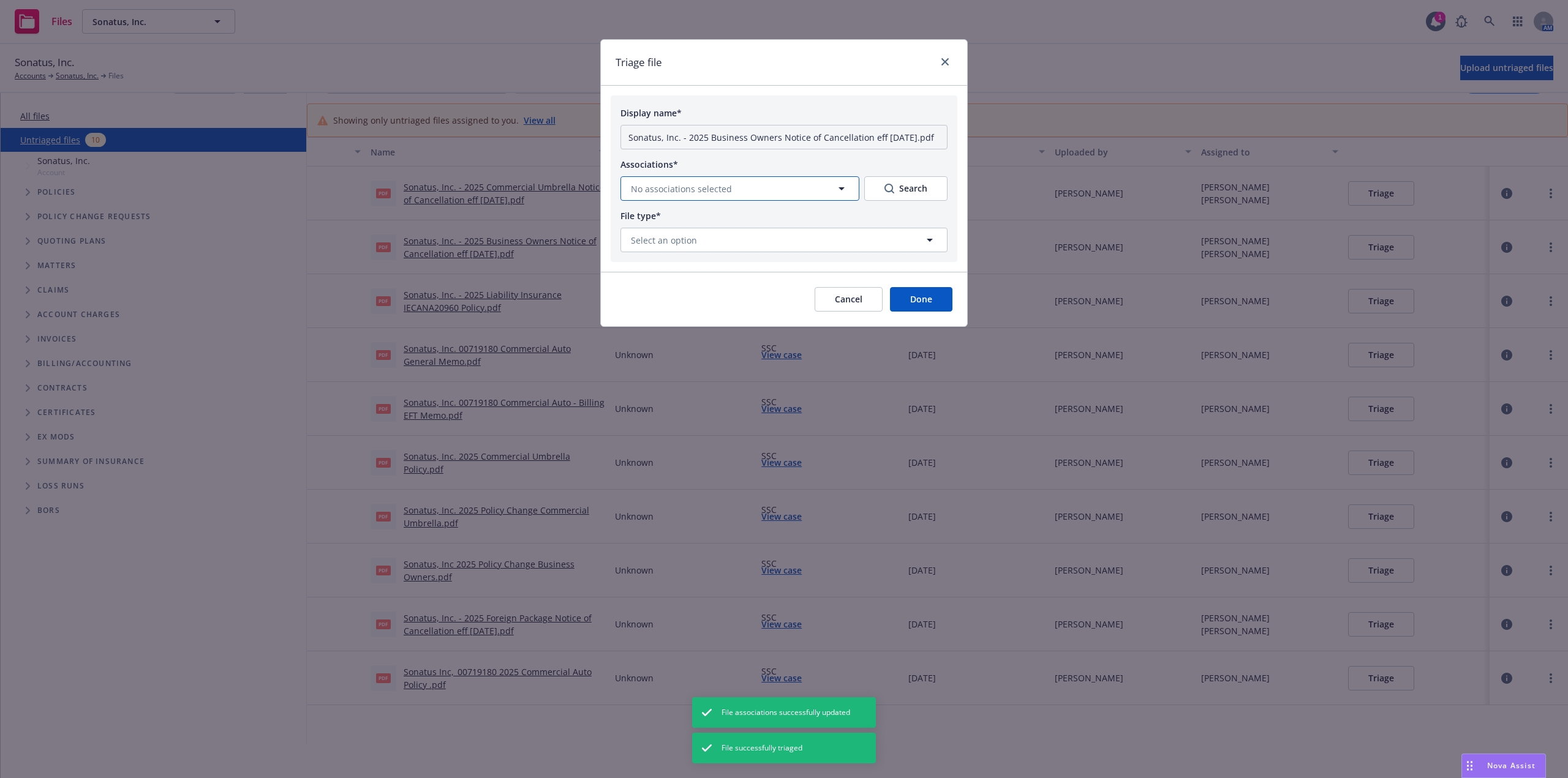
click at [677, 180] on button "No associations selected" at bounding box center [740, 188] width 239 height 25
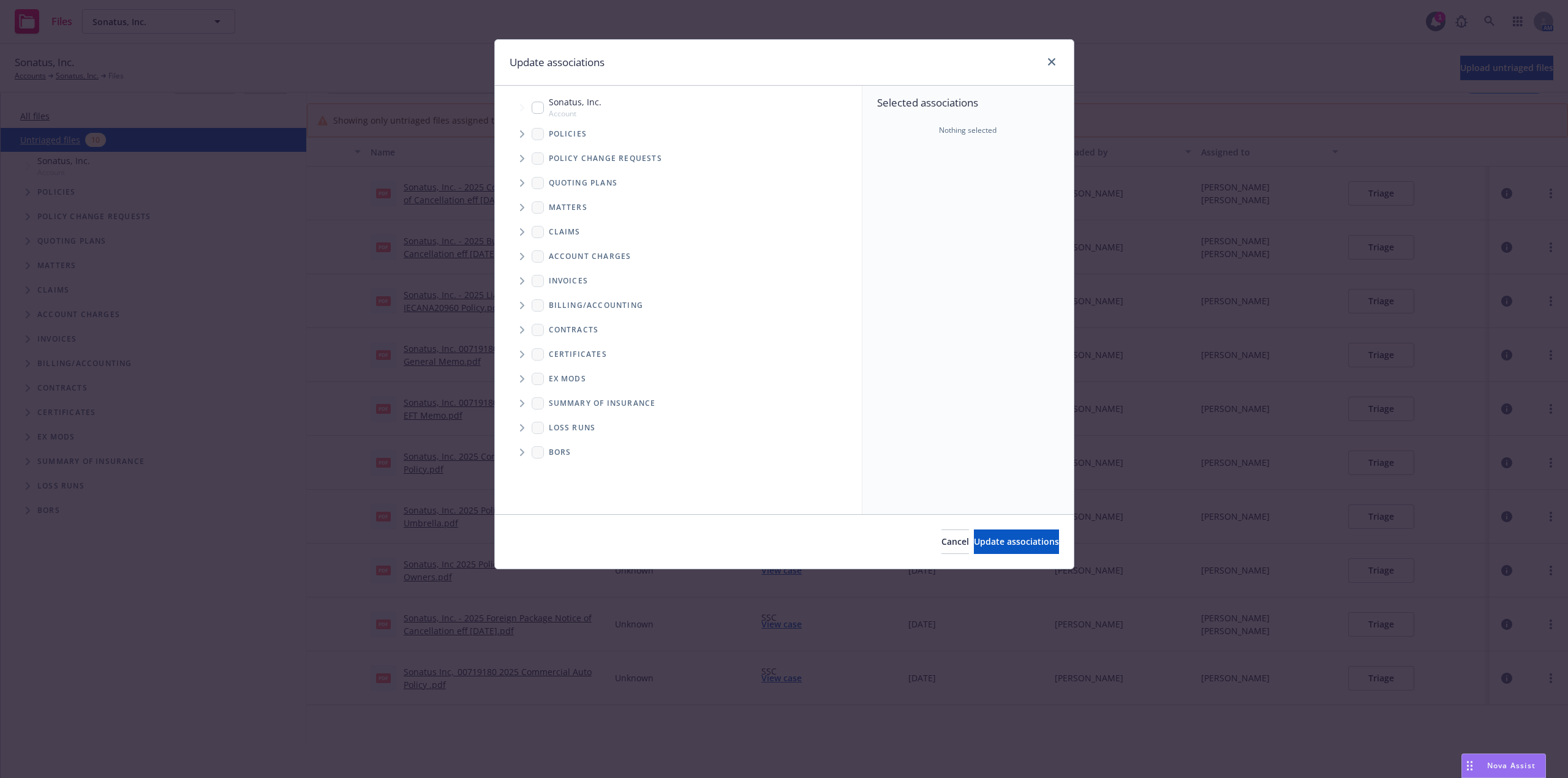
click at [522, 135] on icon "Tree Example" at bounding box center [523, 134] width 5 height 8
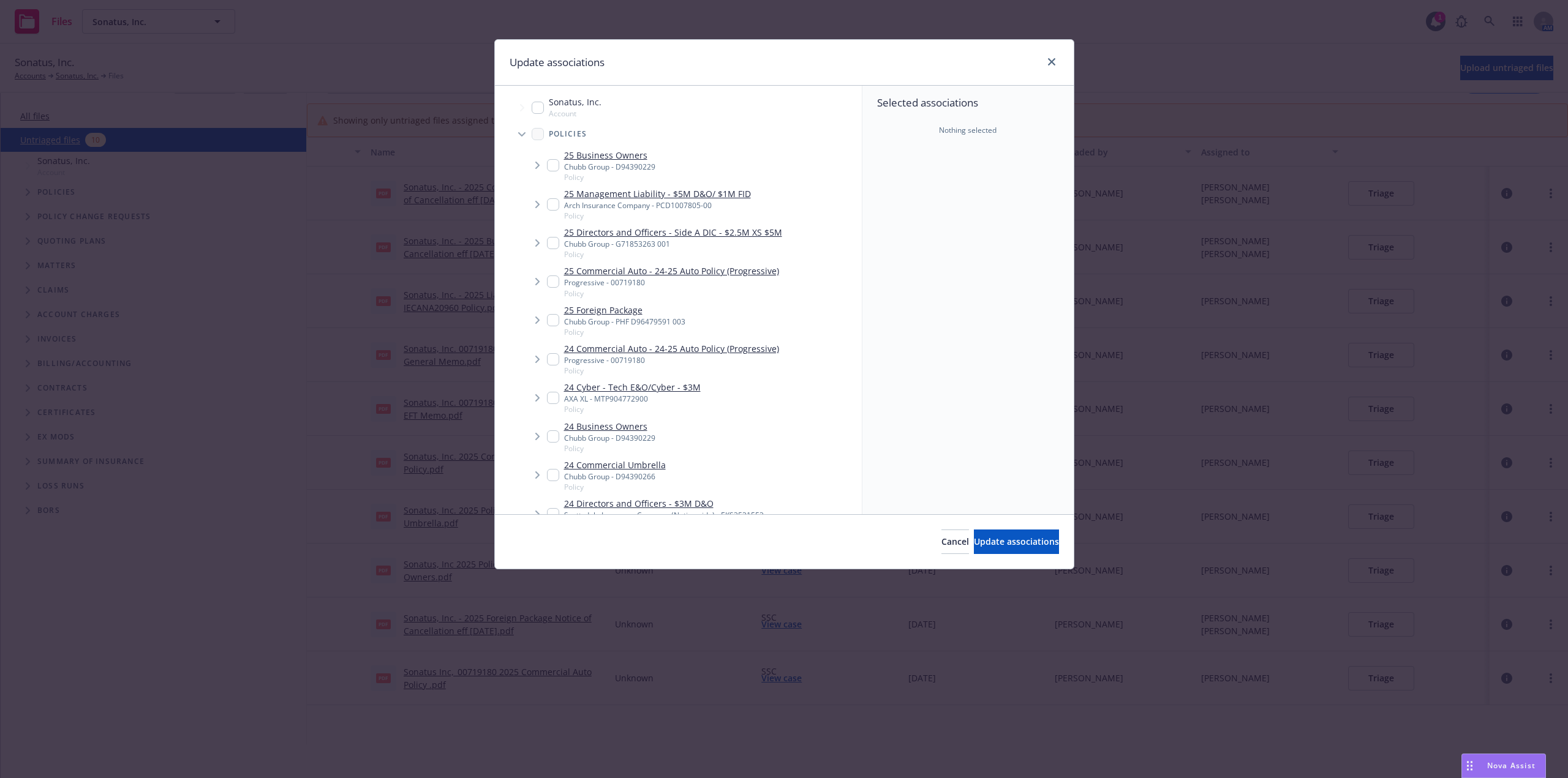
click at [555, 167] on input "Tree Example" at bounding box center [553, 165] width 12 height 12
checkbox input "true"
click at [1016, 549] on button "Update associations" at bounding box center [1017, 542] width 85 height 25
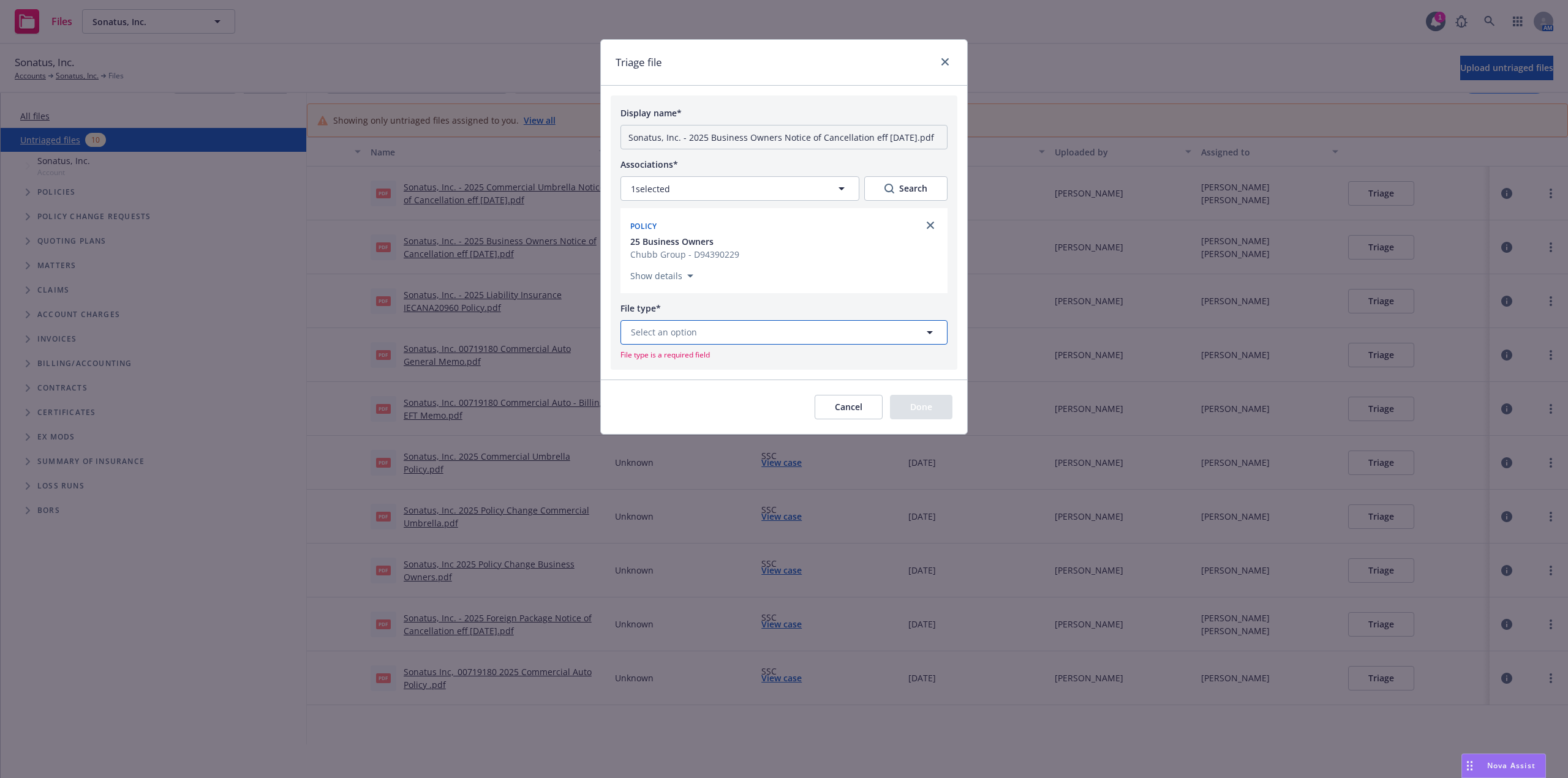
click at [761, 326] on button "Select an option" at bounding box center [784, 332] width 327 height 25
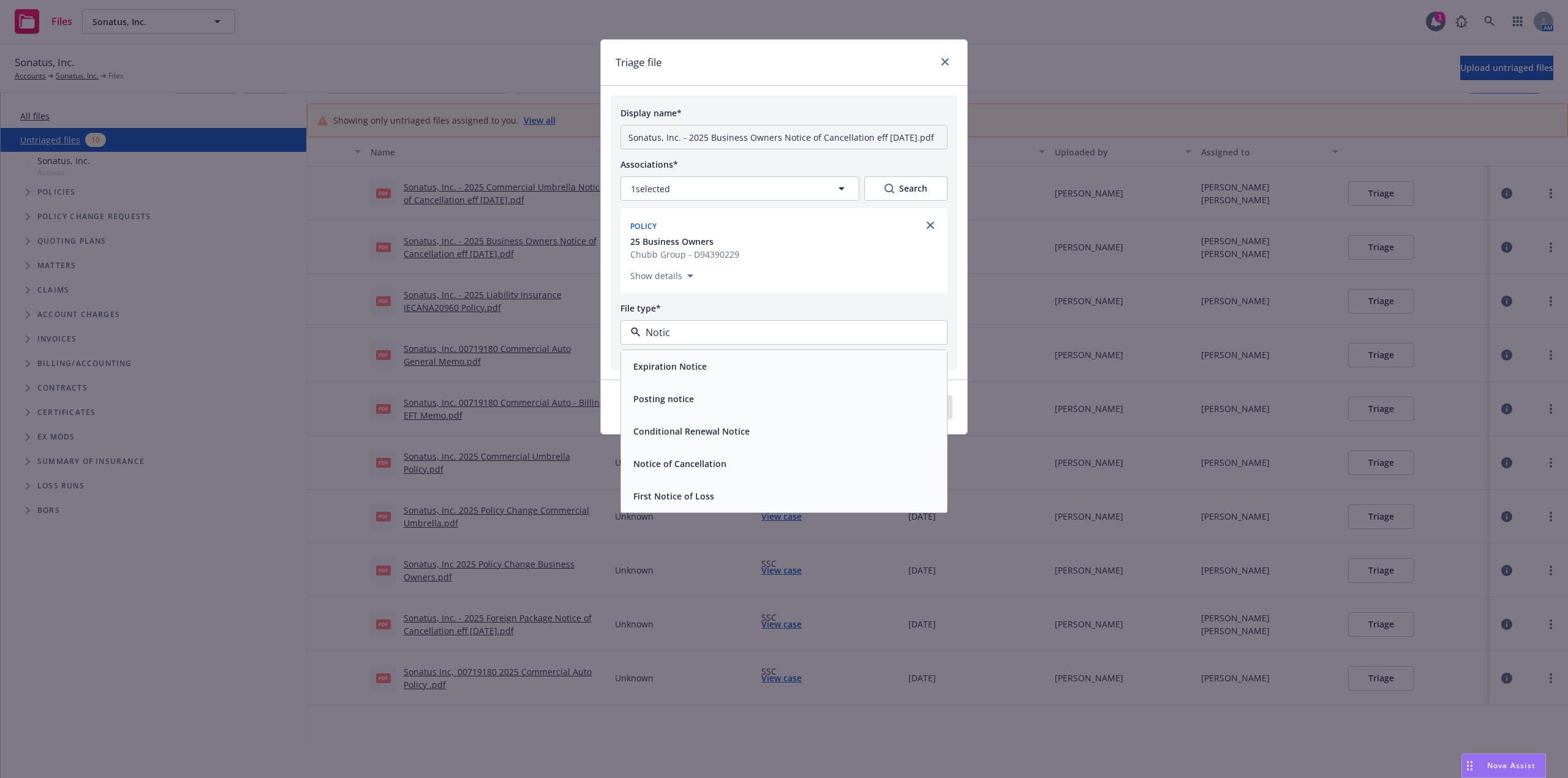
type input "Notice"
drag, startPoint x: 719, startPoint y: 470, endPoint x: 836, endPoint y: 412, distance: 130.6
click at [718, 470] on div "Notice of Cancellation" at bounding box center [679, 464] width 101 height 18
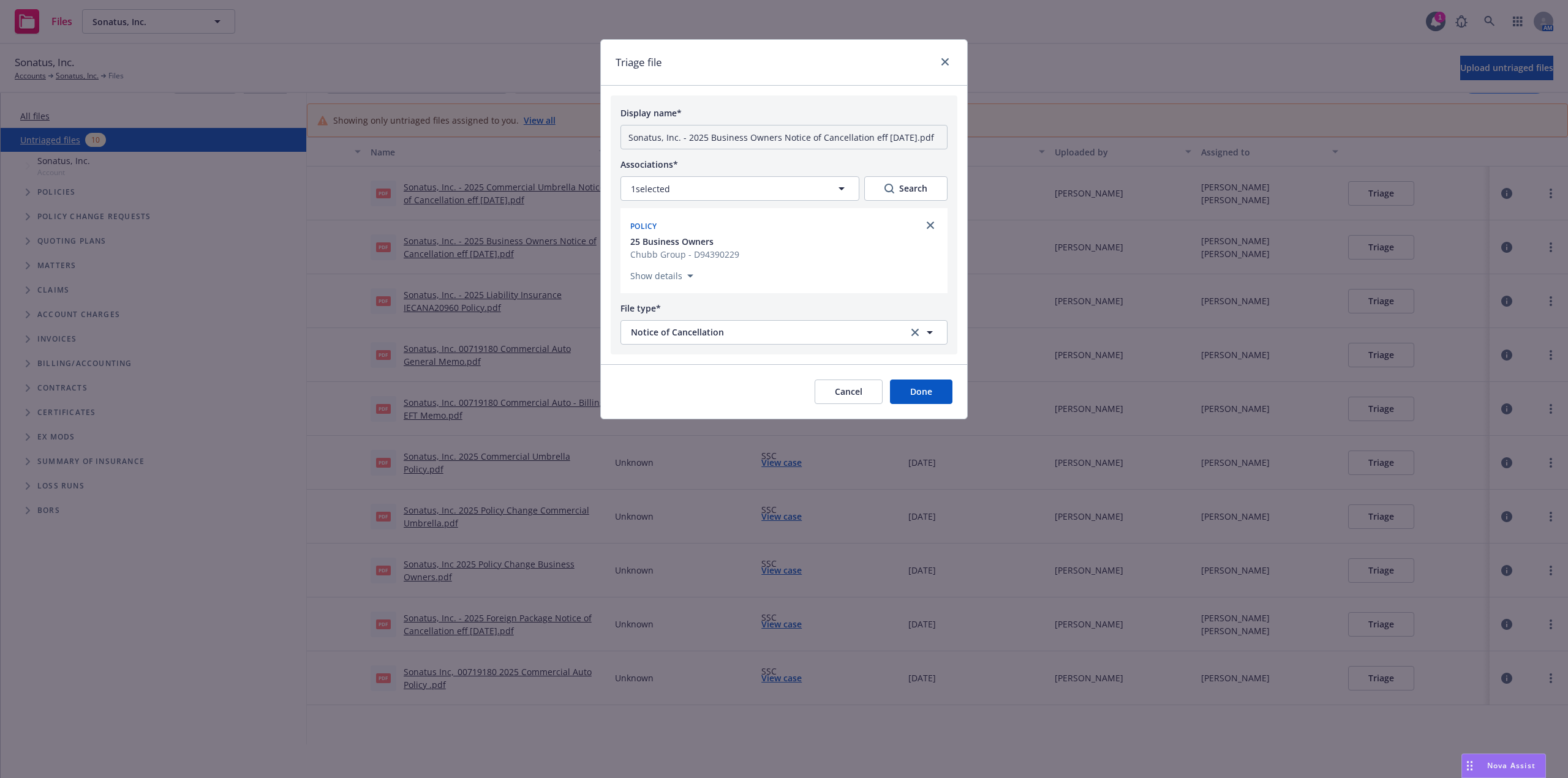
click at [923, 397] on button "Done" at bounding box center [921, 392] width 63 height 25
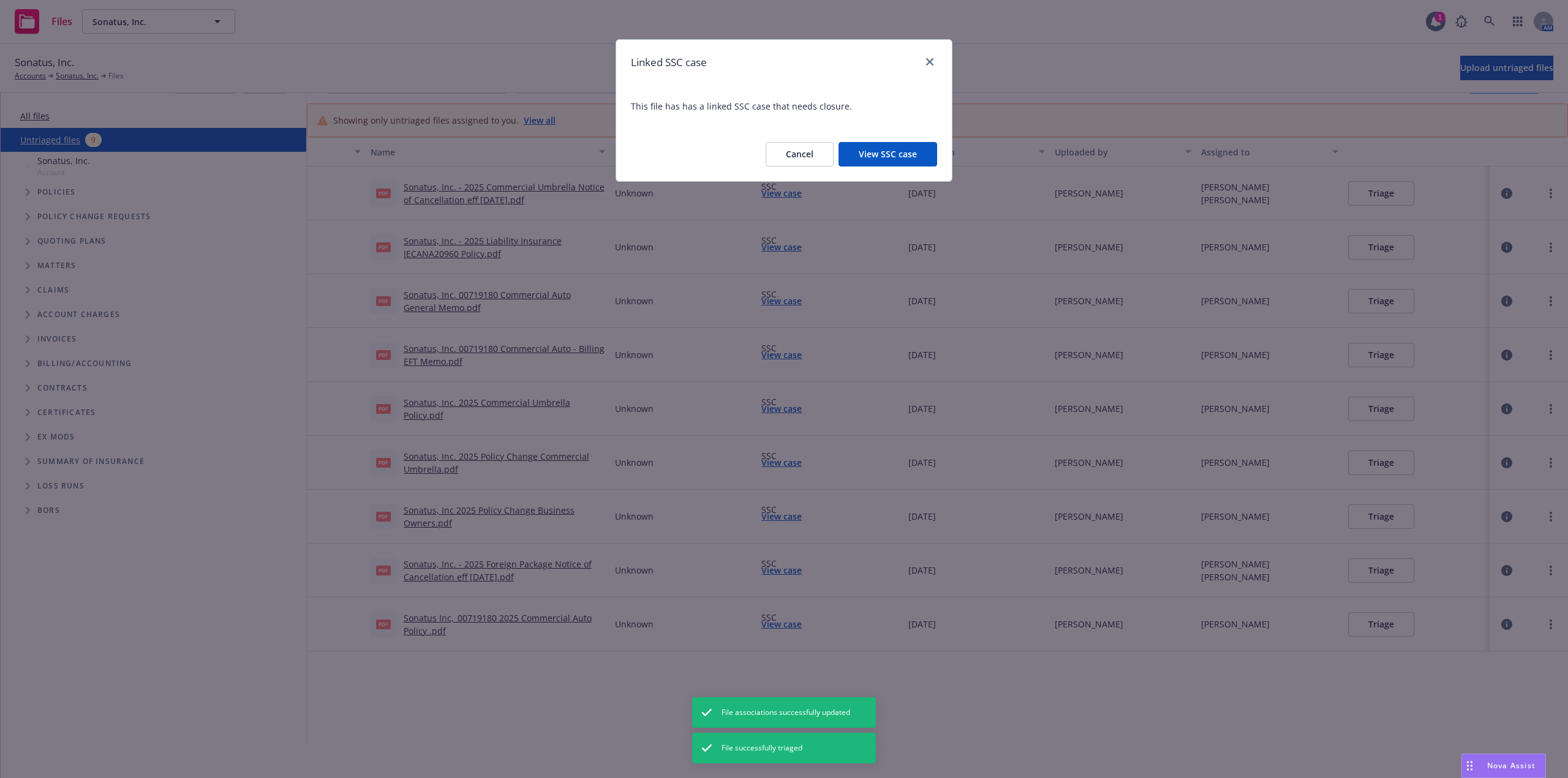
click at [803, 155] on button "Cancel" at bounding box center [799, 154] width 68 height 25
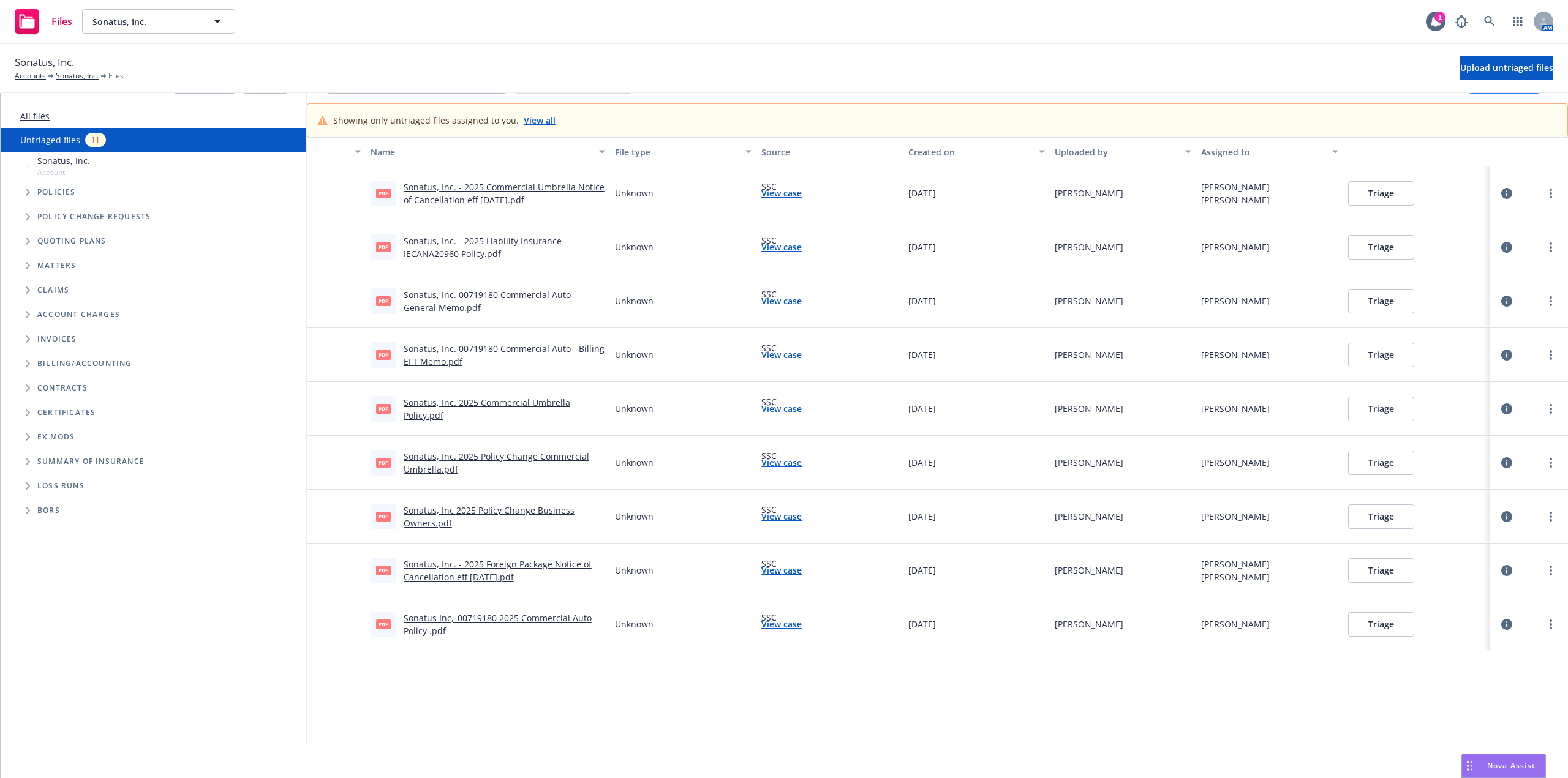
click at [463, 205] on link "Sonatus, Inc. - 2025 Commercial Umbrella Notice of Cancellation eff 09-13-2025.…" at bounding box center [504, 193] width 201 height 25
click at [511, 401] on link "Sonatus, Inc. 2025 Commercial Umbrella Policy.pdf" at bounding box center [487, 409] width 167 height 25
